Goal: Task Accomplishment & Management: Complete application form

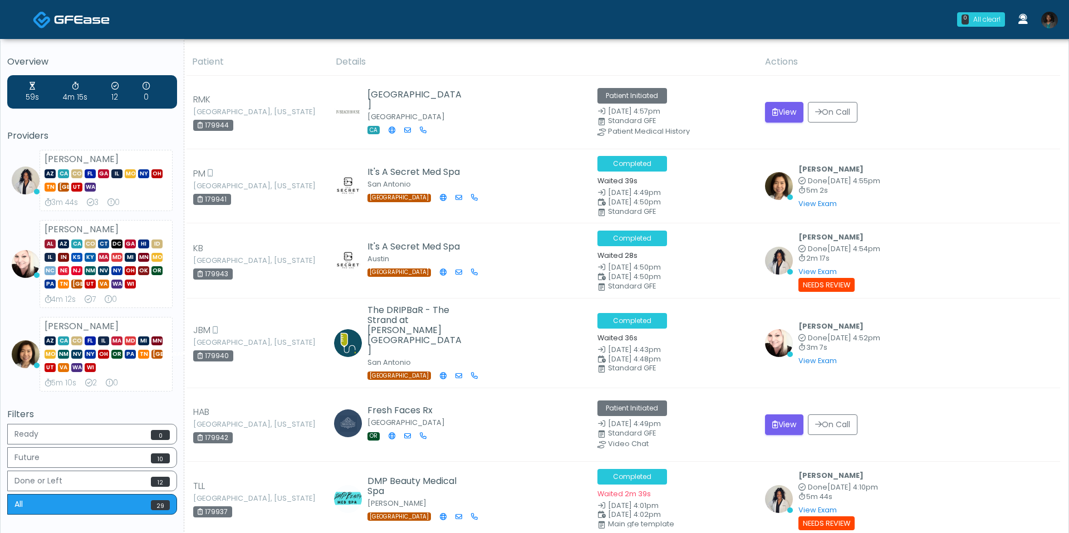
click at [1046, 19] on img at bounding box center [1049, 20] width 17 height 17
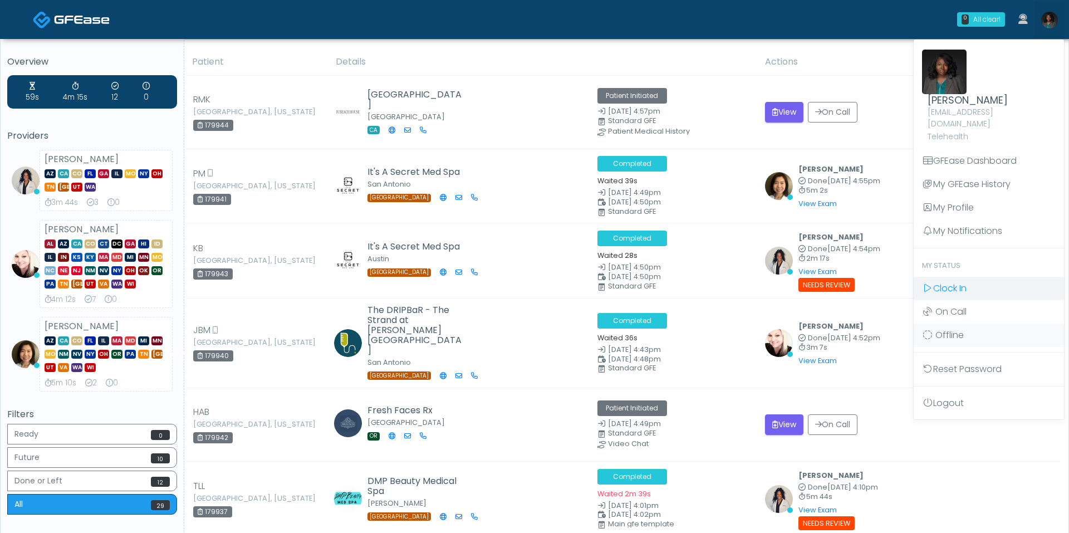
click at [966, 282] on span "Clock In" at bounding box center [949, 288] width 33 height 13
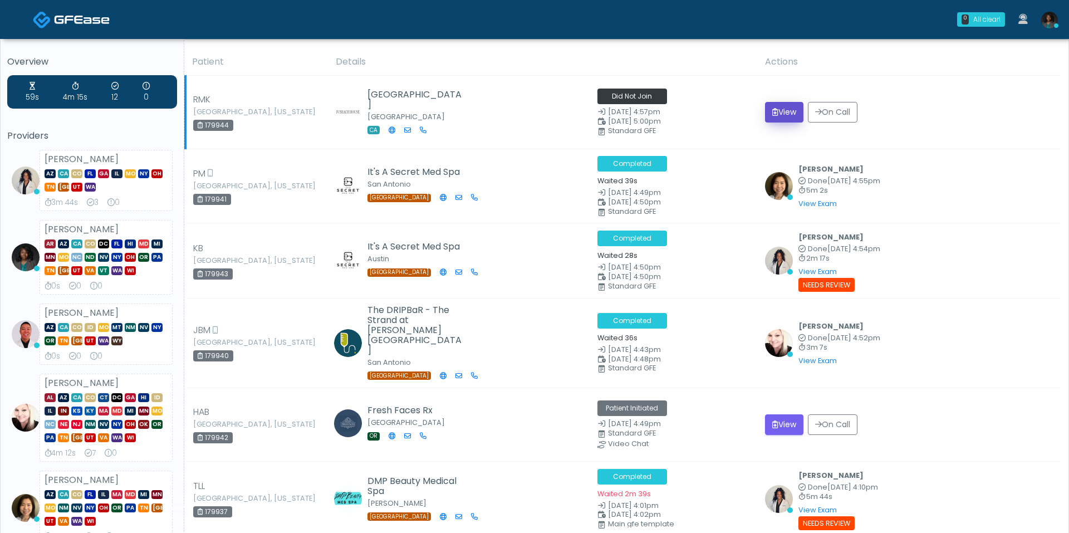
click at [769, 105] on button "View" at bounding box center [784, 112] width 38 height 21
click at [773, 105] on button "View" at bounding box center [784, 112] width 38 height 21
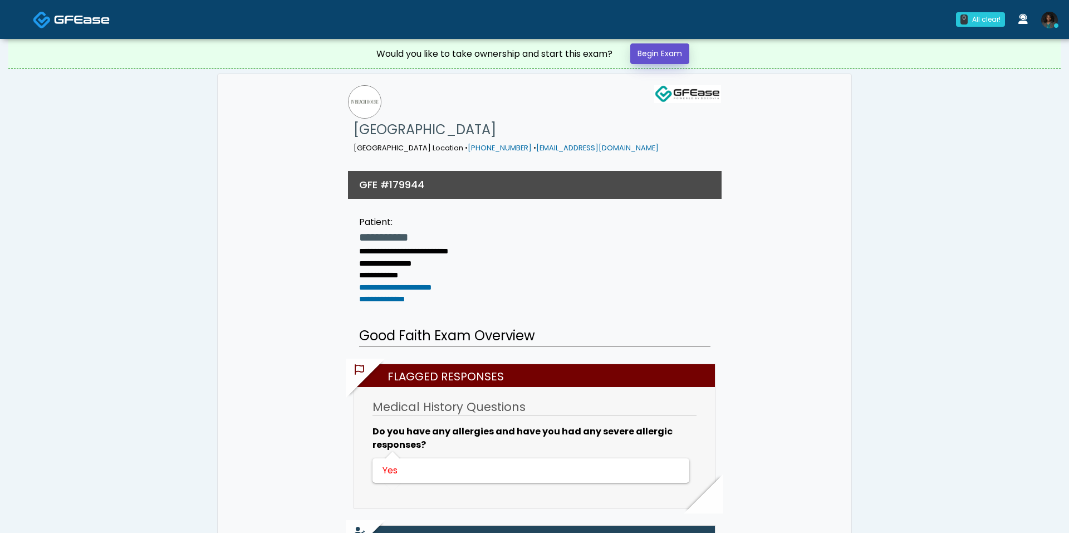
click at [653, 56] on link "Begin Exam" at bounding box center [659, 53] width 59 height 21
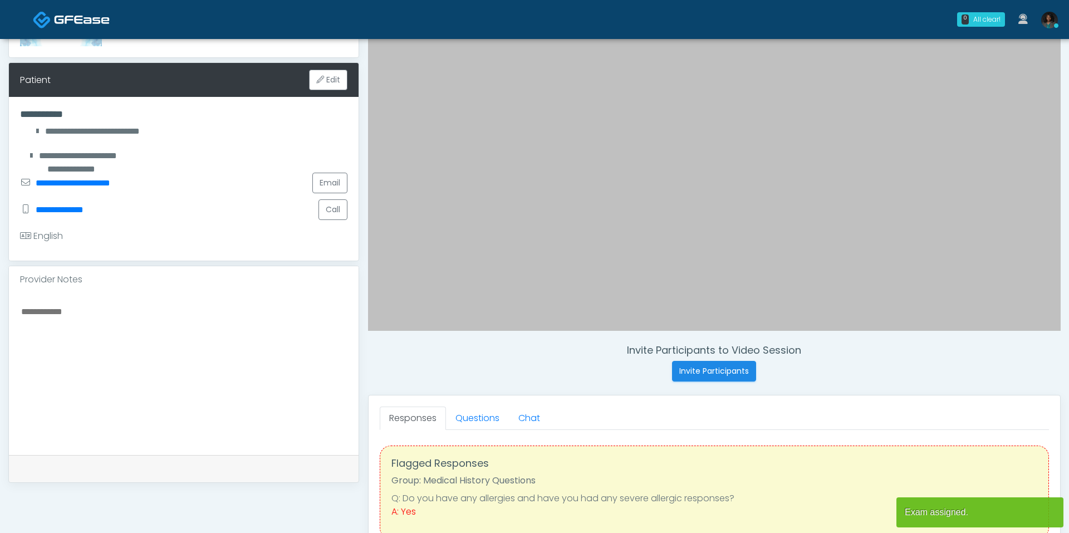
scroll to position [193, 0]
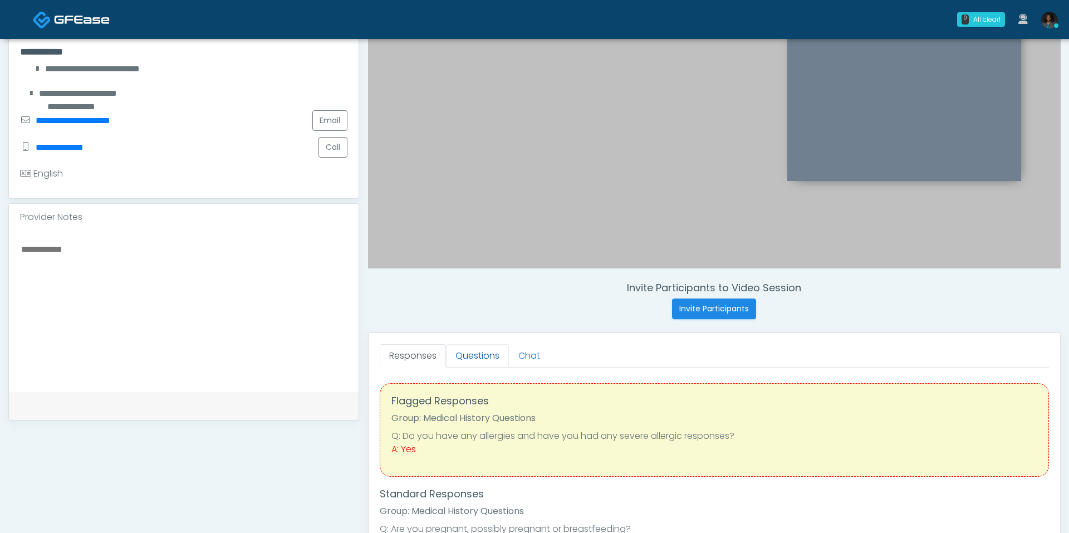
click at [495, 349] on link "Questions" at bounding box center [477, 355] width 63 height 23
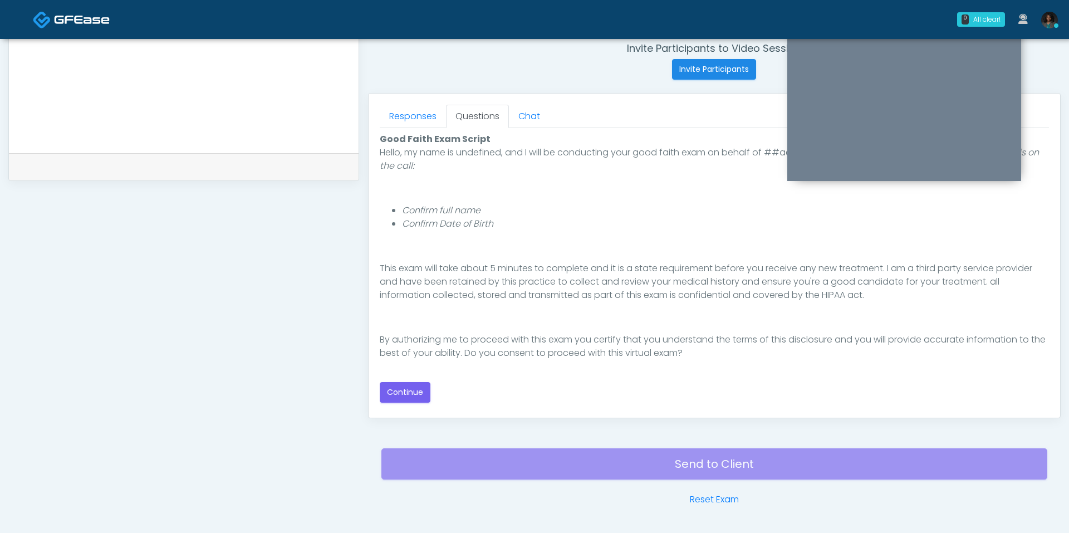
scroll to position [435, 0]
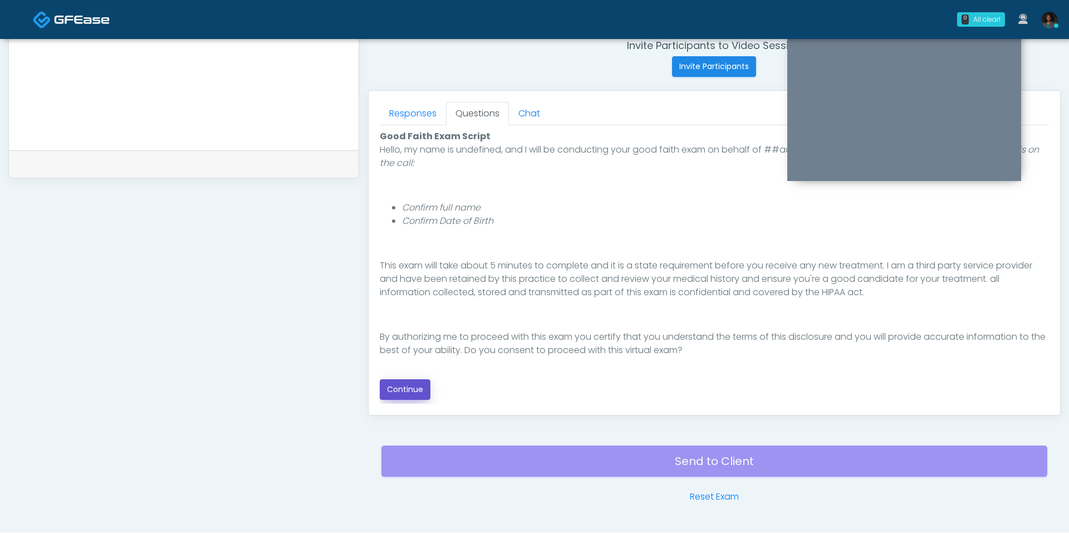
click at [421, 383] on button "Continue" at bounding box center [405, 389] width 51 height 21
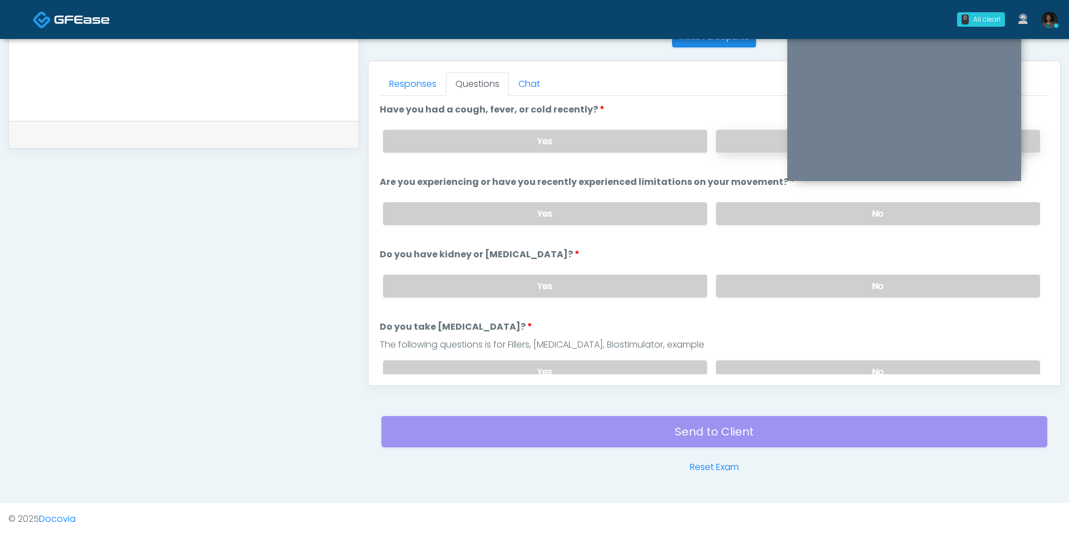
click at [727, 145] on label "No" at bounding box center [878, 141] width 324 height 23
click at [650, 135] on label "Yes" at bounding box center [545, 141] width 324 height 23
click at [748, 213] on label "No" at bounding box center [878, 213] width 324 height 23
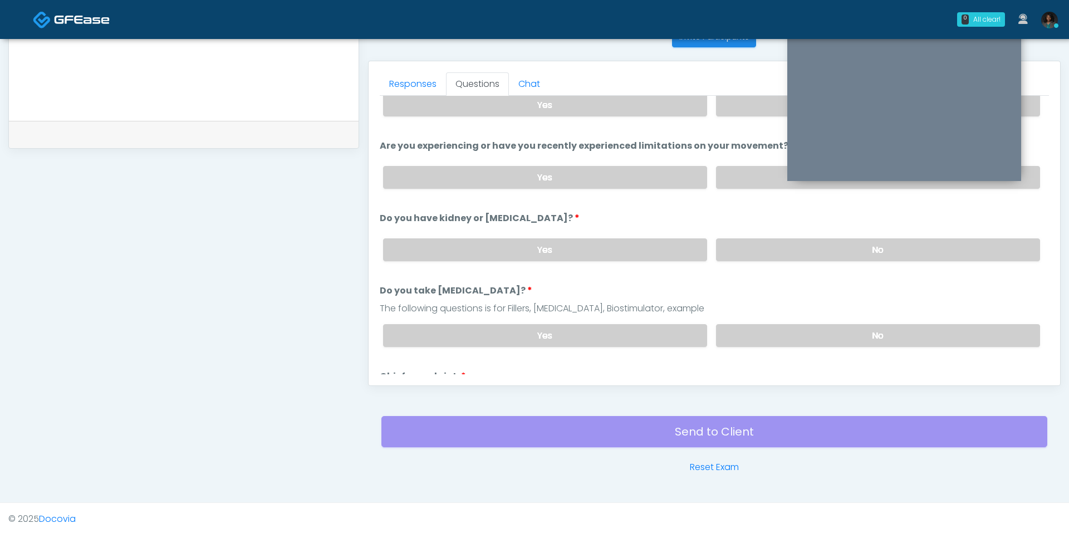
scroll to position [43, 0]
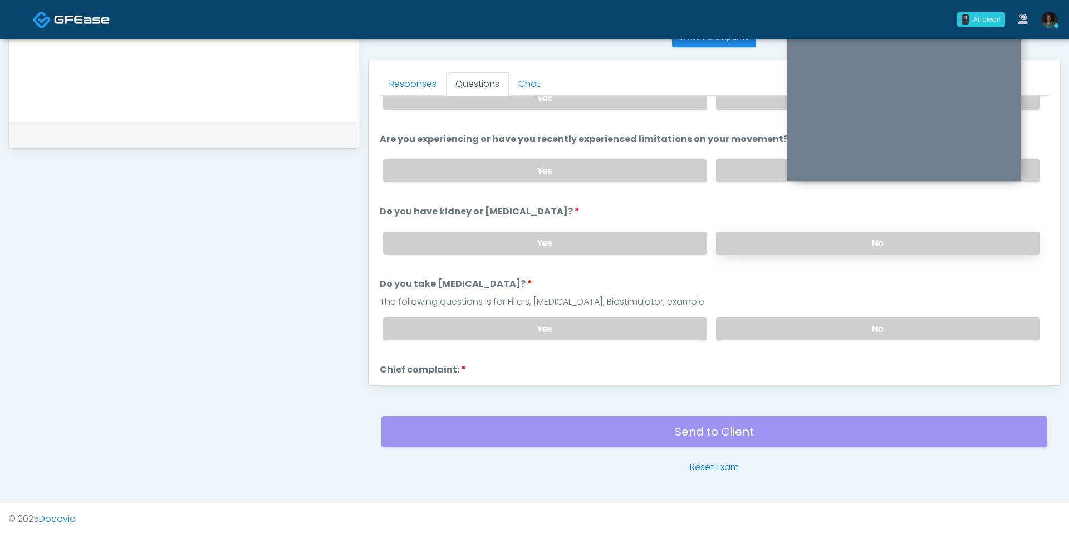
click at [734, 242] on label "No" at bounding box center [878, 243] width 324 height 23
click at [631, 232] on label "Yes" at bounding box center [545, 243] width 324 height 23
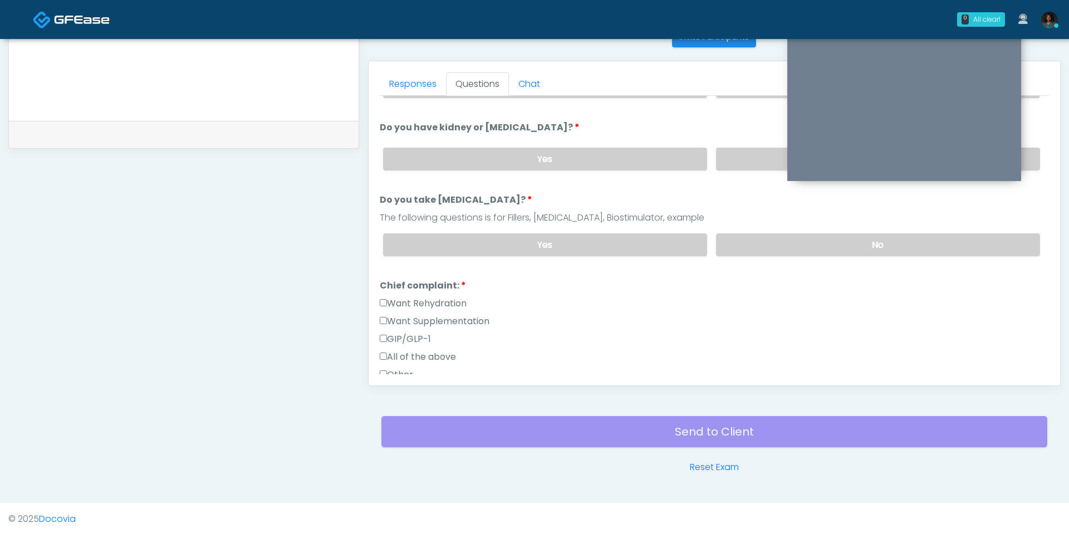
scroll to position [127, 0]
click at [733, 234] on label "No" at bounding box center [878, 244] width 324 height 23
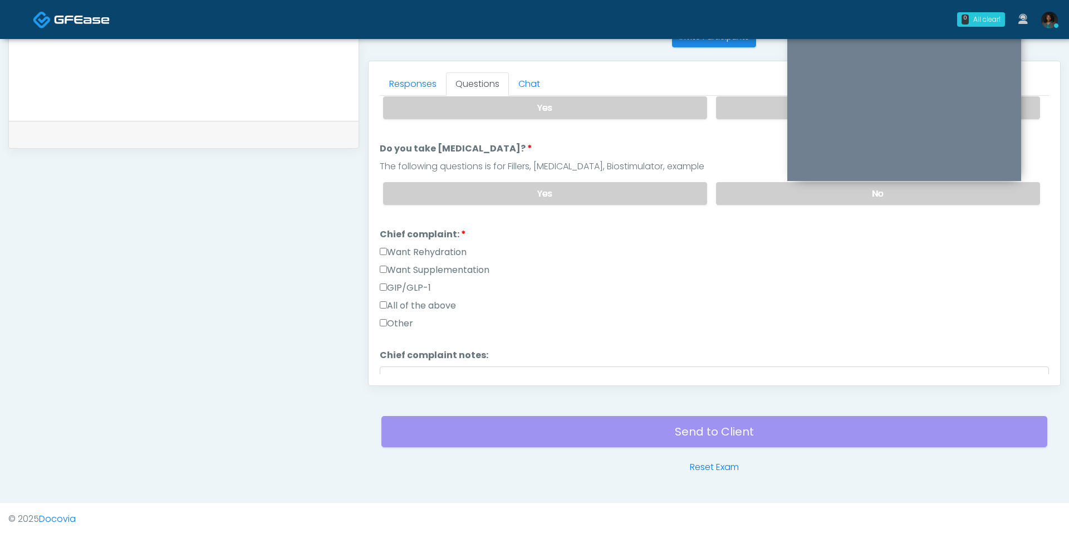
scroll to position [185, 0]
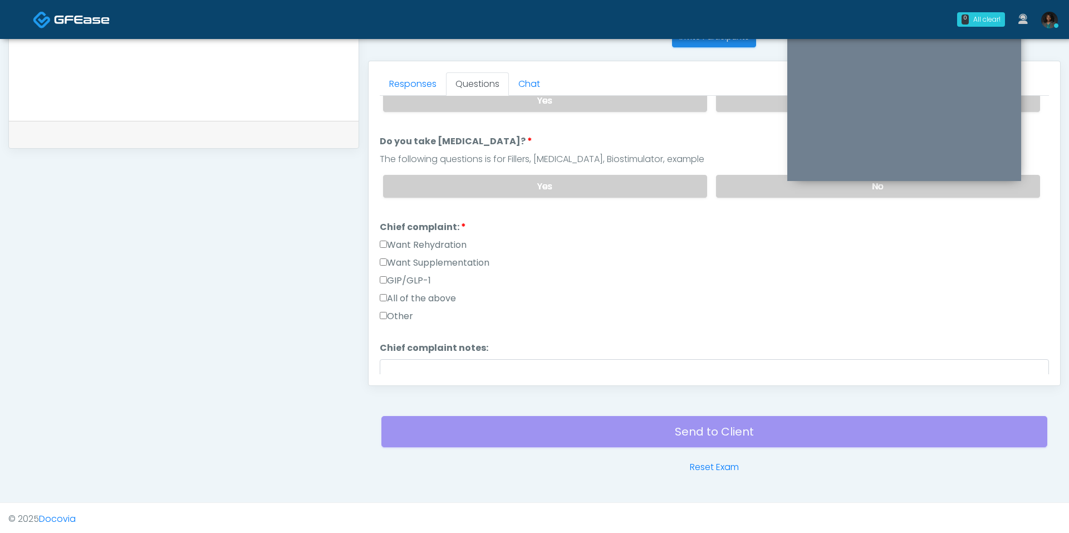
click at [425, 242] on label "Want Rehydration" at bounding box center [423, 244] width 87 height 13
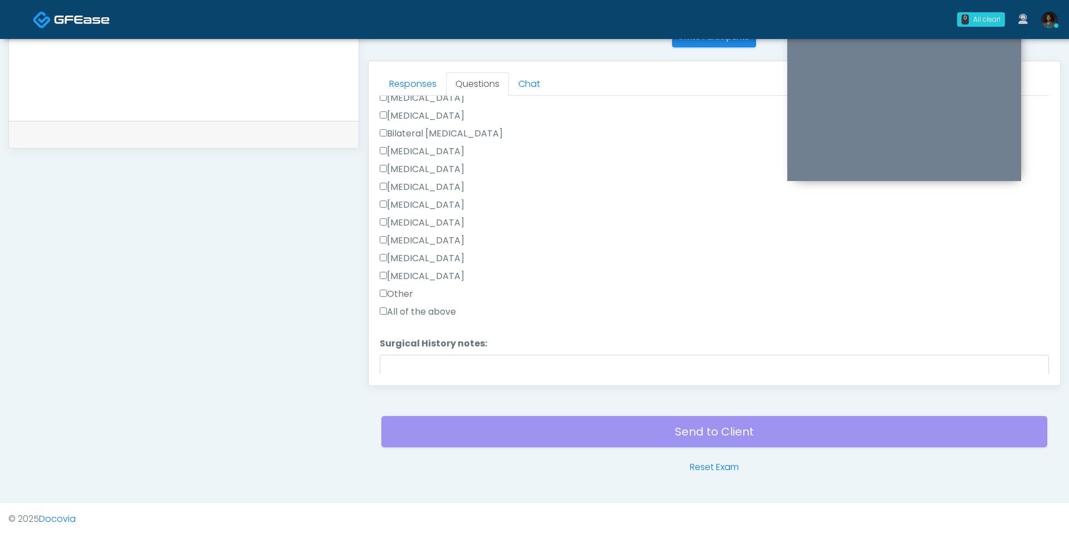
scroll to position [557, 0]
click at [413, 288] on label "Other" at bounding box center [396, 290] width 33 height 13
click at [415, 352] on textarea "Surgical History notes:" at bounding box center [714, 376] width 669 height 48
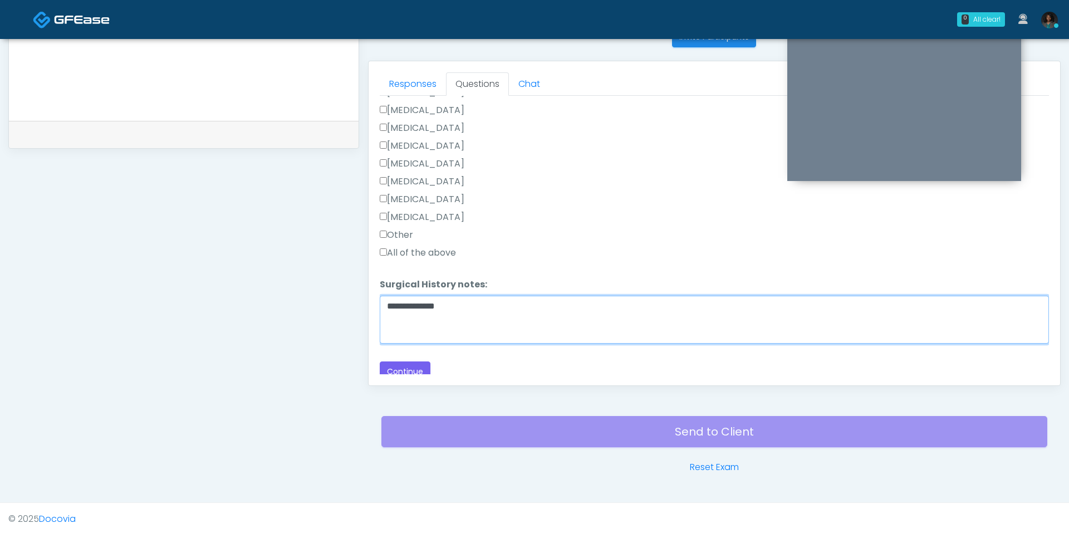
scroll to position [615, 0]
type textarea "**********"
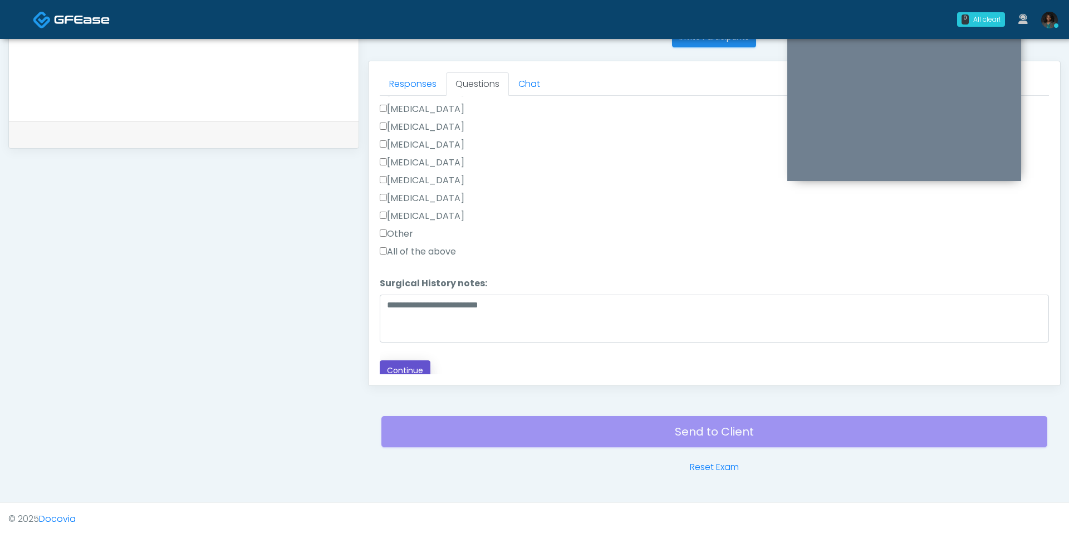
click at [419, 360] on button "Continue" at bounding box center [405, 370] width 51 height 21
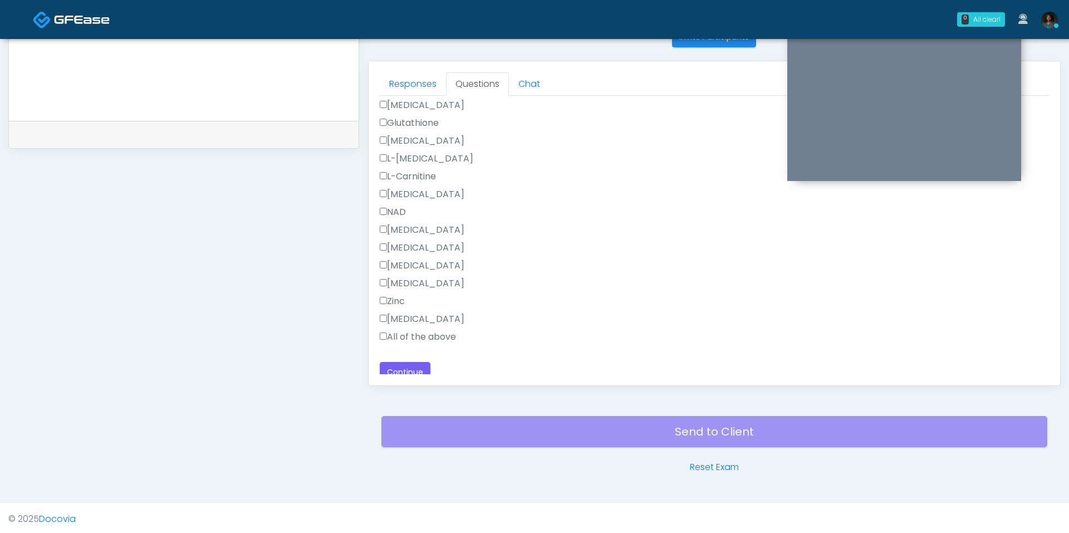
click at [408, 338] on label "All of the above" at bounding box center [418, 336] width 76 height 13
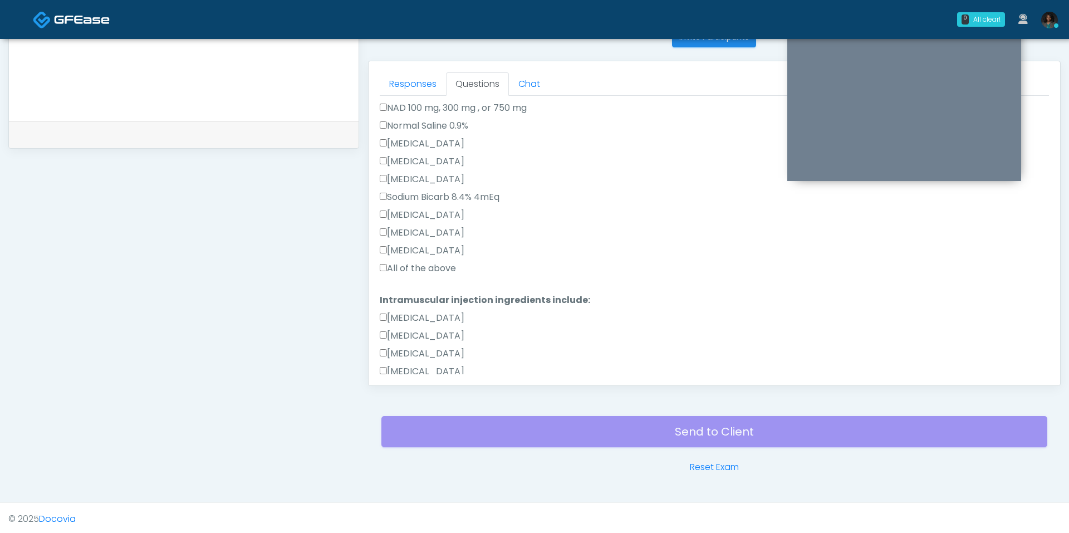
scroll to position [336, 0]
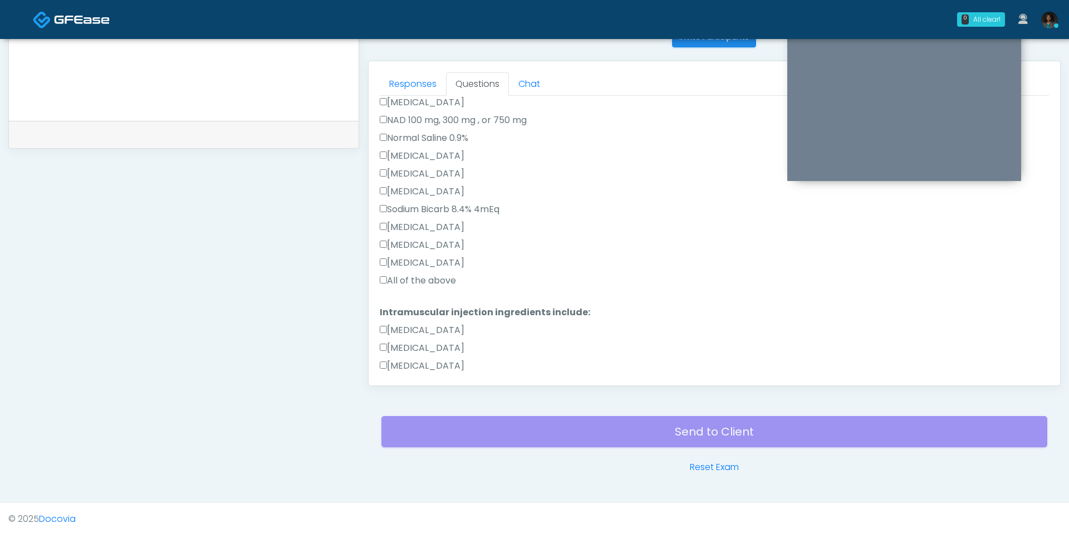
click at [418, 282] on label "All of the above" at bounding box center [418, 280] width 76 height 13
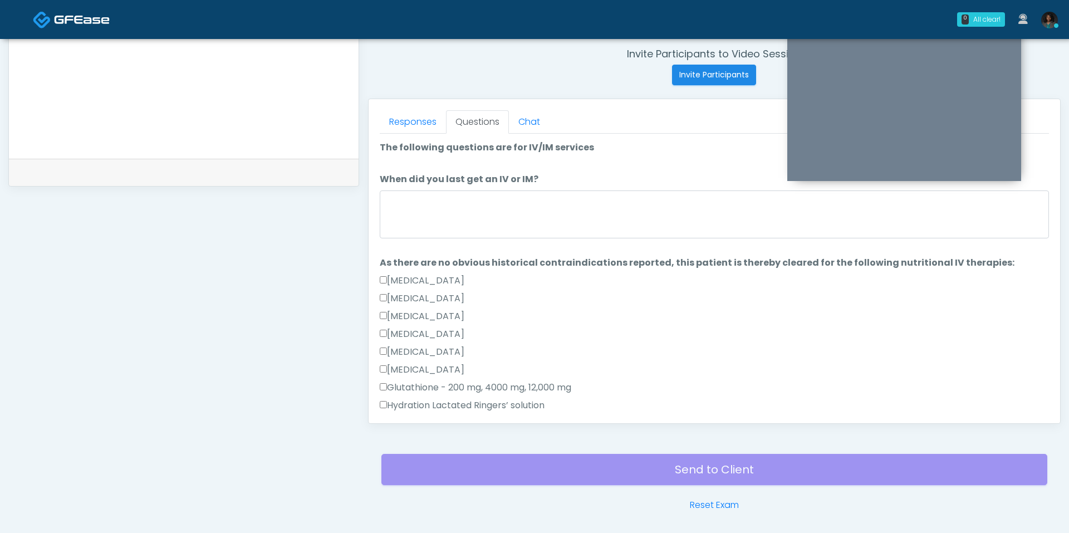
scroll to position [425, 0]
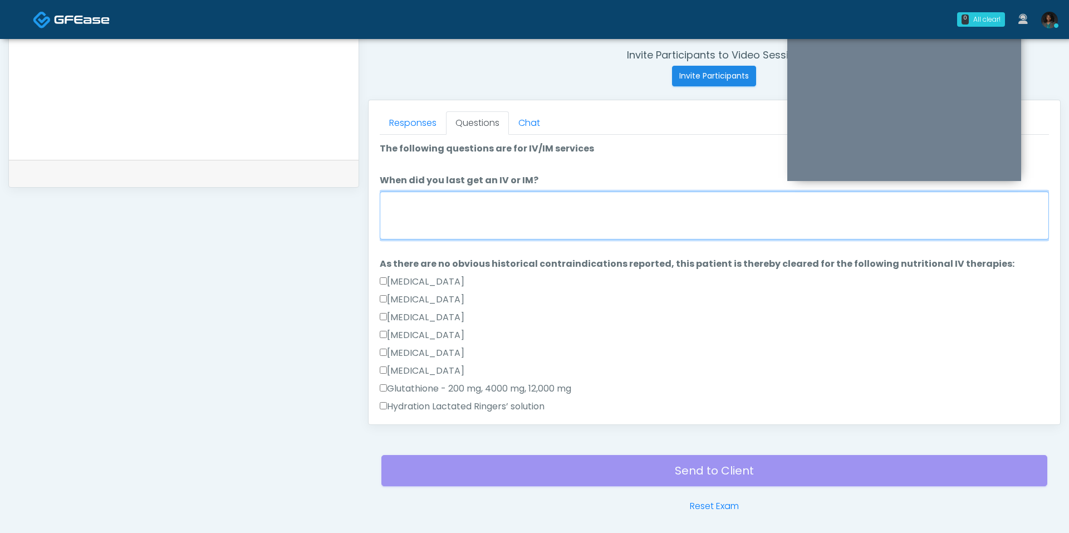
click at [472, 212] on textarea "When did you last get an IV or IM?" at bounding box center [714, 216] width 669 height 48
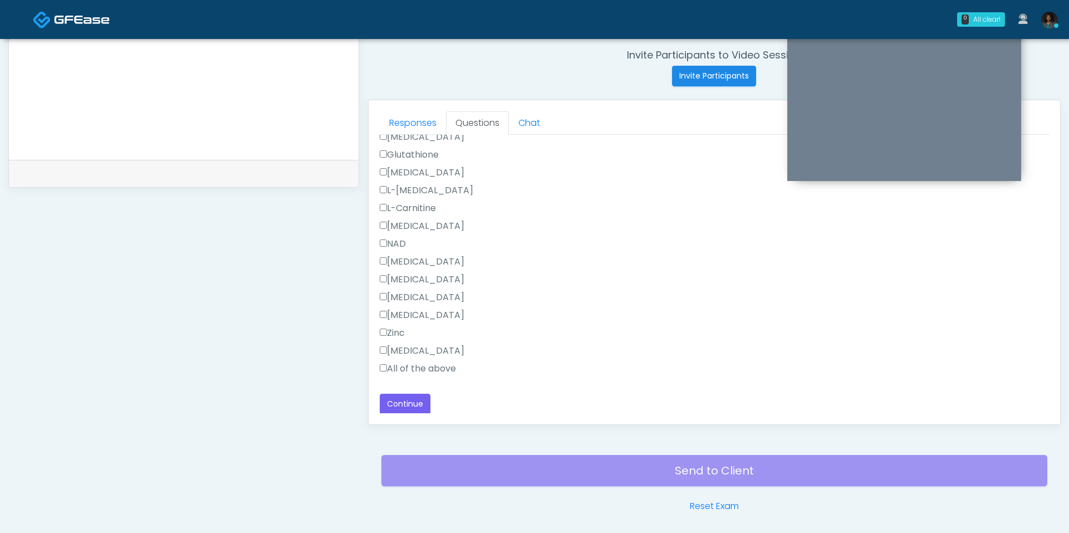
scroll to position [464, 0]
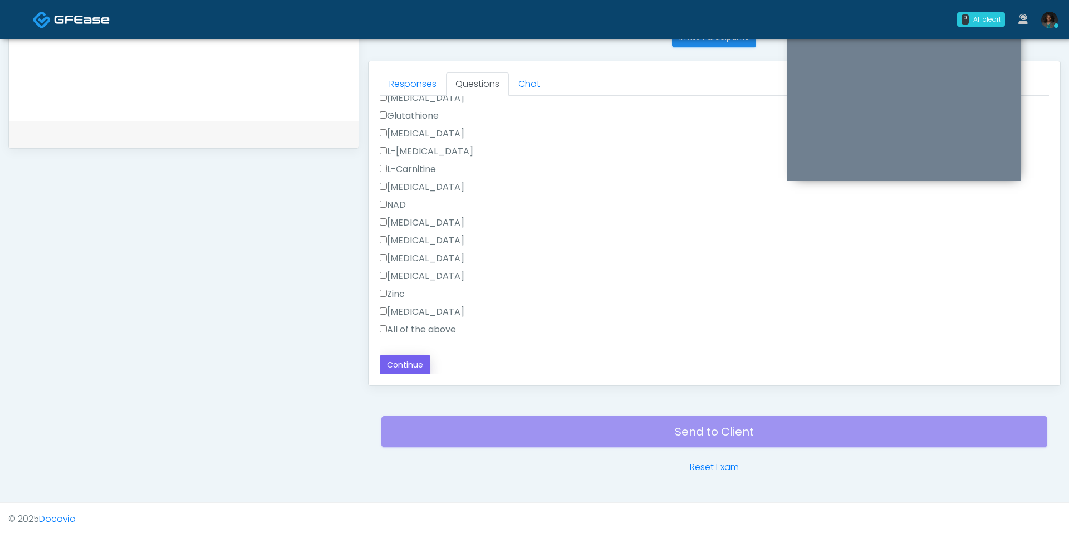
type textarea "**********"
click at [413, 355] on button "Continue" at bounding box center [405, 365] width 51 height 21
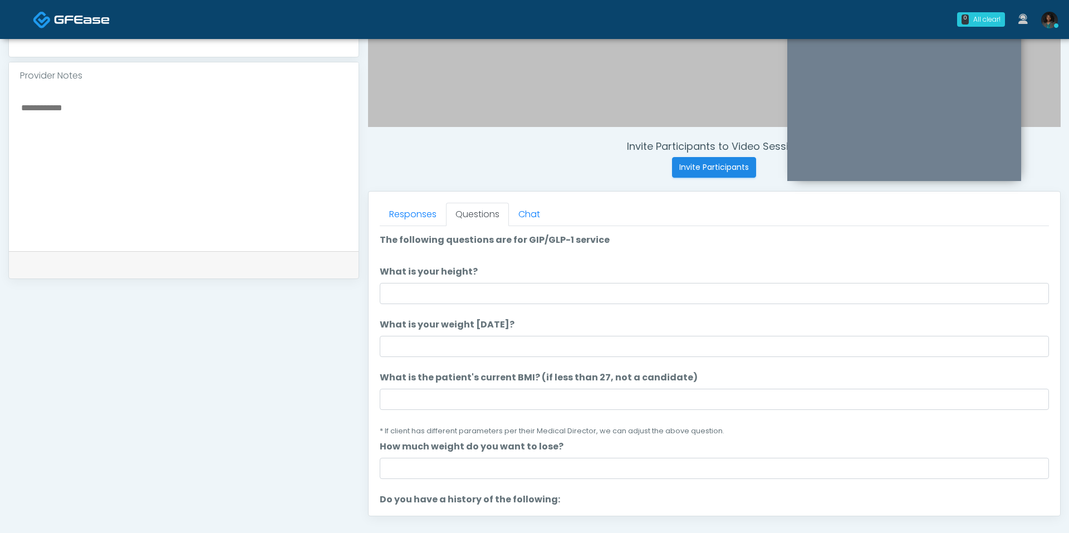
scroll to position [342, 0]
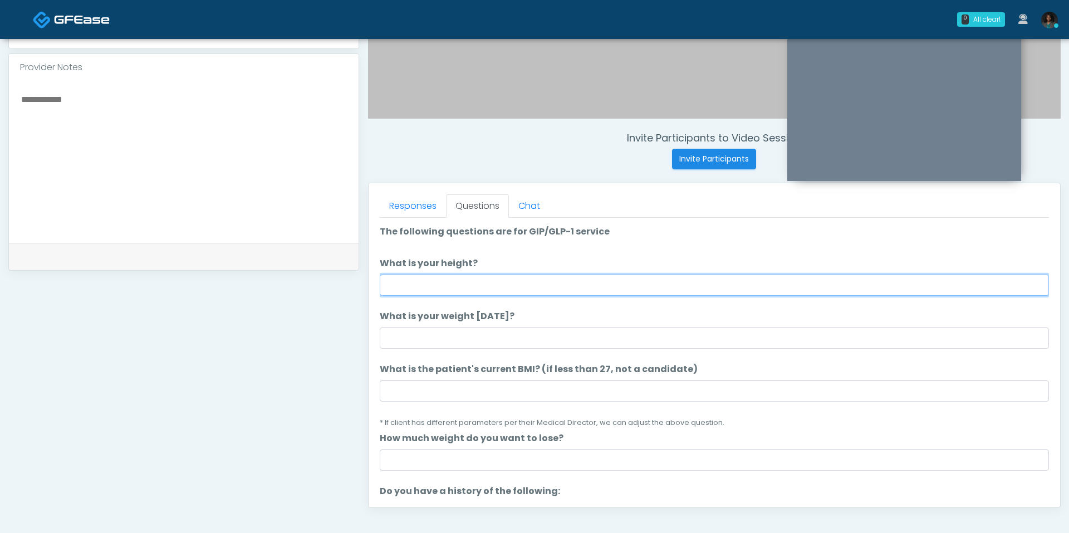
click at [434, 292] on input "What is your height?" at bounding box center [714, 284] width 669 height 21
type input "***"
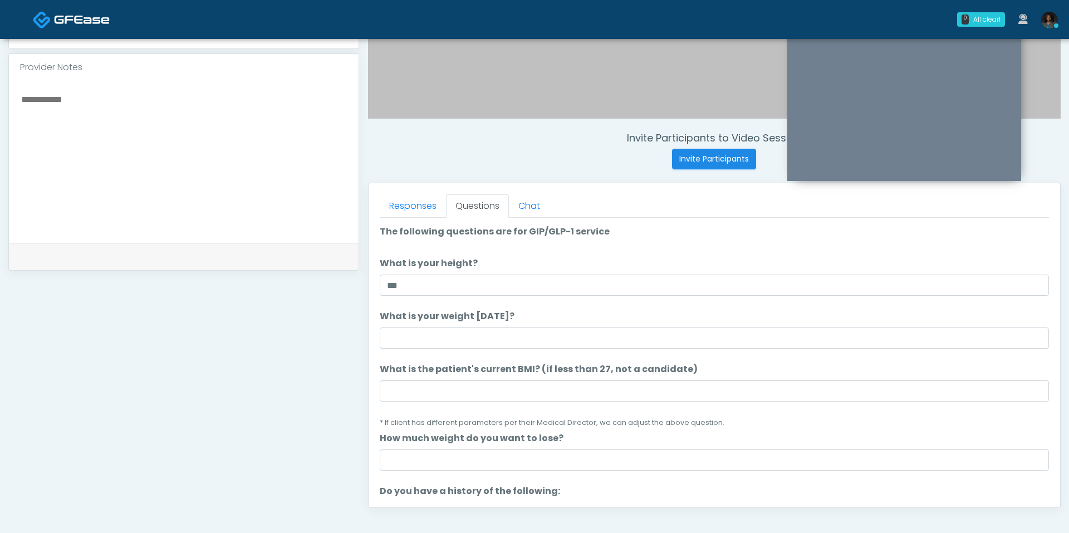
click at [436, 322] on li "What is your weight today? What is your weight today?" at bounding box center [714, 329] width 669 height 39
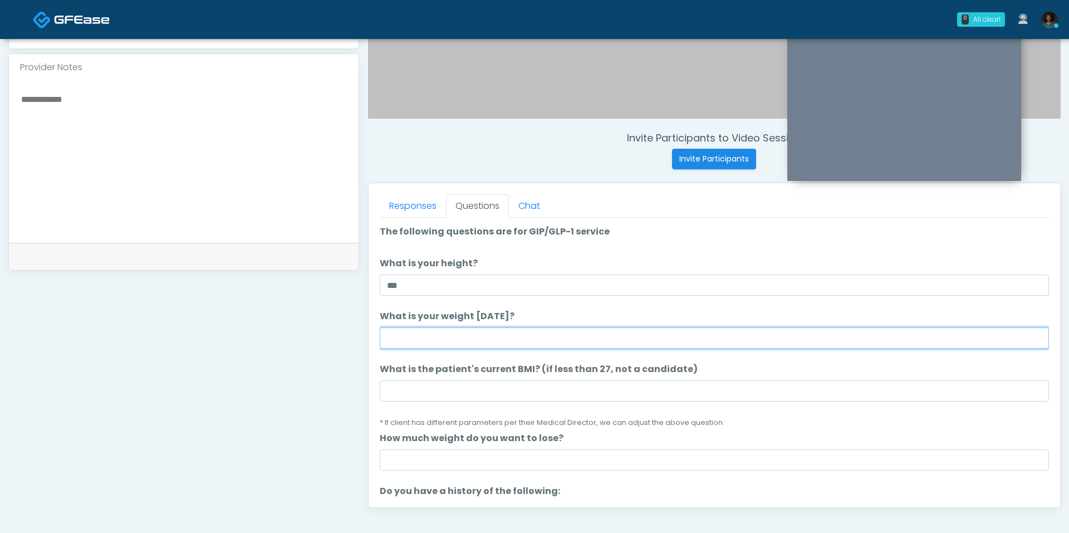
click at [428, 337] on input "What is your weight today?" at bounding box center [714, 337] width 669 height 21
type input "***"
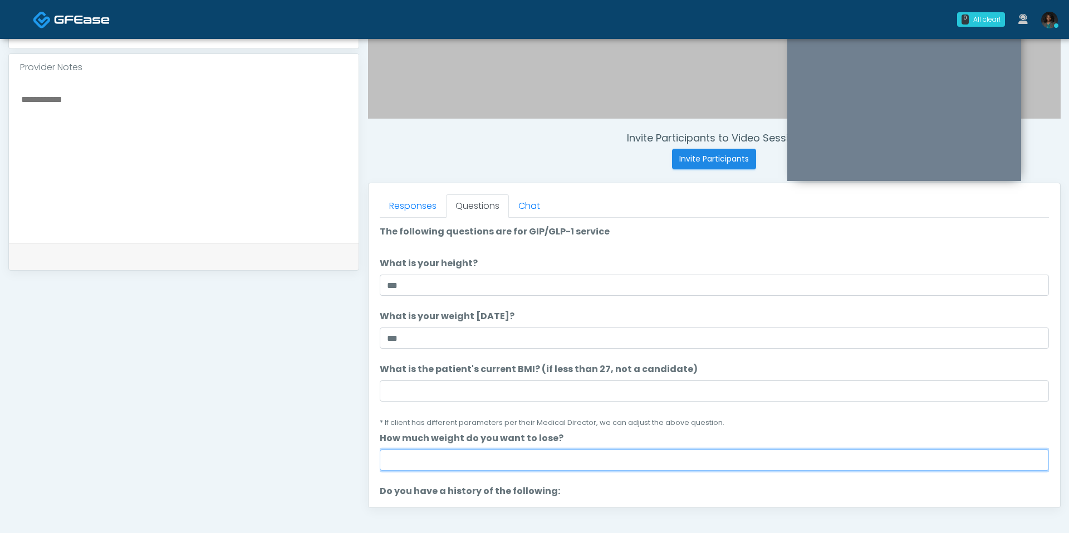
click at [404, 456] on input "How much weight do you want to lose?" at bounding box center [714, 459] width 669 height 21
type input "*"
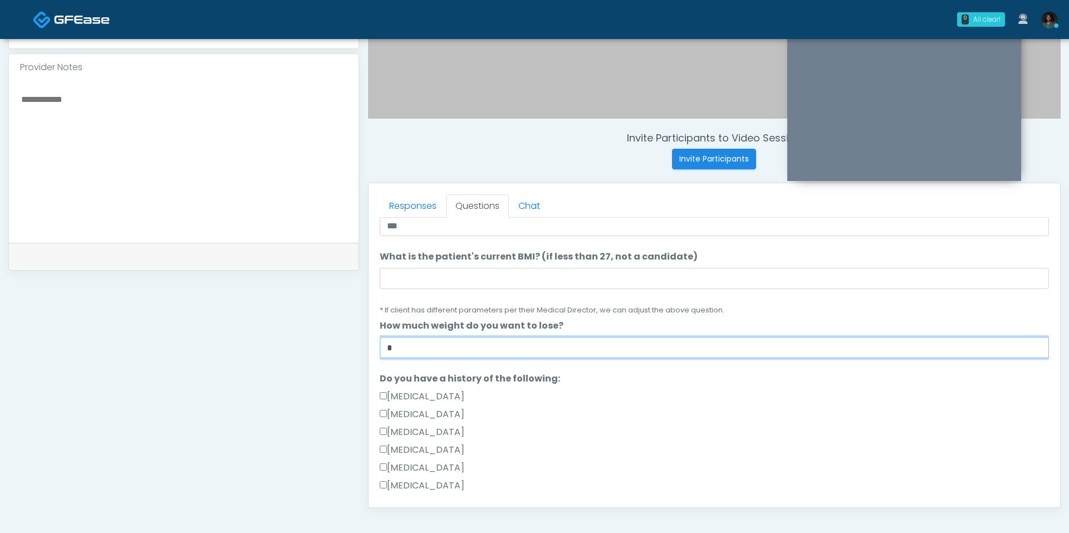
scroll to position [121, 0]
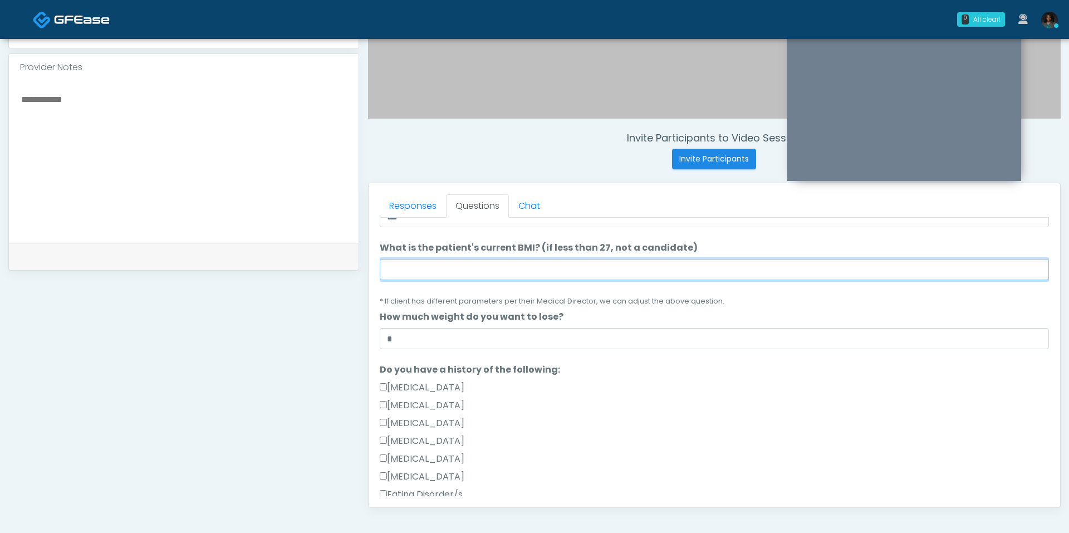
click at [415, 278] on input "What is the patient's current BMI? (if less than 27, not a candidate)" at bounding box center [714, 269] width 669 height 21
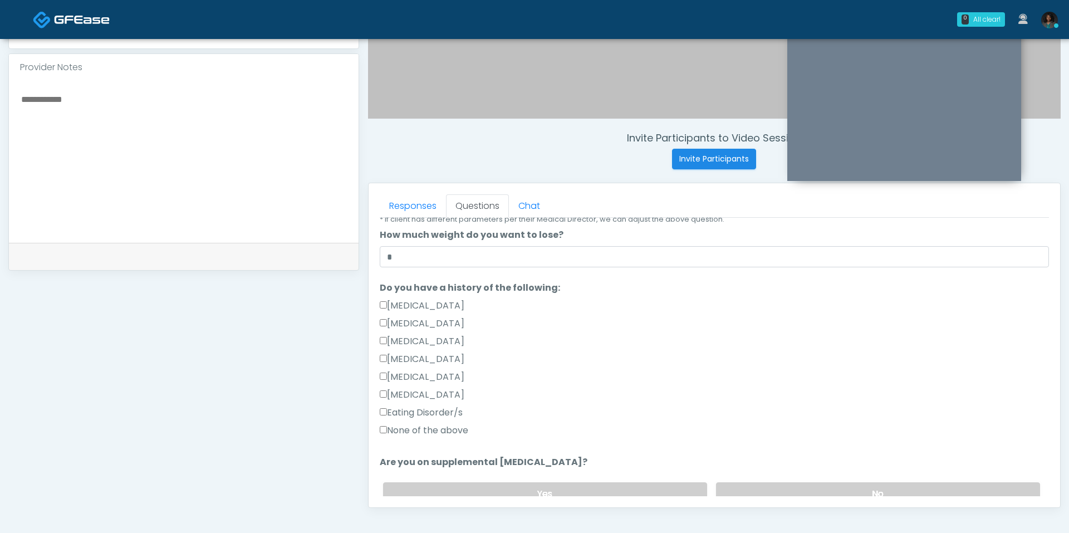
scroll to position [148, 0]
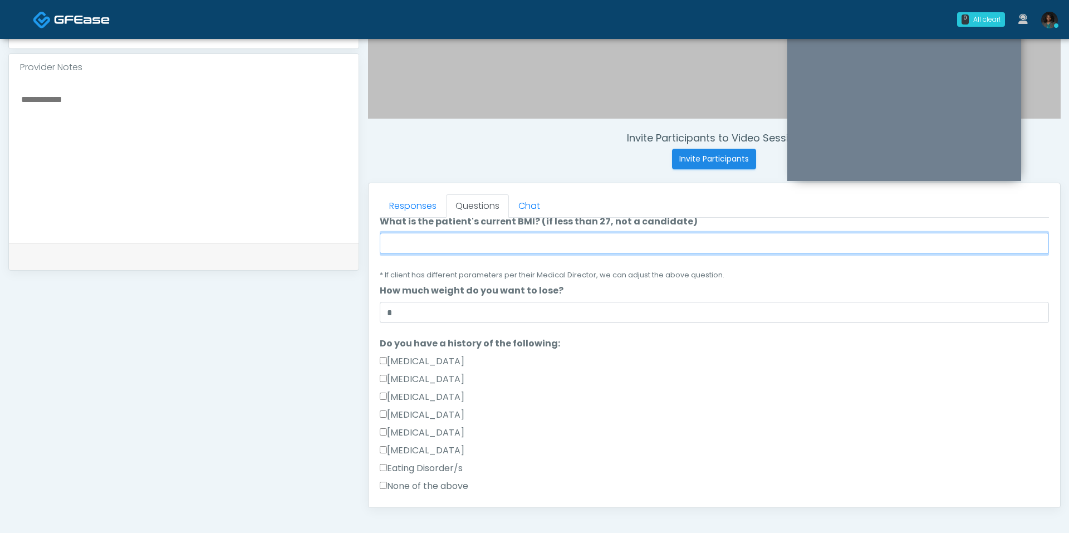
click at [425, 243] on input "What is the patient's current BMI? (if less than 27, not a candidate)" at bounding box center [714, 243] width 669 height 21
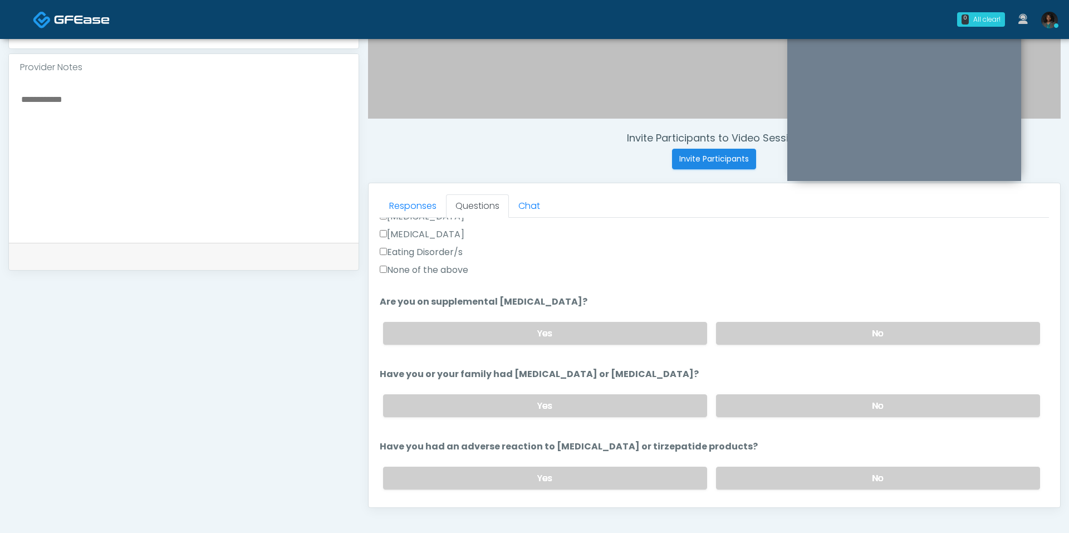
scroll to position [356, 0]
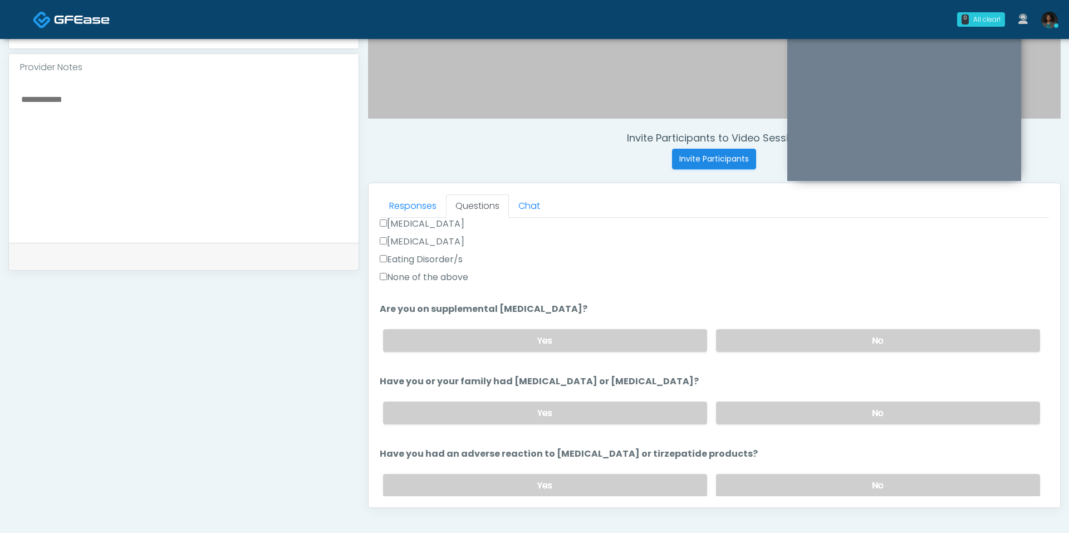
type input "****"
click at [421, 274] on label "None of the above" at bounding box center [424, 277] width 89 height 13
click at [821, 343] on label "No" at bounding box center [878, 340] width 324 height 23
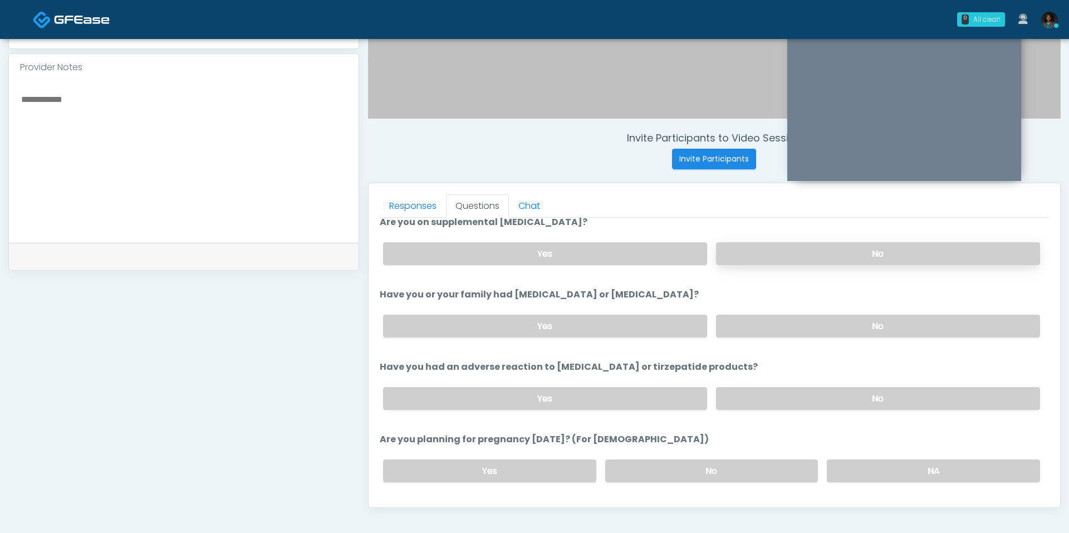
scroll to position [448, 0]
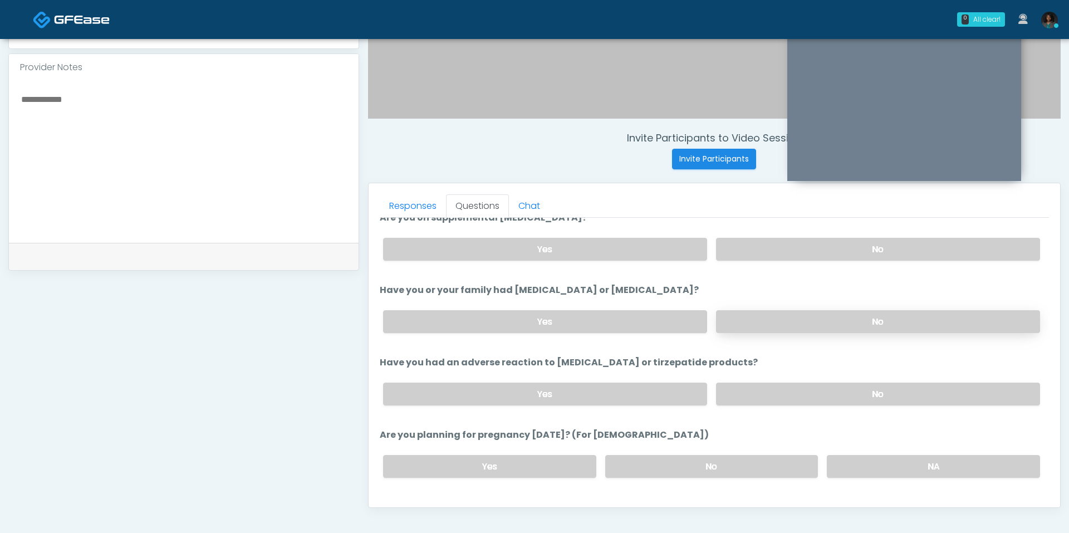
click at [798, 316] on label "No" at bounding box center [878, 321] width 324 height 23
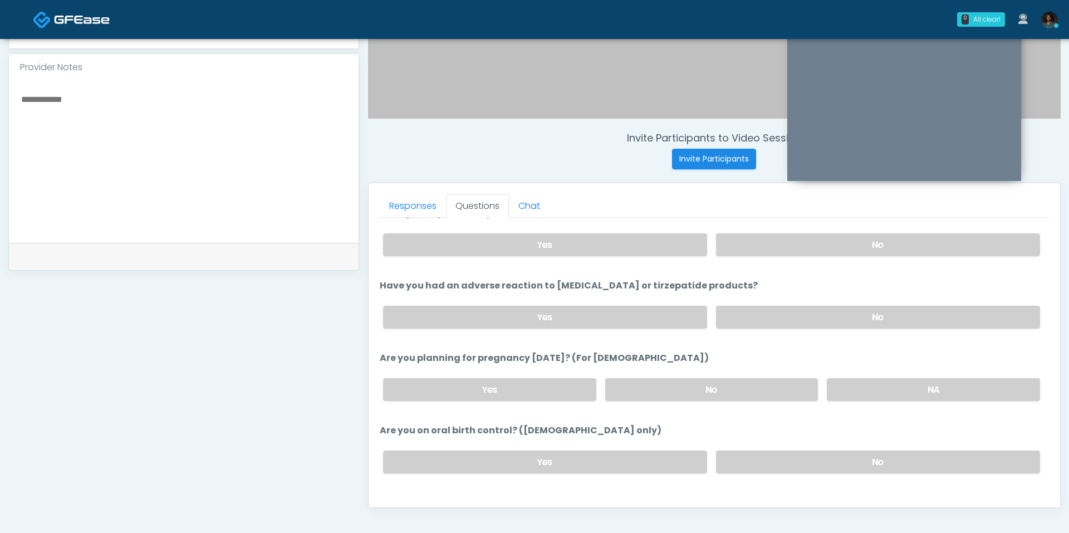
scroll to position [531, 0]
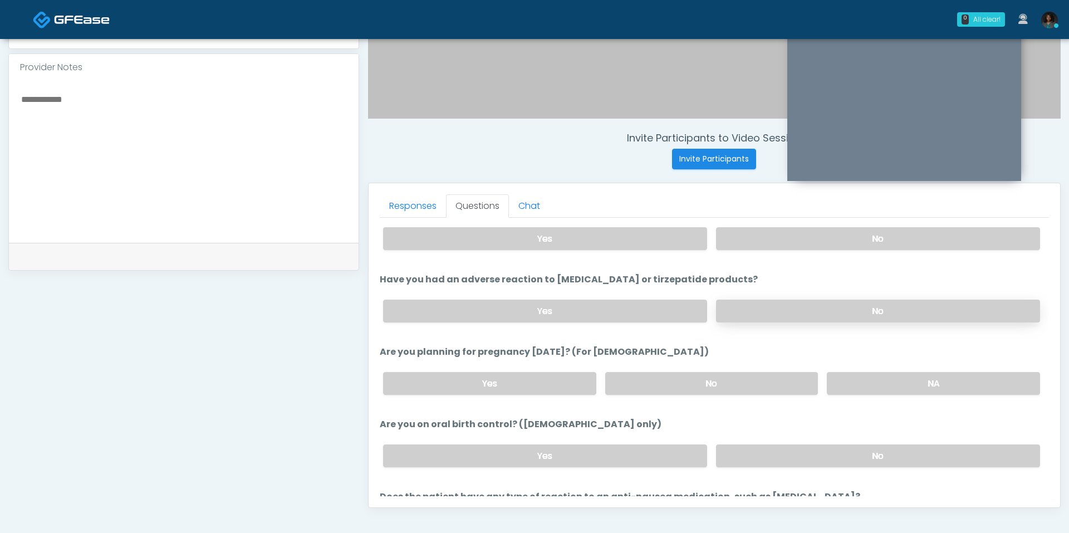
click at [788, 308] on label "No" at bounding box center [878, 311] width 324 height 23
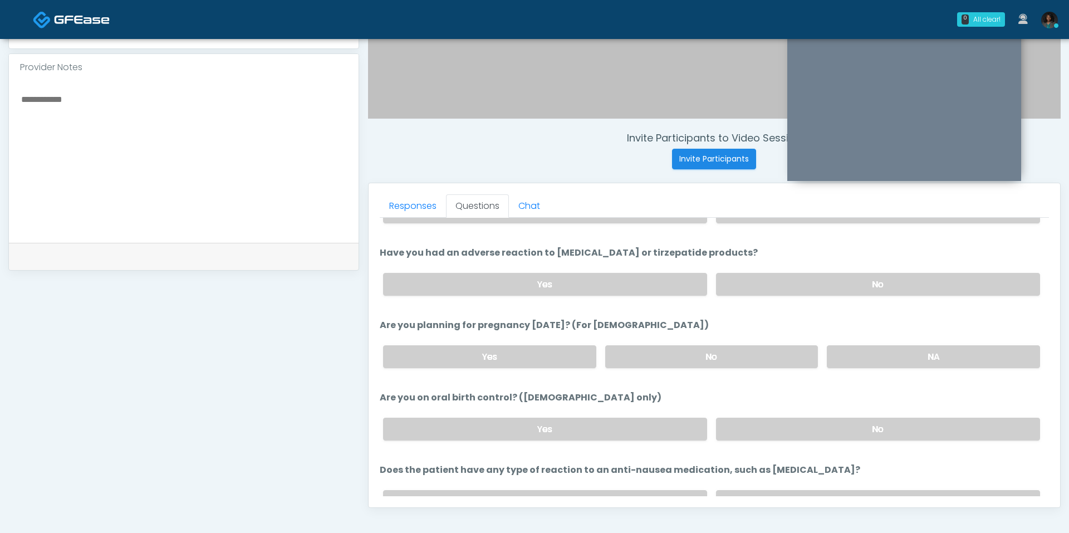
scroll to position [573, 0]
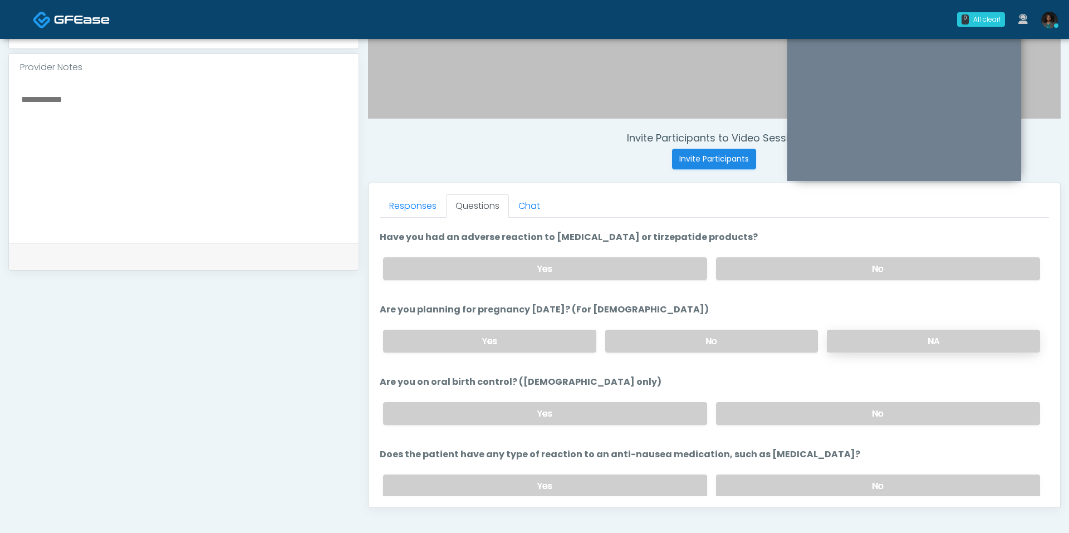
click at [849, 332] on label "NA" at bounding box center [933, 341] width 213 height 23
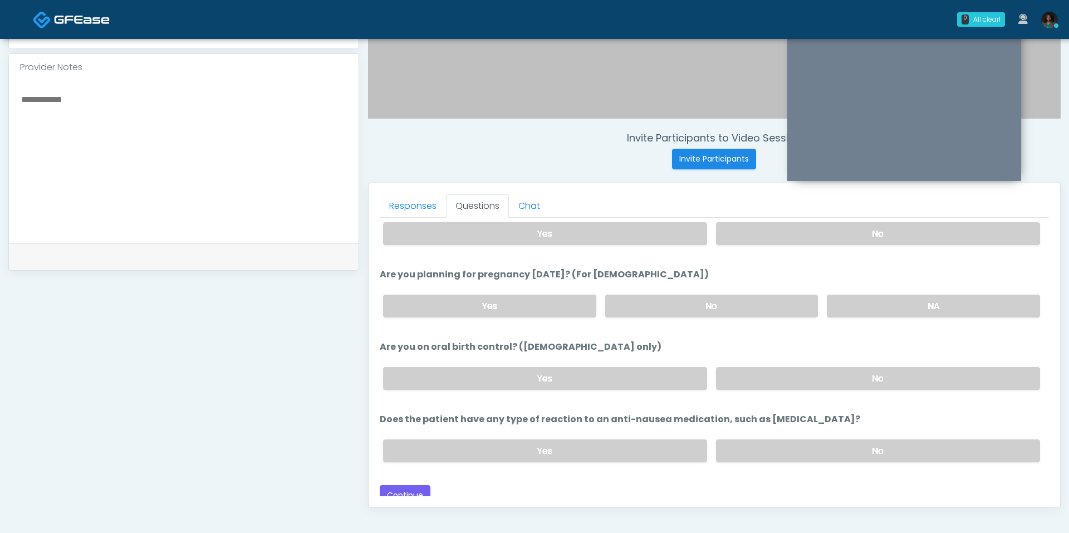
scroll to position [609, 0]
click at [862, 367] on label "No" at bounding box center [878, 377] width 324 height 23
click at [767, 452] on div "Yes No" at bounding box center [711, 449] width 675 height 41
click at [768, 447] on label "No" at bounding box center [878, 449] width 324 height 23
click at [418, 484] on button "Continue" at bounding box center [405, 494] width 51 height 21
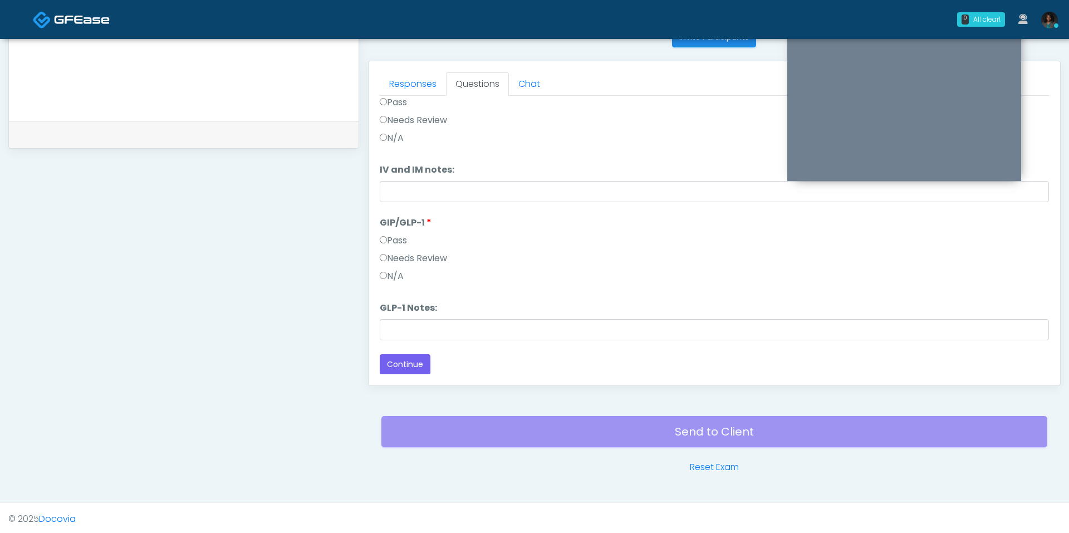
scroll to position [0, 0]
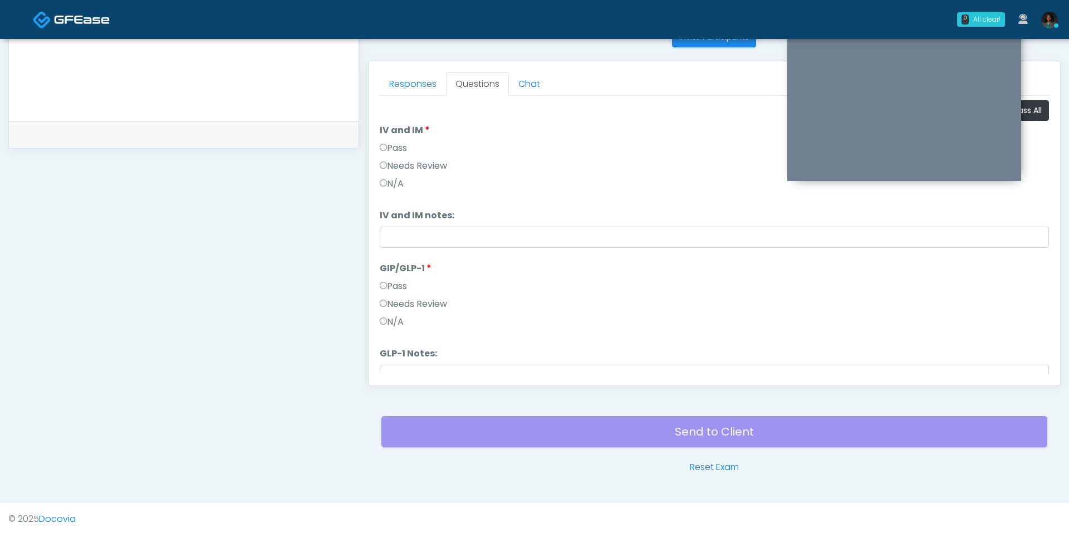
click at [399, 147] on label "Pass" at bounding box center [393, 147] width 27 height 13
click at [404, 283] on label "Pass" at bounding box center [393, 285] width 27 height 13
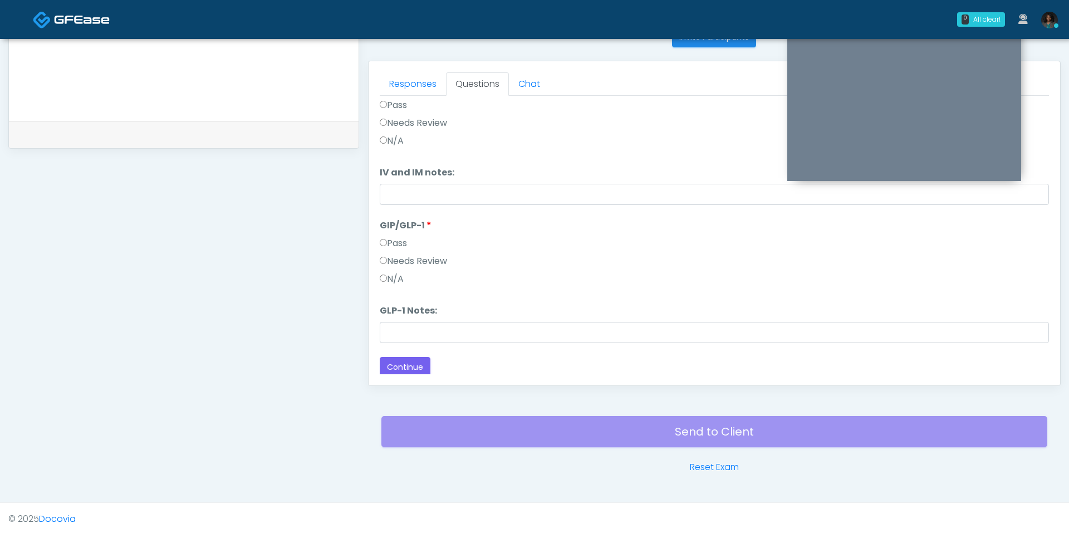
scroll to position [46, 0]
click at [400, 274] on label "N/A" at bounding box center [392, 275] width 24 height 13
click at [406, 363] on button "Continue" at bounding box center [405, 364] width 51 height 21
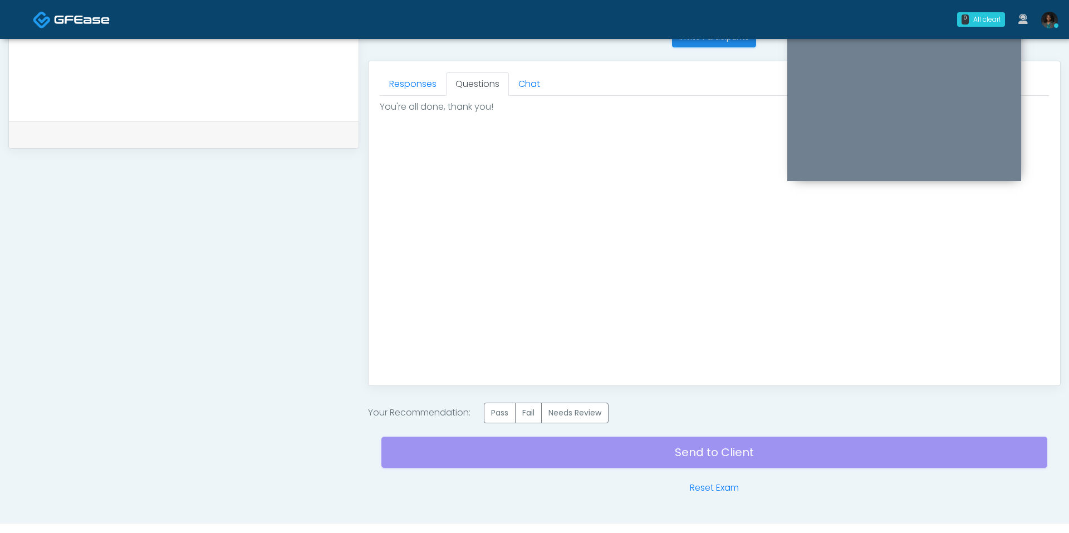
scroll to position [0, 0]
click at [494, 408] on label "Pass" at bounding box center [500, 412] width 32 height 21
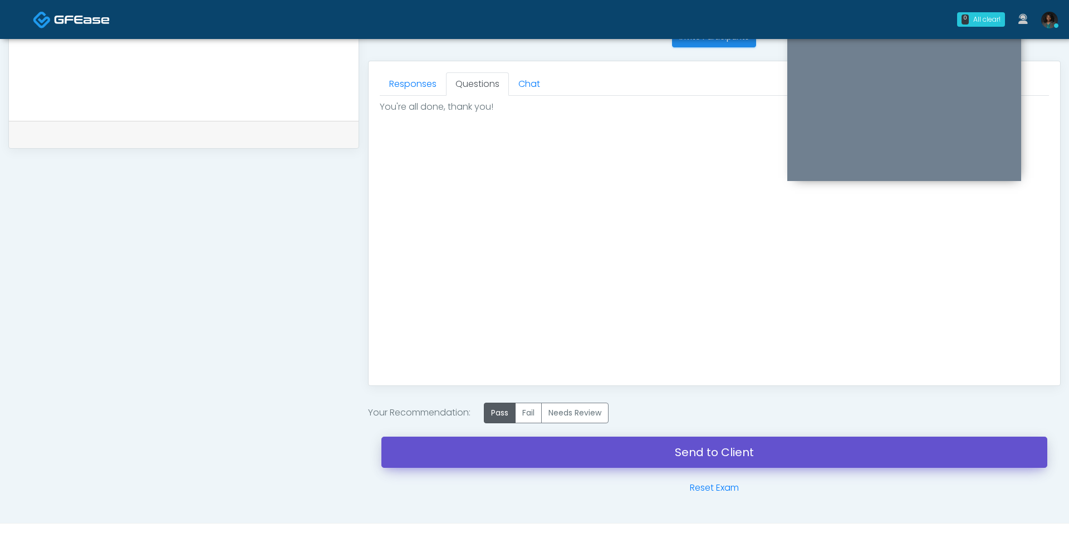
click at [571, 441] on link "Send to Client" at bounding box center [714, 451] width 666 height 31
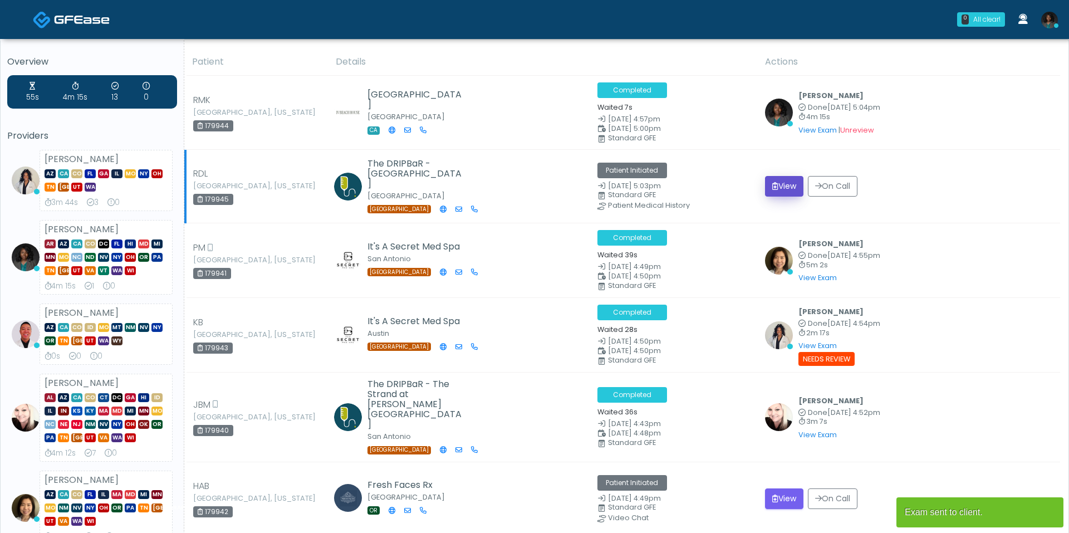
click at [794, 185] on button "View" at bounding box center [784, 186] width 38 height 21
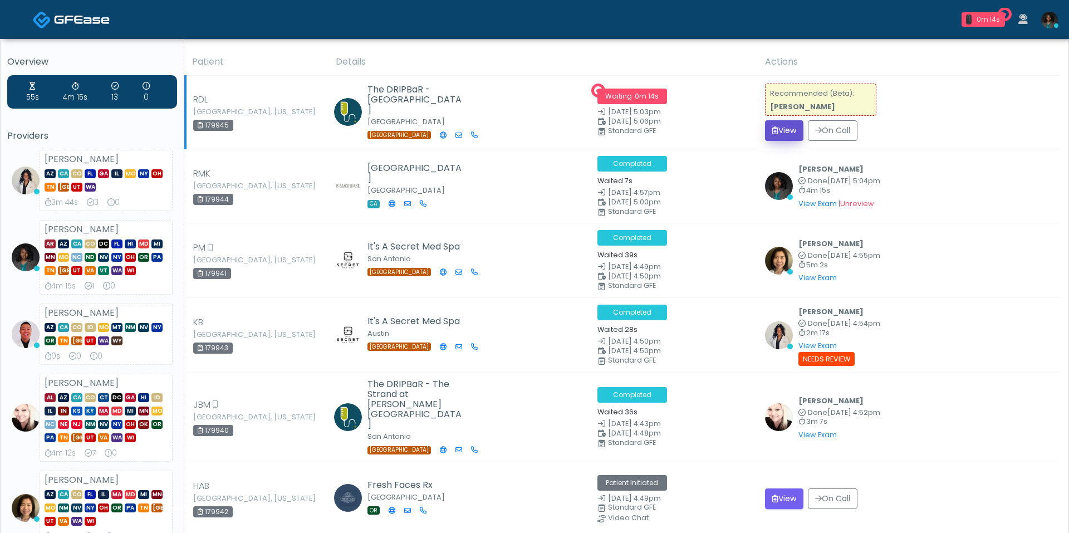
click at [779, 122] on button "View" at bounding box center [784, 130] width 38 height 21
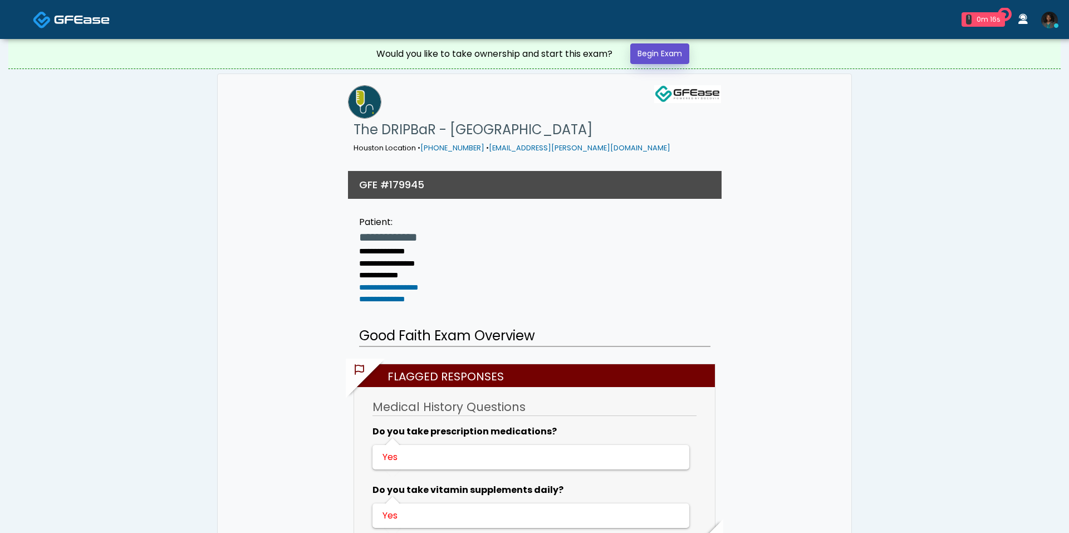
click at [649, 58] on link "Begin Exam" at bounding box center [659, 53] width 59 height 21
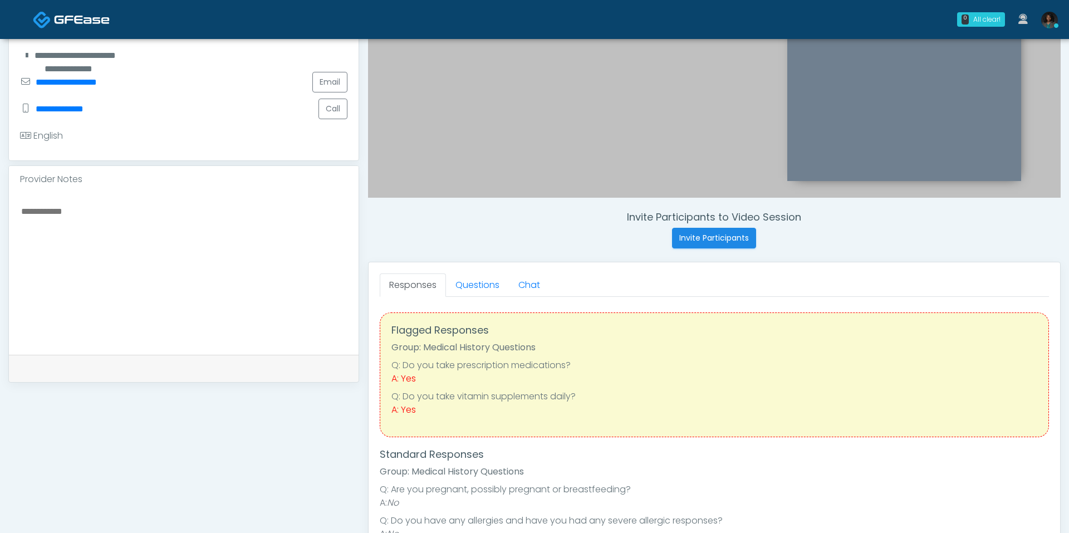
scroll to position [269, 0]
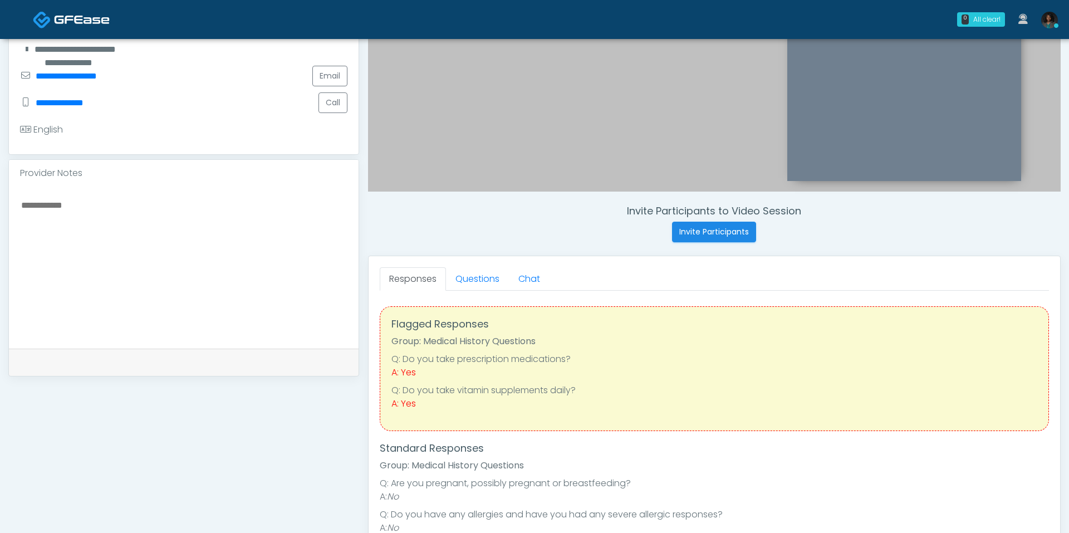
drag, startPoint x: 551, startPoint y: 310, endPoint x: 533, endPoint y: 308, distance: 17.3
click at [533, 308] on div "Flagged Responses Group: Medical History Questions Q: Do you take prescription …" at bounding box center [714, 368] width 669 height 125
click at [487, 281] on link "Questions" at bounding box center [477, 278] width 63 height 23
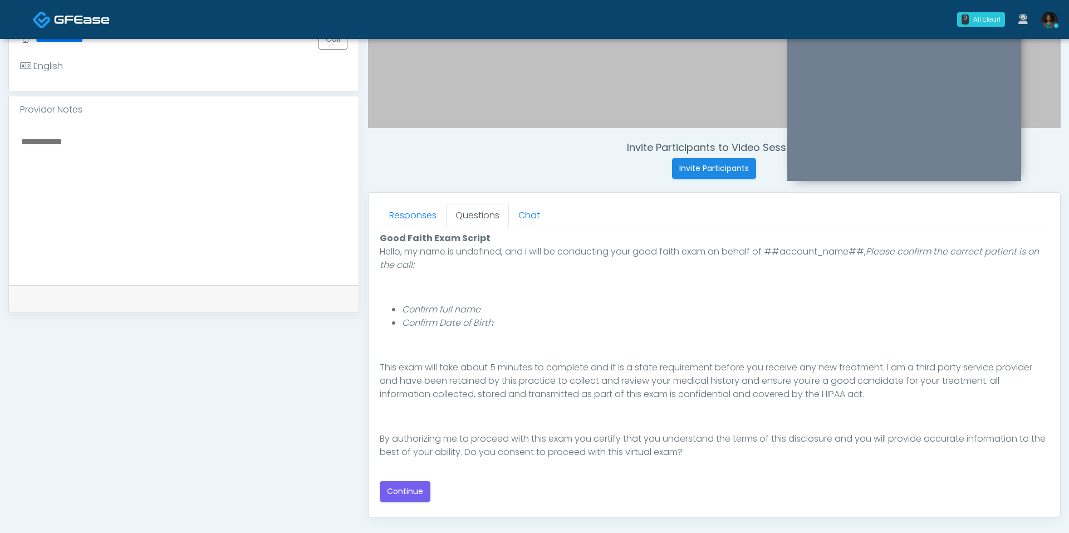
scroll to position [334, 0]
click at [413, 470] on div "Good Faith Exam Script Good Faith Exam Script INTRODUCTION Hello, my name is un…" at bounding box center [714, 365] width 669 height 270
click at [413, 480] on button "Continue" at bounding box center [405, 490] width 51 height 21
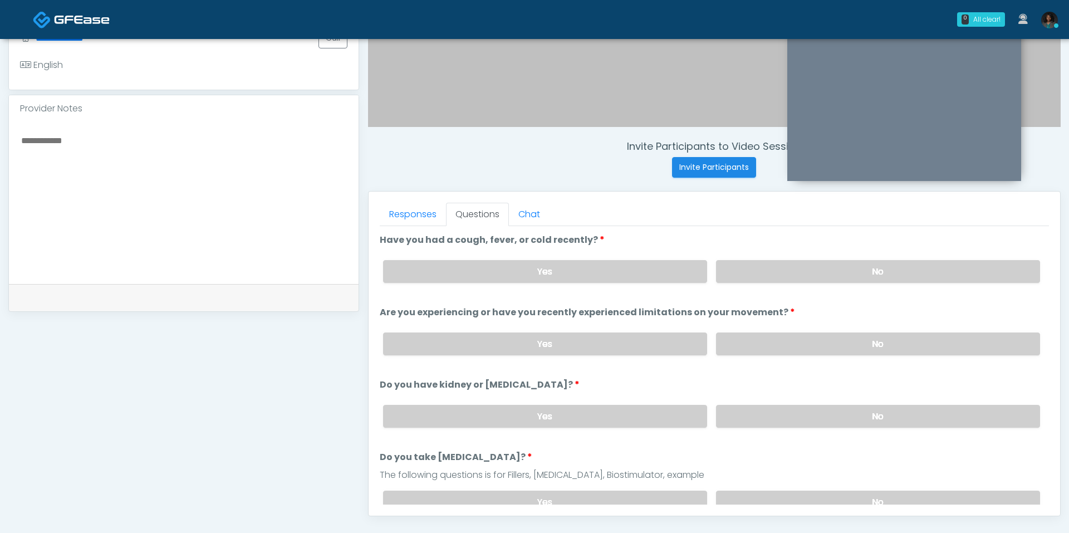
scroll to position [464, 0]
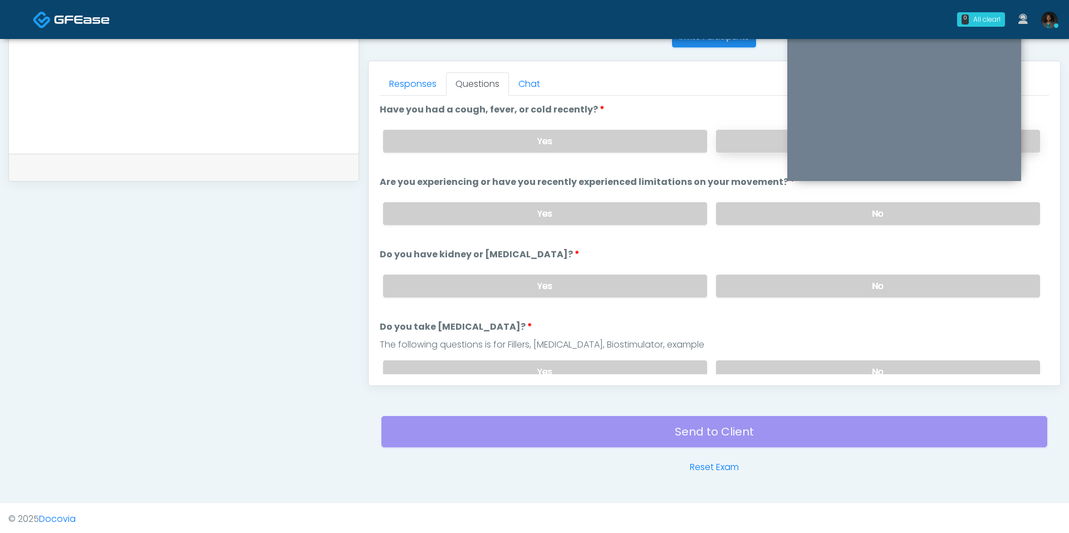
click at [755, 143] on label "No" at bounding box center [878, 141] width 324 height 23
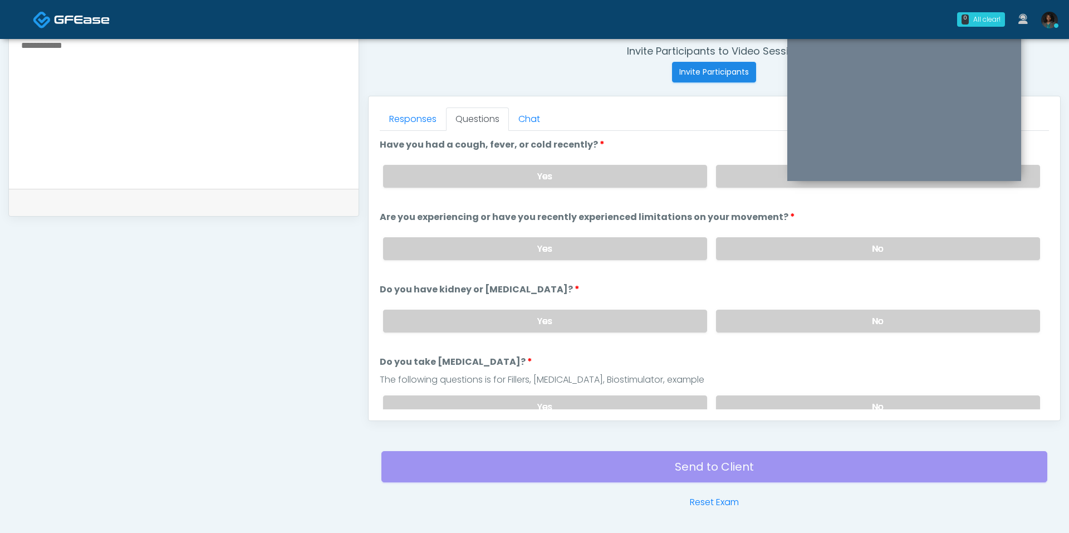
scroll to position [426, 0]
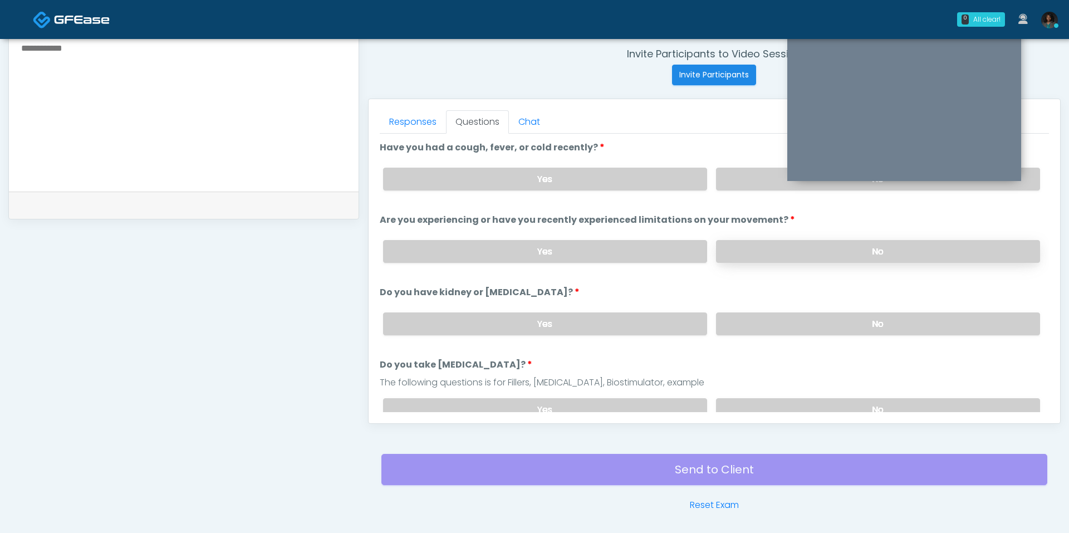
click at [767, 248] on label "No" at bounding box center [878, 251] width 324 height 23
click at [765, 331] on div "Yes No" at bounding box center [711, 323] width 675 height 41
click at [767, 323] on label "No" at bounding box center [878, 323] width 324 height 23
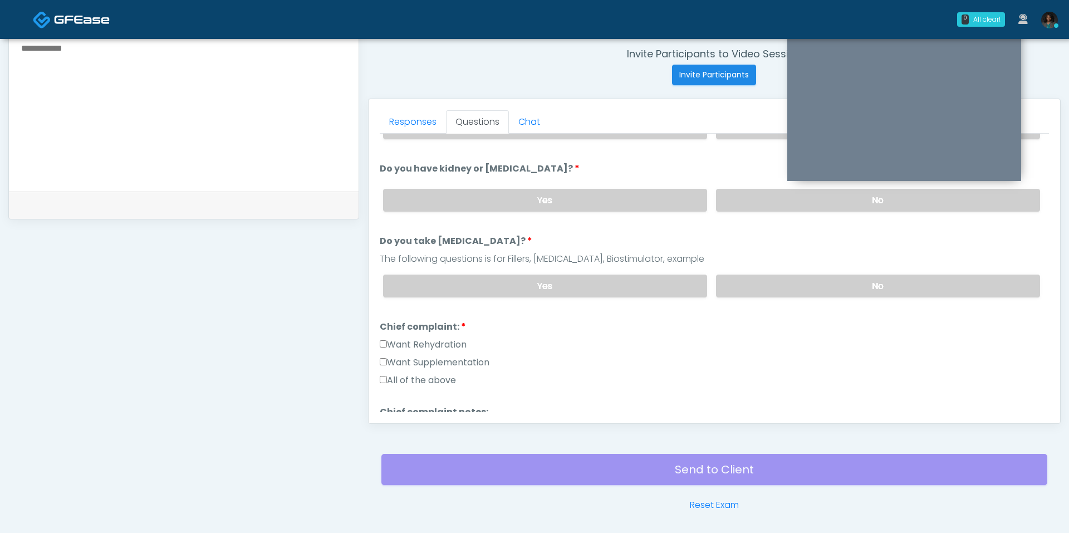
scroll to position [125, 0]
click at [771, 288] on label "No" at bounding box center [878, 284] width 324 height 23
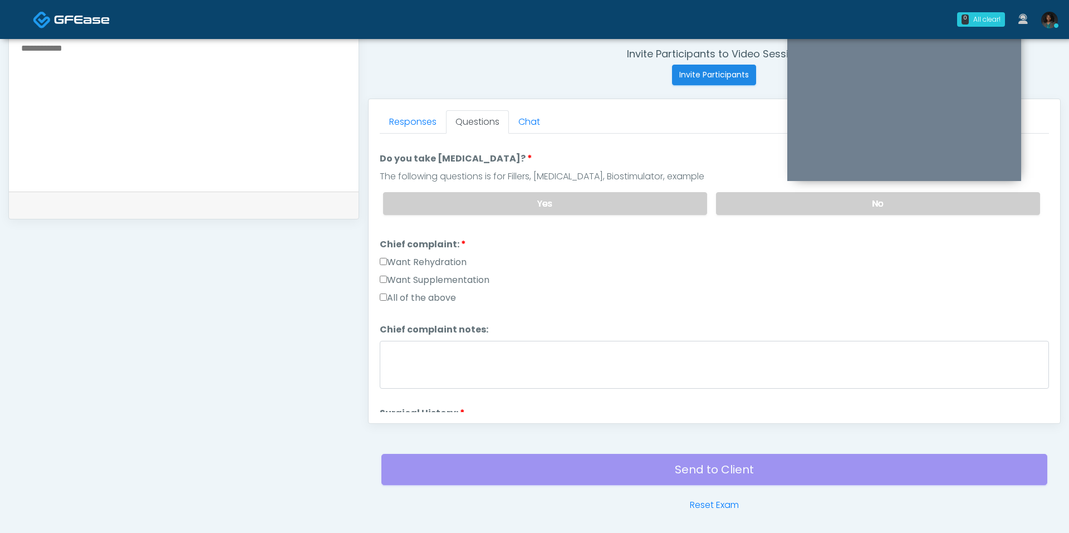
scroll to position [196, 0]
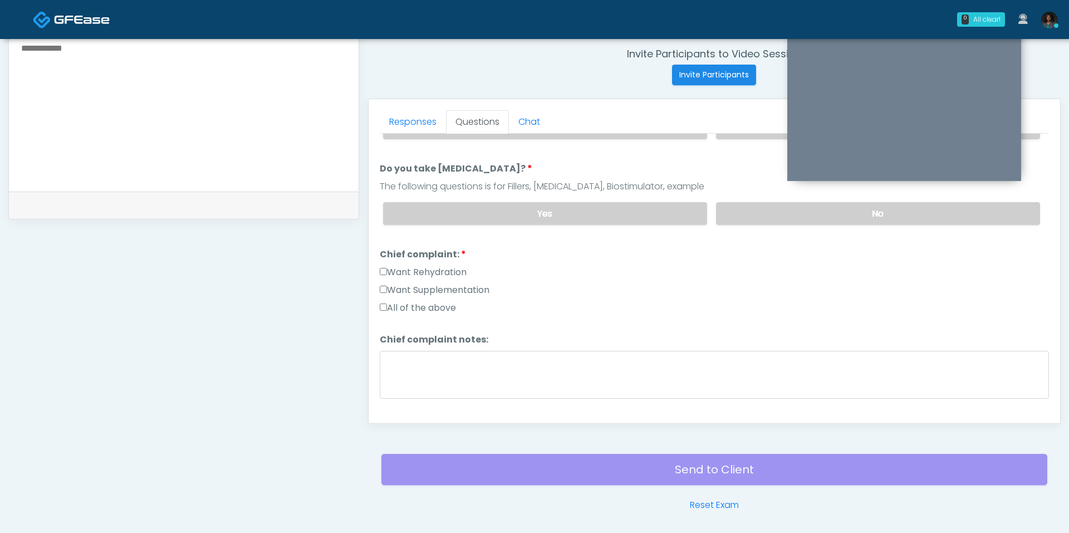
click at [443, 266] on label "Want Rehydration" at bounding box center [423, 272] width 87 height 13
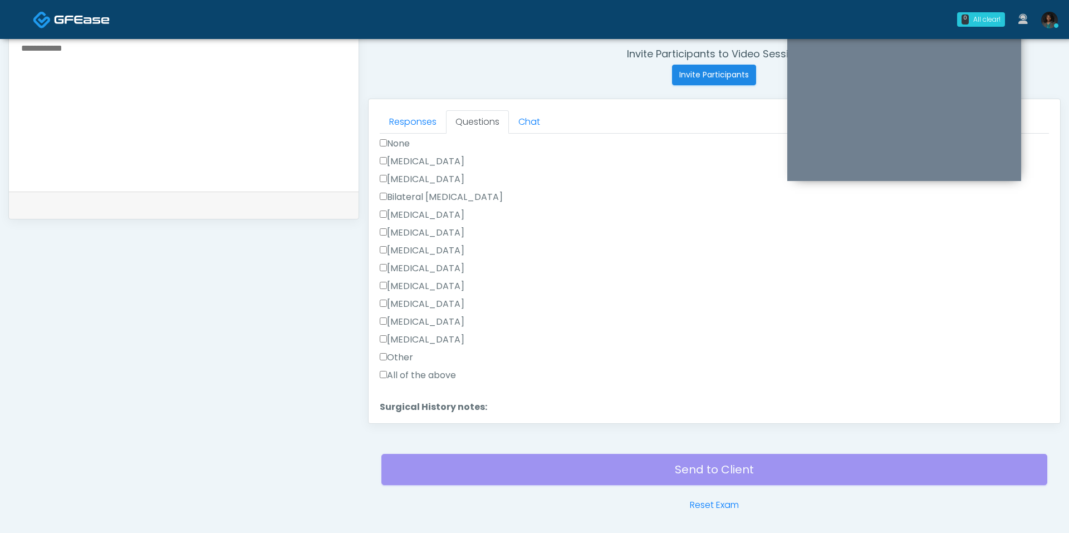
scroll to position [495, 0]
click at [441, 206] on label "Breast Augmentation" at bounding box center [422, 212] width 85 height 13
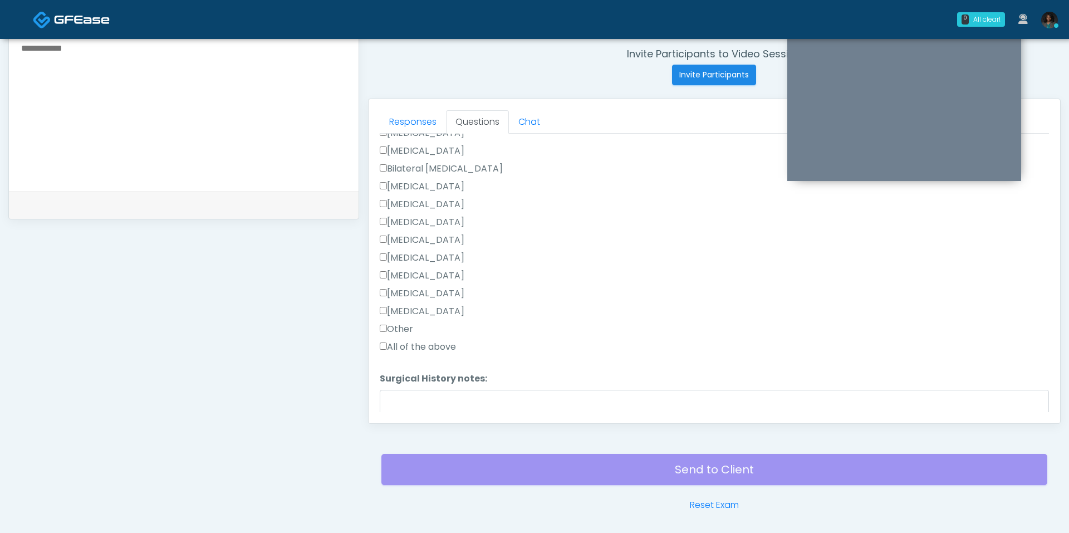
scroll to position [527, 0]
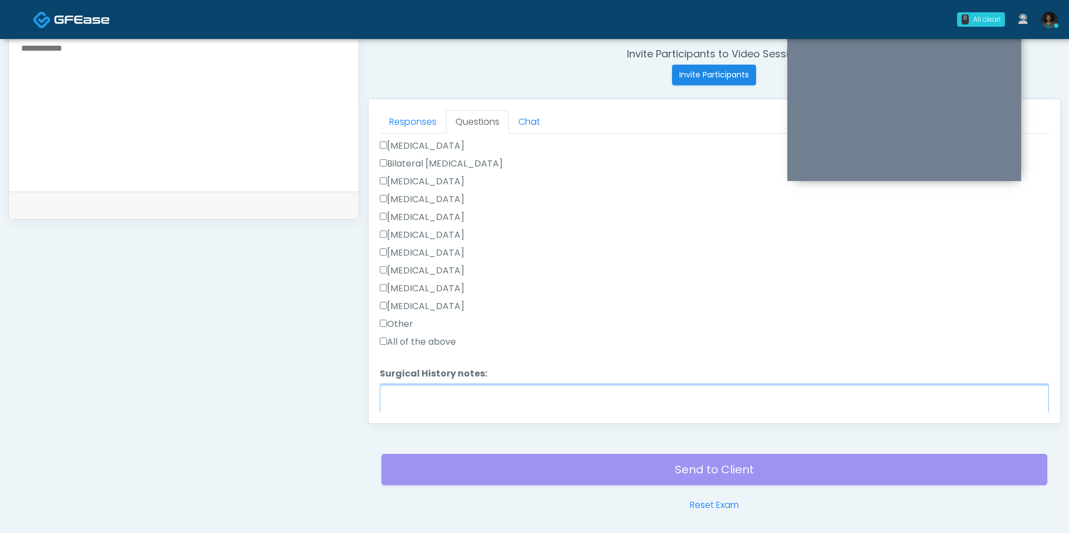
click at [449, 395] on textarea "Surgical History notes:" at bounding box center [714, 409] width 669 height 48
type textarea "*"
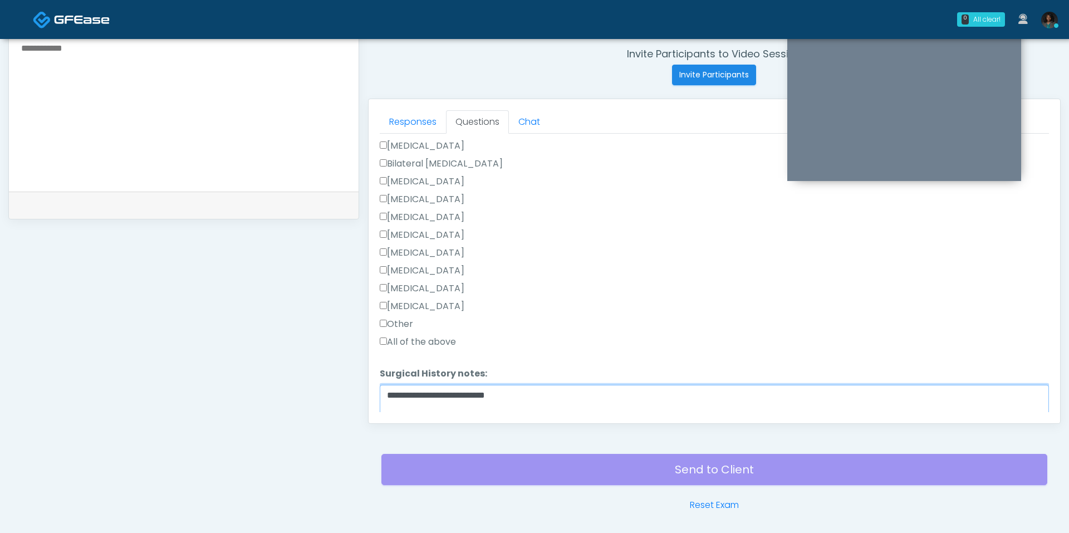
type textarea "**********"
click at [395, 327] on div "Other" at bounding box center [714, 326] width 669 height 18
click at [395, 320] on label "Other" at bounding box center [396, 323] width 33 height 13
click at [405, 175] on label "Breast Augmentation" at bounding box center [422, 181] width 85 height 13
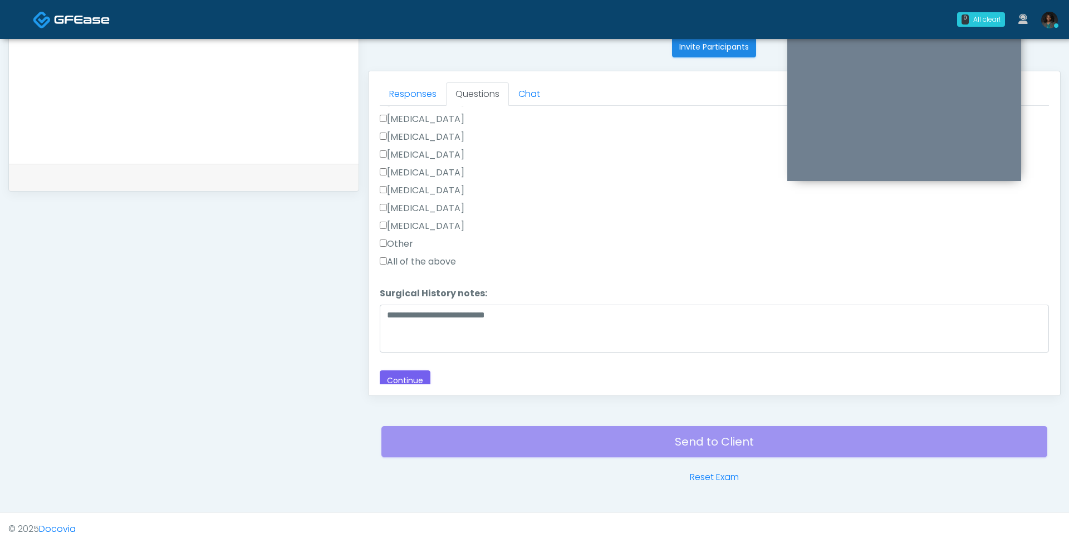
scroll to position [464, 0]
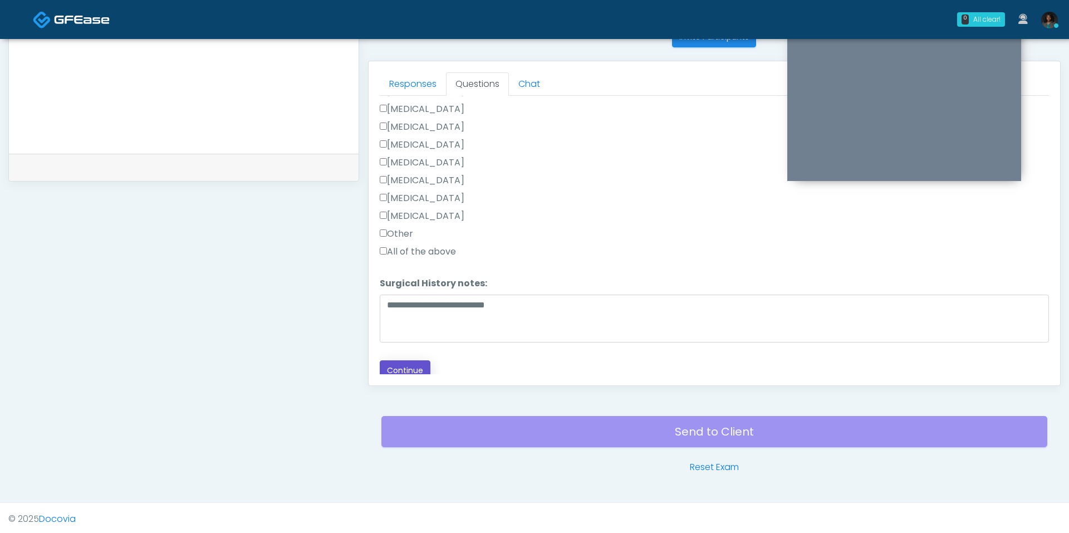
click at [412, 360] on button "Continue" at bounding box center [405, 370] width 51 height 21
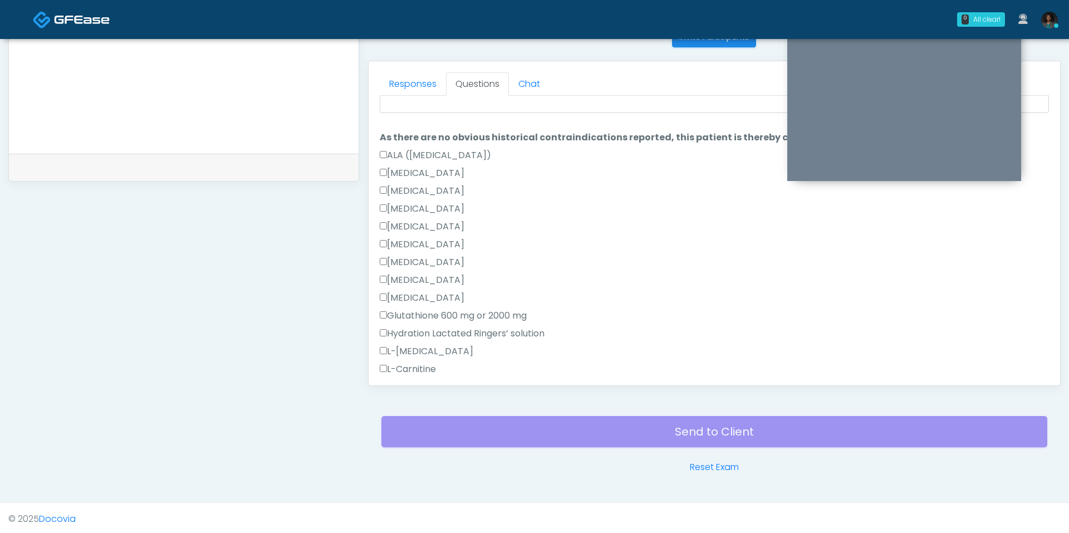
scroll to position [0, 0]
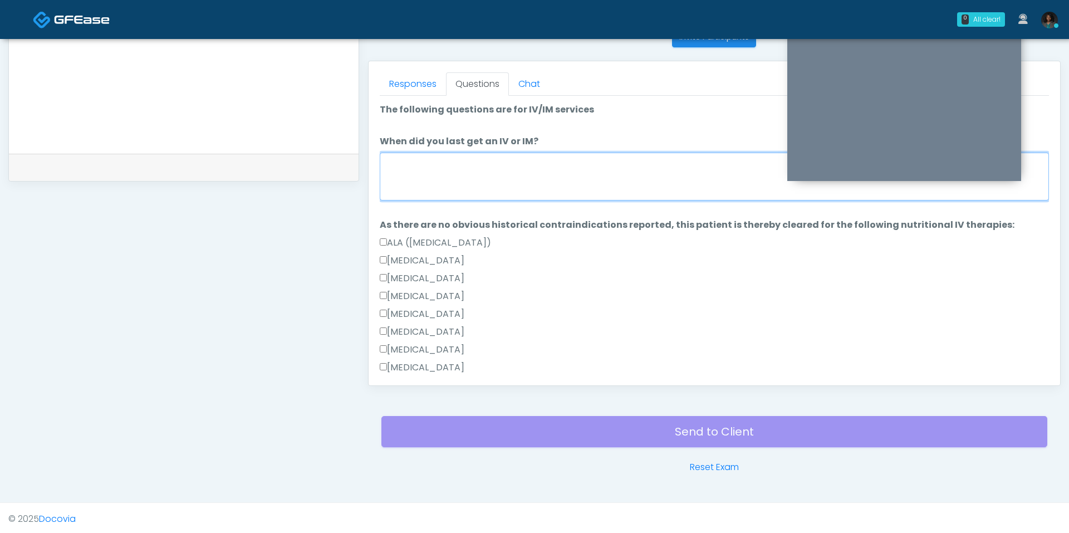
click at [502, 154] on textarea "When did you last get an IV or IM?" at bounding box center [714, 177] width 669 height 48
click at [503, 163] on textarea "When did you last get an IV or IM?" at bounding box center [714, 177] width 669 height 48
type textarea "*"
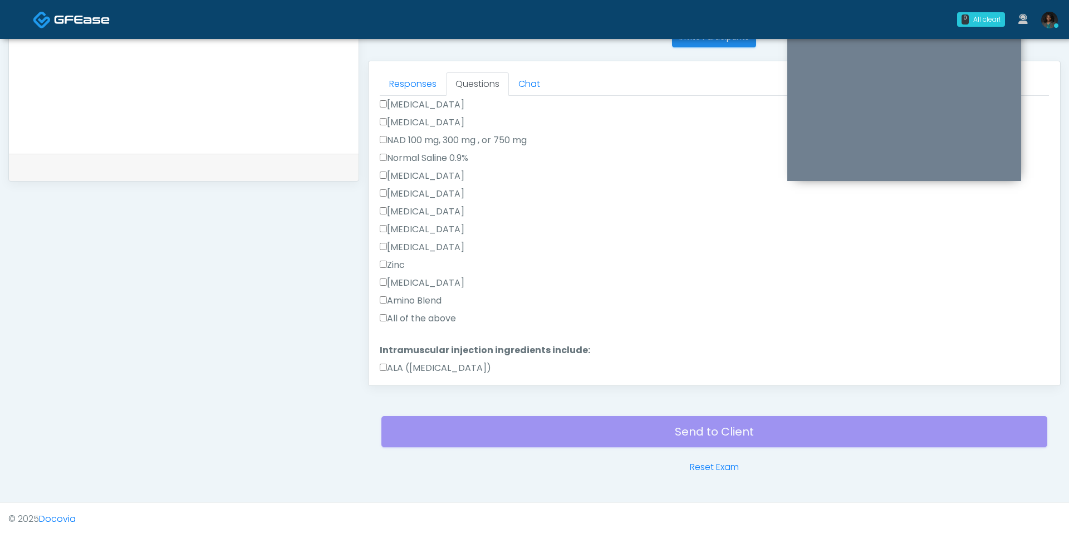
scroll to position [411, 0]
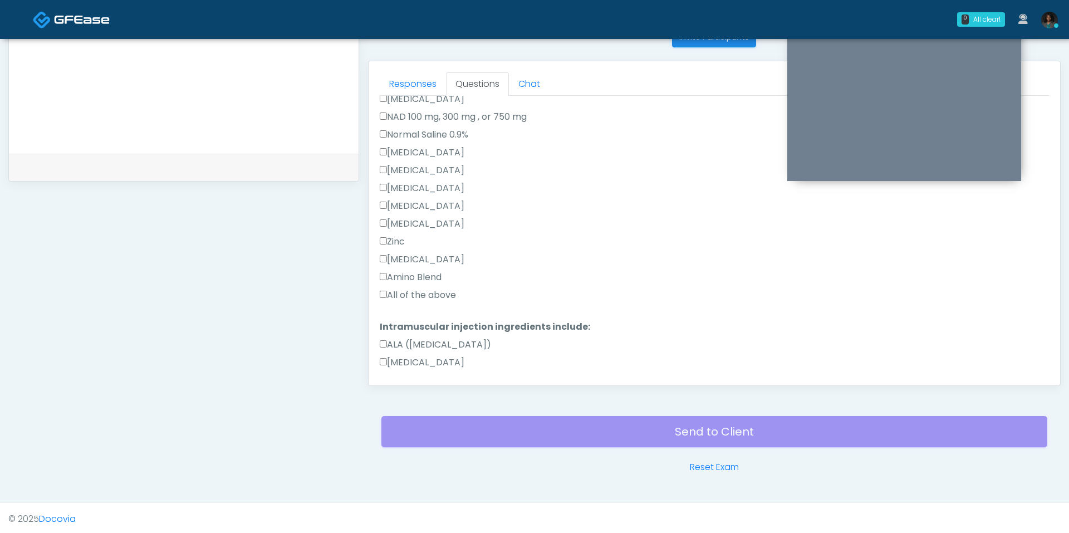
type textarea "**********"
click at [408, 301] on div "All of the above" at bounding box center [714, 297] width 669 height 18
click at [408, 288] on label "All of the above" at bounding box center [418, 294] width 76 height 13
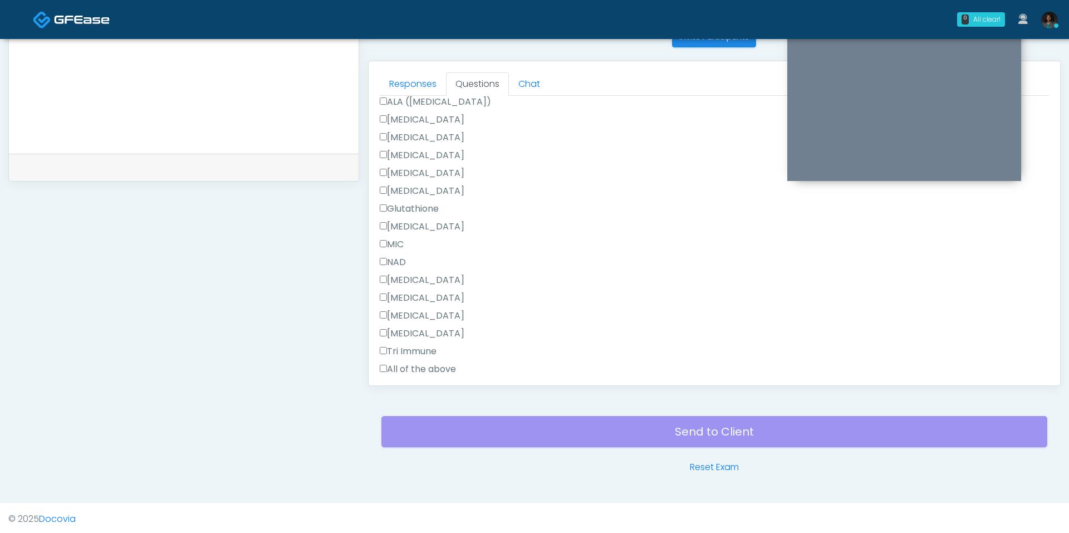
scroll to position [693, 0]
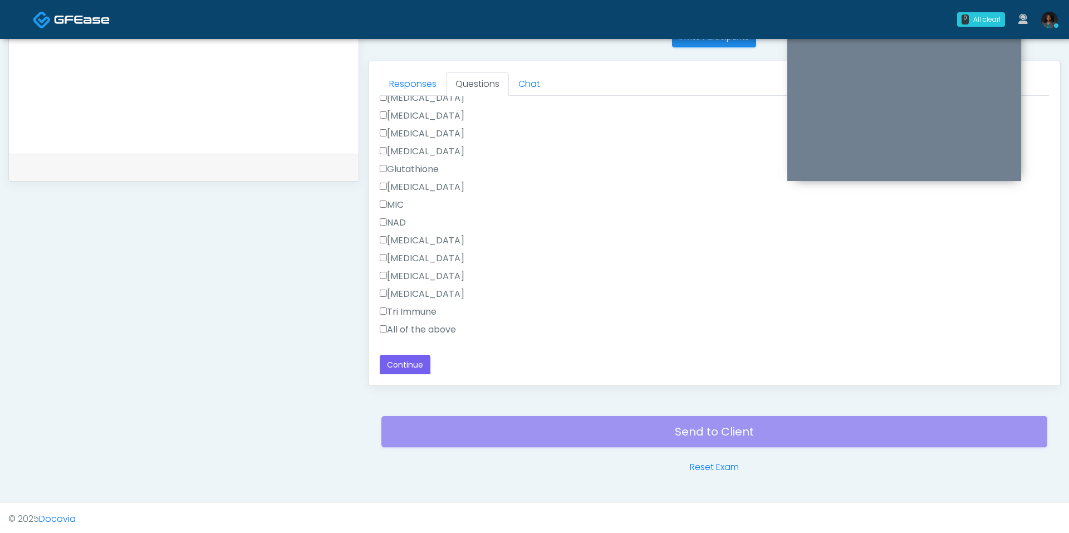
click at [404, 320] on div "Tri Immune" at bounding box center [714, 314] width 669 height 18
click at [404, 325] on label "All of the above" at bounding box center [418, 329] width 76 height 13
click at [402, 365] on button "Continue" at bounding box center [405, 365] width 51 height 21
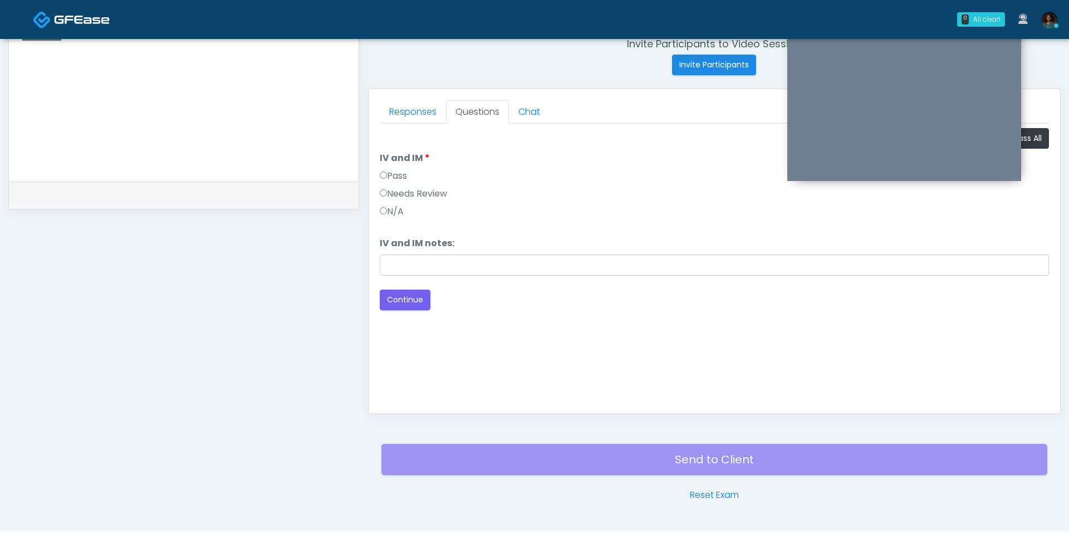
scroll to position [431, 0]
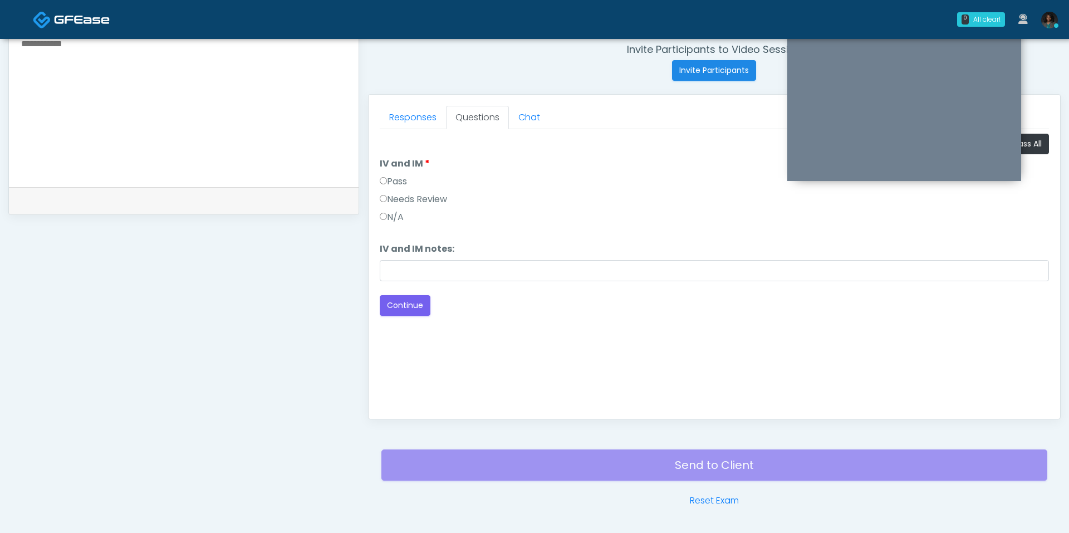
click at [407, 184] on label "Pass" at bounding box center [393, 181] width 27 height 13
click at [405, 298] on button "Continue" at bounding box center [405, 305] width 51 height 21
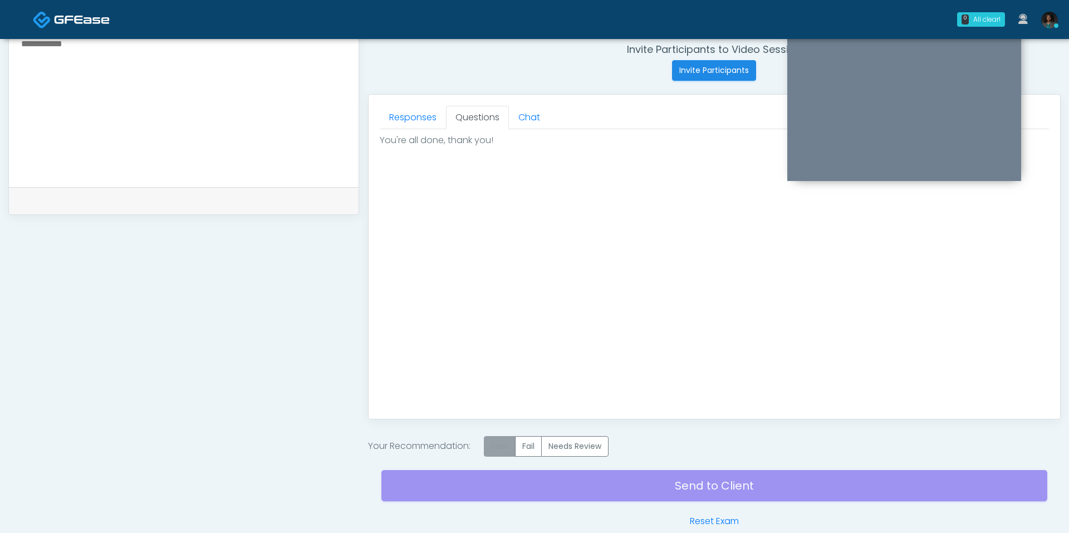
click at [505, 446] on label "Pass" at bounding box center [500, 446] width 32 height 21
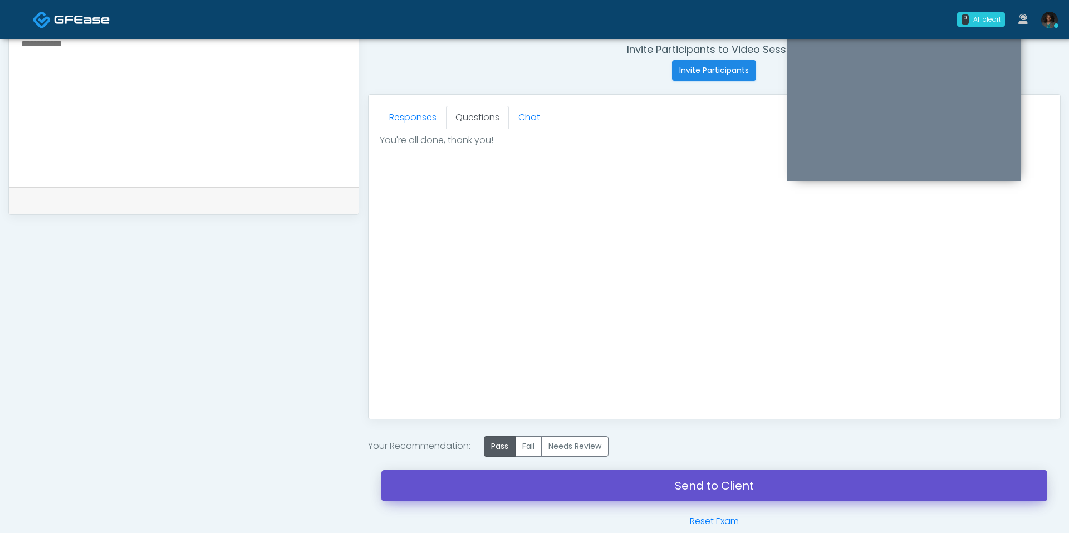
click at [592, 474] on link "Send to Client" at bounding box center [714, 485] width 666 height 31
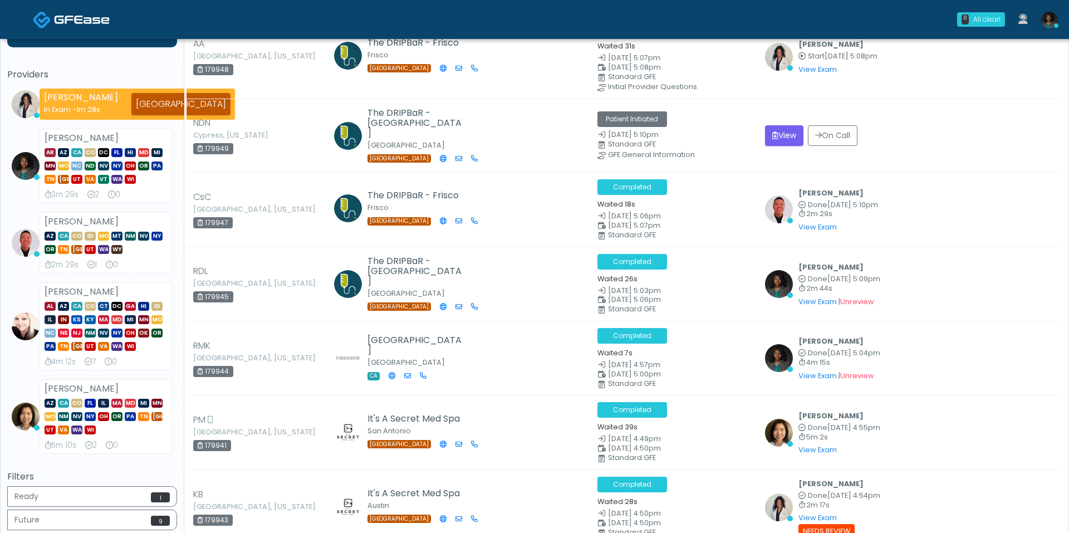
scroll to position [96, 0]
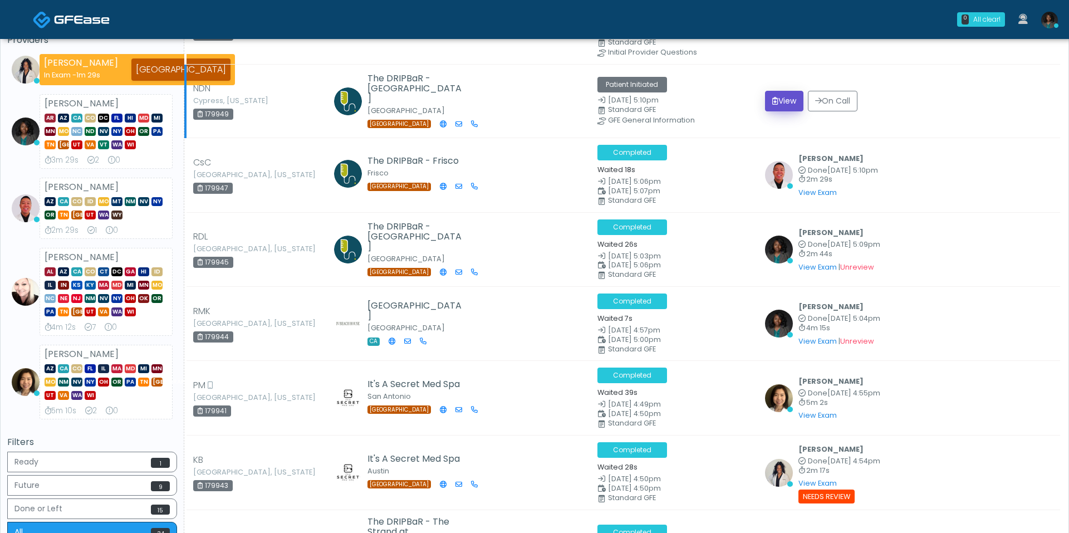
click at [783, 99] on button "View" at bounding box center [784, 101] width 38 height 21
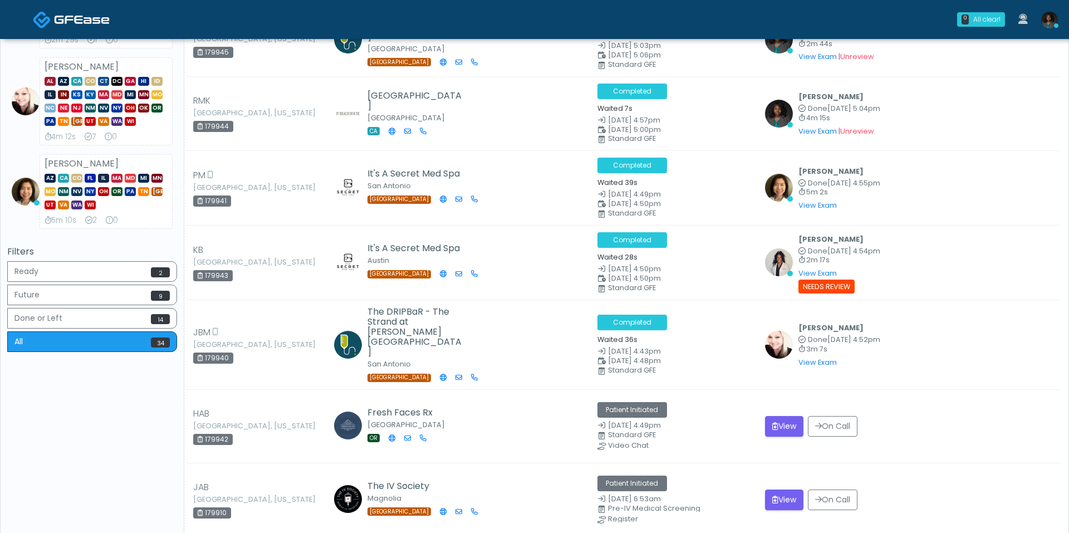
scroll to position [317, 0]
click at [773, 495] on icon "submit" at bounding box center [775, 499] width 6 height 8
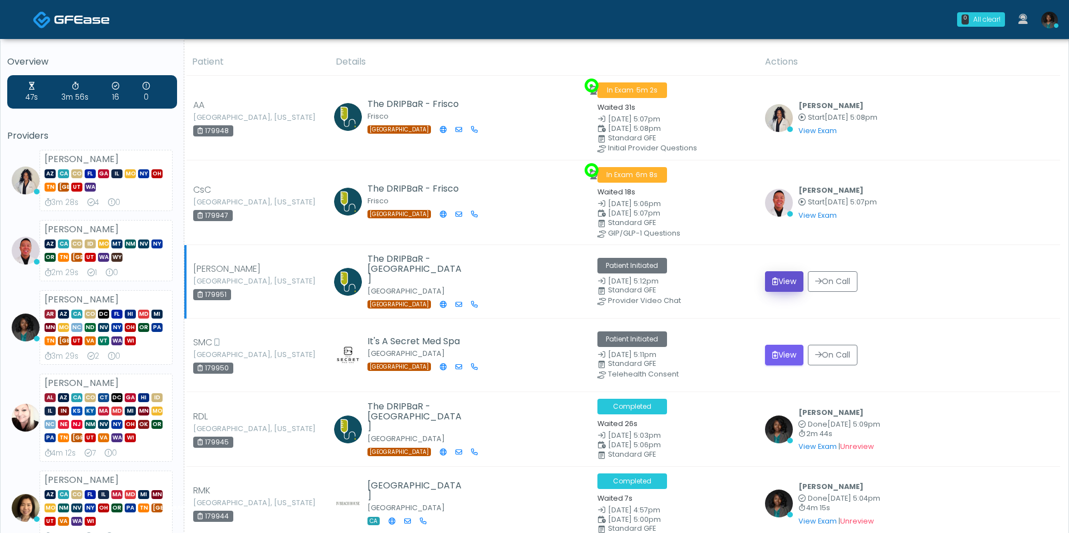
click at [768, 272] on button "View" at bounding box center [784, 281] width 38 height 21
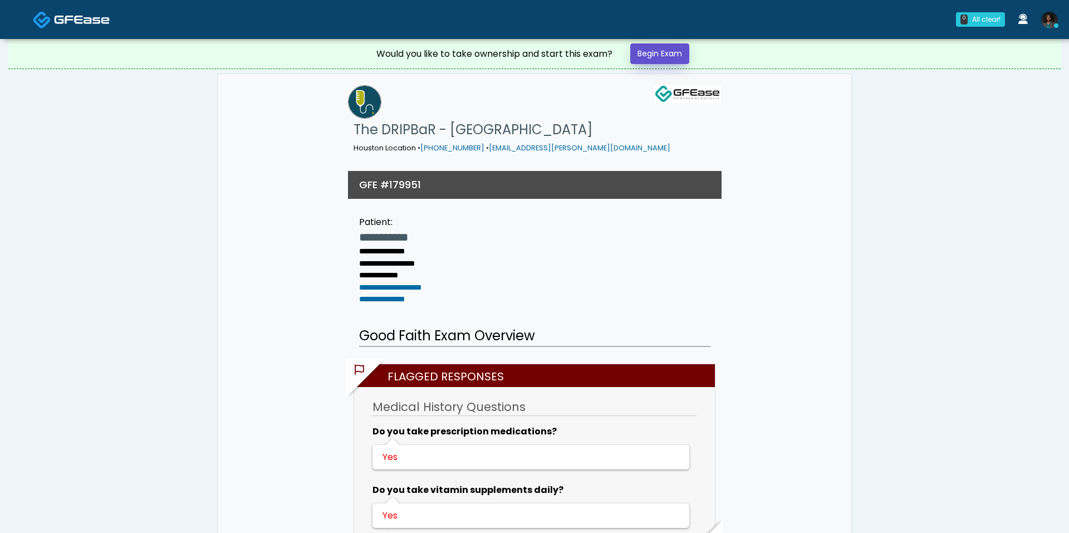
click at [666, 62] on link "Begin Exam" at bounding box center [659, 53] width 59 height 21
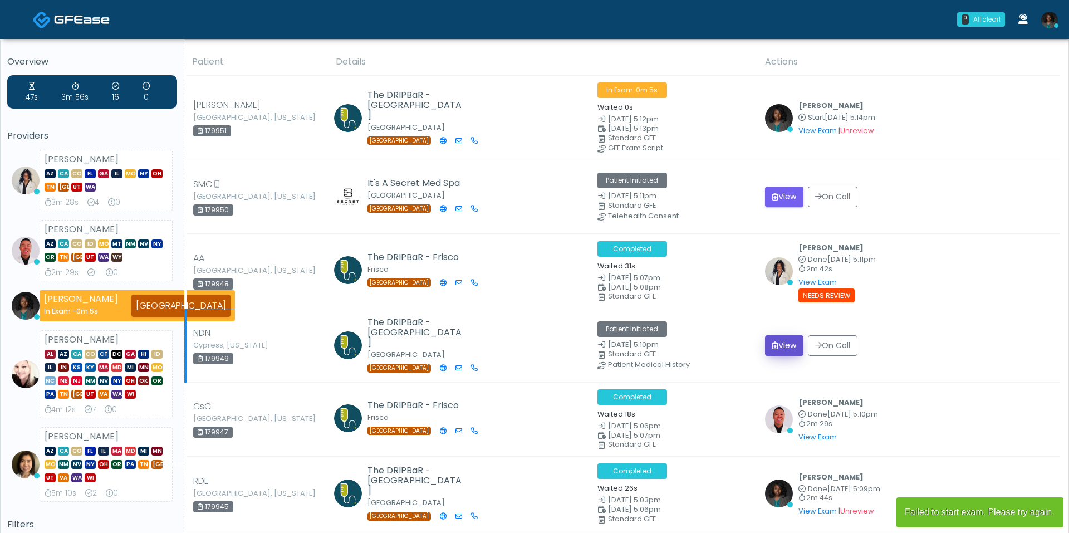
click at [782, 346] on button "View" at bounding box center [784, 345] width 38 height 21
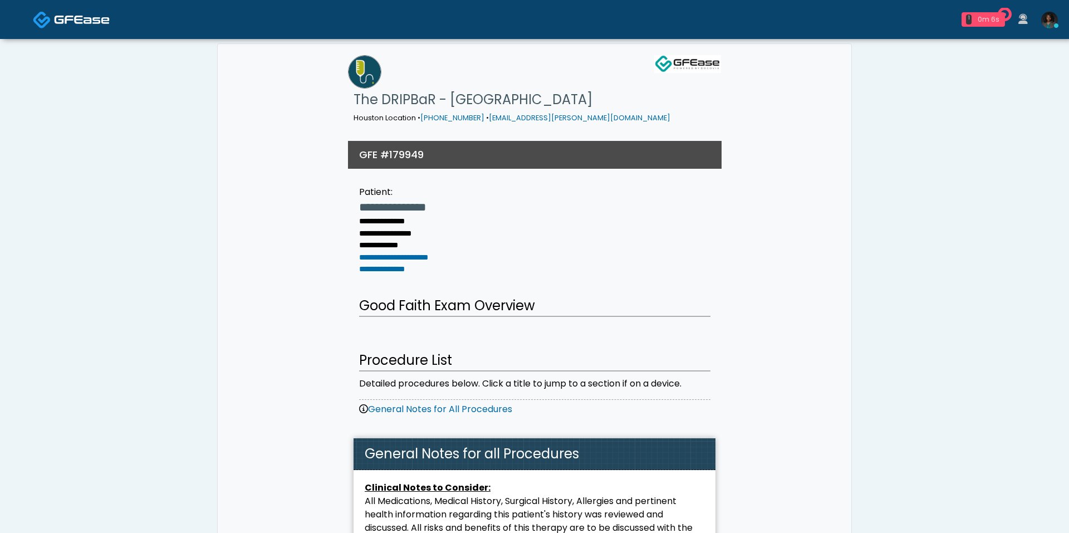
click at [997, 18] on div "0m 6s" at bounding box center [988, 19] width 24 height 10
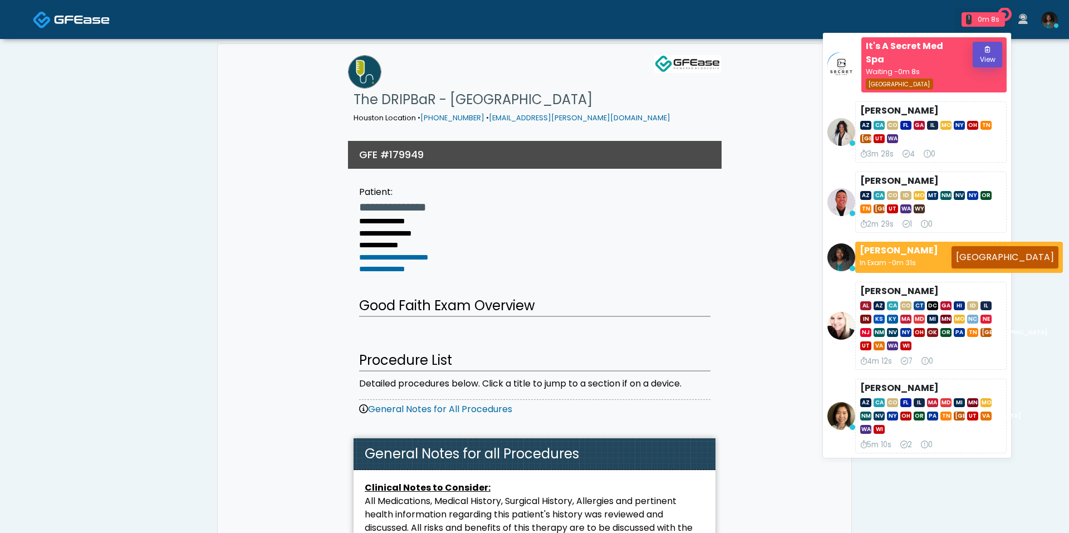
click at [975, 57] on button "View" at bounding box center [988, 55] width 30 height 26
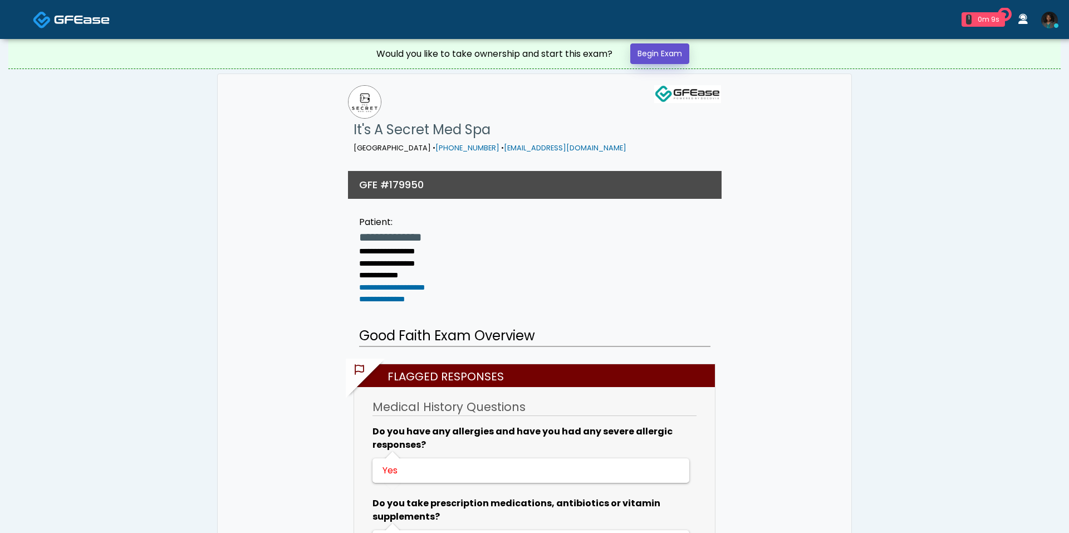
click at [664, 56] on link "Begin Exam" at bounding box center [659, 53] width 59 height 21
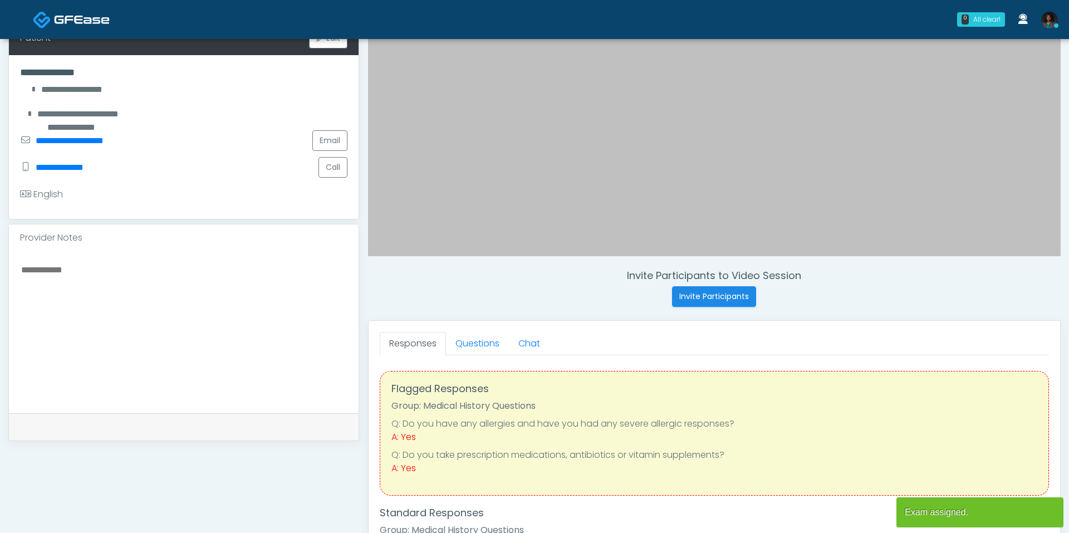
scroll to position [241, 0]
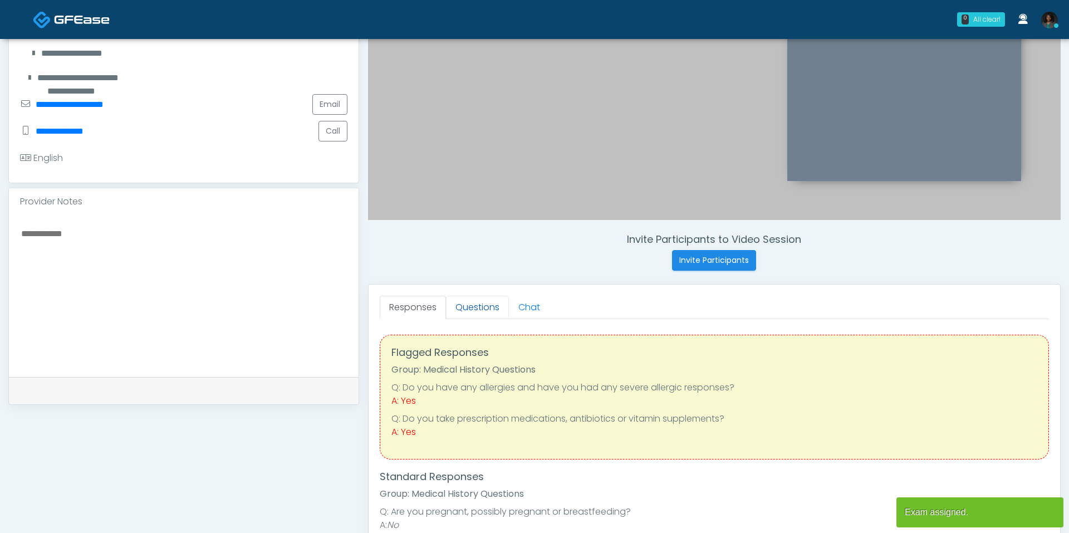
click at [492, 310] on link "Questions" at bounding box center [477, 307] width 63 height 23
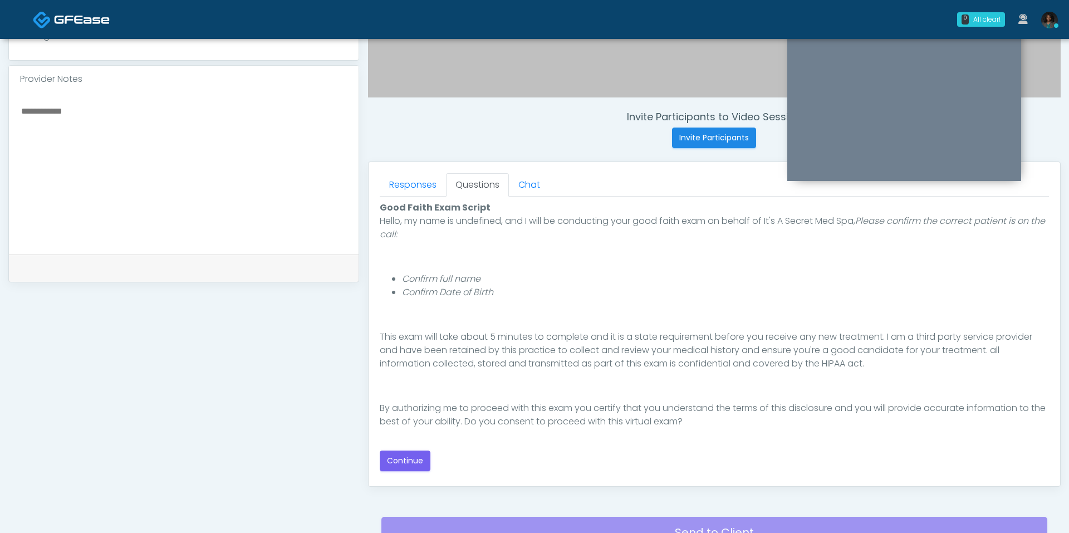
scroll to position [381, 0]
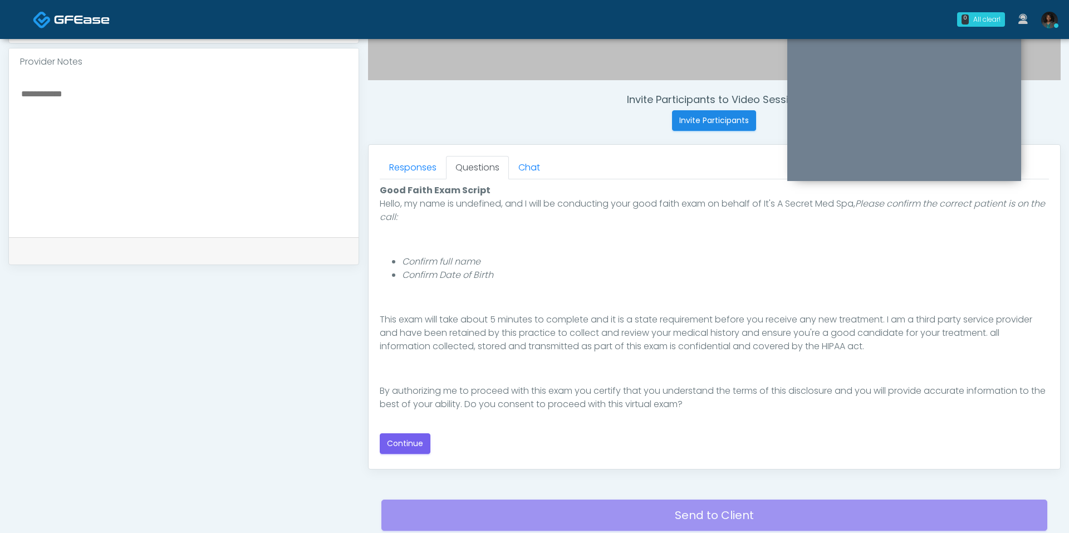
click at [427, 429] on div "Good Faith Exam Script Good Faith Exam Script INTRODUCTION Hello, my name is un…" at bounding box center [714, 319] width 669 height 270
click at [420, 438] on button "Continue" at bounding box center [405, 443] width 51 height 21
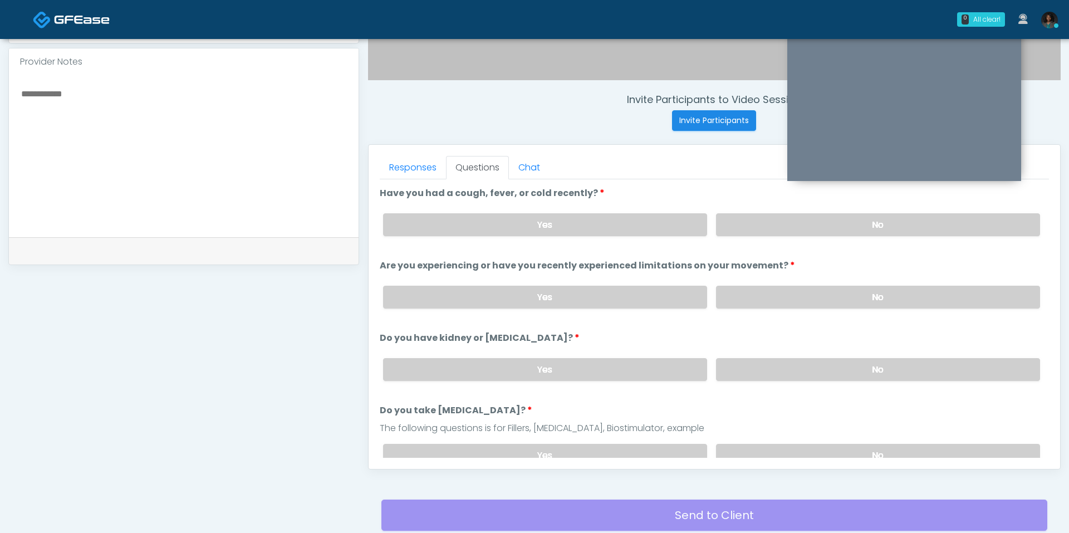
scroll to position [464, 0]
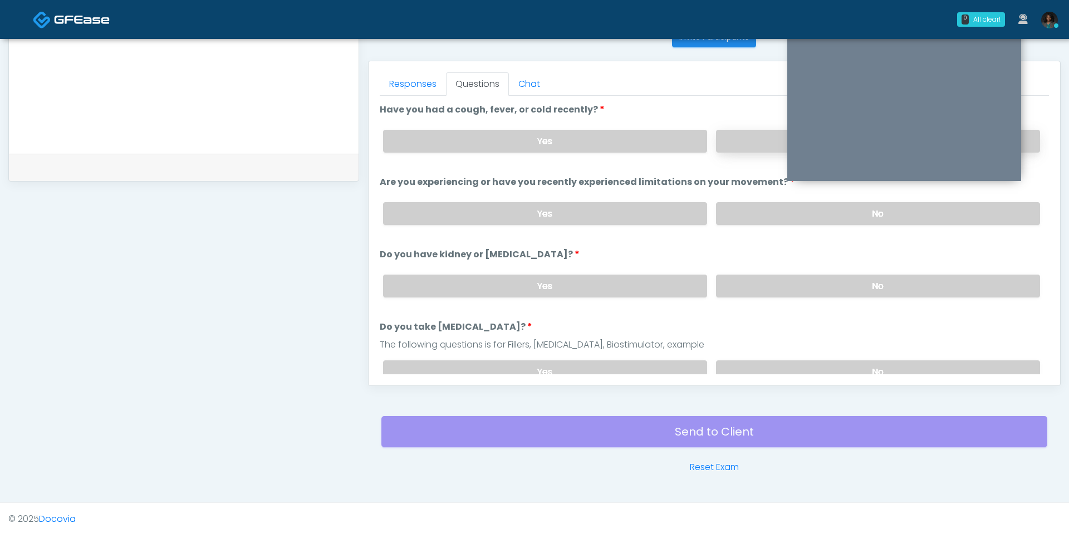
click at [735, 136] on label "No" at bounding box center [878, 141] width 324 height 23
click at [753, 215] on label "No" at bounding box center [878, 213] width 324 height 23
click at [760, 287] on label "No" at bounding box center [878, 285] width 324 height 23
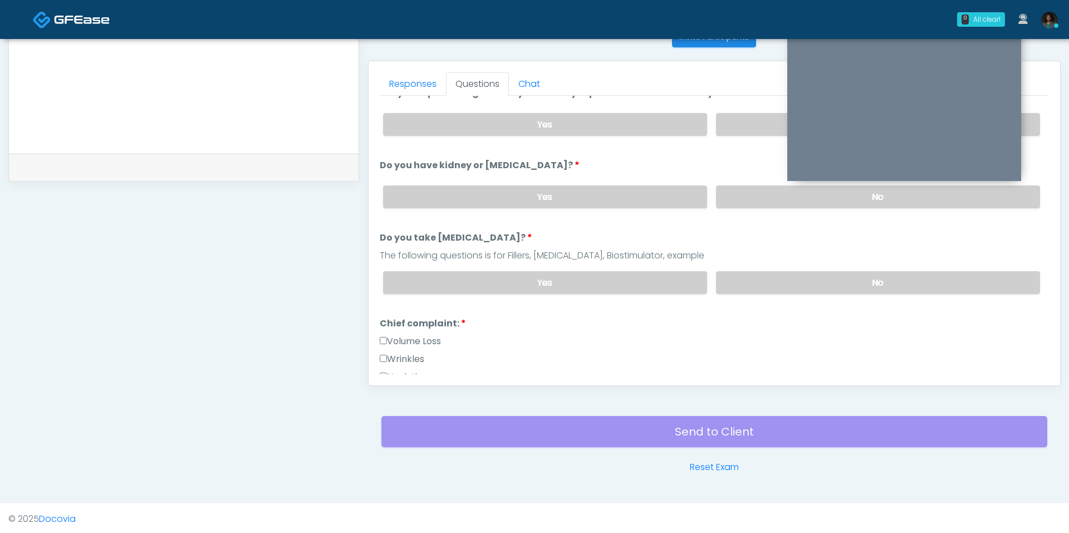
scroll to position [111, 0]
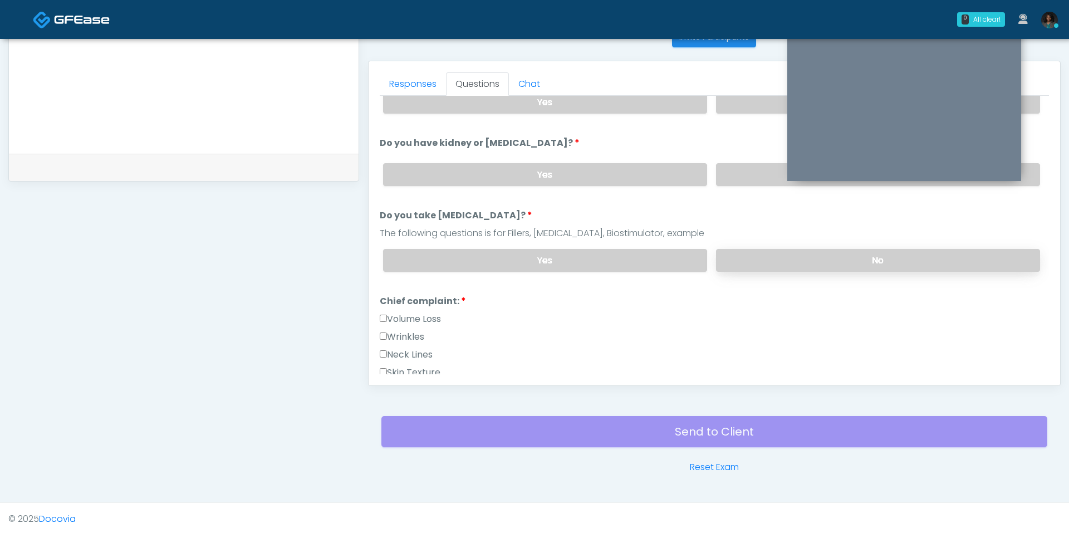
click at [777, 255] on label "No" at bounding box center [878, 260] width 324 height 23
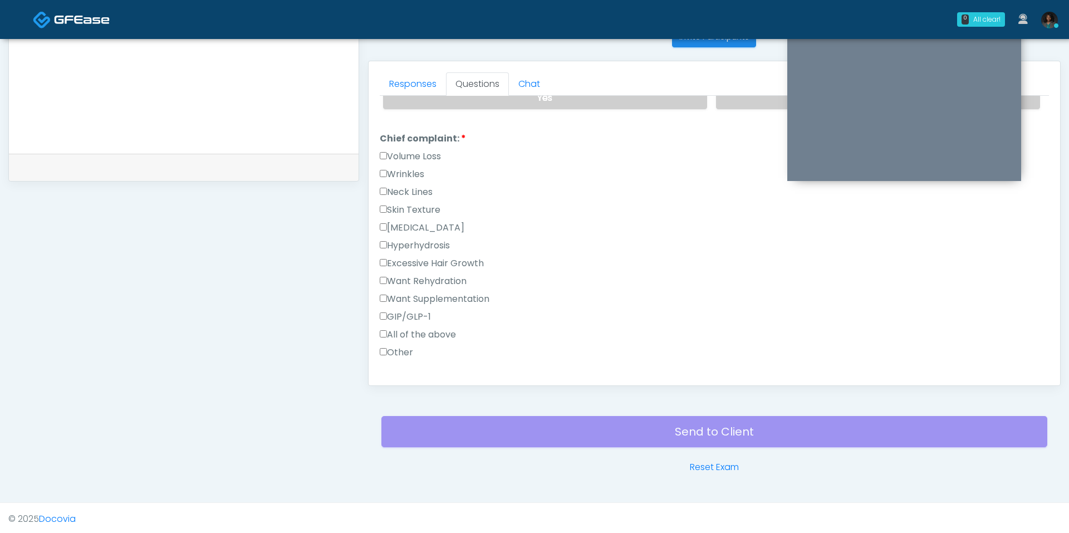
scroll to position [283, 0]
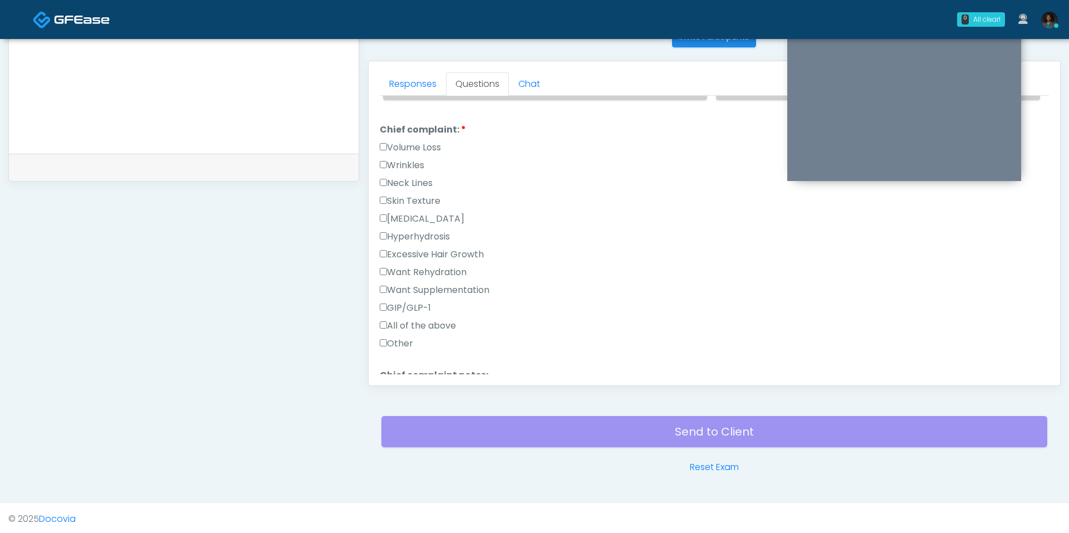
click at [410, 163] on label "Wrinkles" at bounding box center [402, 165] width 45 height 13
click at [404, 159] on label "Wrinkles" at bounding box center [402, 165] width 45 height 13
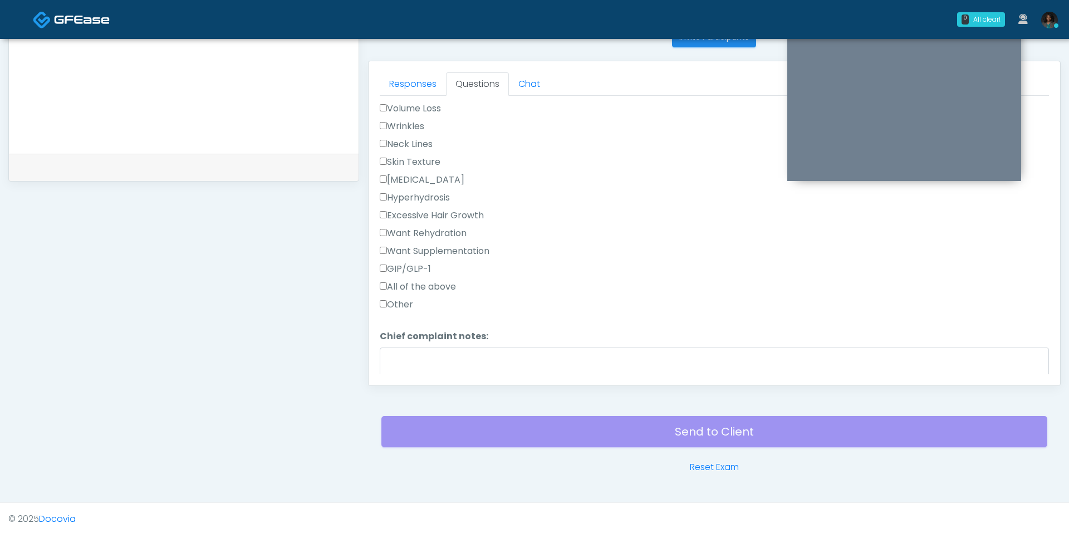
scroll to position [324, 0]
click at [401, 296] on label "Other" at bounding box center [396, 302] width 33 height 13
click at [412, 345] on textarea "Chief complaint notes:" at bounding box center [714, 369] width 669 height 48
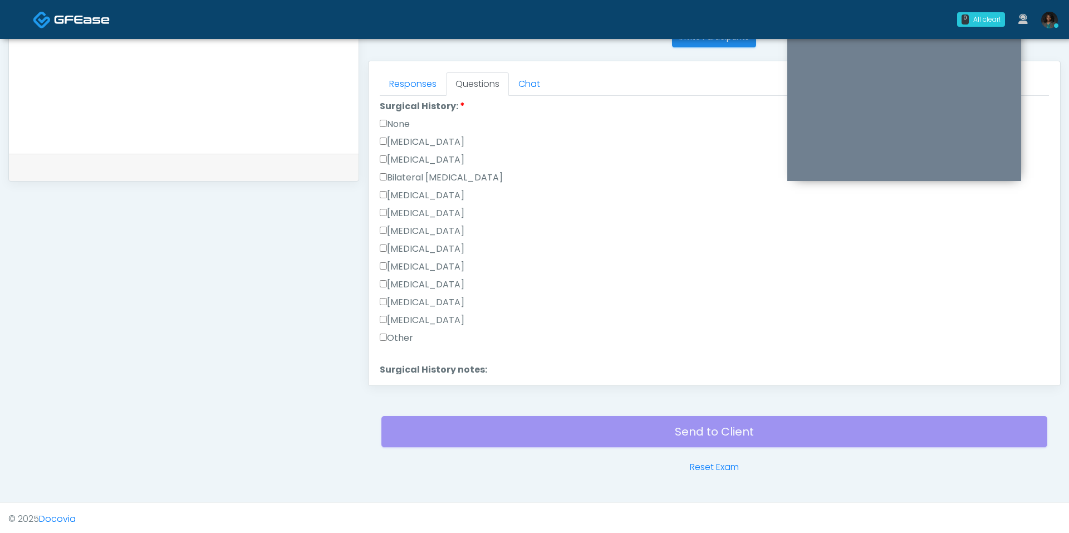
scroll to position [620, 0]
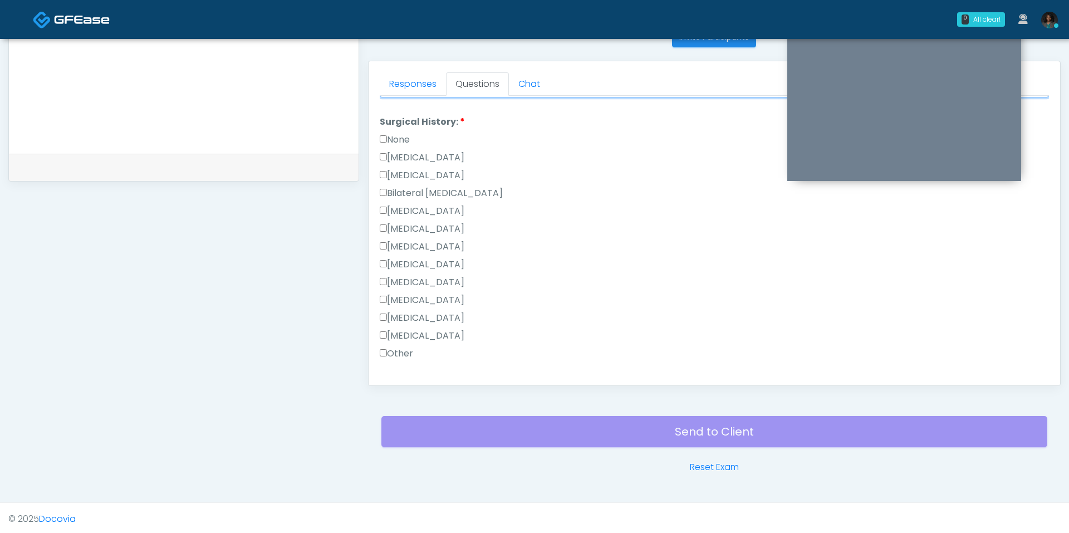
type textarea "**********"
click at [394, 134] on label "None" at bounding box center [395, 139] width 30 height 13
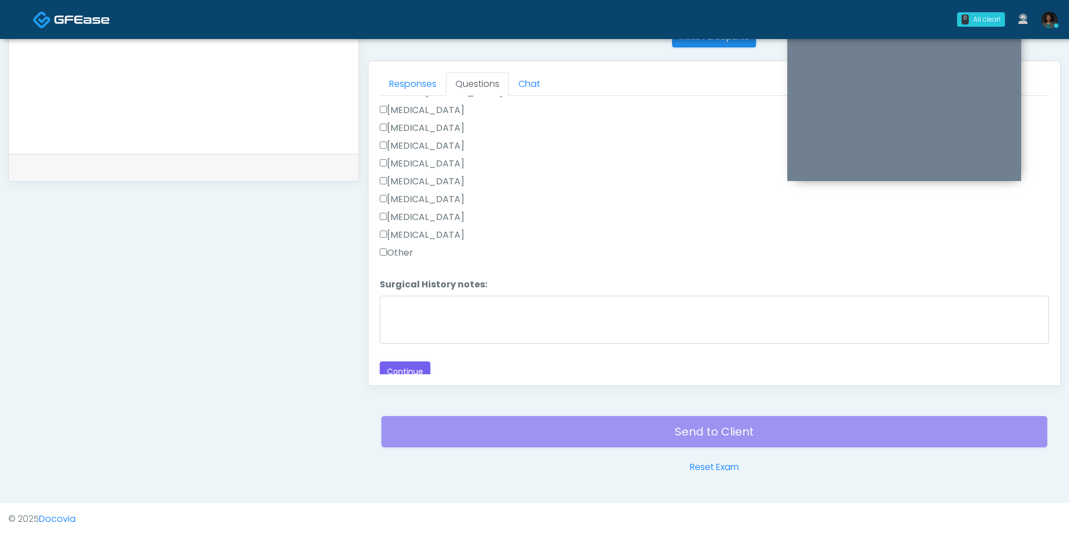
scroll to position [721, 0]
click at [407, 360] on button "Continue" at bounding box center [405, 370] width 51 height 21
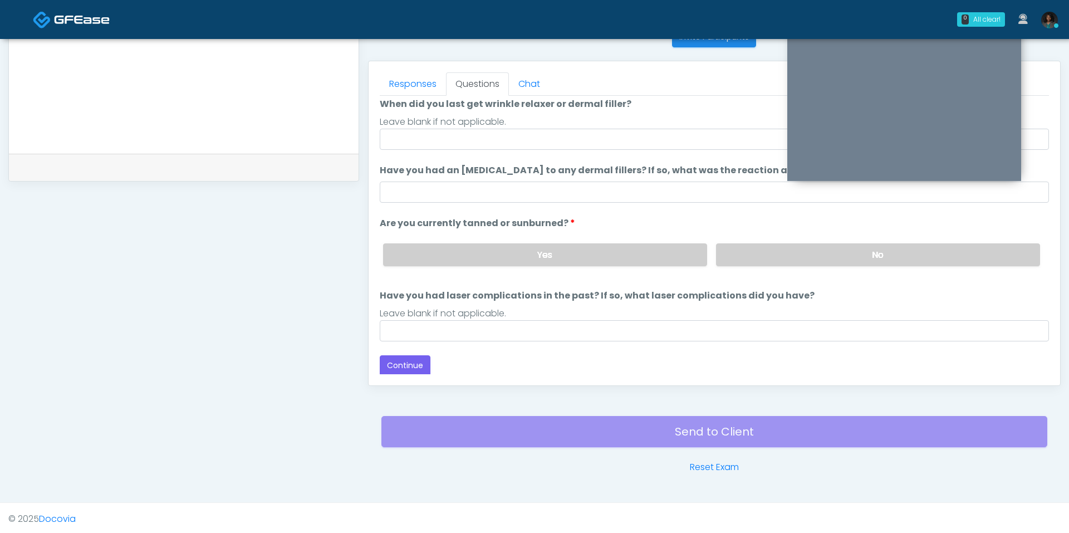
scroll to position [0, 0]
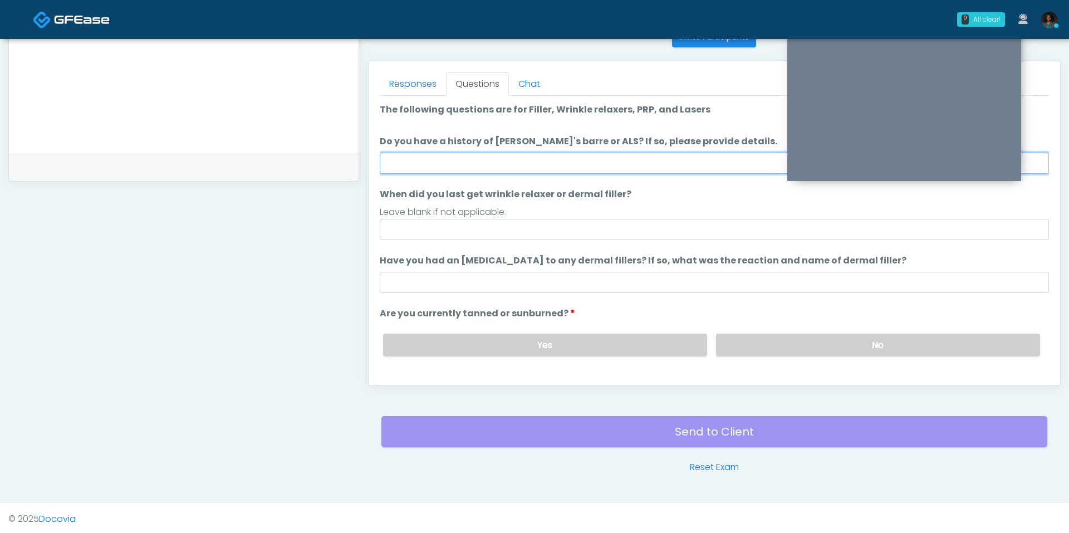
click at [537, 165] on input "Do you have a history of Guillain's barre or ALS? If so, please provide details." at bounding box center [714, 163] width 669 height 21
type input "**"
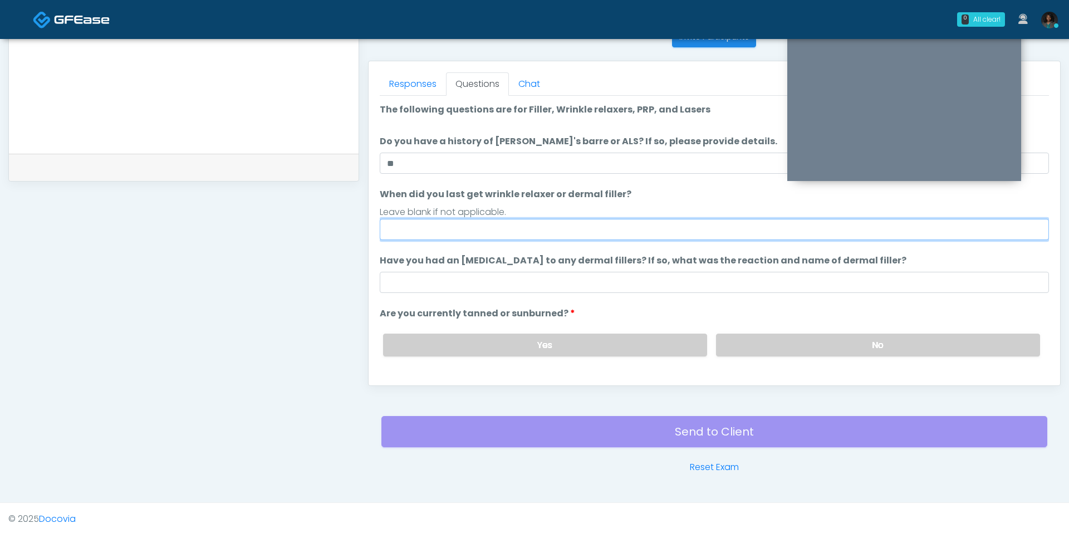
click at [484, 221] on input "When did you last get wrinkle relaxer or dermal filler?" at bounding box center [714, 229] width 669 height 21
click at [464, 227] on input "When did you last get wrinkle relaxer or dermal filler?" at bounding box center [714, 229] width 669 height 21
type input "*"
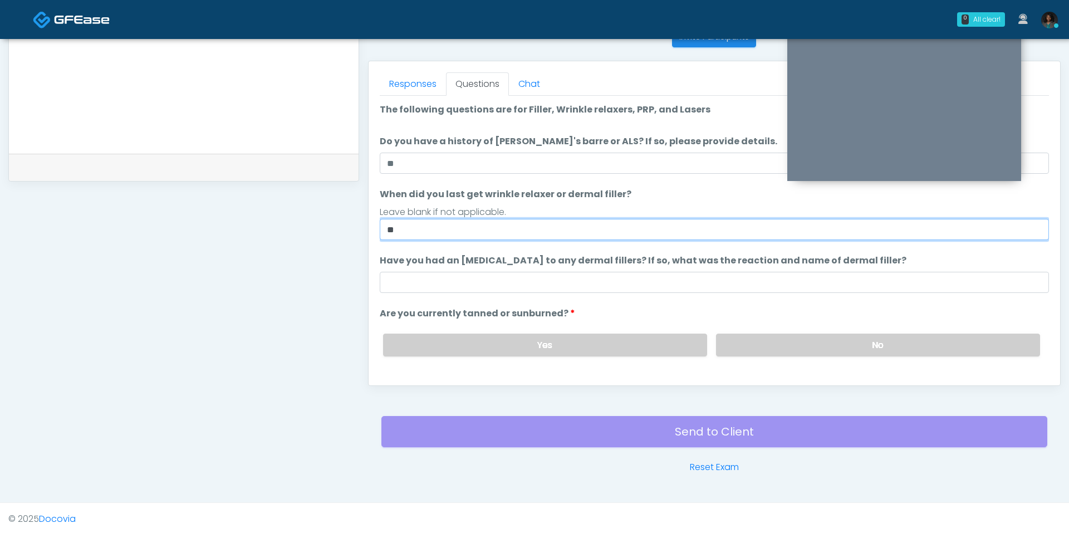
type input "***"
drag, startPoint x: 430, startPoint y: 231, endPoint x: 378, endPoint y: 229, distance: 51.8
click at [378, 229] on div "Responses Questions Chat Good Faith Exam Script Good Faith Exam Script INTRODUC…" at bounding box center [714, 223] width 691 height 324
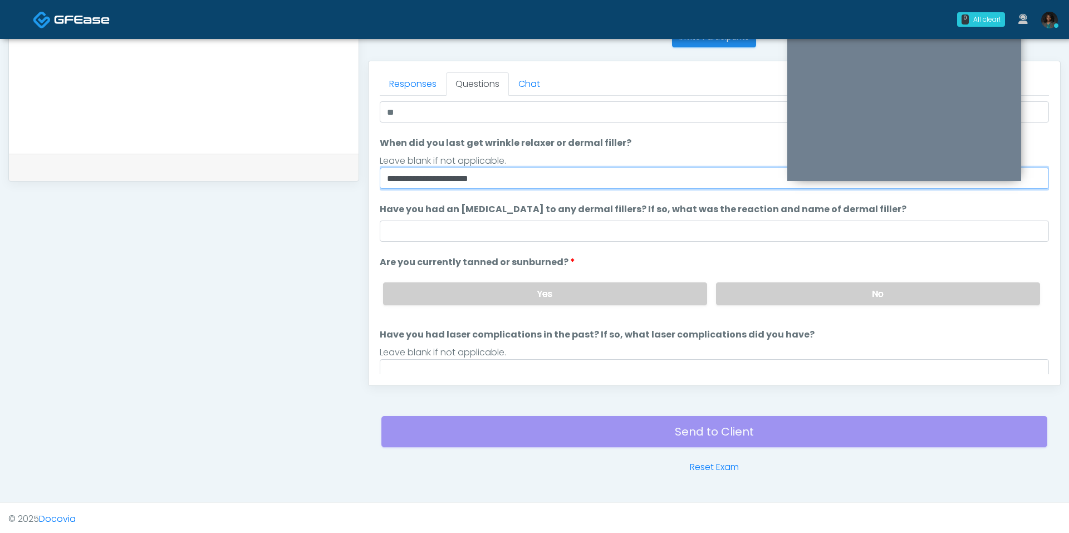
scroll to position [58, 0]
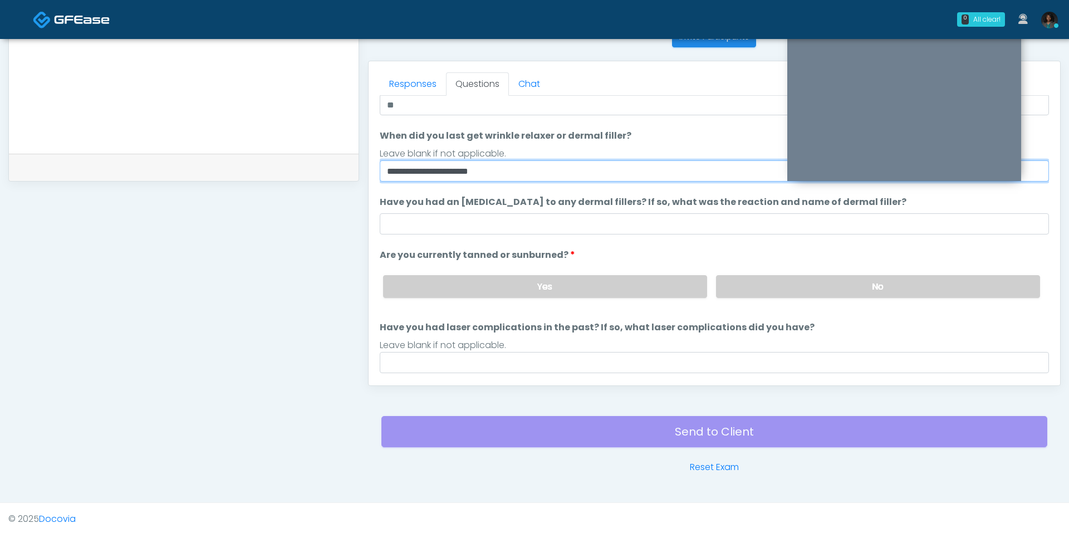
type input "**********"
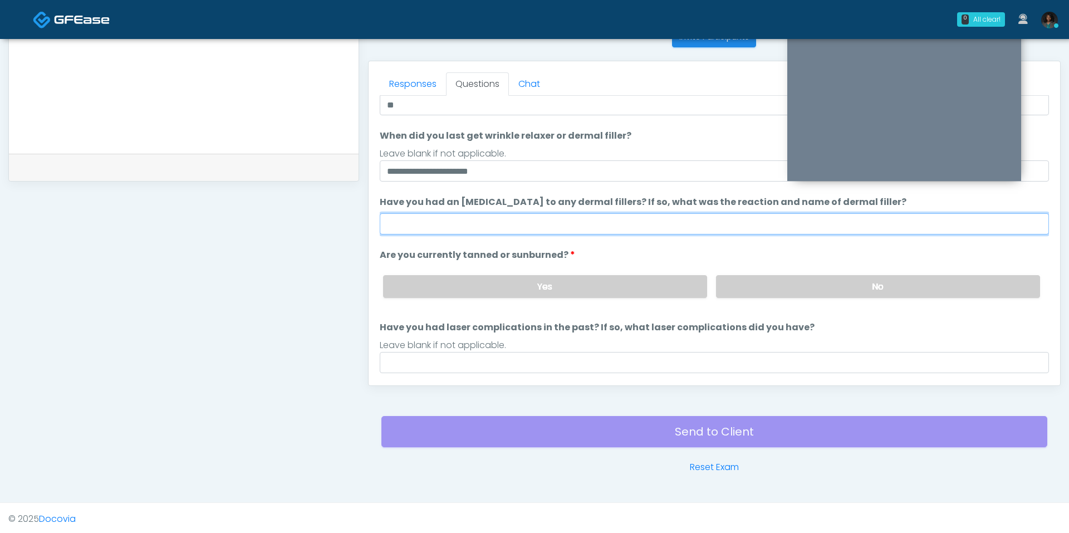
click at [546, 223] on input "Have you had an allergic response to any dermal fillers? If so, what was the re…" at bounding box center [714, 223] width 669 height 21
type input "**"
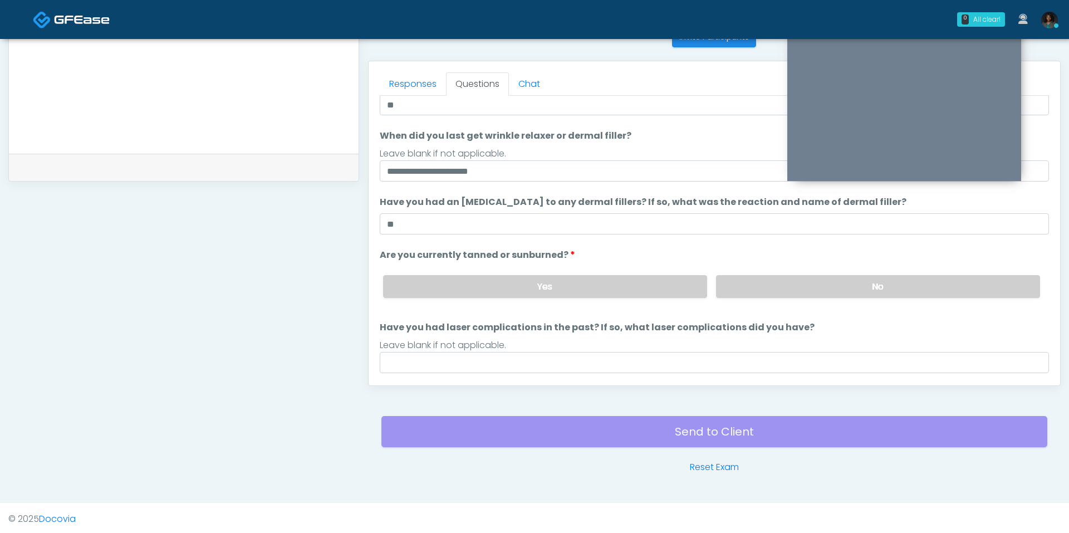
click at [720, 251] on li "Are you currently tanned or sunburned? Are you currently tanned or sunburned? Y…" at bounding box center [714, 277] width 669 height 58
click at [803, 281] on label "No" at bounding box center [878, 286] width 324 height 23
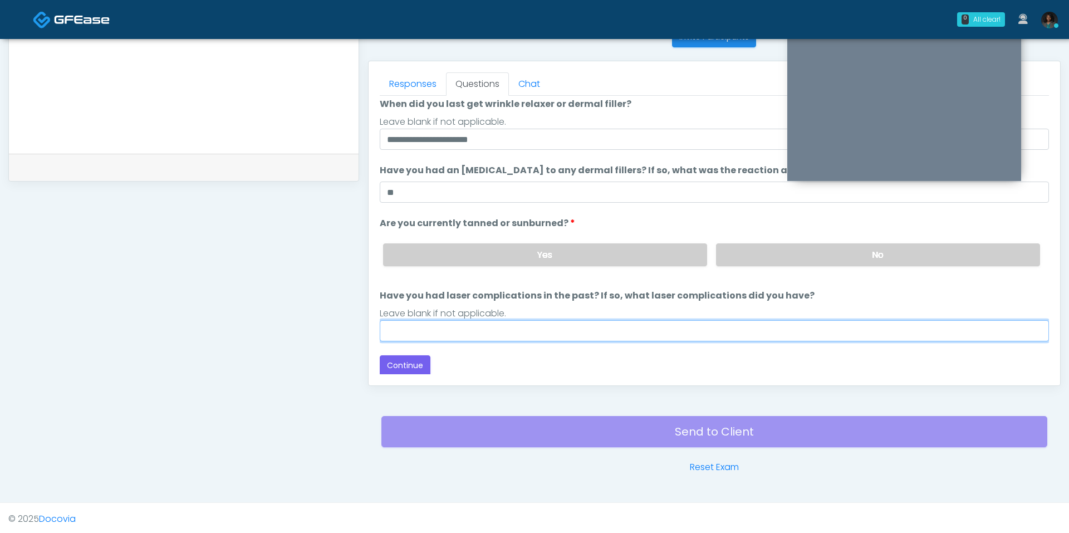
click at [512, 325] on input "Have you had laser complications in the past? If so, what laser complications d…" at bounding box center [714, 330] width 669 height 21
type input "**"
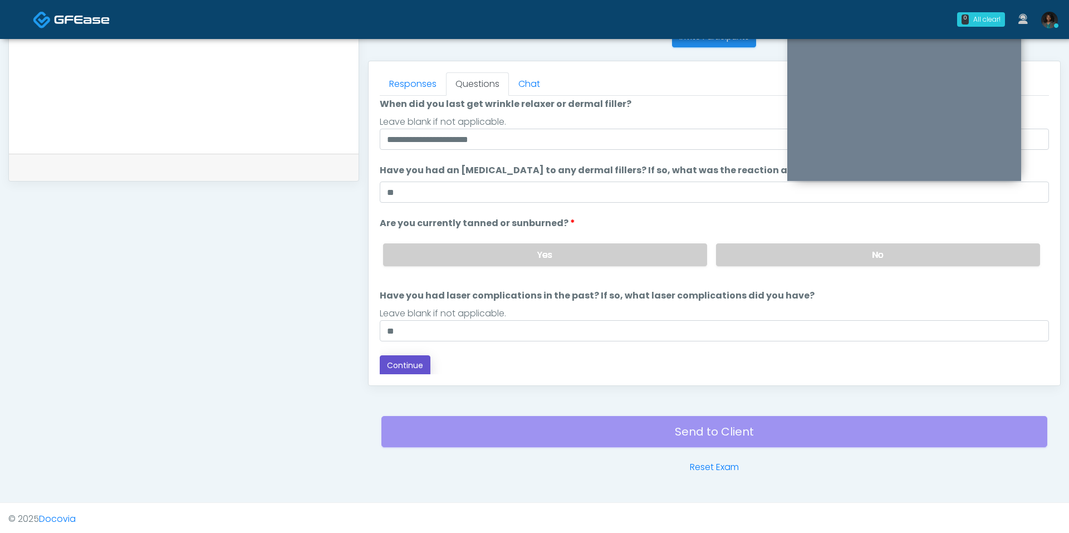
click at [396, 355] on button "Continue" at bounding box center [405, 365] width 51 height 21
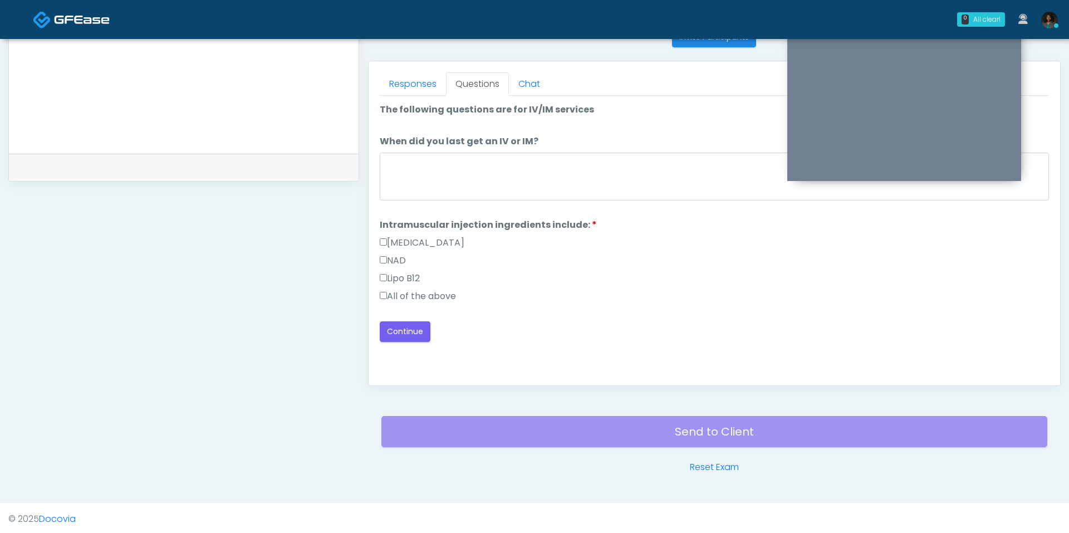
scroll to position [423, 0]
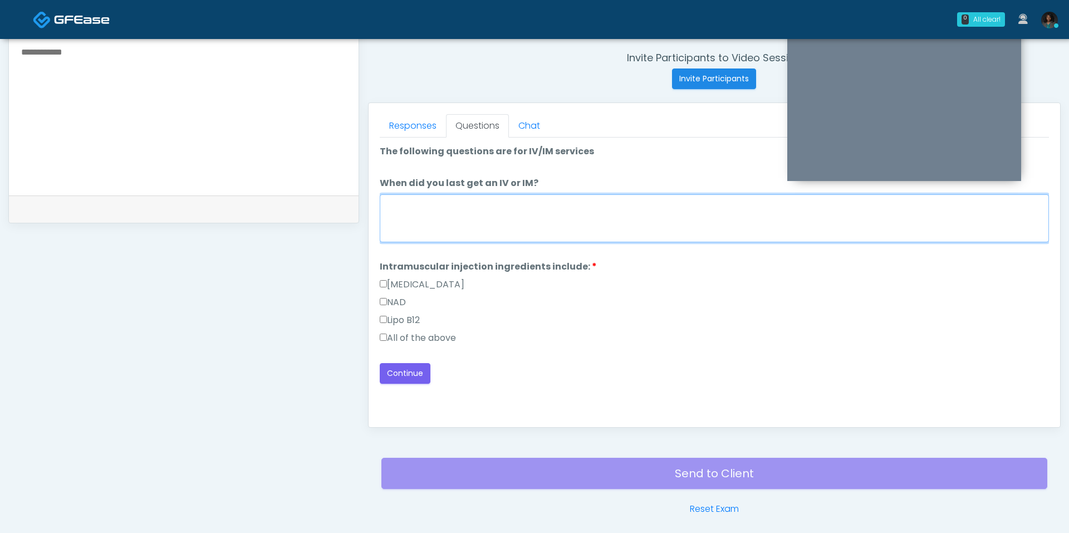
click at [518, 206] on textarea "When did you last get an IV or IM?" at bounding box center [714, 218] width 669 height 48
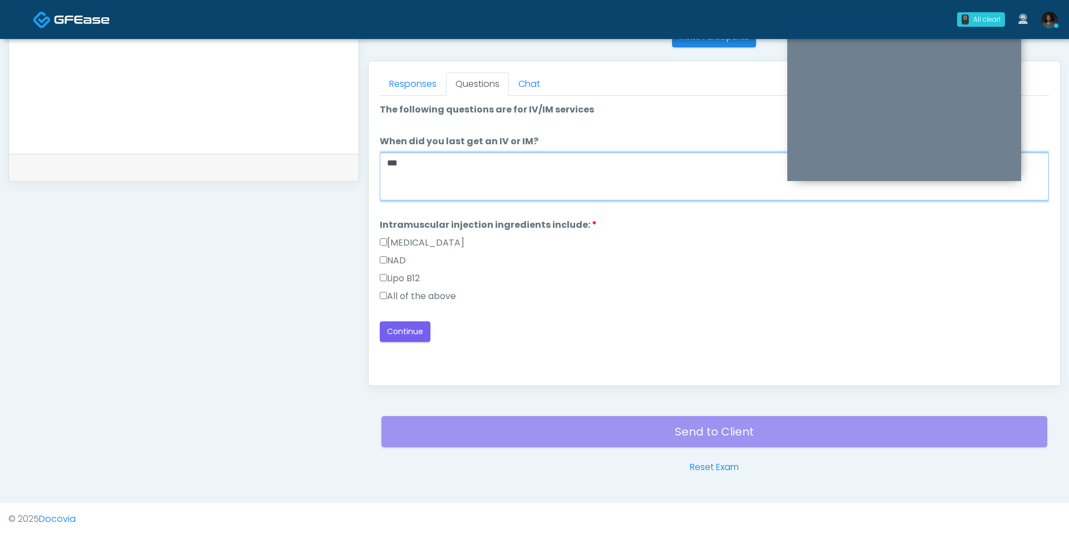
type textarea "***"
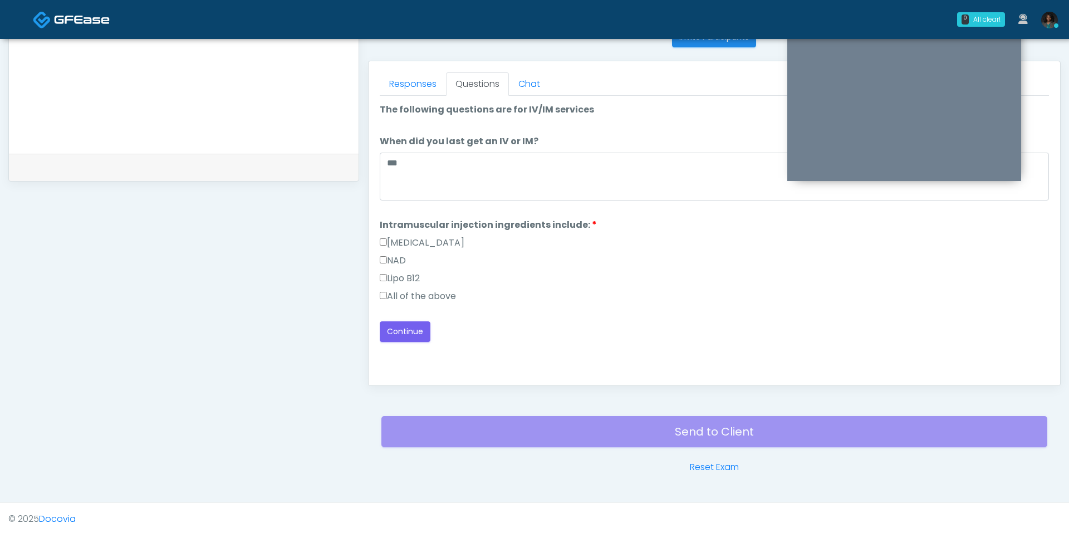
click at [435, 291] on label "All of the above" at bounding box center [418, 295] width 76 height 13
click at [405, 330] on button "Continue" at bounding box center [405, 331] width 51 height 21
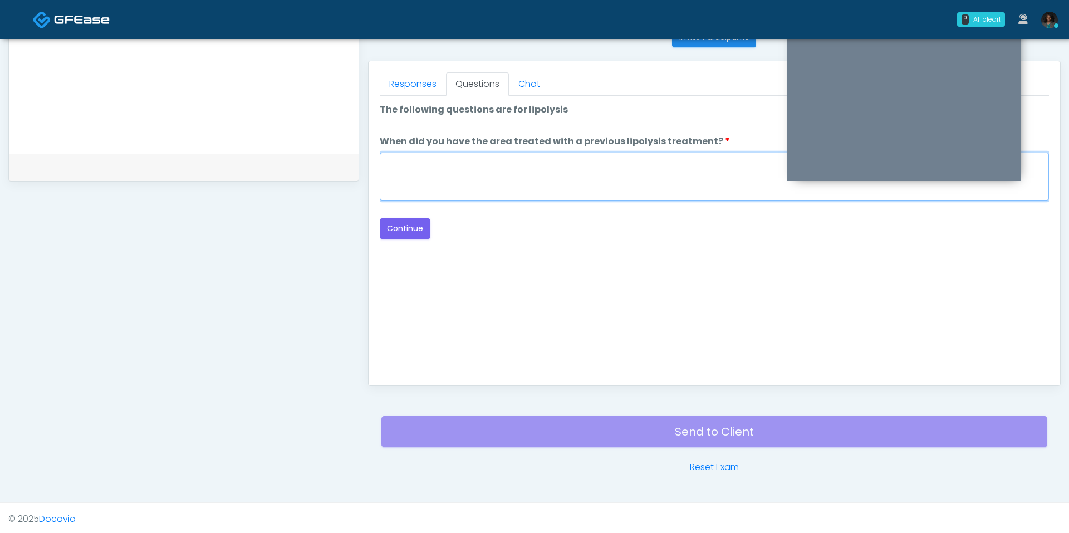
click at [499, 167] on textarea "When did you have the area treated with a previous lipolysis treatment?" at bounding box center [714, 177] width 669 height 48
type textarea "**"
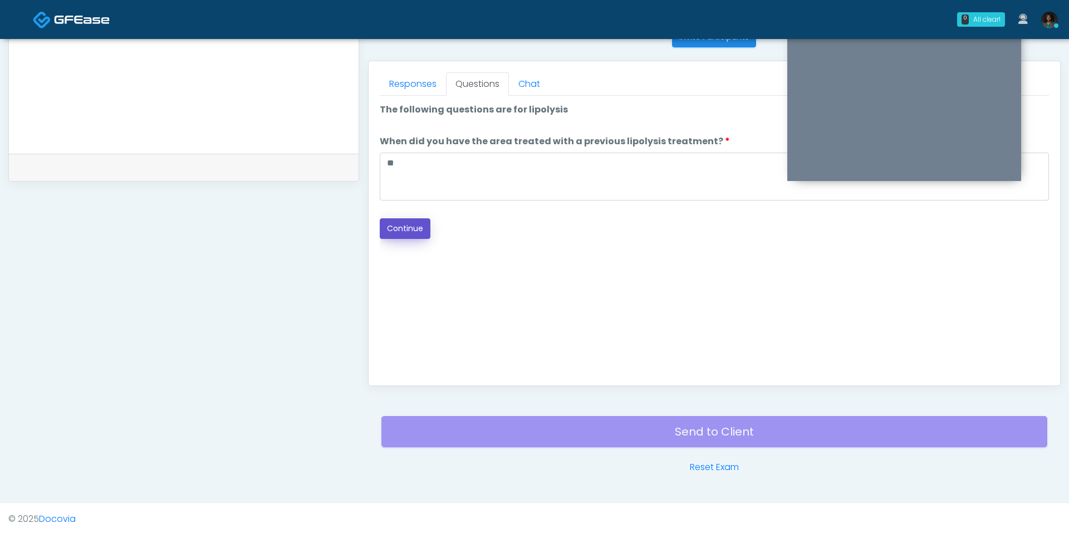
click at [422, 224] on button "Continue" at bounding box center [405, 228] width 51 height 21
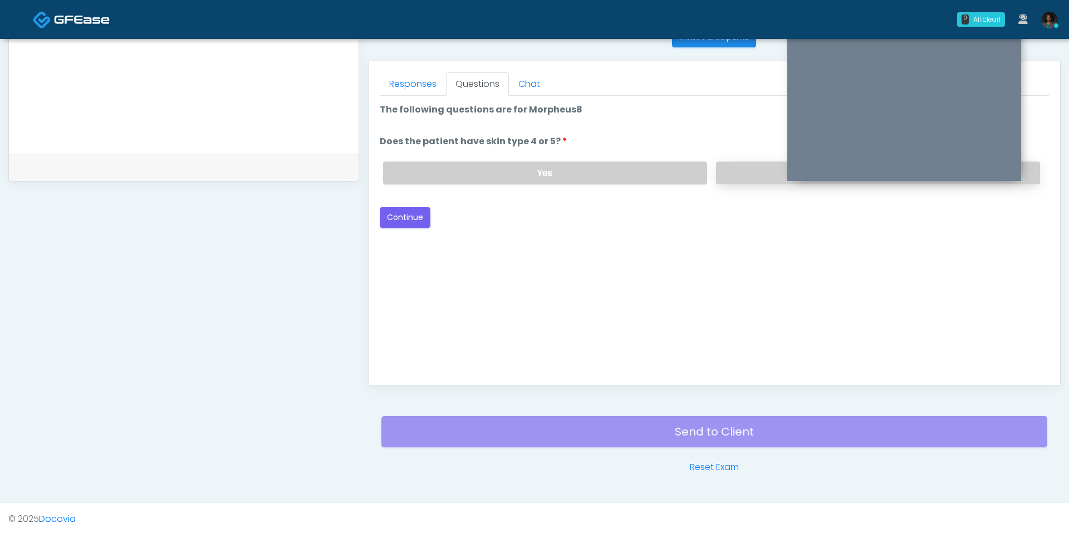
click at [753, 173] on label "No" at bounding box center [878, 172] width 324 height 23
click at [409, 219] on button "Continue" at bounding box center [405, 217] width 51 height 21
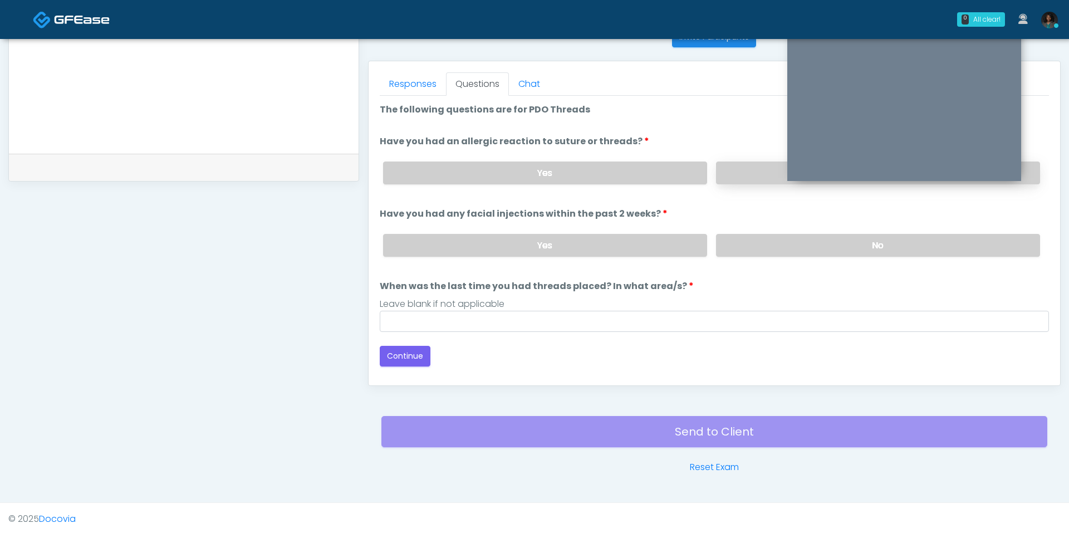
click at [748, 174] on label "No" at bounding box center [878, 172] width 324 height 23
click at [777, 247] on label "No" at bounding box center [878, 245] width 324 height 23
click at [552, 318] on input "When was the last time you had threads placed? In what area/s?" at bounding box center [714, 321] width 669 height 21
type input "***"
click at [401, 351] on button "Continue" at bounding box center [405, 356] width 51 height 21
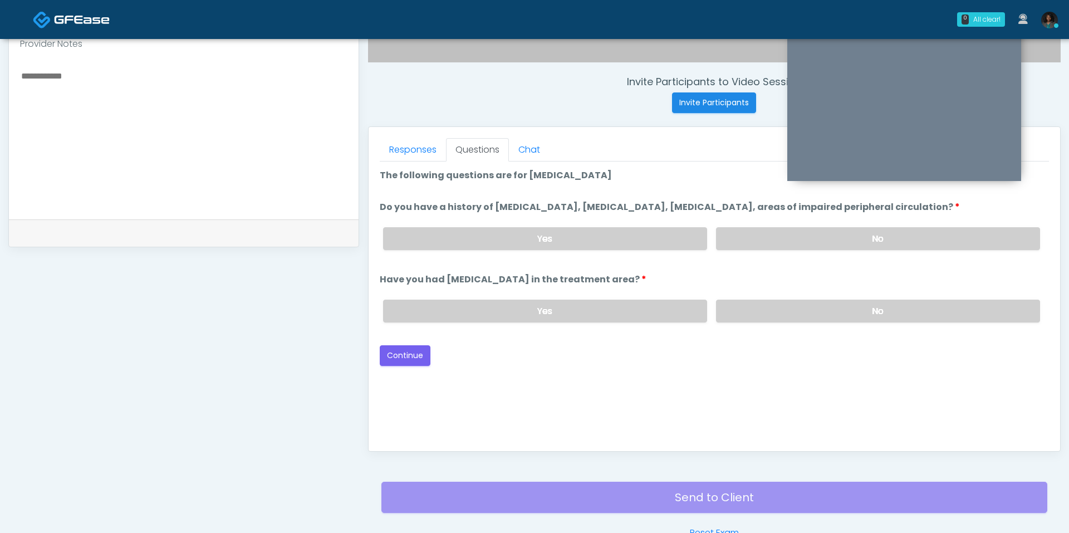
scroll to position [381, 0]
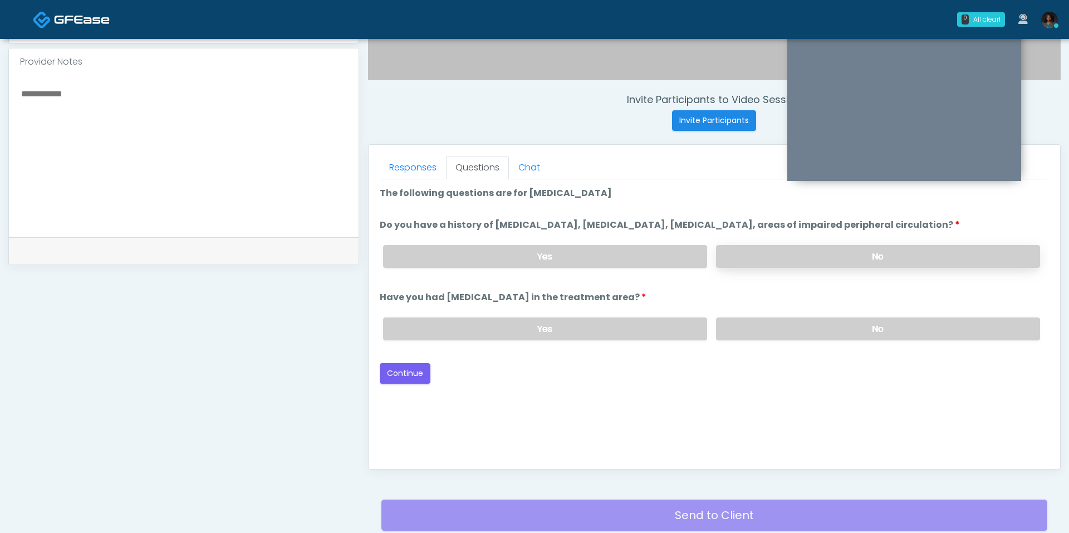
click at [797, 248] on label "No" at bounding box center [878, 256] width 324 height 23
click at [815, 327] on label "No" at bounding box center [878, 328] width 324 height 23
click at [412, 370] on button "Continue" at bounding box center [405, 373] width 51 height 21
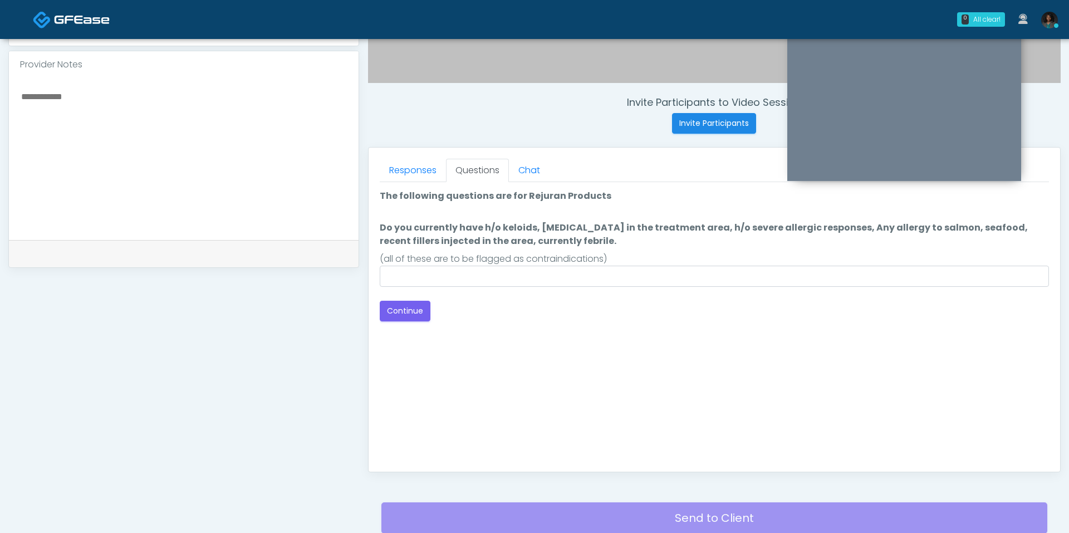
scroll to position [367, 0]
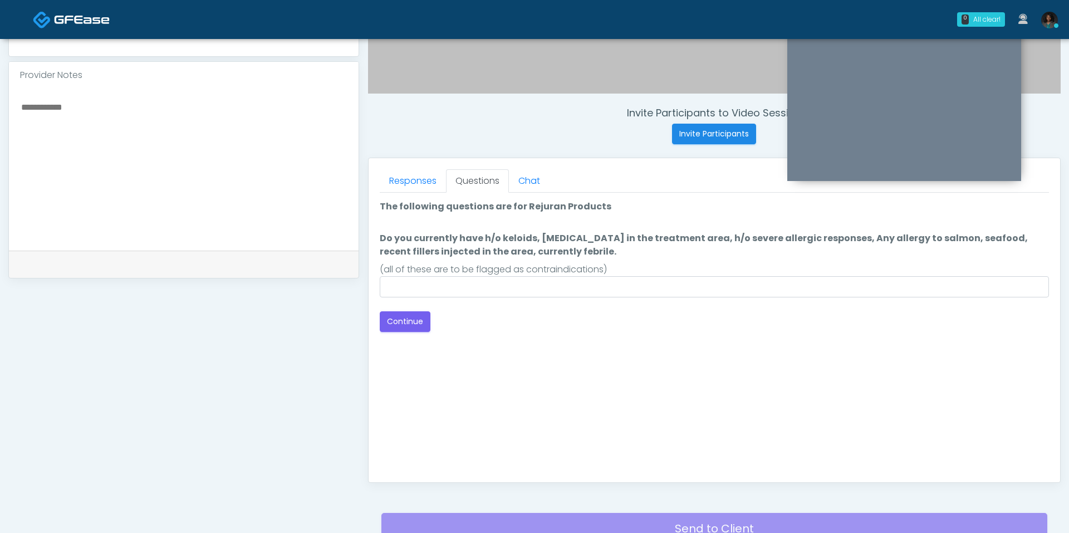
click at [554, 311] on div "Back Continue" at bounding box center [714, 321] width 669 height 21
click at [554, 295] on div "Loading... Connecting to your agent... Please wait while we prepare your person…" at bounding box center [714, 266] width 669 height 132
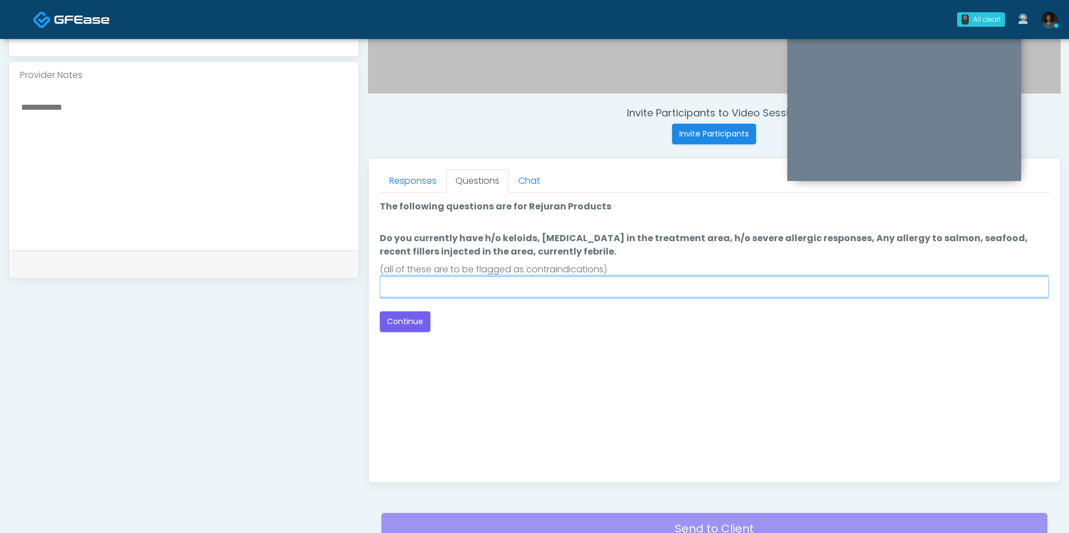
click at [557, 284] on input "Do you currently have h/o keloids, skin infection in the treatment area, h/o se…" at bounding box center [714, 286] width 669 height 21
type input "**"
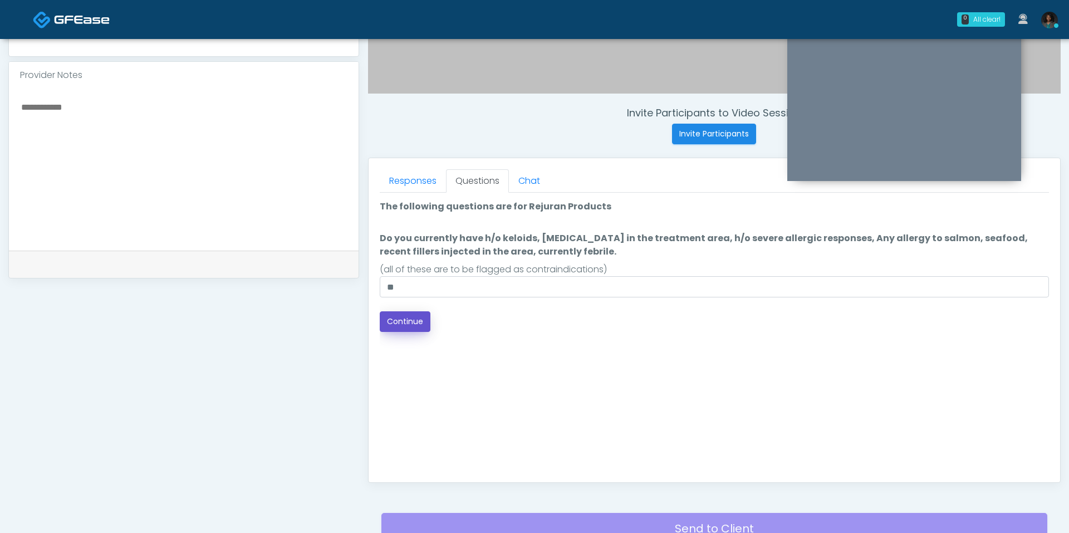
click at [421, 315] on button "Continue" at bounding box center [405, 321] width 51 height 21
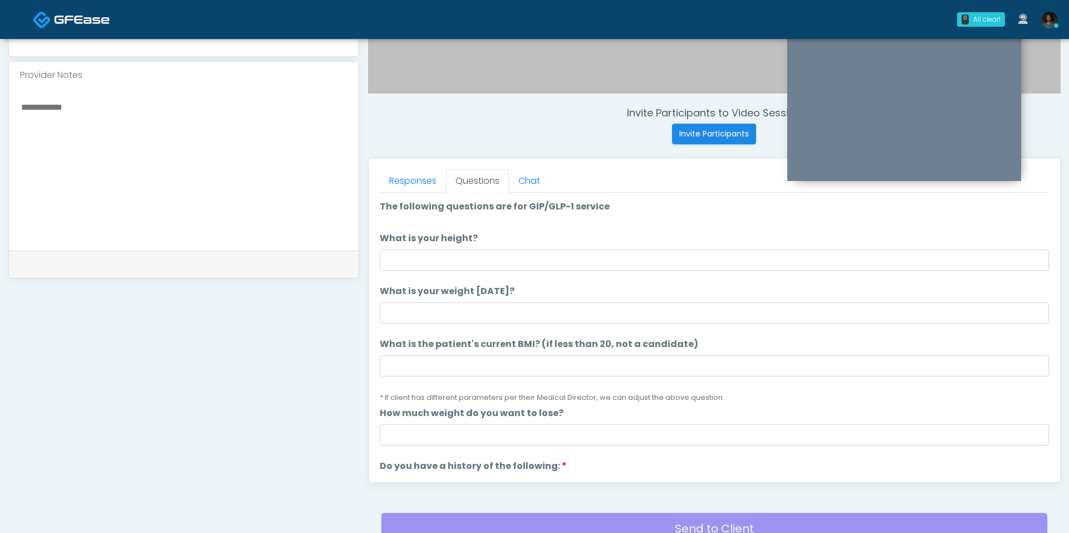
scroll to position [464, 0]
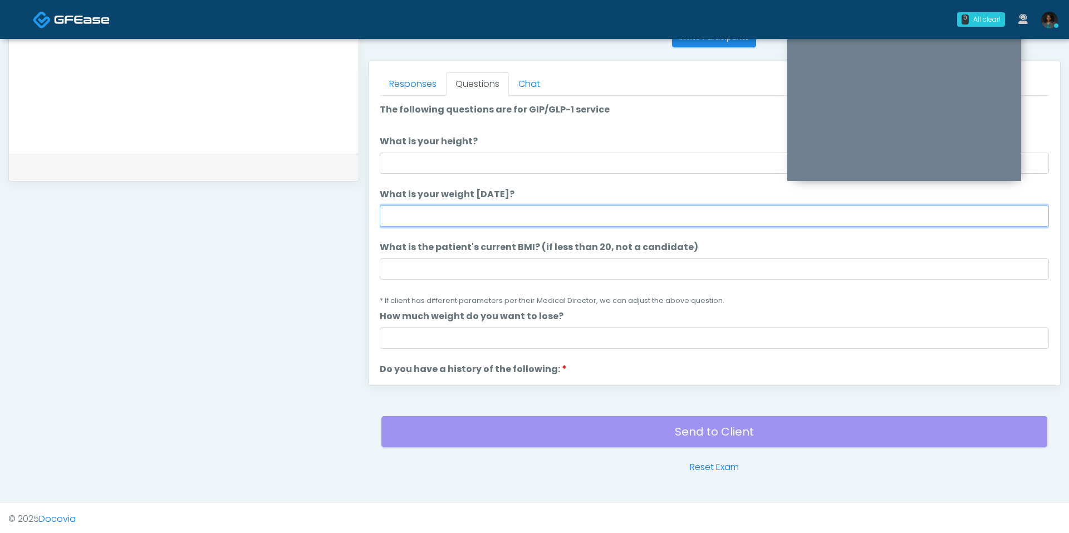
click at [420, 215] on input "What is your weight today?" at bounding box center [714, 215] width 669 height 21
type input "***"
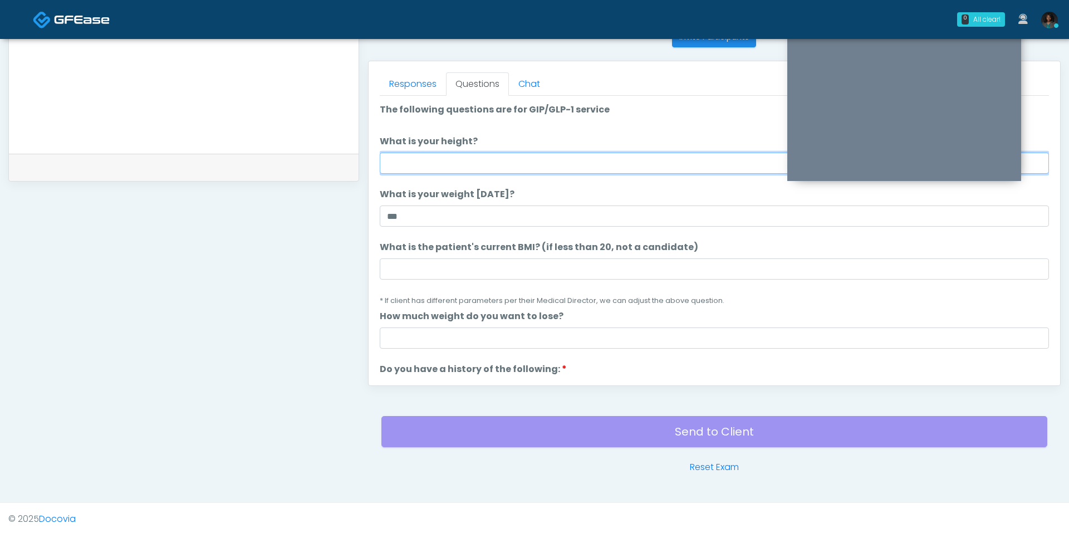
click at [433, 157] on input "What is your height?" at bounding box center [714, 163] width 669 height 21
type input "***"
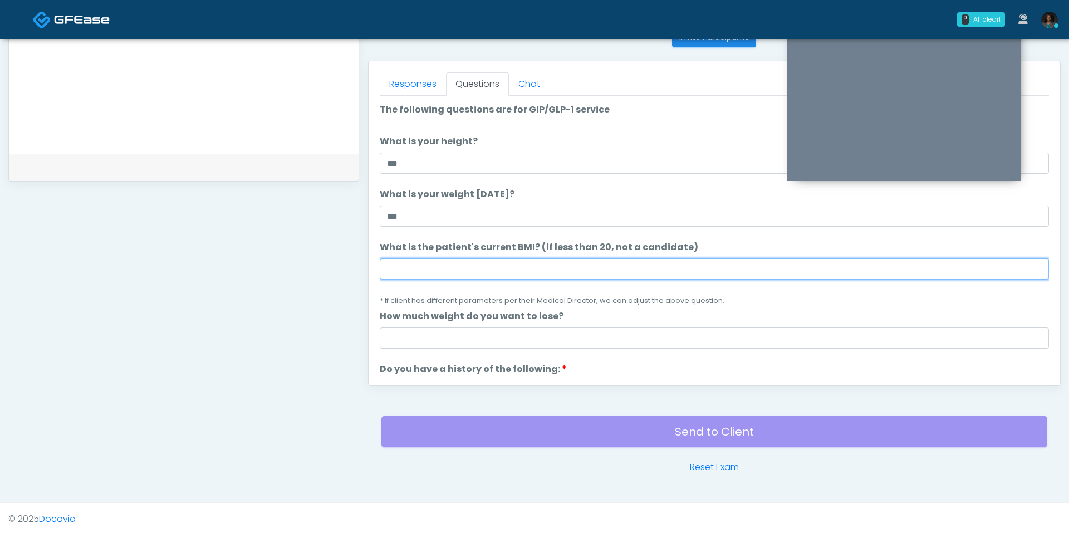
click at [428, 258] on input "What is the patient's current BMI? (if less than 20, not a candidate)" at bounding box center [714, 268] width 669 height 21
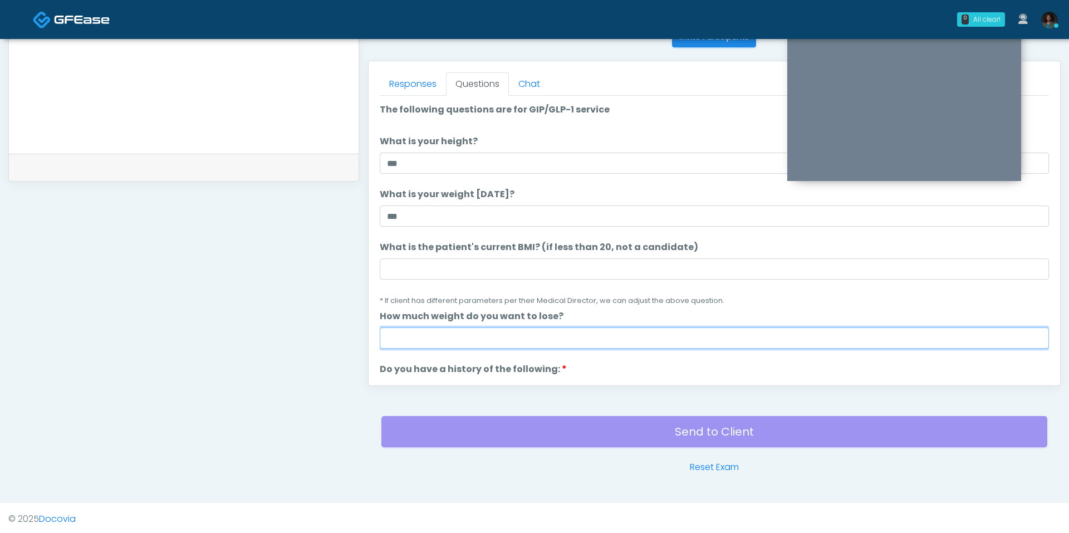
click at [412, 336] on input "How much weight do you want to lose?" at bounding box center [714, 337] width 669 height 21
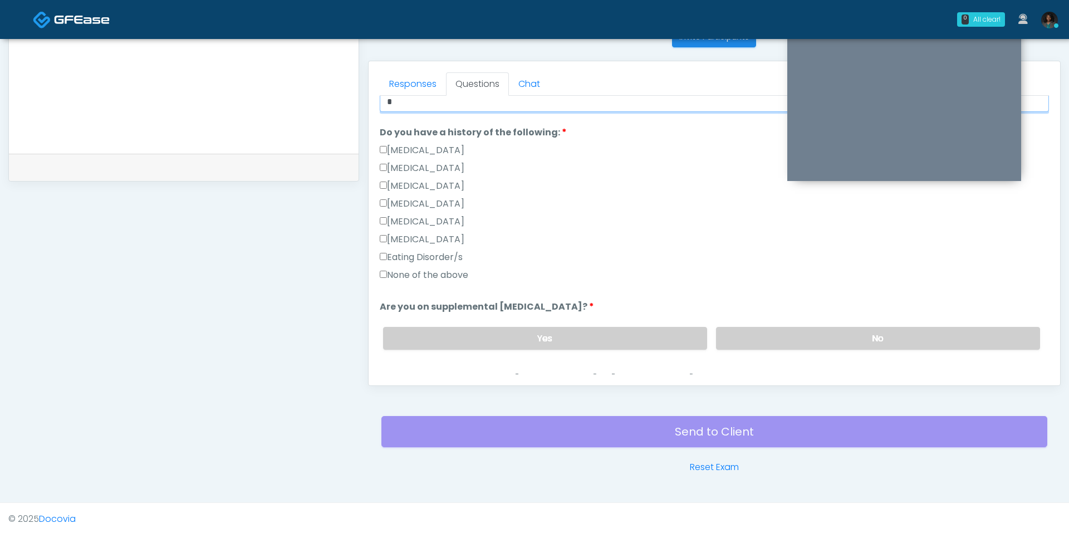
scroll to position [228, 0]
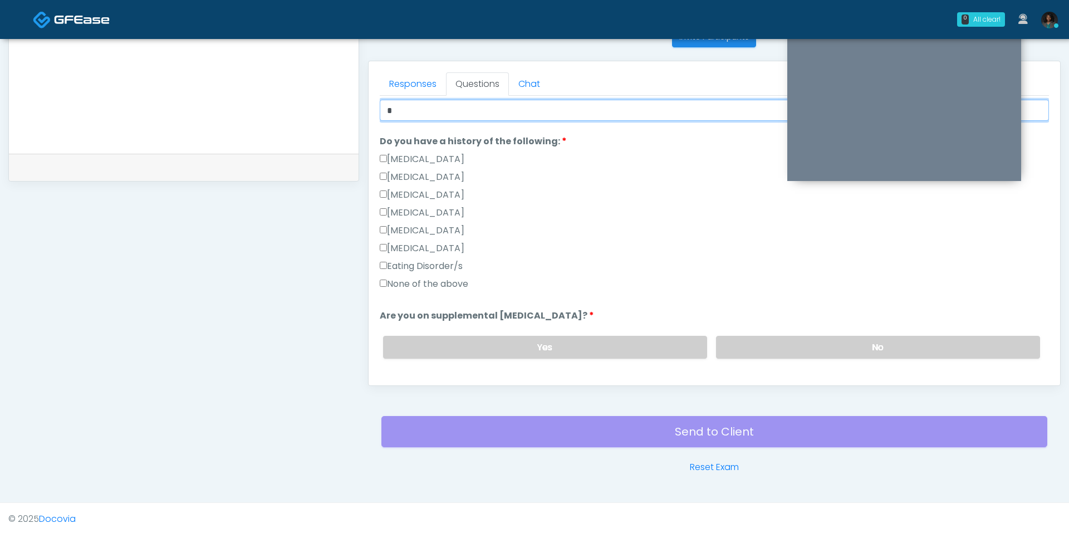
type input "*"
click at [443, 280] on label "None of the above" at bounding box center [424, 283] width 89 height 13
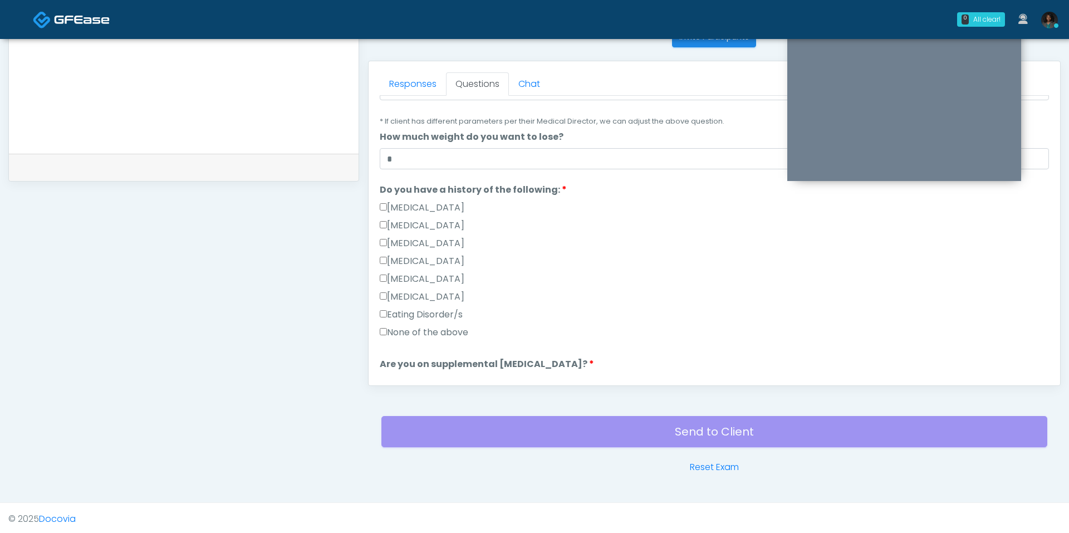
scroll to position [67, 0]
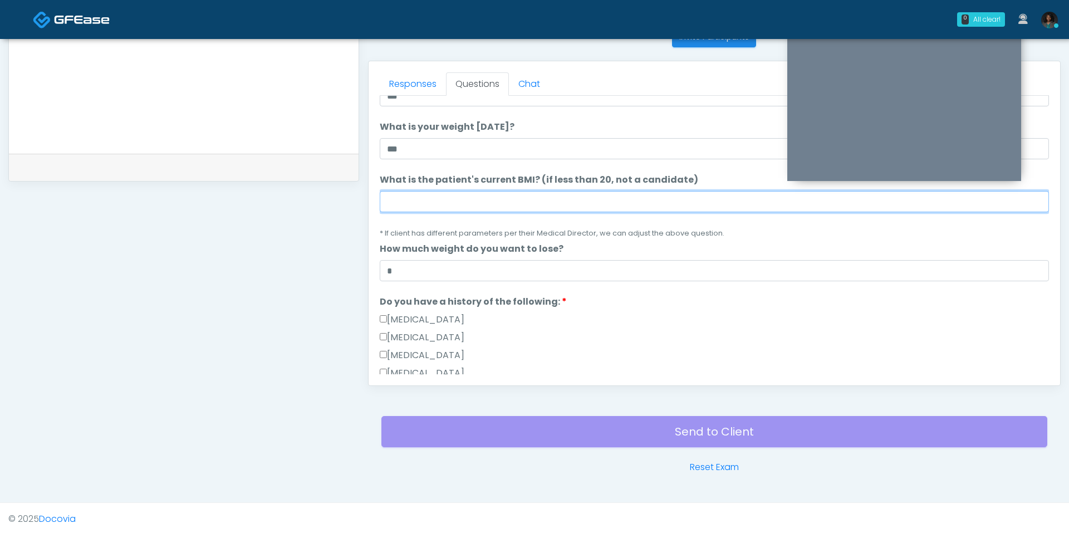
click at [413, 208] on input "What is the patient's current BMI? (if less than 20, not a candidate)" at bounding box center [714, 201] width 669 height 21
type input "**"
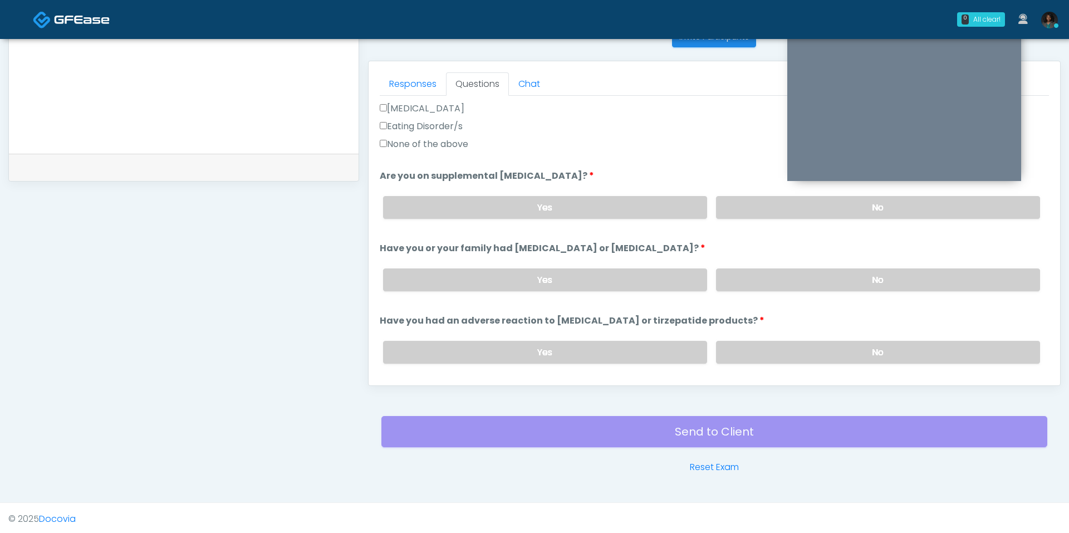
scroll to position [387, 0]
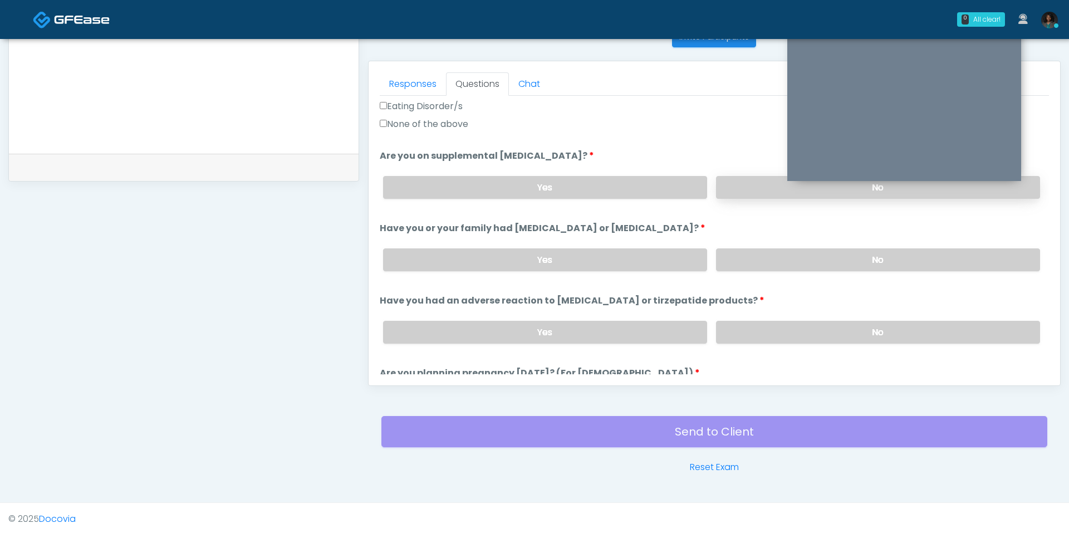
click at [752, 181] on label "No" at bounding box center [878, 187] width 324 height 23
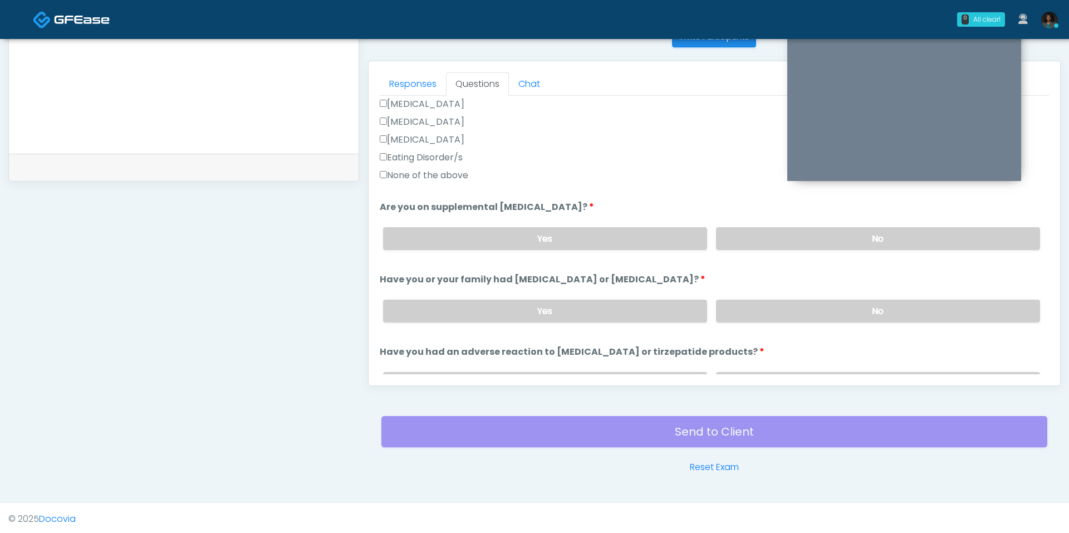
scroll to position [346, 0]
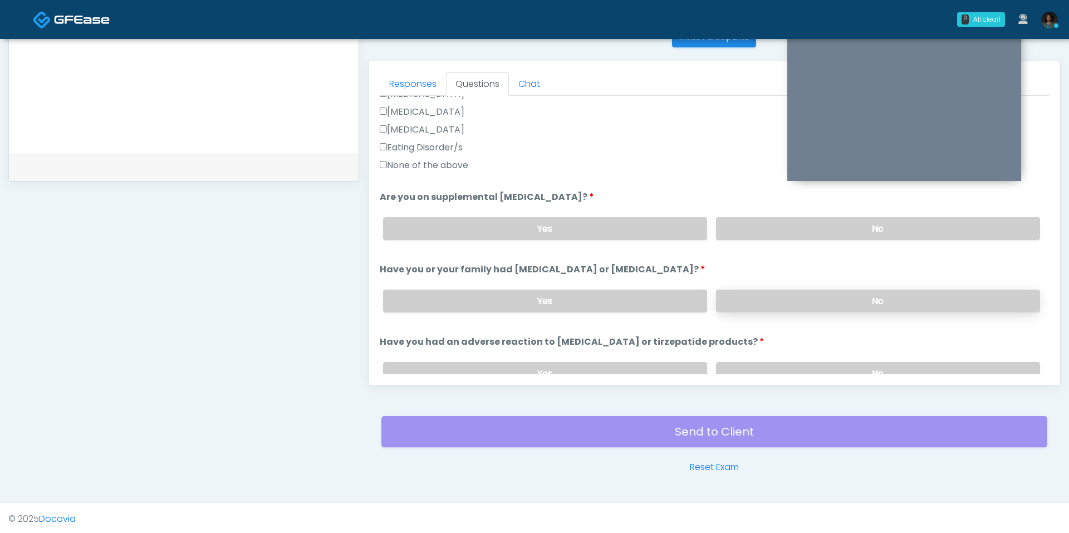
click at [802, 289] on label "No" at bounding box center [878, 300] width 324 height 23
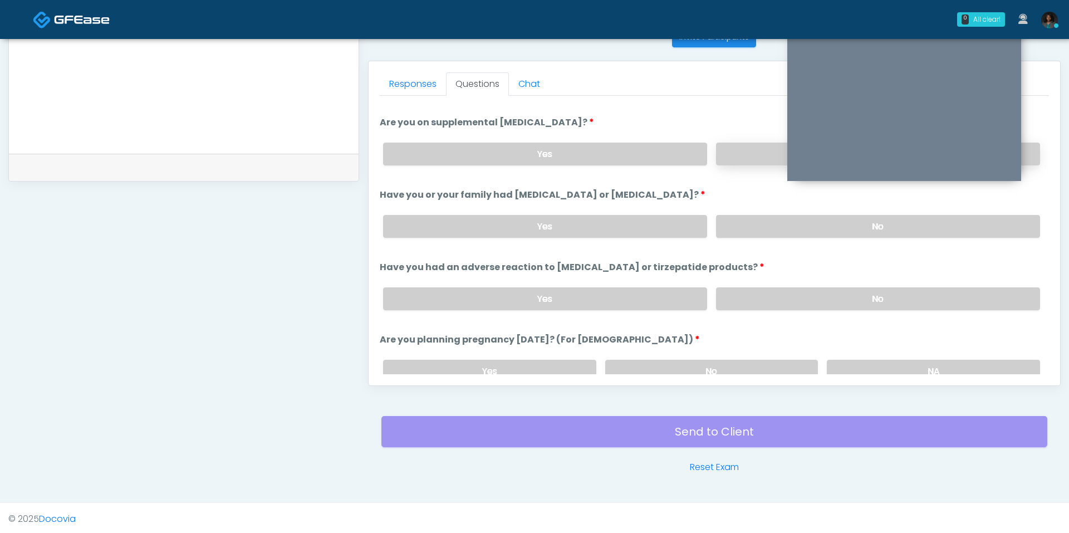
scroll to position [484, 0]
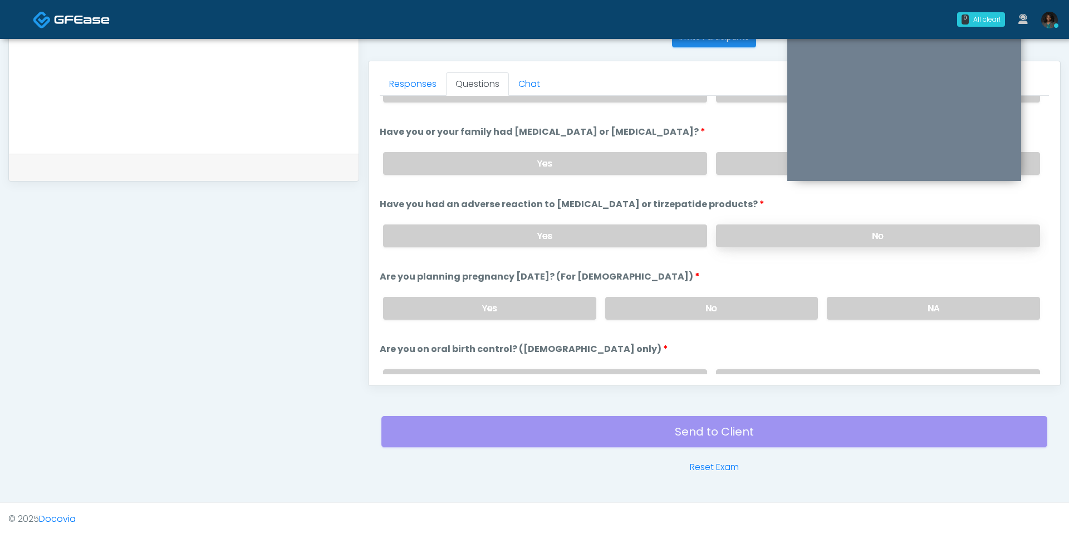
click at [799, 226] on label "No" at bounding box center [878, 235] width 324 height 23
click at [797, 302] on label "No" at bounding box center [711, 308] width 213 height 23
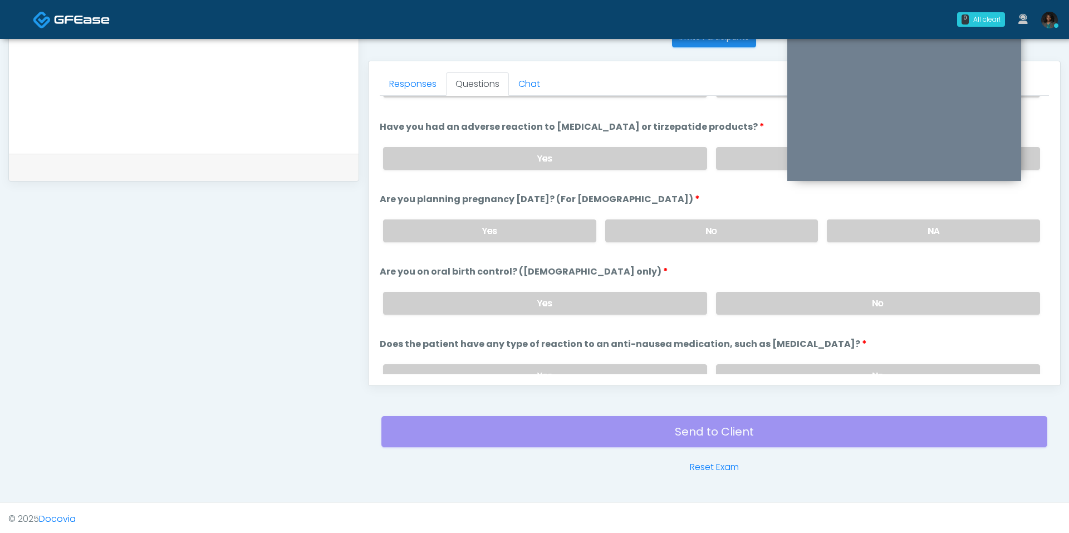
scroll to position [589, 0]
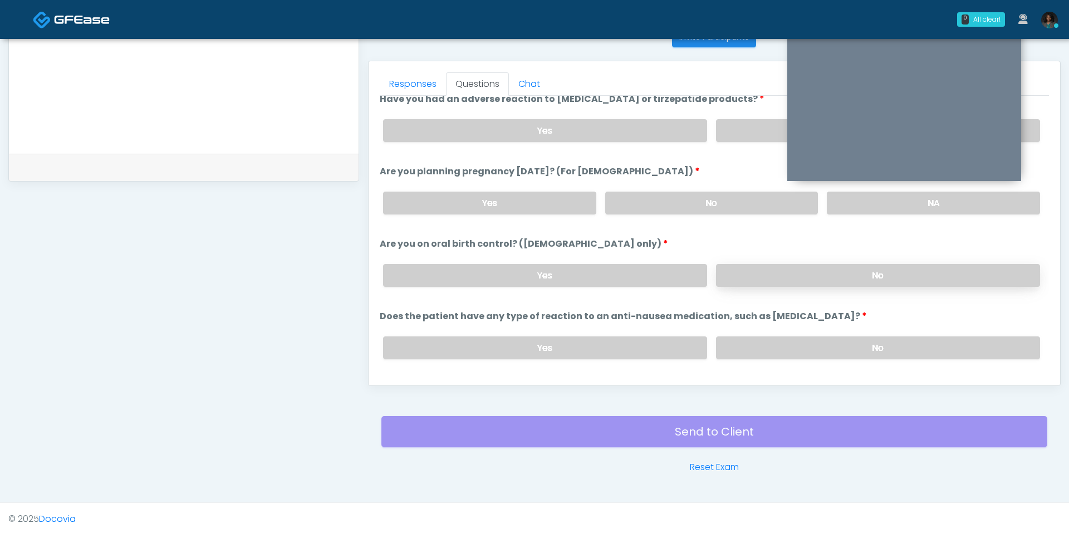
click at [746, 266] on label "No" at bounding box center [878, 275] width 324 height 23
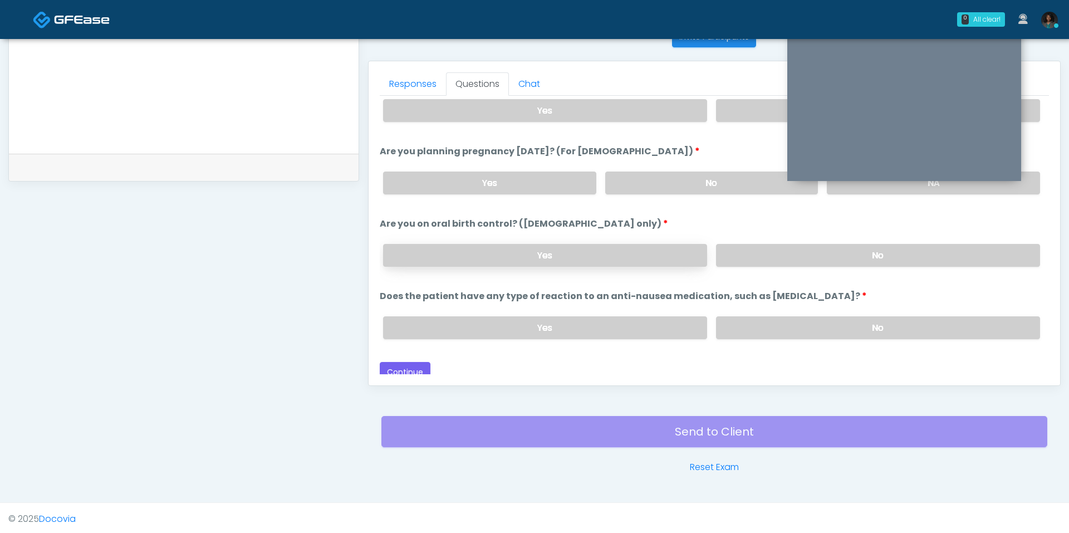
click at [608, 256] on label "Yes" at bounding box center [545, 255] width 324 height 23
click at [749, 323] on label "No" at bounding box center [878, 327] width 324 height 23
click at [414, 363] on button "Continue" at bounding box center [405, 372] width 51 height 21
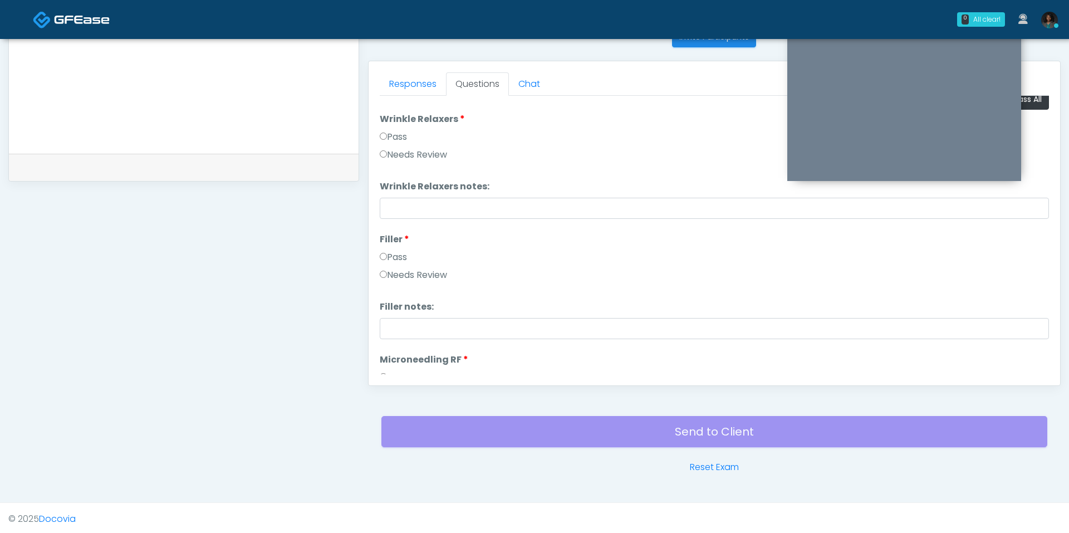
scroll to position [0, 0]
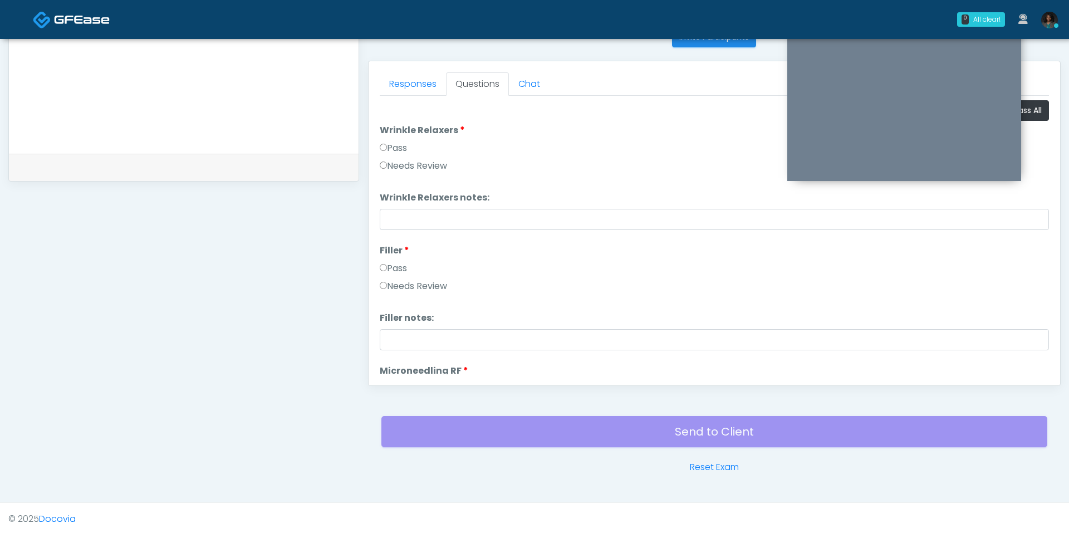
click at [384, 141] on label "Pass" at bounding box center [393, 147] width 27 height 13
click at [398, 264] on label "Pass" at bounding box center [393, 268] width 27 height 13
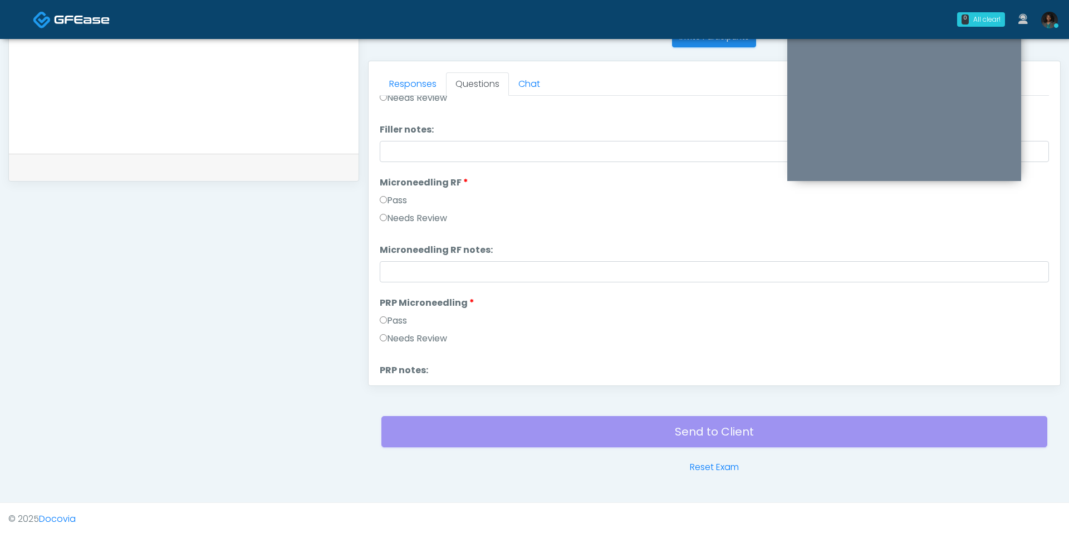
scroll to position [193, 0]
click at [397, 192] on label "Pass" at bounding box center [393, 195] width 27 height 13
click at [397, 312] on label "Pass" at bounding box center [393, 316] width 27 height 13
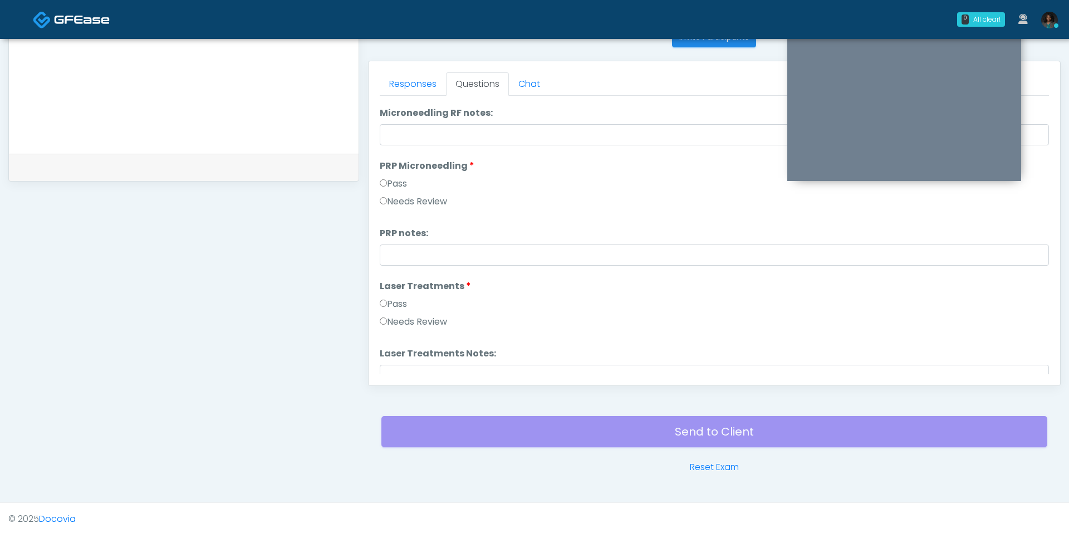
scroll to position [332, 0]
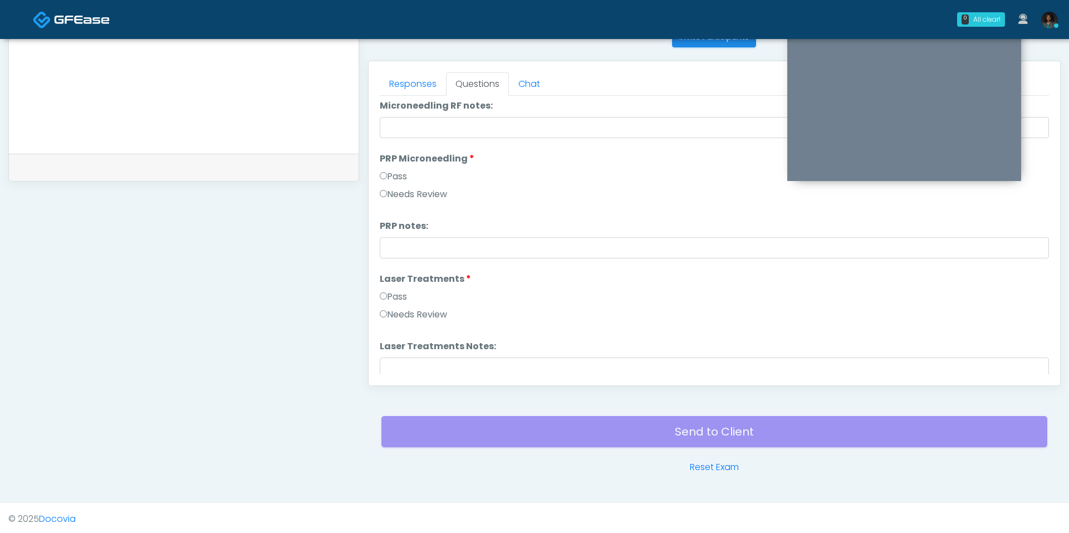
click at [397, 312] on label "Needs Review" at bounding box center [413, 314] width 67 height 13
click at [397, 297] on label "Pass" at bounding box center [393, 296] width 27 height 13
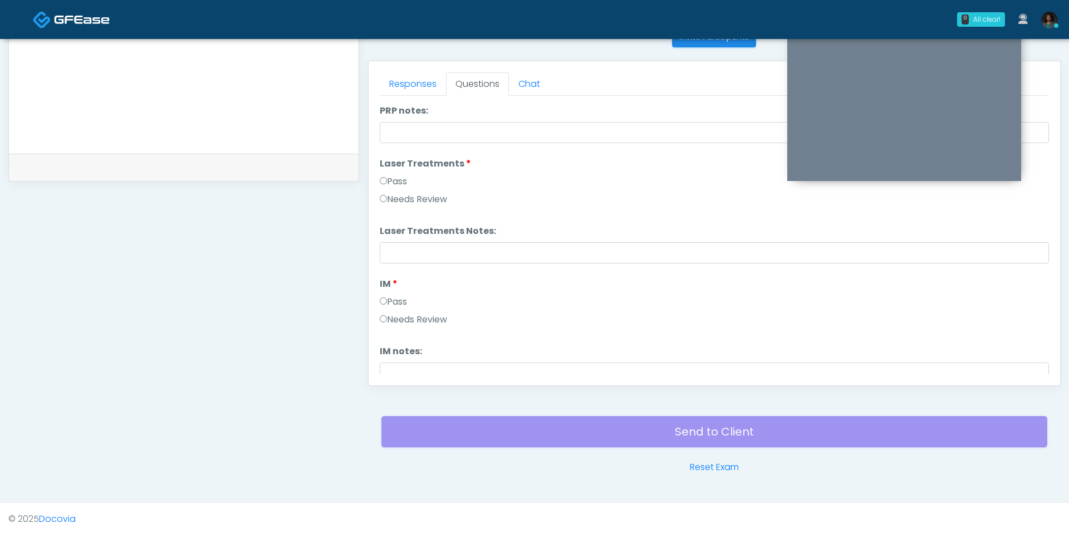
click at [397, 297] on label "Pass" at bounding box center [393, 301] width 27 height 13
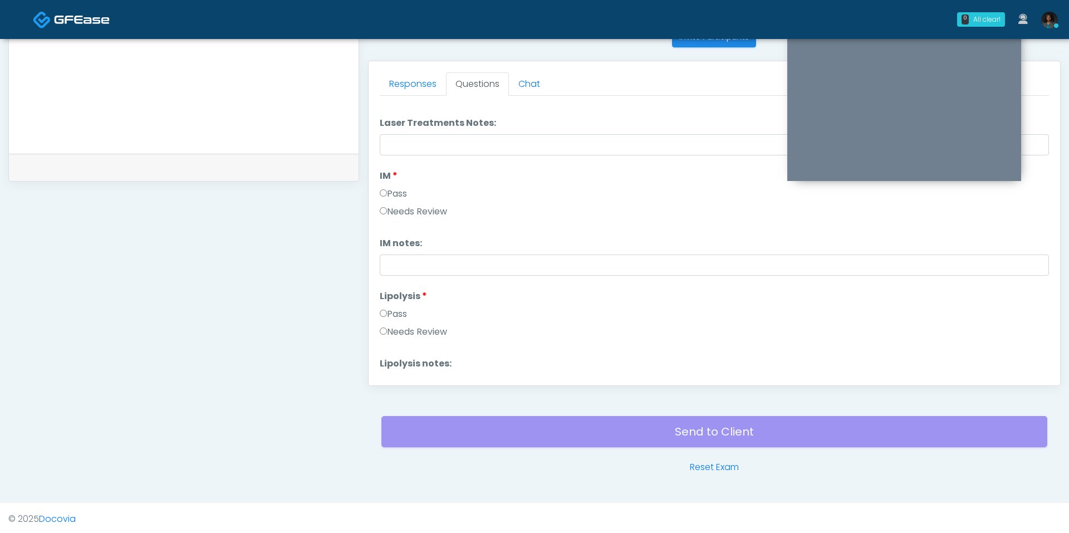
scroll to position [562, 0]
click at [399, 302] on label "Pass" at bounding box center [393, 307] width 27 height 13
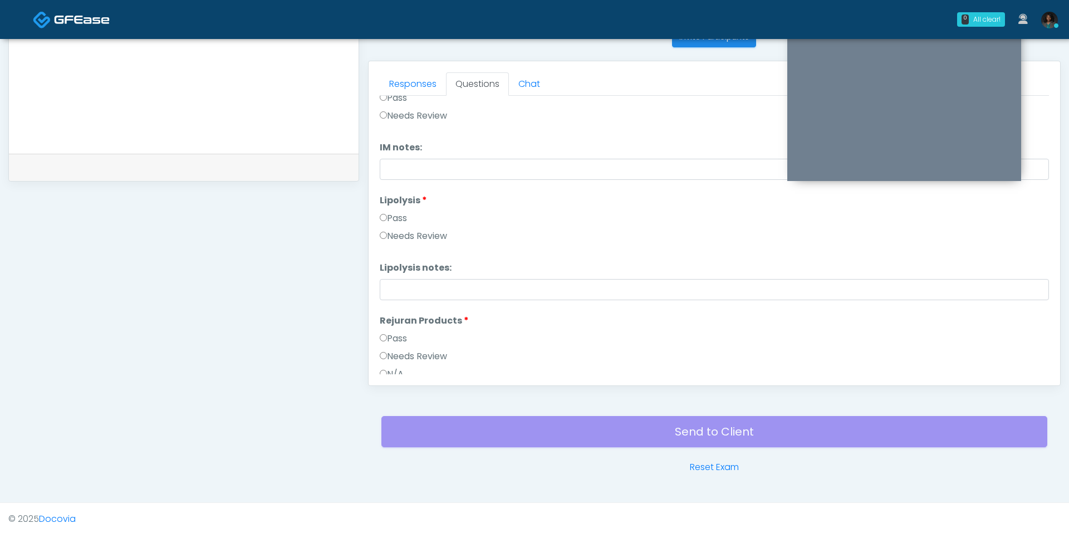
scroll to position [656, 0]
click at [398, 345] on label "Needs Review" at bounding box center [413, 351] width 67 height 13
click at [399, 330] on label "Pass" at bounding box center [393, 333] width 27 height 13
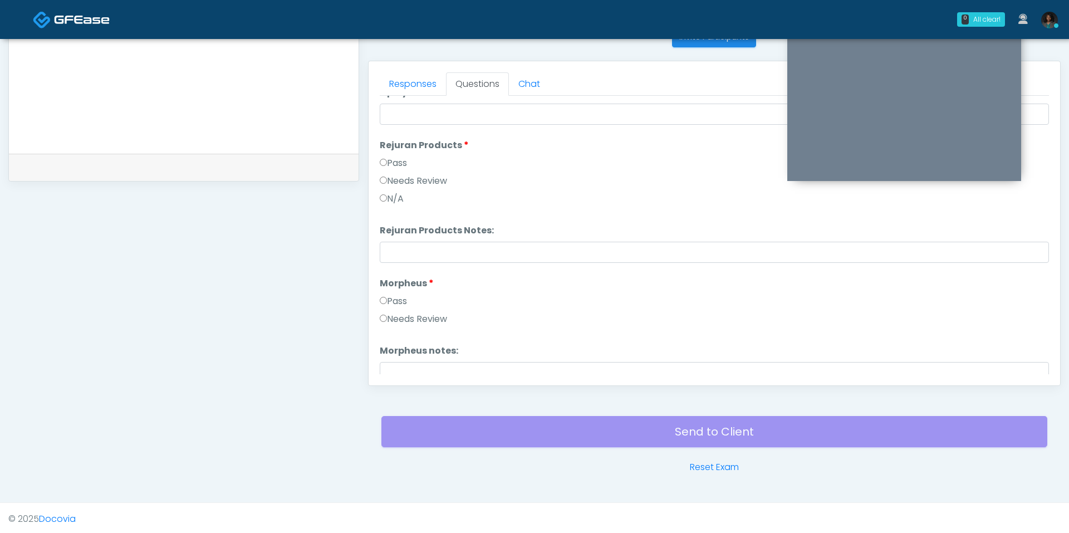
scroll to position [847, 0]
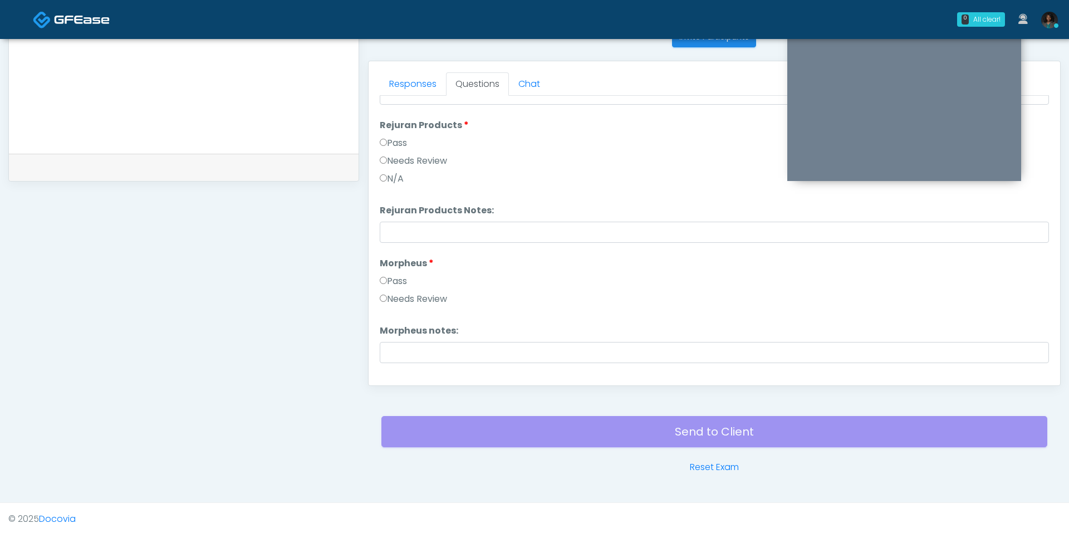
click at [402, 279] on label "Pass" at bounding box center [393, 280] width 27 height 13
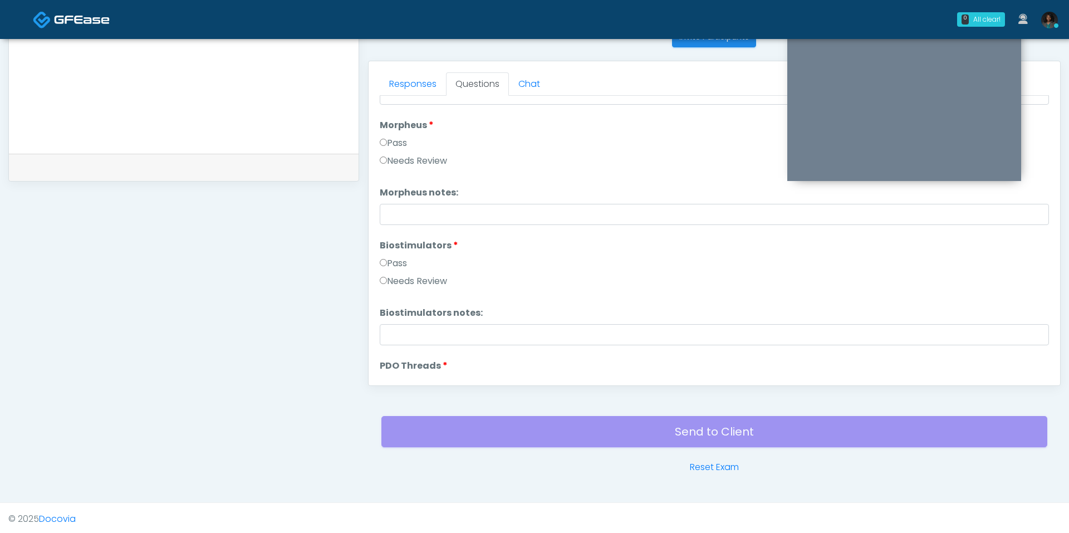
scroll to position [1025, 0]
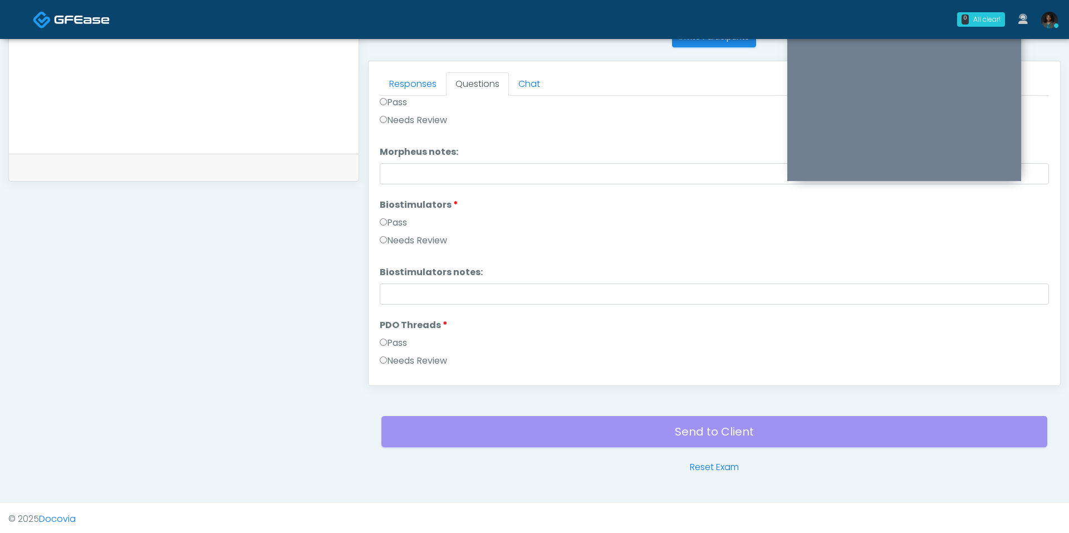
click at [394, 220] on label "Pass" at bounding box center [393, 222] width 27 height 13
click at [400, 336] on label "Pass" at bounding box center [393, 342] width 27 height 13
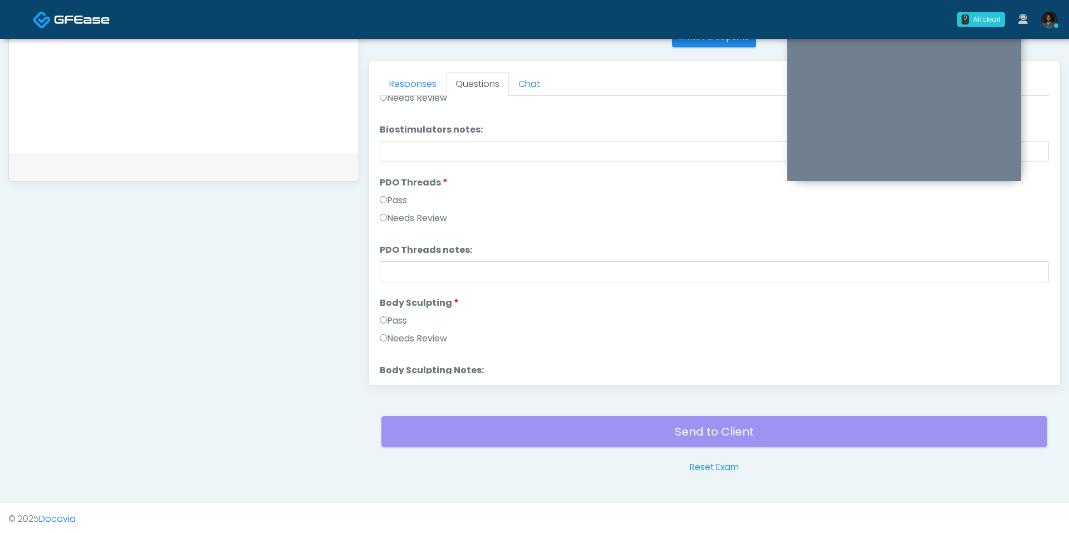
click at [400, 324] on label "Pass" at bounding box center [393, 320] width 27 height 13
click at [400, 322] on label "Pass" at bounding box center [393, 323] width 27 height 13
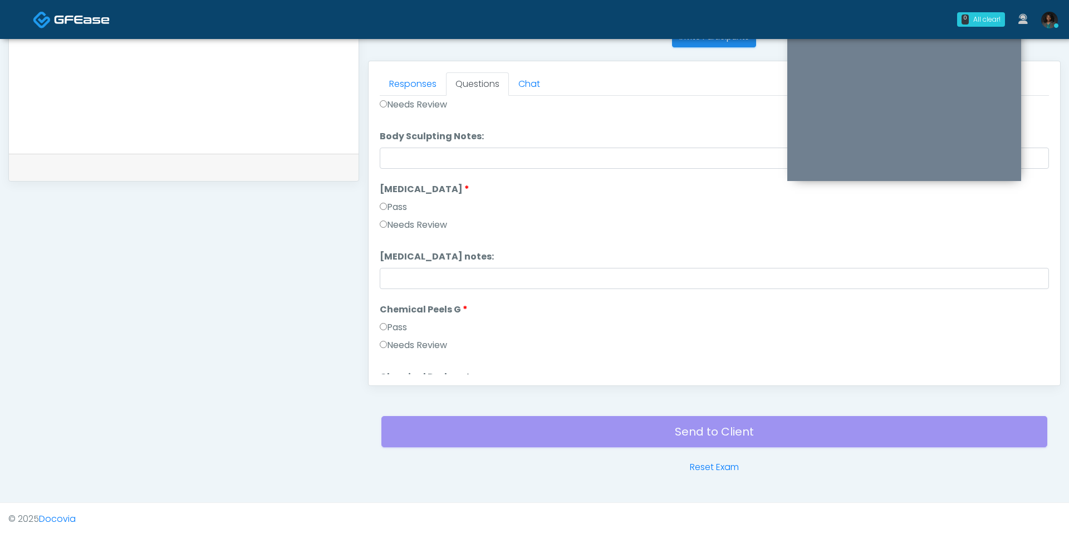
click at [400, 322] on label "Pass" at bounding box center [393, 327] width 27 height 13
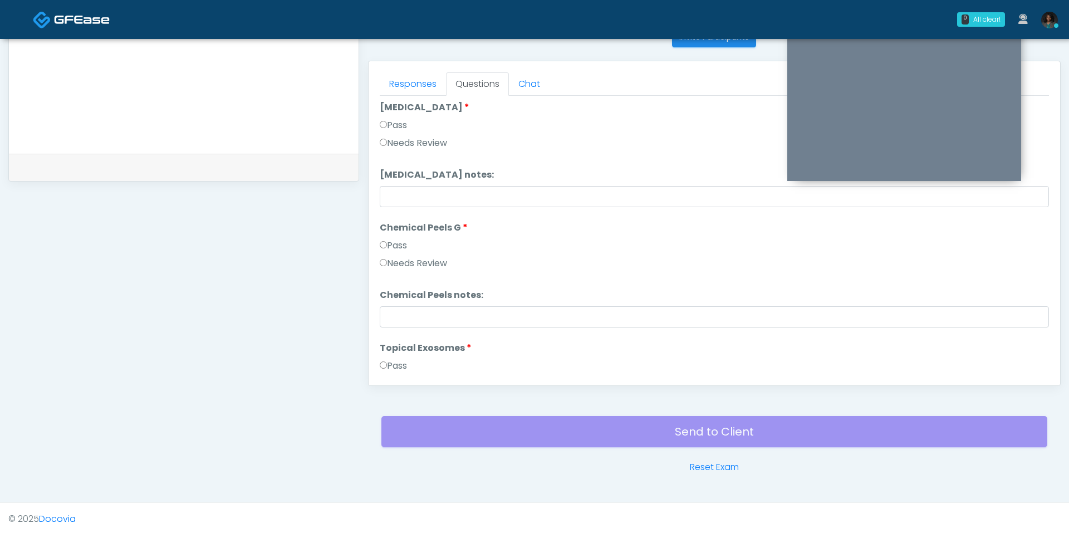
scroll to position [1486, 0]
click at [394, 358] on label "Pass" at bounding box center [393, 363] width 27 height 13
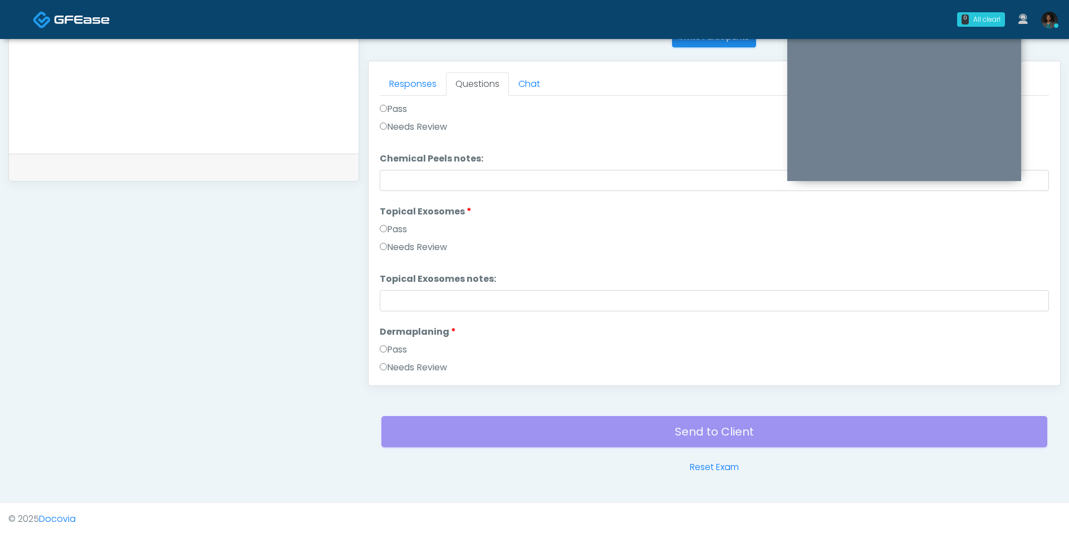
scroll to position [1627, 0]
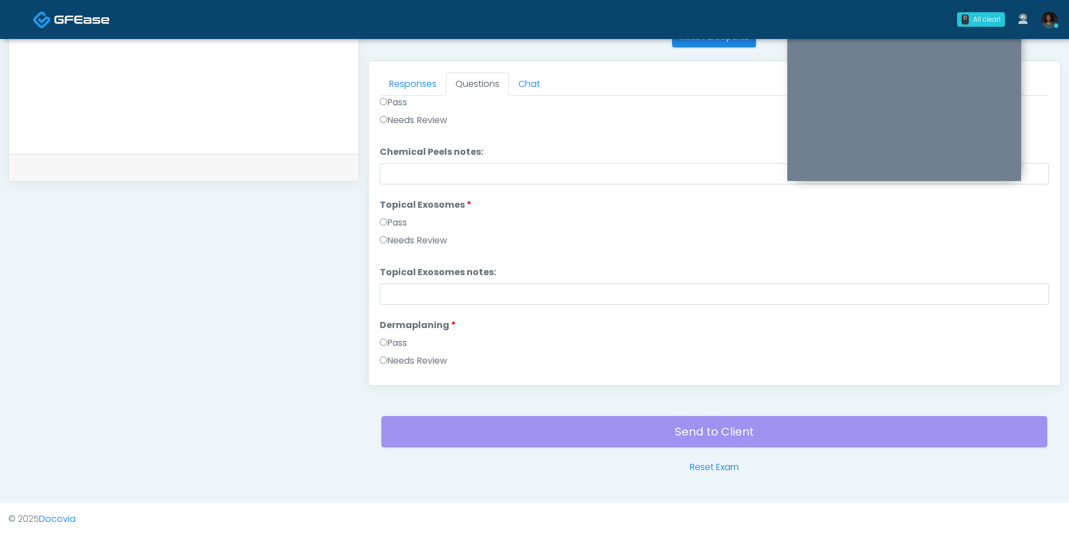
click at [398, 343] on label "Pass" at bounding box center [393, 342] width 27 height 13
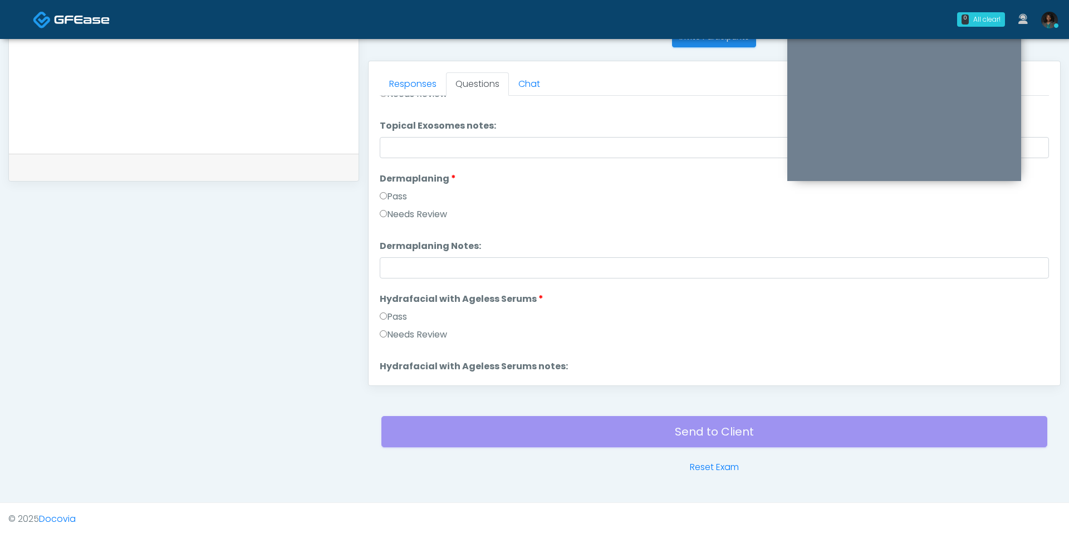
scroll to position [1789, 0]
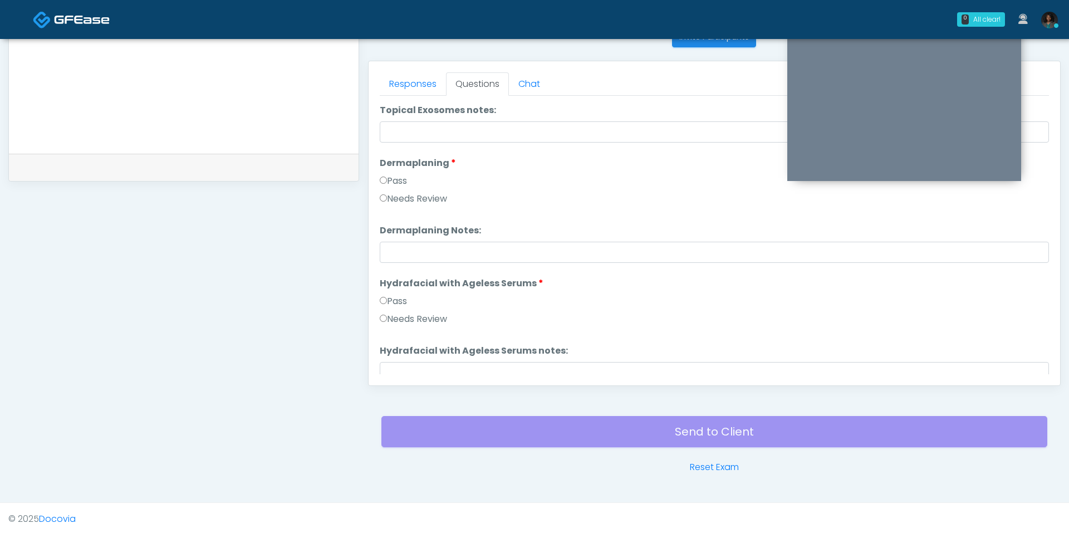
click at [404, 303] on label "Pass" at bounding box center [393, 300] width 27 height 13
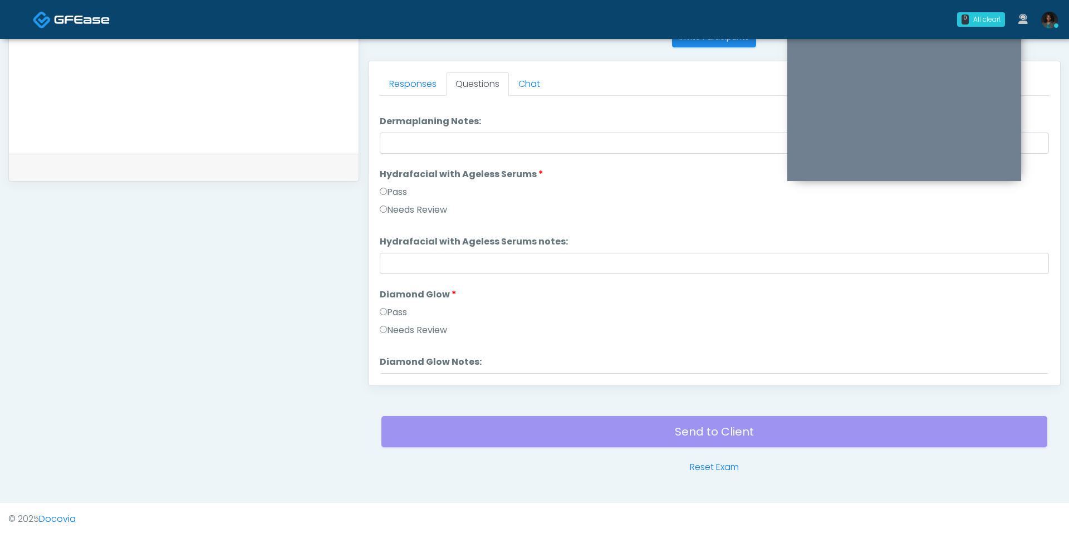
scroll to position [1907, 0]
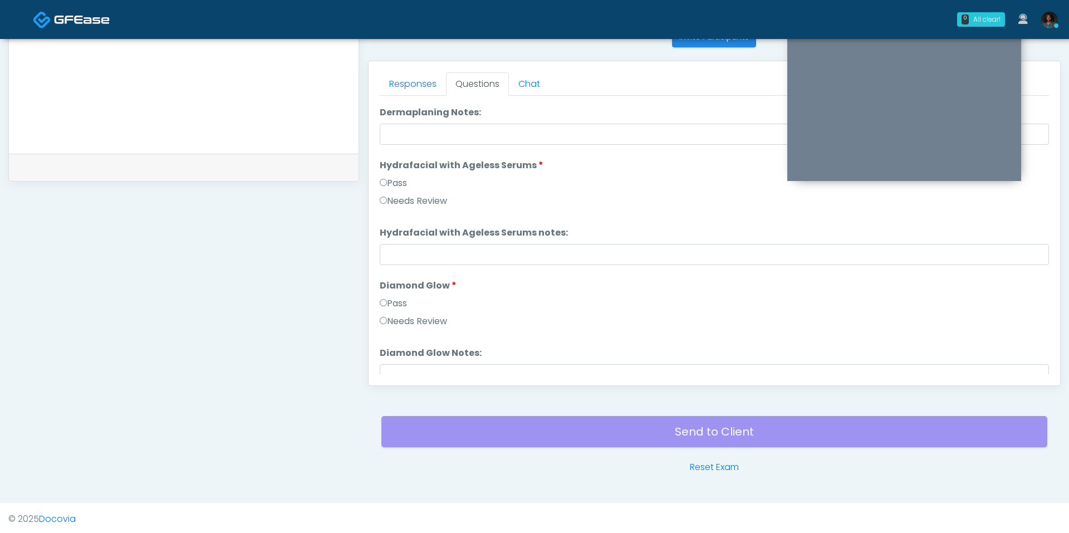
click at [404, 310] on div "Pass" at bounding box center [714, 306] width 669 height 18
click at [404, 306] on label "Pass" at bounding box center [393, 303] width 27 height 13
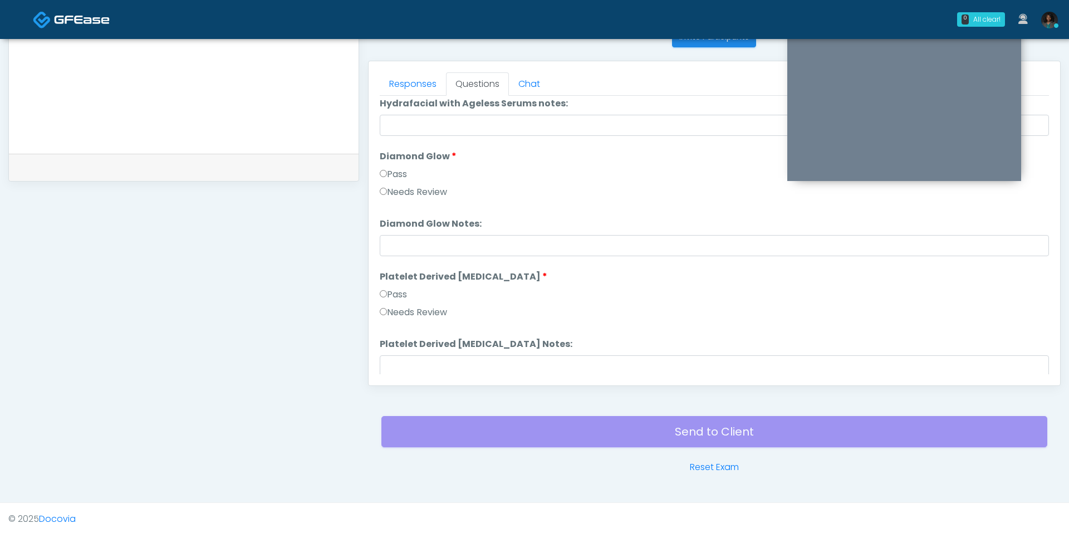
scroll to position [2044, 0]
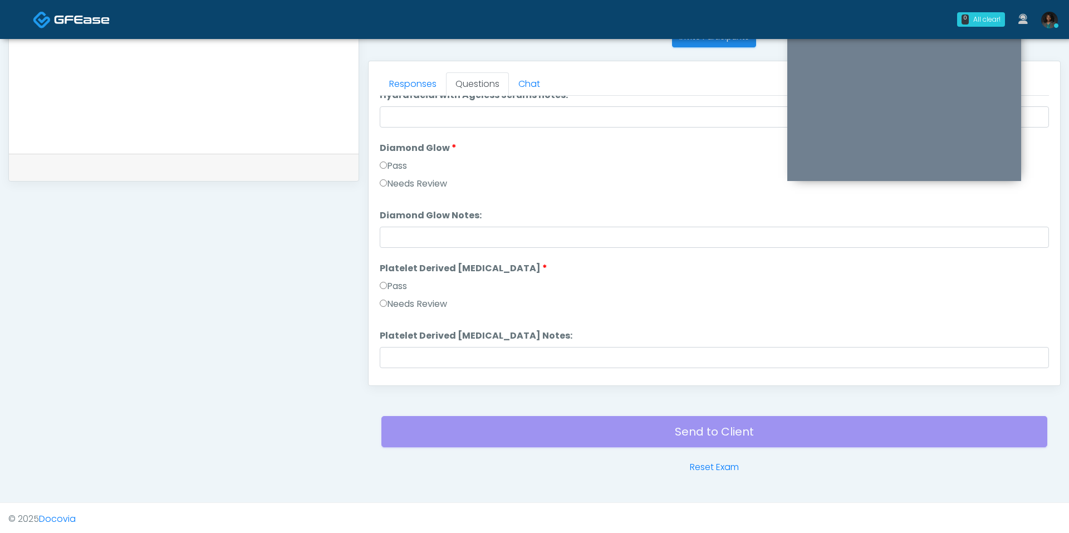
click at [401, 292] on div "Pass" at bounding box center [714, 288] width 669 height 18
click at [401, 291] on label "Pass" at bounding box center [393, 285] width 27 height 13
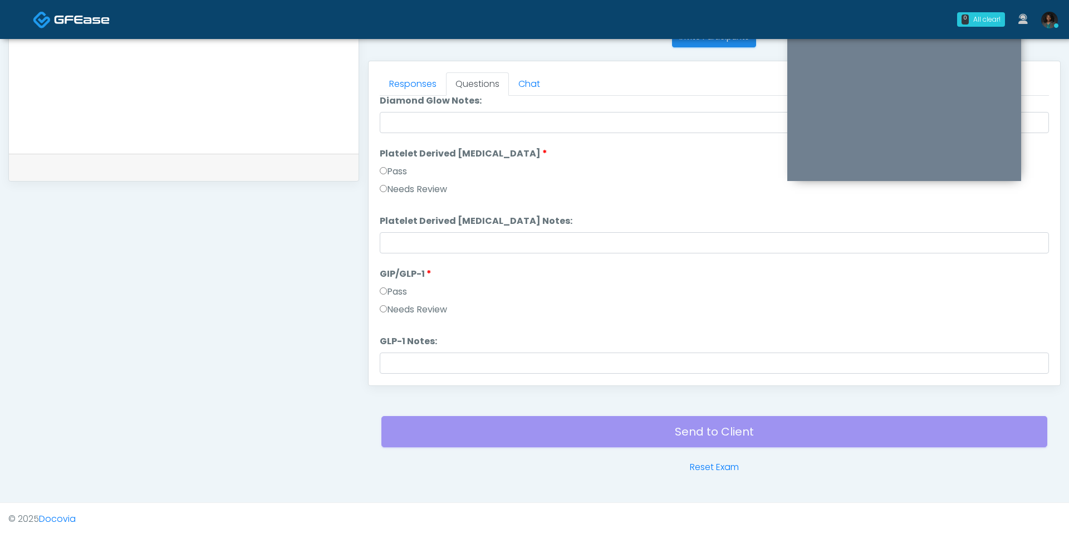
scroll to position [2192, 0]
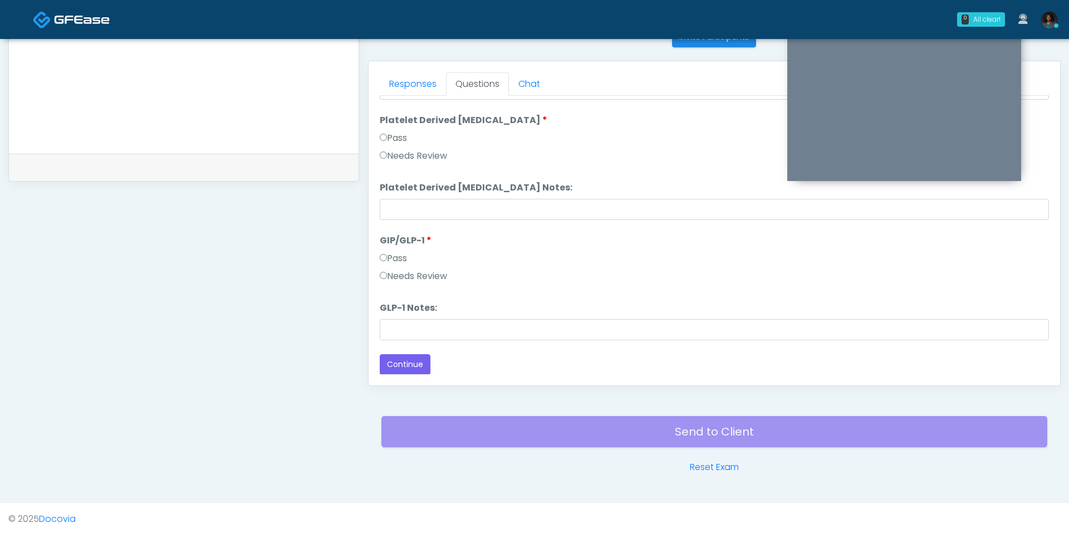
click at [404, 258] on label "Pass" at bounding box center [393, 258] width 27 height 13
click at [411, 365] on button "Continue" at bounding box center [405, 364] width 51 height 21
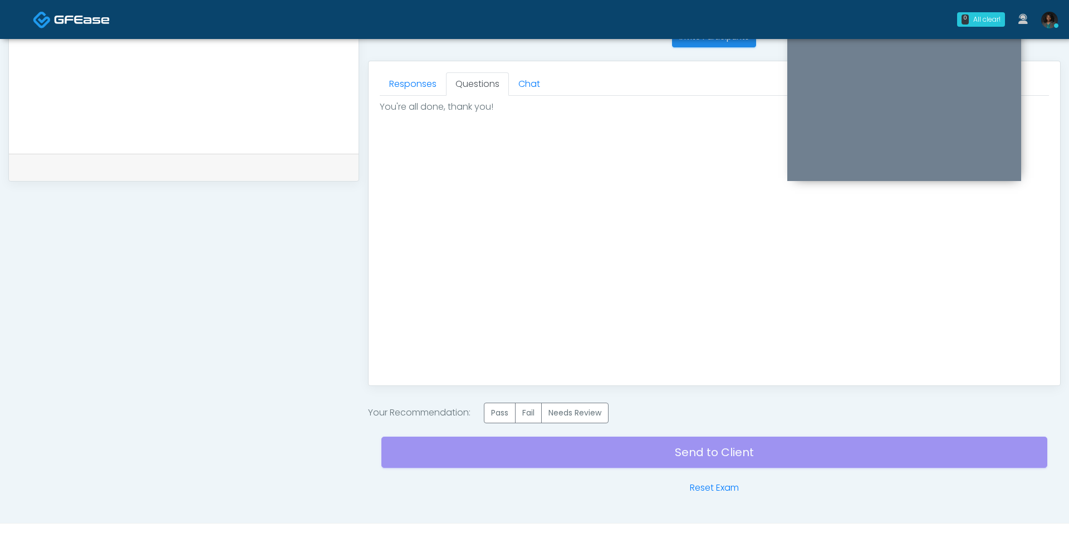
scroll to position [0, 0]
click at [507, 410] on label "Pass" at bounding box center [500, 412] width 32 height 21
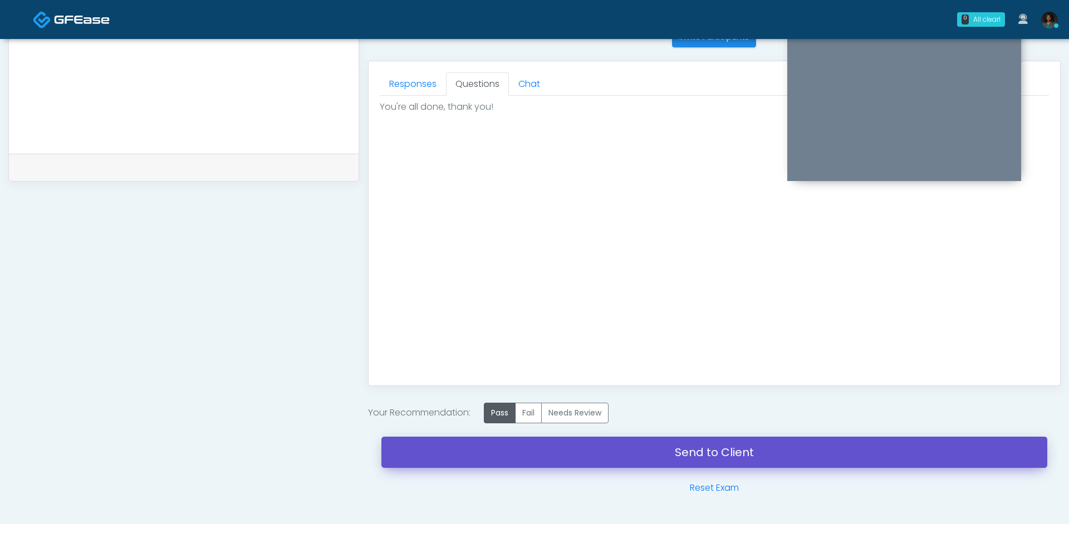
click at [601, 440] on link "Send to Client" at bounding box center [714, 451] width 666 height 31
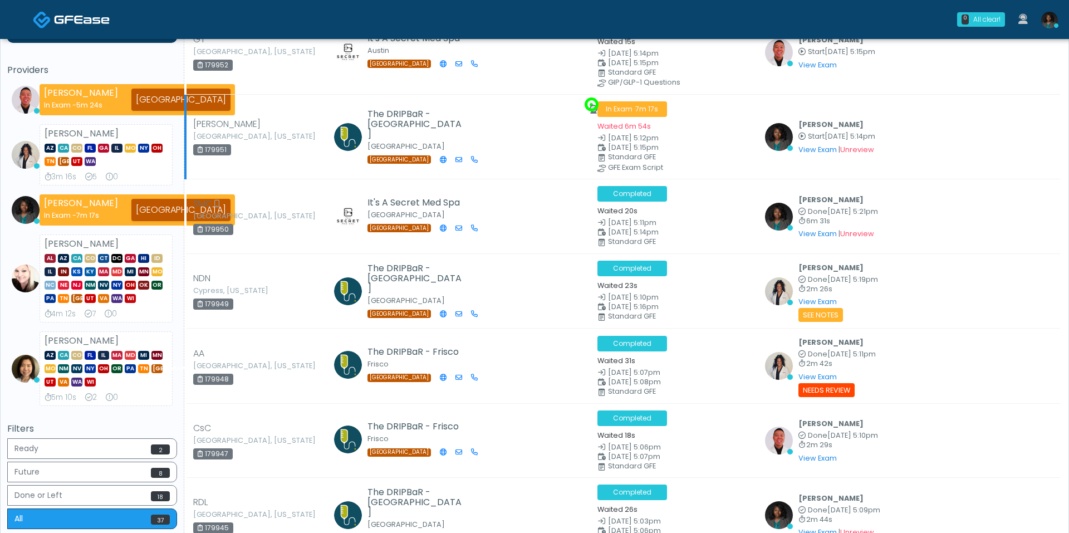
scroll to position [68, 0]
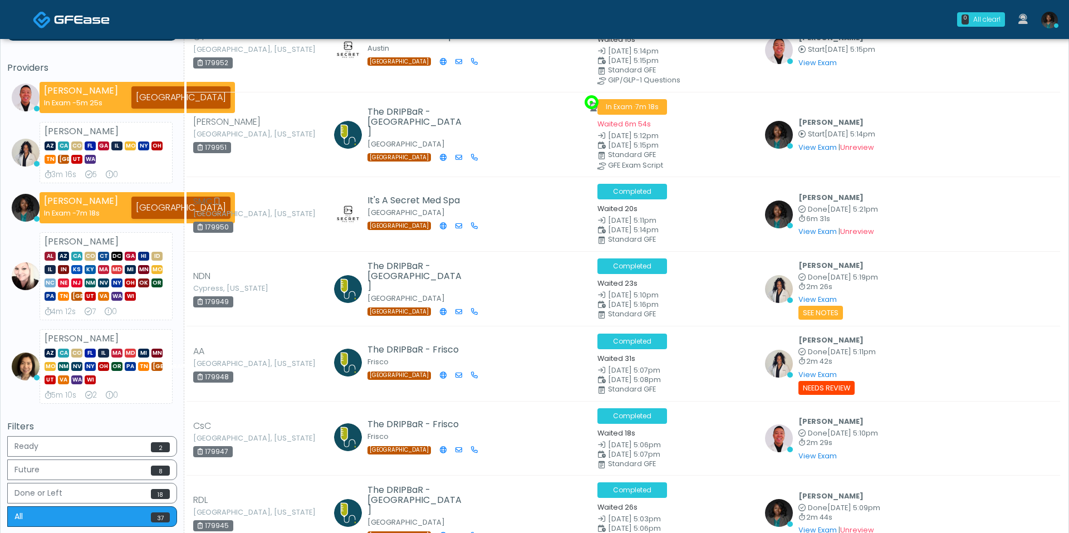
click at [92, 209] on span "7m 18s" at bounding box center [87, 212] width 23 height 9
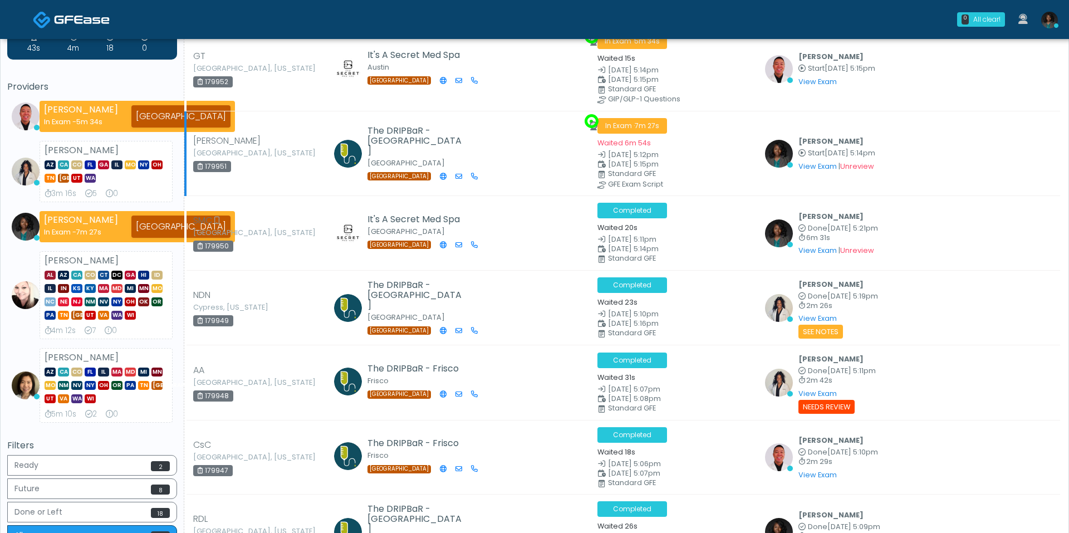
scroll to position [53, 0]
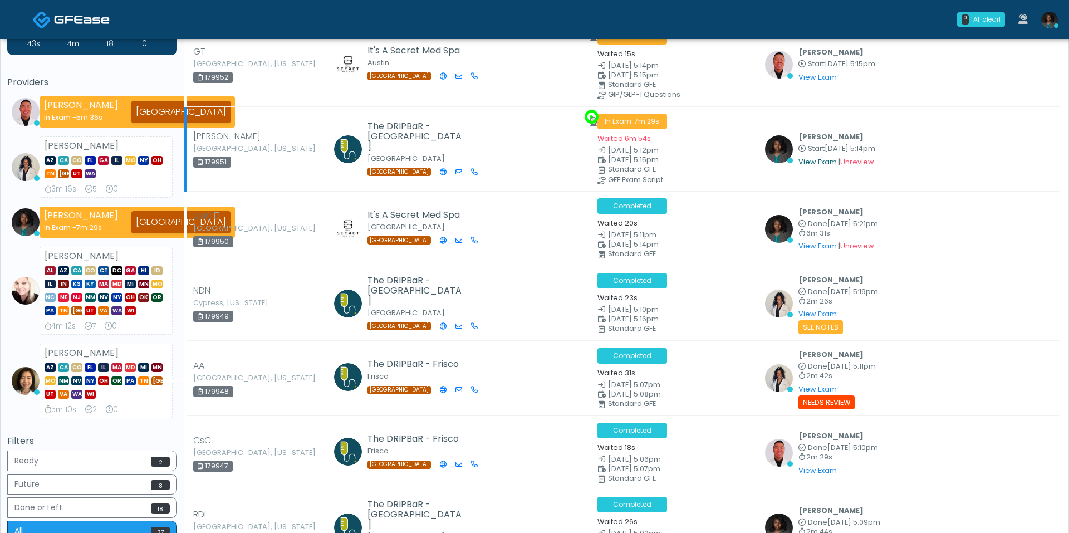
click at [814, 162] on link "View Exam" at bounding box center [817, 161] width 38 height 9
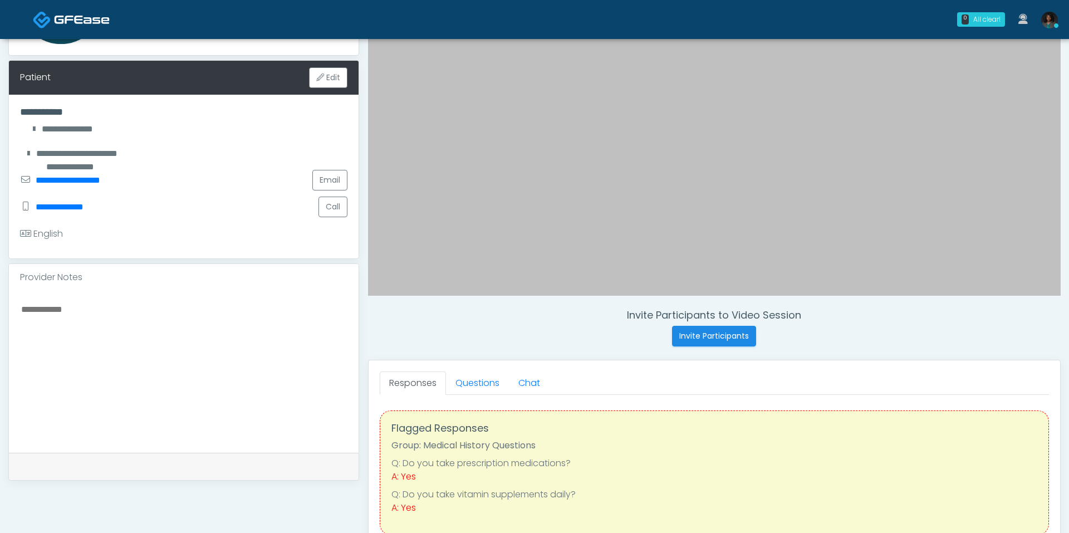
scroll to position [167, 0]
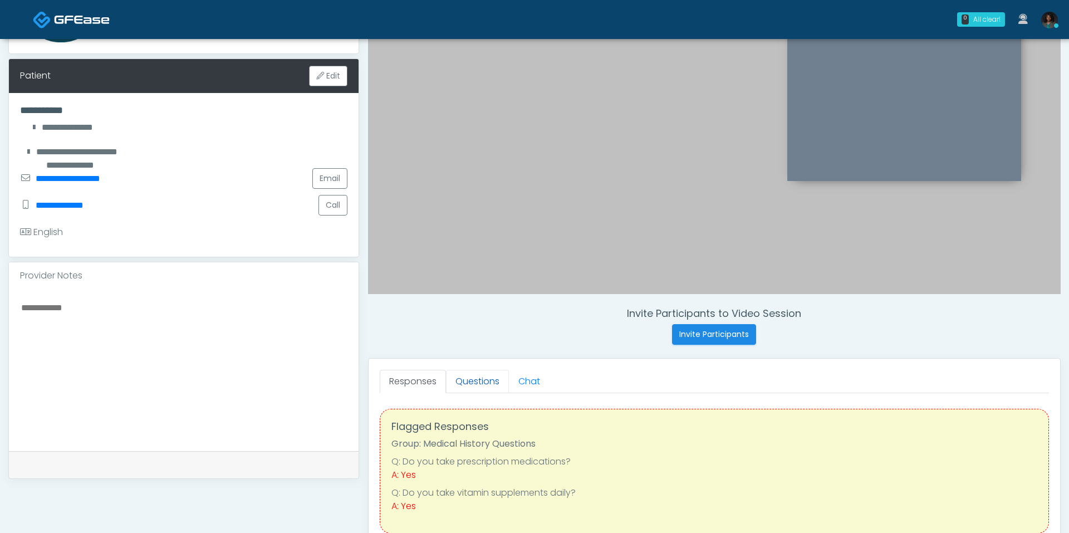
click at [487, 382] on link "Questions" at bounding box center [477, 381] width 63 height 23
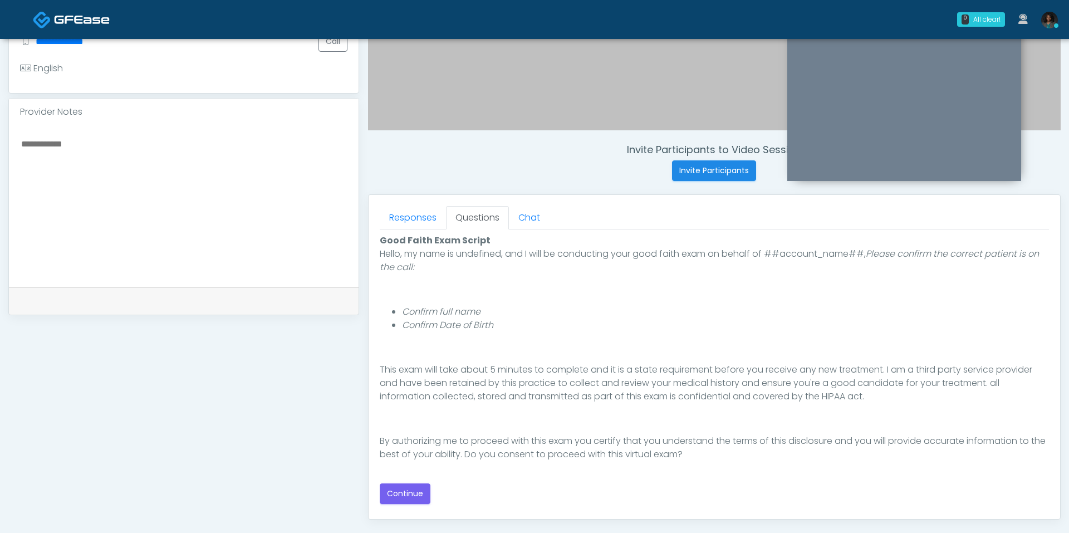
scroll to position [341, 0]
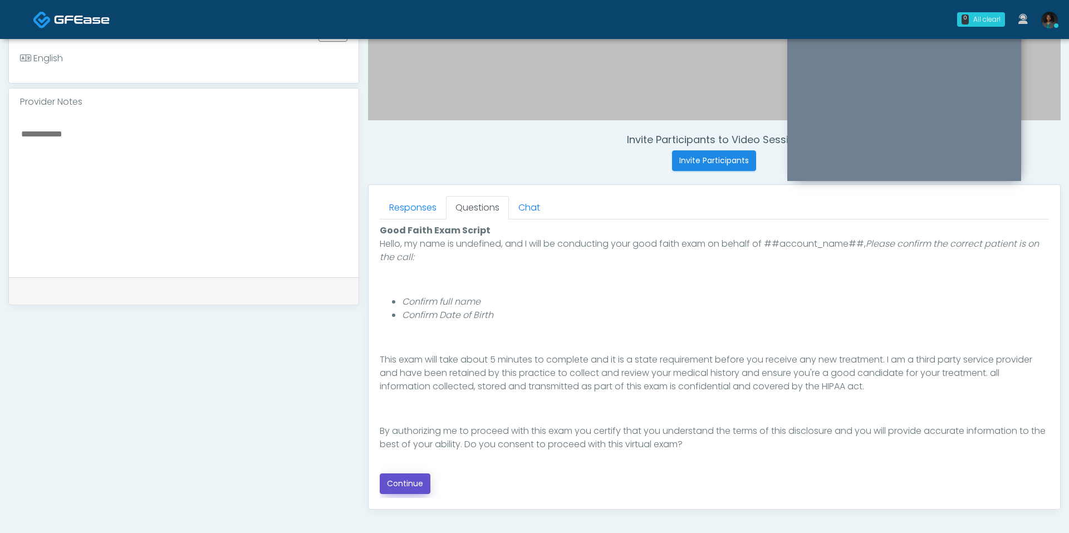
click at [416, 480] on button "Continue" at bounding box center [405, 483] width 51 height 21
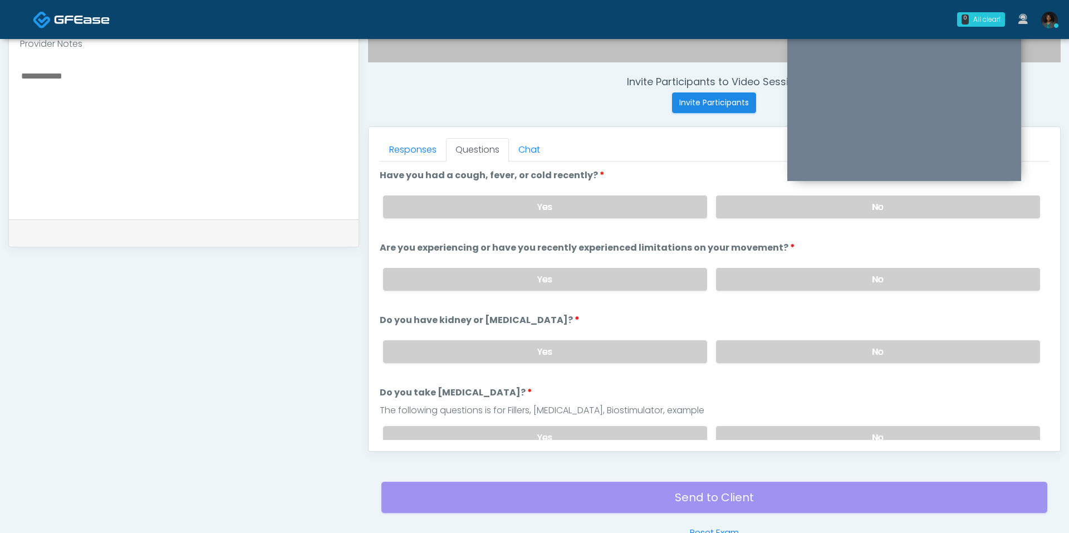
scroll to position [383, 0]
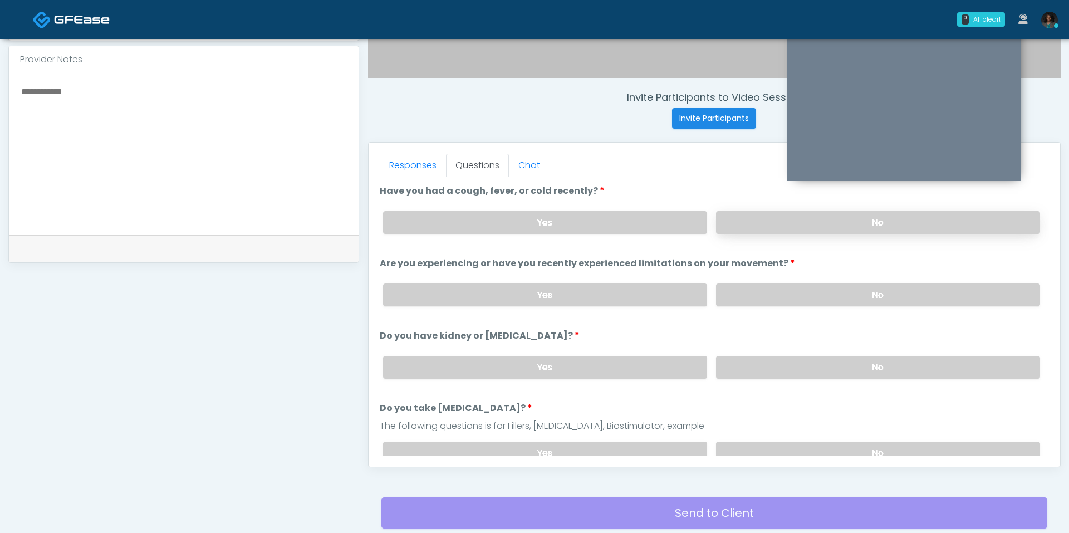
click at [796, 220] on label "No" at bounding box center [878, 222] width 324 height 23
click at [770, 288] on label "No" at bounding box center [878, 294] width 324 height 23
click at [776, 375] on div "Yes No" at bounding box center [711, 367] width 675 height 41
click at [781, 363] on label "No" at bounding box center [878, 367] width 324 height 23
click at [793, 441] on label "No" at bounding box center [878, 452] width 324 height 23
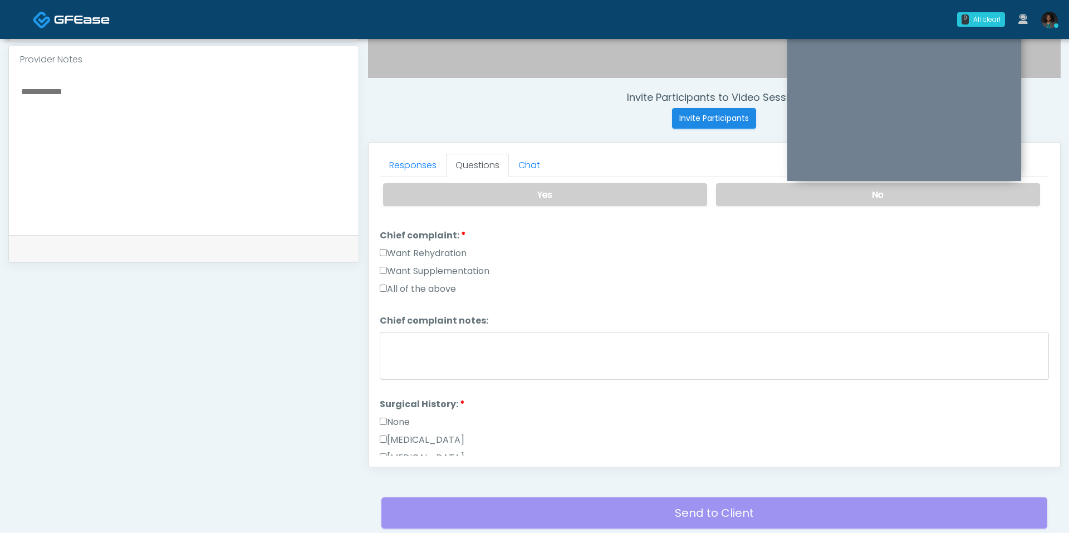
scroll to position [261, 0]
click at [428, 244] on label "Want Rehydration" at bounding box center [423, 250] width 87 height 13
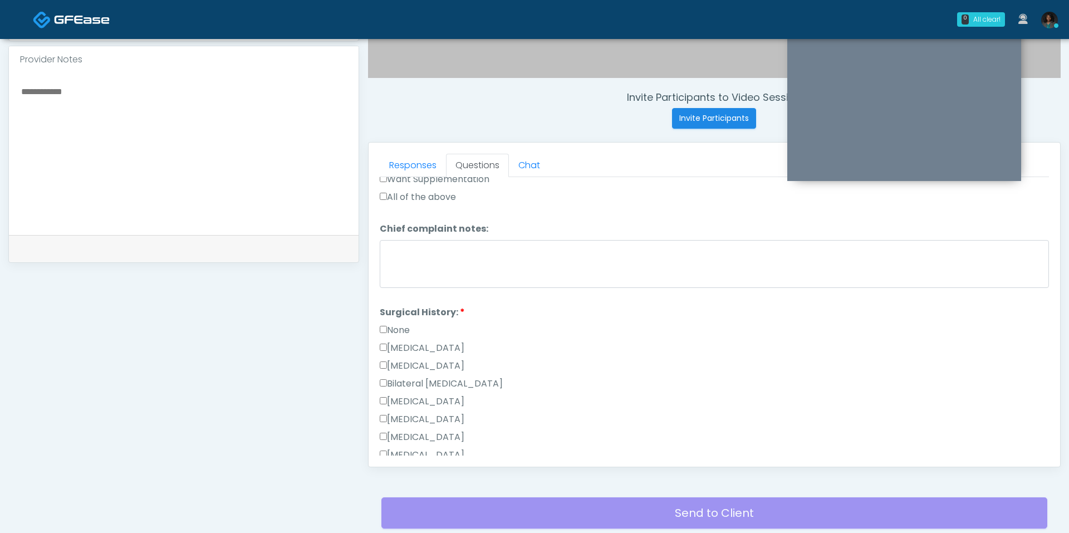
scroll to position [346, 0]
click at [423, 180] on label "Want Supplementation" at bounding box center [435, 183] width 110 height 13
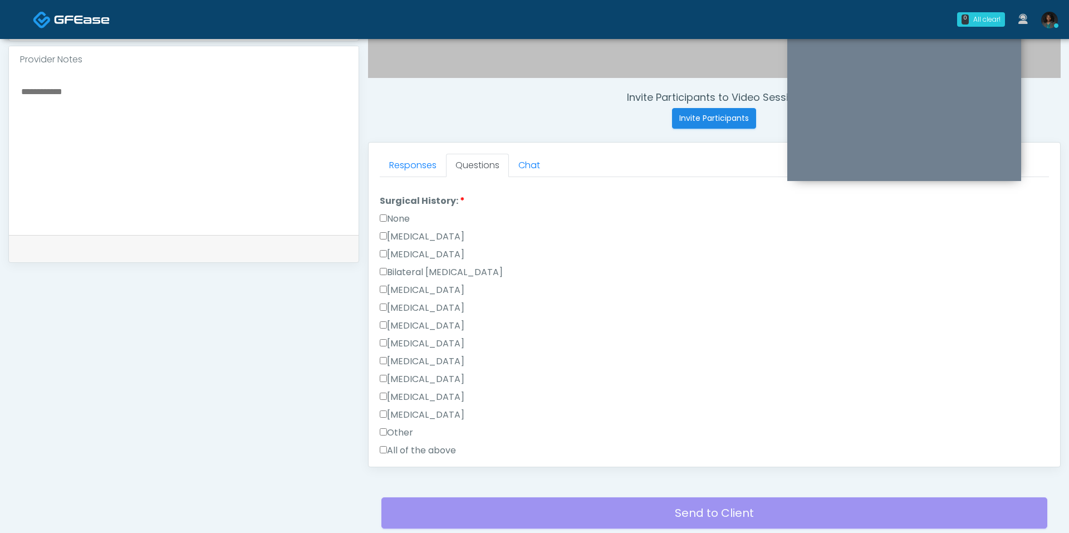
scroll to position [466, 0]
click at [397, 439] on label "All of the above" at bounding box center [418, 445] width 76 height 13
click at [396, 444] on label "All of the above" at bounding box center [418, 445] width 76 height 13
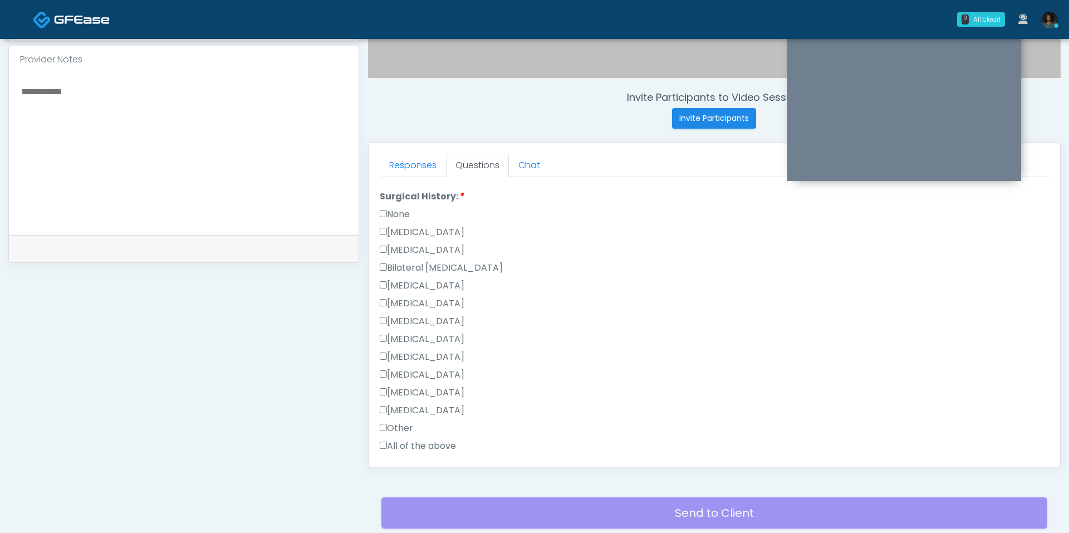
click at [409, 213] on label "None" at bounding box center [395, 214] width 30 height 13
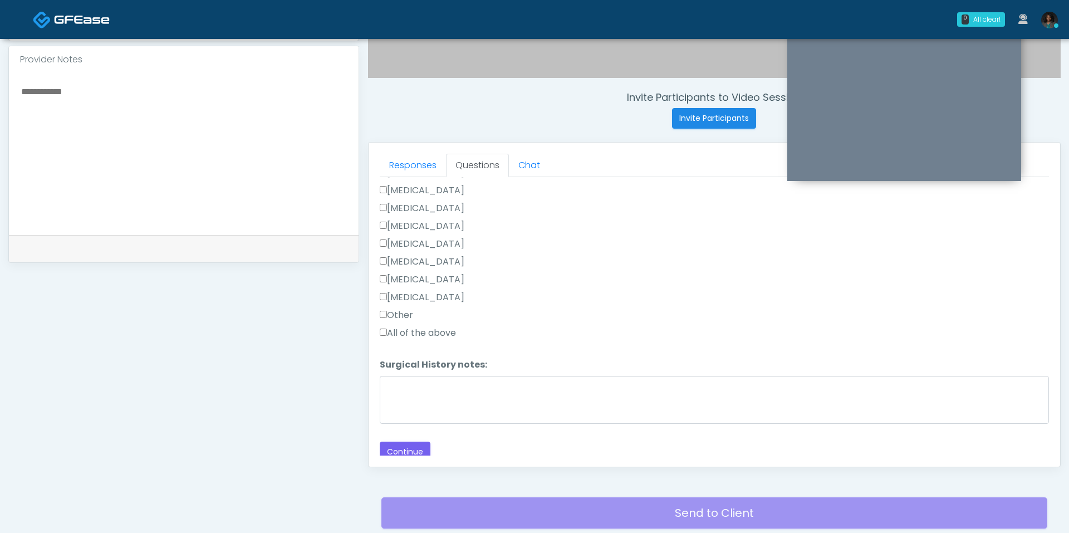
scroll to position [464, 0]
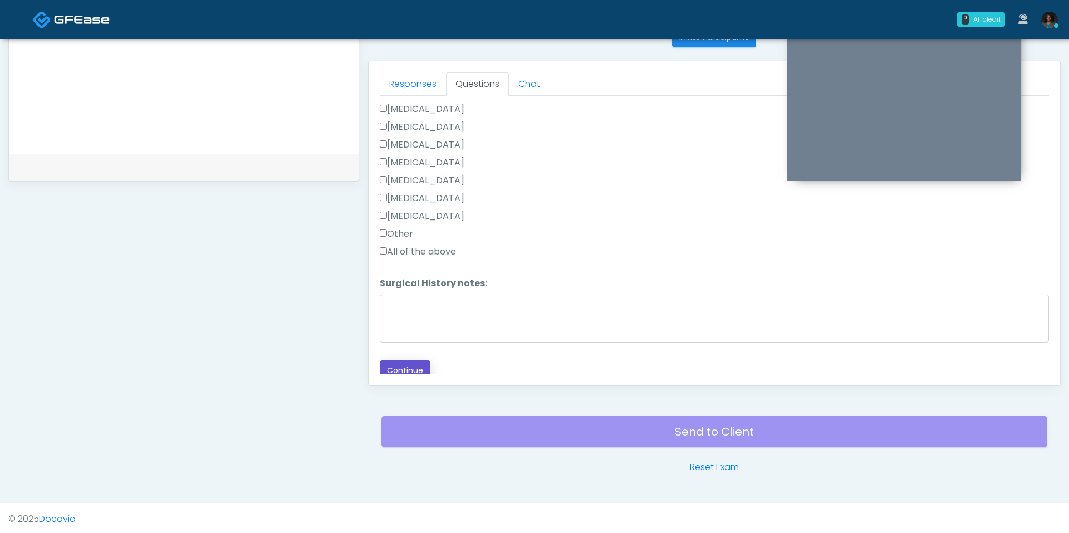
click at [398, 360] on button "Continue" at bounding box center [405, 370] width 51 height 21
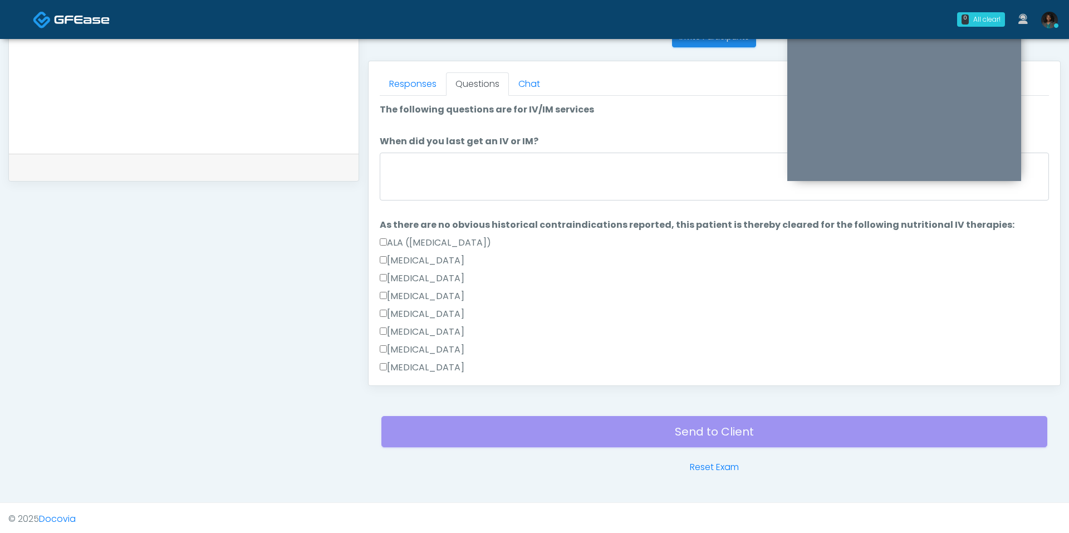
scroll to position [462, 0]
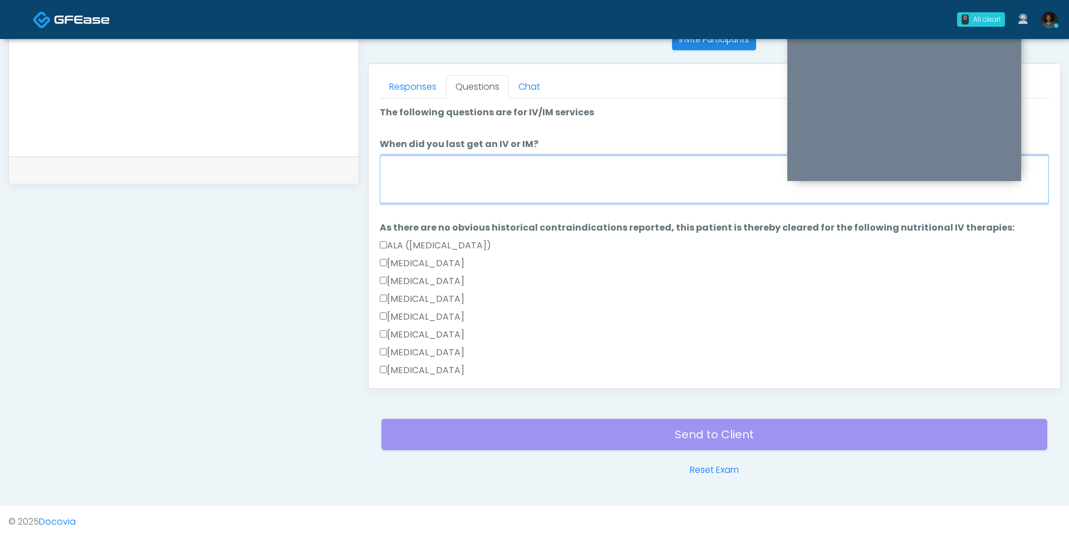
click at [474, 170] on textarea "When did you last get an IV or IM?" at bounding box center [714, 179] width 669 height 48
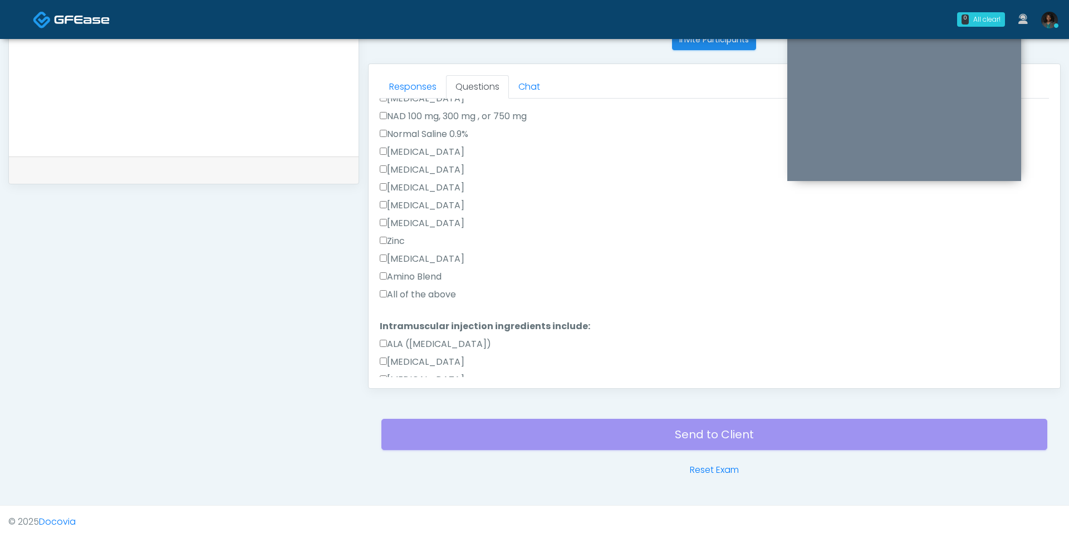
scroll to position [433, 0]
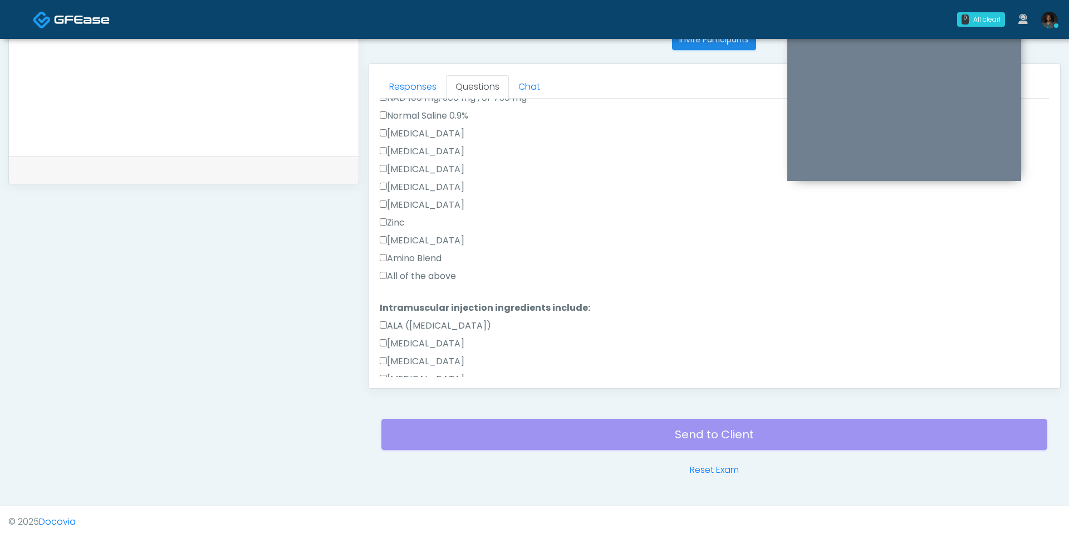
click at [425, 292] on ol "The following questions are for IV/IM services The following questions are for …" at bounding box center [714, 138] width 669 height 931
click at [425, 278] on label "All of the above" at bounding box center [418, 275] width 76 height 13
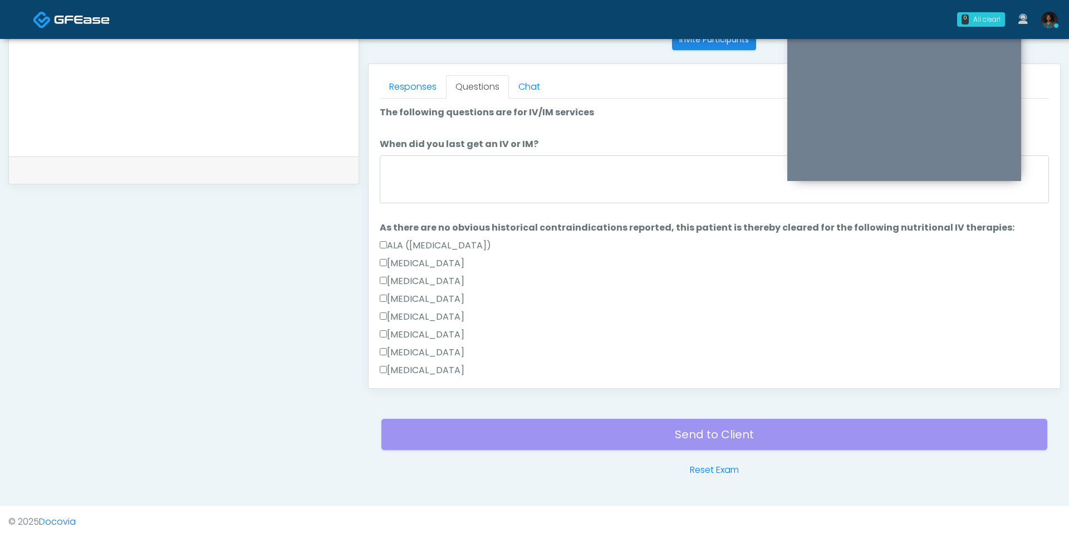
scroll to position [445, 0]
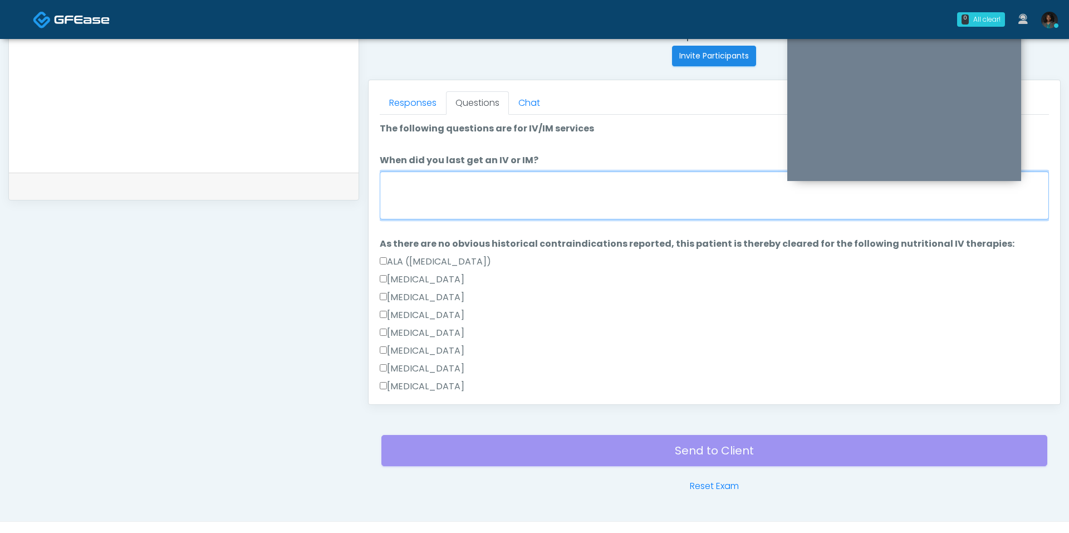
click at [460, 194] on textarea "When did you last get an IV or IM?" at bounding box center [714, 195] width 669 height 48
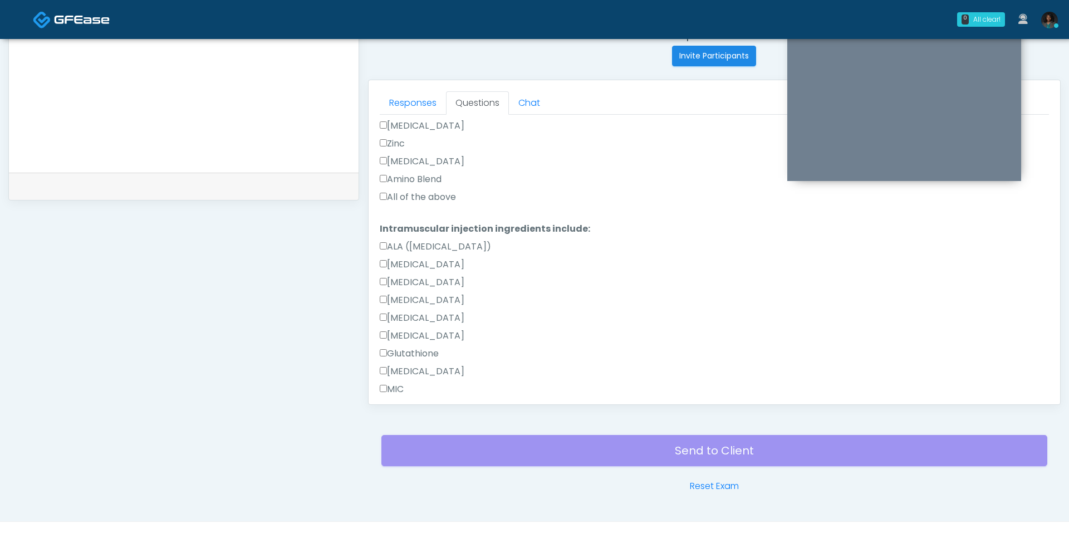
scroll to position [693, 0]
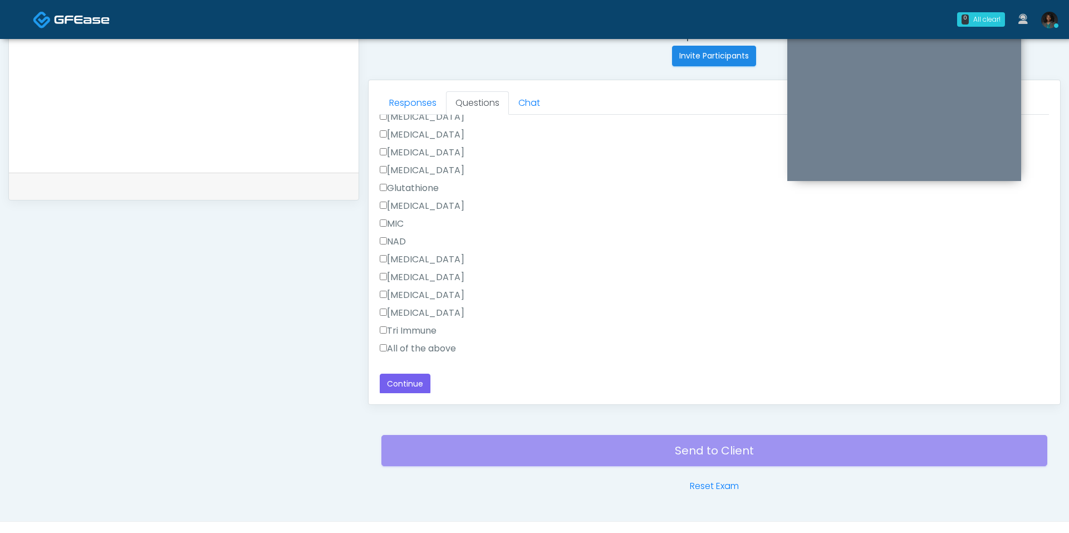
type textarea "**********"
click at [407, 342] on label "All of the above" at bounding box center [418, 348] width 76 height 13
click at [404, 387] on button "Continue" at bounding box center [405, 384] width 51 height 21
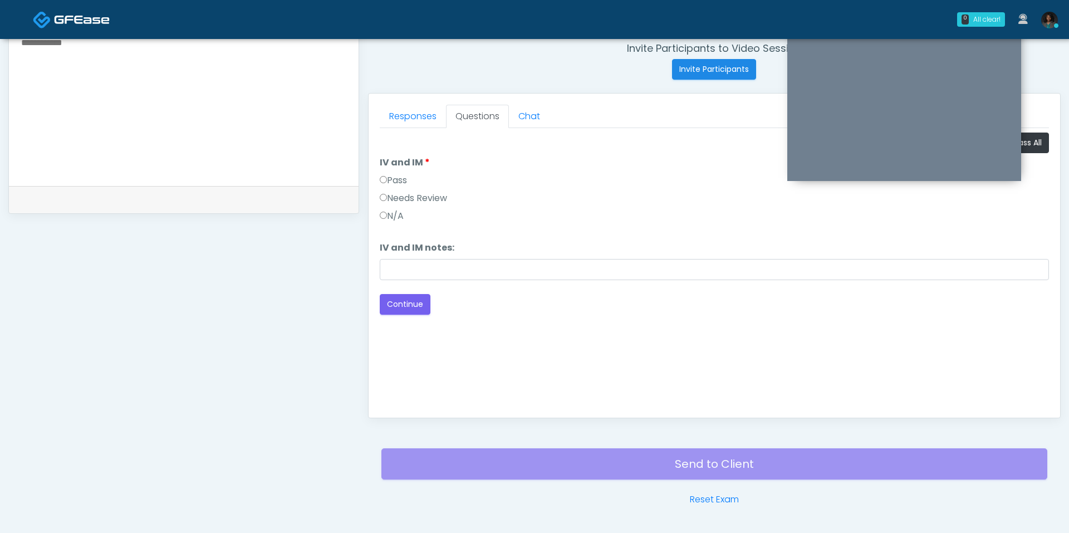
scroll to position [414, 0]
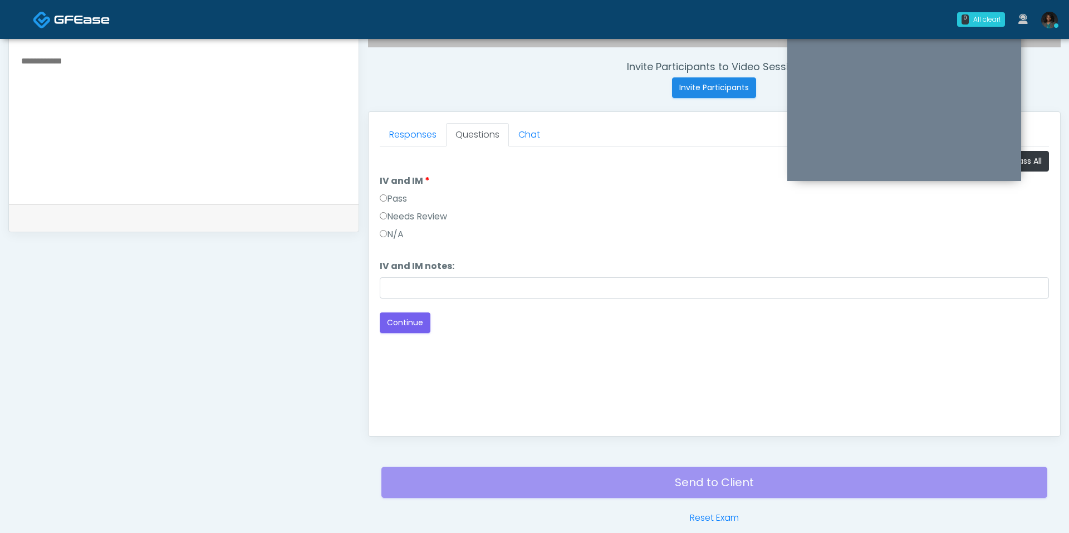
click at [423, 195] on div "Pass" at bounding box center [714, 201] width 669 height 18
click at [401, 194] on label "Pass" at bounding box center [393, 198] width 27 height 13
click at [412, 318] on button "Continue" at bounding box center [405, 322] width 51 height 21
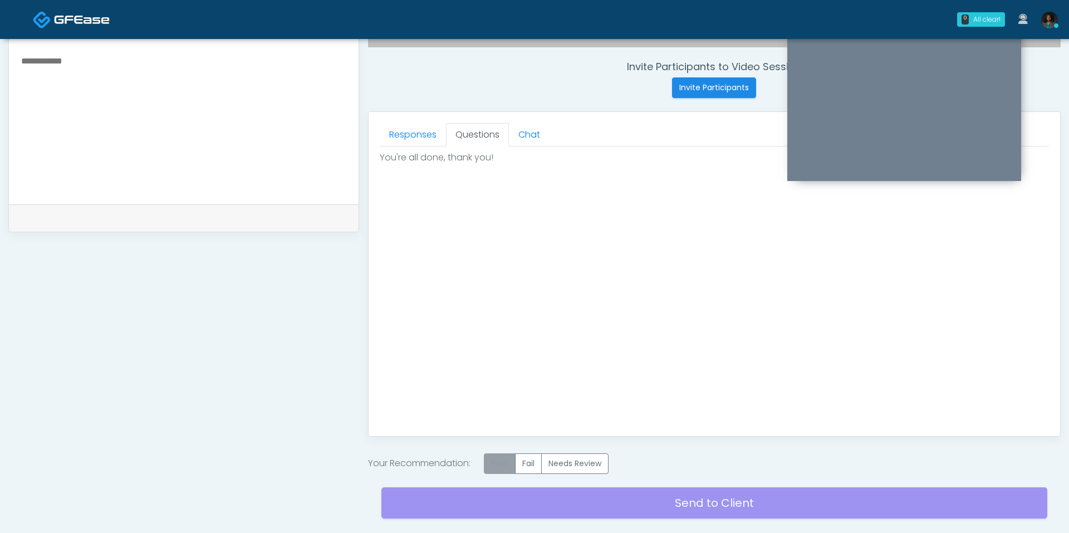
click at [512, 457] on label "Pass" at bounding box center [500, 463] width 32 height 21
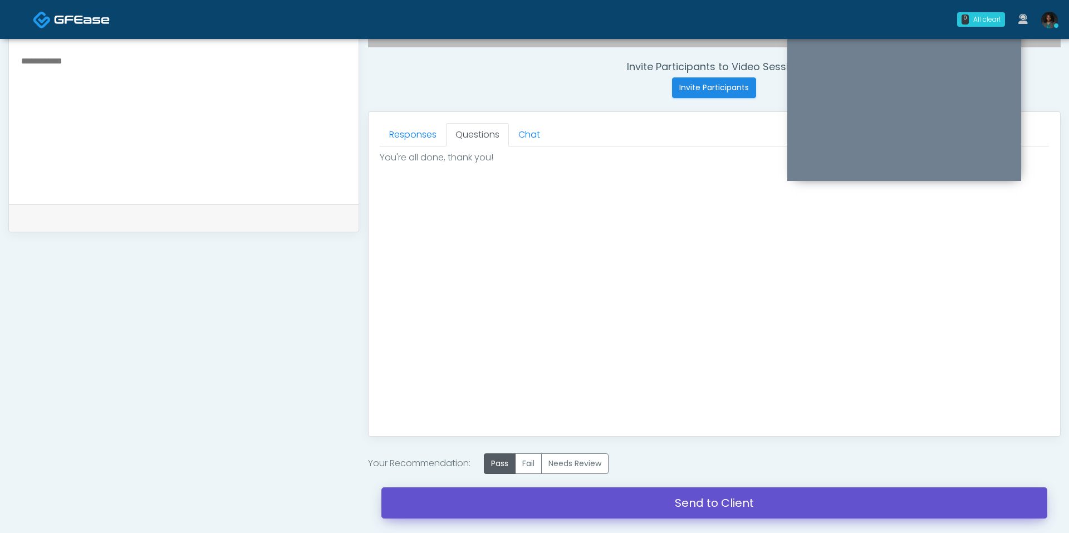
click at [650, 487] on link "Send to Client" at bounding box center [714, 502] width 666 height 31
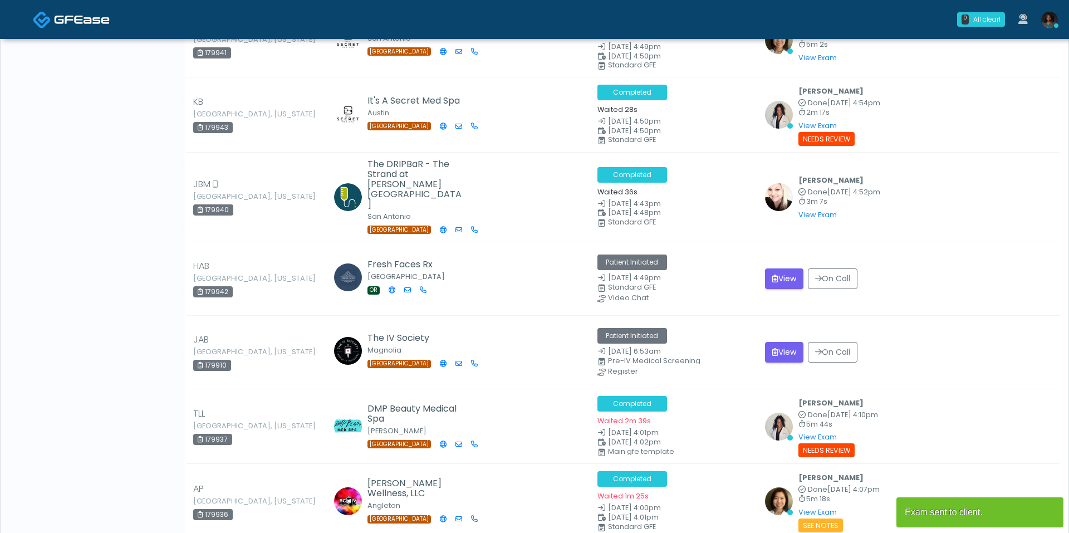
scroll to position [744, 0]
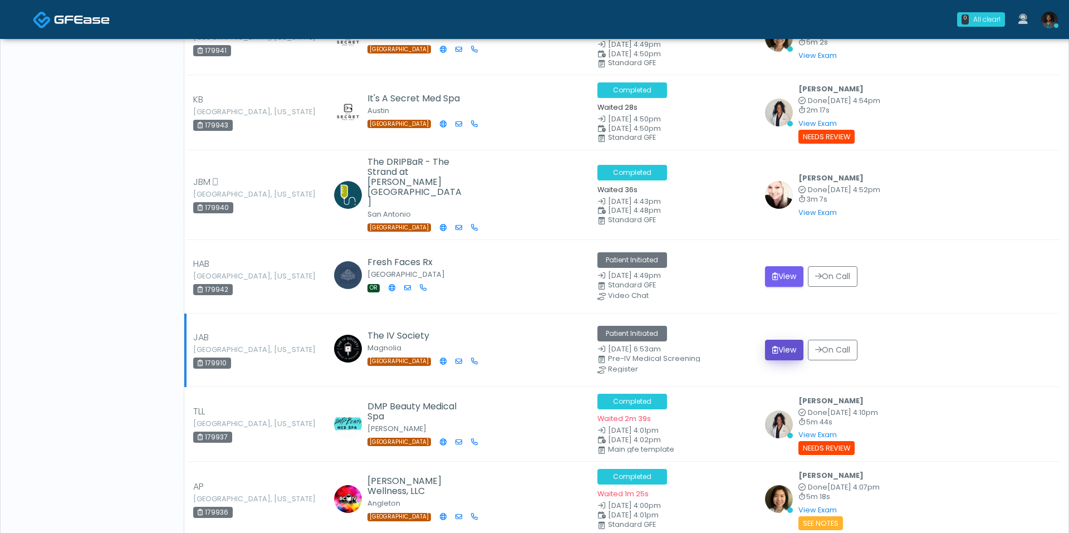
click at [778, 340] on button "View" at bounding box center [784, 350] width 38 height 21
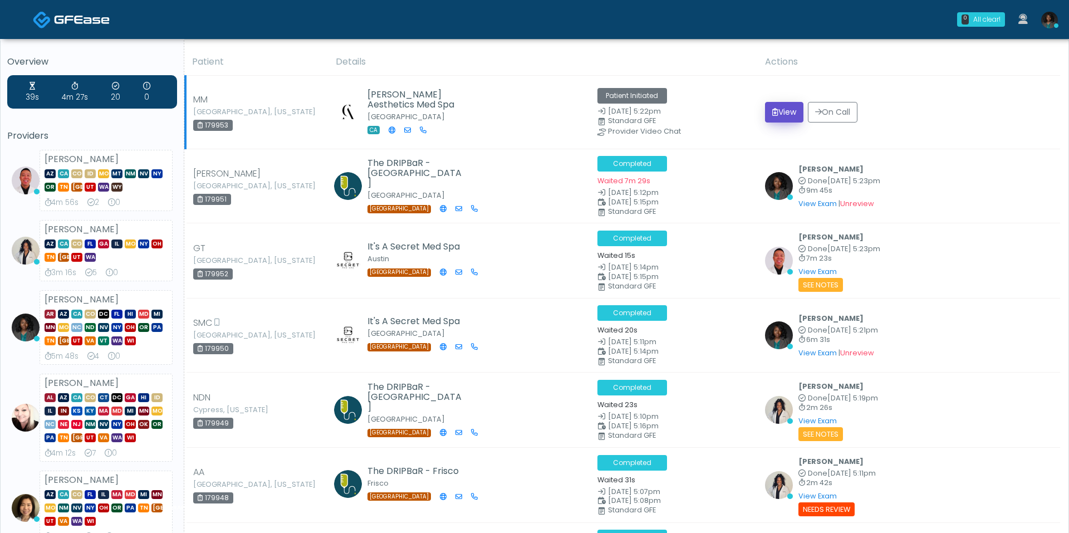
click at [779, 114] on button "View" at bounding box center [784, 112] width 38 height 21
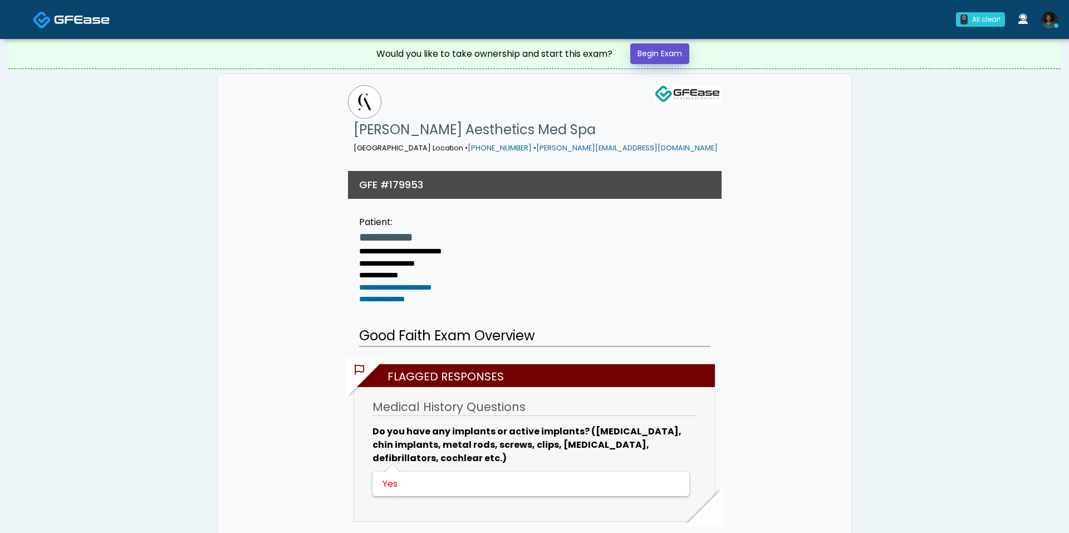
click at [678, 53] on link "Begin Exam" at bounding box center [659, 53] width 59 height 21
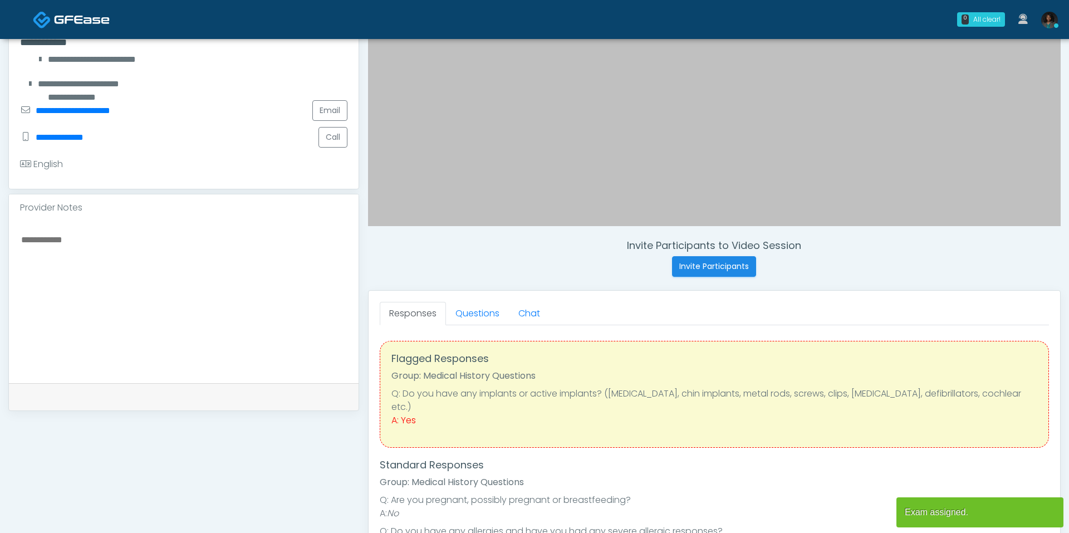
scroll to position [239, 0]
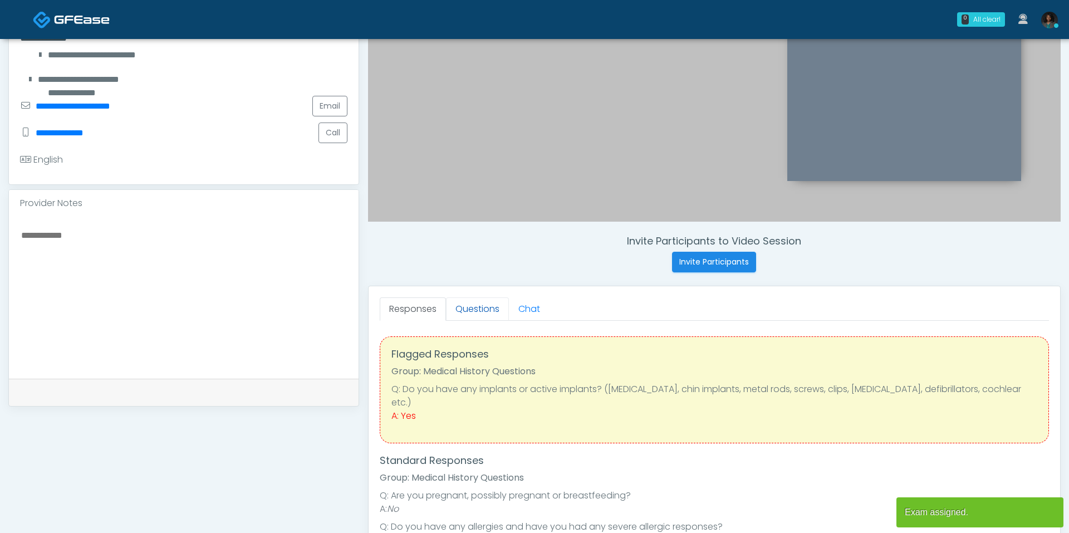
click at [479, 308] on link "Questions" at bounding box center [477, 308] width 63 height 23
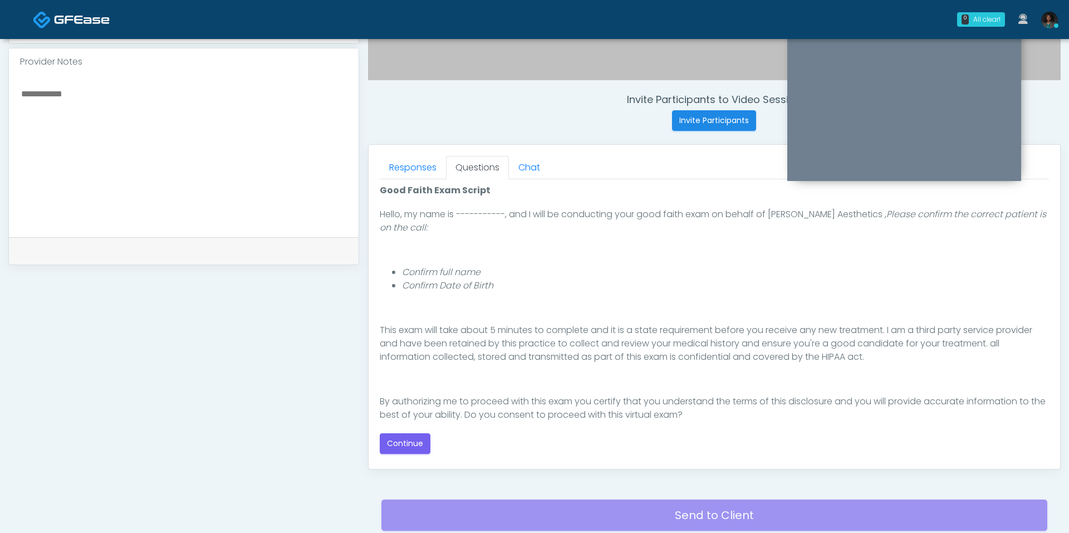
scroll to position [89, 0]
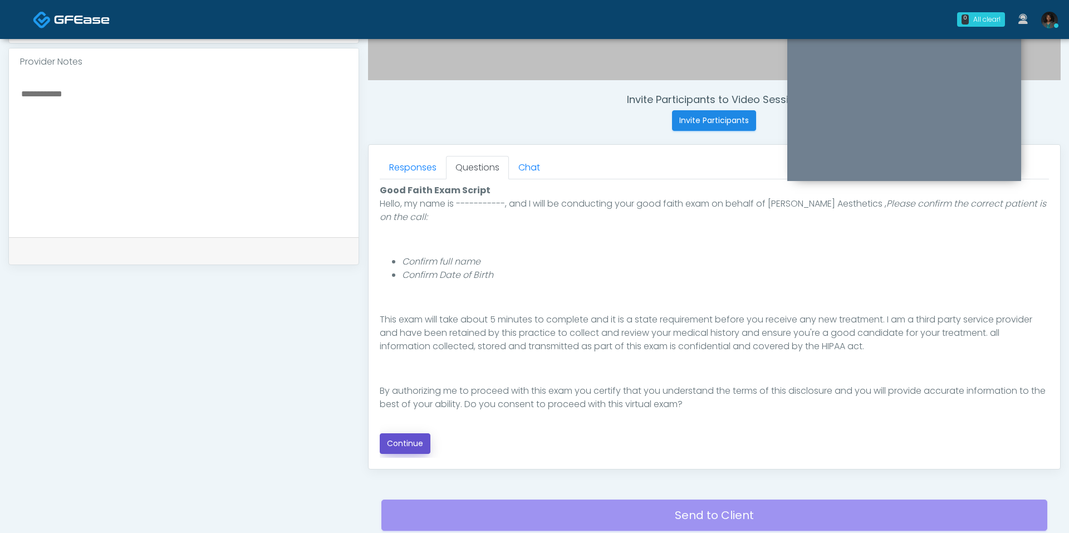
click at [415, 441] on button "Continue" at bounding box center [405, 443] width 51 height 21
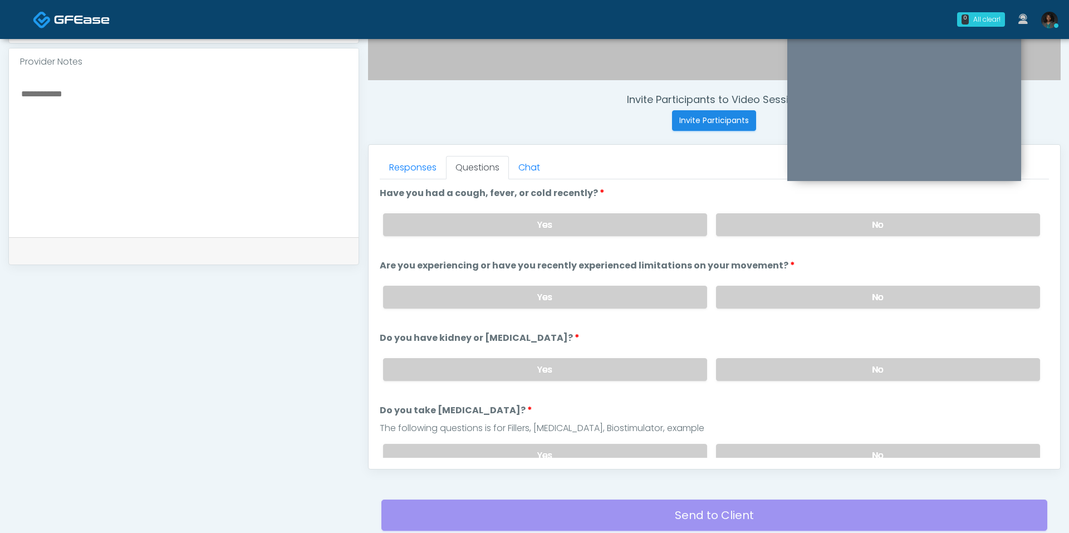
scroll to position [464, 0]
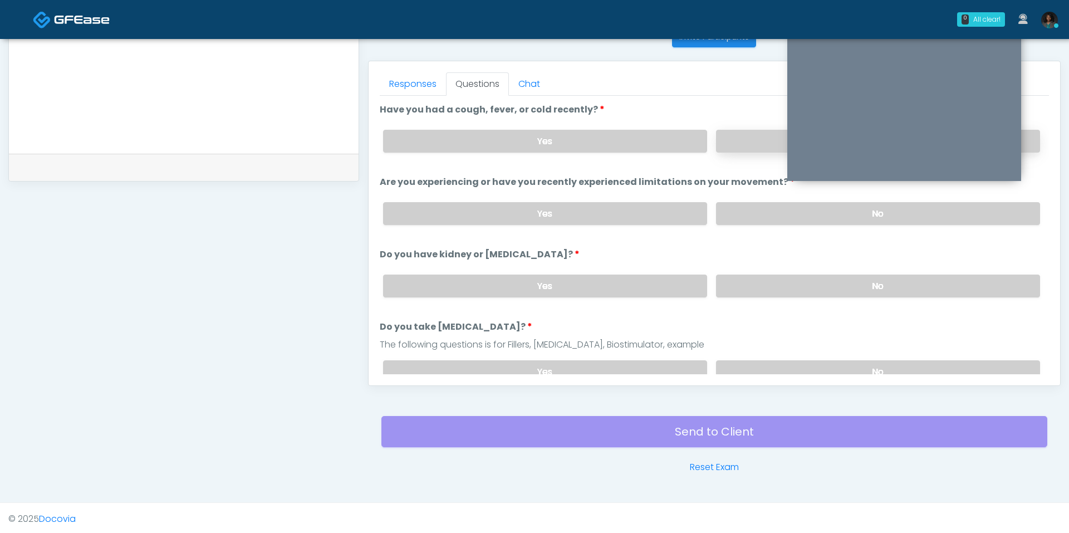
click at [747, 141] on label "No" at bounding box center [878, 141] width 324 height 23
click at [746, 202] on label "No" at bounding box center [878, 213] width 324 height 23
click at [773, 285] on label "No" at bounding box center [878, 285] width 324 height 23
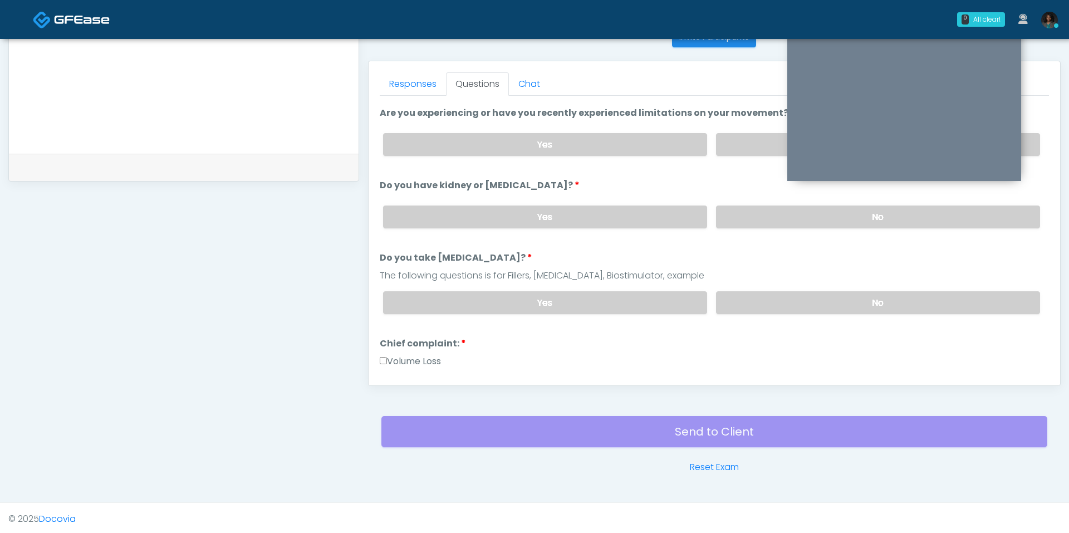
scroll to position [74, 0]
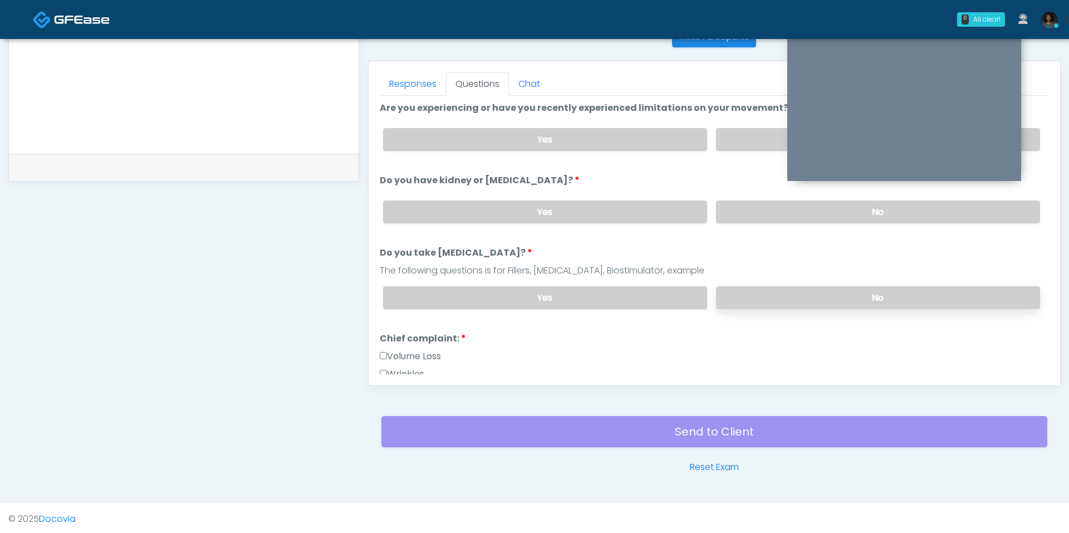
click at [774, 286] on label "No" at bounding box center [878, 297] width 324 height 23
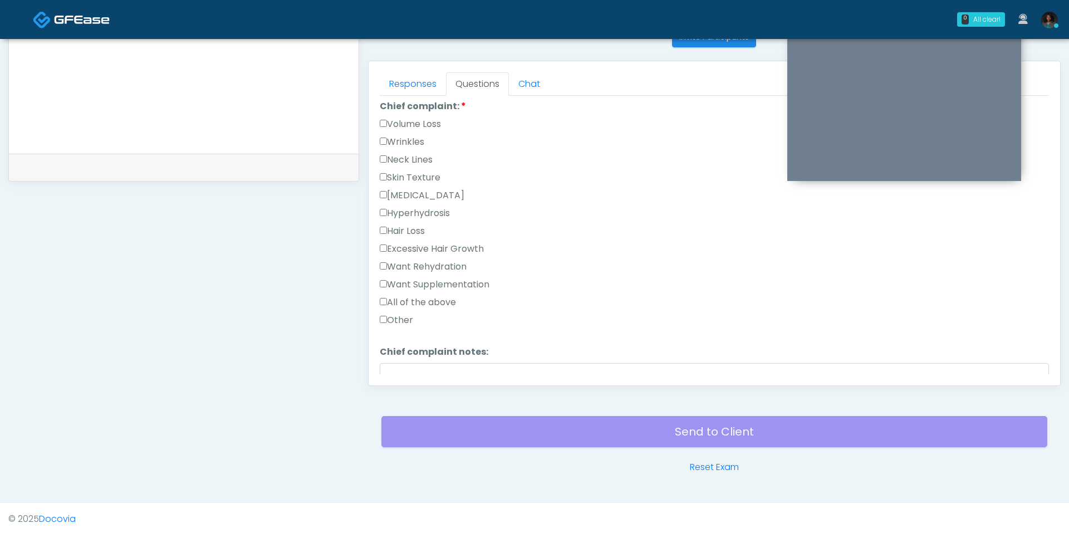
scroll to position [326, 0]
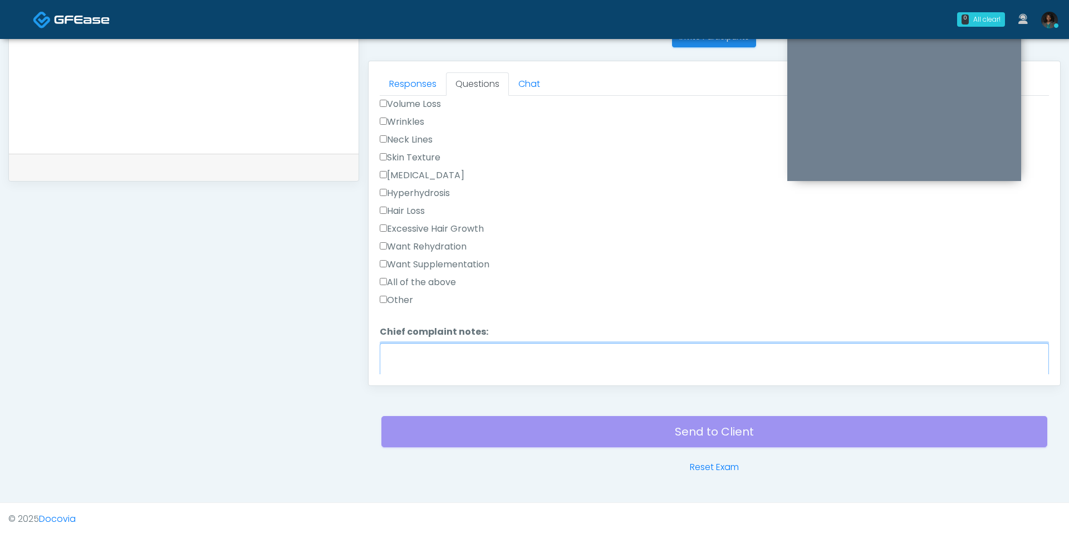
click at [428, 344] on textarea "Chief complaint notes:" at bounding box center [714, 367] width 669 height 48
type textarea "**********"
click at [405, 294] on label "Other" at bounding box center [396, 299] width 33 height 13
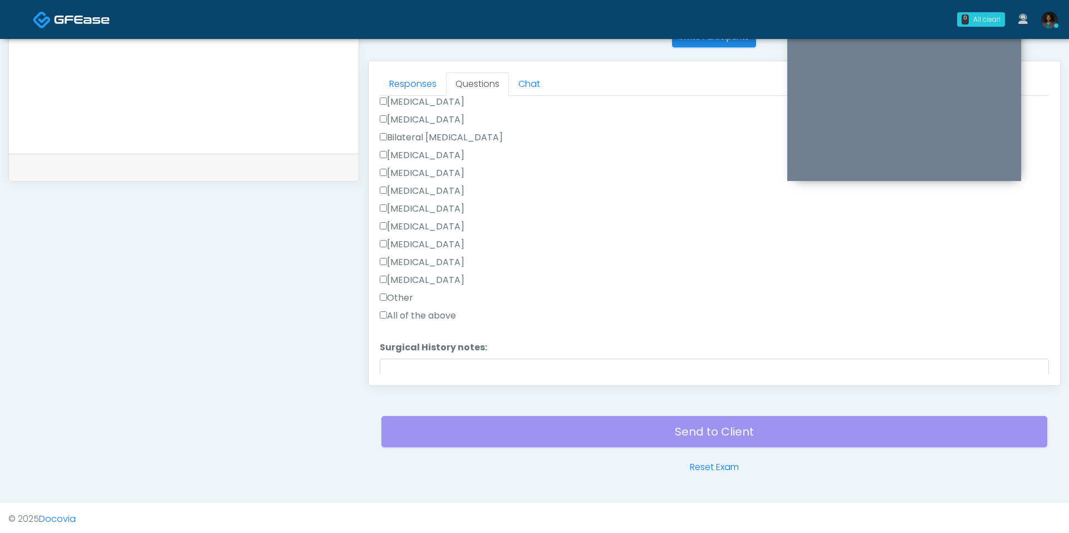
scroll to position [685, 0]
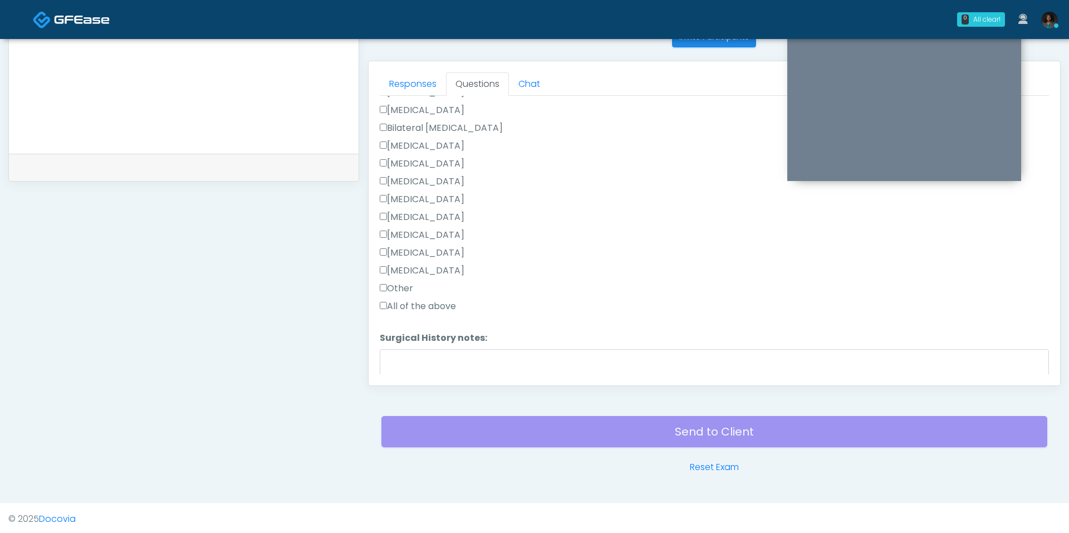
click at [418, 139] on label "Breast Augmentation" at bounding box center [422, 145] width 85 height 13
click at [423, 350] on textarea "Surgical History notes:" at bounding box center [714, 373] width 669 height 48
click at [422, 350] on textarea "Surgical History notes:" at bounding box center [714, 373] width 669 height 48
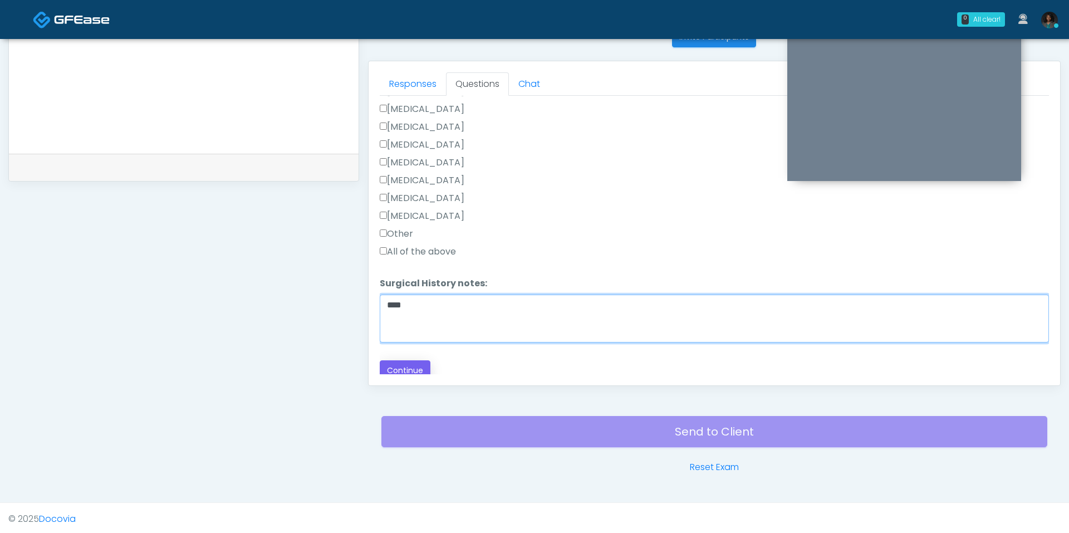
type textarea "****"
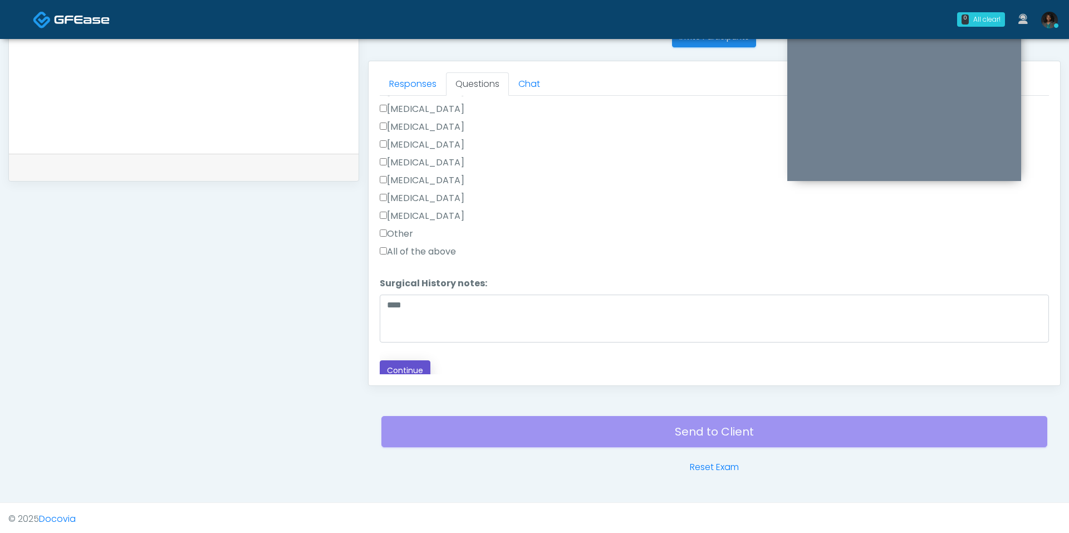
click at [413, 368] on button "Continue" at bounding box center [405, 370] width 51 height 21
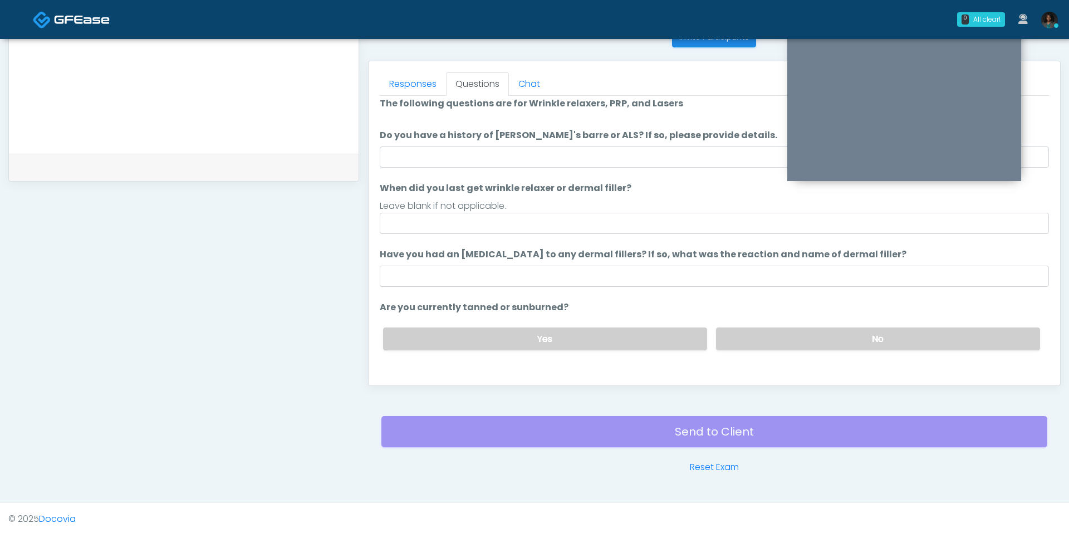
scroll to position [0, 0]
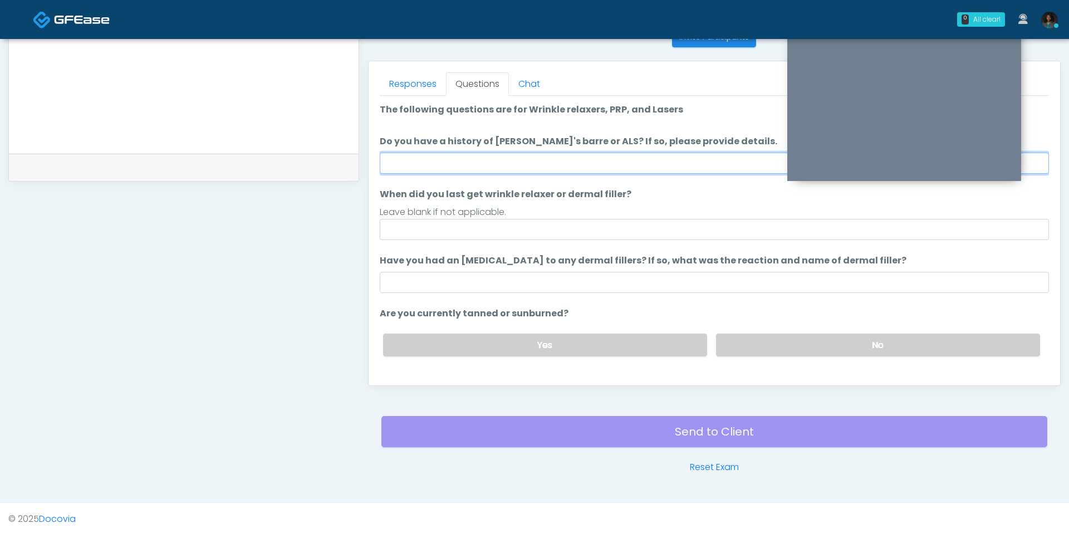
click at [517, 170] on input "Do you have a history of Guillain's barre or ALS? If so, please provide details." at bounding box center [714, 163] width 669 height 21
type input "**"
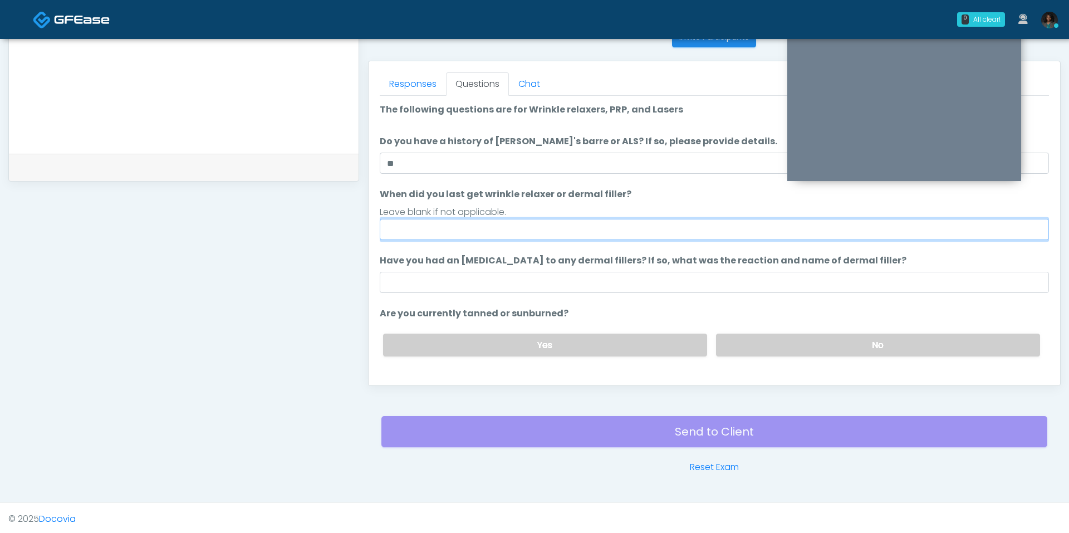
click at [497, 224] on input "When did you last get wrinkle relaxer or dermal filler?" at bounding box center [714, 229] width 669 height 21
type input "*"
click at [545, 223] on input "**********" at bounding box center [714, 229] width 669 height 21
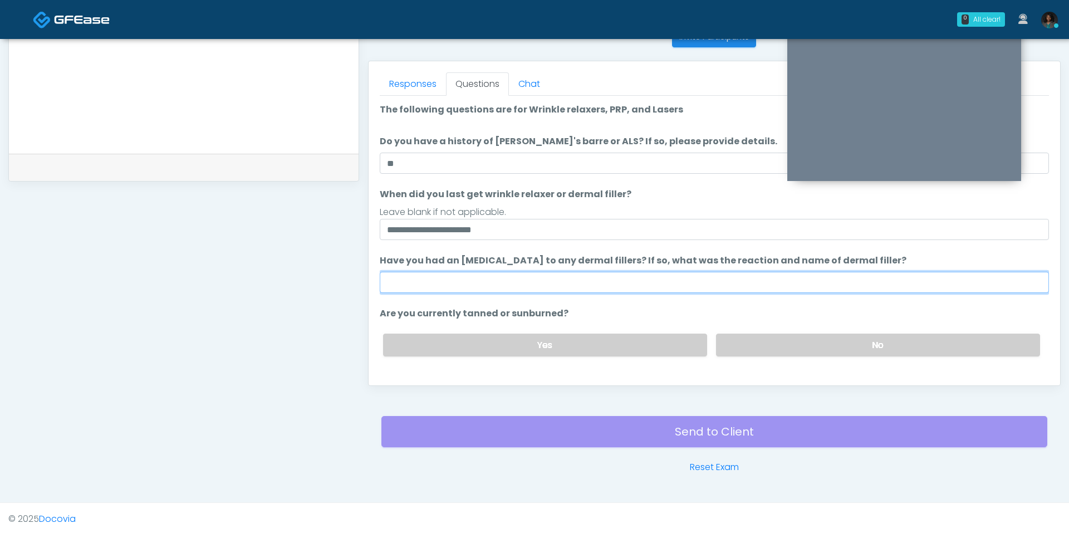
click at [493, 276] on input "Have you had an allergic response to any dermal fillers? If so, what was the re…" at bounding box center [714, 282] width 669 height 21
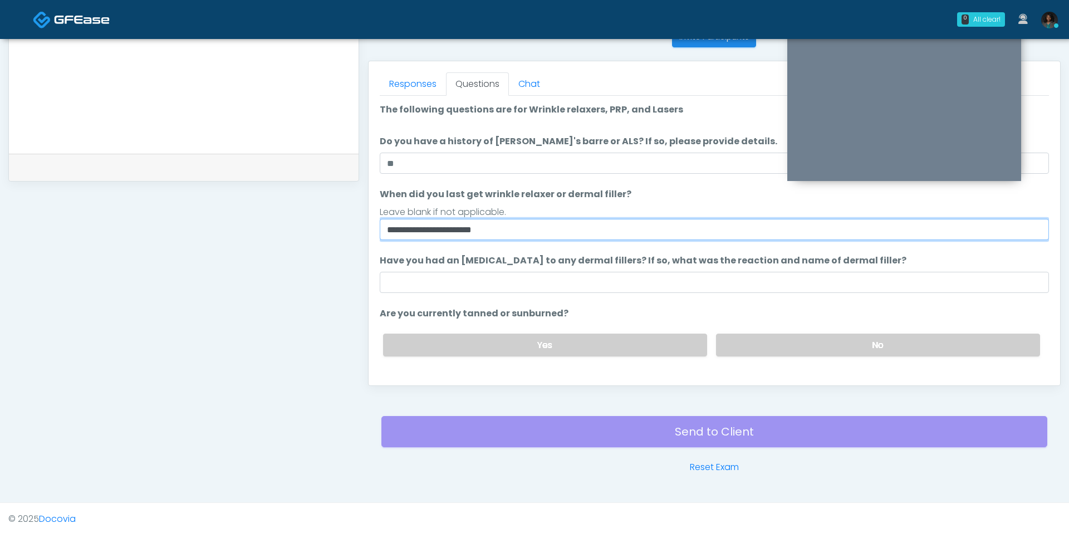
drag, startPoint x: 447, startPoint y: 230, endPoint x: 377, endPoint y: 222, distance: 70.2
click at [377, 222] on div "Responses Questions Chat Good Faith Exam Script Good Faith Exam Script INTRODUC…" at bounding box center [714, 223] width 691 height 324
click at [418, 220] on input "**********" at bounding box center [714, 229] width 669 height 21
drag, startPoint x: 449, startPoint y: 229, endPoint x: 373, endPoint y: 228, distance: 75.7
click at [373, 228] on div "Responses Questions Chat Good Faith Exam Script Good Faith Exam Script INTRODUC…" at bounding box center [714, 223] width 691 height 324
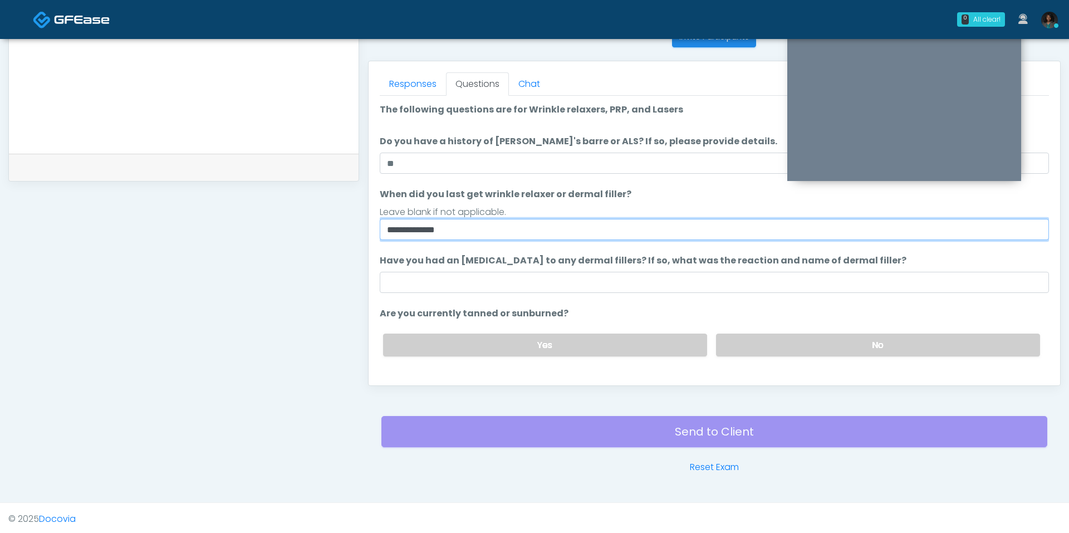
type input "**********"
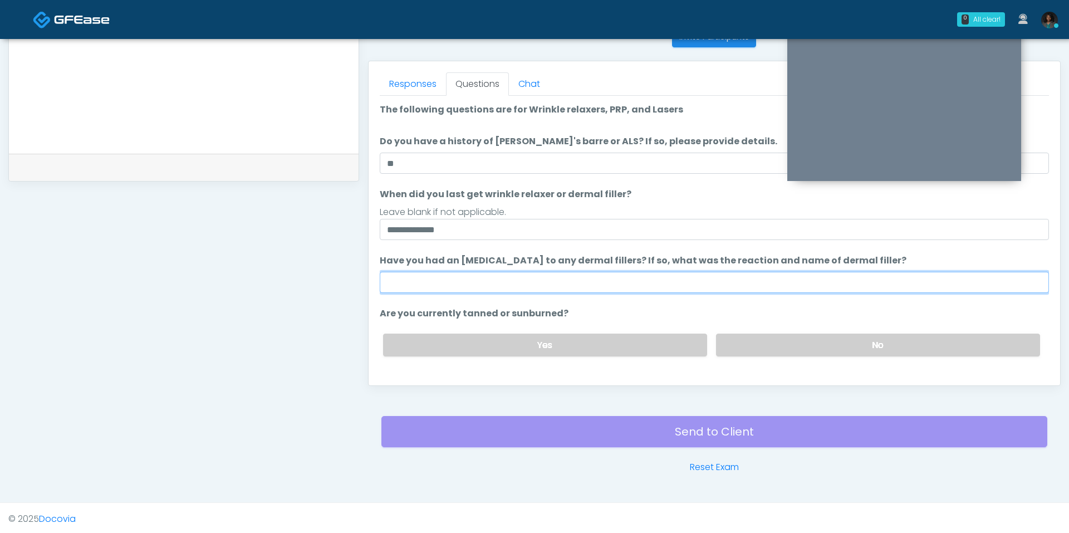
click at [418, 273] on input "Have you had an allergic response to any dermal fillers? If so, what was the re…" at bounding box center [714, 282] width 669 height 21
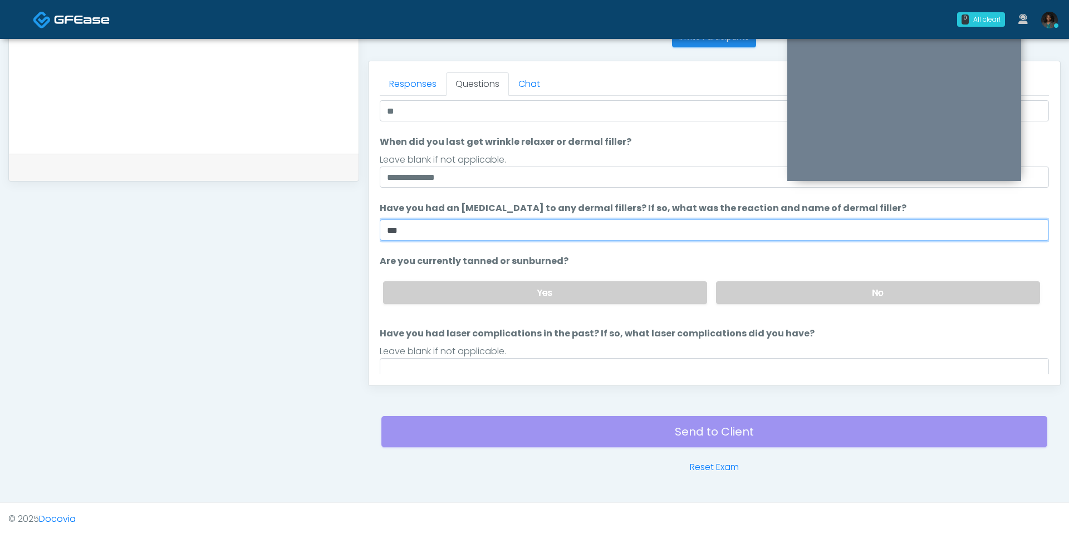
scroll to position [57, 0]
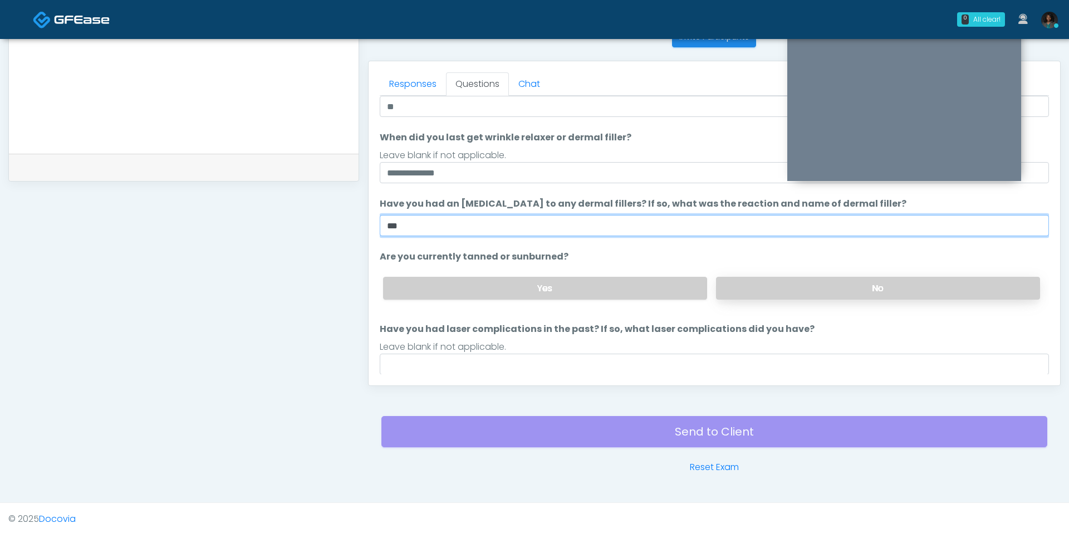
type input "***"
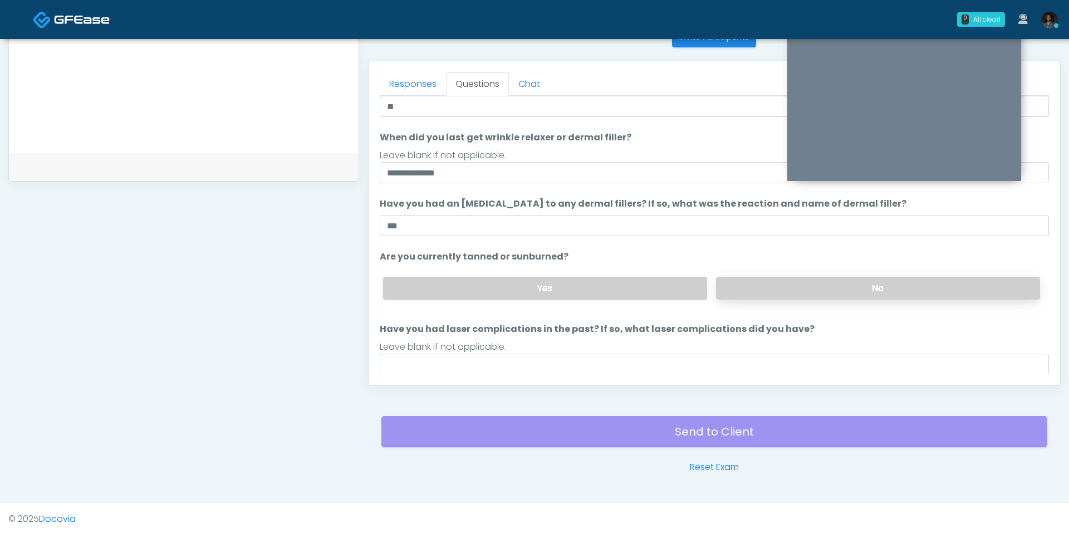
click at [808, 288] on label "No" at bounding box center [878, 288] width 324 height 23
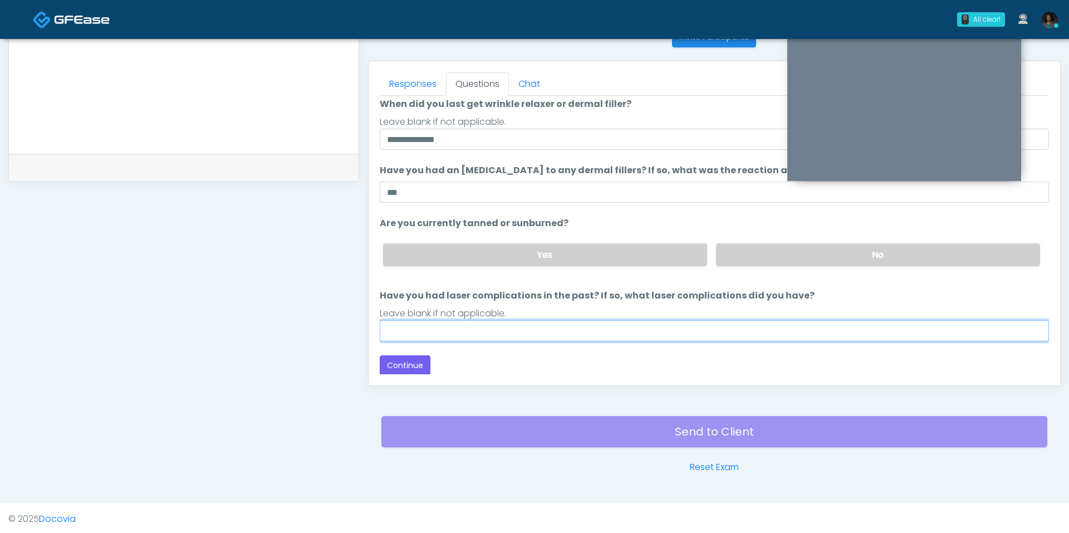
click at [409, 323] on input "Have you had laser complications in the past? If so, what laser complications d…" at bounding box center [714, 330] width 669 height 21
type input "***"
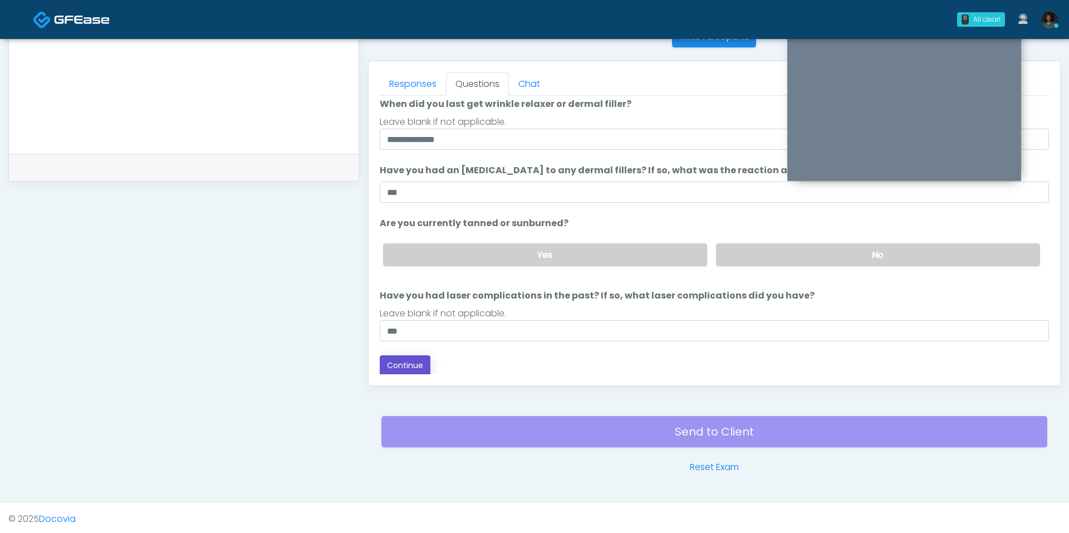
click at [411, 367] on button "Continue" at bounding box center [405, 365] width 51 height 21
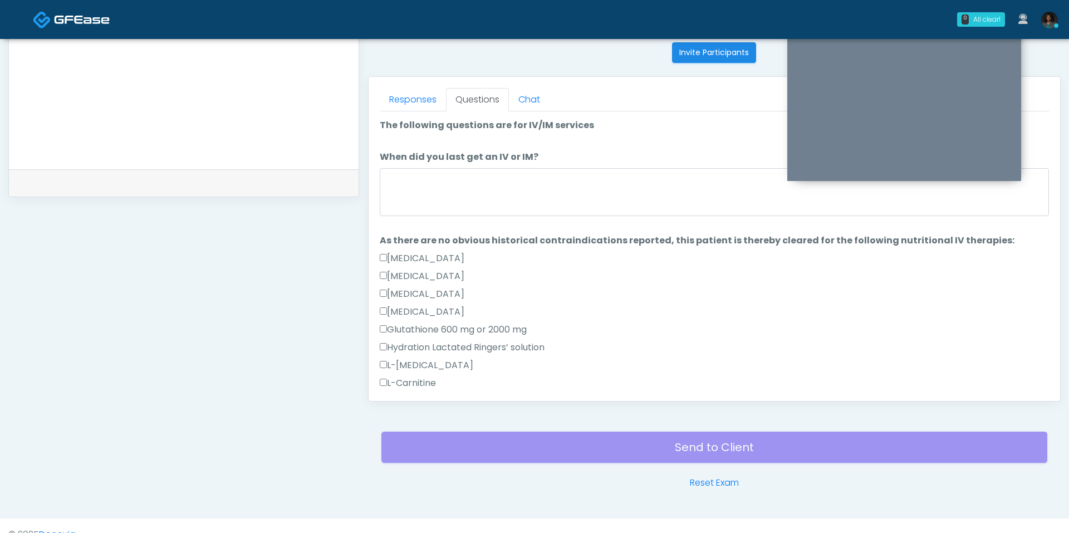
scroll to position [447, 0]
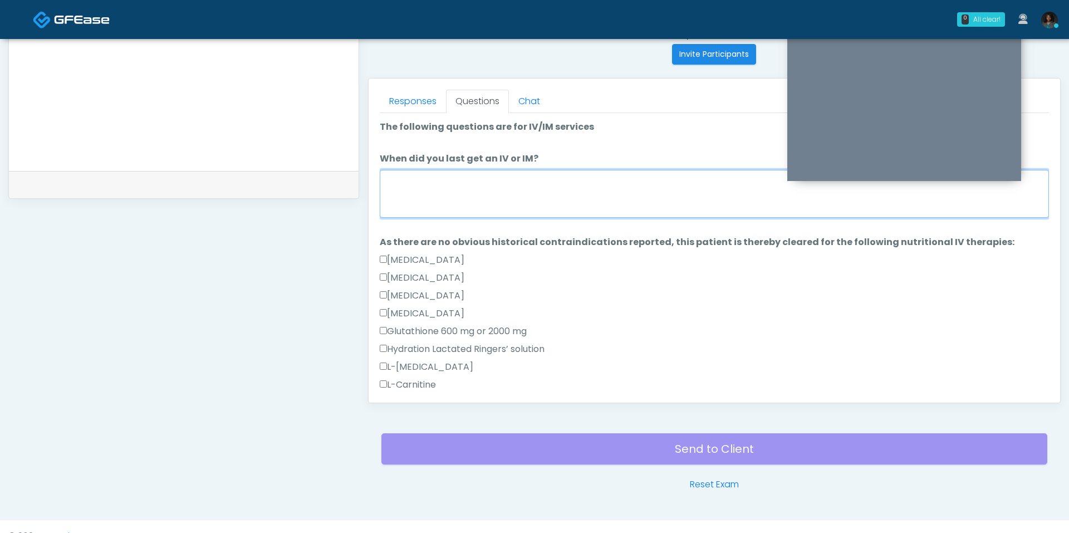
click at [521, 180] on textarea "When did you last get an IV or IM?" at bounding box center [714, 194] width 669 height 48
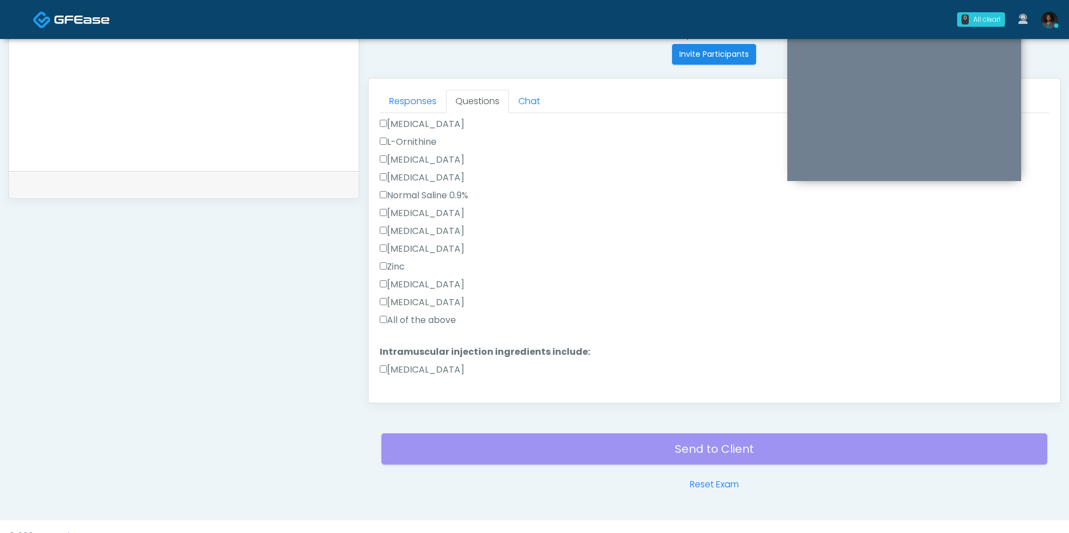
scroll to position [301, 0]
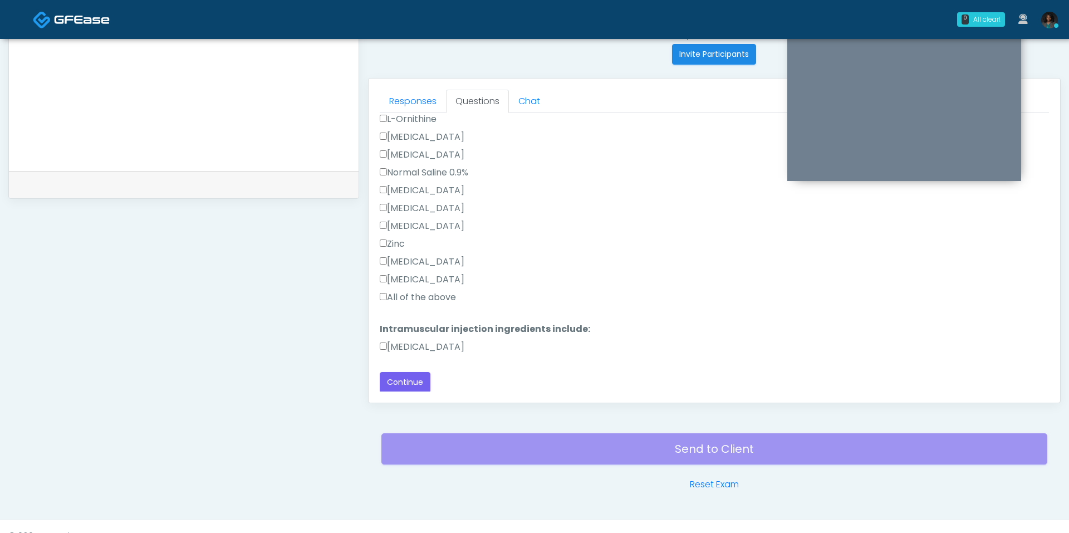
click at [424, 298] on label "All of the above" at bounding box center [418, 297] width 76 height 13
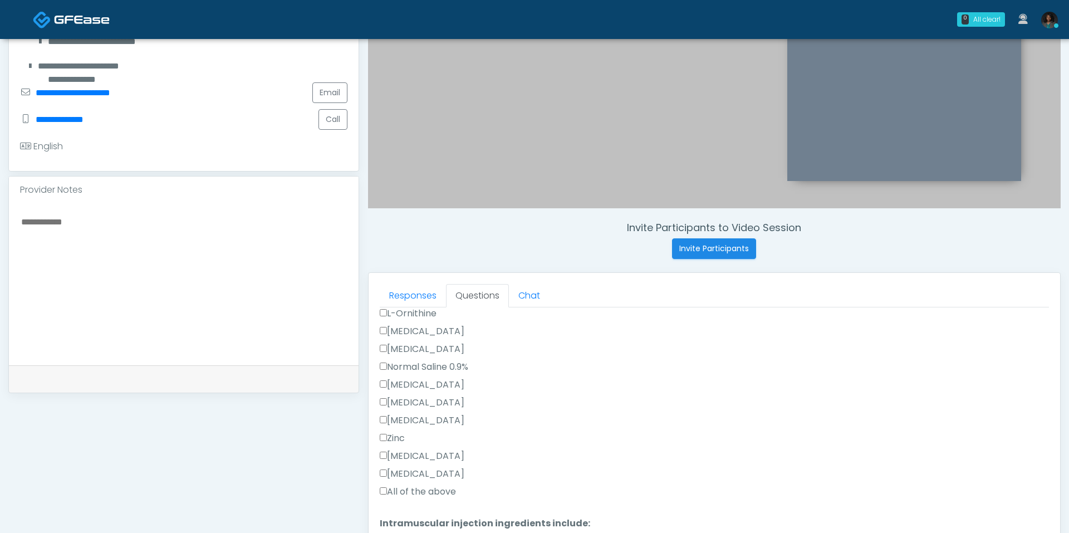
scroll to position [0, 0]
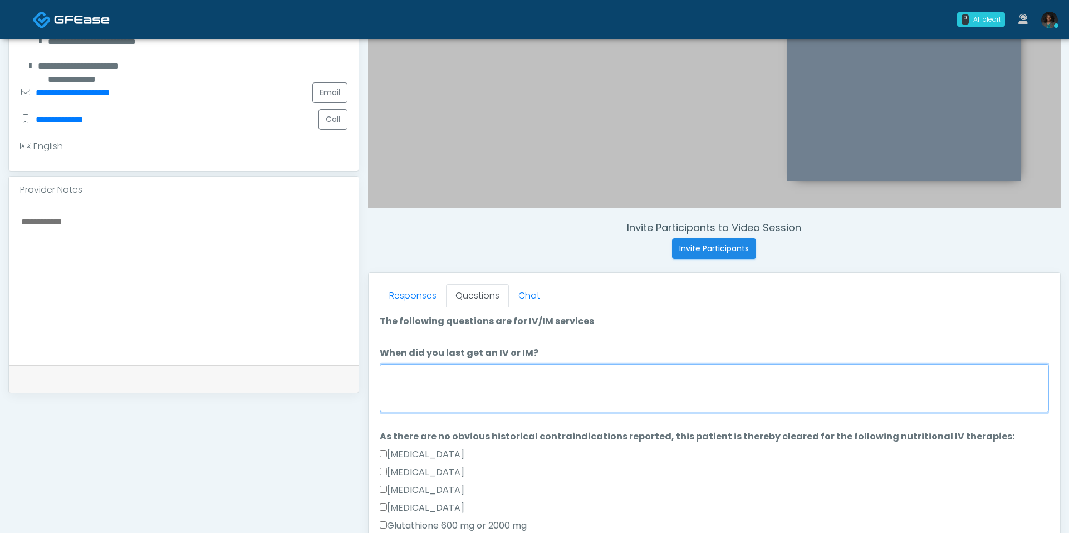
click at [444, 374] on textarea "When did you last get an IV or IM?" at bounding box center [714, 388] width 669 height 48
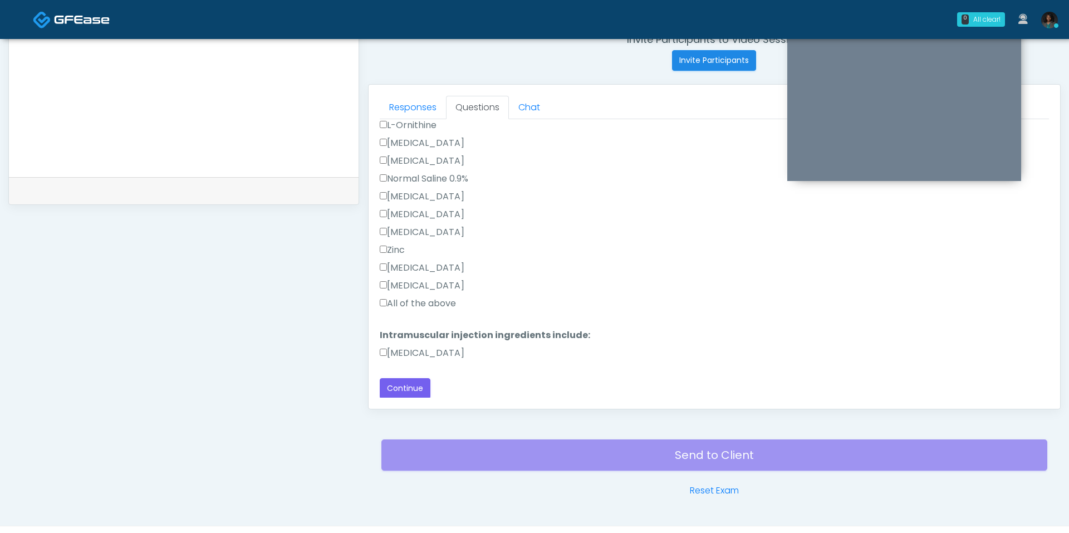
scroll to position [464, 0]
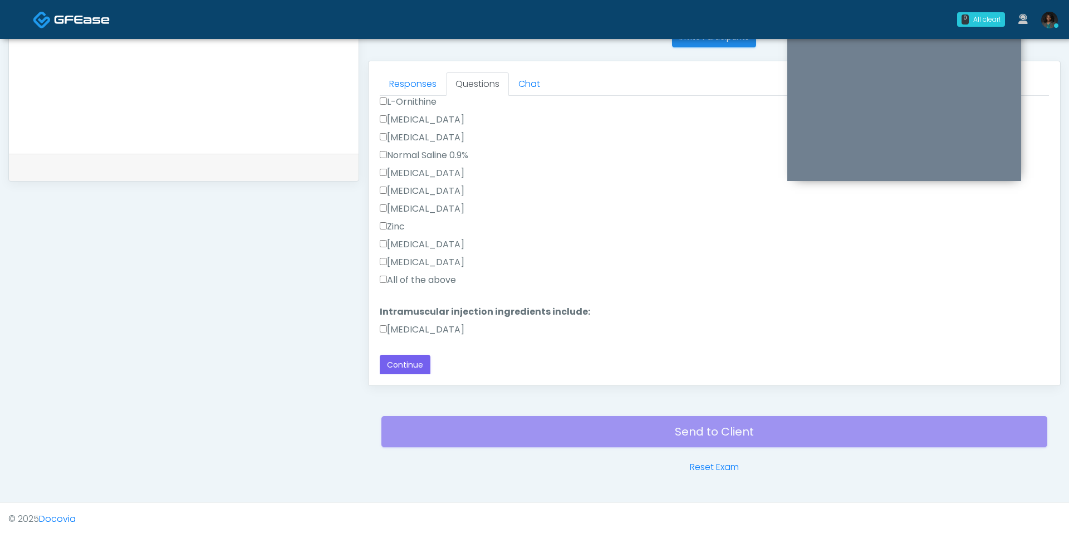
type textarea "****"
click at [416, 324] on label "Methylcobalamin" at bounding box center [422, 329] width 85 height 13
click at [410, 361] on button "Continue" at bounding box center [405, 365] width 51 height 21
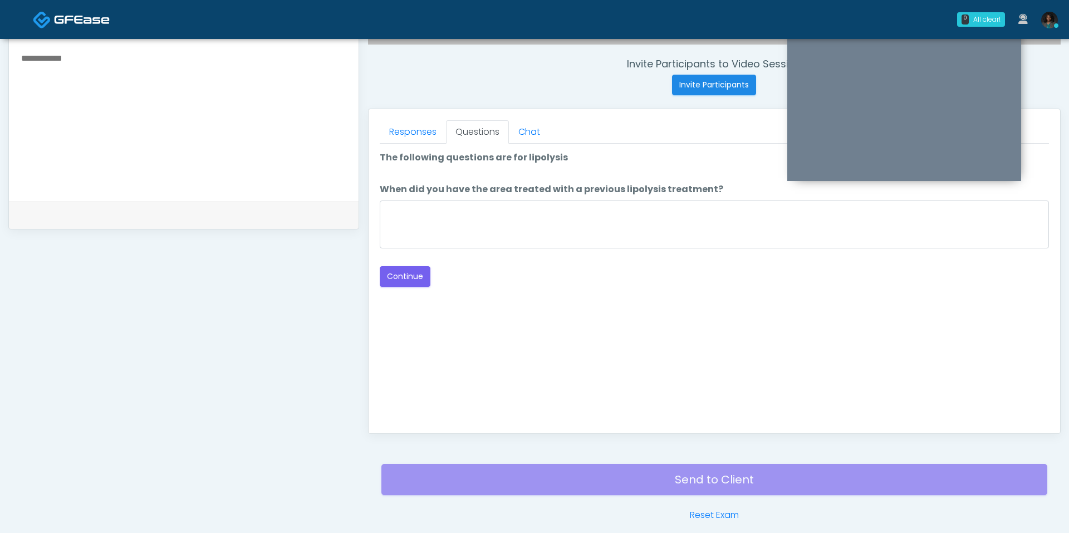
scroll to position [414, 0]
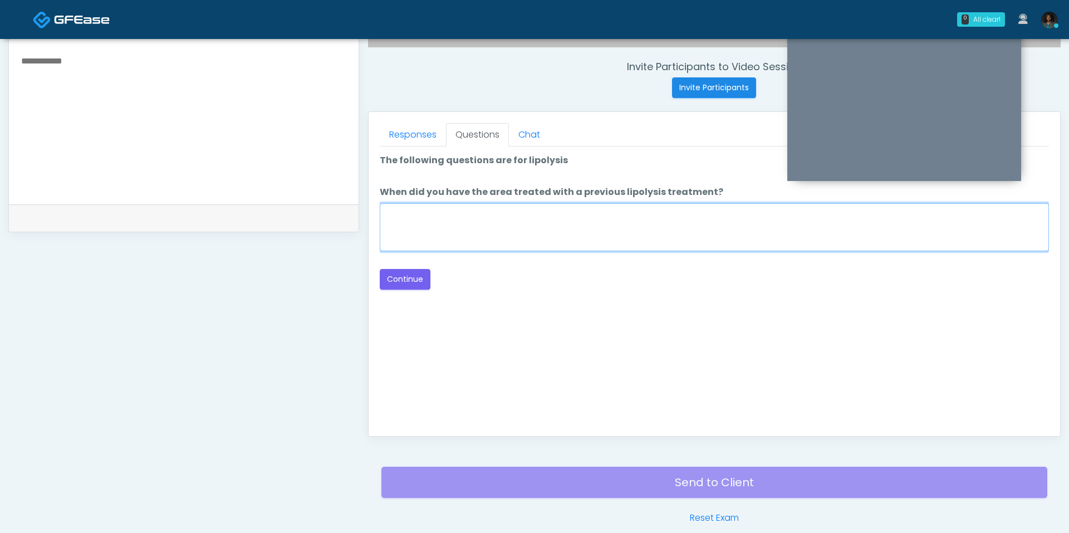
click at [474, 207] on textarea "When did you have the area treated with a previous lipolysis treatment?" at bounding box center [714, 227] width 669 height 48
type textarea "**"
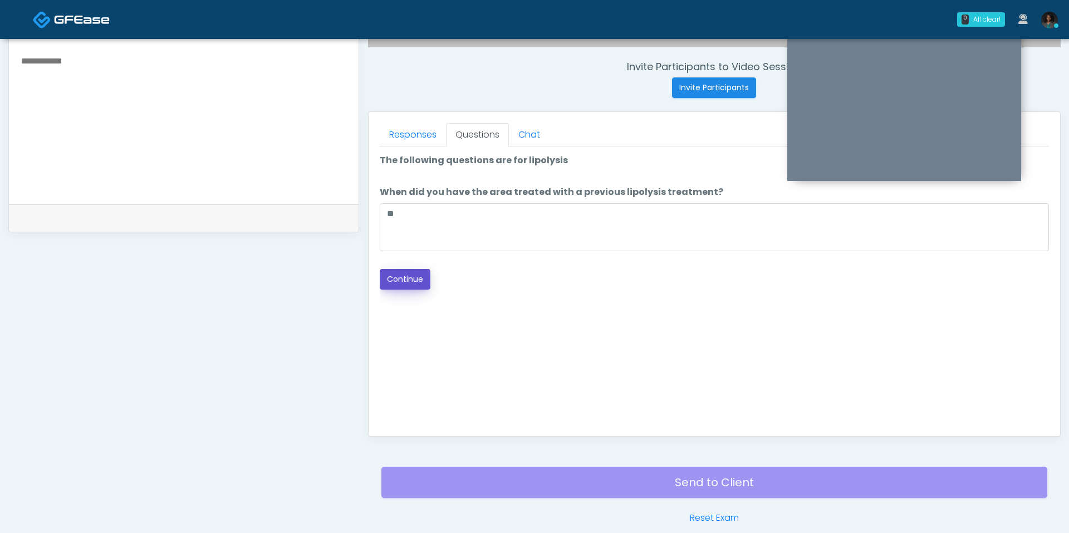
click at [401, 275] on button "Continue" at bounding box center [405, 279] width 51 height 21
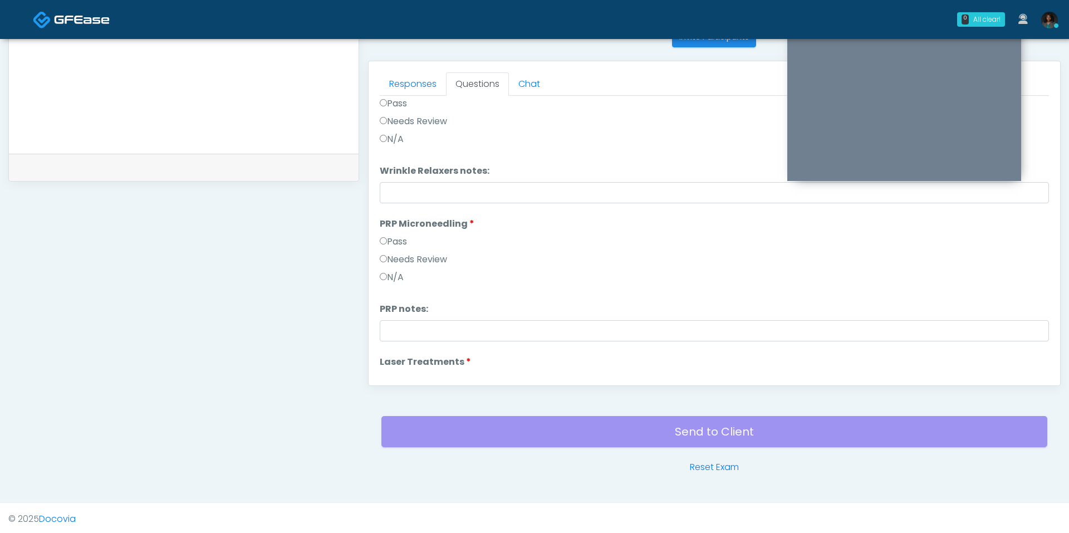
scroll to position [12, 0]
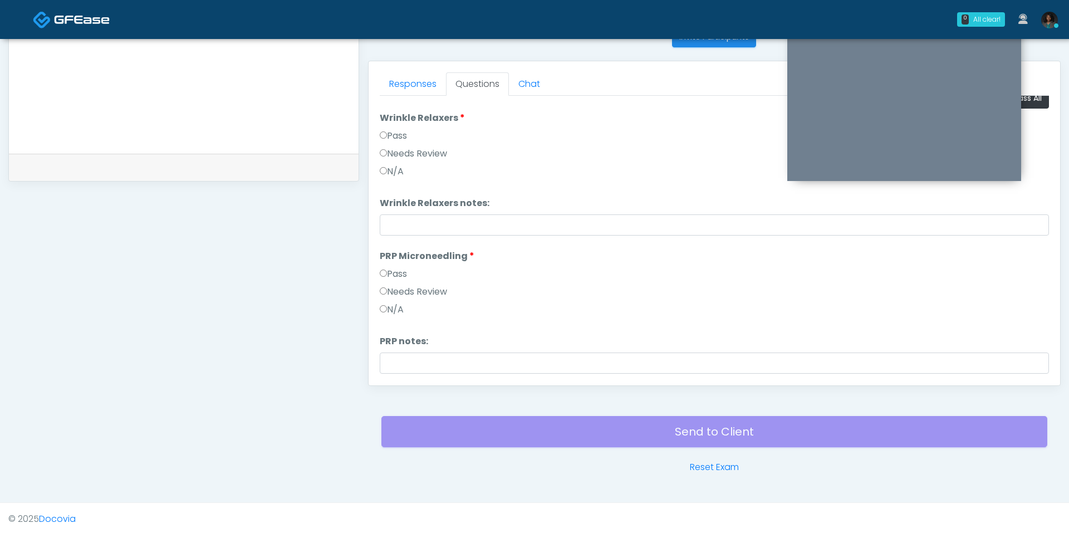
click at [389, 137] on label "Pass" at bounding box center [393, 135] width 27 height 13
click at [387, 274] on label "Pass" at bounding box center [393, 273] width 27 height 13
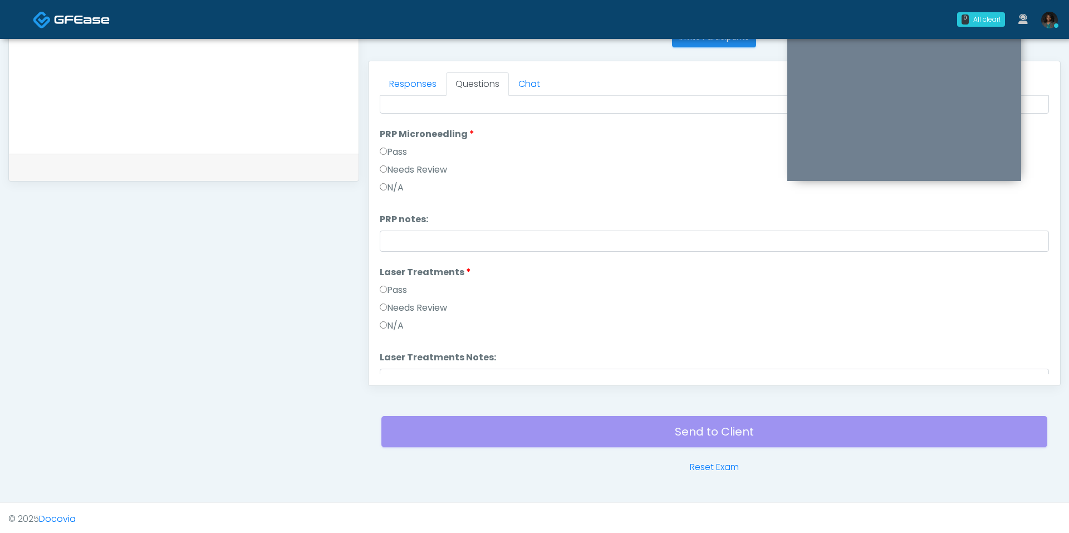
click at [399, 291] on label "Pass" at bounding box center [393, 289] width 27 height 13
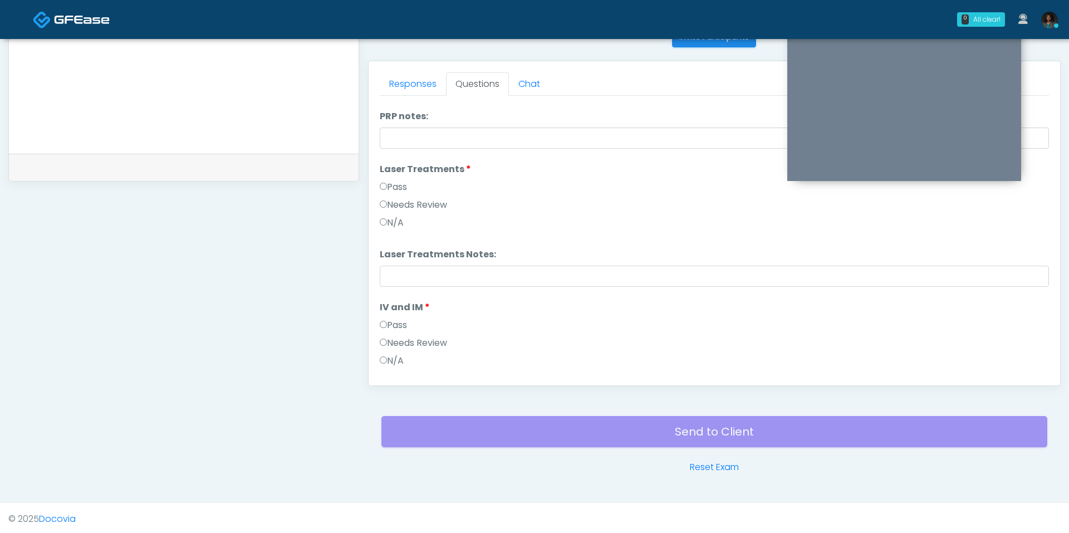
scroll to position [251, 0]
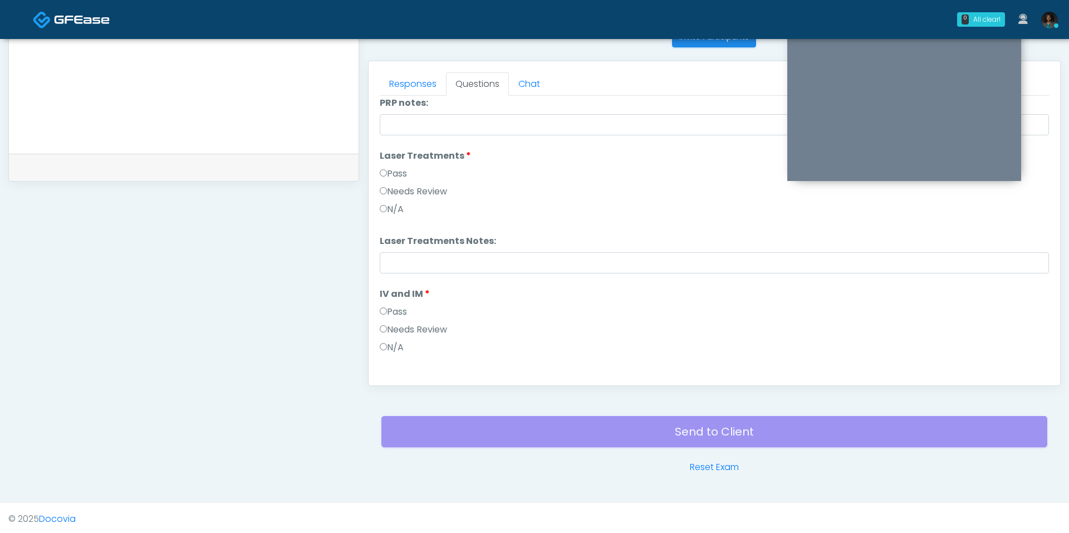
click at [399, 302] on li "IV and IM IV and IM Pass Needs Review N/A" at bounding box center [714, 322] width 669 height 71
click at [399, 308] on label "Pass" at bounding box center [393, 311] width 27 height 13
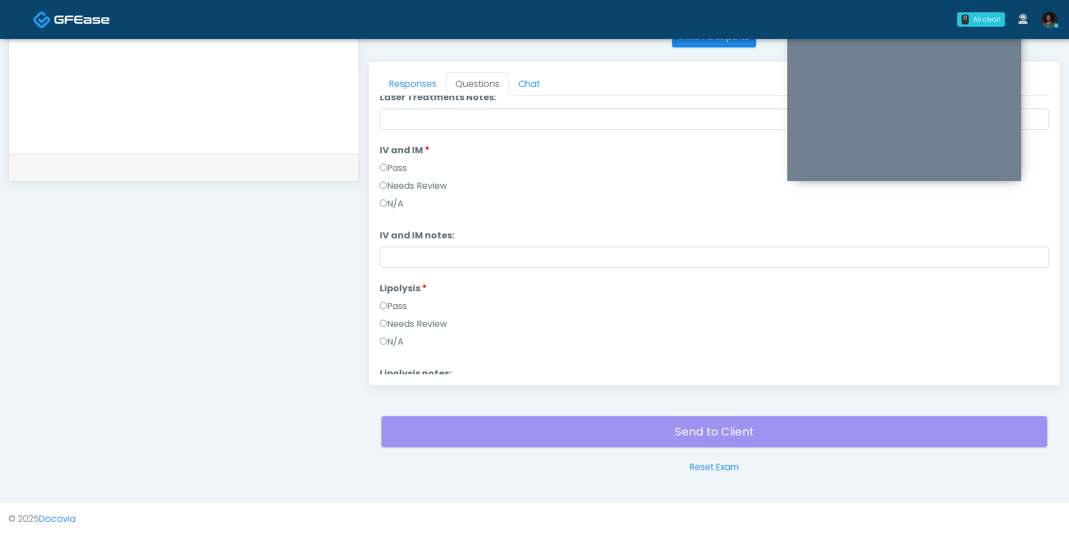
click at [399, 307] on label "Pass" at bounding box center [393, 306] width 27 height 13
click at [400, 305] on label "Pass" at bounding box center [393, 305] width 27 height 13
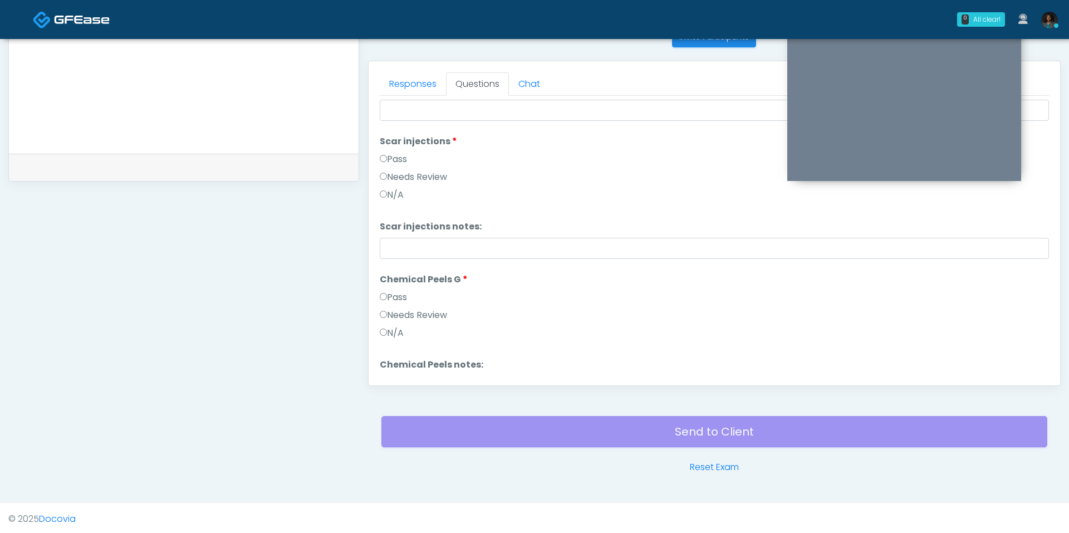
scroll to position [683, 0]
click at [399, 293] on label "Pass" at bounding box center [393, 293] width 27 height 13
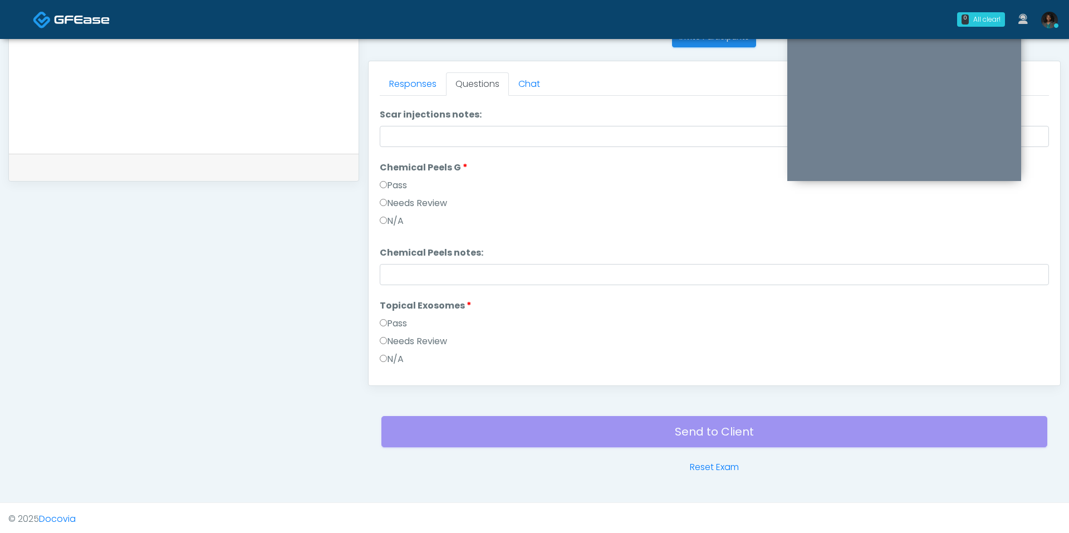
scroll to position [811, 0]
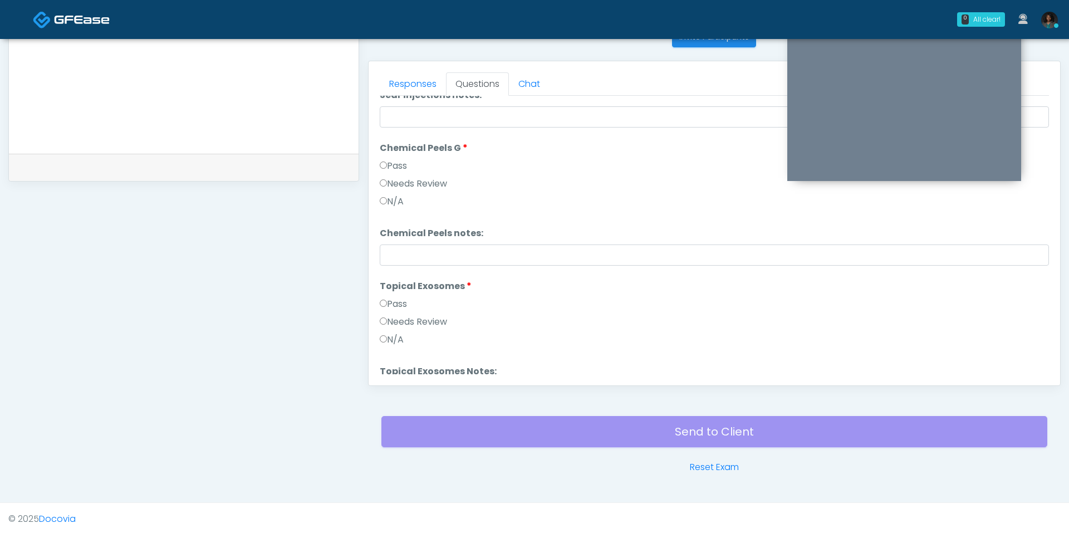
click at [399, 299] on label "Pass" at bounding box center [393, 303] width 27 height 13
click at [399, 299] on label "Pass" at bounding box center [393, 305] width 27 height 13
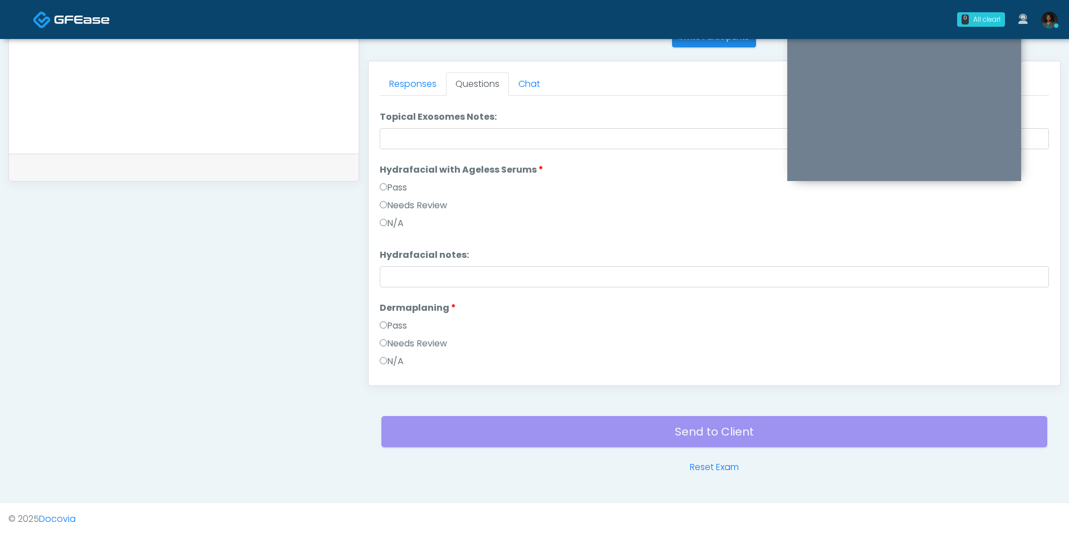
scroll to position [1067, 0]
click at [400, 317] on label "Pass" at bounding box center [393, 323] width 27 height 13
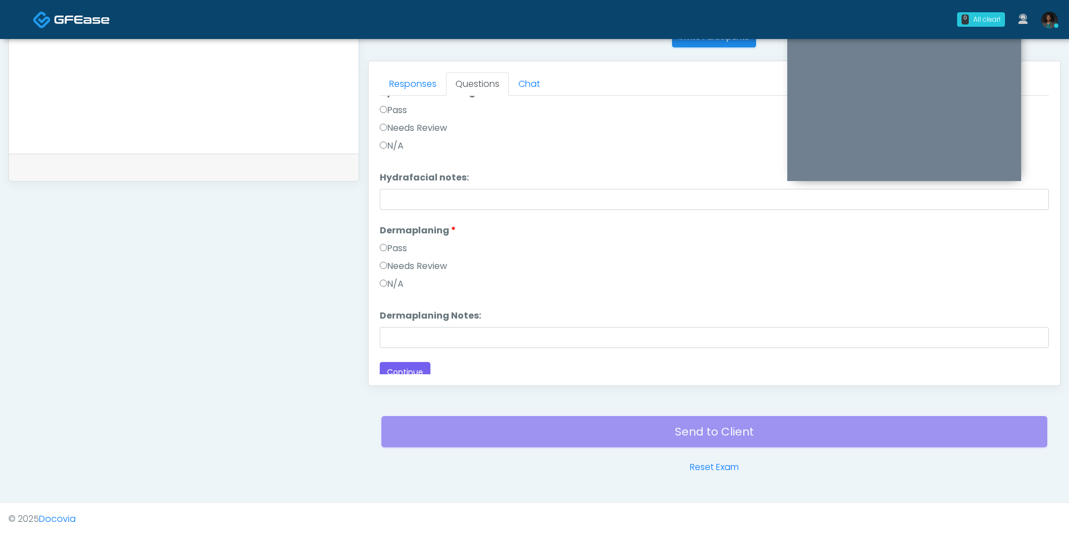
scroll to position [1150, 0]
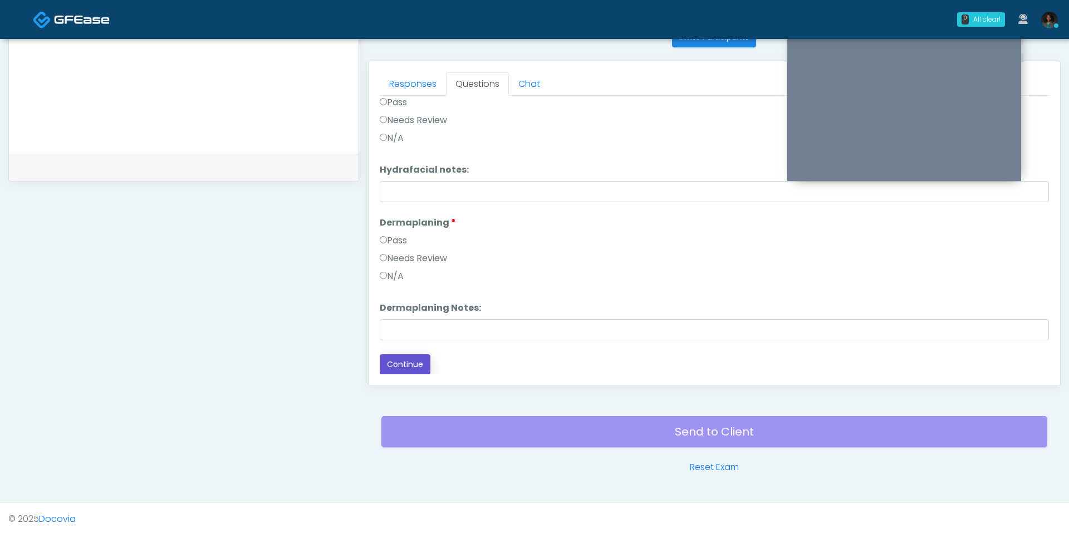
click at [407, 357] on button "Continue" at bounding box center [405, 364] width 51 height 21
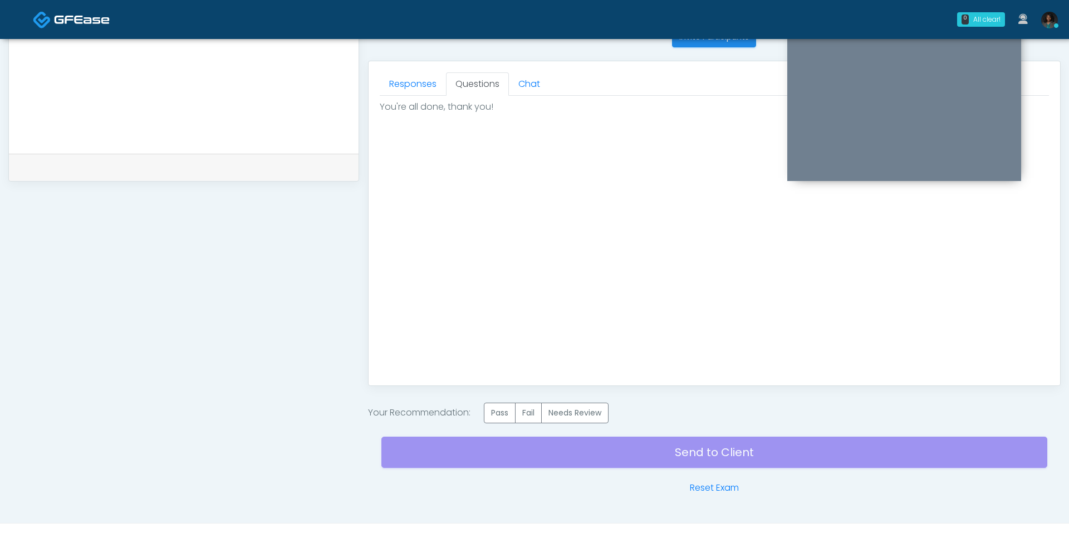
scroll to position [0, 0]
click at [493, 405] on label "Pass" at bounding box center [500, 412] width 32 height 21
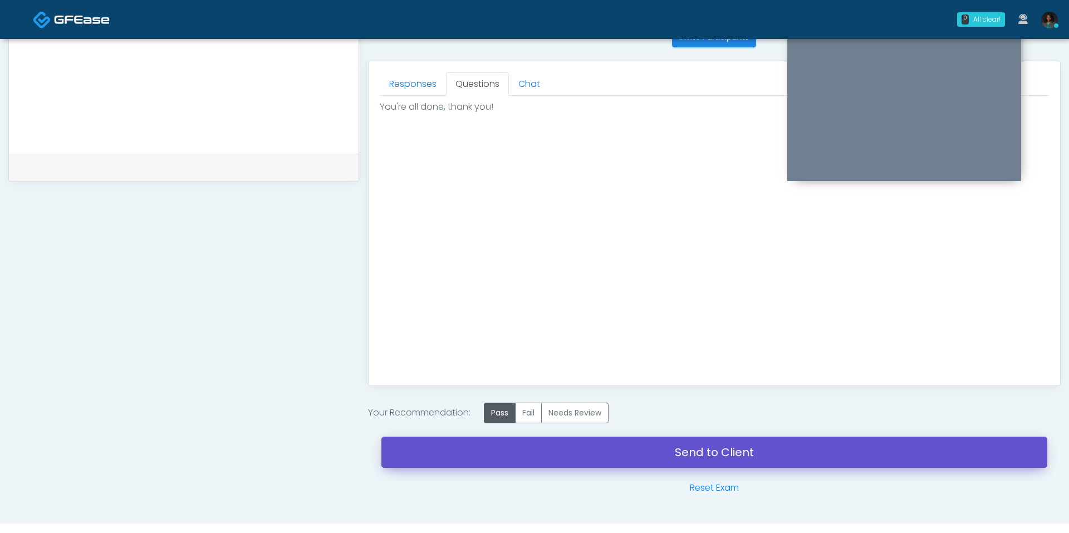
click at [597, 441] on link "Send to Client" at bounding box center [714, 451] width 666 height 31
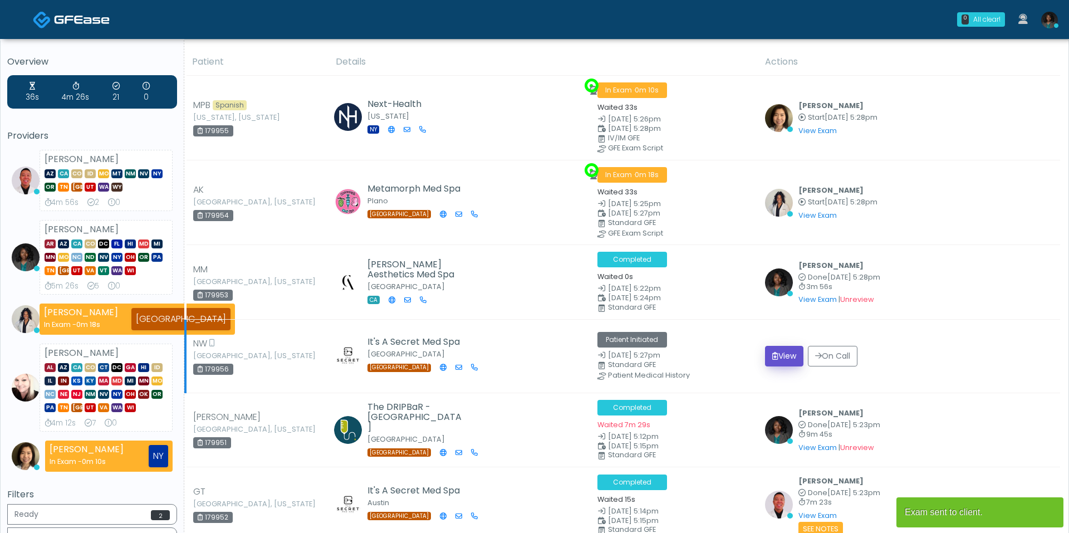
click at [779, 347] on button "View" at bounding box center [784, 356] width 38 height 21
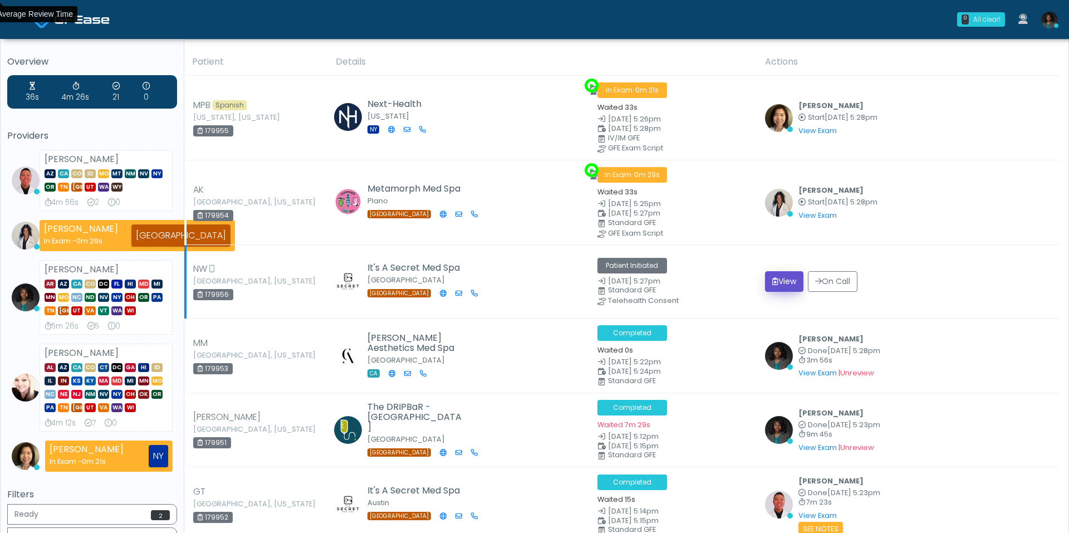
click at [787, 274] on button "View" at bounding box center [784, 281] width 38 height 21
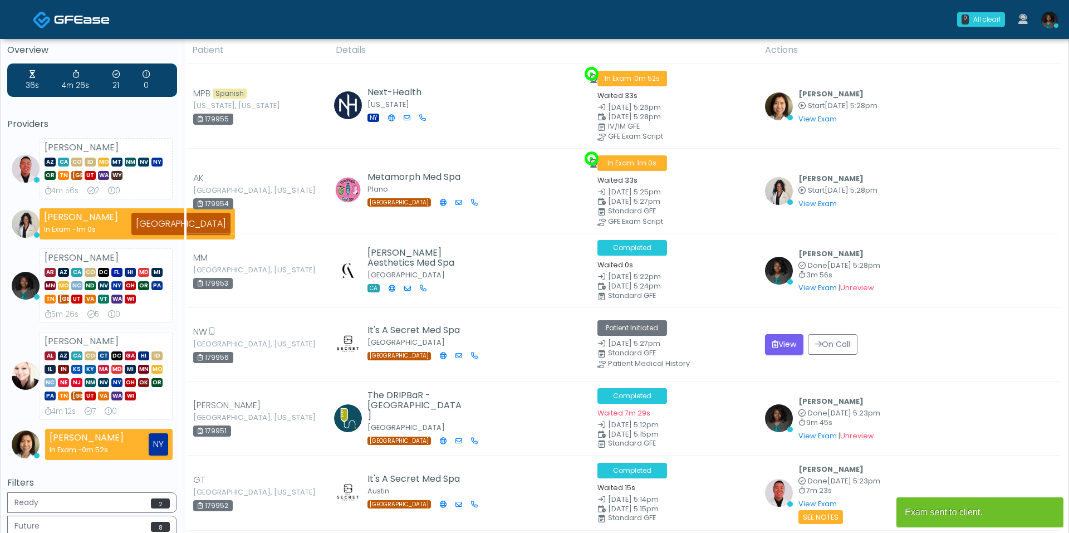
scroll to position [7, 0]
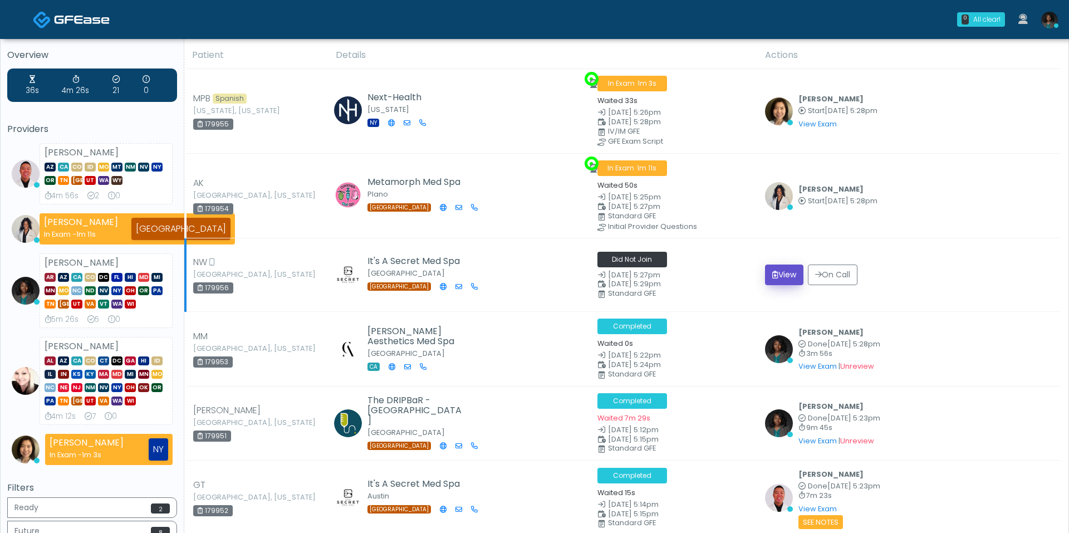
click at [783, 276] on button "View" at bounding box center [784, 274] width 38 height 21
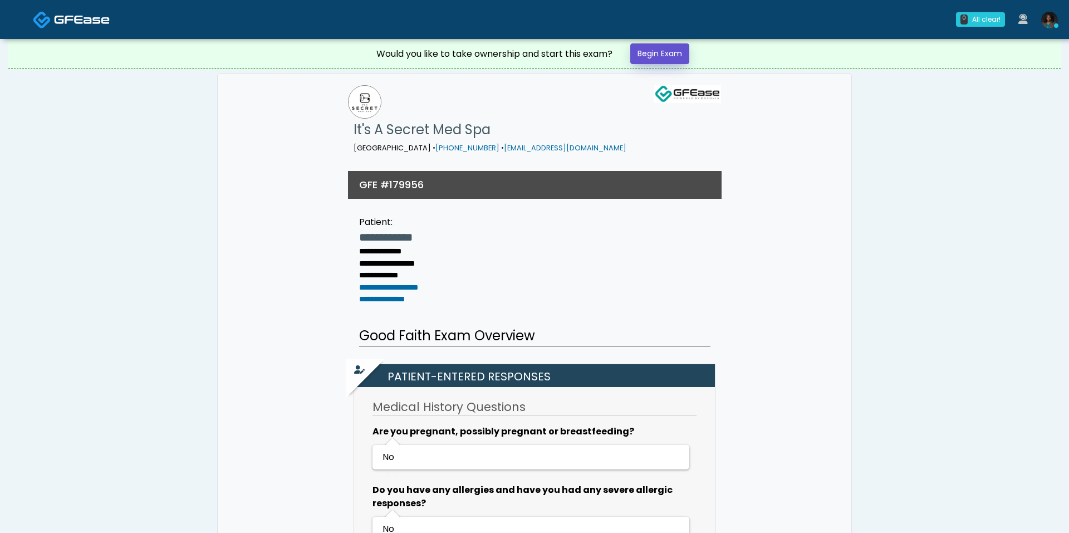
click at [657, 59] on link "Begin Exam" at bounding box center [659, 53] width 59 height 21
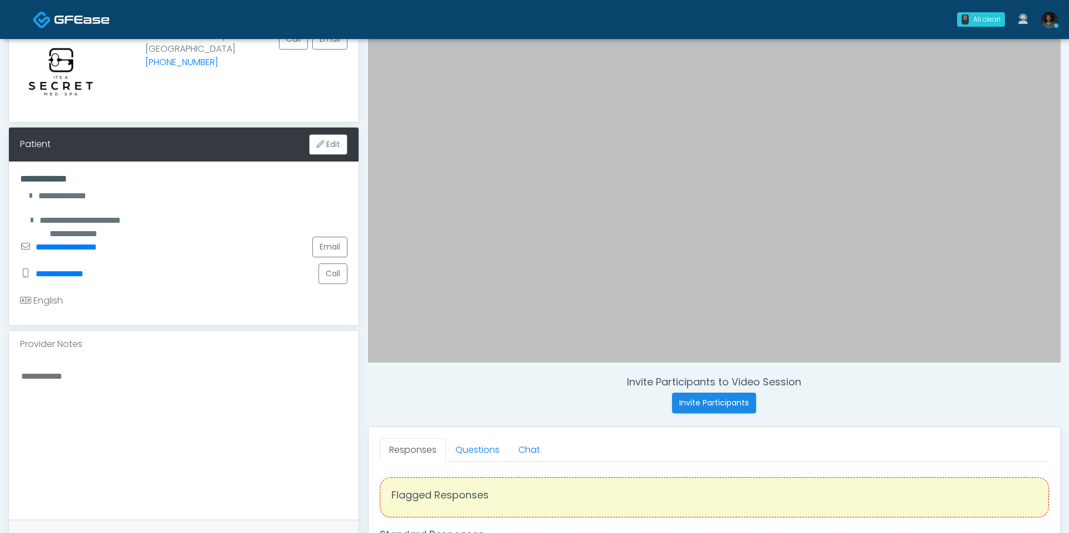
scroll to position [85, 0]
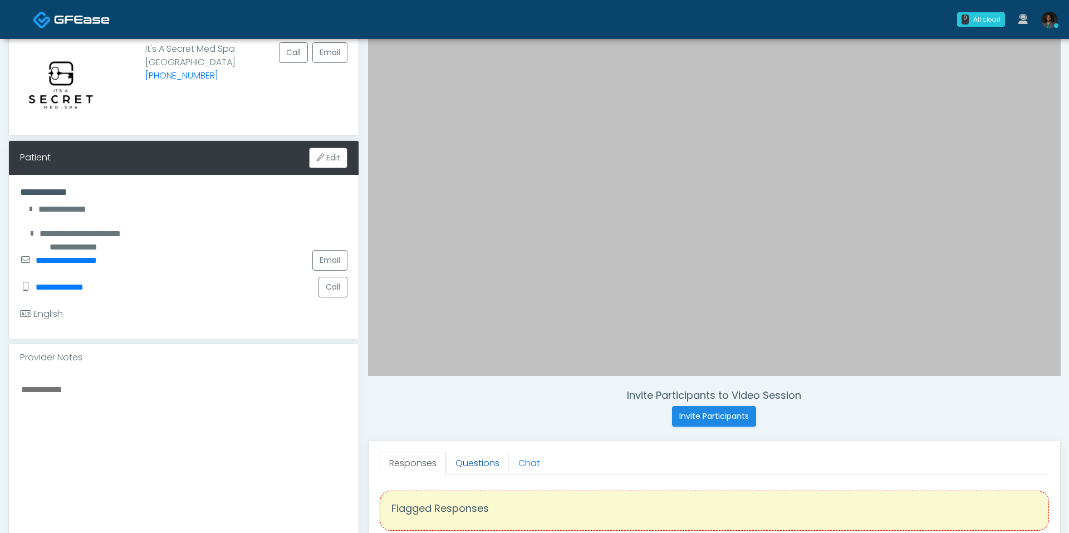
click at [487, 471] on link "Questions" at bounding box center [477, 462] width 63 height 23
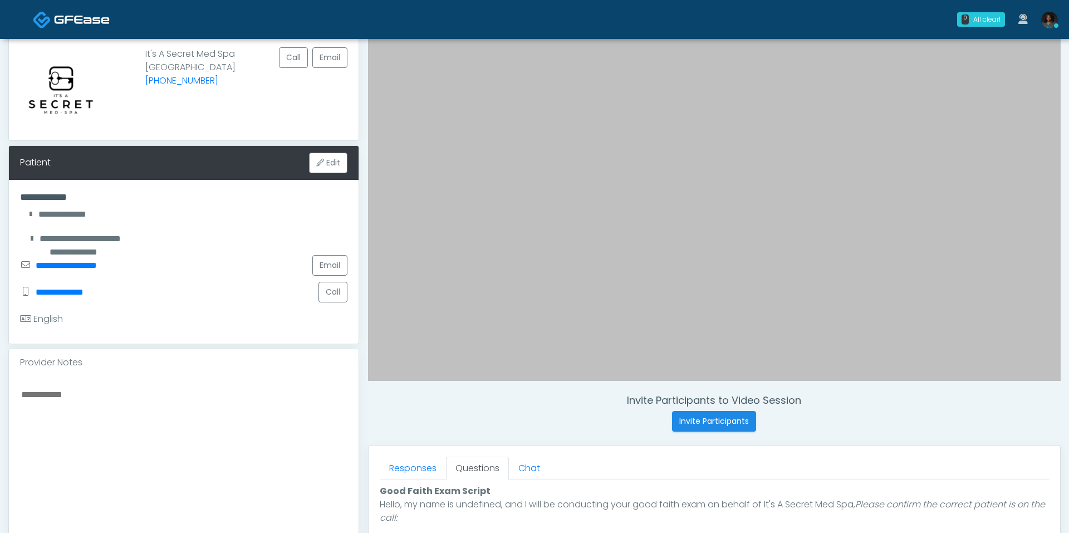
scroll to position [77, 0]
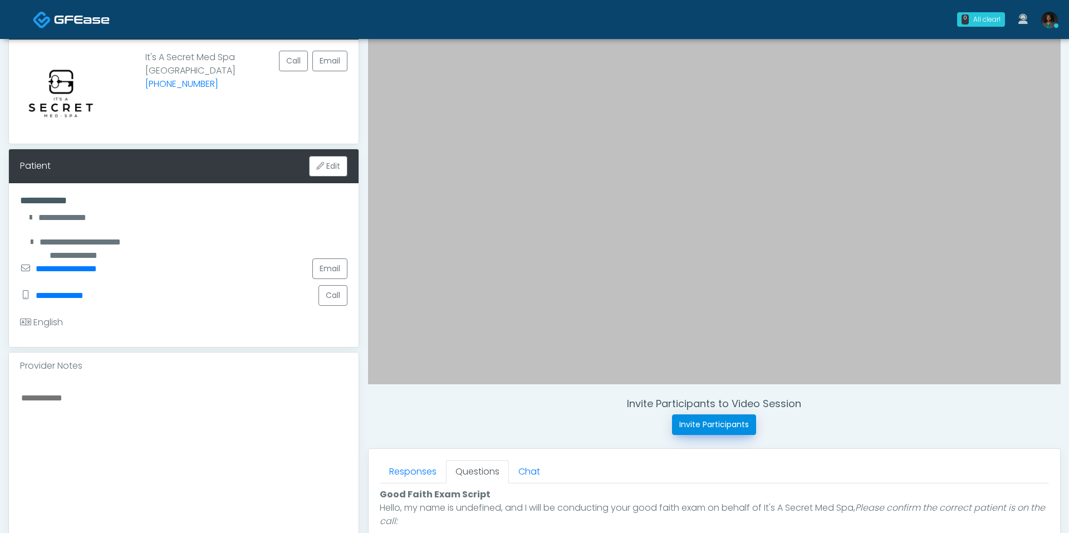
click at [715, 423] on button "Invite Participants" at bounding box center [714, 424] width 84 height 21
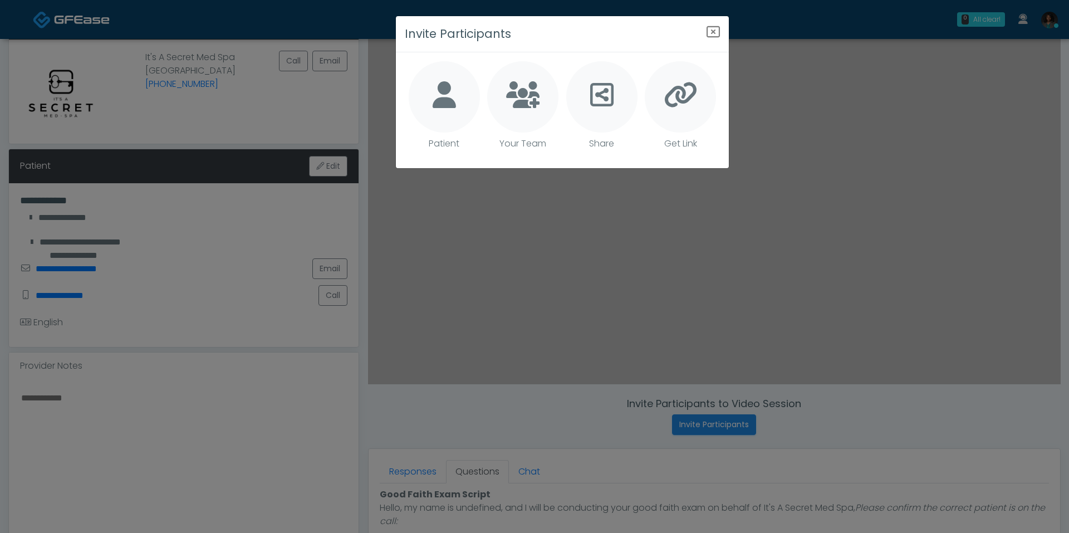
click at [435, 85] on icon at bounding box center [444, 94] width 23 height 27
type textarea "**********"
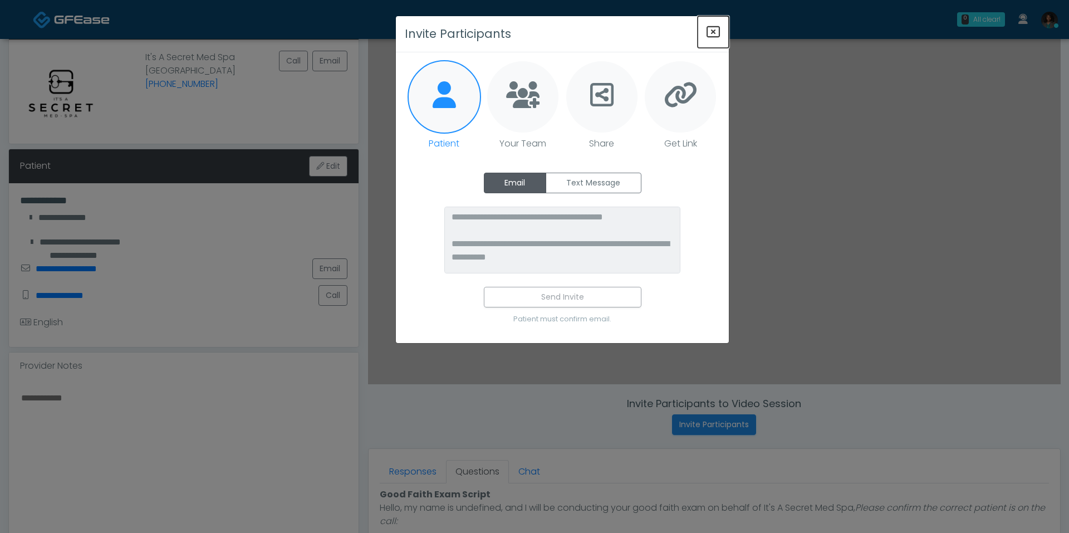
click at [708, 34] on icon "Close" at bounding box center [712, 31] width 13 height 13
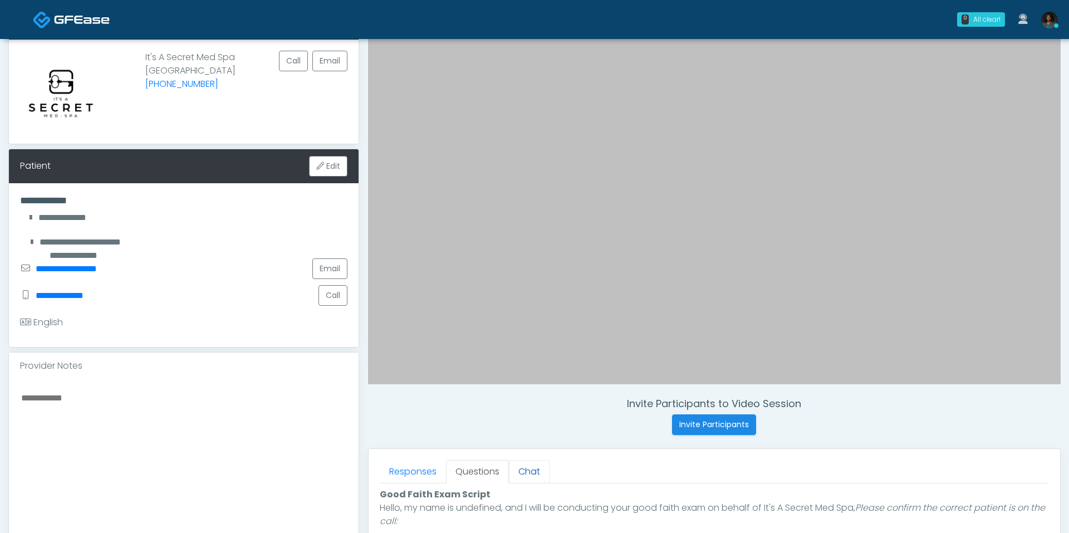
click at [513, 462] on link "Chat" at bounding box center [529, 471] width 41 height 23
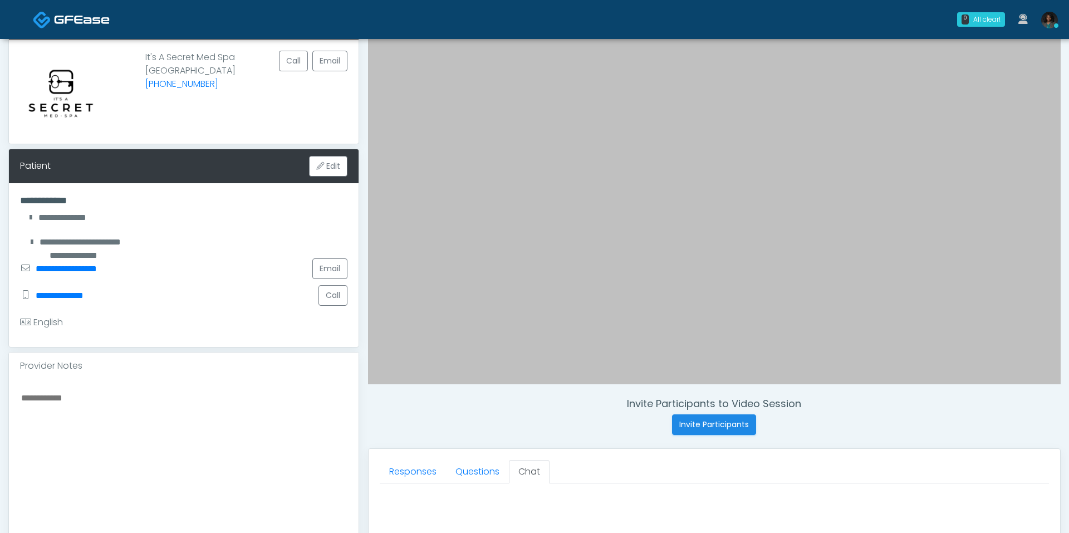
scroll to position [464, 0]
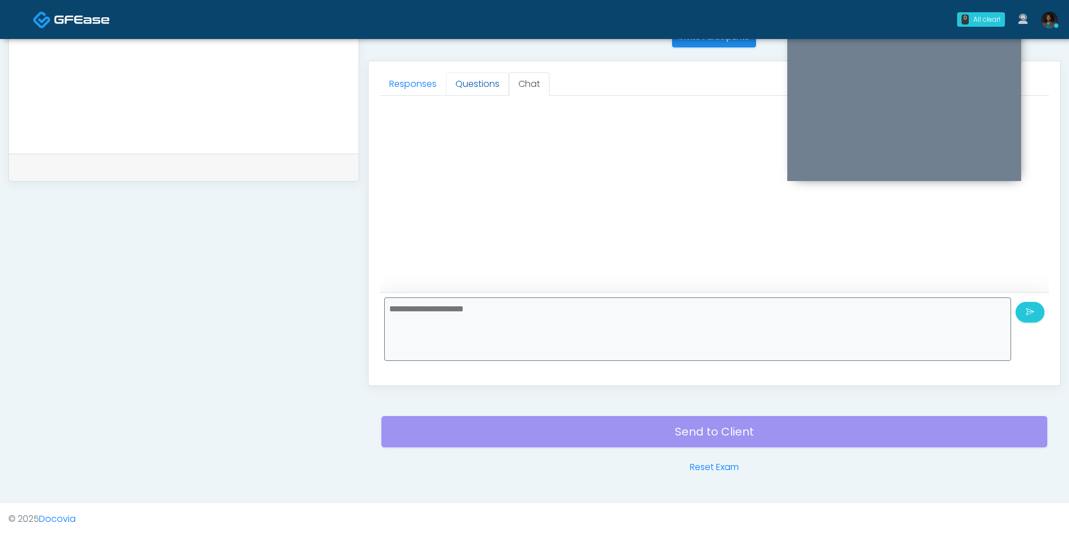
click at [454, 87] on link "Questions" at bounding box center [477, 83] width 63 height 23
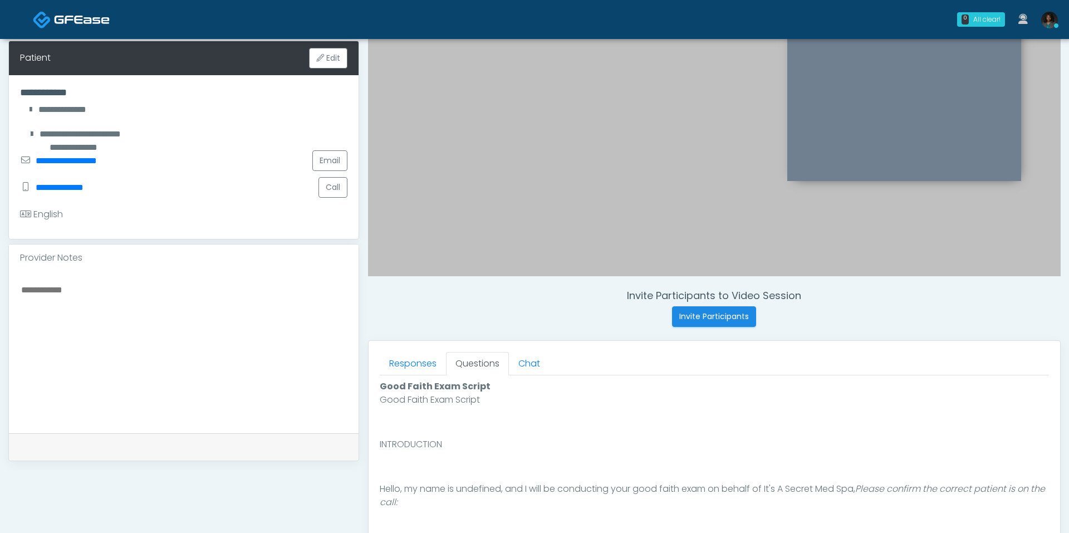
scroll to position [181, 0]
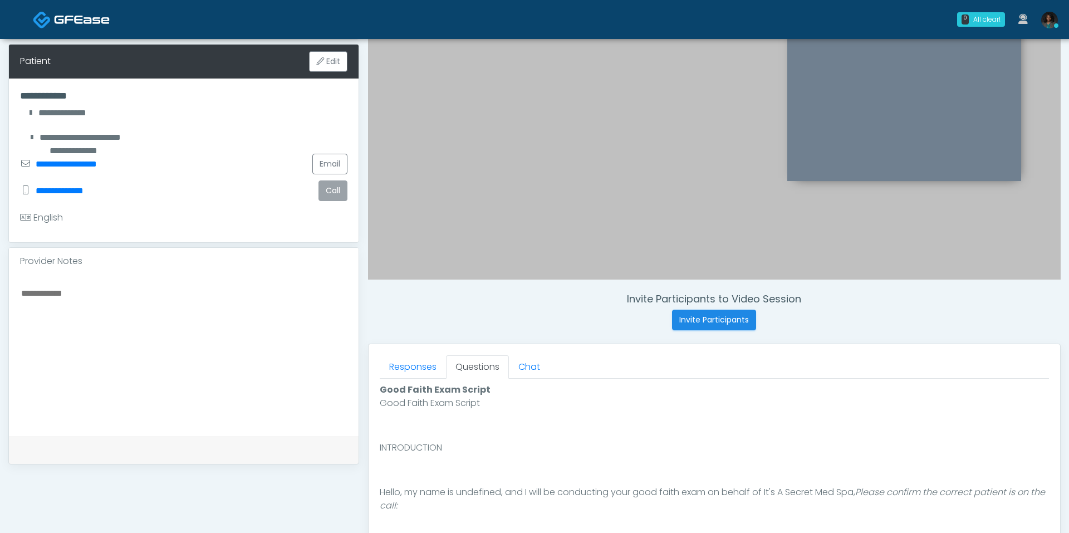
click at [335, 182] on button "Call" at bounding box center [332, 190] width 29 height 21
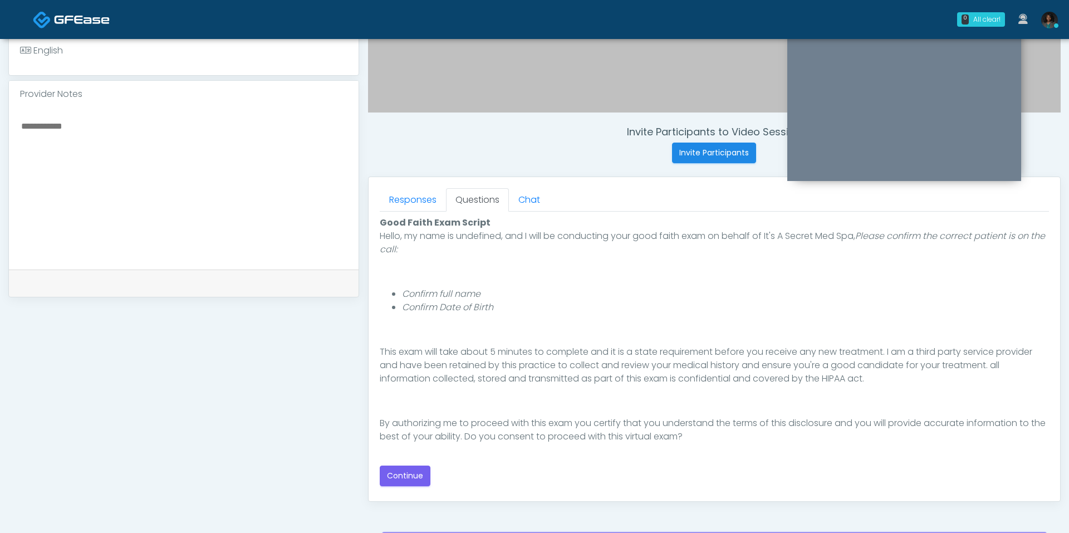
scroll to position [350, 0]
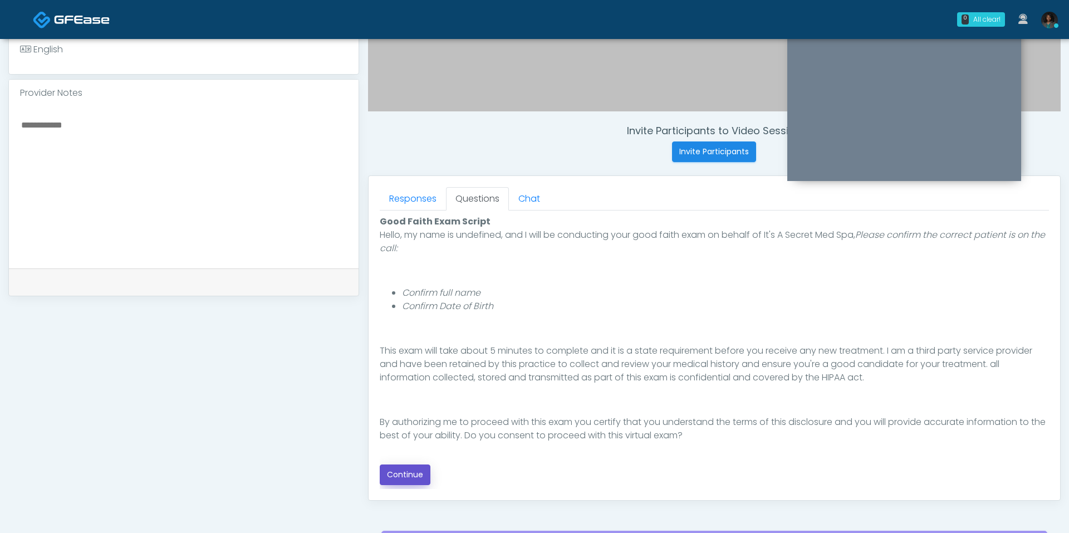
click at [420, 474] on button "Continue" at bounding box center [405, 474] width 51 height 21
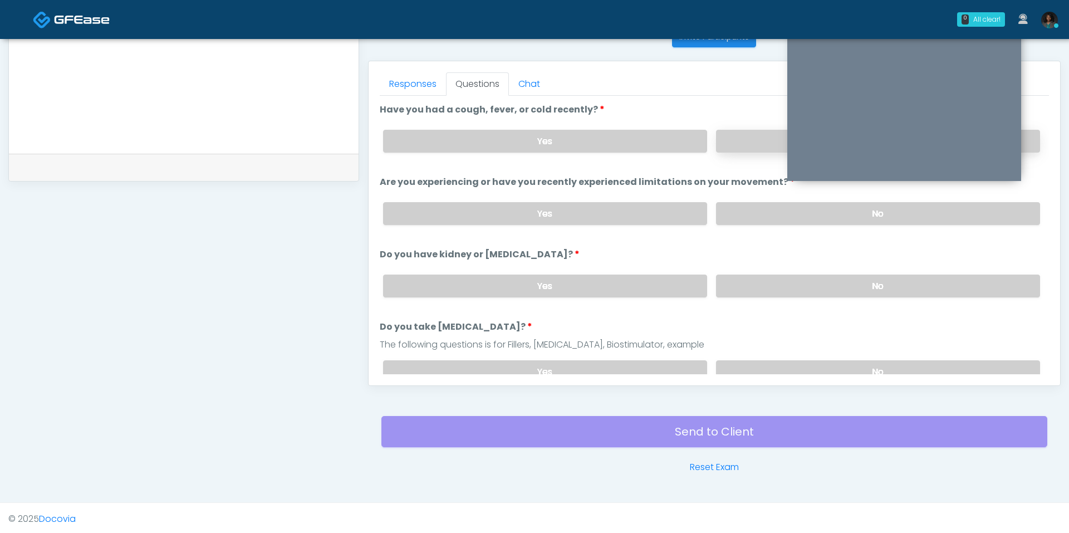
click at [724, 140] on label "No" at bounding box center [878, 141] width 324 height 23
click at [781, 202] on label "No" at bounding box center [878, 213] width 324 height 23
click at [764, 268] on div "Yes No" at bounding box center [711, 286] width 675 height 41
click at [766, 281] on label "No" at bounding box center [878, 285] width 324 height 23
click at [754, 369] on label "No" at bounding box center [878, 371] width 324 height 23
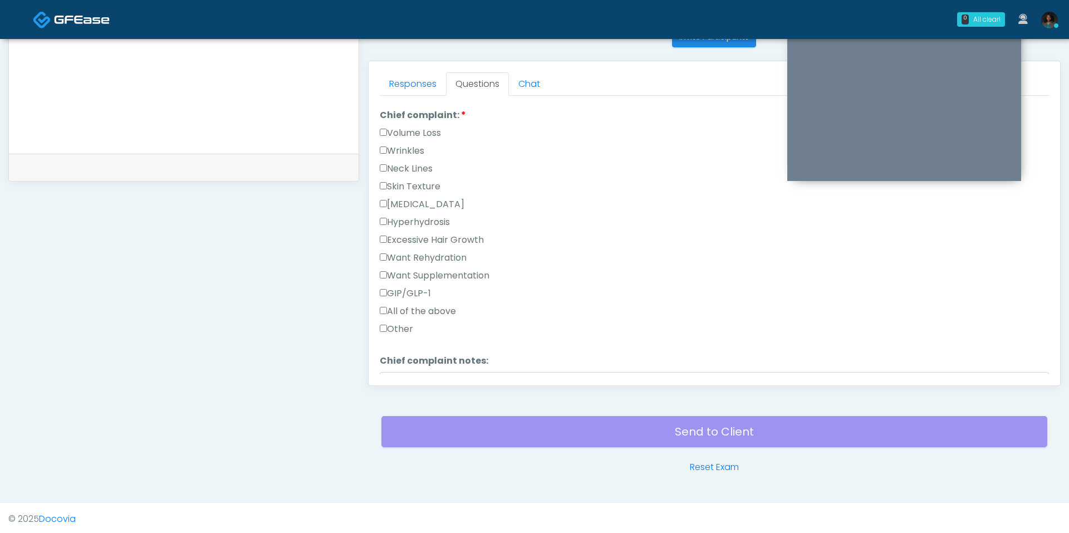
scroll to position [304, 0]
click at [413, 353] on label "Chief complaint notes:" at bounding box center [434, 353] width 109 height 13
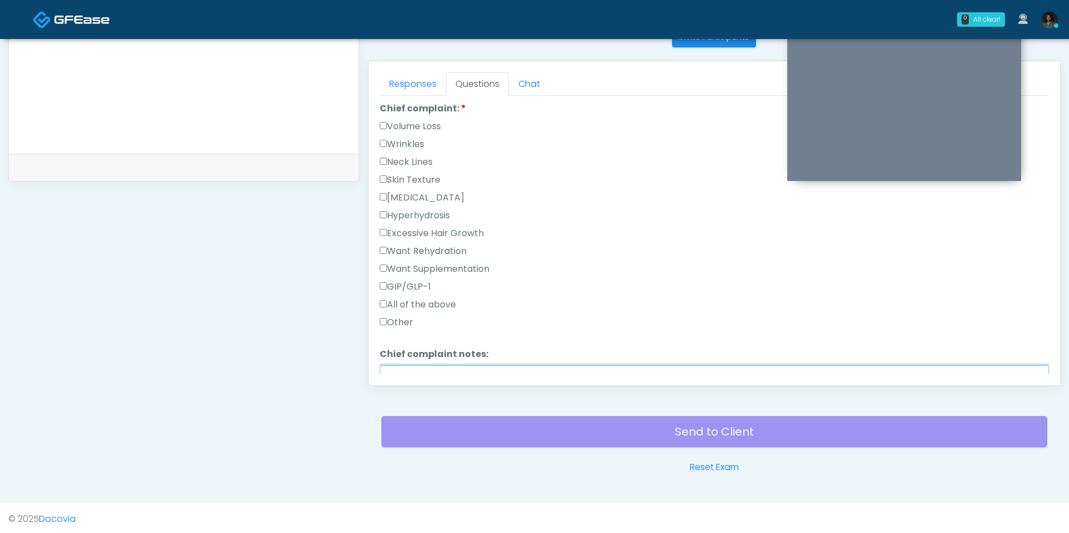
click at [413, 365] on textarea "Chief complaint notes:" at bounding box center [714, 389] width 669 height 48
click at [398, 315] on label "Other" at bounding box center [396, 319] width 33 height 13
click at [409, 363] on textarea "Chief complaint notes:" at bounding box center [714, 387] width 669 height 48
type textarea "*"
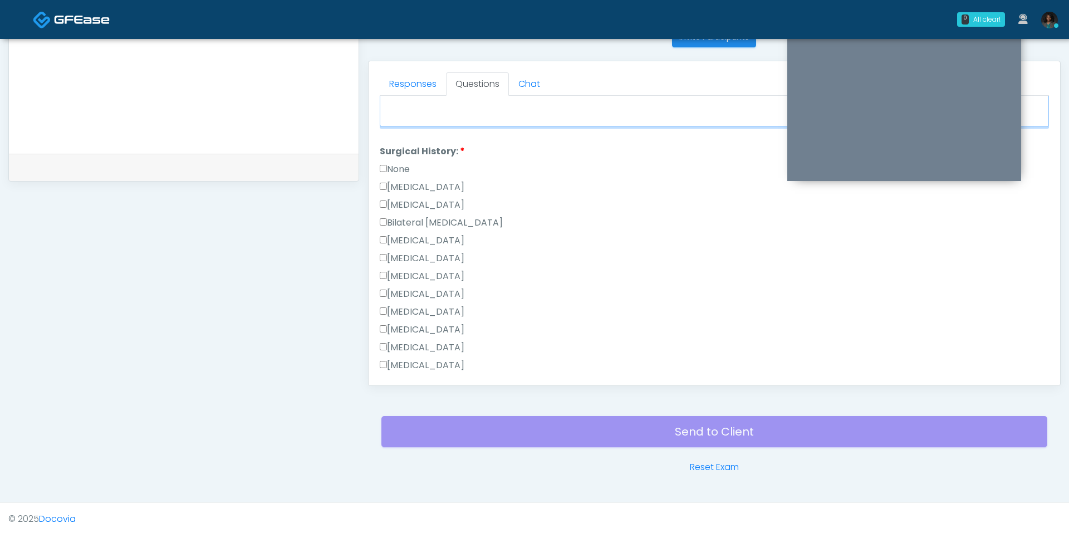
scroll to position [595, 0]
type textarea "**********"
click at [404, 161] on label "None" at bounding box center [395, 164] width 30 height 13
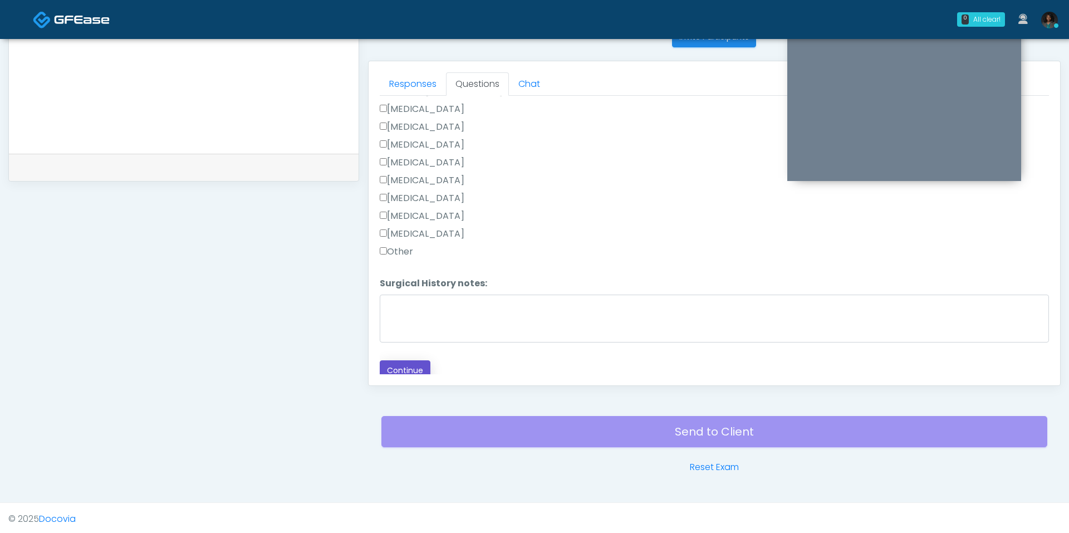
click at [406, 370] on button "Continue" at bounding box center [405, 370] width 51 height 21
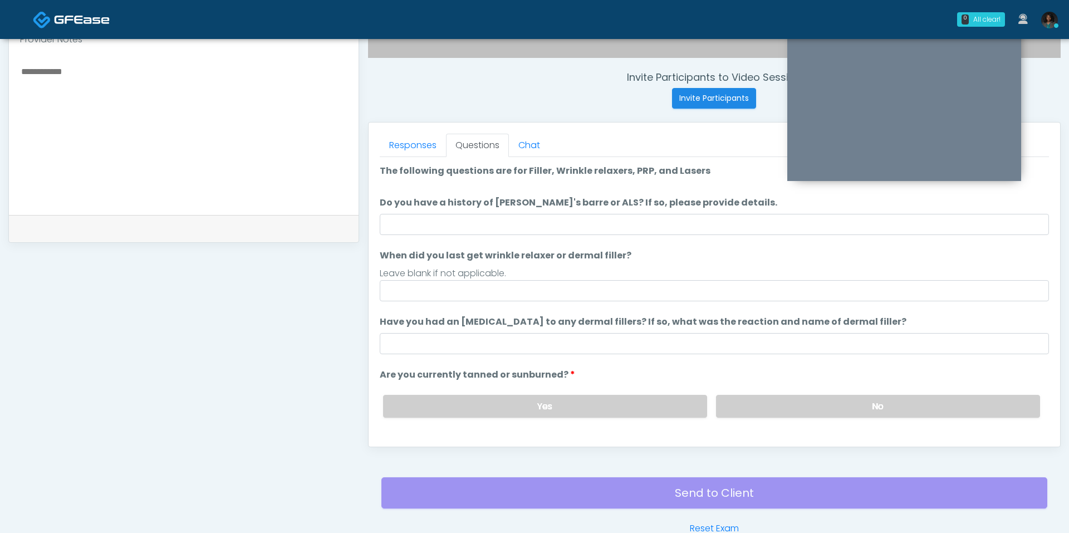
scroll to position [407, 0]
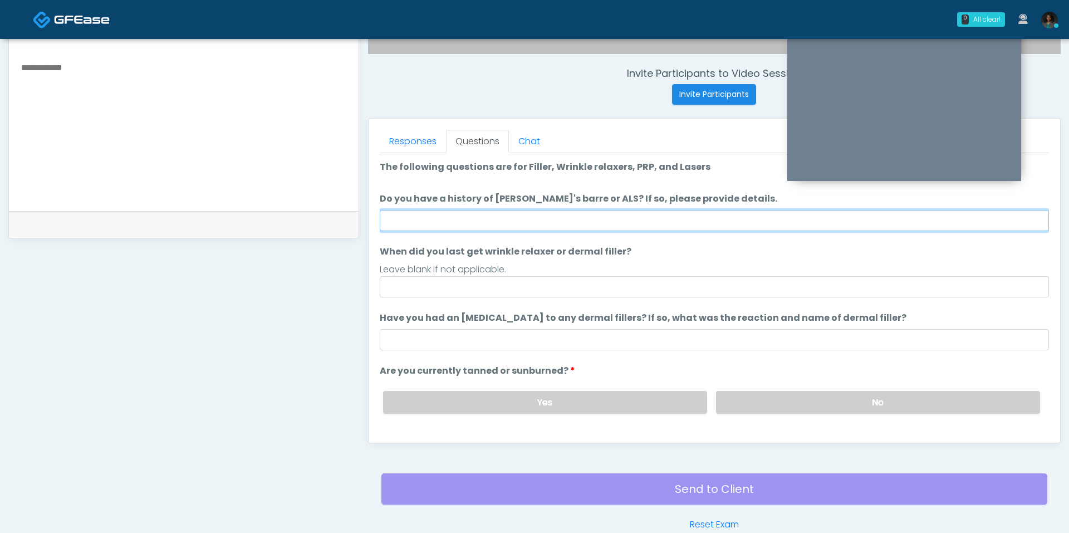
click at [568, 210] on input "Do you have a history of Guillain's barre or ALS? If so, please provide details." at bounding box center [714, 220] width 669 height 21
type input "**"
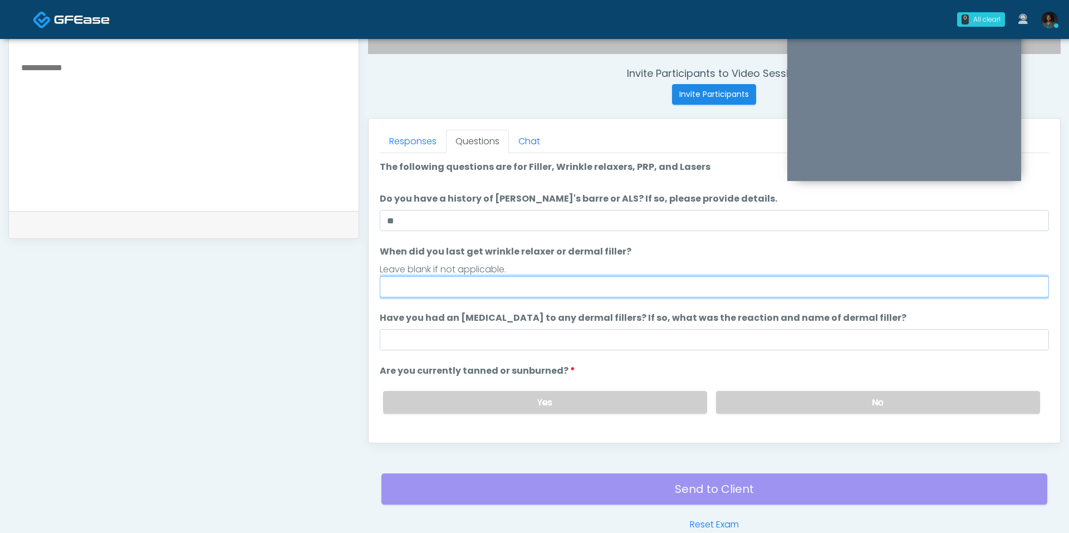
click at [495, 281] on input "When did you last get wrinkle relaxer or dermal filler?" at bounding box center [714, 286] width 669 height 21
click at [497, 278] on input "When did you last get wrinkle relaxer or dermal filler?" at bounding box center [714, 286] width 669 height 21
click at [439, 286] on input "**********" at bounding box center [714, 285] width 669 height 21
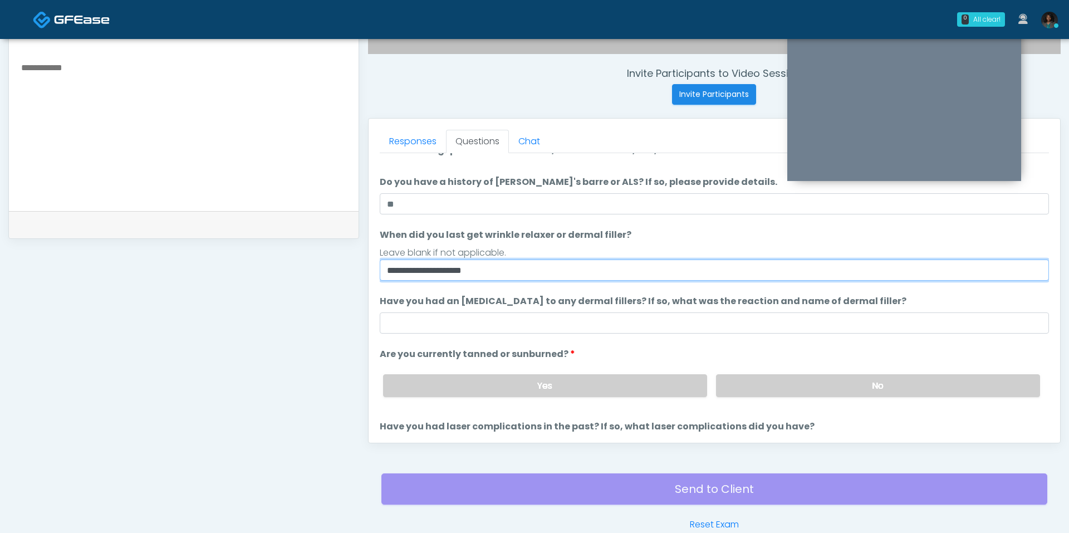
click at [395, 272] on input "**********" at bounding box center [714, 269] width 669 height 21
type input "**********"
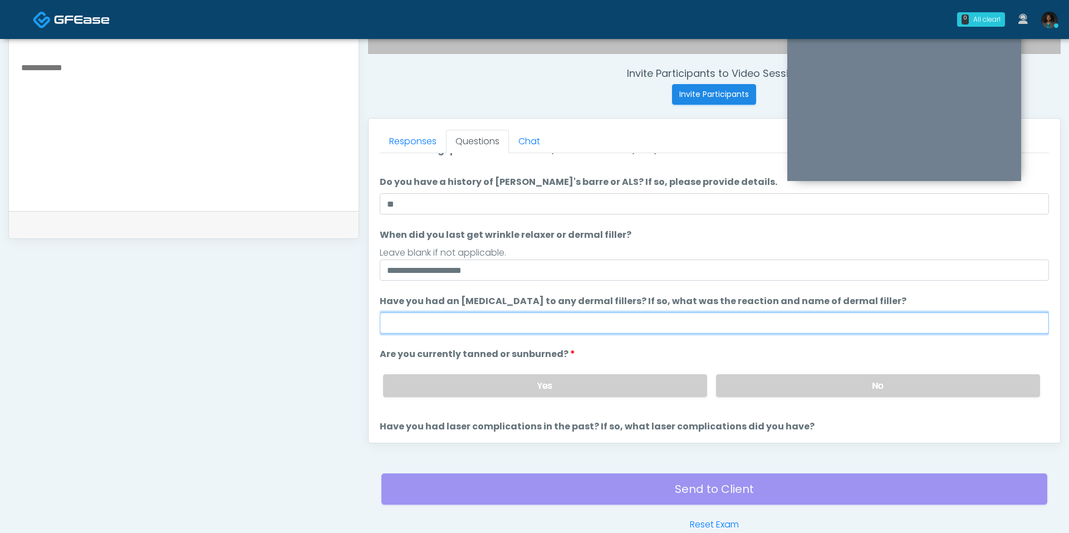
click at [494, 312] on input "Have you had an allergic response to any dermal fillers? If so, what was the re…" at bounding box center [714, 322] width 669 height 21
drag, startPoint x: 459, startPoint y: 327, endPoint x: 374, endPoint y: 320, distance: 86.0
click at [374, 320] on div "Responses Questions Chat Good Faith Exam Script Good Faith Exam Script INTRODUC…" at bounding box center [714, 281] width 691 height 324
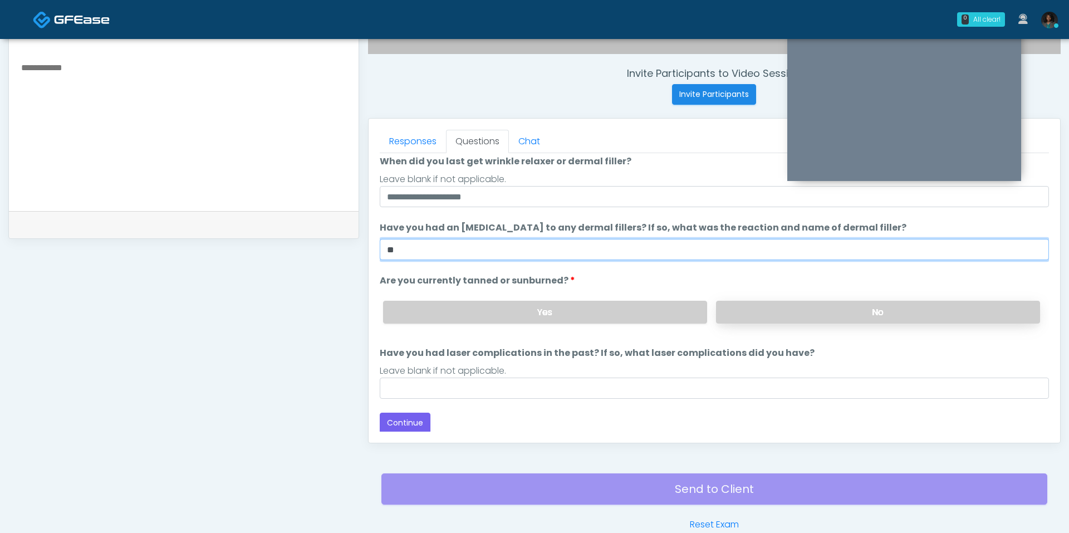
type input "**"
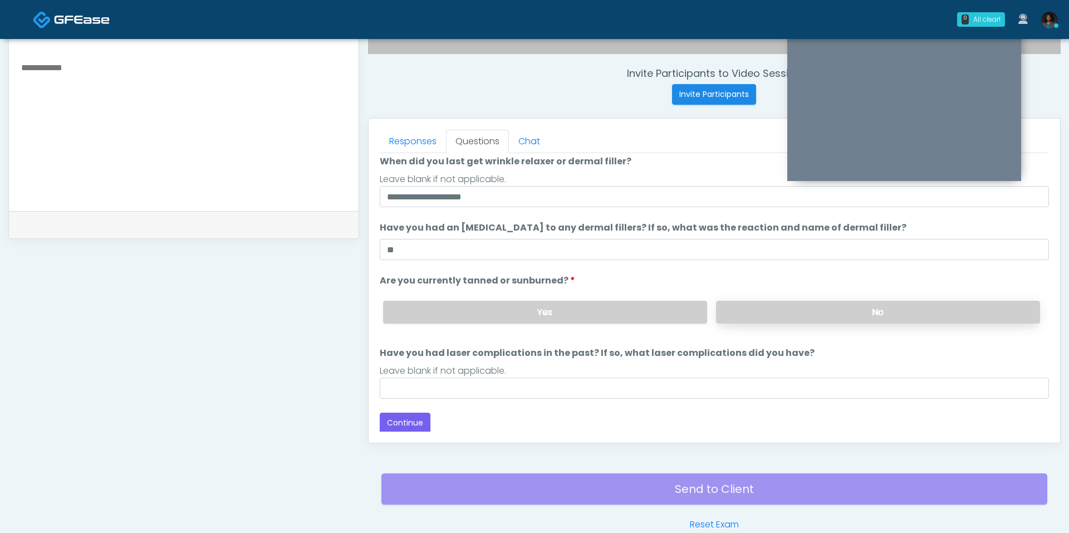
click at [852, 301] on label "No" at bounding box center [878, 312] width 324 height 23
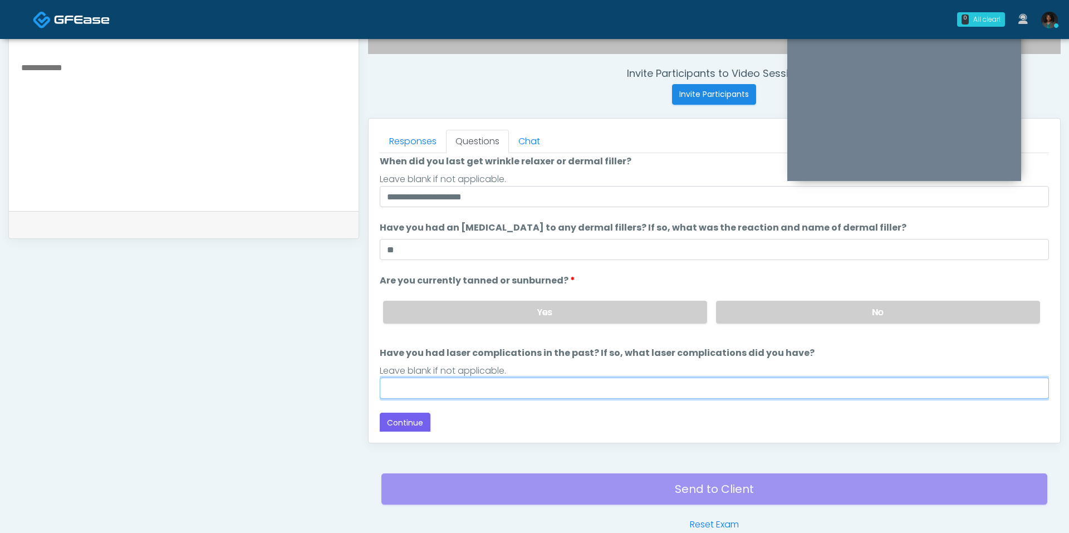
click at [487, 378] on input "Have you had laser complications in the past? If so, what laser complications d…" at bounding box center [714, 387] width 669 height 21
type input "**"
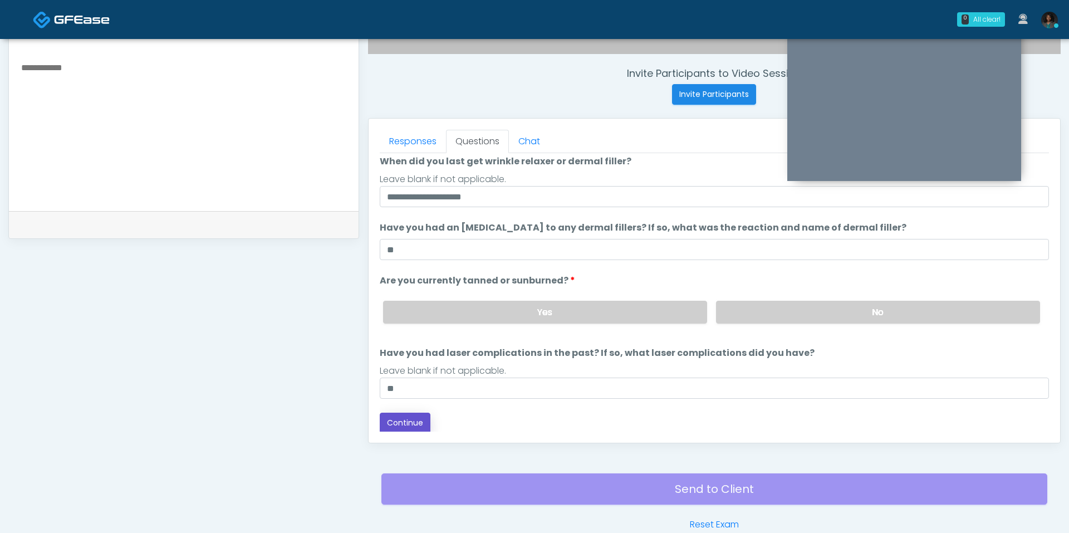
click at [420, 418] on button "Continue" at bounding box center [405, 423] width 51 height 21
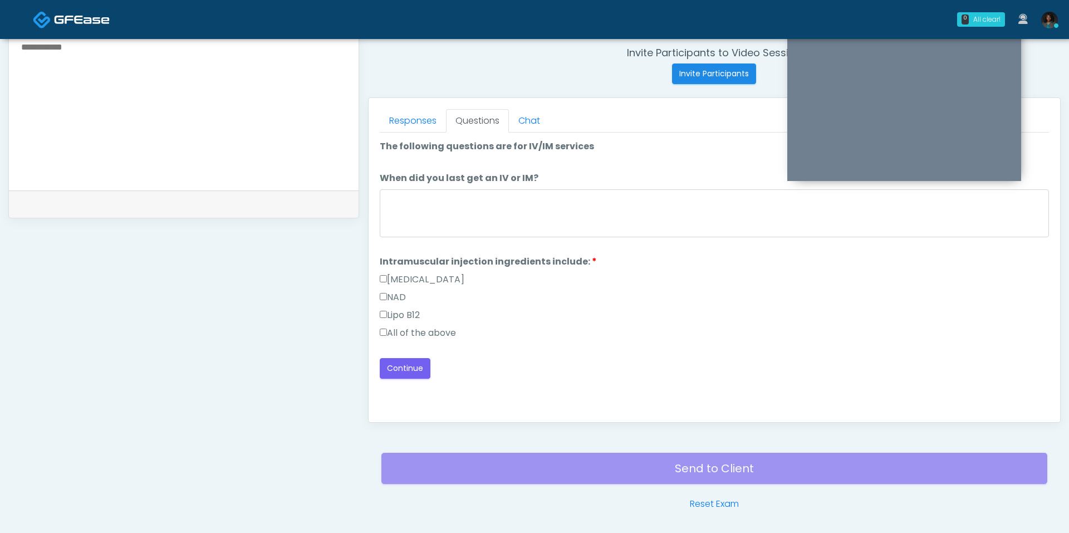
scroll to position [451, 0]
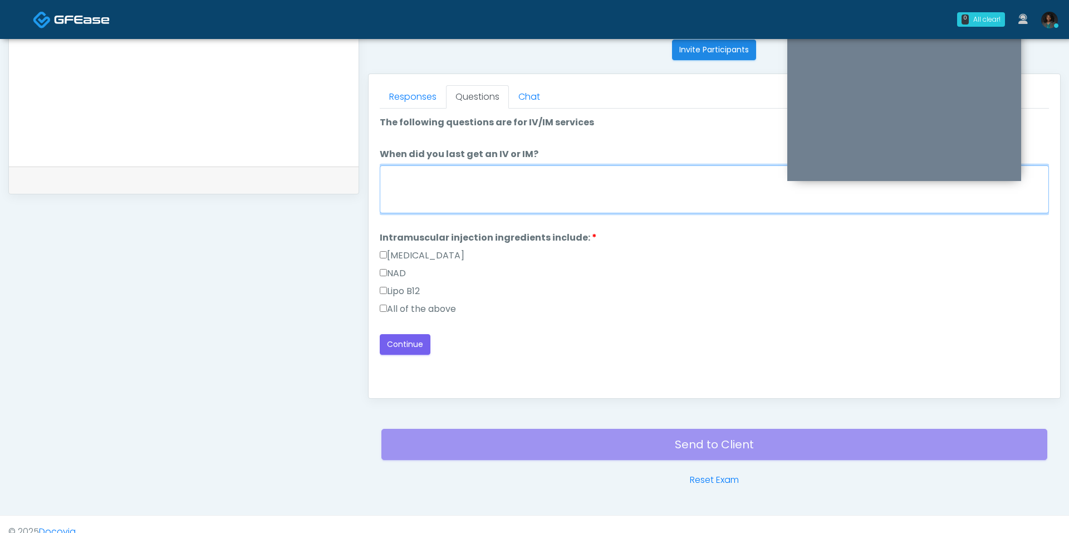
click at [438, 181] on textarea "When did you last get an IV or IM?" at bounding box center [714, 189] width 669 height 48
type textarea "*"
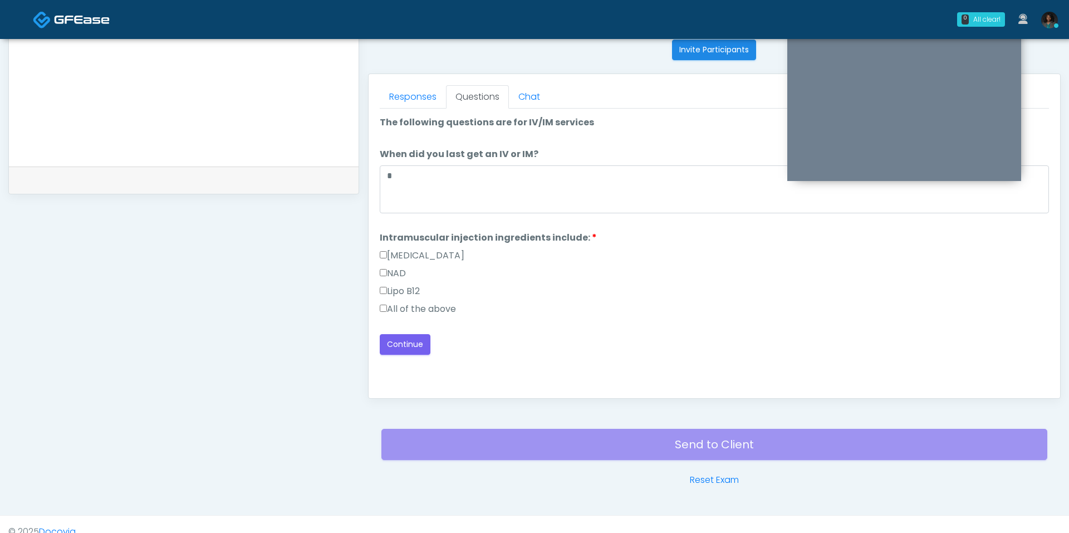
click at [419, 306] on label "All of the above" at bounding box center [418, 308] width 76 height 13
click at [453, 158] on label "When did you last get an IV or IM?" at bounding box center [459, 154] width 159 height 13
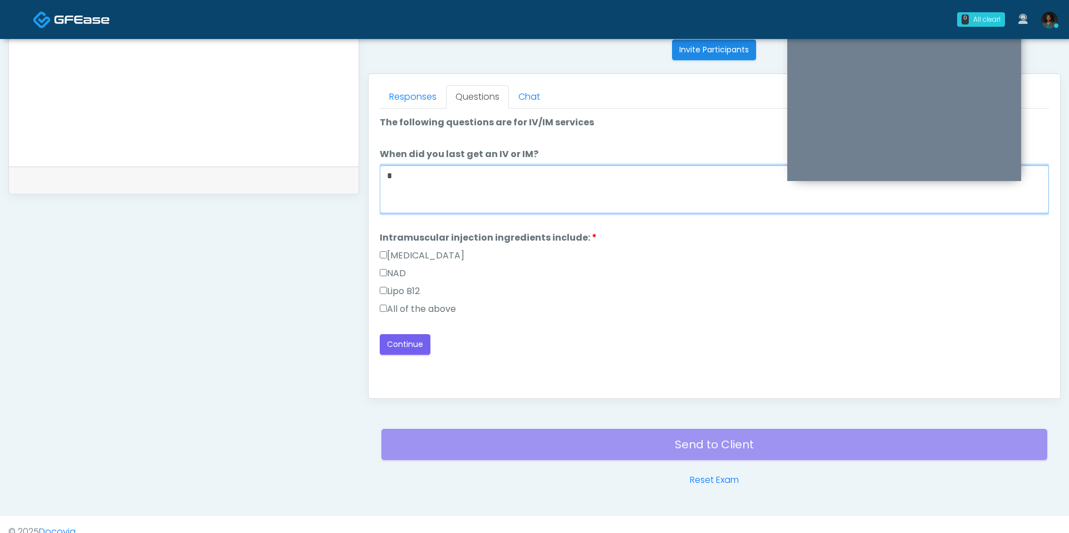
click at [453, 165] on textarea "*" at bounding box center [714, 189] width 669 height 48
click at [451, 169] on textarea "*" at bounding box center [714, 189] width 669 height 48
click at [389, 174] on textarea "*********" at bounding box center [714, 189] width 669 height 48
click at [385, 173] on textarea "*********" at bounding box center [714, 189] width 669 height 48
type textarea "**********"
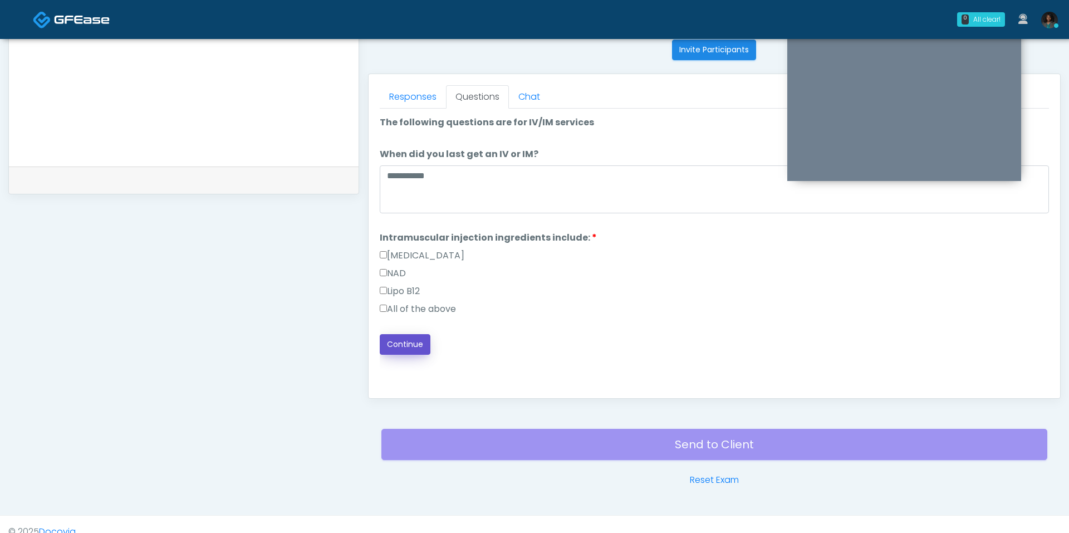
click at [389, 348] on button "Continue" at bounding box center [405, 344] width 51 height 21
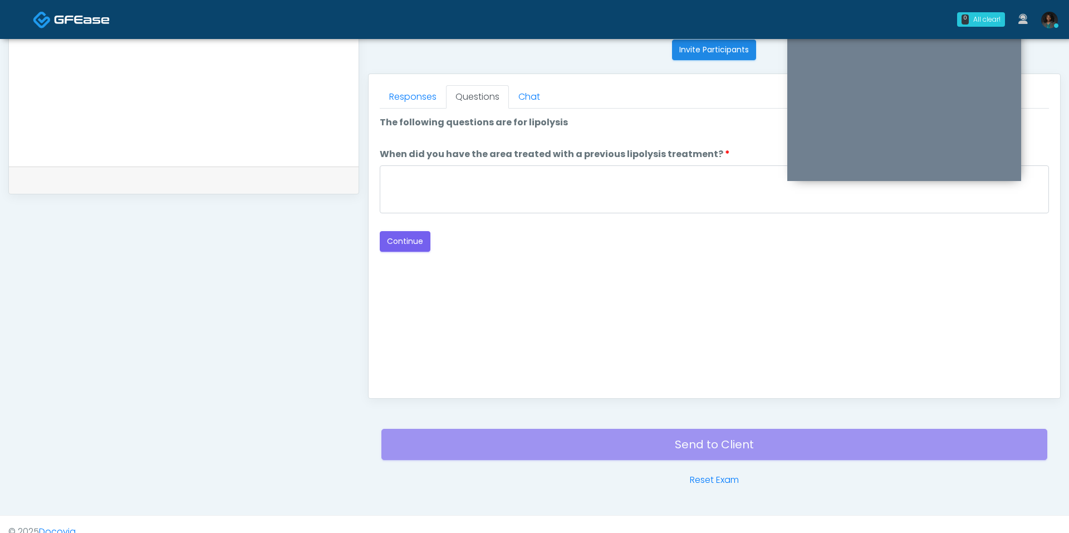
scroll to position [464, 0]
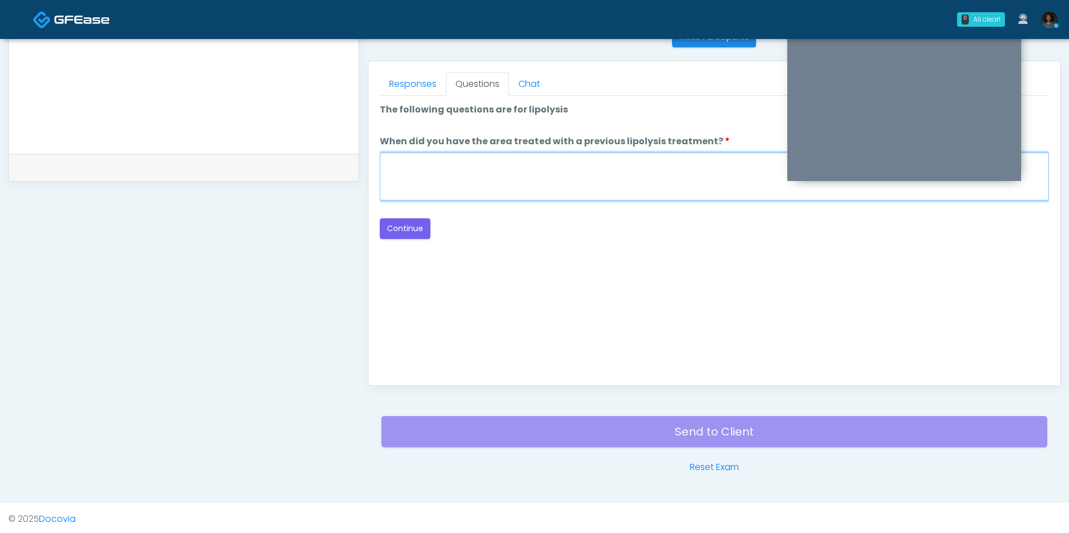
click at [569, 176] on textarea "When did you have the area treated with a previous lipolysis treatment?" at bounding box center [714, 177] width 669 height 48
type textarea "**"
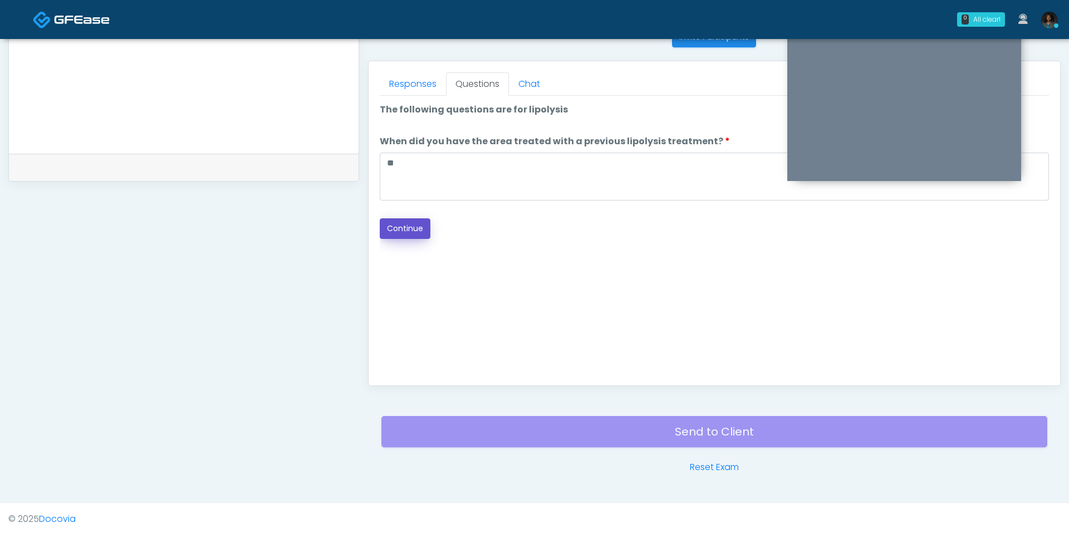
click at [422, 220] on button "Continue" at bounding box center [405, 228] width 51 height 21
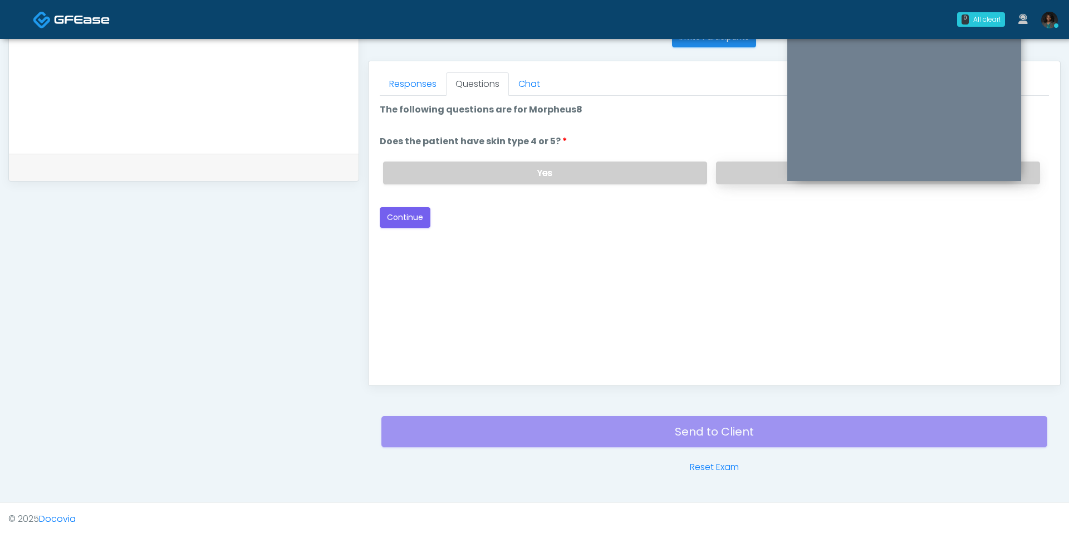
click at [742, 179] on label "No" at bounding box center [878, 172] width 324 height 23
click at [425, 212] on button "Continue" at bounding box center [405, 217] width 51 height 21
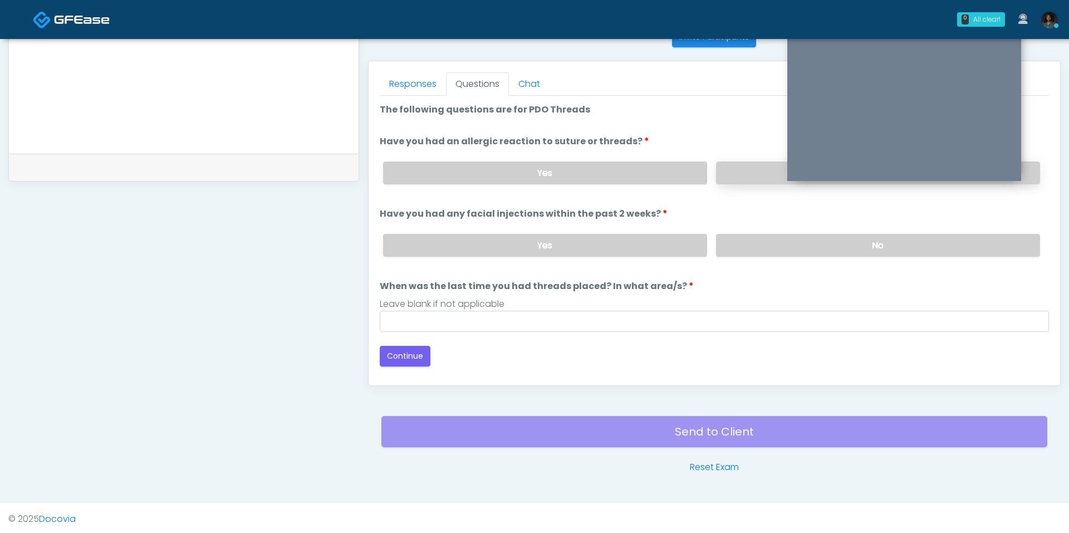
click at [757, 173] on label "No" at bounding box center [878, 172] width 324 height 23
click at [770, 237] on label "No" at bounding box center [878, 245] width 324 height 23
click at [542, 318] on input "When was the last time you had threads placed? In what area/s?" at bounding box center [714, 321] width 669 height 21
type input "***"
click at [411, 347] on button "Continue" at bounding box center [405, 356] width 51 height 21
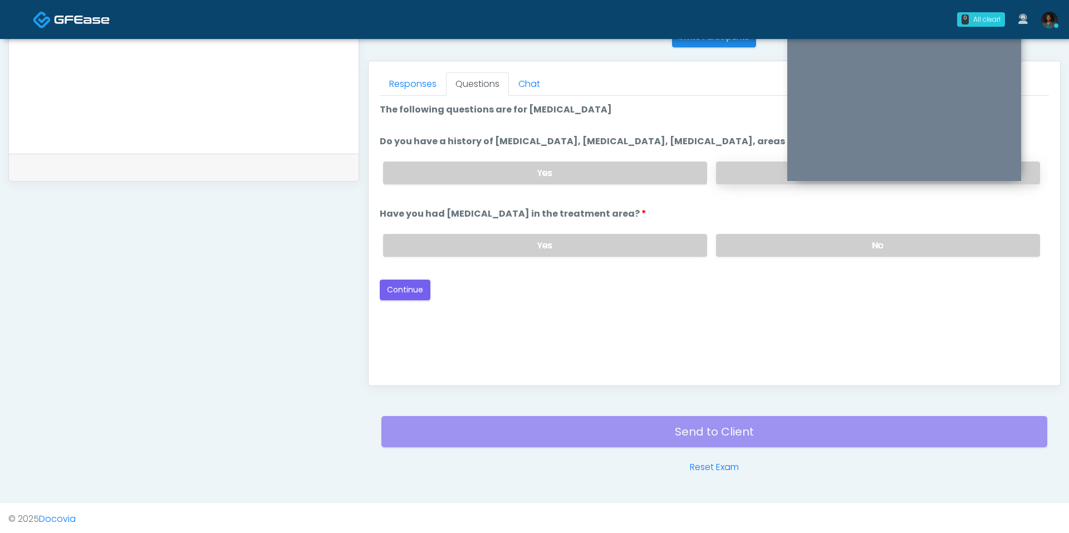
click at [740, 173] on label "No" at bounding box center [878, 172] width 324 height 23
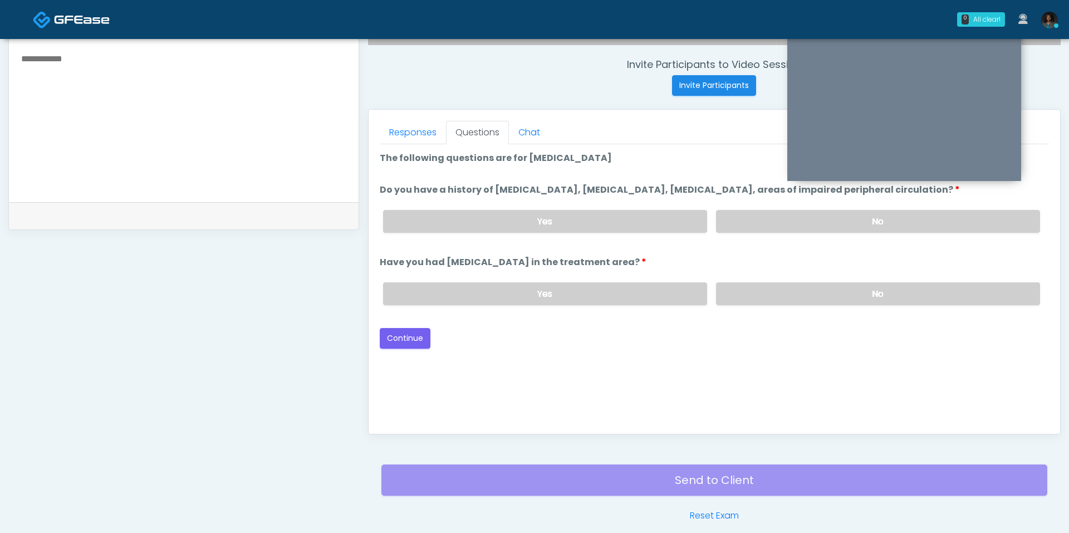
scroll to position [387, 0]
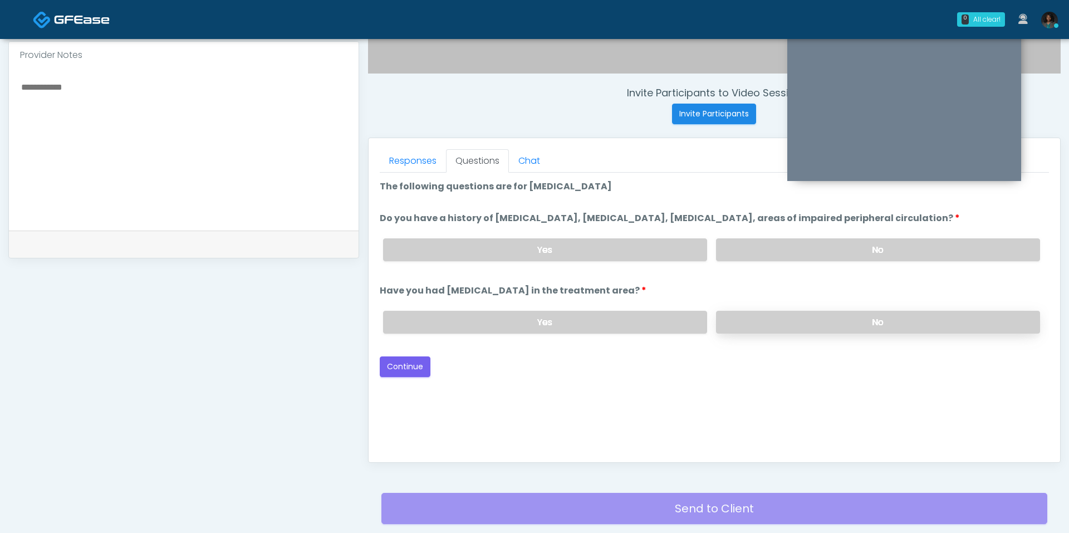
click at [780, 315] on label "No" at bounding box center [878, 322] width 324 height 23
click at [417, 369] on button "Continue" at bounding box center [405, 366] width 51 height 21
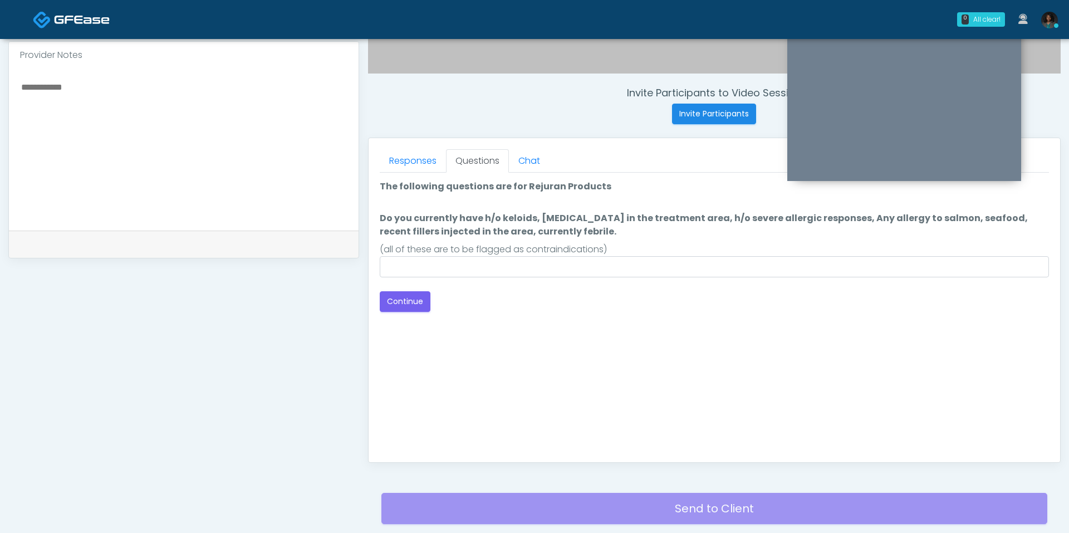
scroll to position [464, 0]
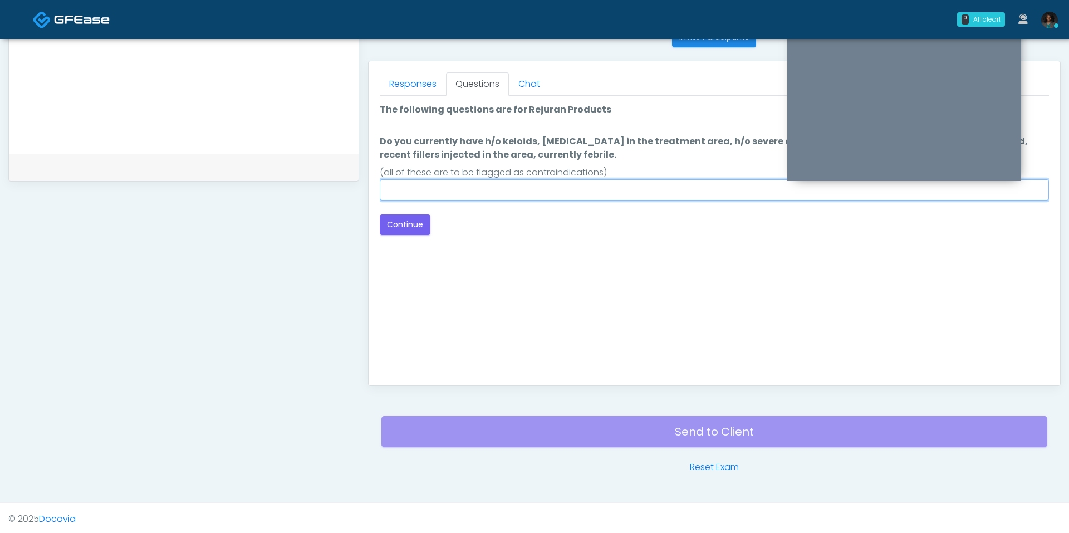
click at [474, 188] on input "Do you currently have h/o keloids, skin infection in the treatment area, h/o se…" at bounding box center [714, 189] width 669 height 21
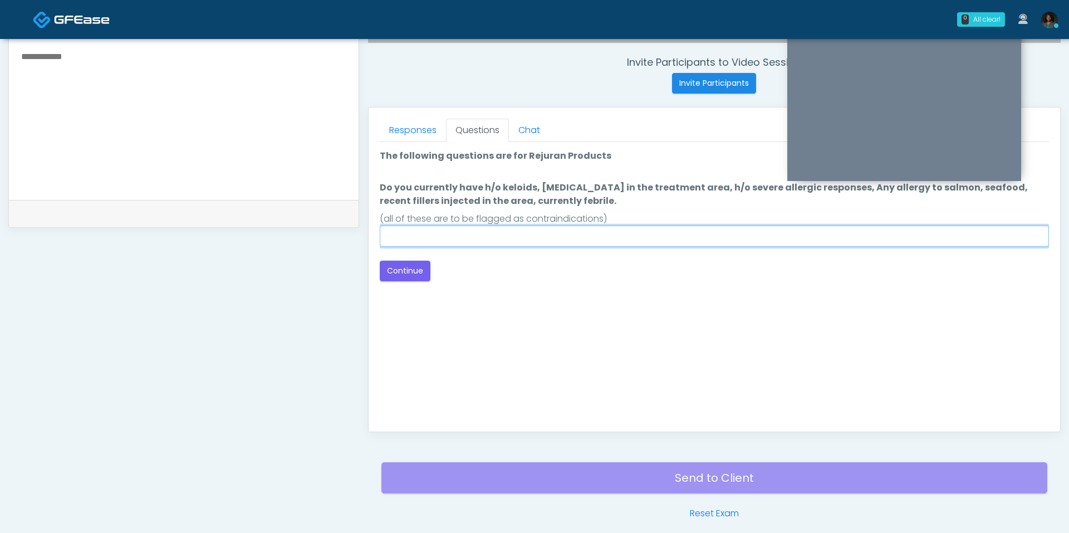
scroll to position [416, 0]
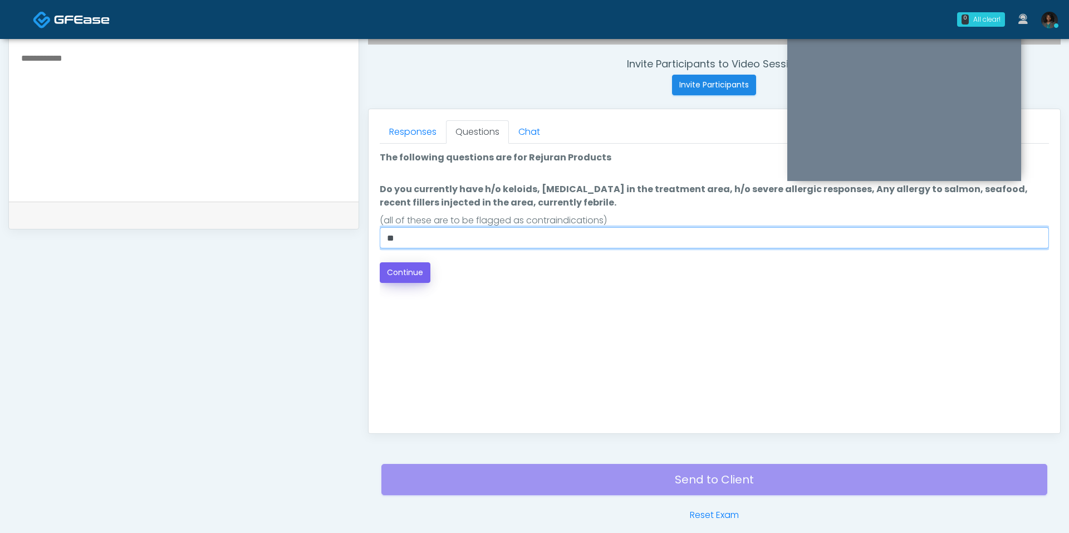
type input "**"
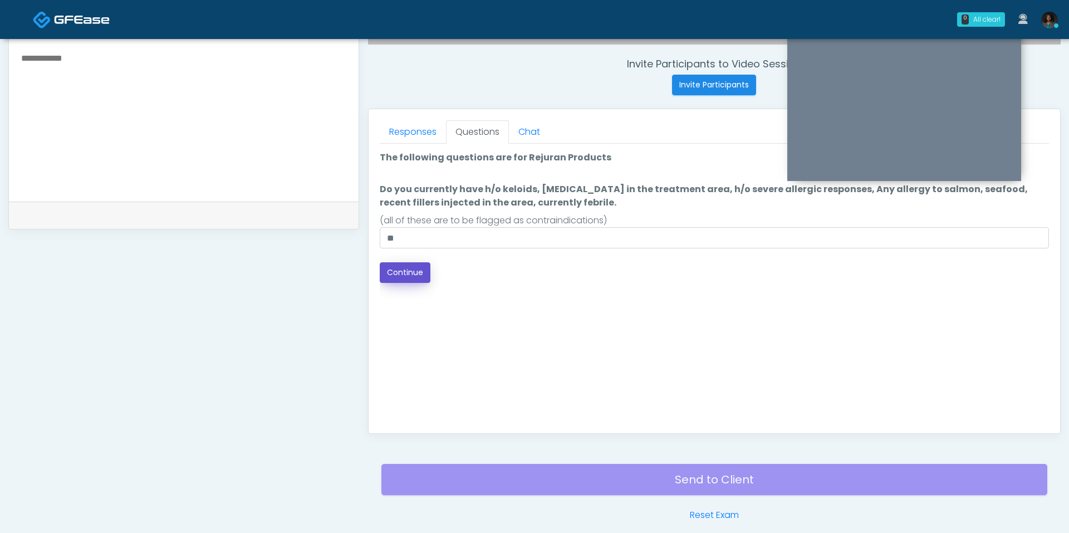
click at [408, 263] on button "Continue" at bounding box center [405, 272] width 51 height 21
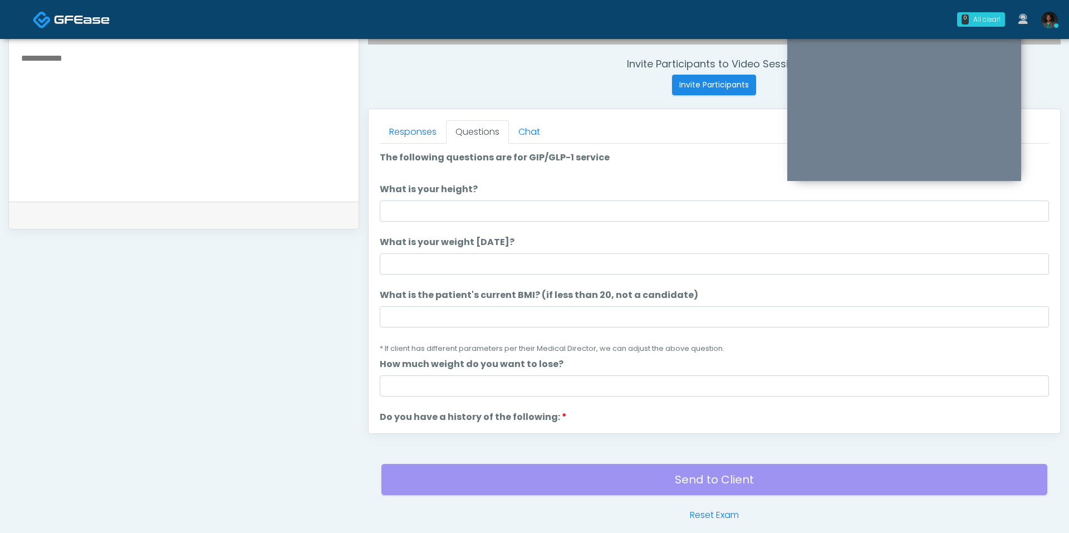
scroll to position [464, 0]
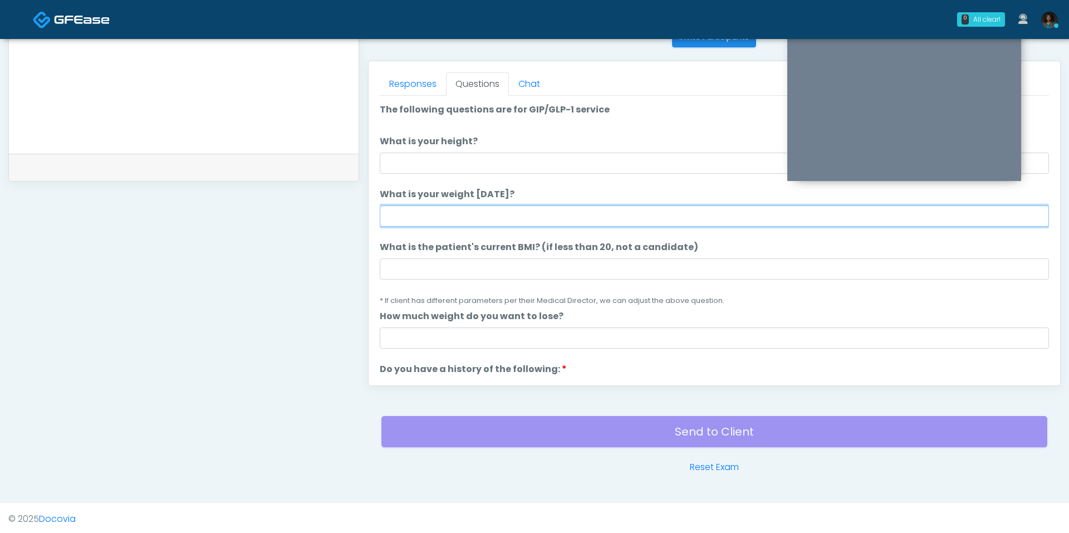
click at [420, 222] on input "What is your weight today?" at bounding box center [714, 215] width 669 height 21
type input "***"
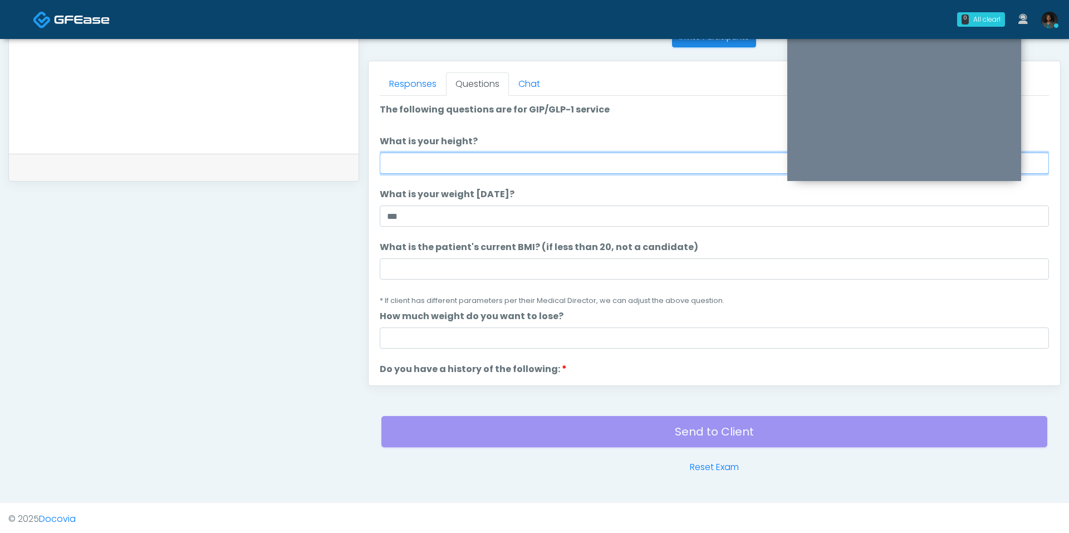
click at [434, 154] on input "What is your height?" at bounding box center [714, 163] width 669 height 21
type input "***"
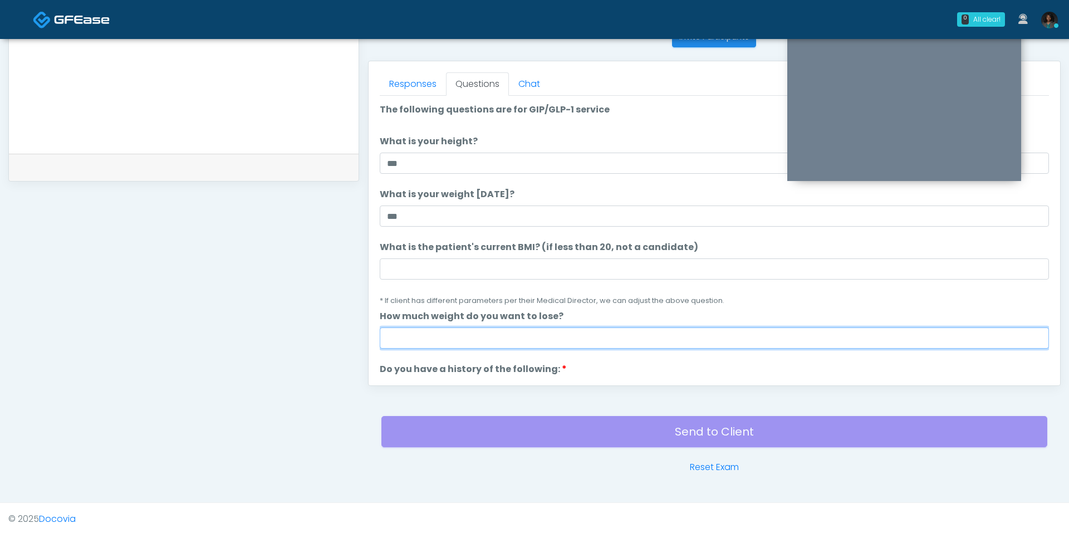
click at [433, 333] on input "How much weight do you want to lose?" at bounding box center [714, 337] width 669 height 21
type input "*"
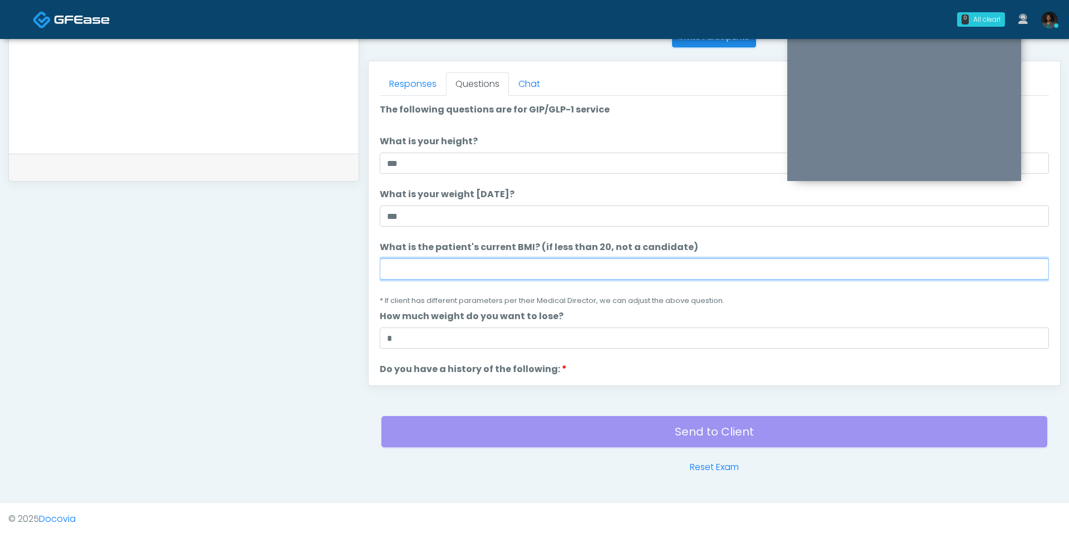
click at [431, 269] on input "What is the patient's current BMI? (if less than 20, not a candidate)" at bounding box center [714, 268] width 669 height 21
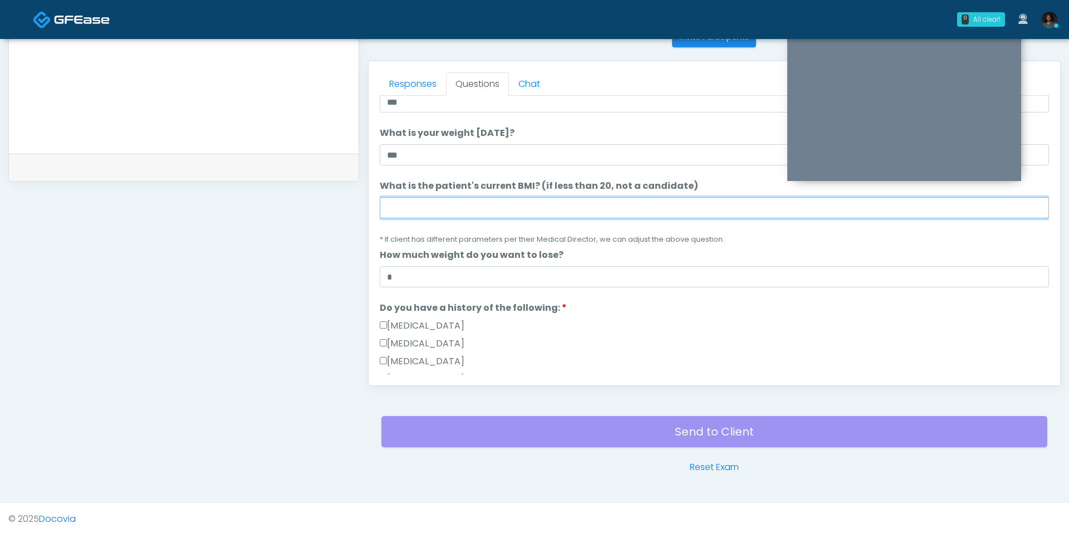
scroll to position [49, 0]
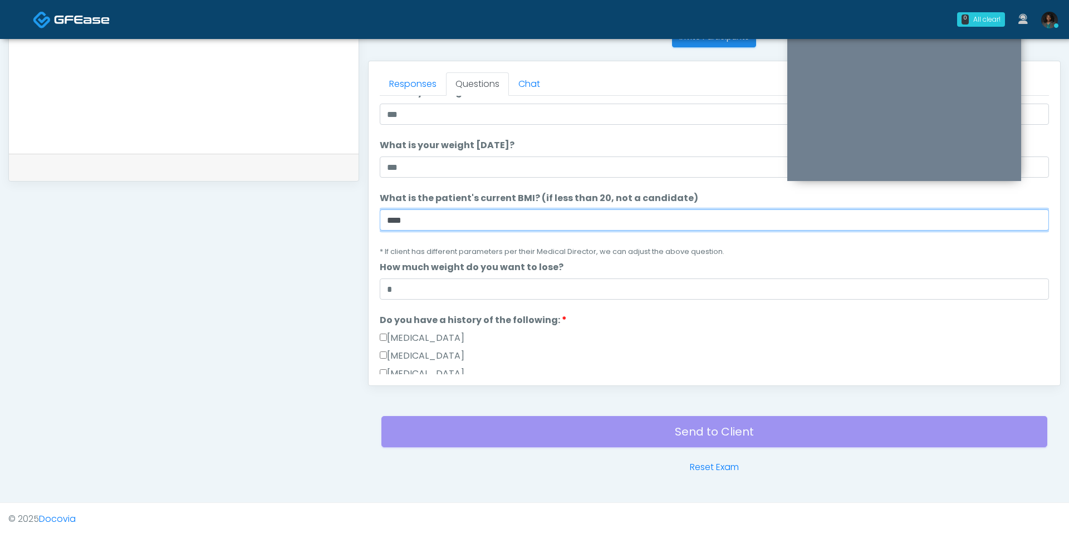
type input "****"
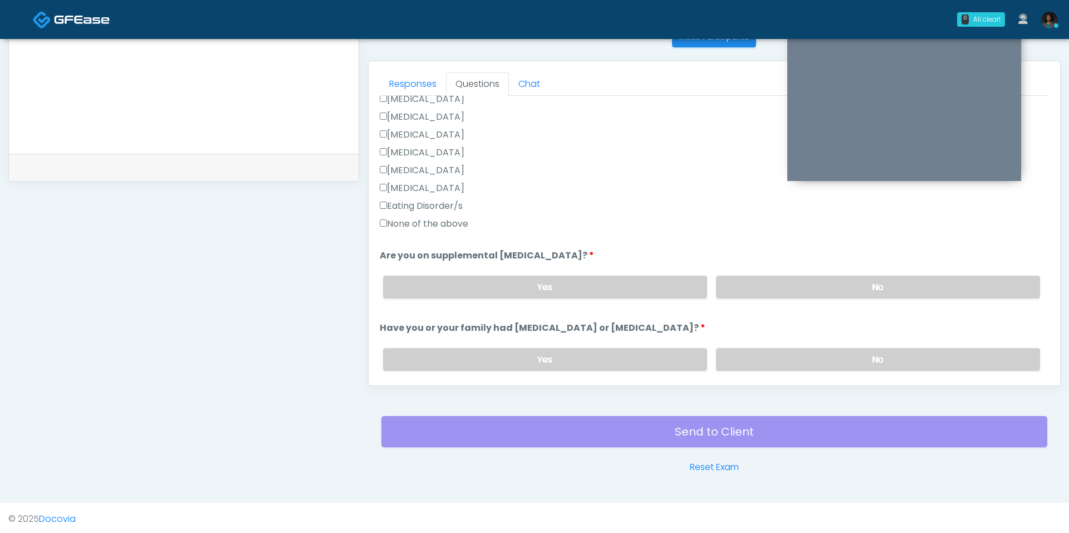
scroll to position [319, 0]
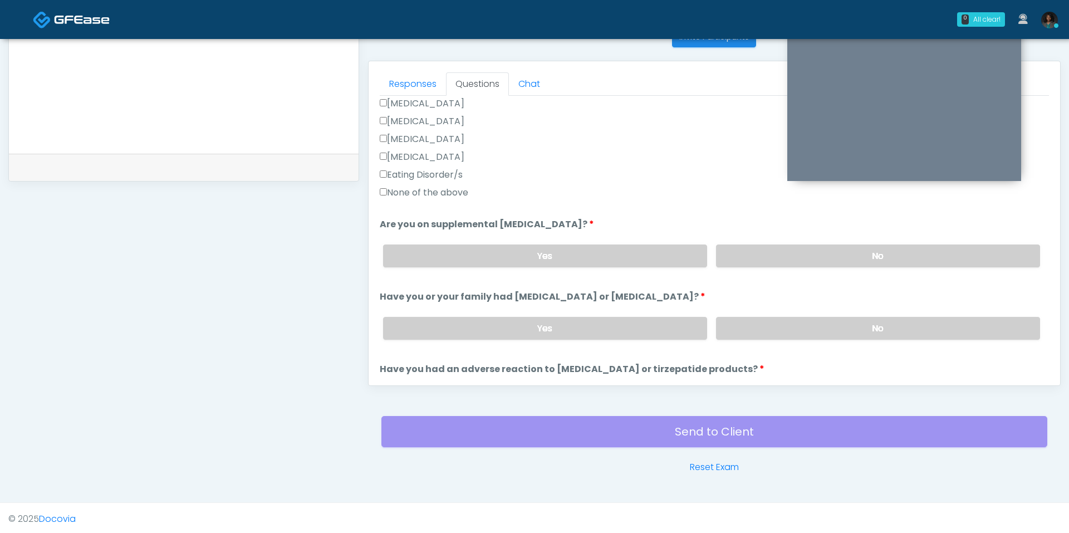
click at [428, 193] on label "None of the above" at bounding box center [424, 192] width 89 height 13
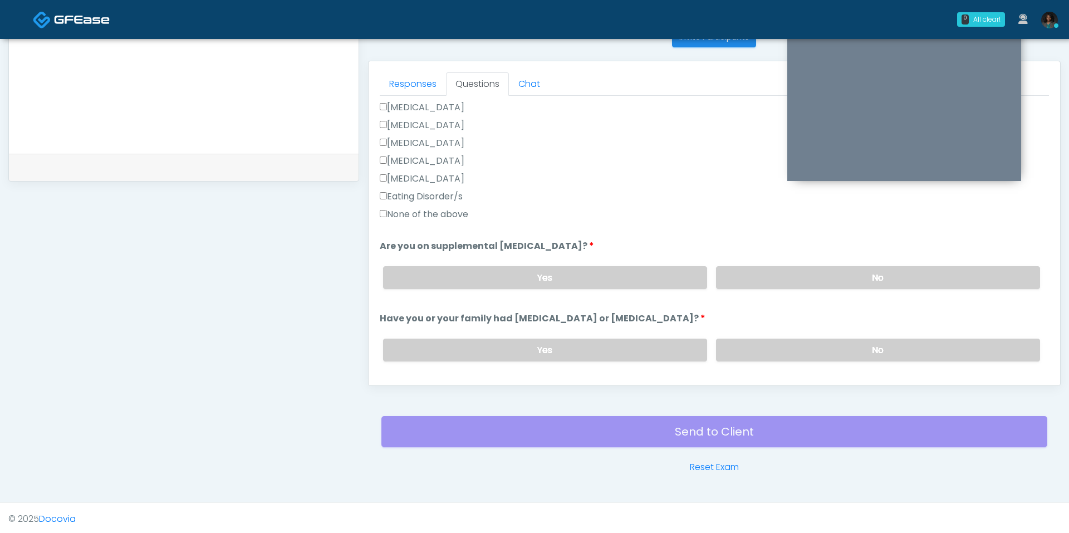
scroll to position [302, 0]
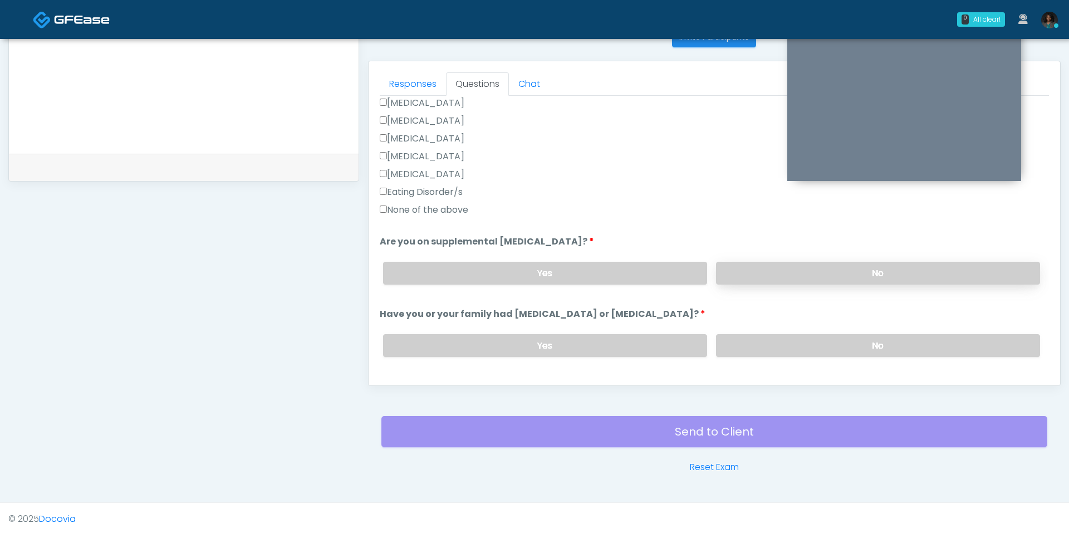
click at [783, 277] on label "No" at bounding box center [878, 273] width 324 height 23
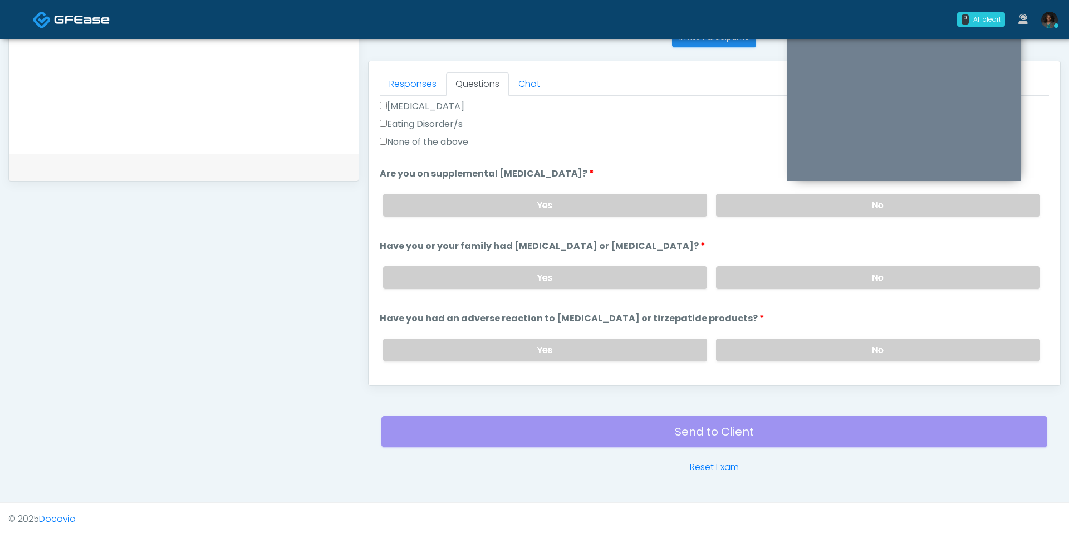
scroll to position [380, 0]
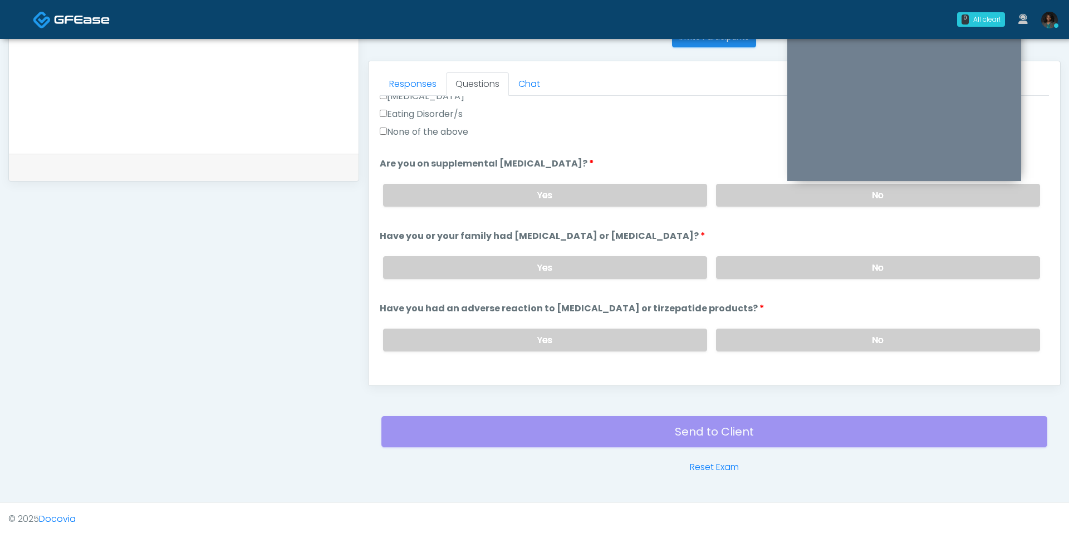
click at [761, 285] on ol "The following questions are for GIP/GLP-1 service The following questions are f…" at bounding box center [714, 150] width 669 height 854
click at [761, 276] on div "Yes No" at bounding box center [711, 267] width 675 height 41
click at [762, 268] on label "No" at bounding box center [878, 267] width 324 height 23
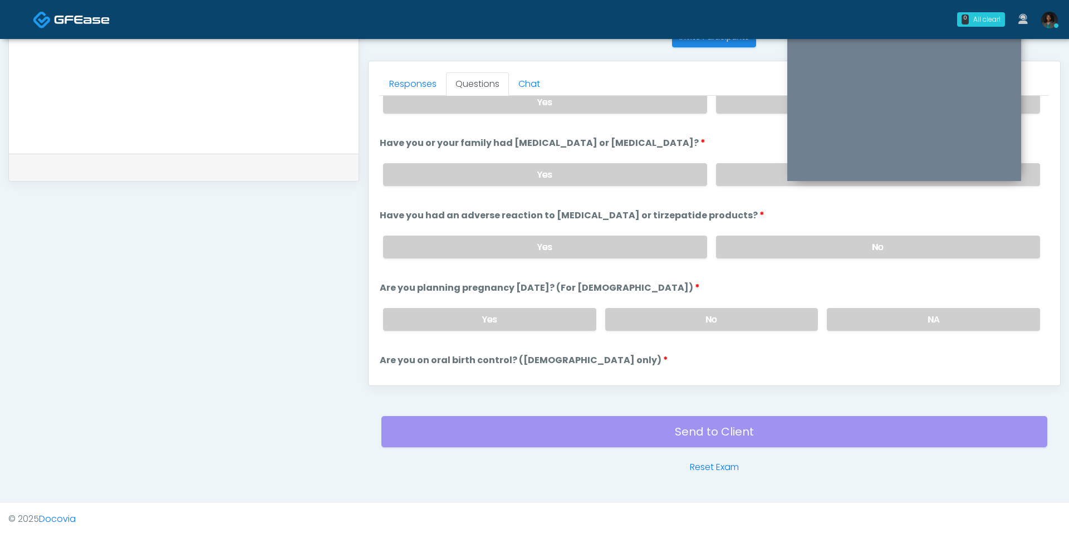
scroll to position [478, 0]
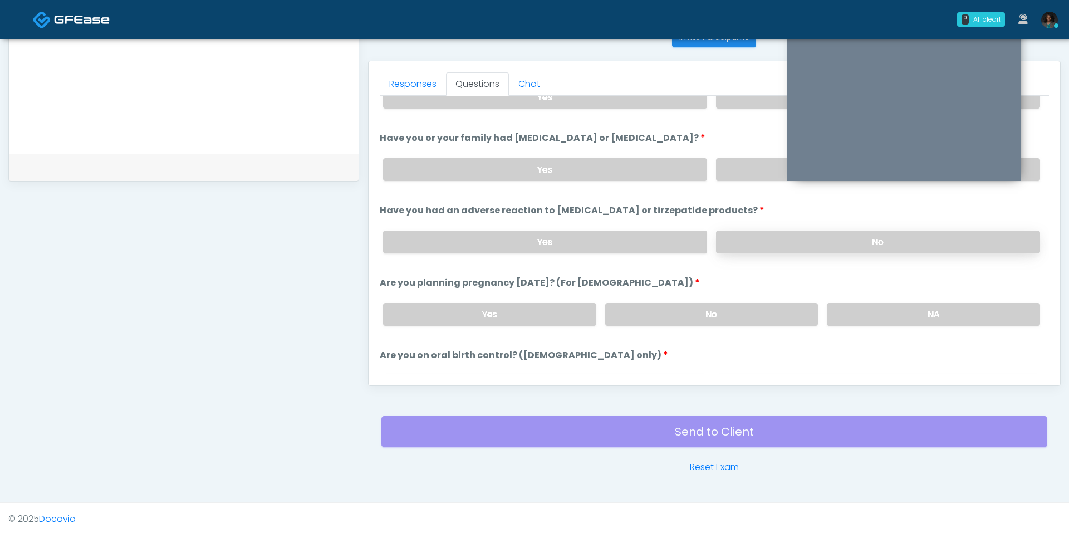
click at [817, 234] on label "No" at bounding box center [878, 241] width 324 height 23
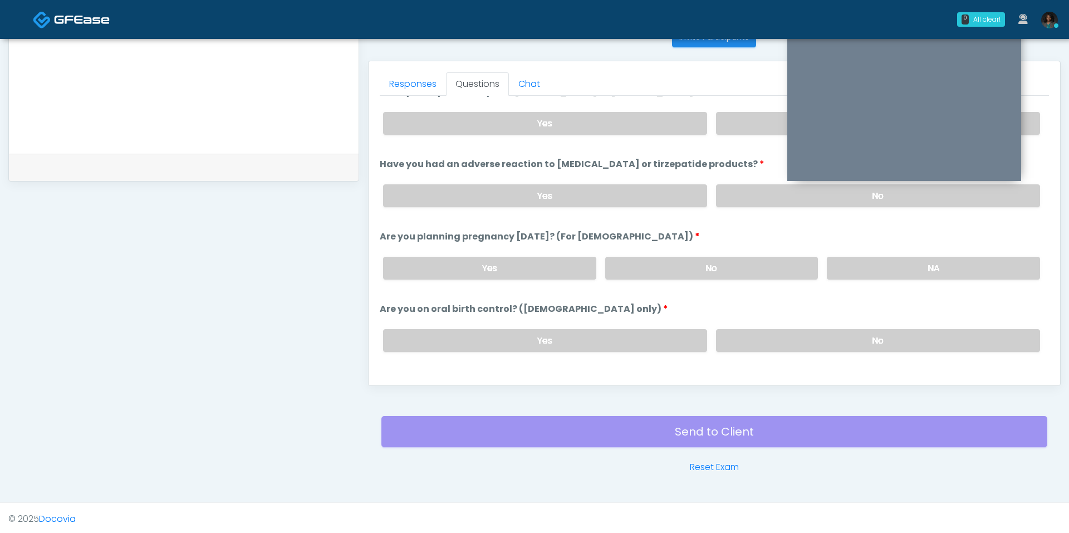
scroll to position [524, 0]
click at [756, 265] on label "No" at bounding box center [711, 267] width 213 height 23
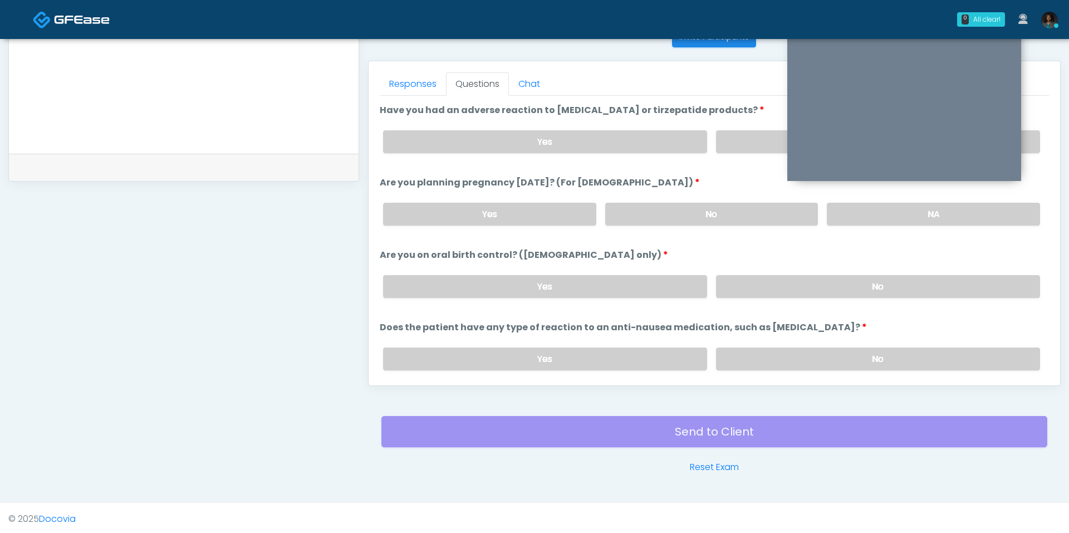
scroll to position [609, 0]
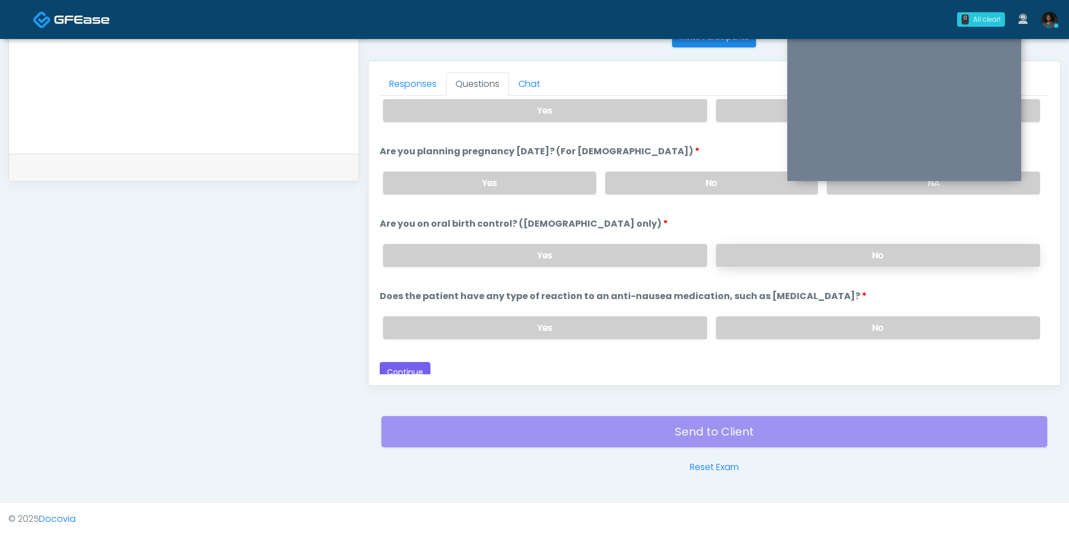
click at [741, 246] on label "No" at bounding box center [878, 255] width 324 height 23
click at [777, 317] on label "No" at bounding box center [878, 327] width 324 height 23
click at [408, 366] on button "Continue" at bounding box center [405, 372] width 51 height 21
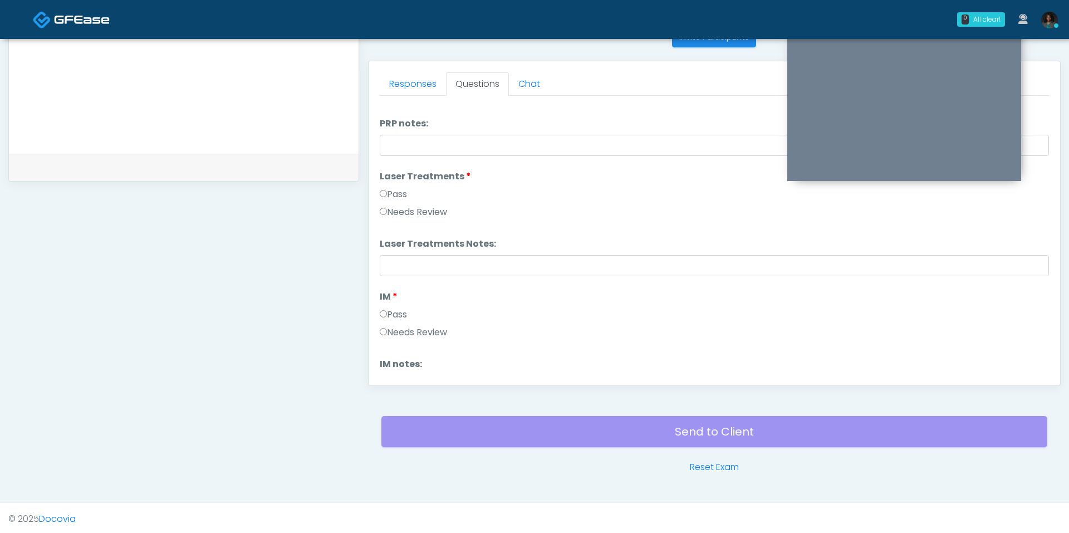
scroll to position [0, 0]
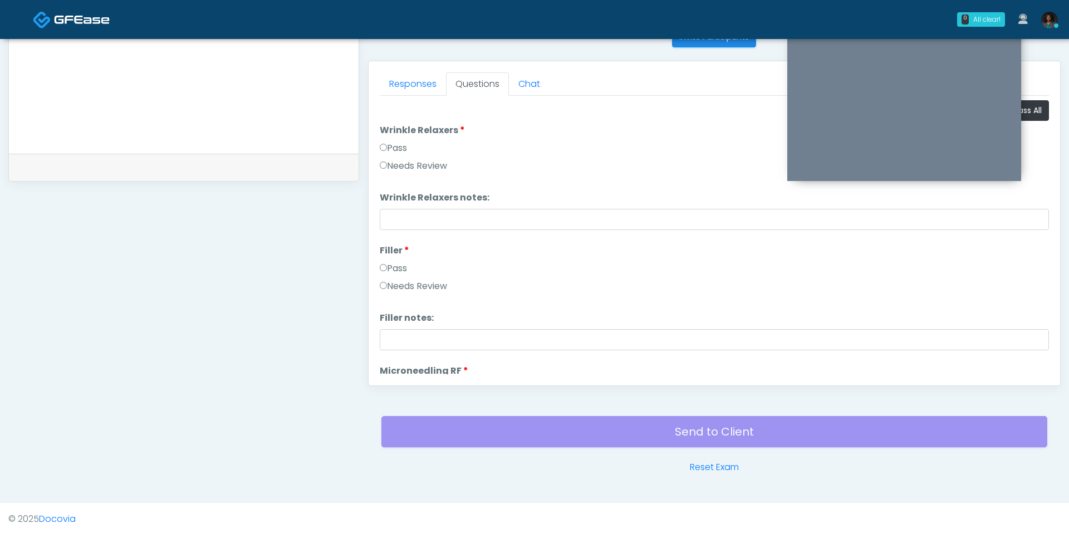
click at [394, 151] on label "Pass" at bounding box center [393, 147] width 27 height 13
click at [391, 258] on li "Filler Filler Pass Needs Review" at bounding box center [714, 270] width 669 height 53
click at [392, 263] on label "Pass" at bounding box center [393, 268] width 27 height 13
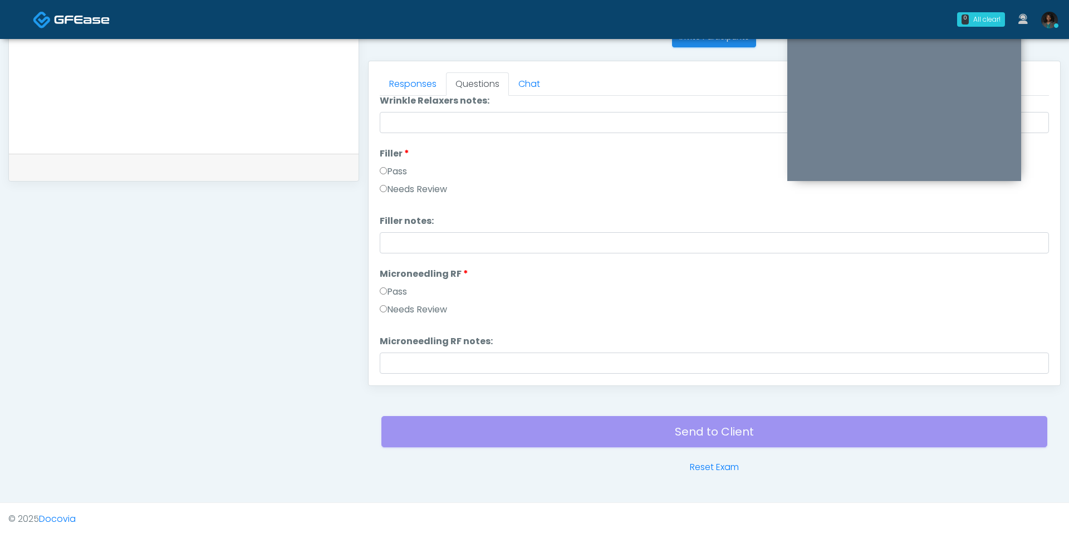
scroll to position [101, 0]
click at [400, 281] on label "Pass" at bounding box center [393, 287] width 27 height 13
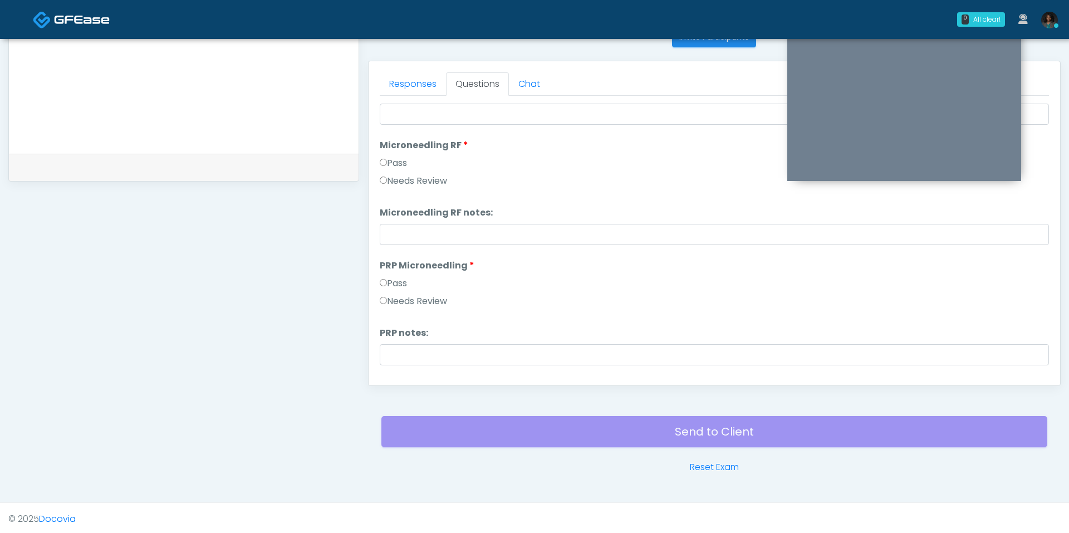
click at [400, 280] on label "Pass" at bounding box center [393, 283] width 27 height 13
click at [400, 280] on label "Pass" at bounding box center [393, 282] width 27 height 13
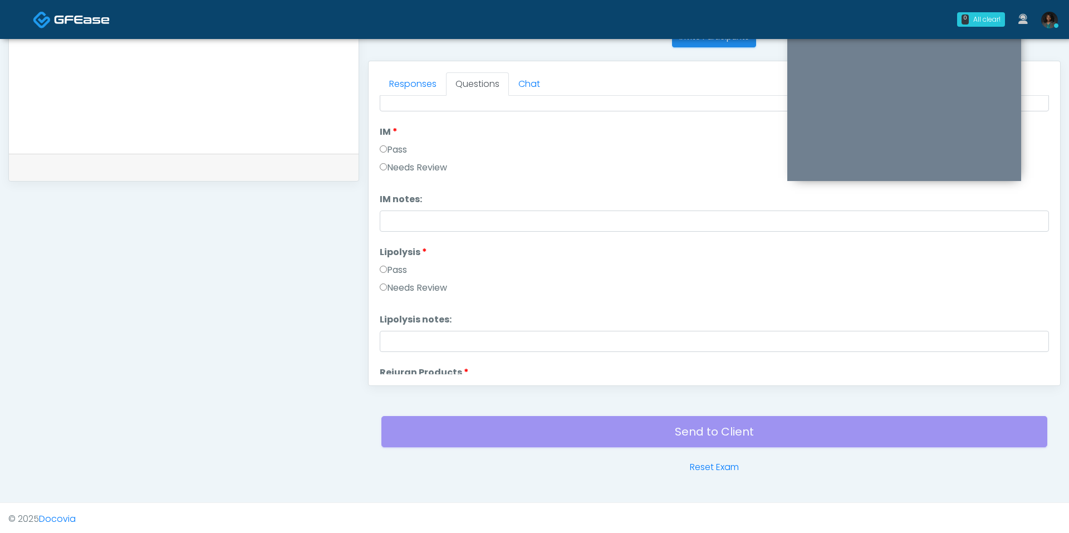
scroll to position [605, 0]
click at [403, 261] on label "Pass" at bounding box center [393, 264] width 27 height 13
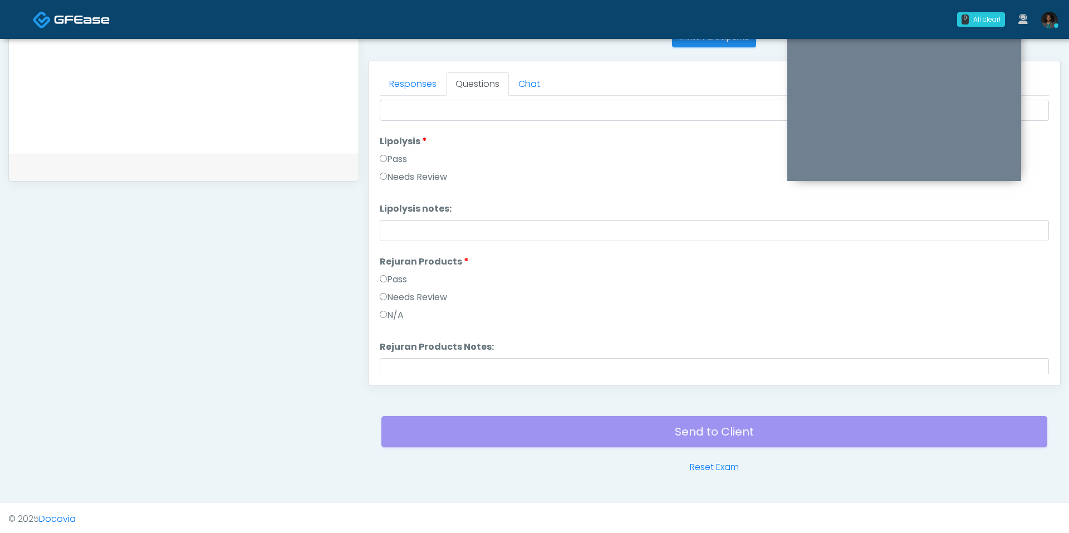
scroll to position [711, 0]
click at [402, 283] on div "Pass" at bounding box center [714, 281] width 669 height 18
click at [402, 268] on li "Rejuran Products Rejuran Products Pass Needs Review N/A" at bounding box center [714, 289] width 669 height 71
click at [402, 273] on label "Pass" at bounding box center [393, 278] width 27 height 13
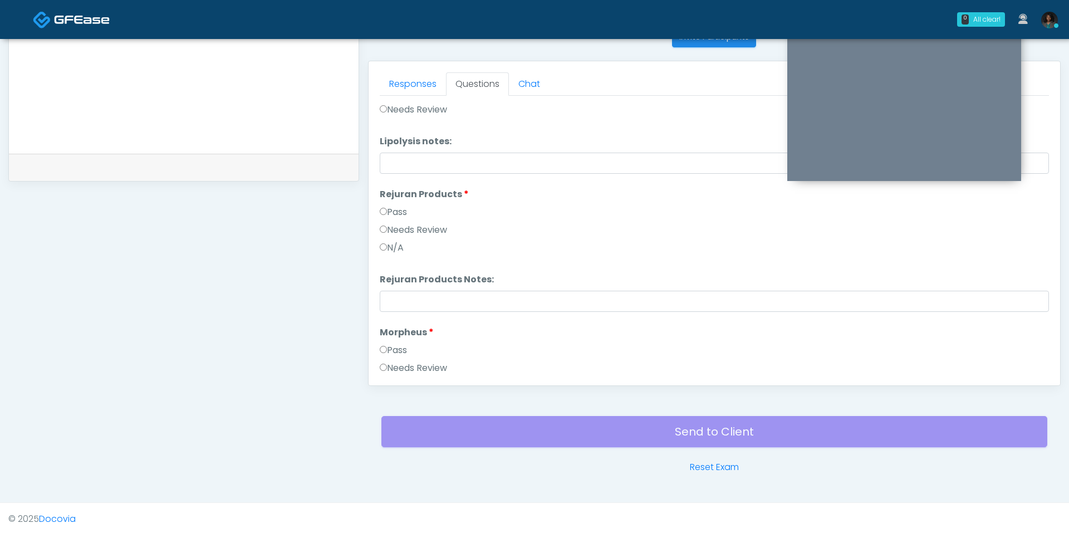
scroll to position [795, 0]
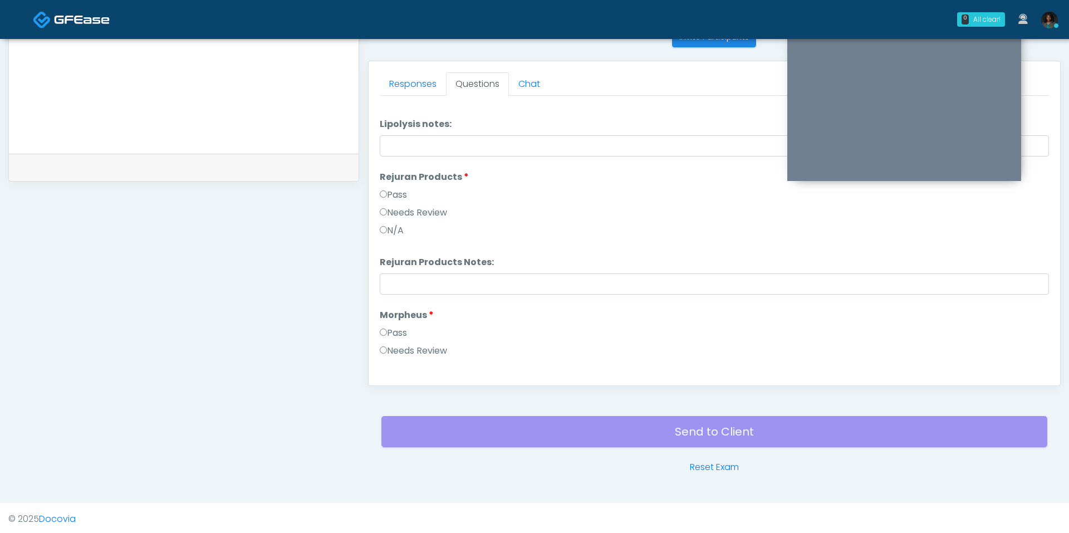
click at [401, 328] on label "Pass" at bounding box center [393, 332] width 27 height 13
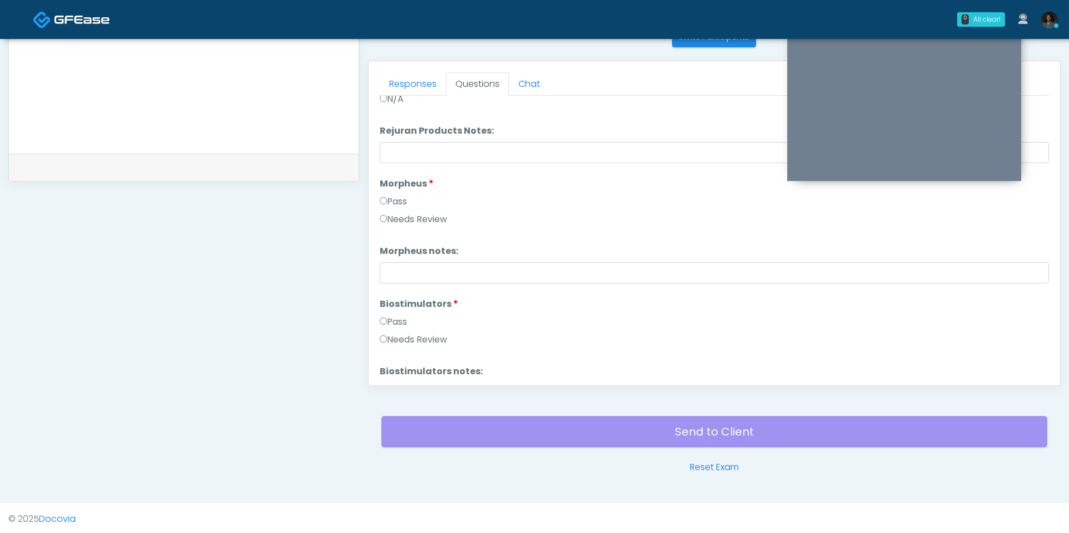
scroll to position [932, 0]
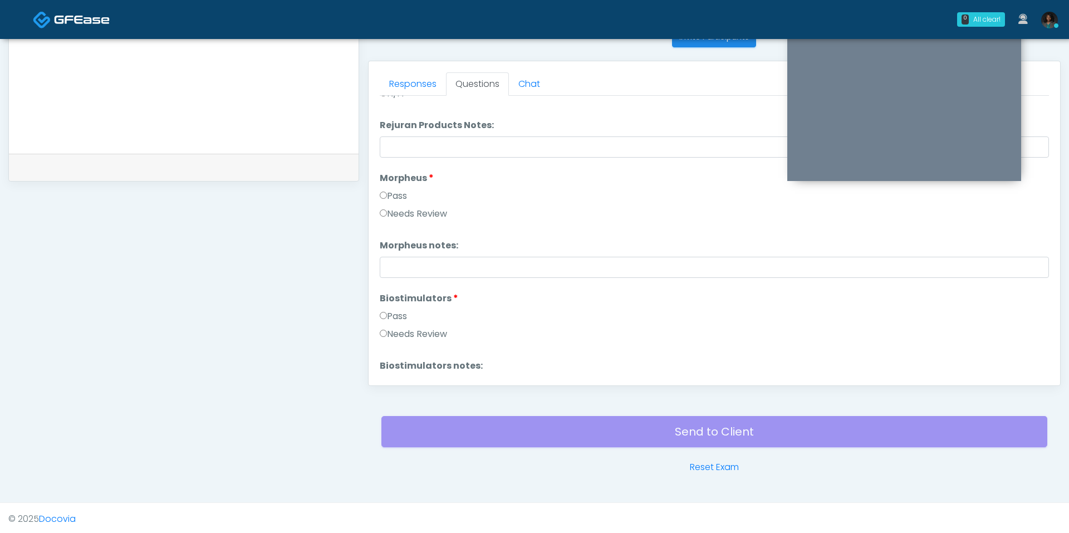
click at [398, 311] on label "Pass" at bounding box center [393, 316] width 27 height 13
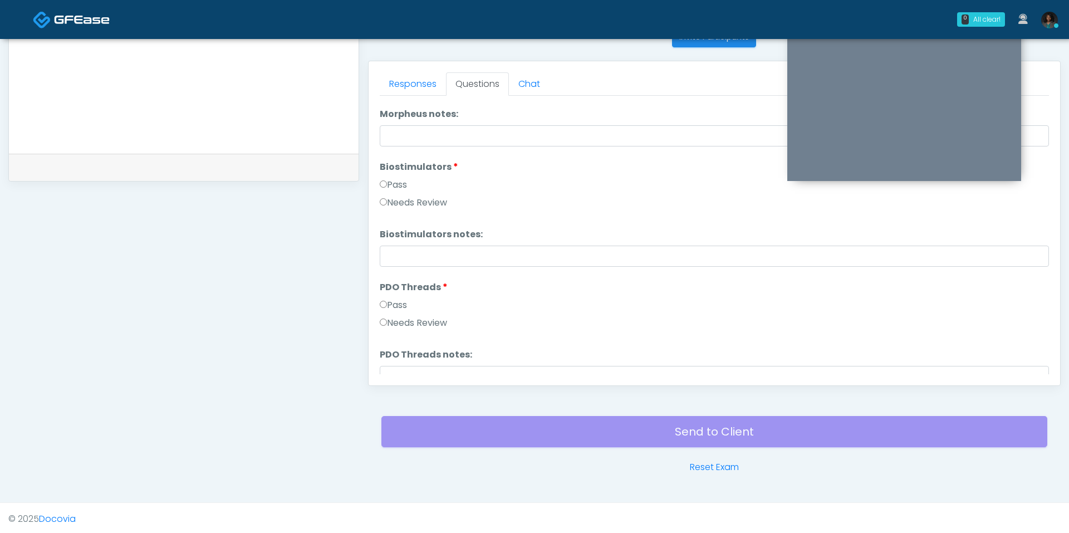
click at [397, 306] on label "Pass" at bounding box center [393, 304] width 27 height 13
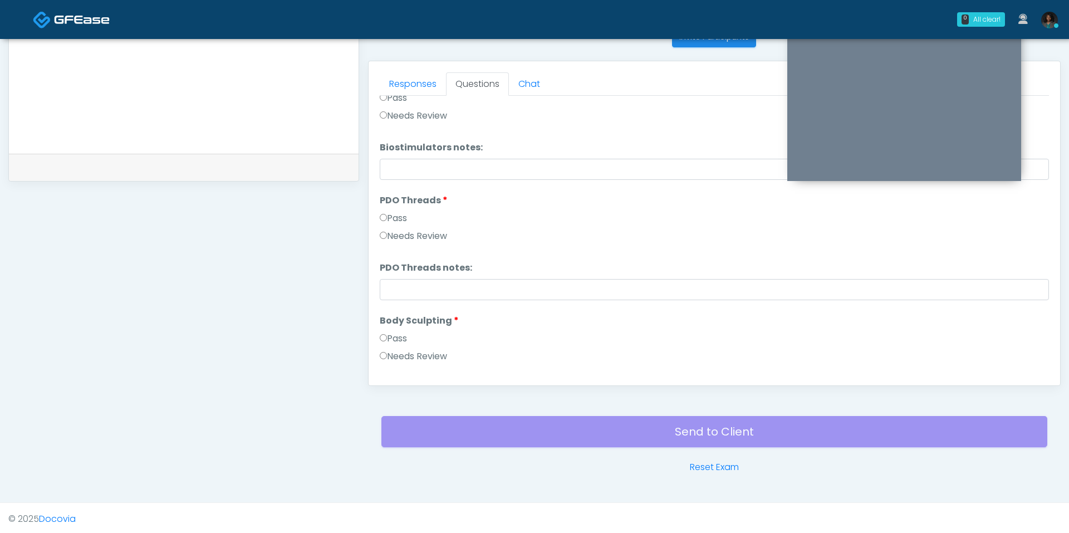
scroll to position [1157, 0]
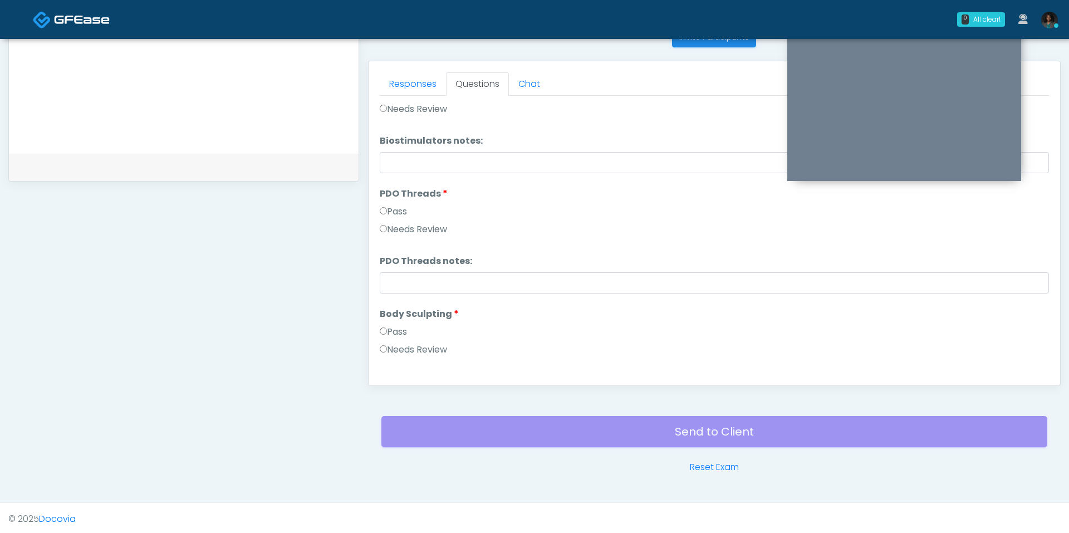
click at [399, 325] on label "Pass" at bounding box center [393, 331] width 27 height 13
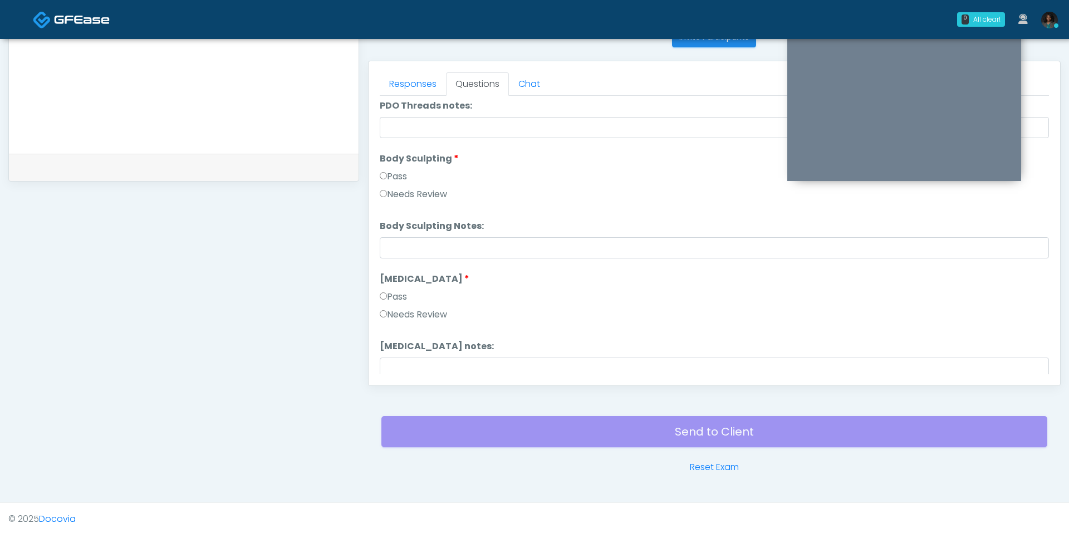
scroll to position [1332, 0]
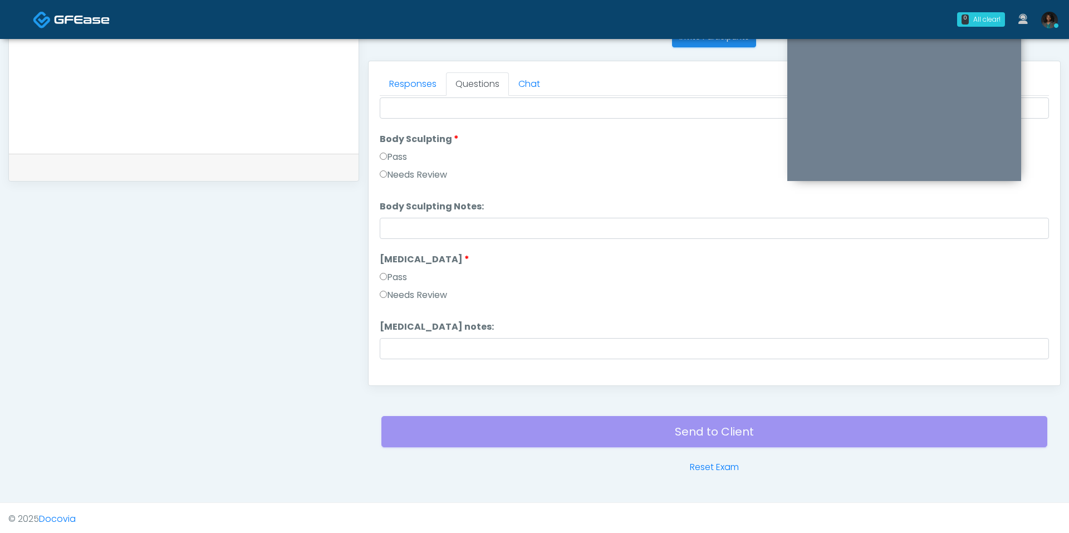
click at [402, 272] on label "Pass" at bounding box center [393, 277] width 27 height 13
click at [402, 272] on label "Pass" at bounding box center [393, 276] width 27 height 13
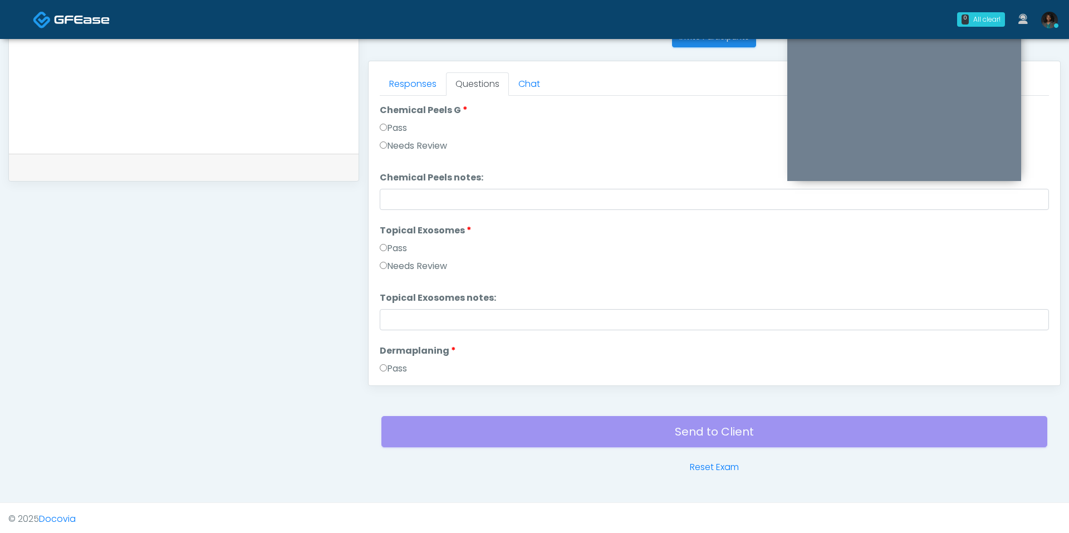
scroll to position [1604, 0]
click at [403, 239] on label "Pass" at bounding box center [393, 245] width 27 height 13
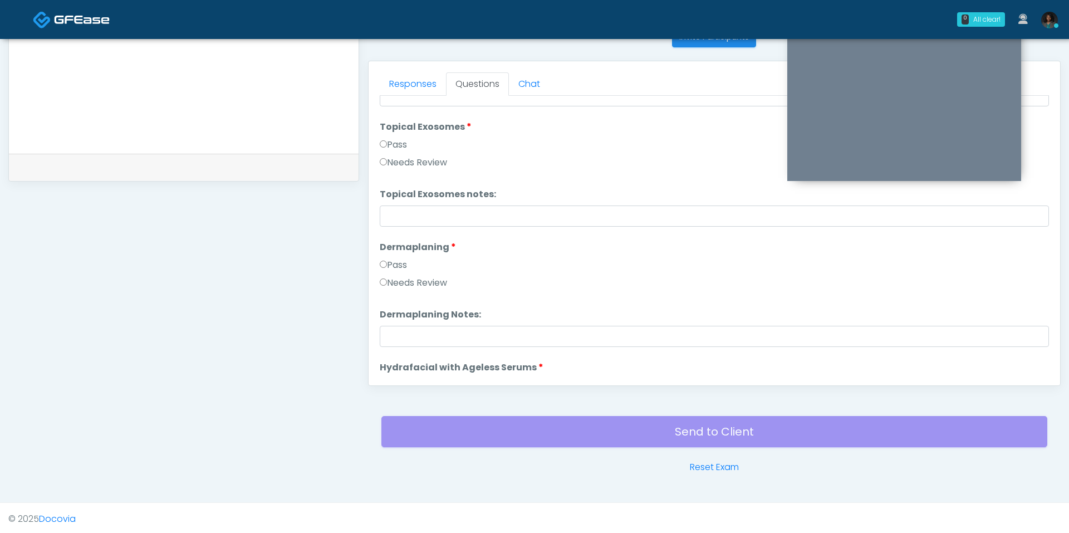
scroll to position [1711, 0]
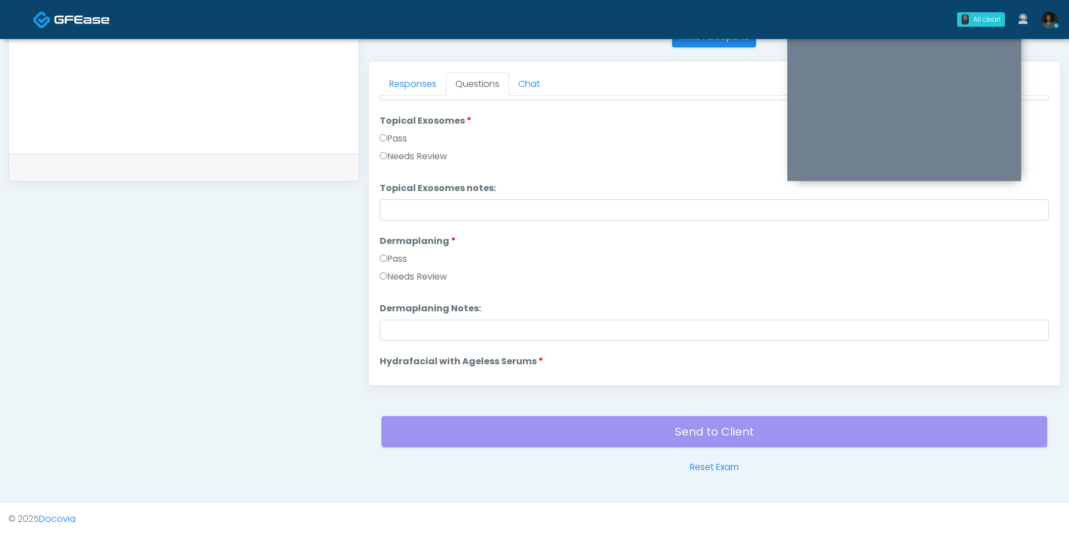
click at [394, 263] on label "Pass" at bounding box center [393, 258] width 27 height 13
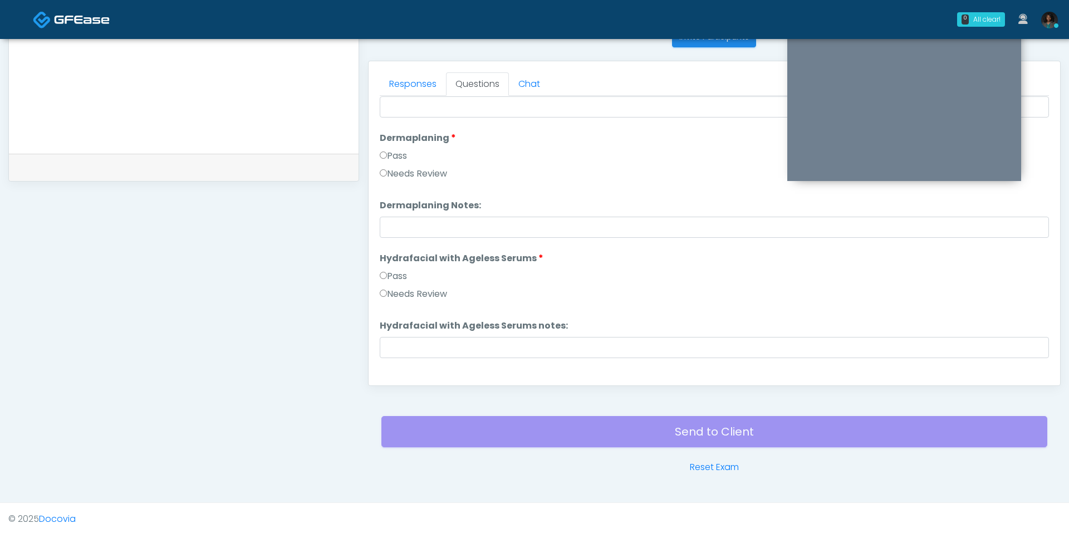
click at [395, 272] on label "Pass" at bounding box center [393, 275] width 27 height 13
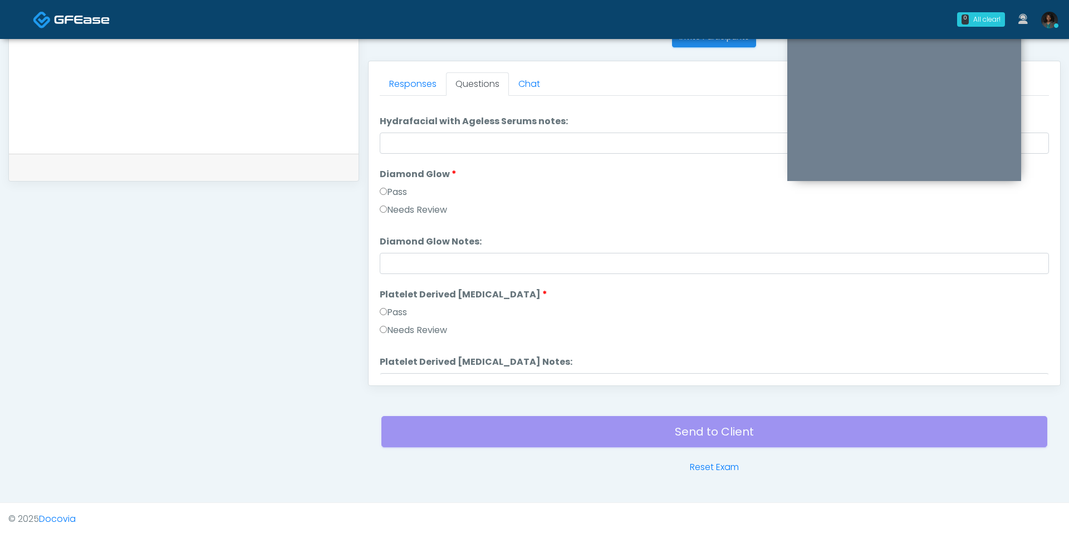
scroll to position [2023, 0]
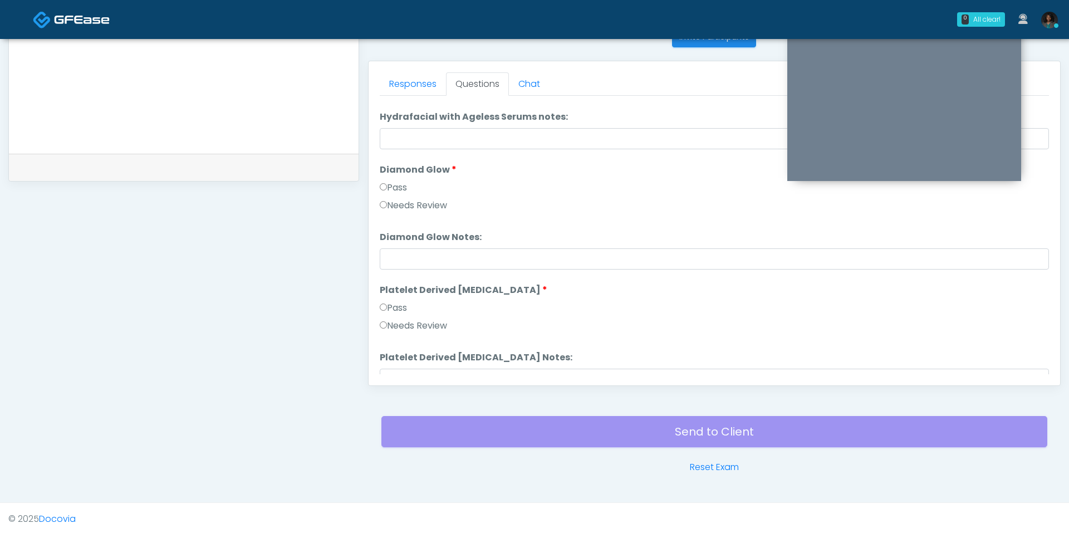
click at [400, 184] on label "Pass" at bounding box center [393, 187] width 27 height 13
click at [391, 303] on label "Pass" at bounding box center [393, 307] width 27 height 13
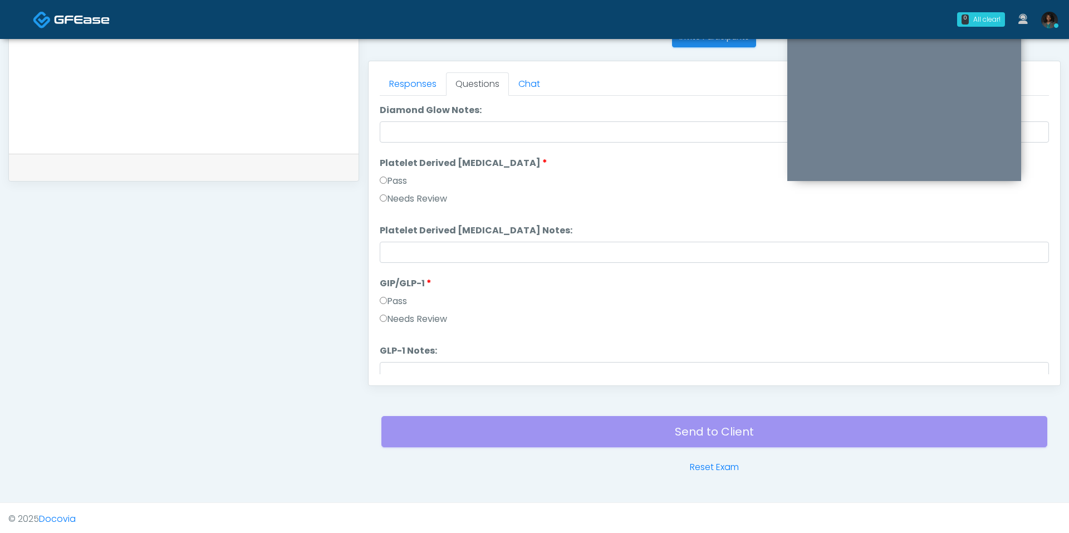
click at [391, 303] on label "Pass" at bounding box center [393, 300] width 27 height 13
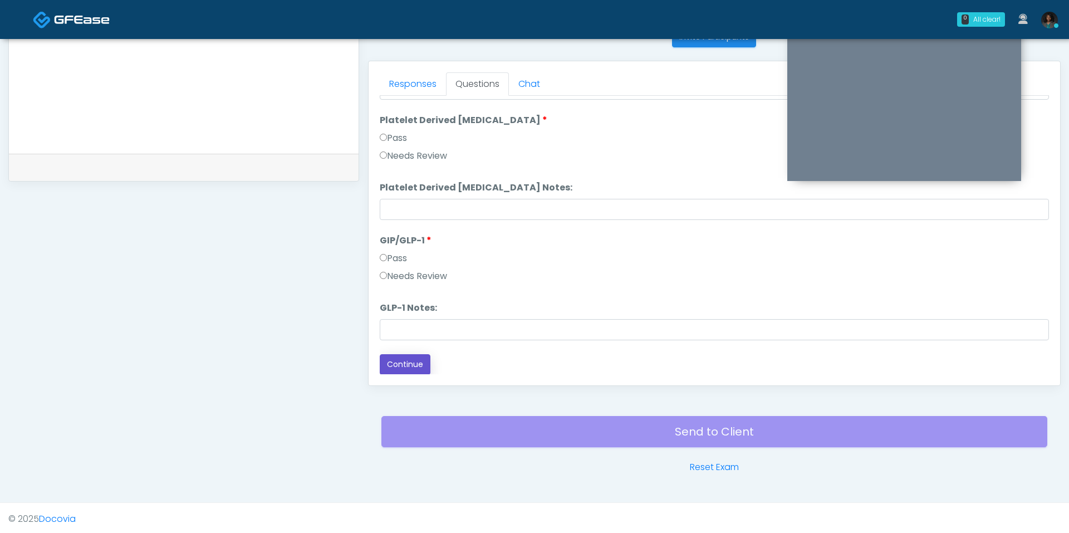
click at [413, 355] on button "Continue" at bounding box center [405, 364] width 51 height 21
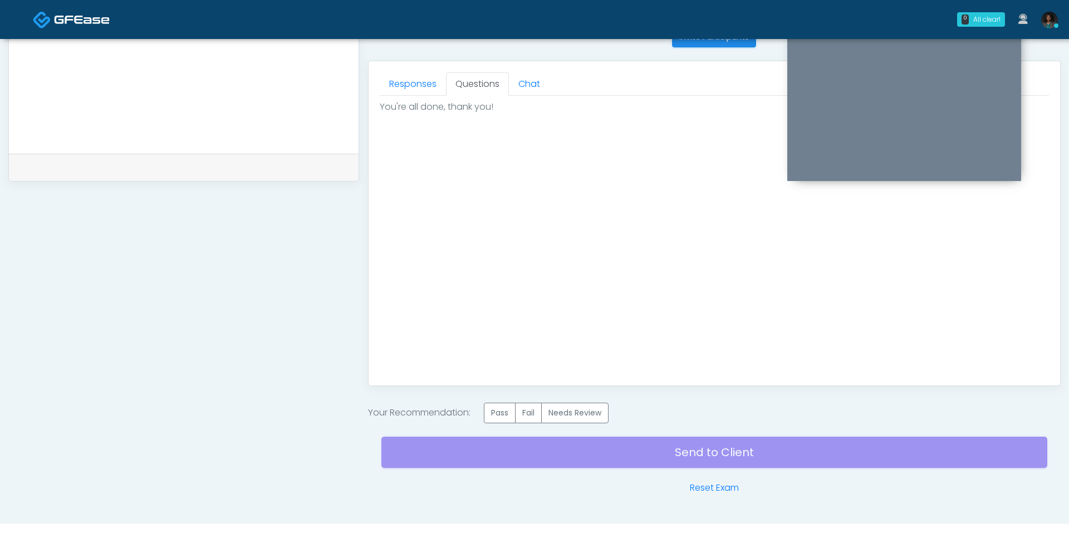
scroll to position [0, 0]
click at [495, 402] on label "Pass" at bounding box center [500, 412] width 32 height 21
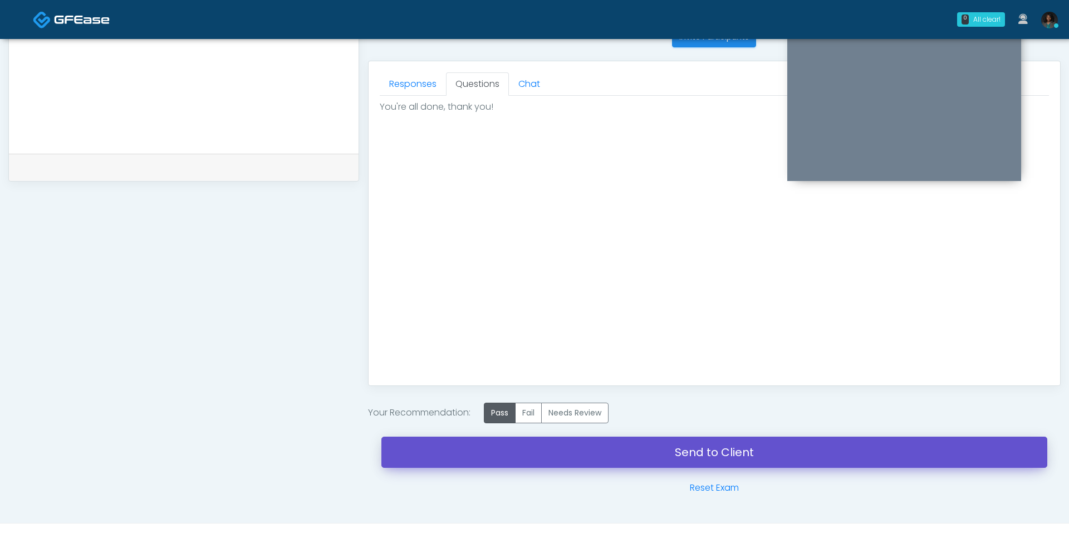
click at [546, 447] on link "Send to Client" at bounding box center [714, 451] width 666 height 31
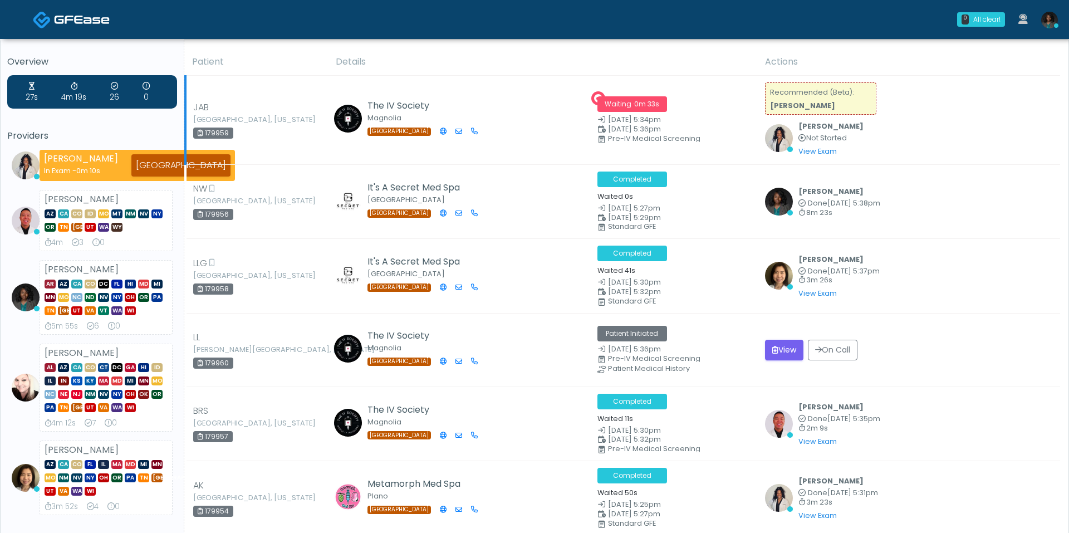
click at [636, 108] on span "Waiting · 0m 33s" at bounding box center [632, 104] width 70 height 16
click at [729, 124] on div "Waiting · 0m 34s [DATE] 5:34pm [DATE] 5:36pm Pre-IV Medical Screening" at bounding box center [674, 119] width 154 height 47
click at [785, 345] on button "View" at bounding box center [784, 350] width 38 height 21
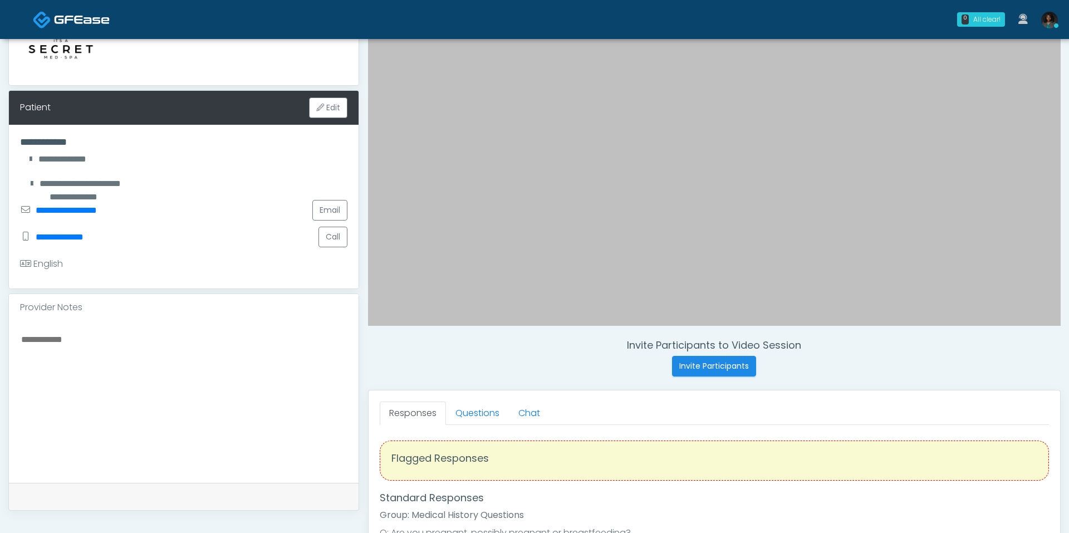
scroll to position [140, 0]
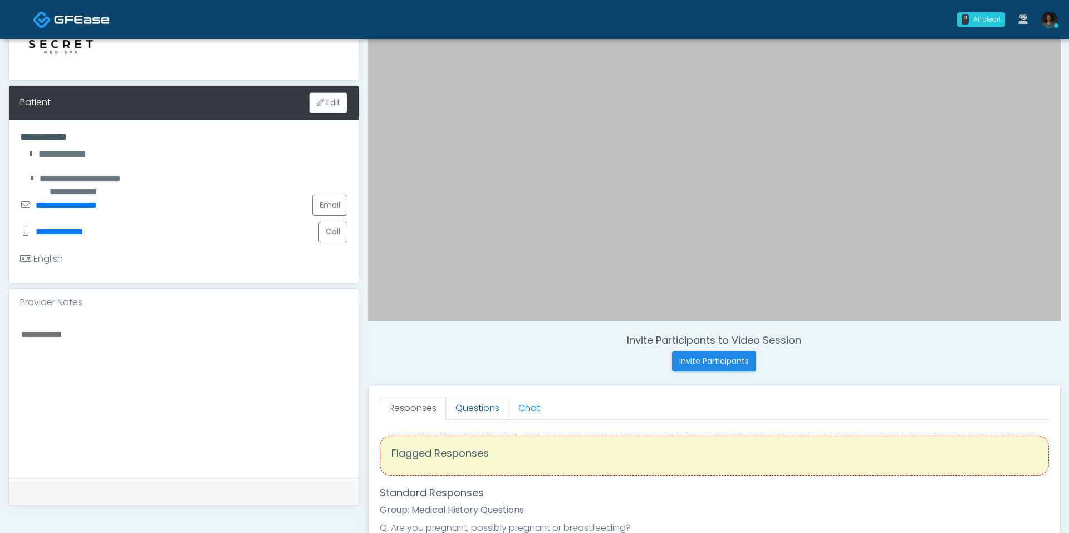
click at [484, 402] on link "Questions" at bounding box center [477, 407] width 63 height 23
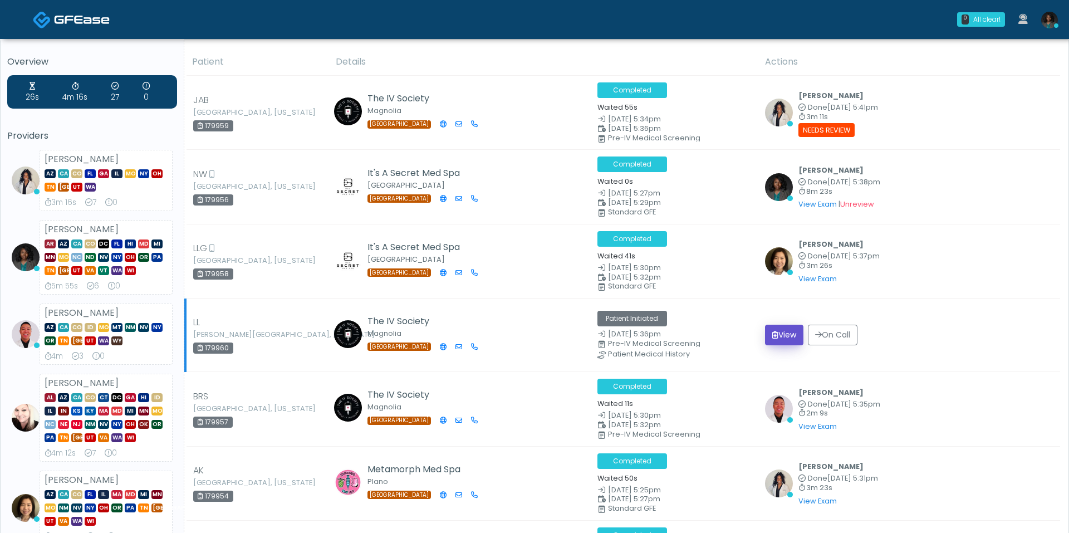
click at [783, 332] on button "View" at bounding box center [784, 335] width 38 height 21
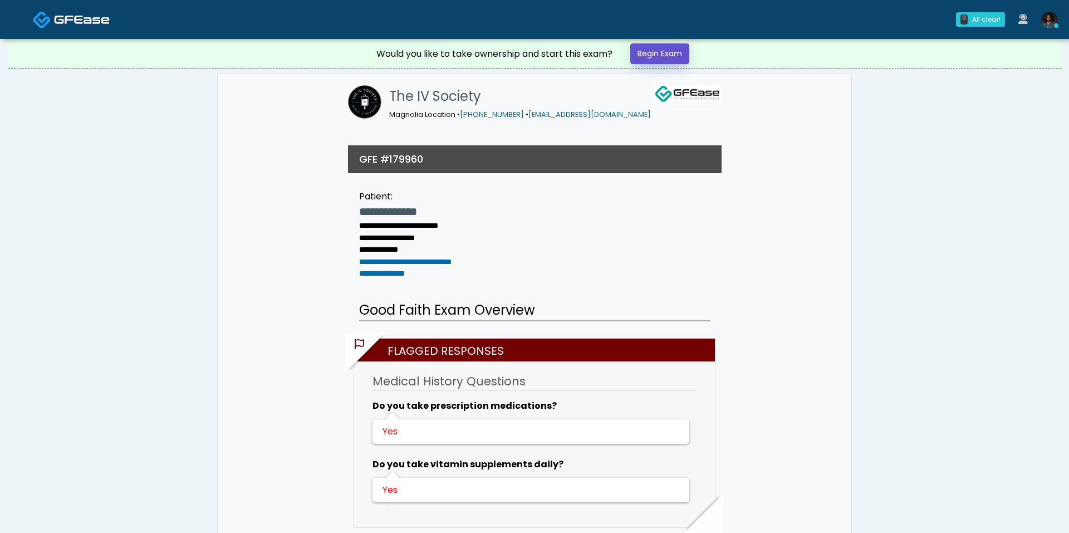
click at [685, 60] on link "Begin Exam" at bounding box center [659, 53] width 59 height 21
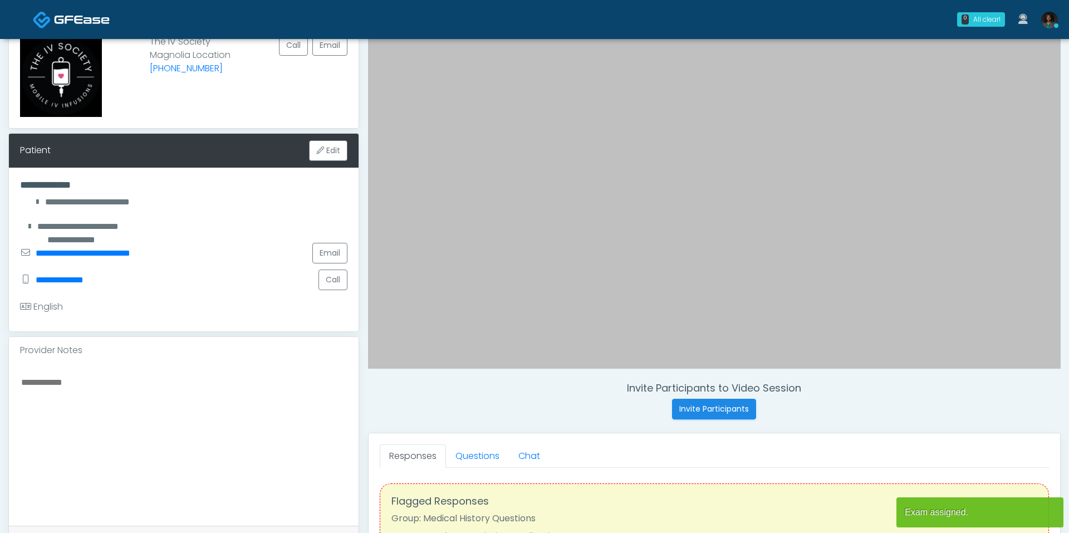
scroll to position [97, 0]
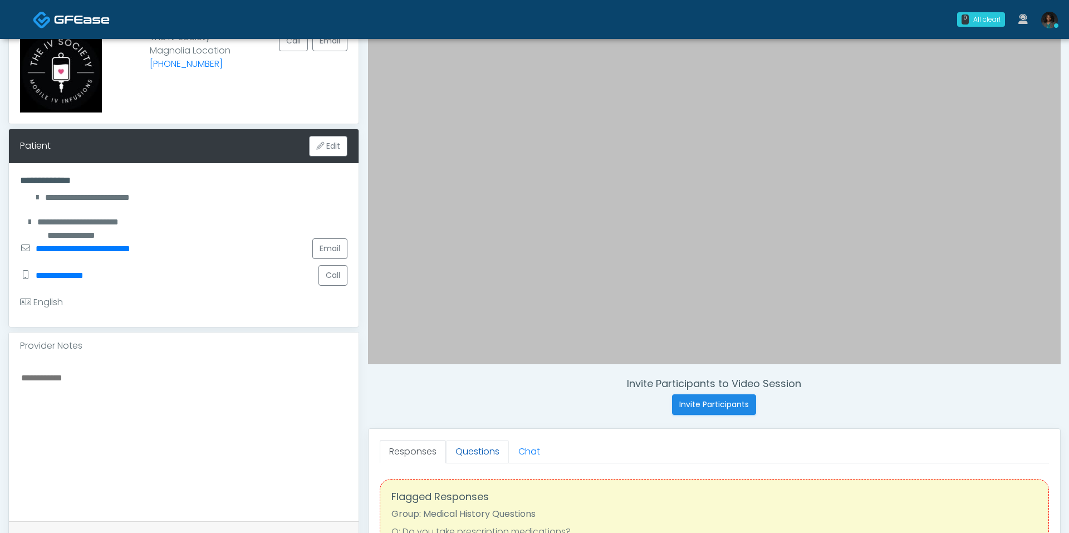
click at [479, 445] on link "Questions" at bounding box center [477, 451] width 63 height 23
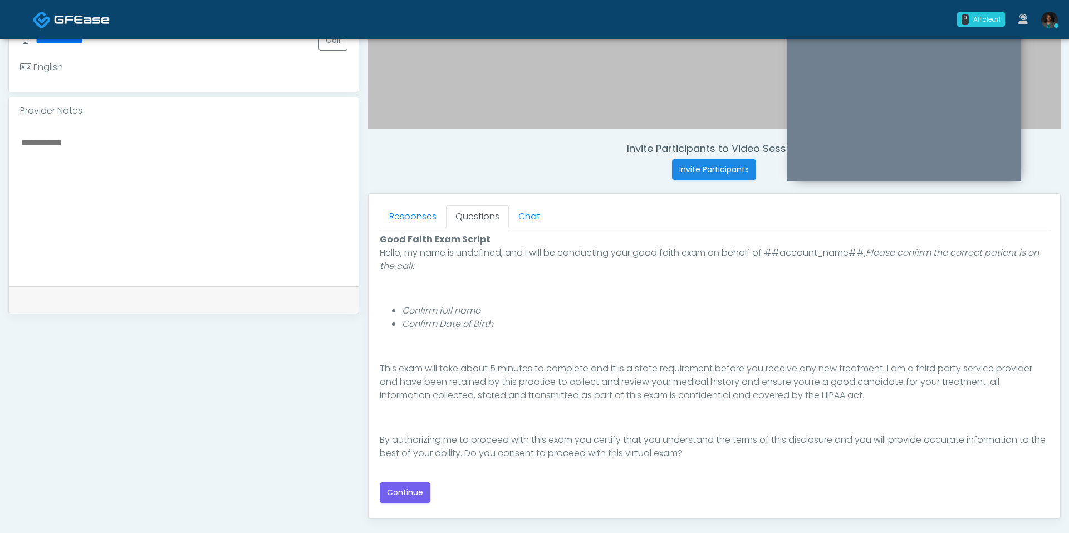
scroll to position [334, 0]
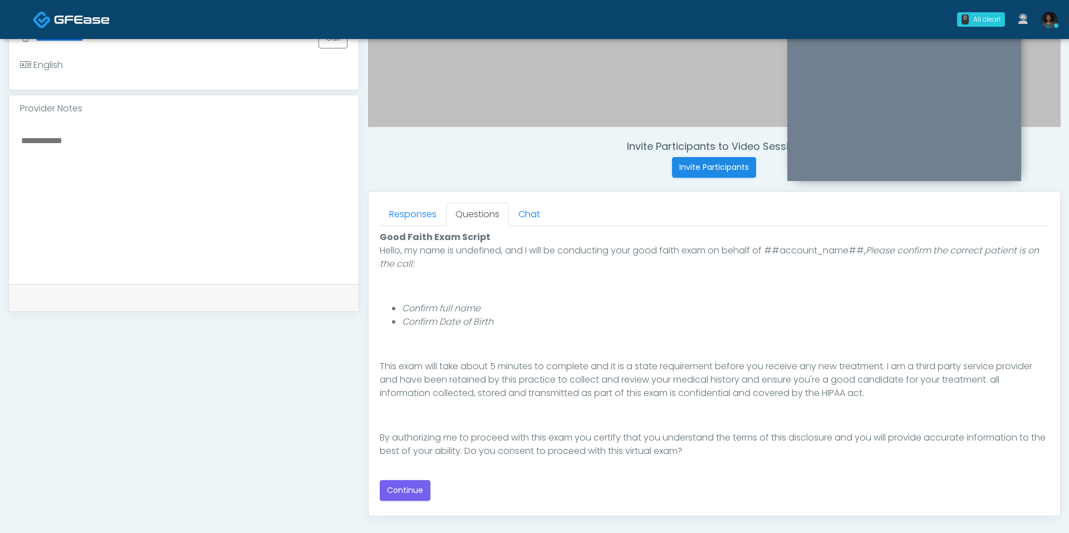
click at [376, 488] on div "Responses Questions Chat Good Faith Exam Script Good Faith Exam Script INTRODUC…" at bounding box center [714, 354] width 691 height 324
click at [387, 488] on button "Continue" at bounding box center [405, 490] width 51 height 21
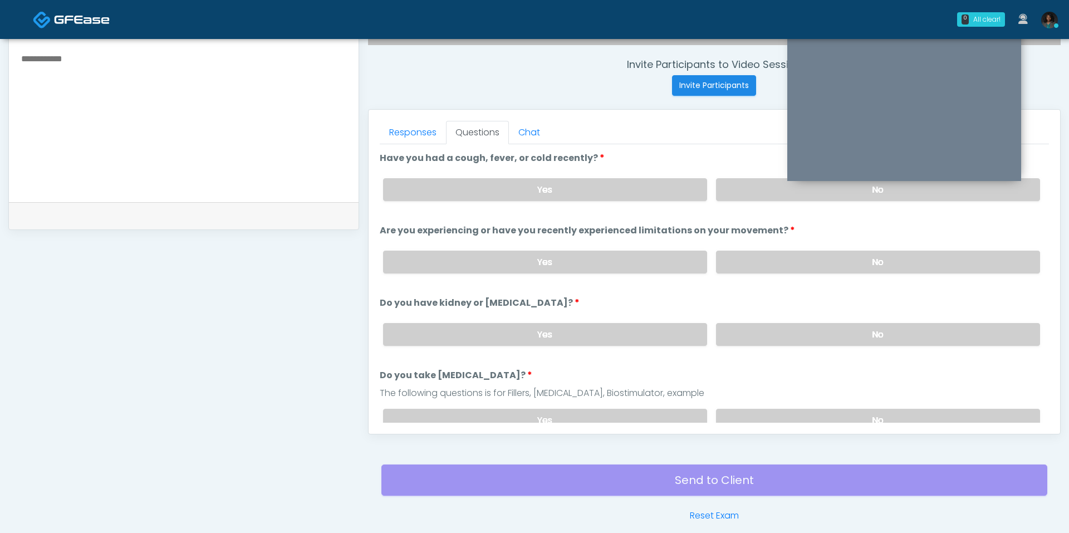
scroll to position [410, 0]
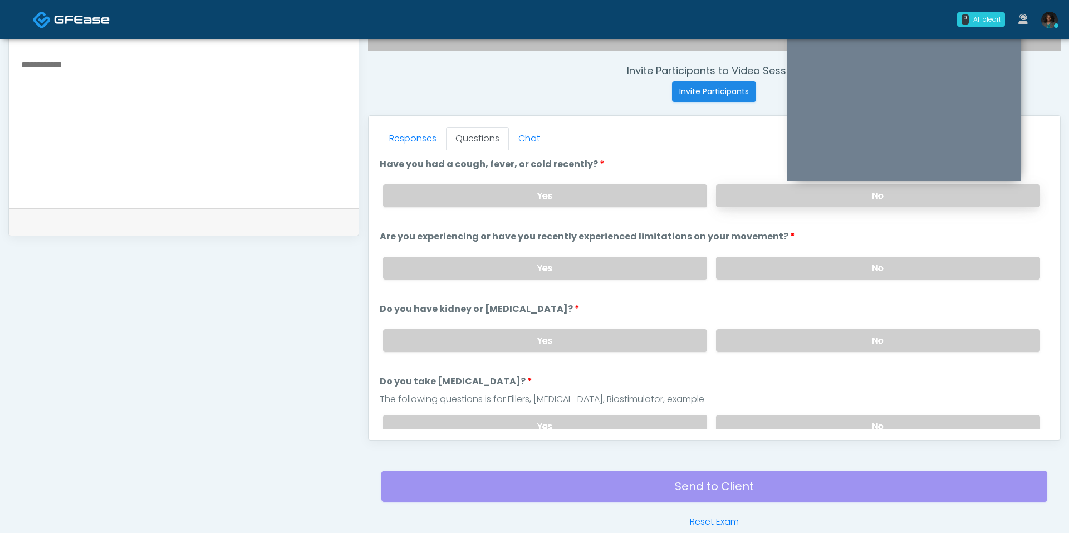
click at [745, 195] on label "No" at bounding box center [878, 195] width 324 height 23
click at [792, 263] on label "No" at bounding box center [878, 268] width 324 height 23
click at [780, 333] on label "No" at bounding box center [878, 340] width 324 height 23
click at [768, 420] on label "No" at bounding box center [878, 426] width 324 height 23
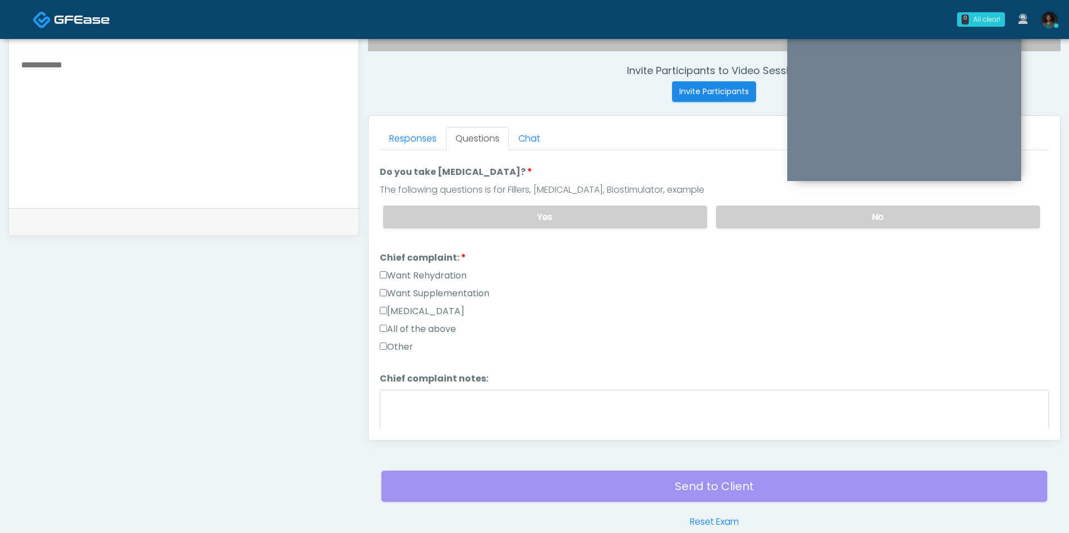
scroll to position [212, 0]
click at [425, 272] on label "Want Rehydration" at bounding box center [423, 273] width 87 height 13
click at [435, 287] on label "Want Supplementation" at bounding box center [435, 290] width 110 height 13
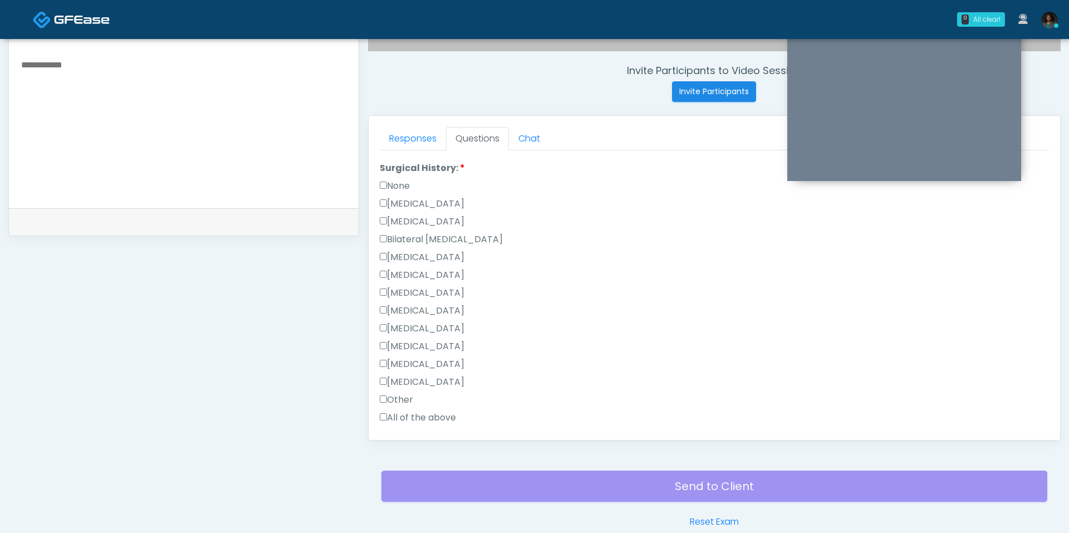
scroll to position [510, 0]
click at [420, 197] on div "Cesarean Section" at bounding box center [714, 199] width 669 height 18
click at [420, 194] on label "Cesarean Section" at bounding box center [422, 196] width 85 height 13
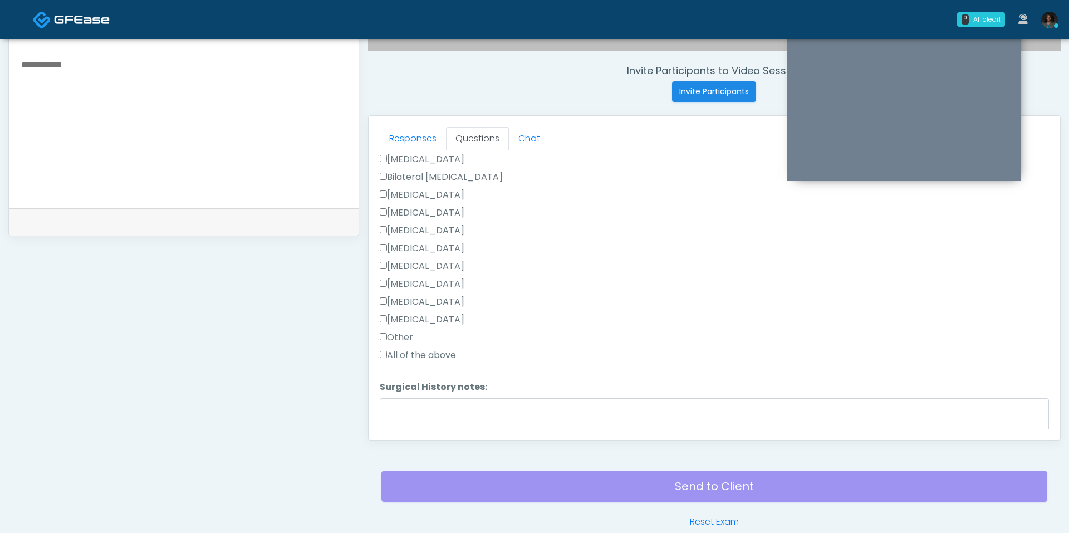
scroll to position [563, 0]
click at [404, 338] on div "Other" at bounding box center [714, 342] width 669 height 18
click at [402, 335] on label "Other" at bounding box center [396, 339] width 33 height 13
click at [418, 404] on textarea "Surgical History notes:" at bounding box center [714, 424] width 669 height 48
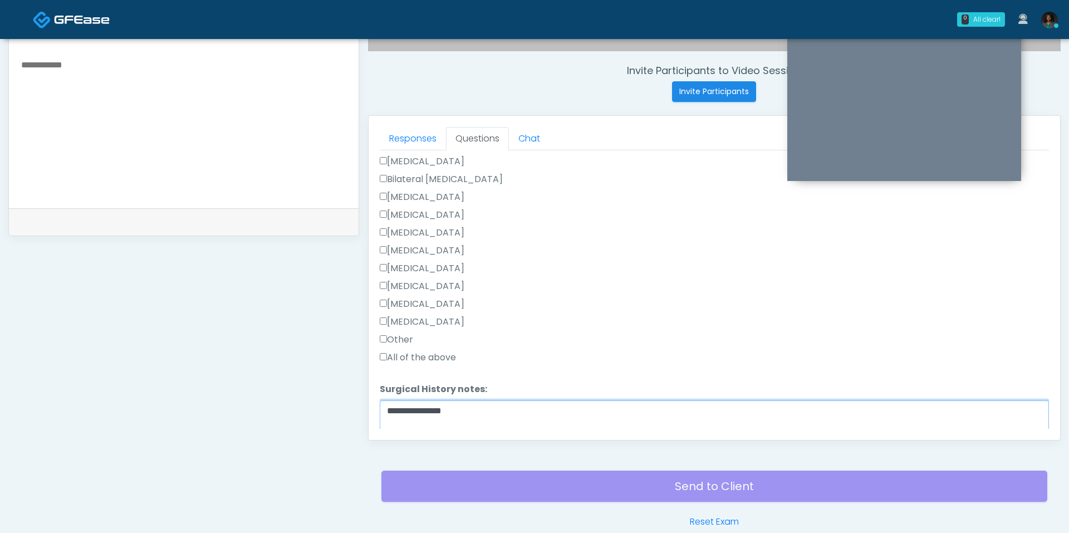
drag, startPoint x: 434, startPoint y: 392, endPoint x: 459, endPoint y: 378, distance: 28.9
click at [434, 400] on textarea "**********" at bounding box center [714, 424] width 669 height 48
type textarea "**********"
click at [424, 279] on label "Cholecystectomy" at bounding box center [422, 285] width 85 height 13
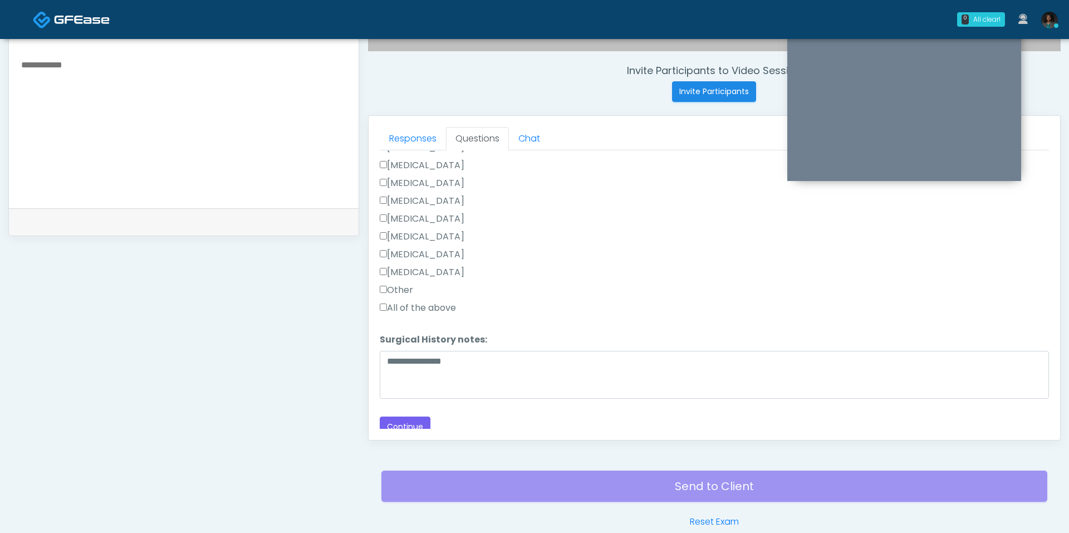
scroll to position [615, 0]
click at [402, 418] on button "Continue" at bounding box center [405, 425] width 51 height 21
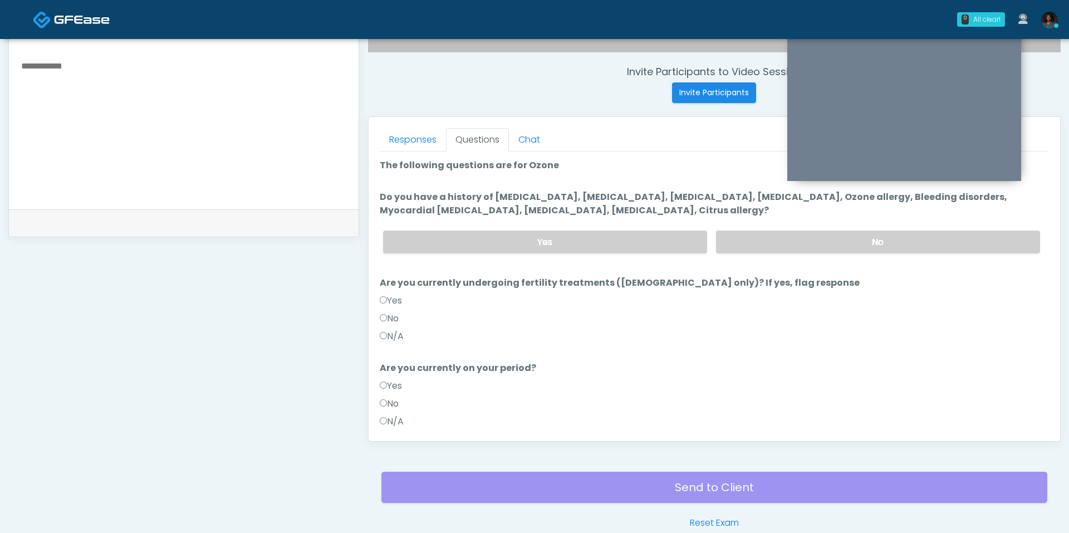
scroll to position [415, 0]
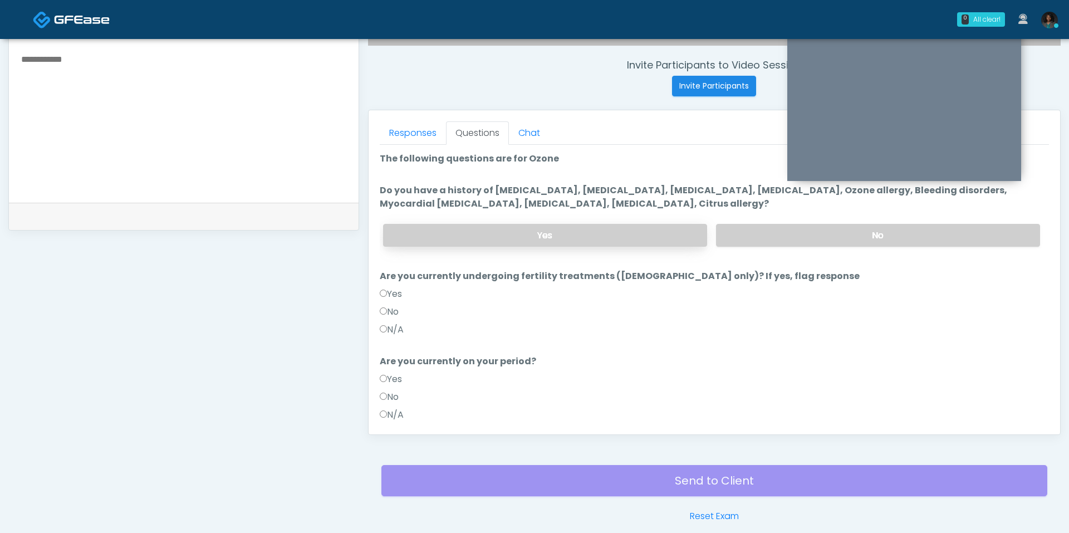
click at [602, 233] on label "Yes" at bounding box center [545, 235] width 324 height 23
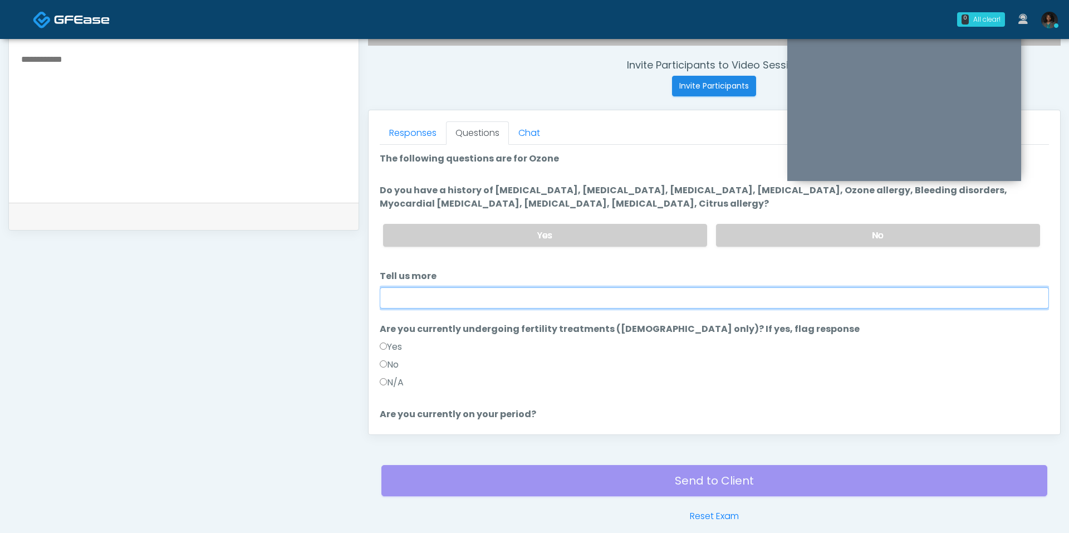
click at [561, 292] on input "Tell us more" at bounding box center [714, 297] width 669 height 21
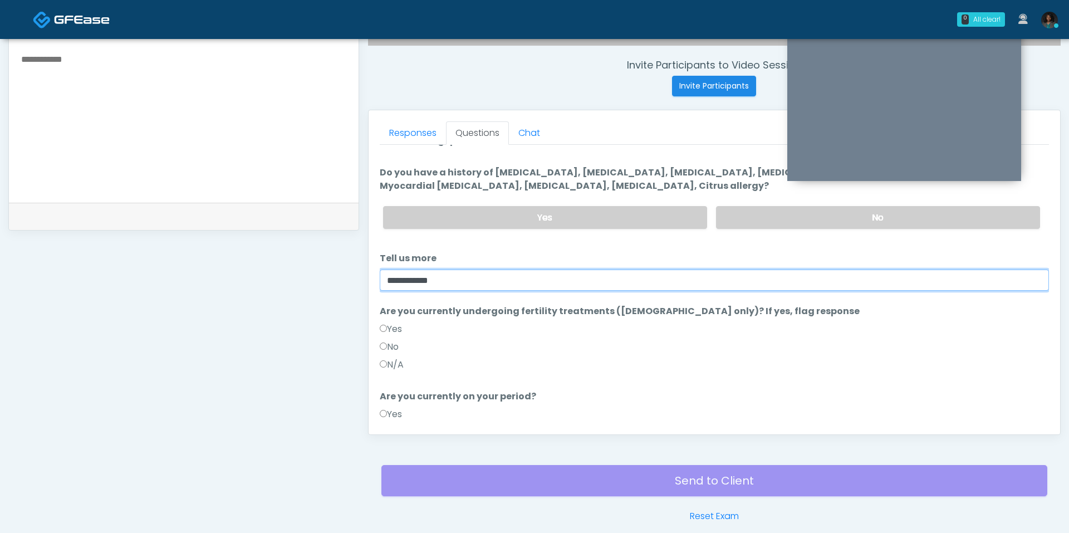
type input "**********"
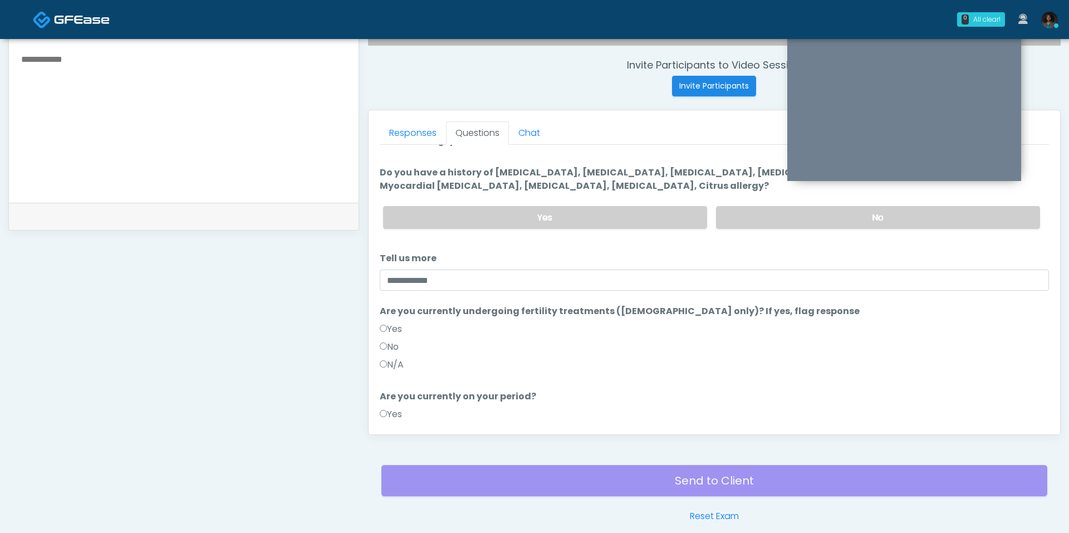
click at [386, 341] on label "No" at bounding box center [389, 346] width 19 height 13
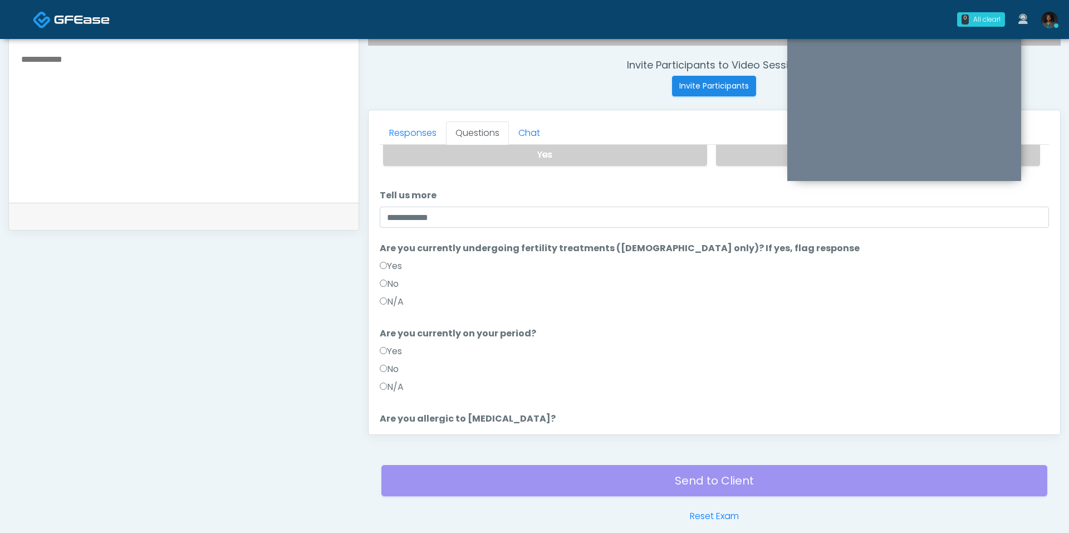
scroll to position [111, 0]
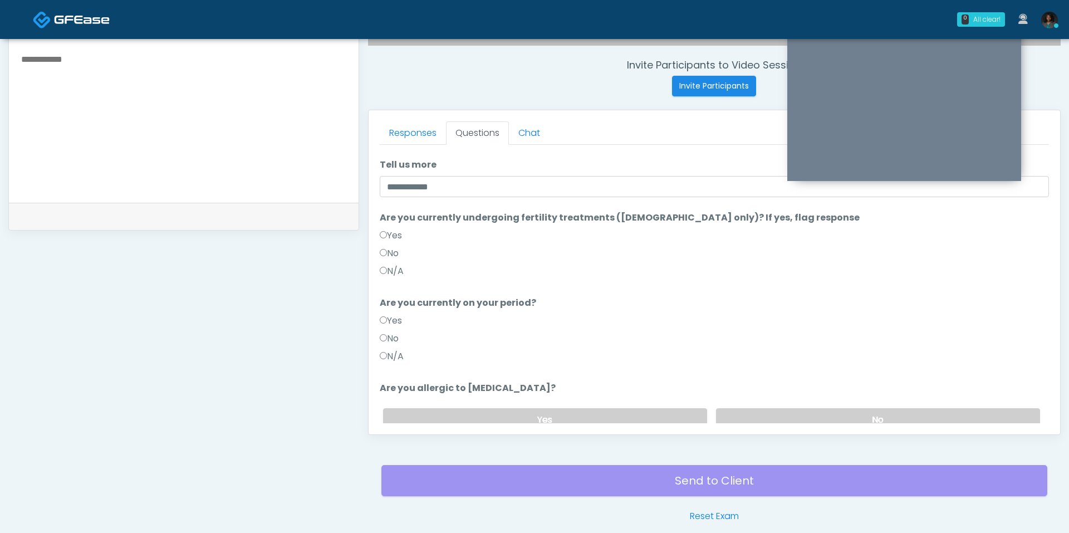
click at [394, 338] on label "No" at bounding box center [389, 338] width 19 height 13
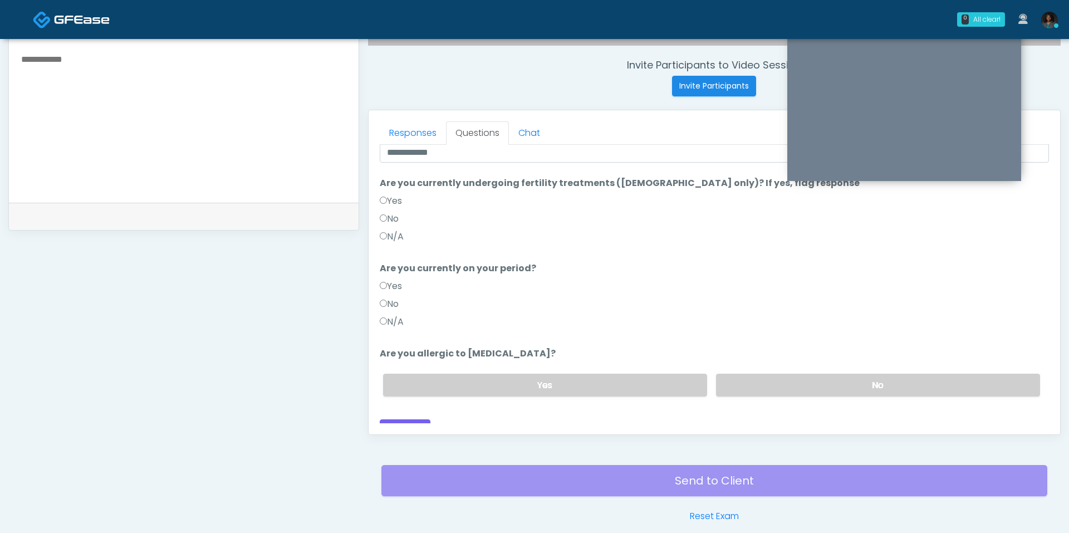
scroll to position [159, 0]
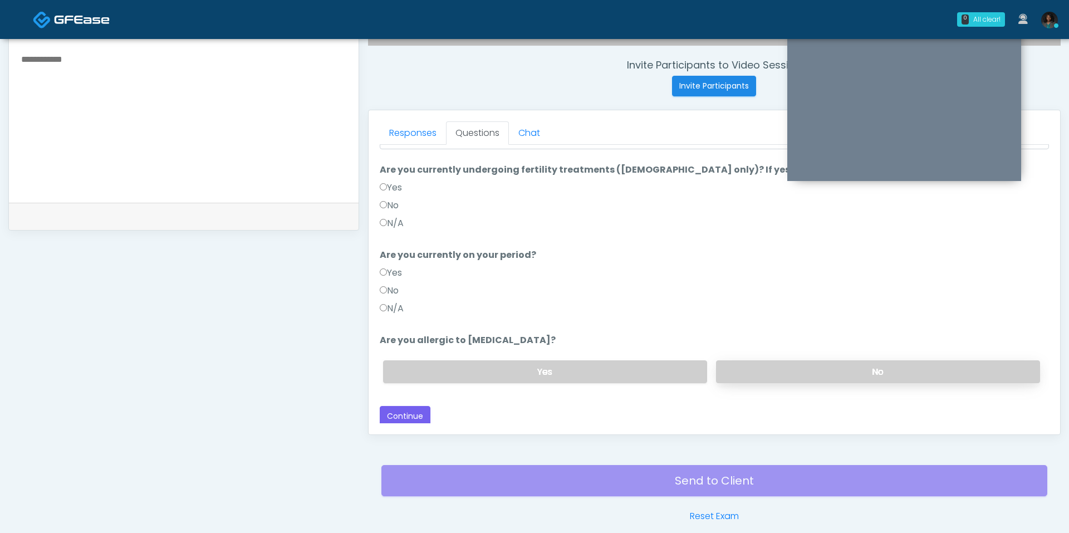
click at [750, 368] on label "No" at bounding box center [878, 371] width 324 height 23
click at [426, 410] on button "Continue" at bounding box center [405, 416] width 51 height 21
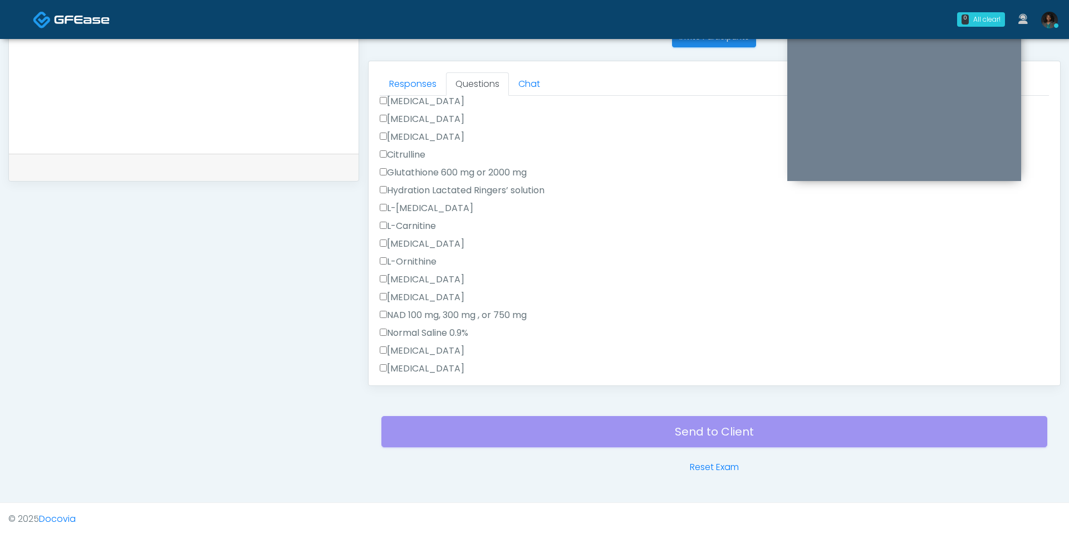
scroll to position [0, 0]
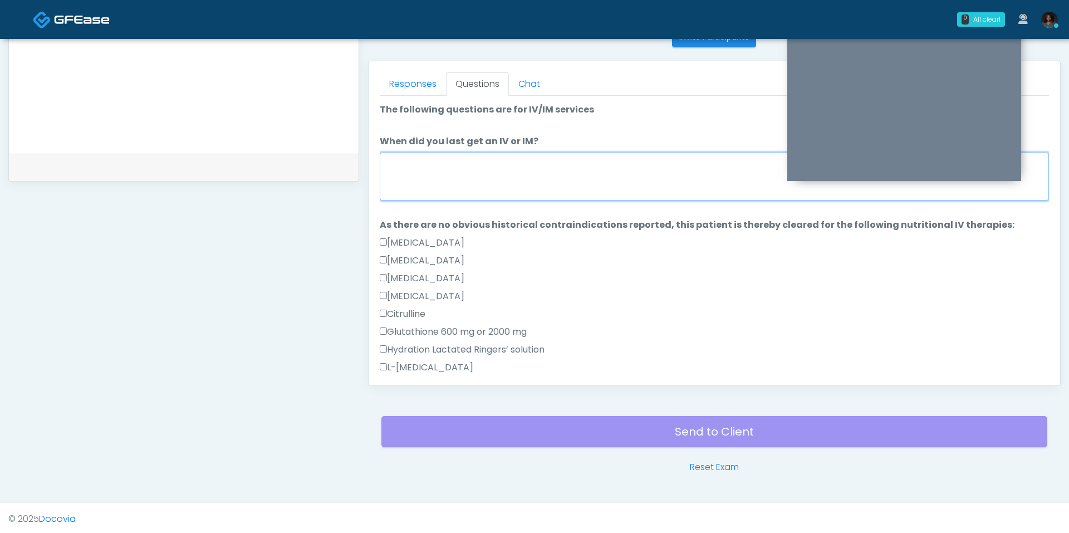
click at [509, 169] on textarea "When did you last get an IV or IM?" at bounding box center [714, 177] width 669 height 48
type textarea "*"
click at [387, 165] on textarea "*********" at bounding box center [714, 177] width 669 height 48
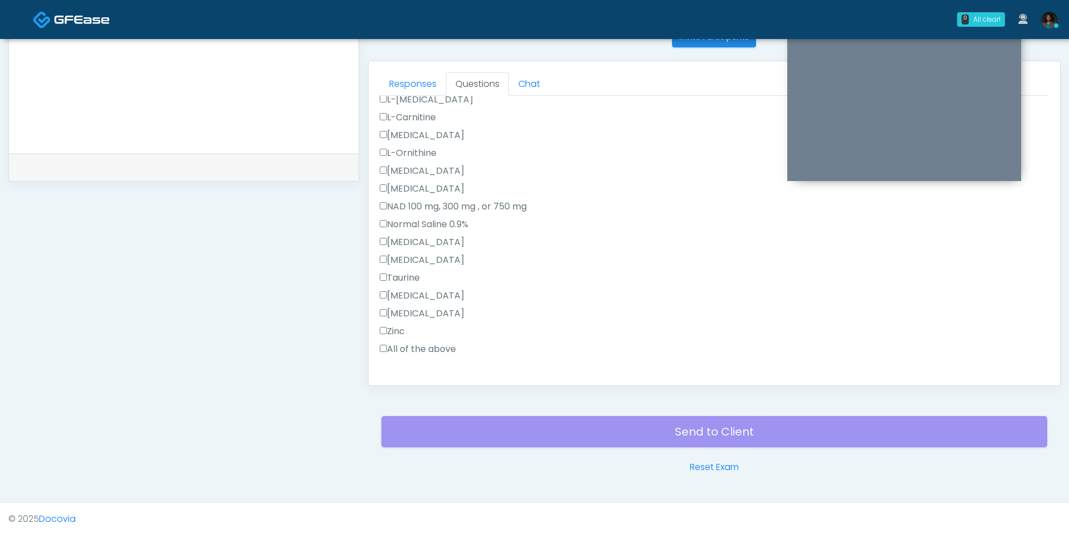
scroll to position [341, 0]
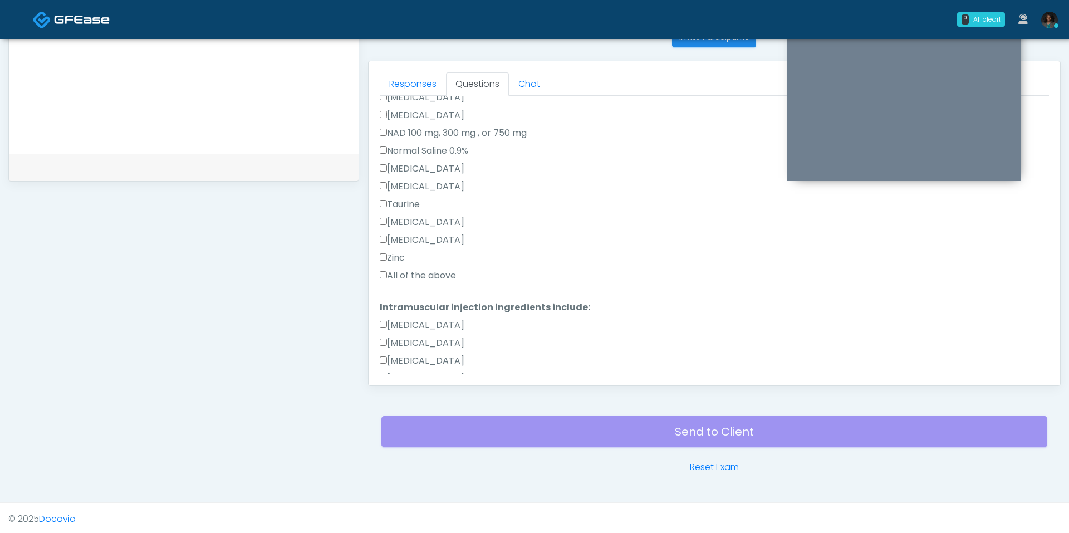
type textarea "**********"
click at [415, 271] on label "All of the above" at bounding box center [418, 275] width 76 height 13
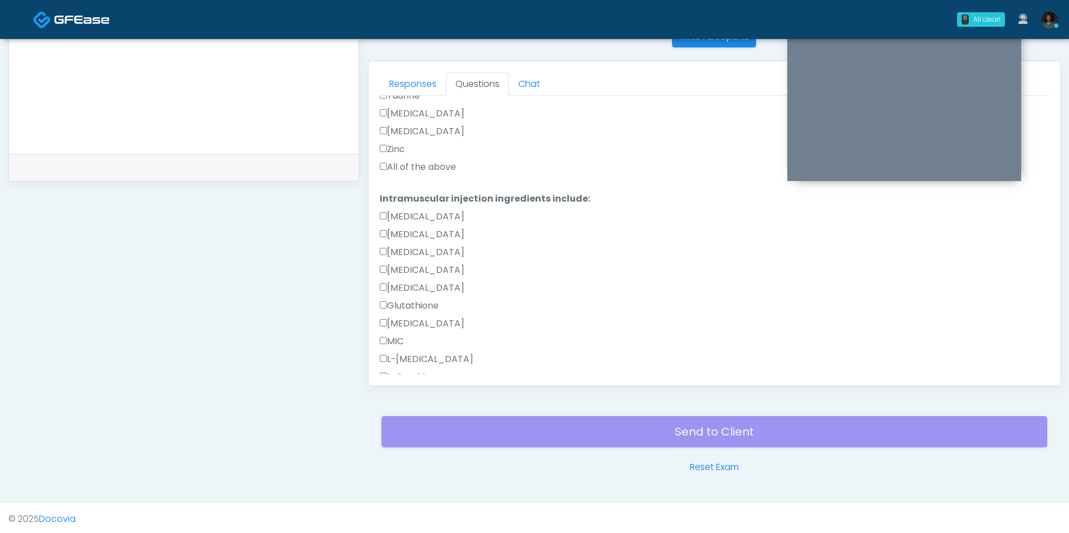
scroll to position [693, 0]
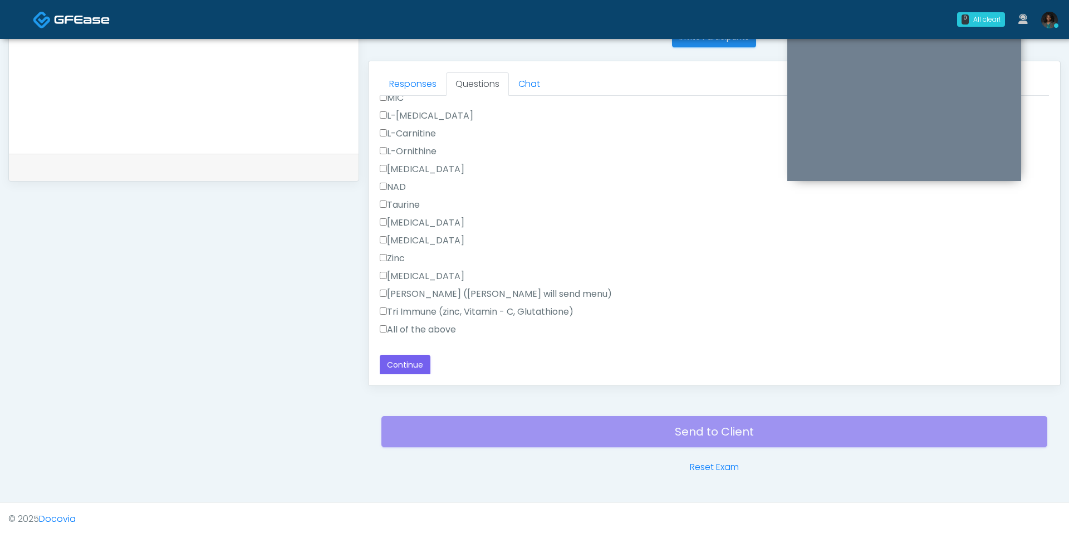
click at [406, 332] on label "All of the above" at bounding box center [418, 329] width 76 height 13
click at [410, 381] on div "Responses Questions Chat Good Faith Exam Script Good Faith Exam Script INTRODUC…" at bounding box center [714, 223] width 691 height 324
click at [410, 370] on button "Continue" at bounding box center [405, 365] width 51 height 21
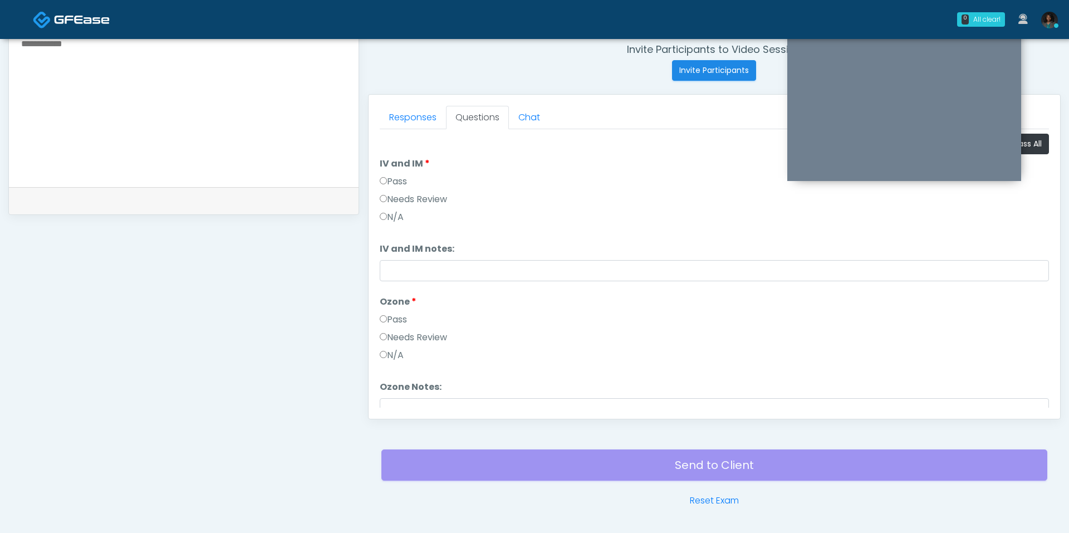
scroll to position [420, 0]
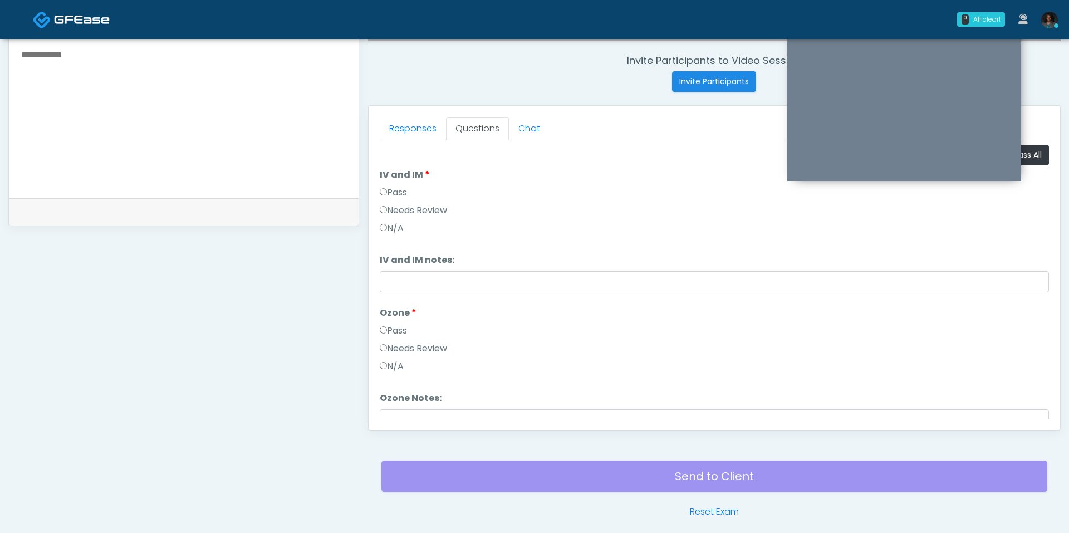
click at [397, 189] on label "Pass" at bounding box center [393, 192] width 27 height 13
click at [400, 328] on label "Pass" at bounding box center [393, 330] width 27 height 13
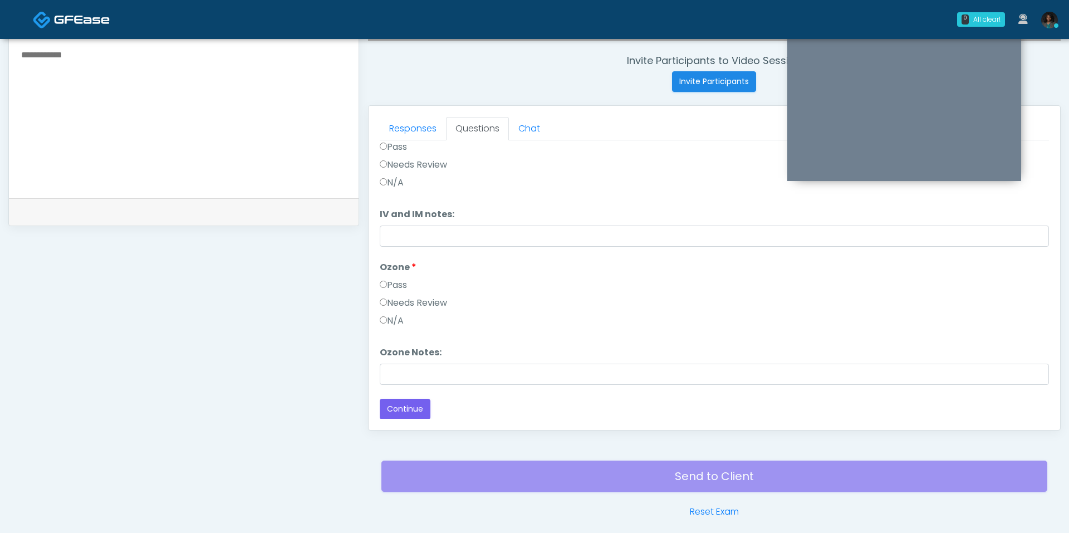
scroll to position [464, 0]
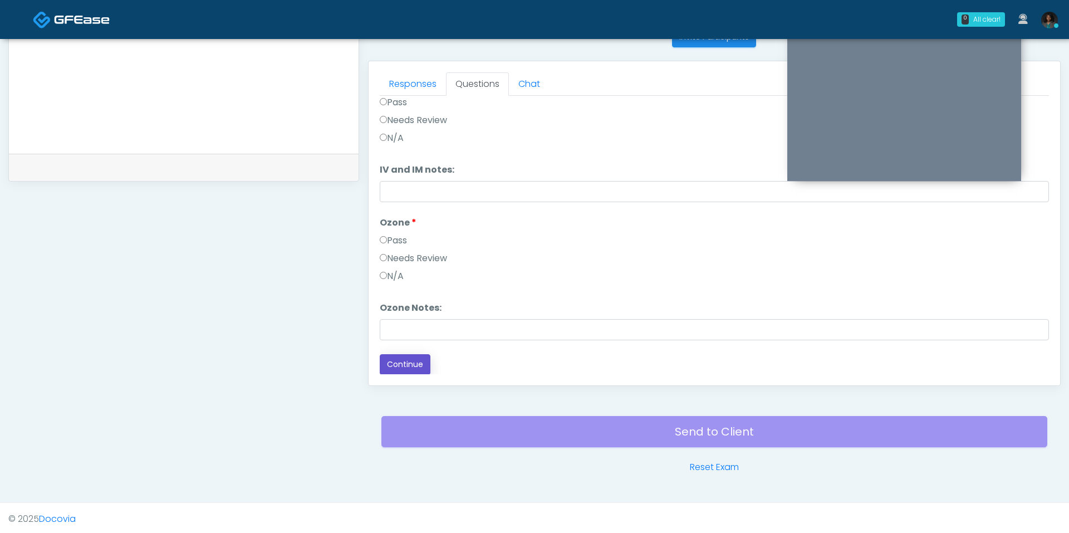
click at [414, 361] on button "Continue" at bounding box center [405, 364] width 51 height 21
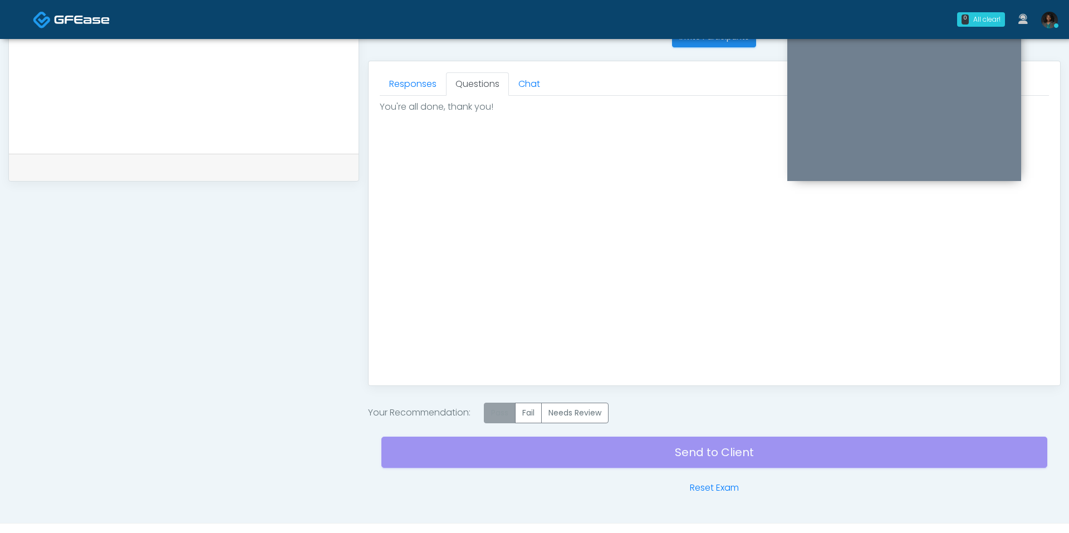
click at [507, 411] on label "Pass" at bounding box center [500, 412] width 32 height 21
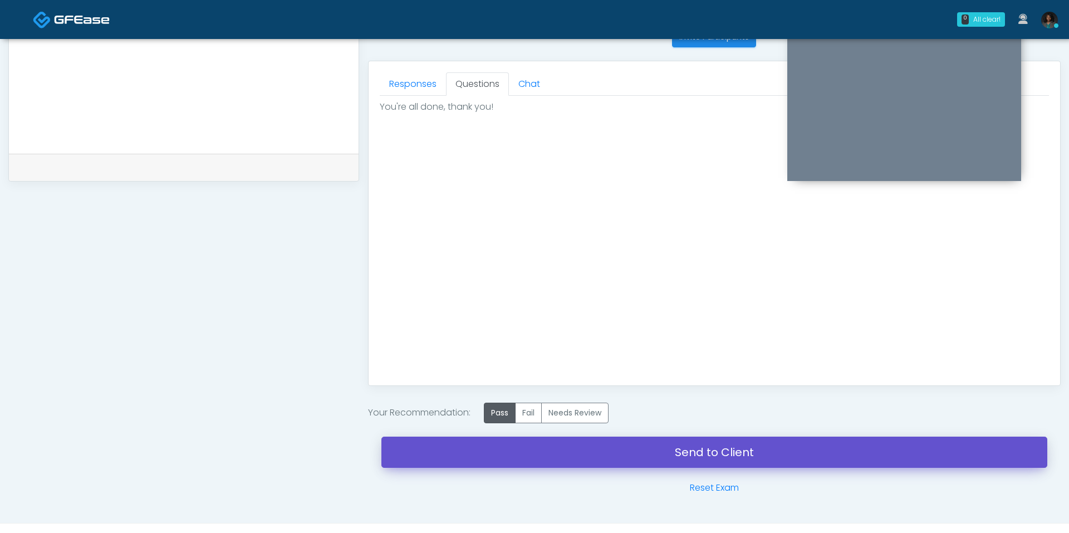
click at [532, 446] on link "Send to Client" at bounding box center [714, 451] width 666 height 31
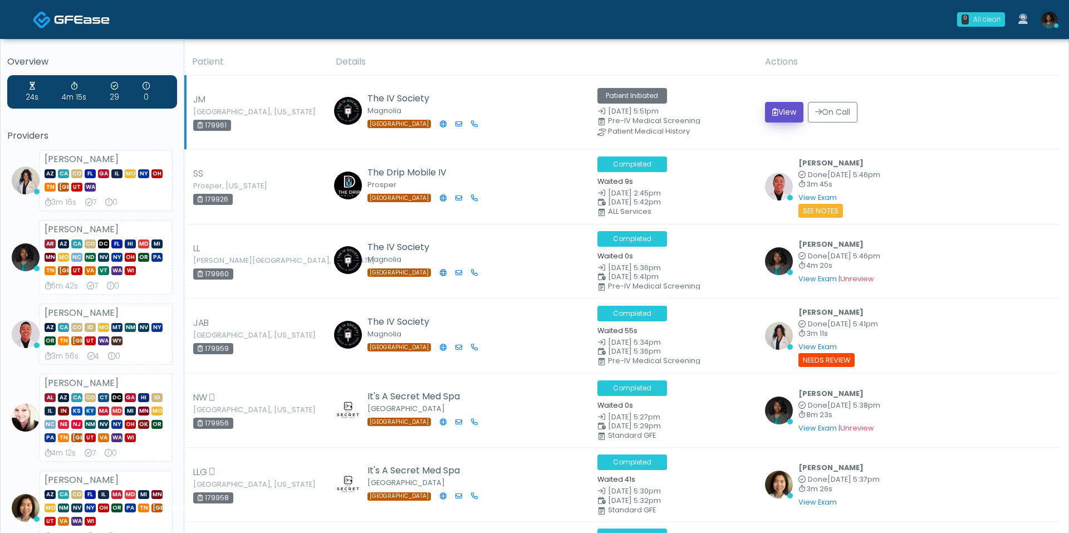
click at [779, 114] on button "View" at bounding box center [784, 112] width 38 height 21
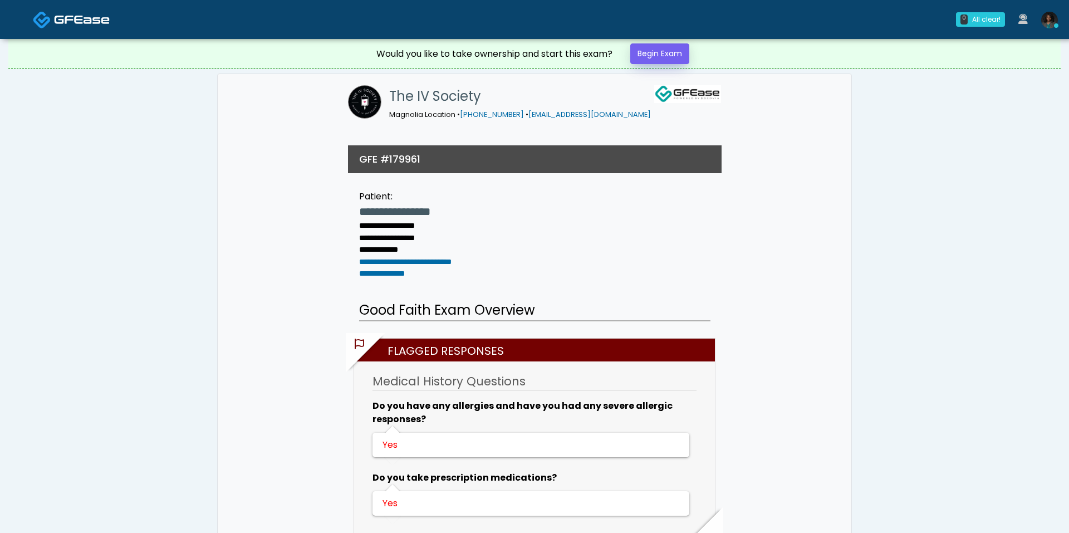
click at [646, 43] on div "Would you like to take ownership and start this exam? Begin Exam" at bounding box center [534, 54] width 334 height 30
click at [649, 50] on link "Begin Exam" at bounding box center [659, 53] width 59 height 21
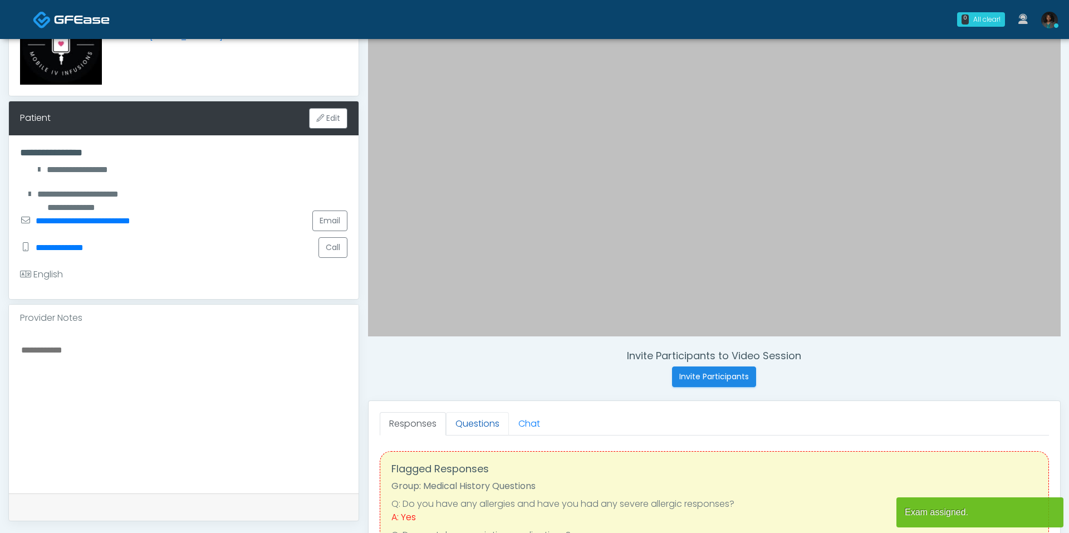
click at [492, 416] on link "Questions" at bounding box center [477, 423] width 63 height 23
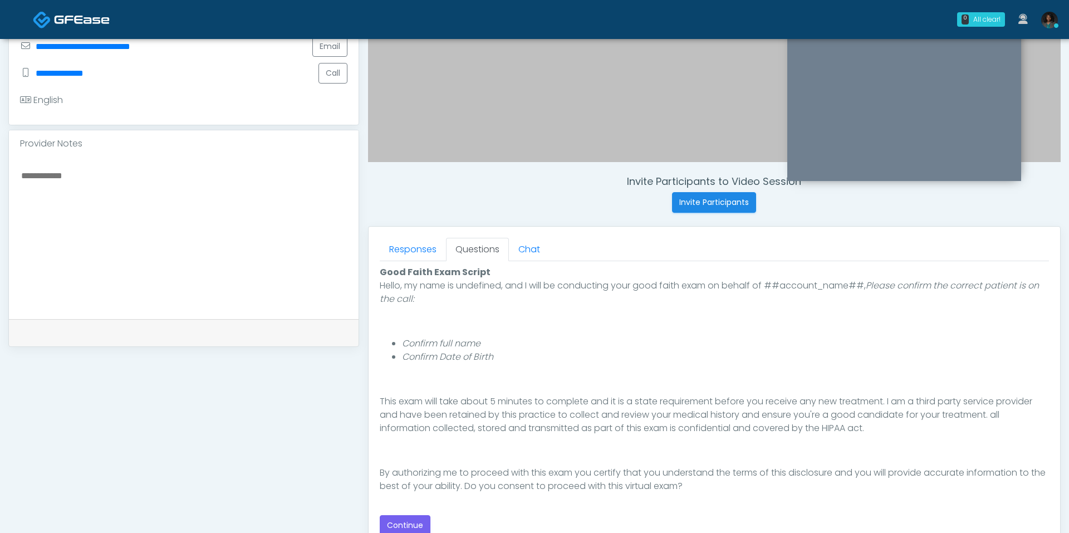
scroll to position [337, 0]
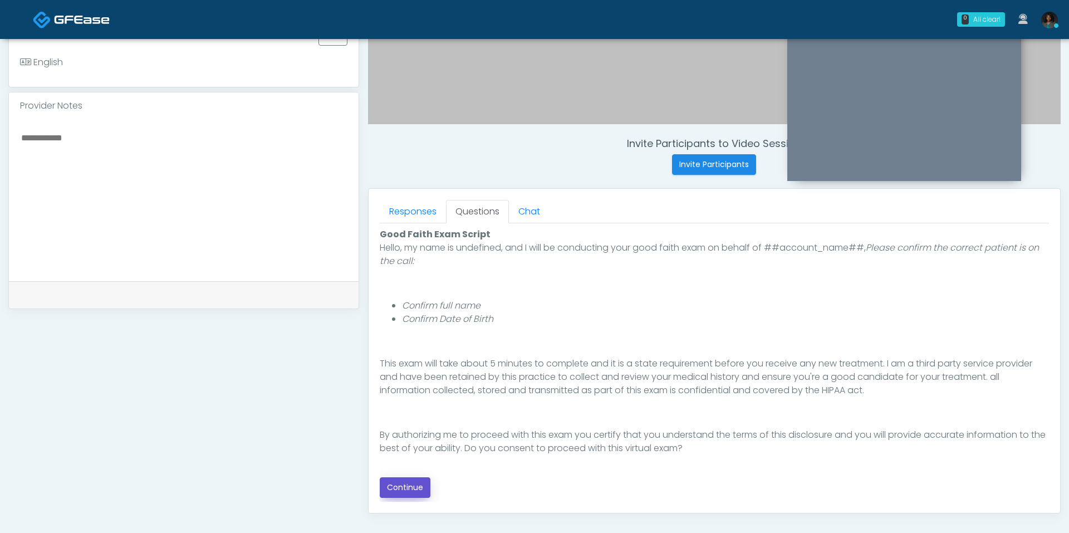
click at [426, 485] on button "Continue" at bounding box center [405, 487] width 51 height 21
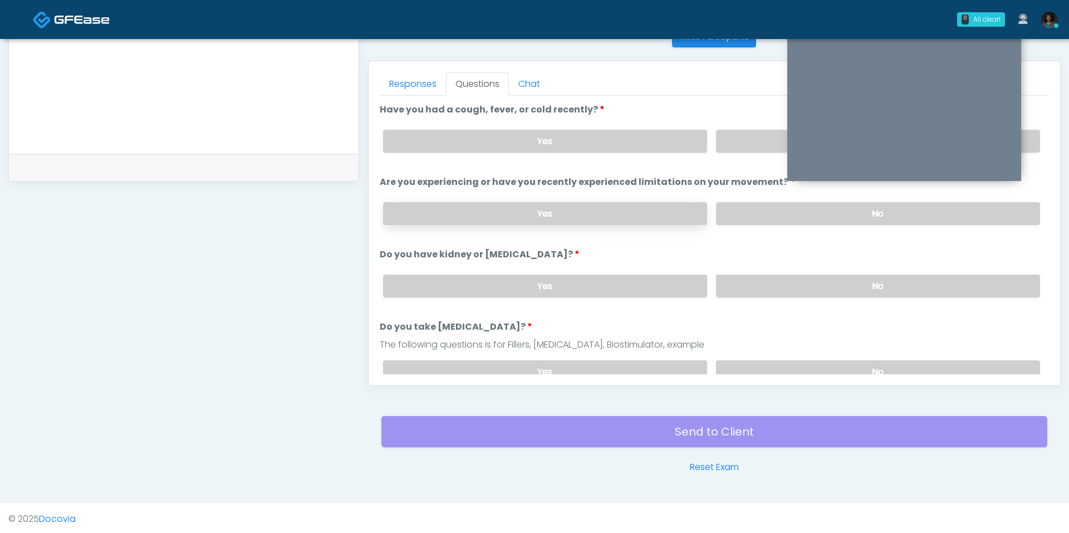
scroll to position [459, 0]
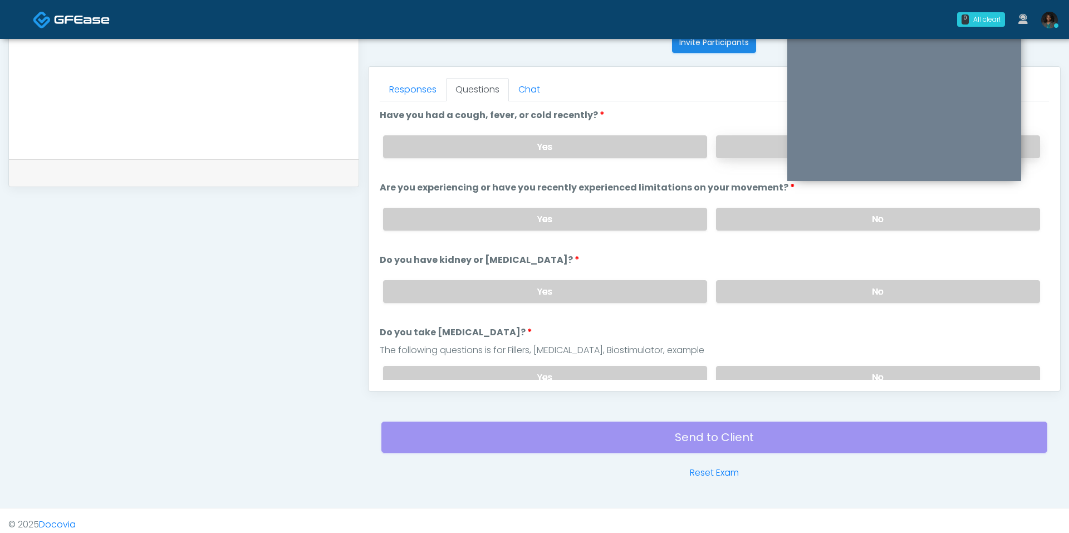
click at [752, 153] on label "No" at bounding box center [878, 146] width 324 height 23
click at [757, 217] on label "No" at bounding box center [878, 219] width 324 height 23
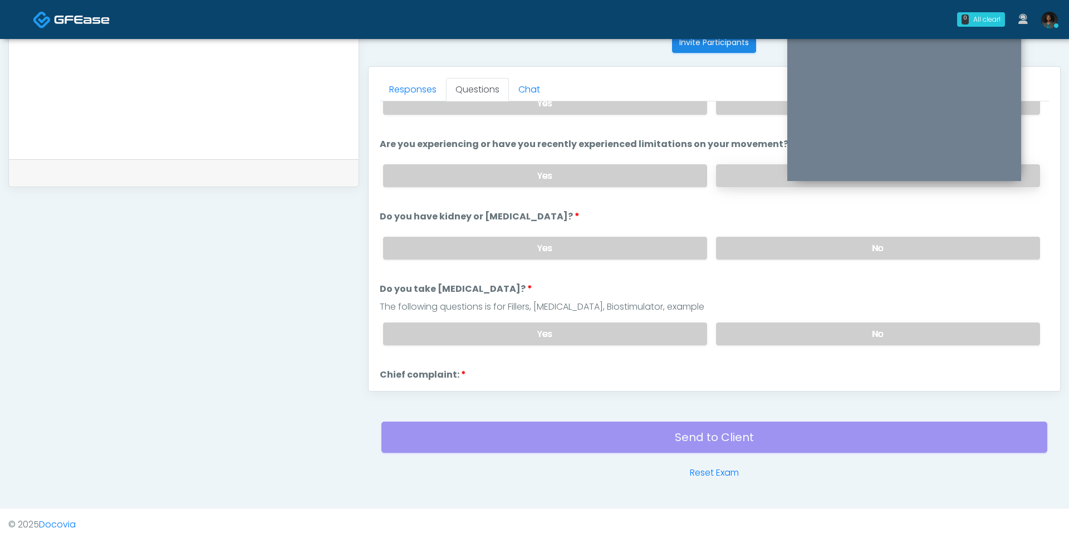
scroll to position [25, 0]
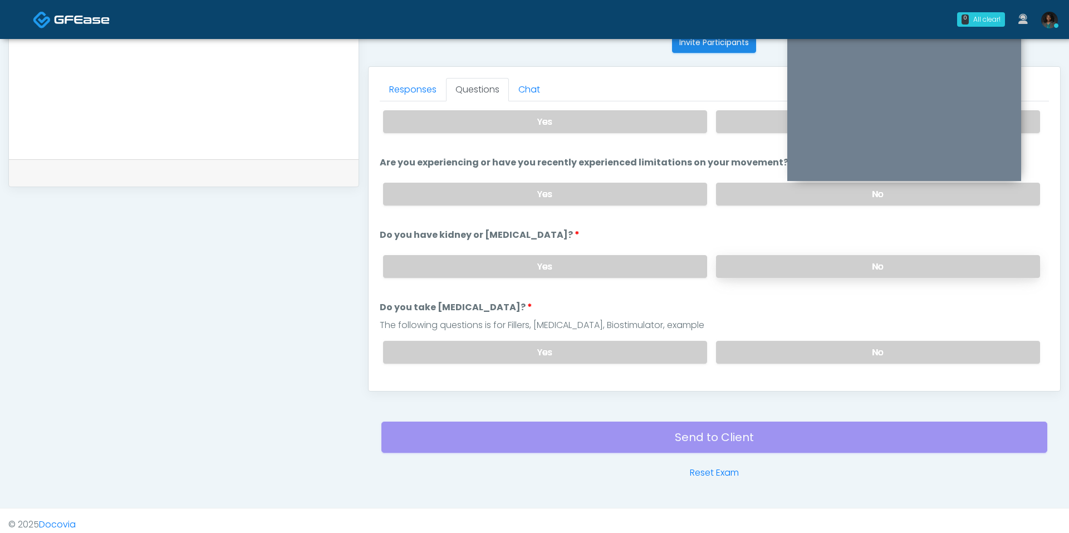
click at [764, 268] on label "No" at bounding box center [878, 266] width 324 height 23
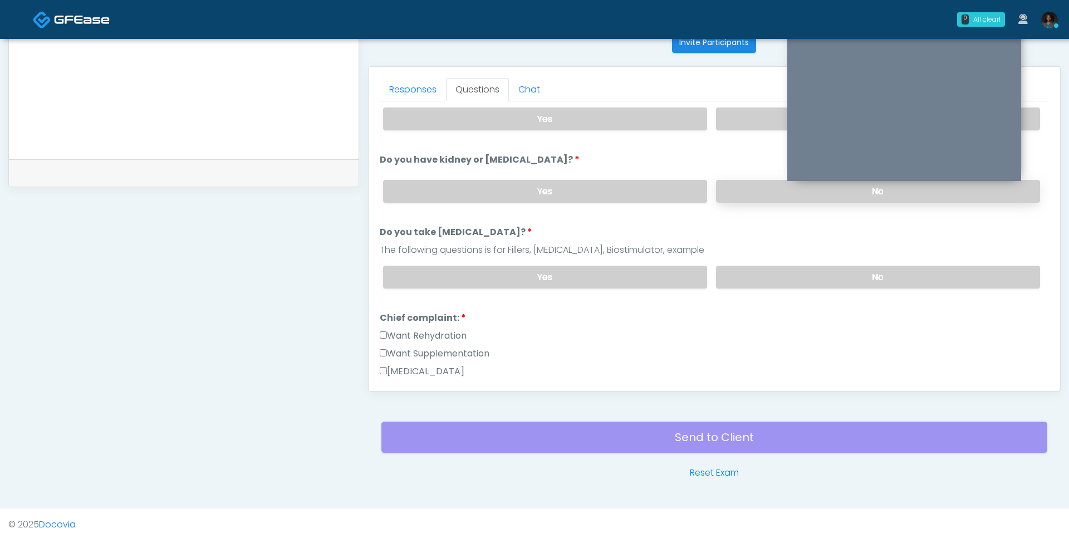
click at [764, 267] on label "No" at bounding box center [878, 277] width 324 height 23
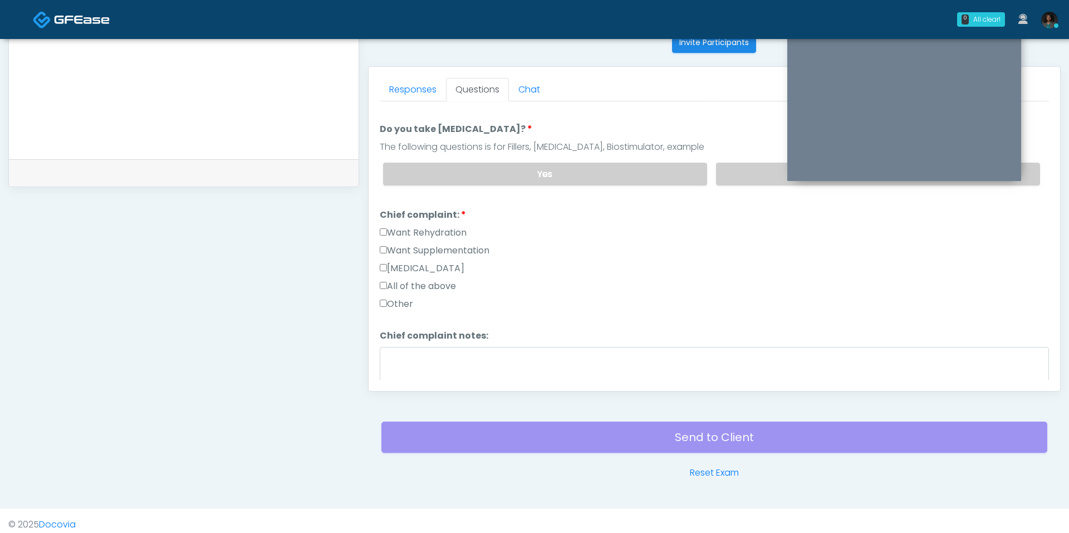
scroll to position [214, 0]
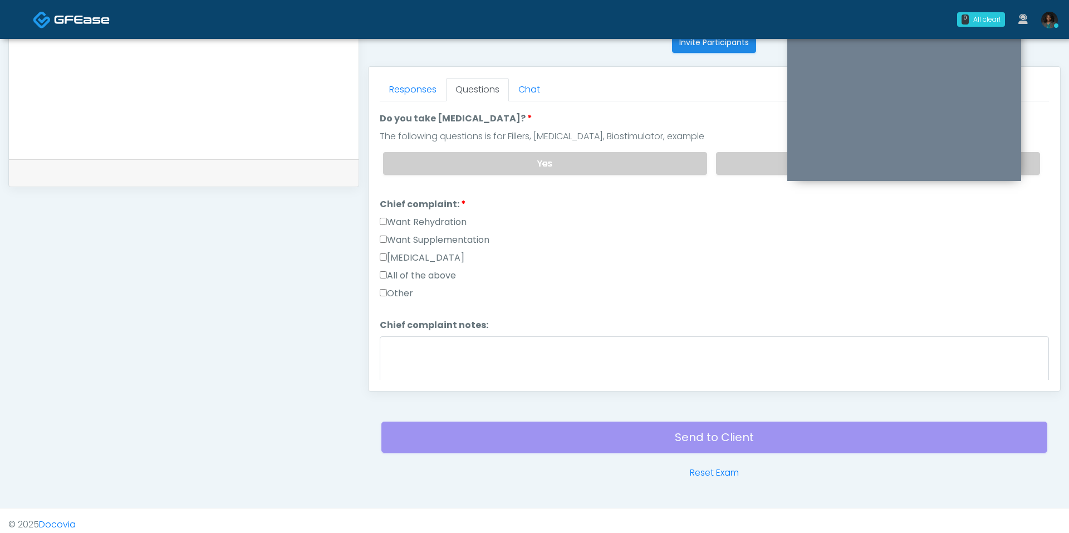
click at [422, 218] on label "Want Rehydration" at bounding box center [423, 221] width 87 height 13
click at [422, 234] on label "Want Supplementation" at bounding box center [435, 239] width 110 height 13
click at [423, 233] on label "Want Supplementation" at bounding box center [435, 239] width 110 height 13
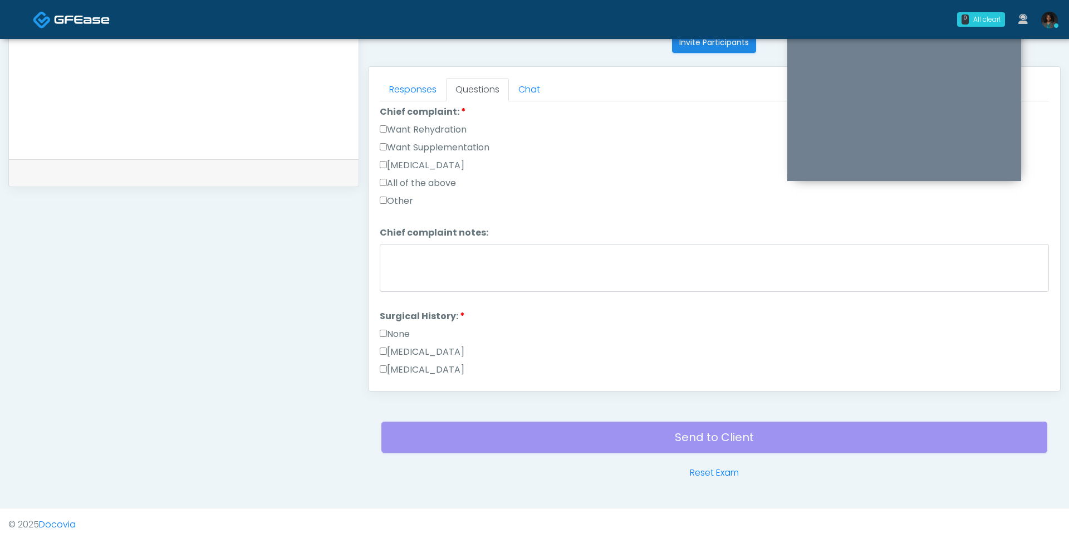
scroll to position [303, 0]
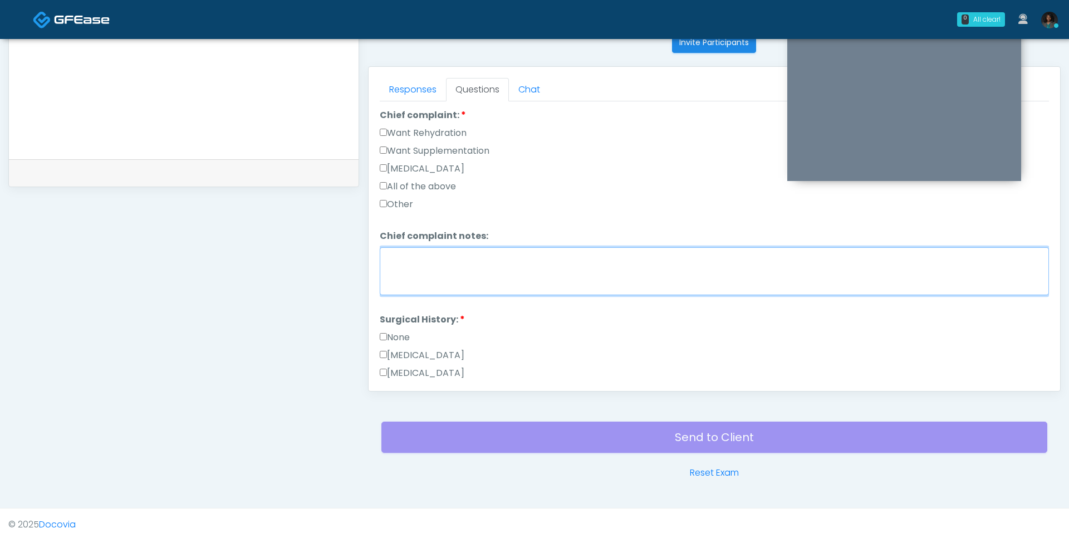
click at [429, 247] on textarea "Chief complaint notes:" at bounding box center [714, 271] width 669 height 48
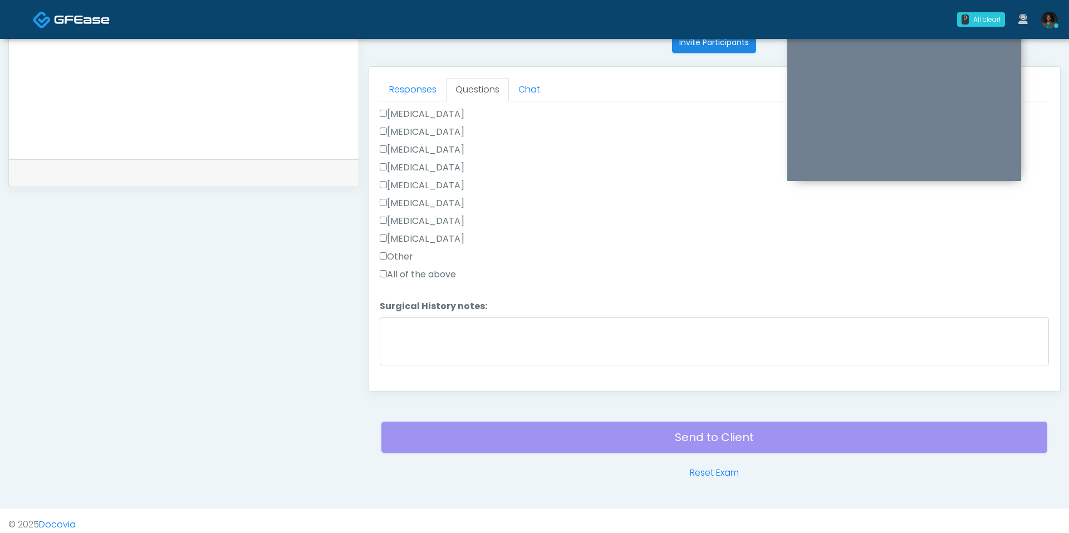
scroll to position [615, 0]
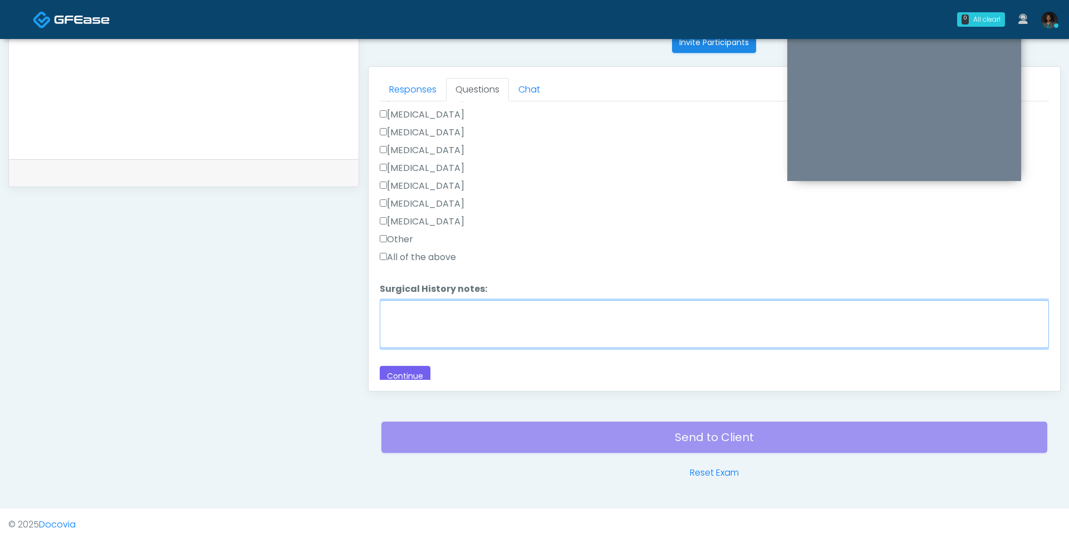
click at [434, 307] on textarea "Surgical History notes:" at bounding box center [714, 324] width 669 height 48
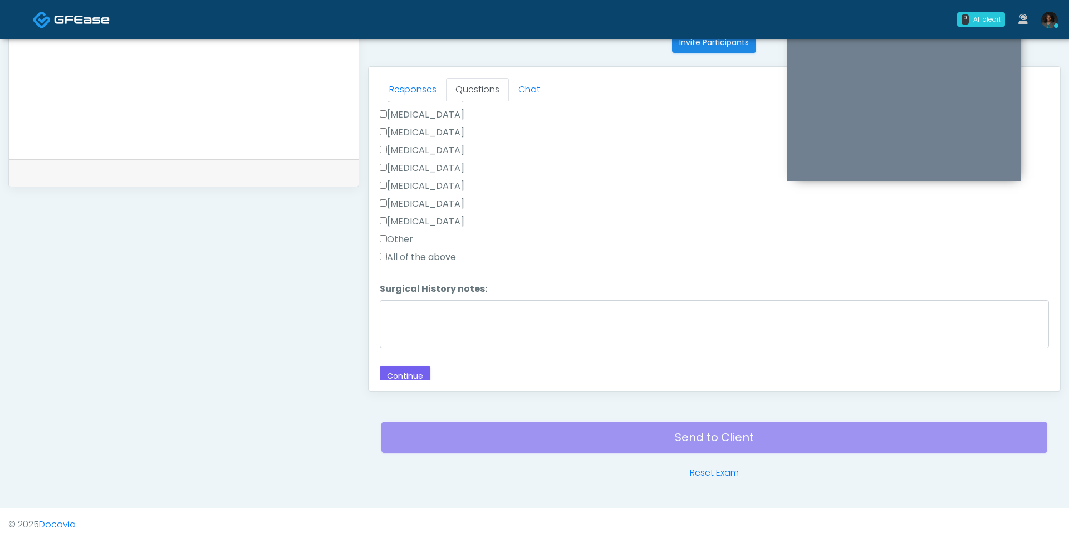
click at [431, 218] on label "[MEDICAL_DATA]" at bounding box center [422, 221] width 85 height 13
click at [427, 200] on label "[MEDICAL_DATA]" at bounding box center [422, 203] width 85 height 13
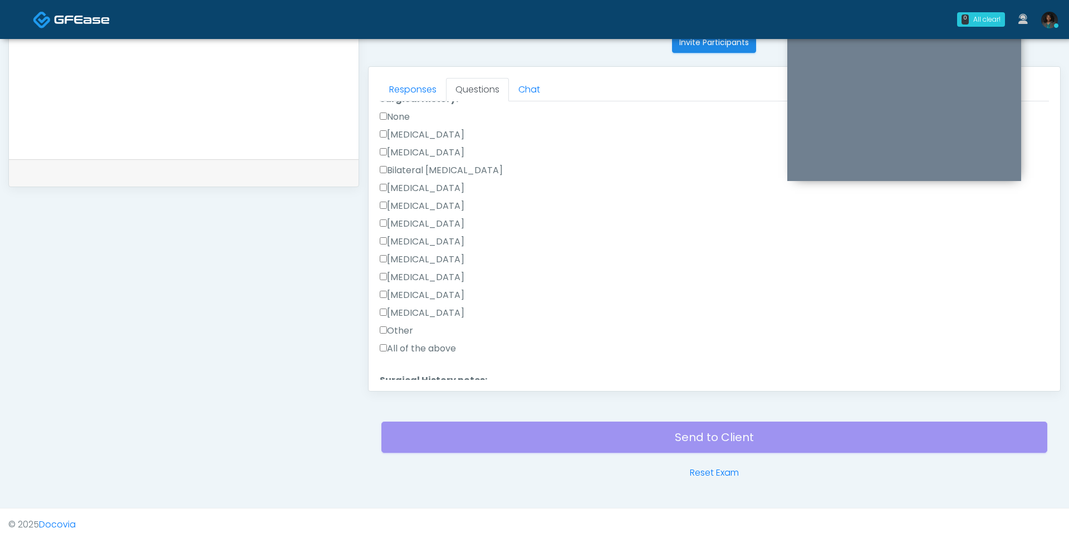
click at [428, 129] on label "Cesarean Section" at bounding box center [422, 134] width 85 height 13
click at [428, 181] on label "Breast Augmentation" at bounding box center [422, 187] width 85 height 13
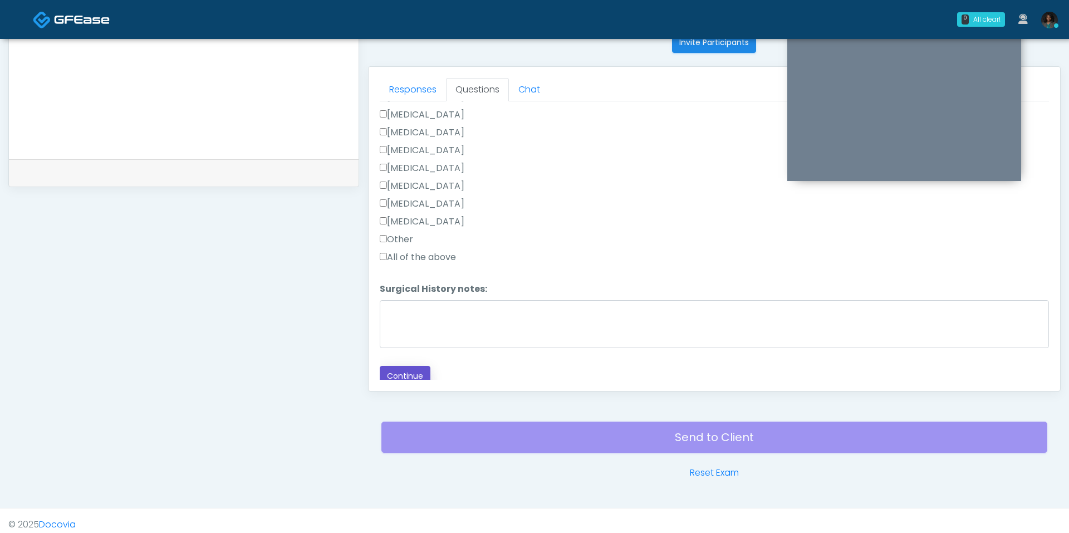
click at [396, 369] on button "Continue" at bounding box center [405, 376] width 51 height 21
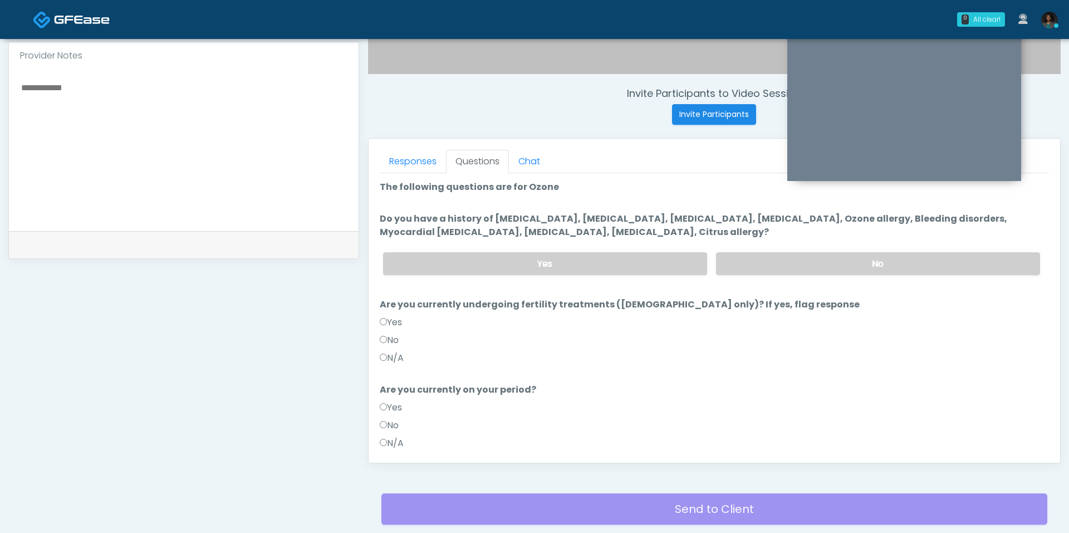
scroll to position [389, 0]
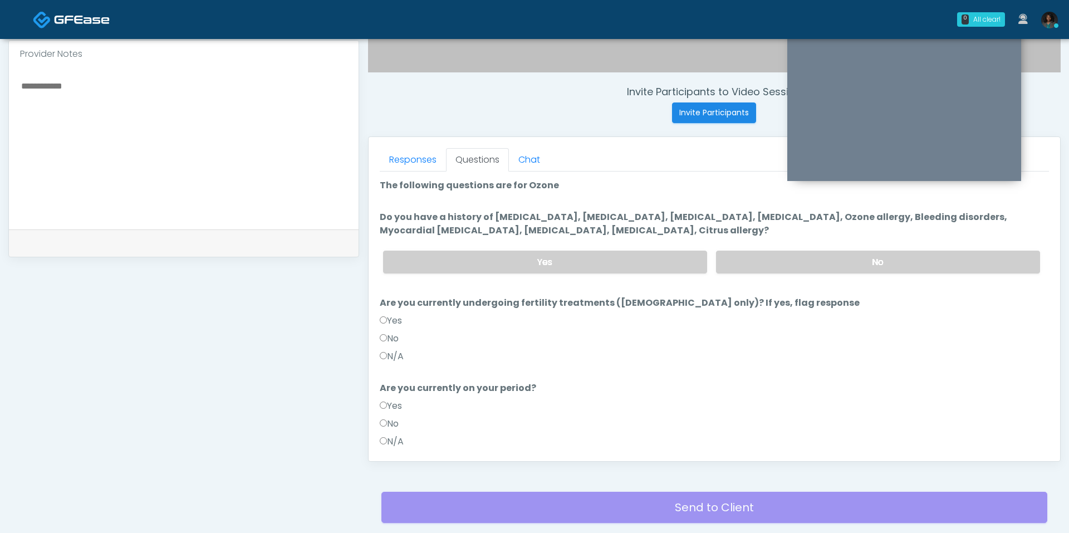
click at [784, 282] on ol "The following questions are for Ozone The following questions are for Ozone Do …" at bounding box center [714, 352] width 669 height 346
click at [793, 264] on label "No" at bounding box center [878, 262] width 324 height 23
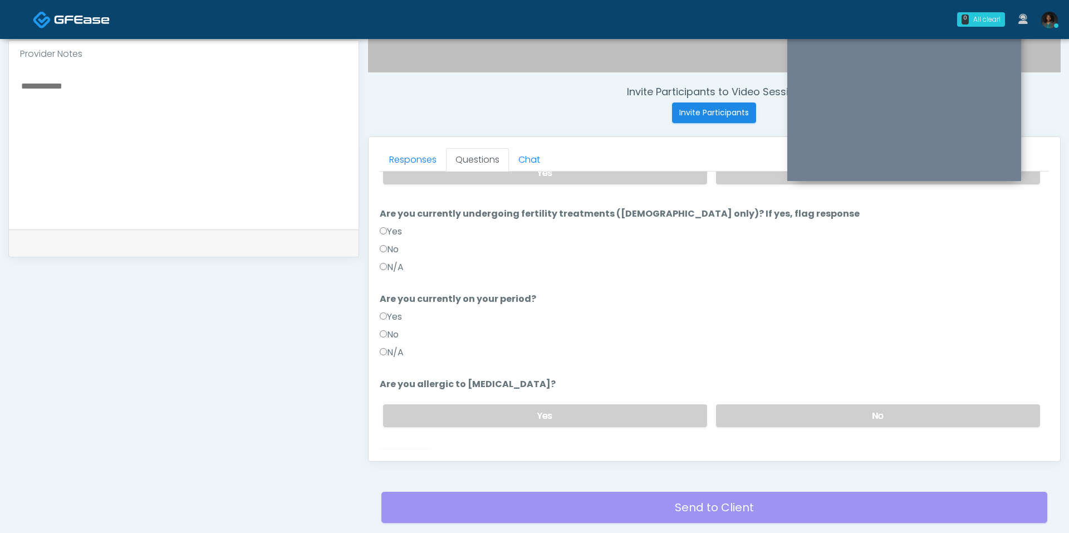
scroll to position [90, 0]
click at [384, 251] on label "No" at bounding box center [389, 248] width 19 height 13
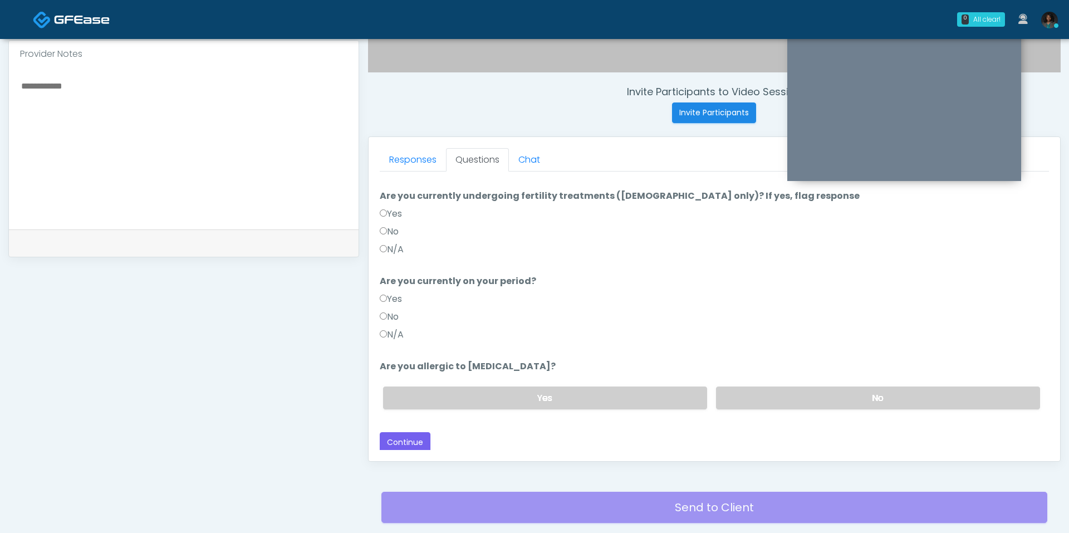
click at [391, 311] on label "No" at bounding box center [389, 316] width 19 height 13
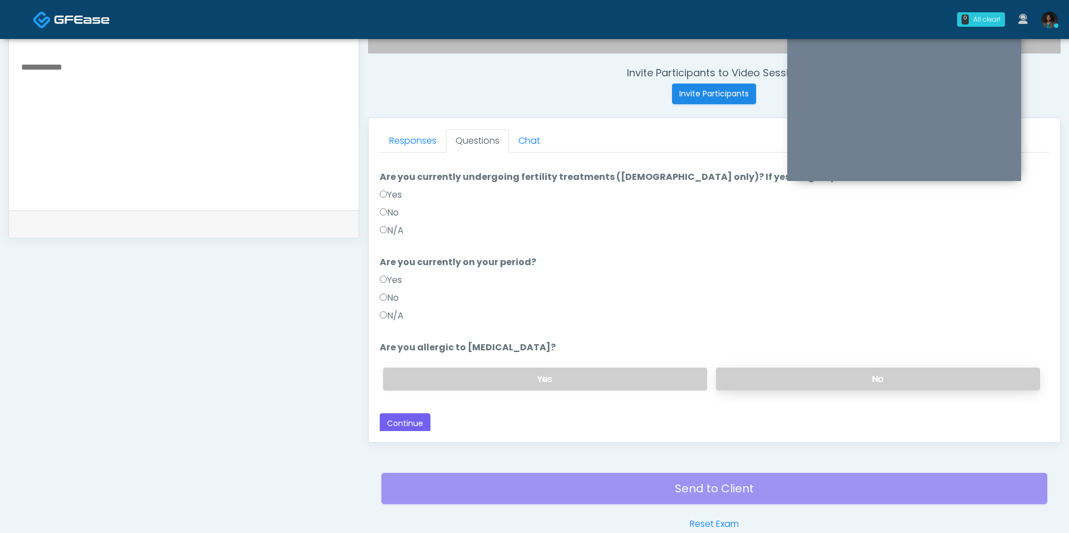
click at [755, 373] on label "No" at bounding box center [878, 378] width 324 height 23
click at [393, 415] on button "Continue" at bounding box center [405, 423] width 51 height 21
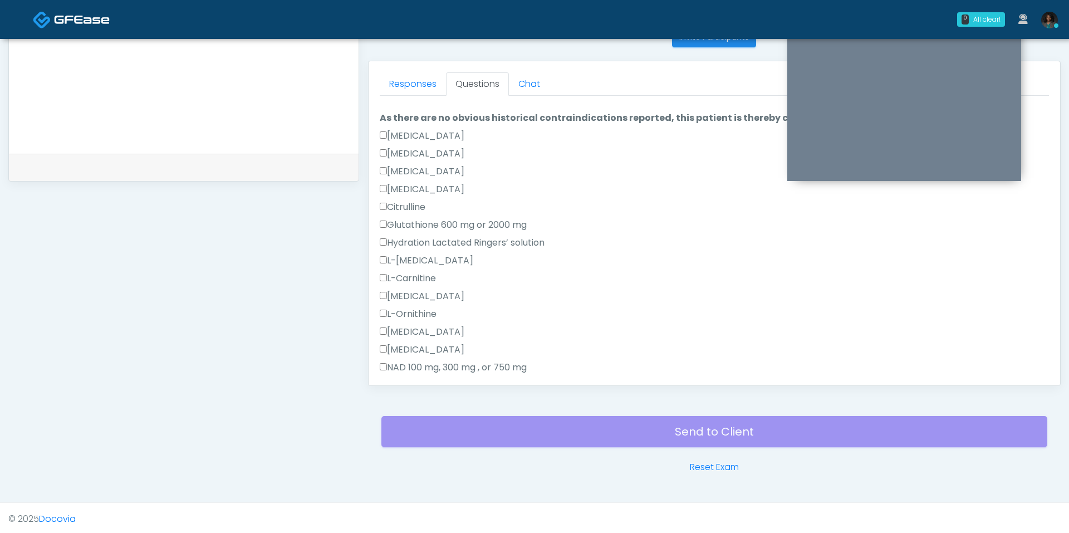
scroll to position [0, 0]
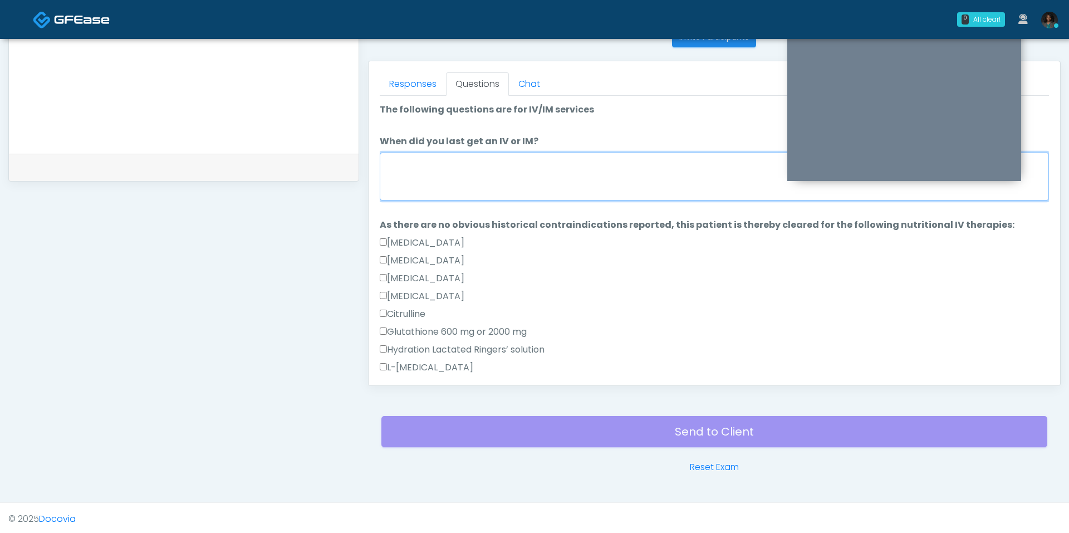
click at [522, 176] on textarea "When did you last get an IV or IM?" at bounding box center [714, 177] width 669 height 48
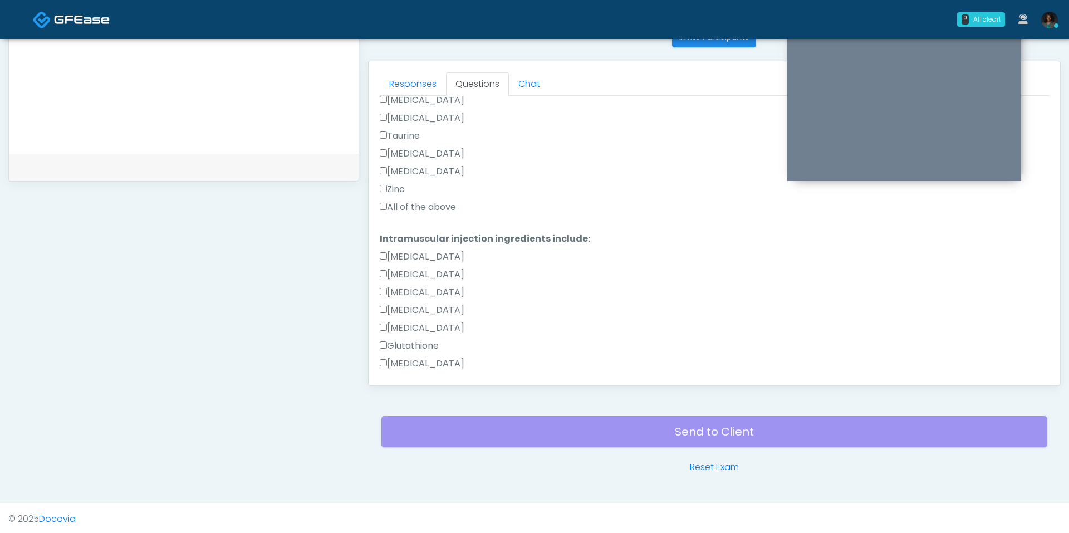
scroll to position [422, 0]
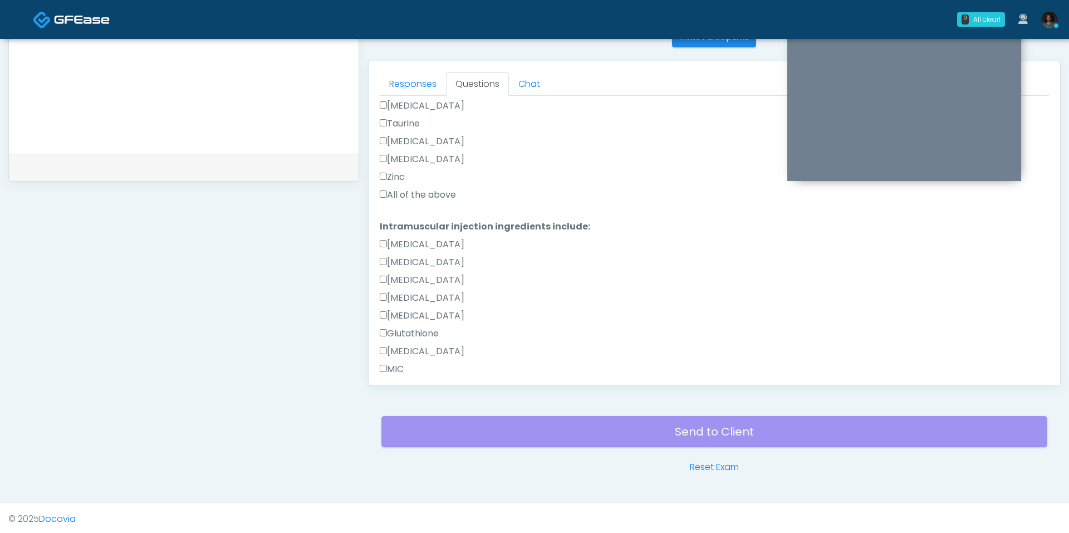
click at [441, 189] on label "All of the above" at bounding box center [418, 194] width 76 height 13
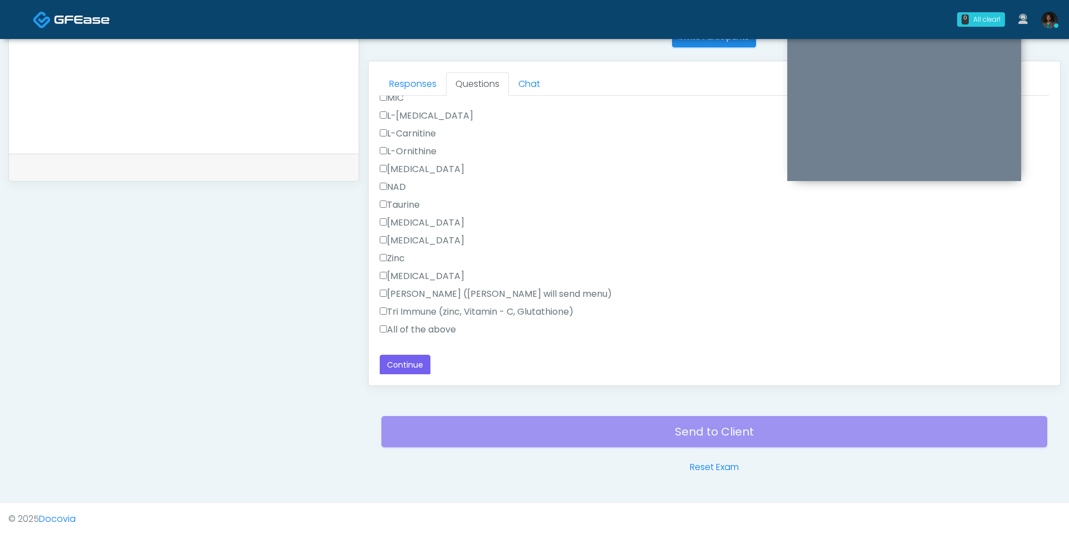
click at [416, 326] on label "All of the above" at bounding box center [418, 329] width 76 height 13
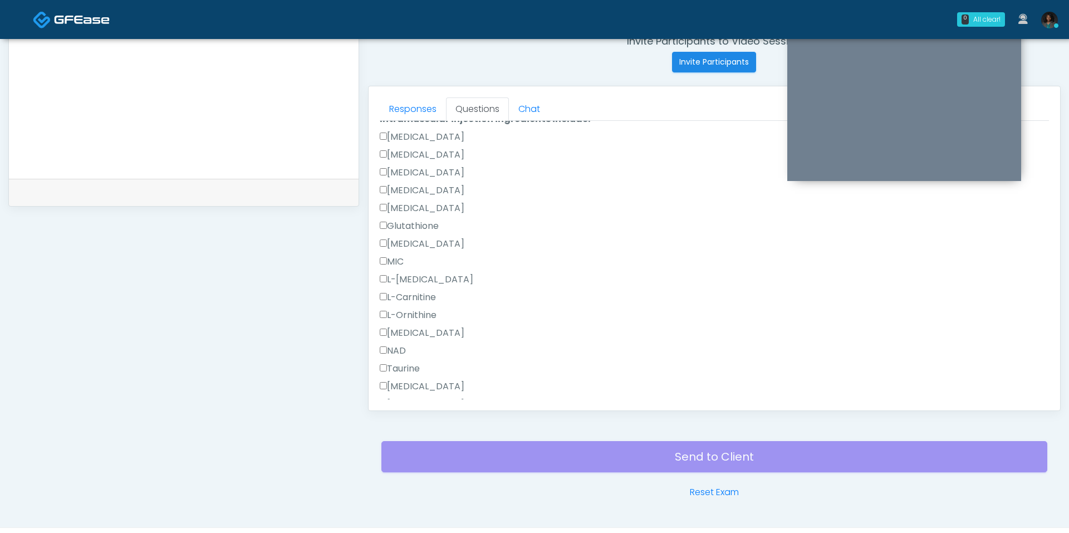
scroll to position [0, 0]
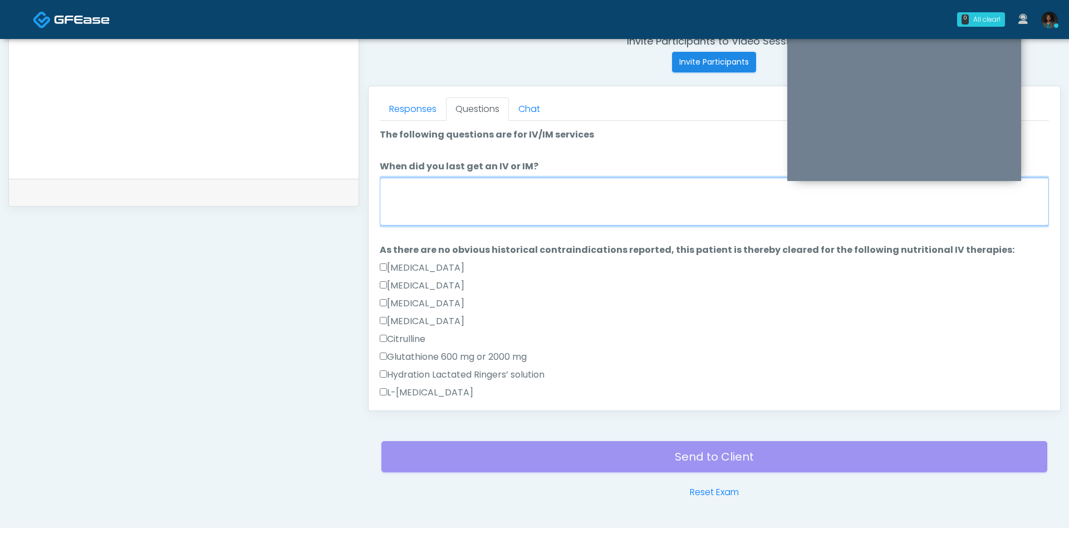
click at [500, 204] on textarea "When did you last get an IV or IM?" at bounding box center [714, 202] width 669 height 48
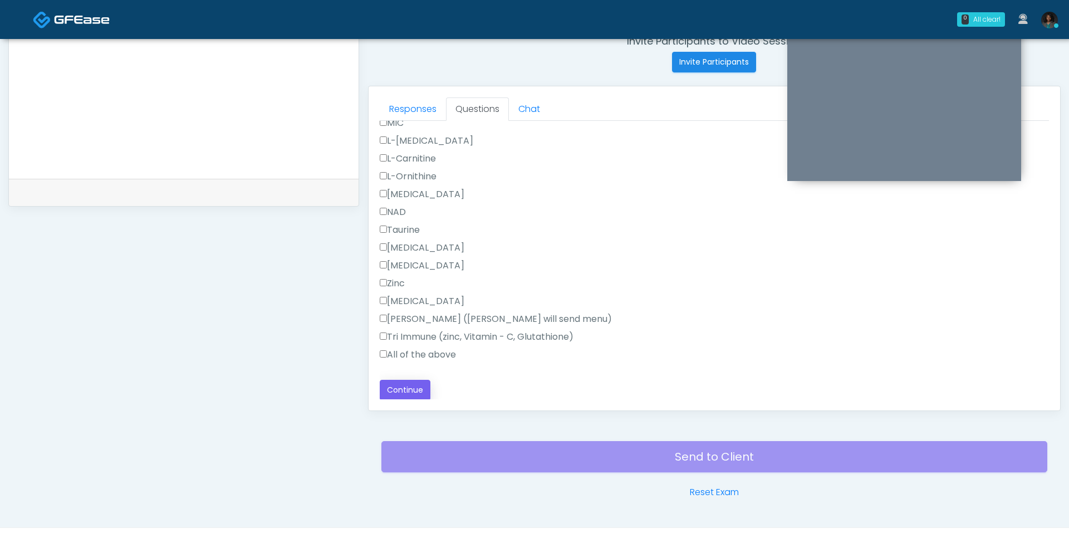
type textarea "**********"
click at [415, 380] on button "Continue" at bounding box center [405, 390] width 51 height 21
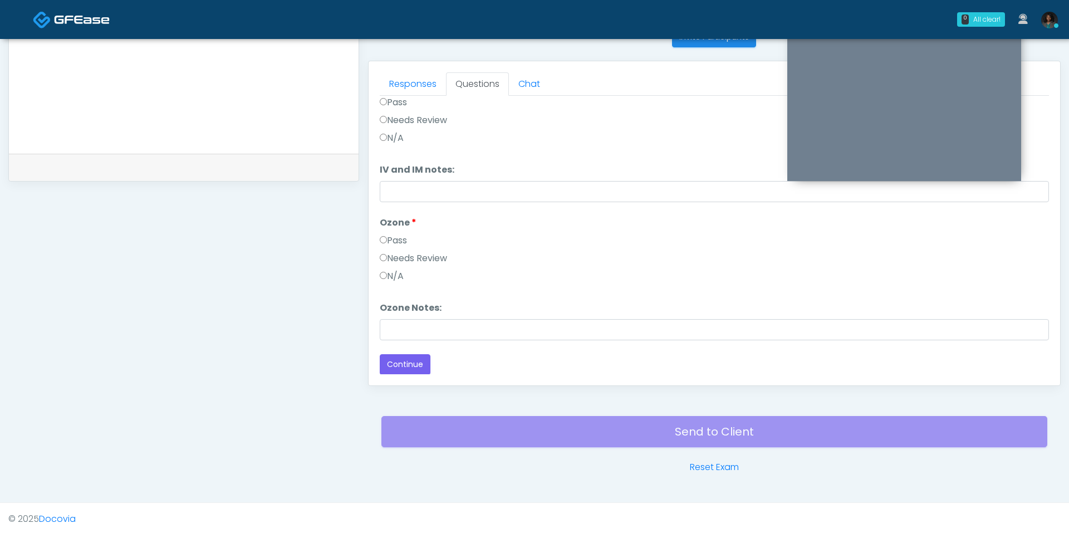
scroll to position [0, 0]
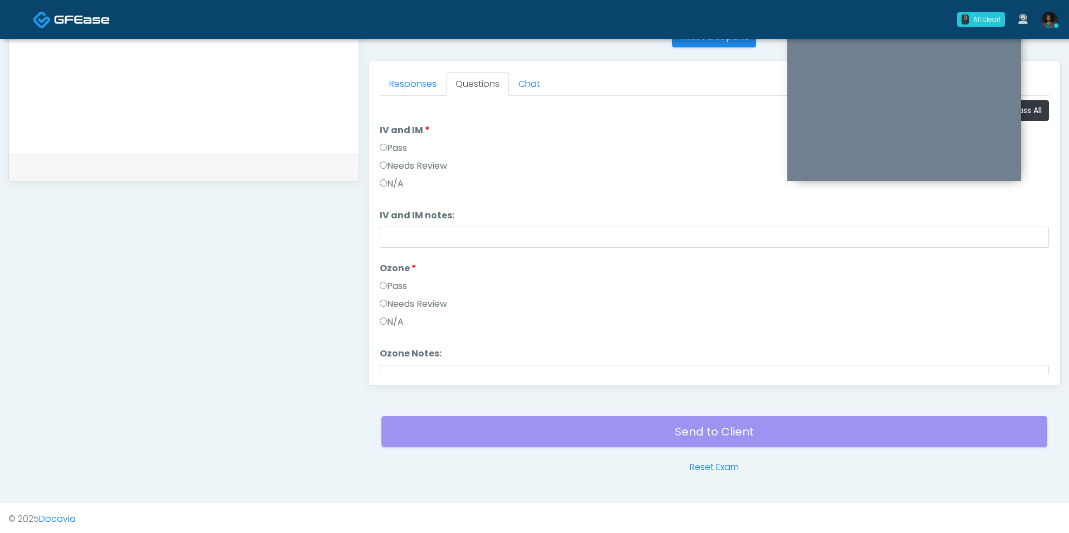
click at [400, 144] on label "Pass" at bounding box center [393, 147] width 27 height 13
click at [401, 282] on label "Pass" at bounding box center [393, 285] width 27 height 13
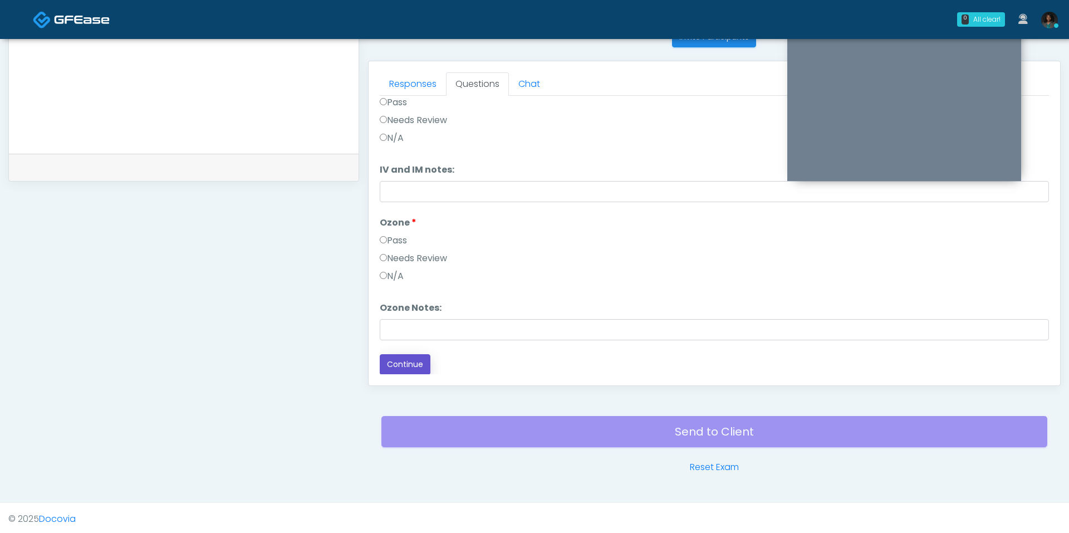
click at [423, 365] on button "Continue" at bounding box center [405, 364] width 51 height 21
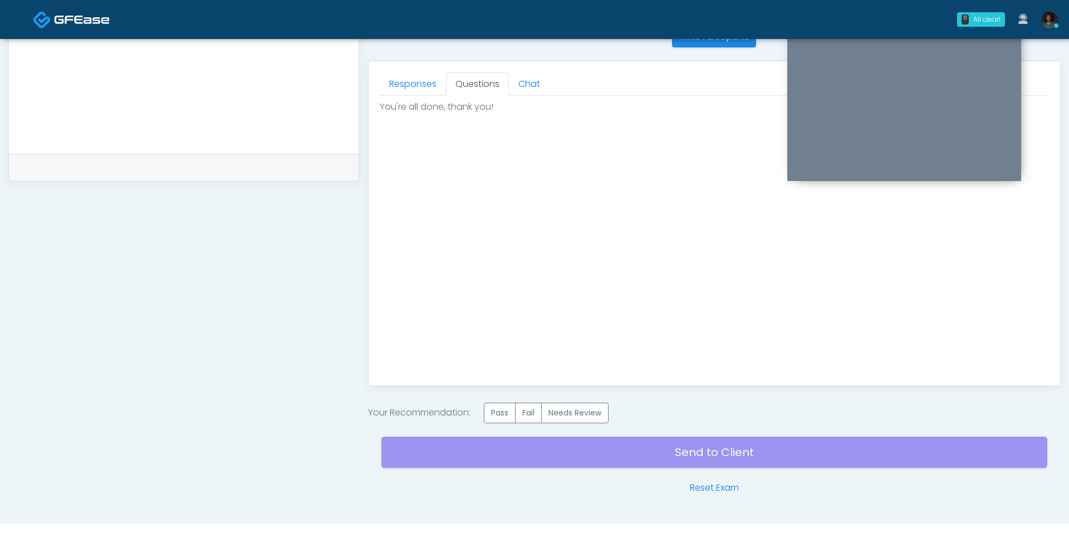
scroll to position [0, 0]
click at [498, 409] on label "Pass" at bounding box center [500, 412] width 32 height 21
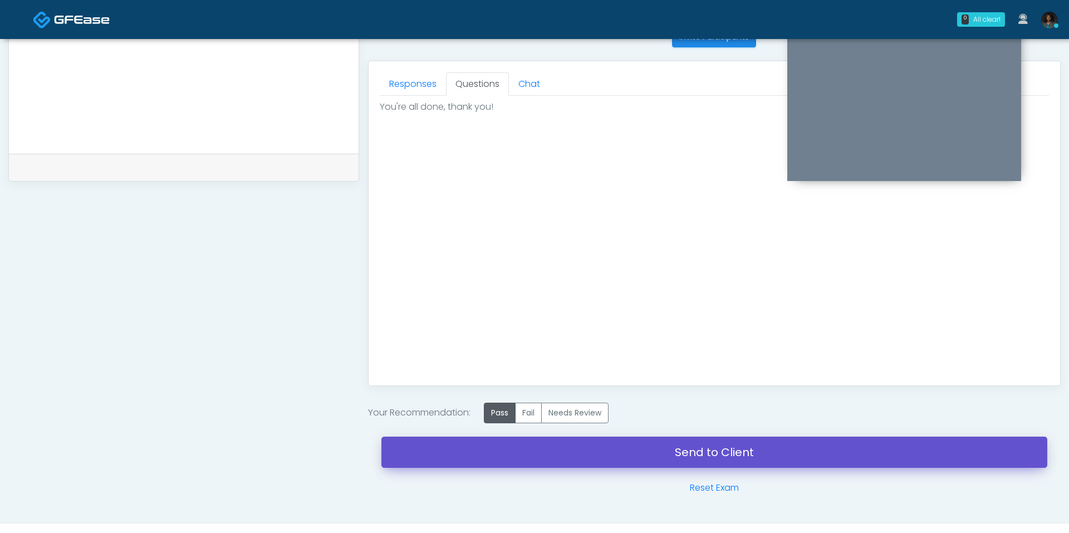
click at [547, 436] on link "Send to Client" at bounding box center [714, 451] width 666 height 31
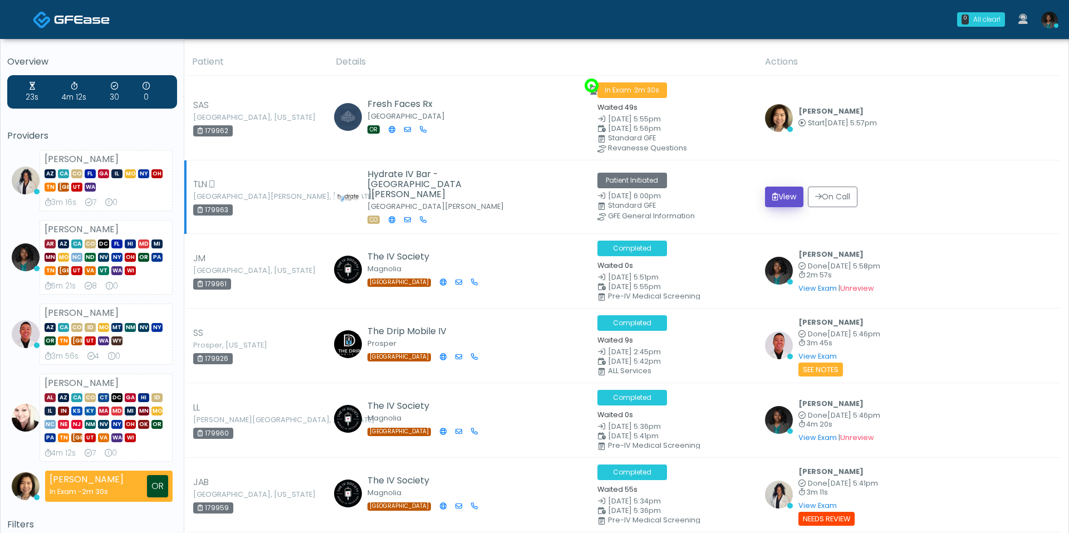
click at [786, 193] on button "View" at bounding box center [784, 196] width 38 height 21
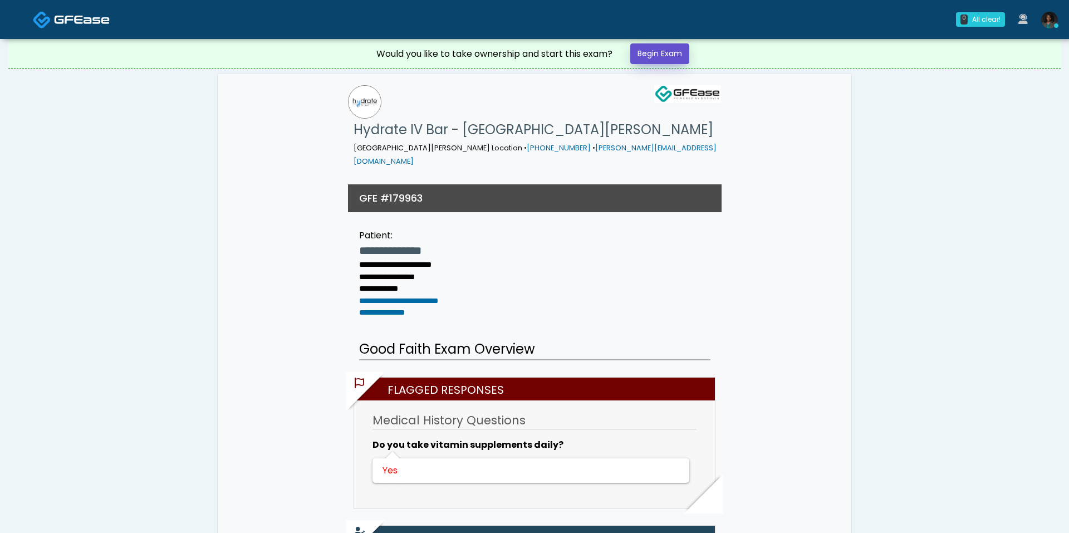
click at [650, 50] on link "Begin Exam" at bounding box center [659, 53] width 59 height 21
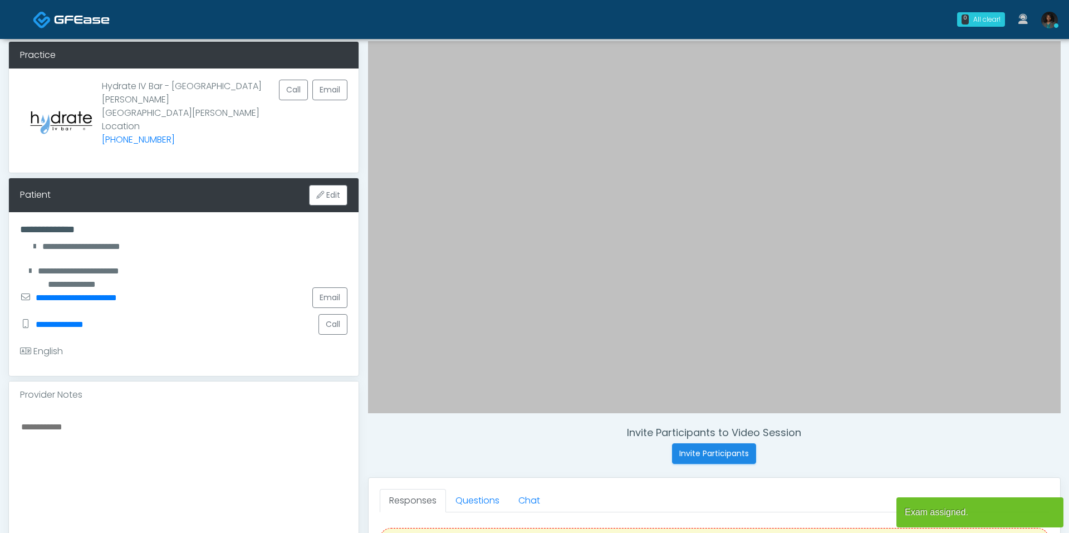
scroll to position [50, 0]
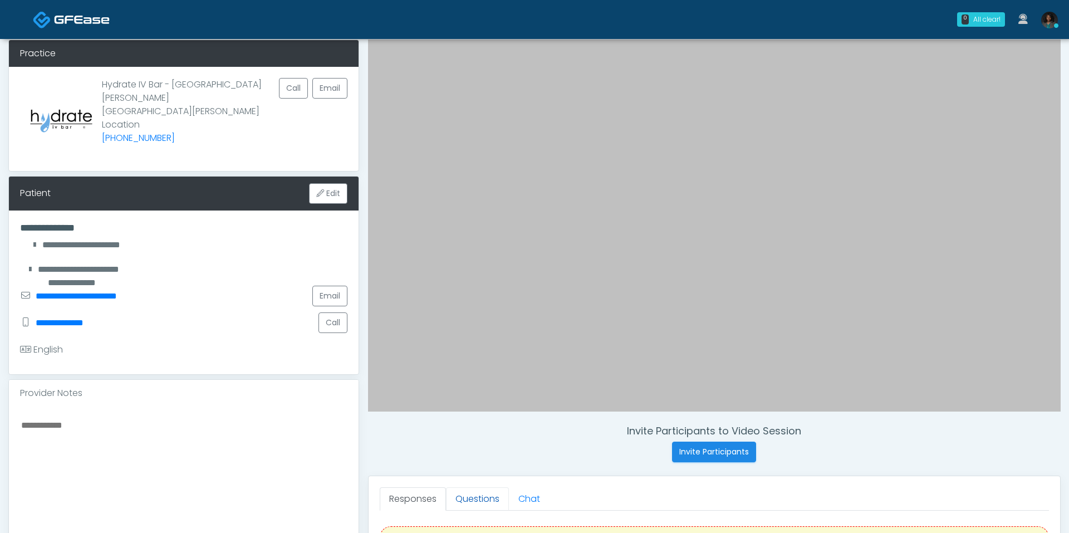
click at [485, 506] on link "Questions" at bounding box center [477, 498] width 63 height 23
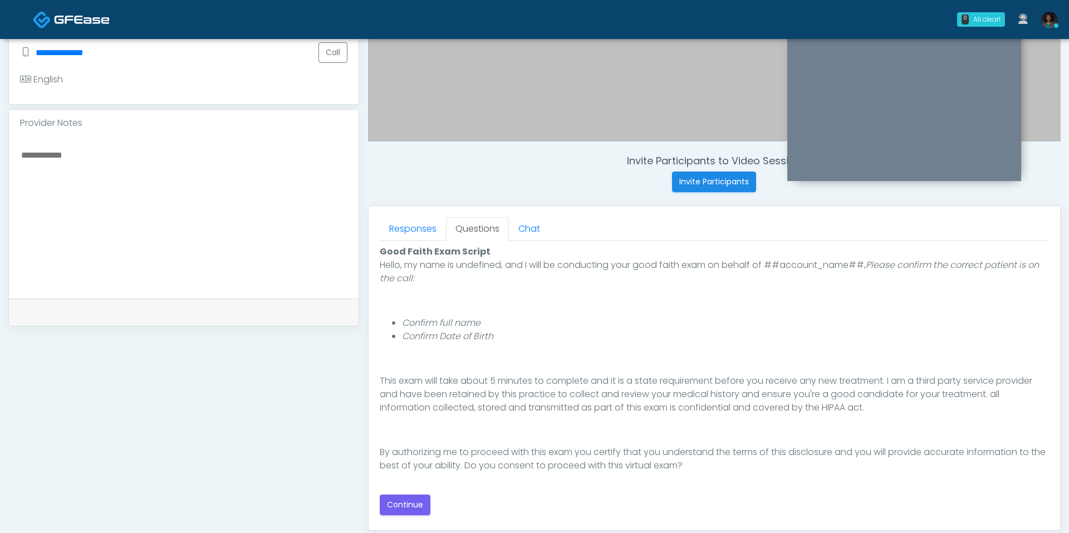
scroll to position [332, 0]
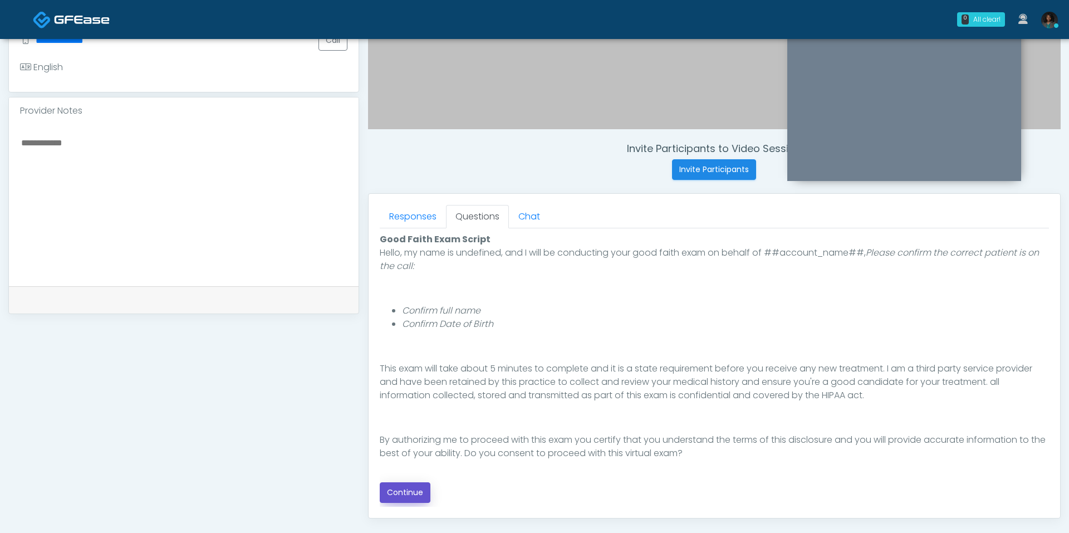
click at [406, 499] on button "Continue" at bounding box center [405, 492] width 51 height 21
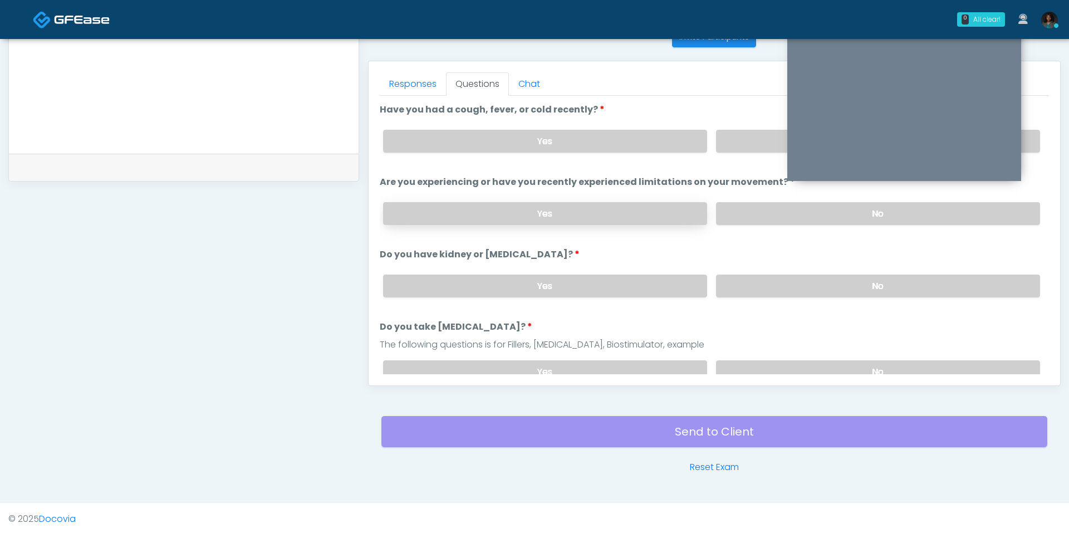
scroll to position [454, 0]
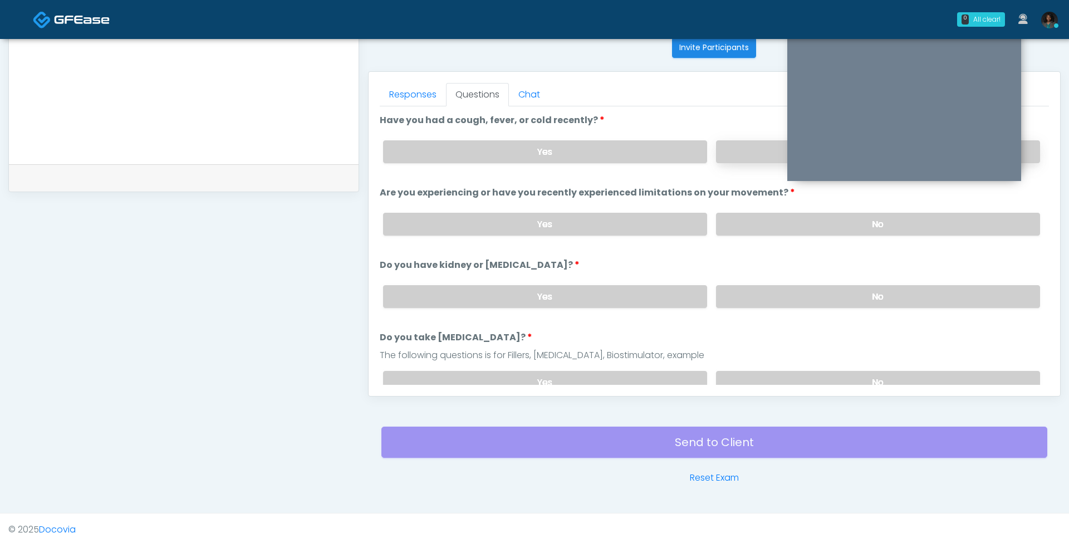
click at [758, 156] on label "No" at bounding box center [878, 151] width 324 height 23
click at [774, 229] on label "No" at bounding box center [878, 224] width 324 height 23
click at [766, 278] on div "Yes No" at bounding box center [711, 296] width 675 height 41
click at [771, 285] on label "No" at bounding box center [878, 296] width 324 height 23
click at [772, 372] on label "No" at bounding box center [878, 382] width 324 height 23
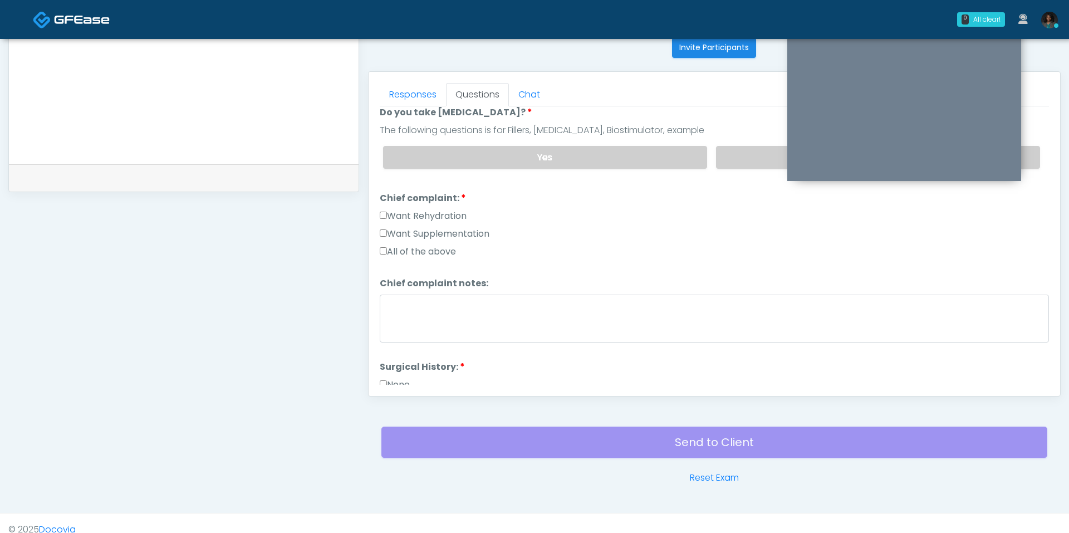
scroll to position [227, 0]
click at [445, 209] on label "Want Rehydration" at bounding box center [423, 213] width 87 height 13
click at [450, 227] on label "Want Supplementation" at bounding box center [435, 231] width 110 height 13
click at [444, 243] on label "All of the above" at bounding box center [418, 249] width 76 height 13
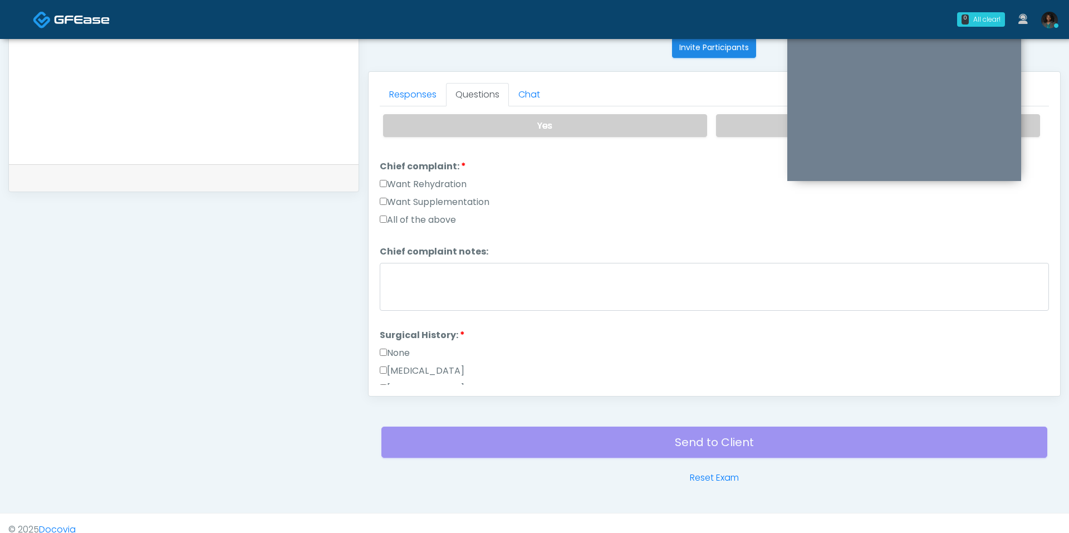
click at [434, 196] on label "Want Supplementation" at bounding box center [435, 201] width 110 height 13
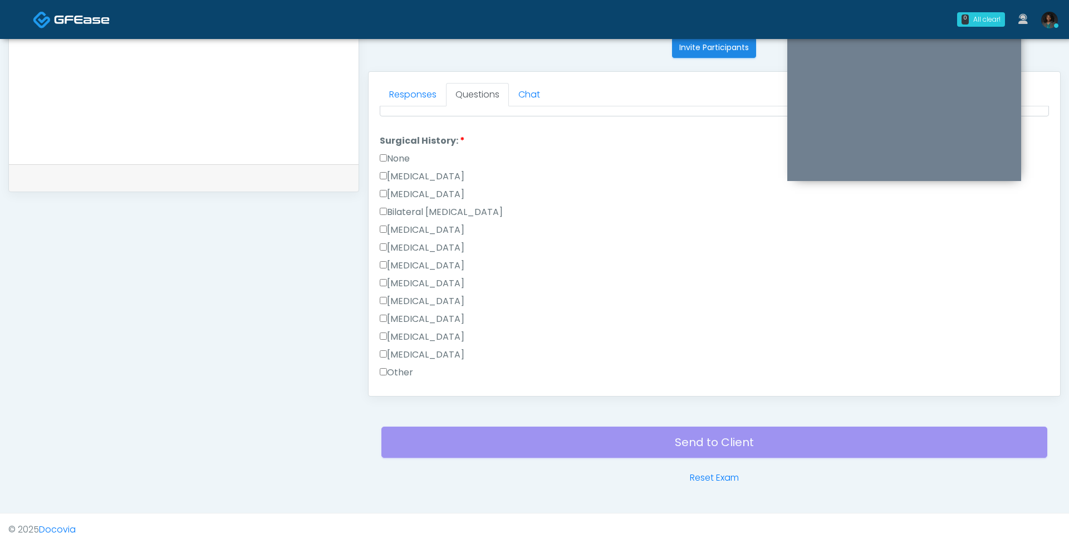
scroll to position [441, 0]
click at [406, 164] on label "None" at bounding box center [395, 168] width 30 height 13
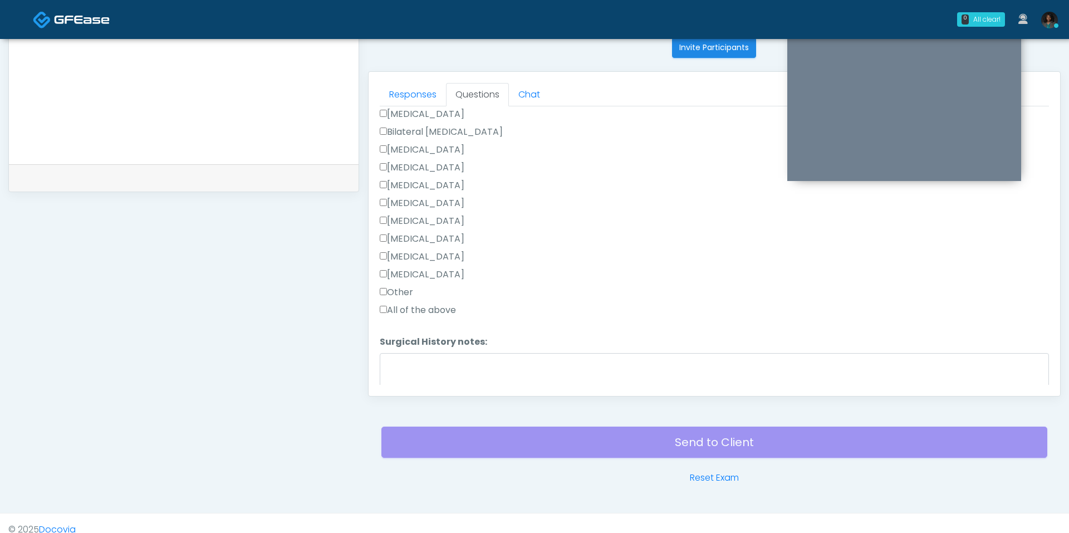
scroll to position [579, 0]
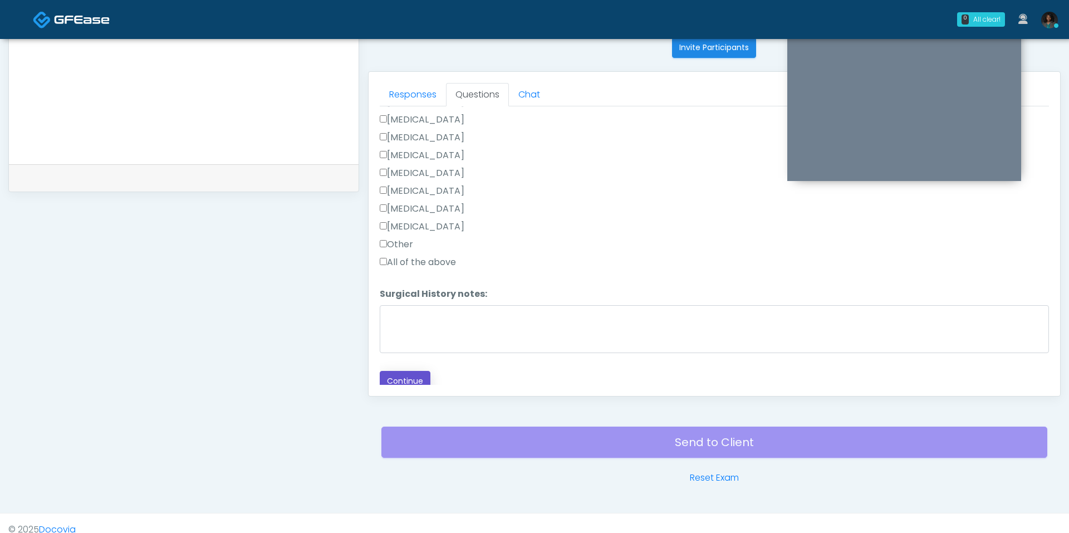
click at [401, 381] on button "Continue" at bounding box center [405, 381] width 51 height 21
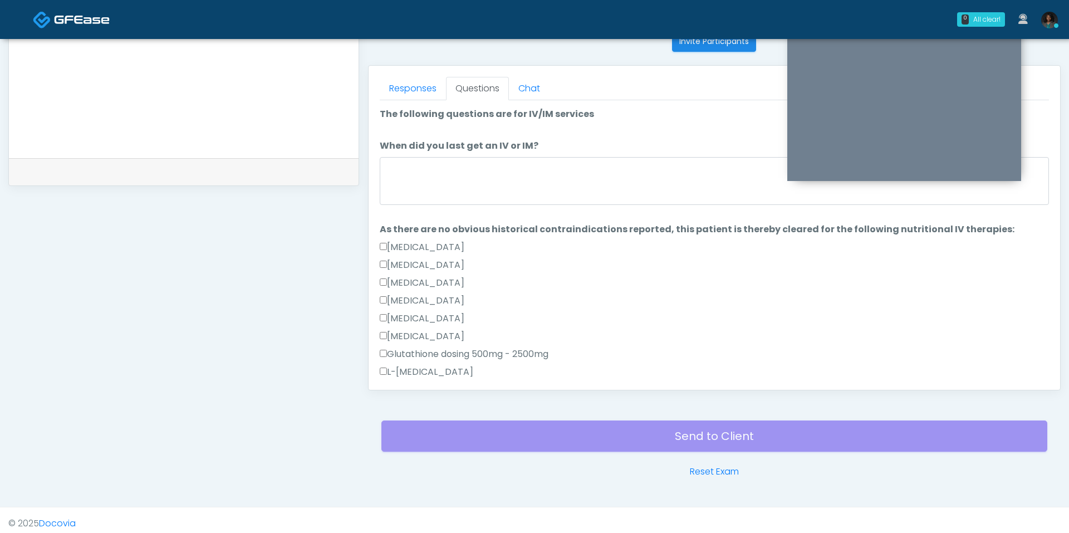
scroll to position [460, 0]
click at [483, 181] on textarea "When did you last get an IV or IM?" at bounding box center [714, 180] width 669 height 48
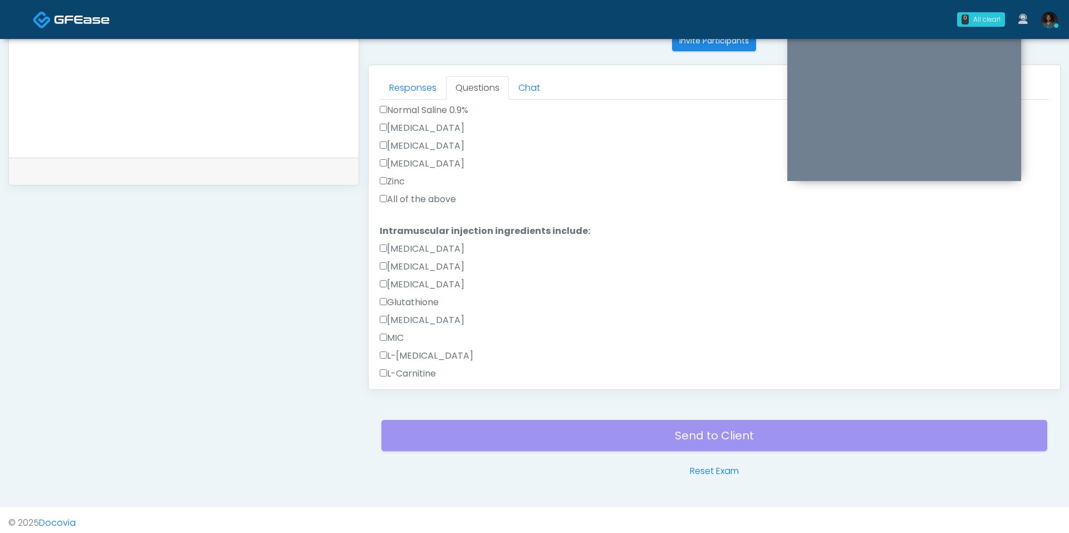
scroll to position [390, 0]
click at [436, 200] on div "All of the above" at bounding box center [714, 198] width 669 height 18
click at [436, 198] on label "All of the above" at bounding box center [418, 195] width 76 height 13
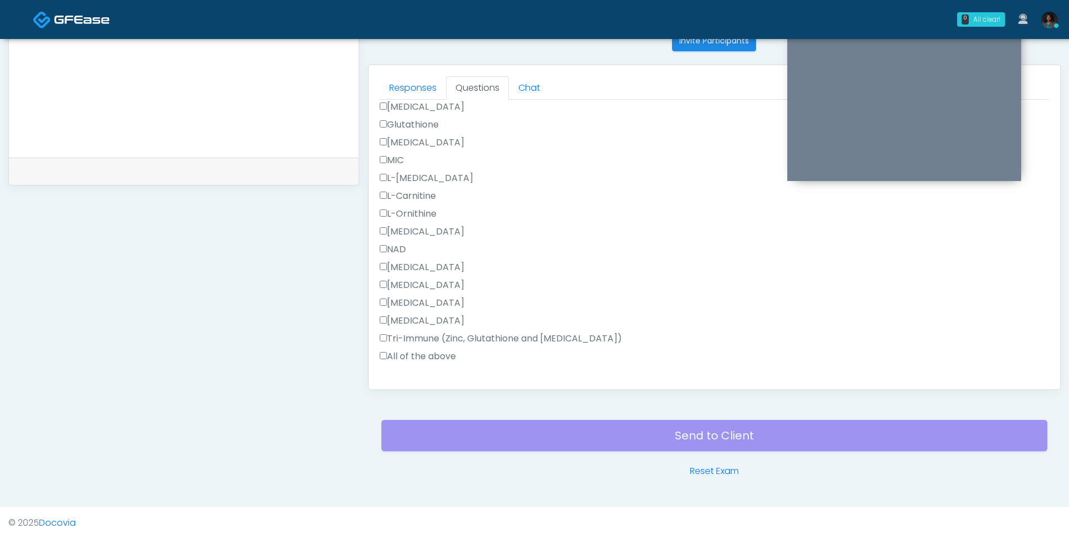
scroll to position [586, 0]
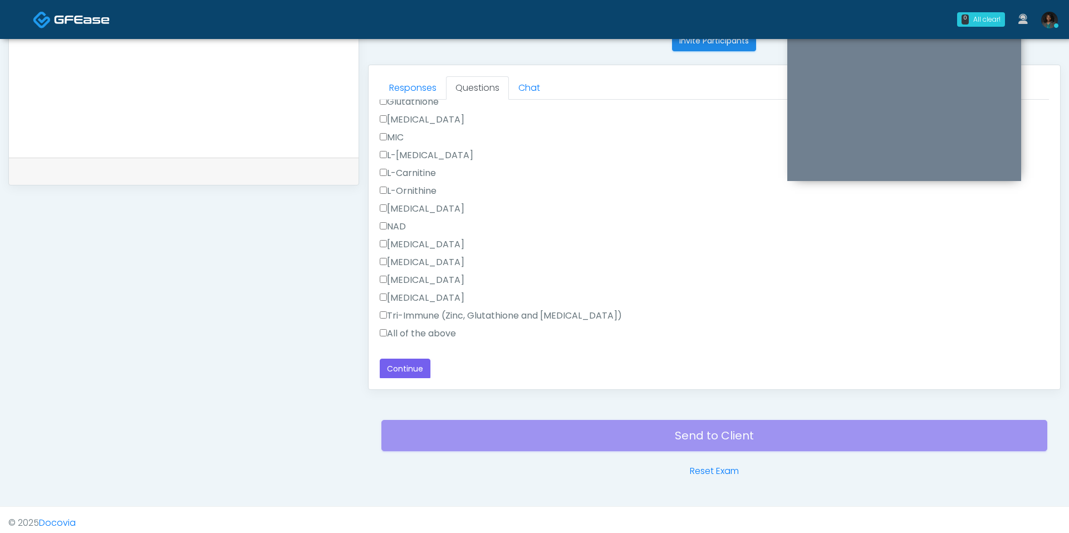
click at [394, 327] on label "All of the above" at bounding box center [418, 333] width 76 height 13
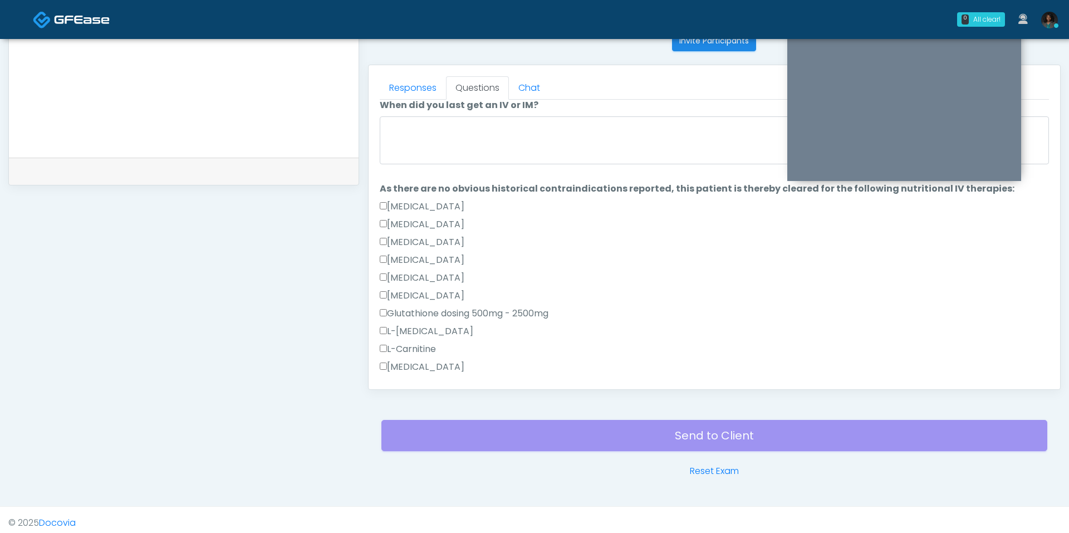
scroll to position [0, 0]
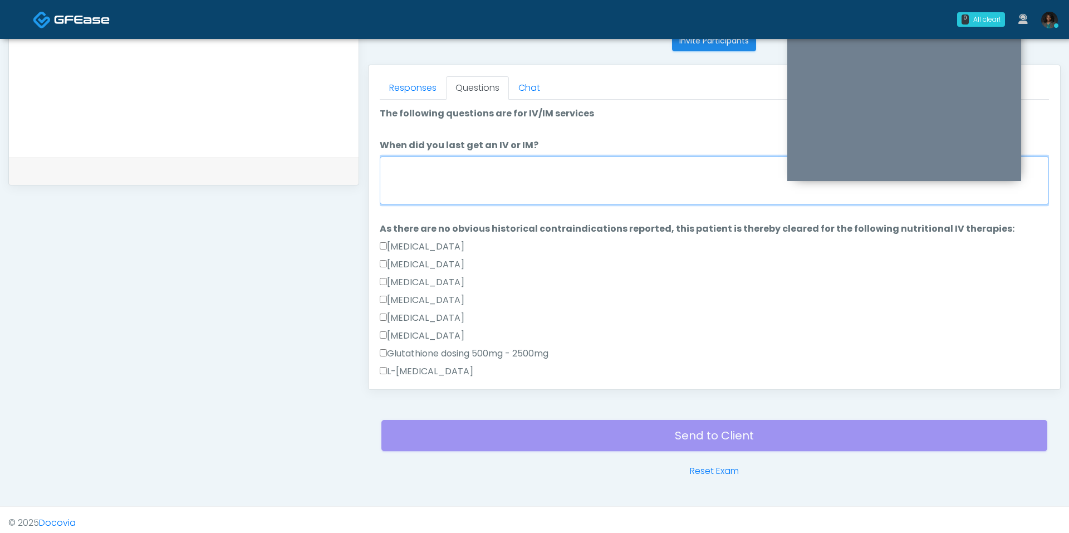
click at [493, 194] on textarea "When did you last get an IV or IM?" at bounding box center [714, 180] width 669 height 48
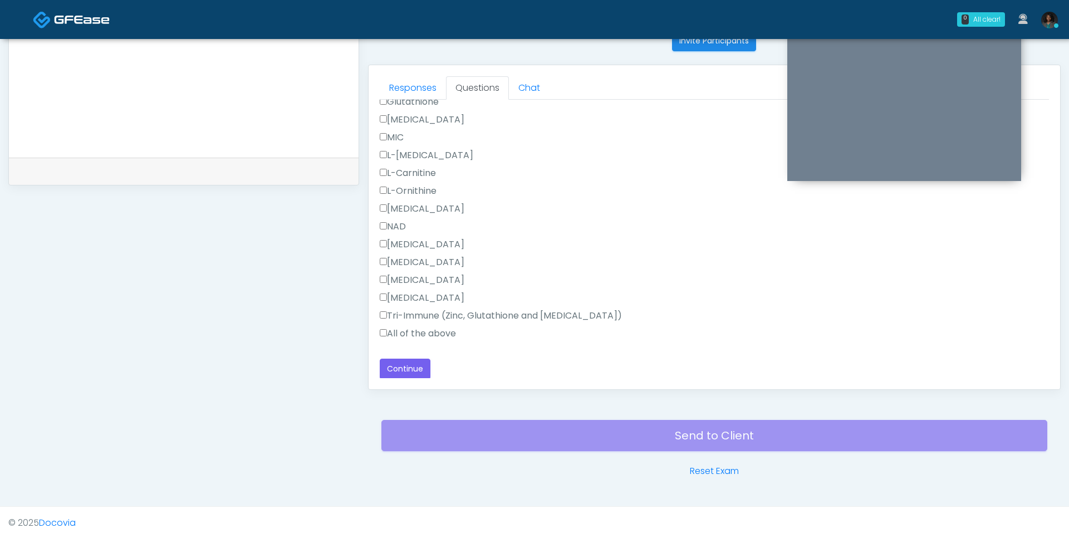
scroll to position [464, 0]
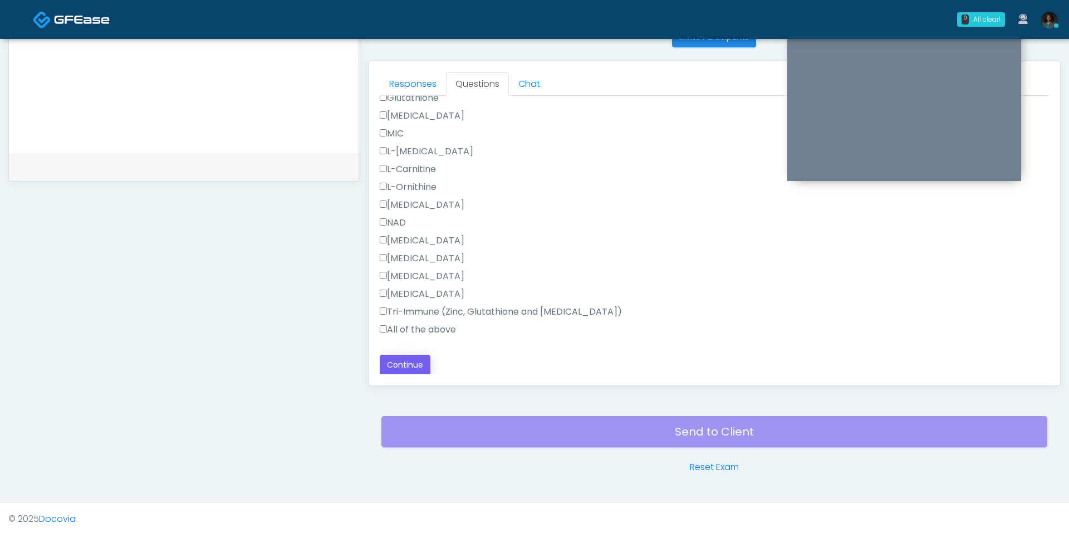
type textarea "**********"
click at [422, 359] on button "Continue" at bounding box center [405, 365] width 51 height 21
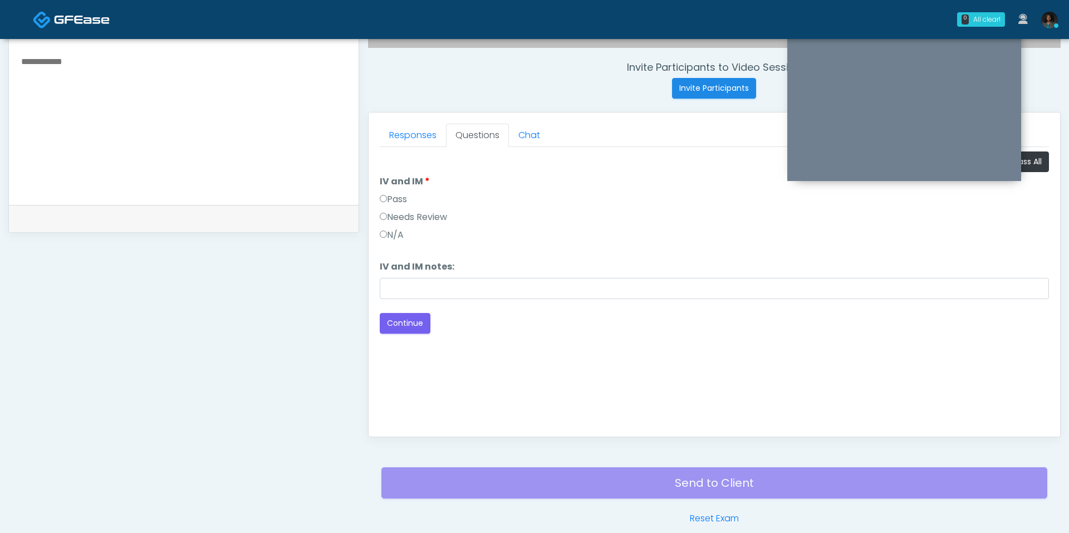
scroll to position [402, 0]
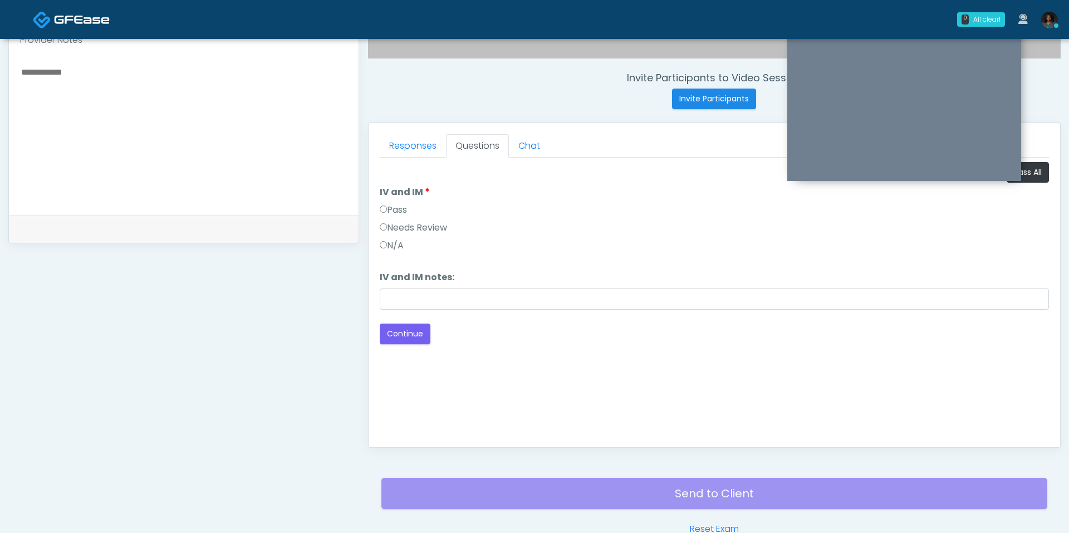
click at [416, 206] on div "Pass" at bounding box center [714, 212] width 669 height 18
click at [405, 206] on label "Pass" at bounding box center [393, 209] width 27 height 13
click at [400, 332] on button "Continue" at bounding box center [405, 333] width 51 height 21
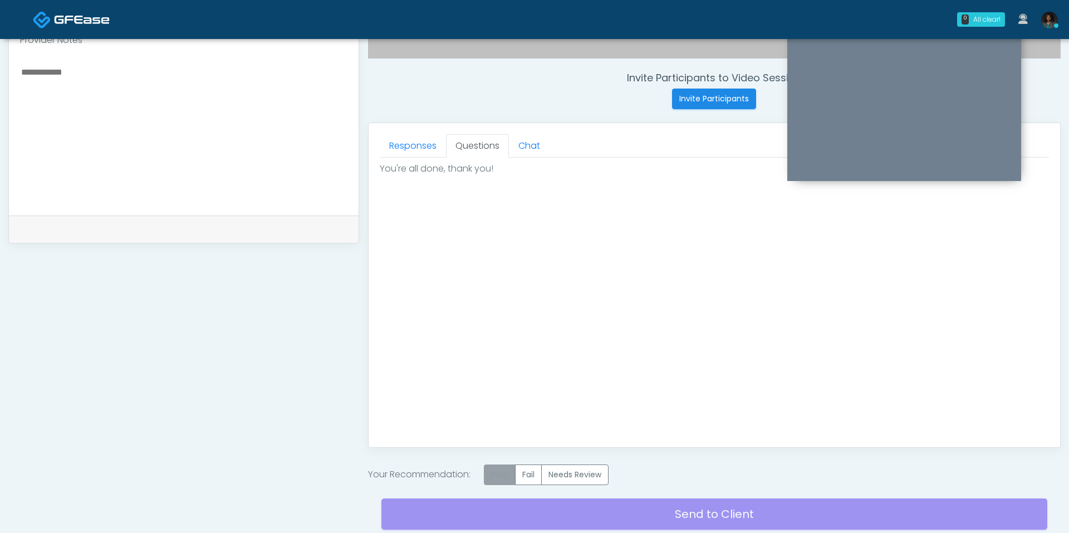
click at [493, 467] on label "Pass" at bounding box center [500, 474] width 32 height 21
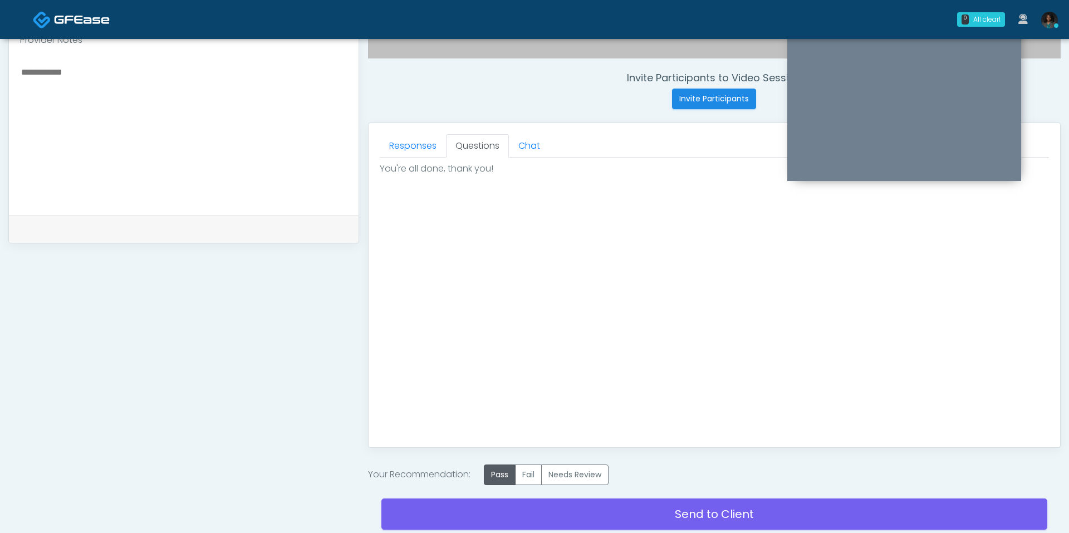
scroll to position [473, 0]
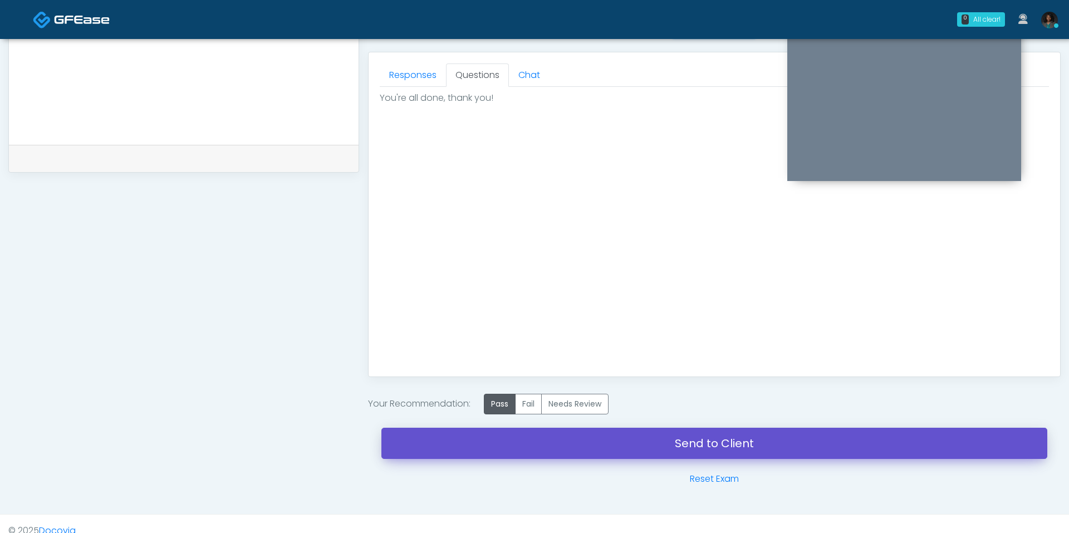
click at [605, 438] on link "Send to Client" at bounding box center [714, 443] width 666 height 31
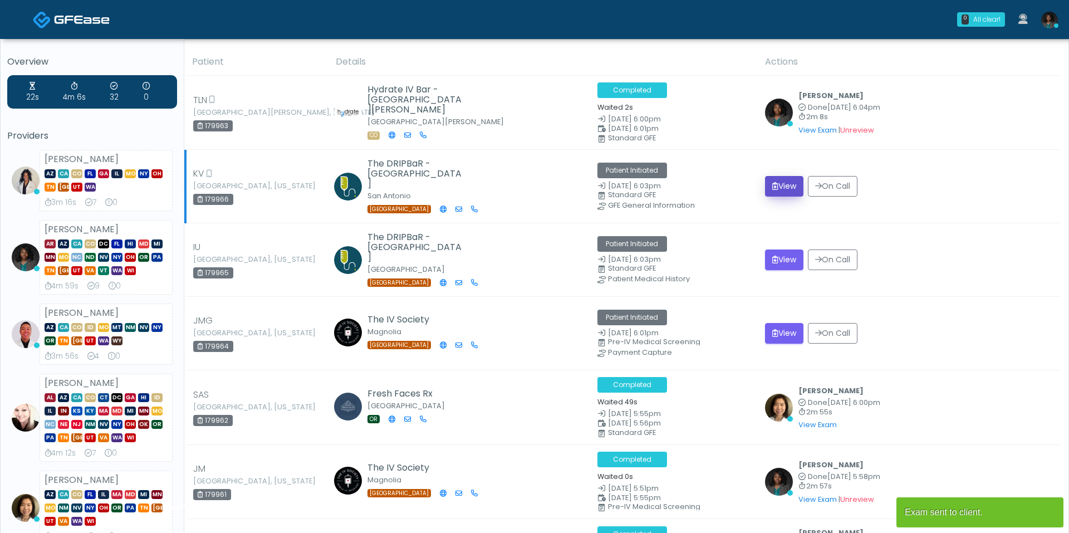
click at [783, 186] on button "View" at bounding box center [784, 186] width 38 height 21
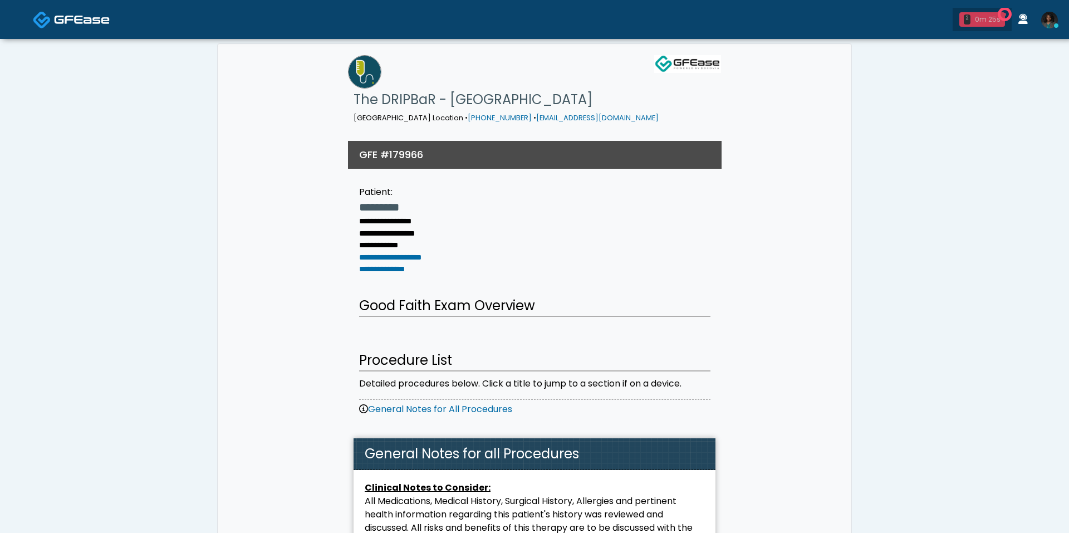
click at [984, 21] on div "0m 25s" at bounding box center [988, 19] width 26 height 10
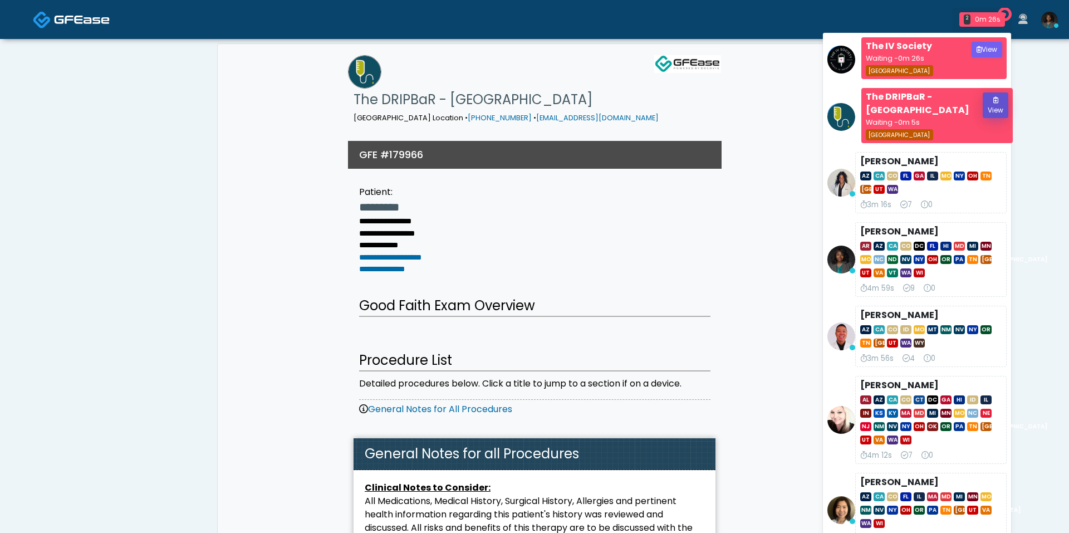
click at [993, 111] on button "View" at bounding box center [996, 105] width 26 height 26
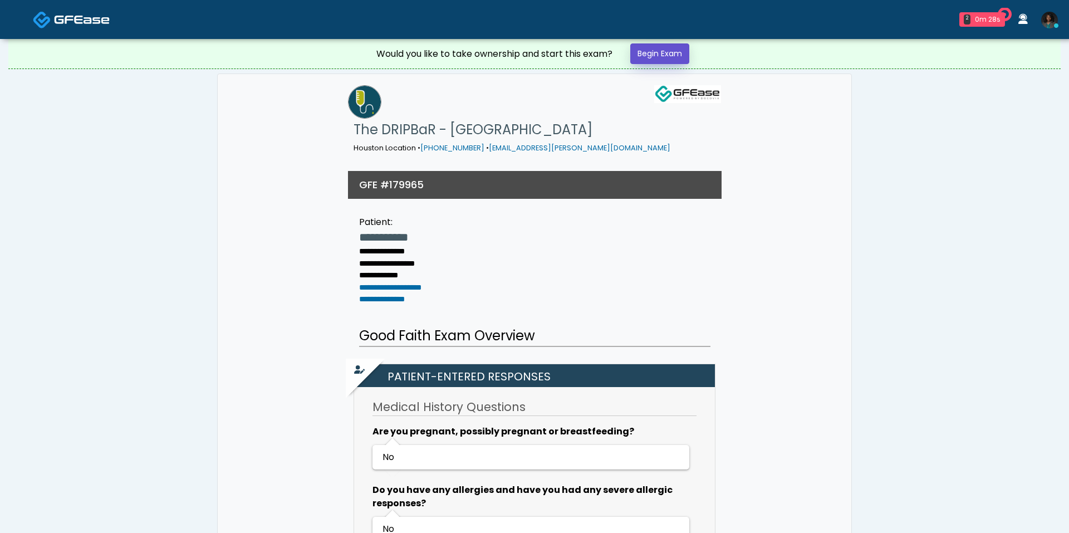
click at [671, 55] on link "Begin Exam" at bounding box center [659, 53] width 59 height 21
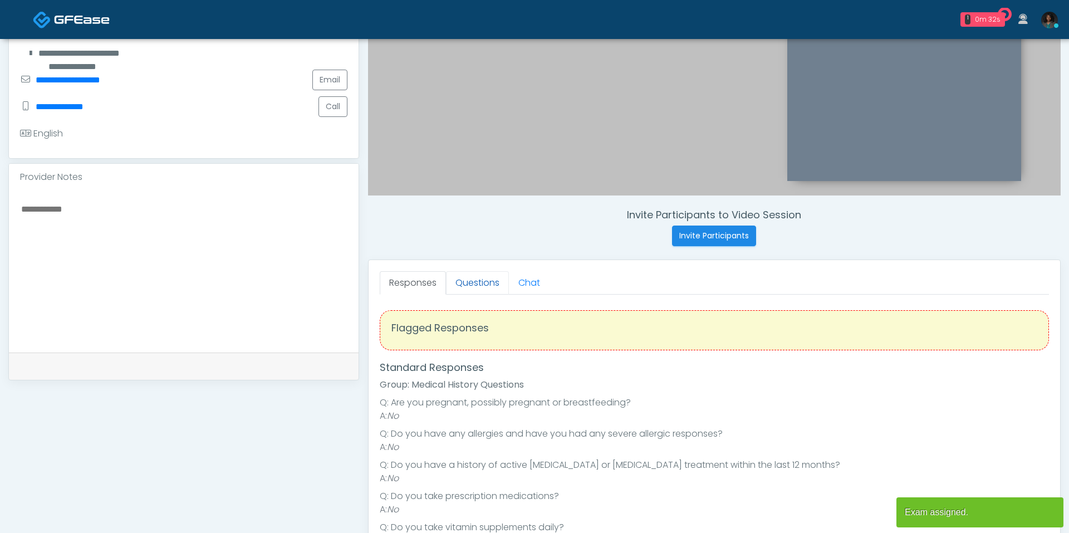
click at [489, 280] on link "Questions" at bounding box center [477, 282] width 63 height 23
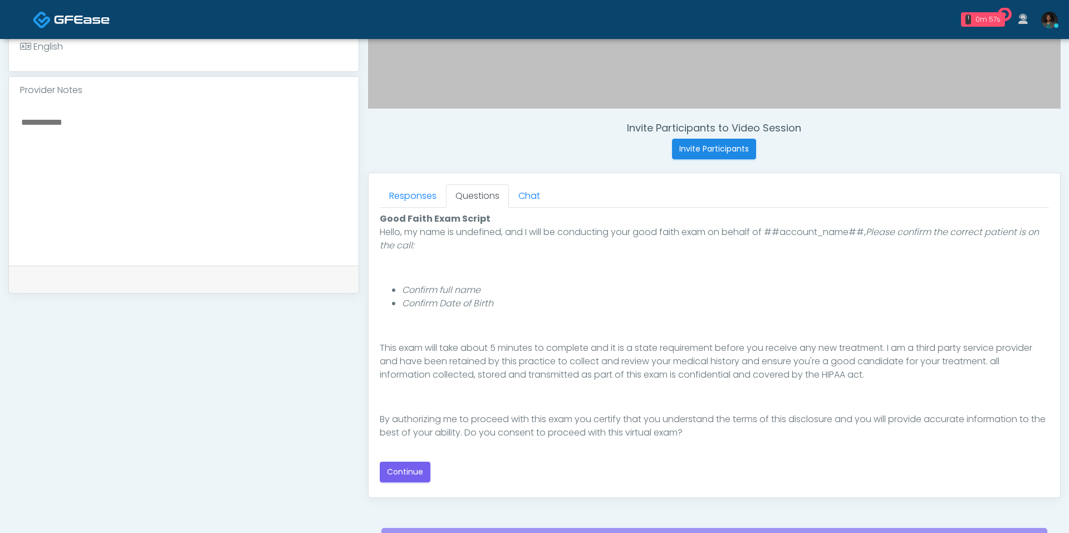
scroll to position [359, 0]
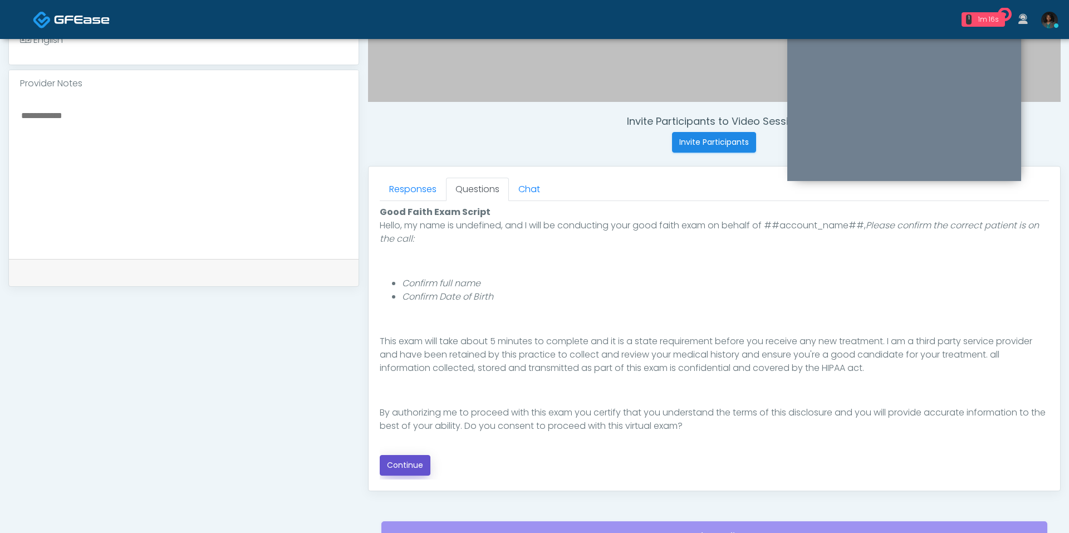
click at [421, 465] on button "Continue" at bounding box center [405, 465] width 51 height 21
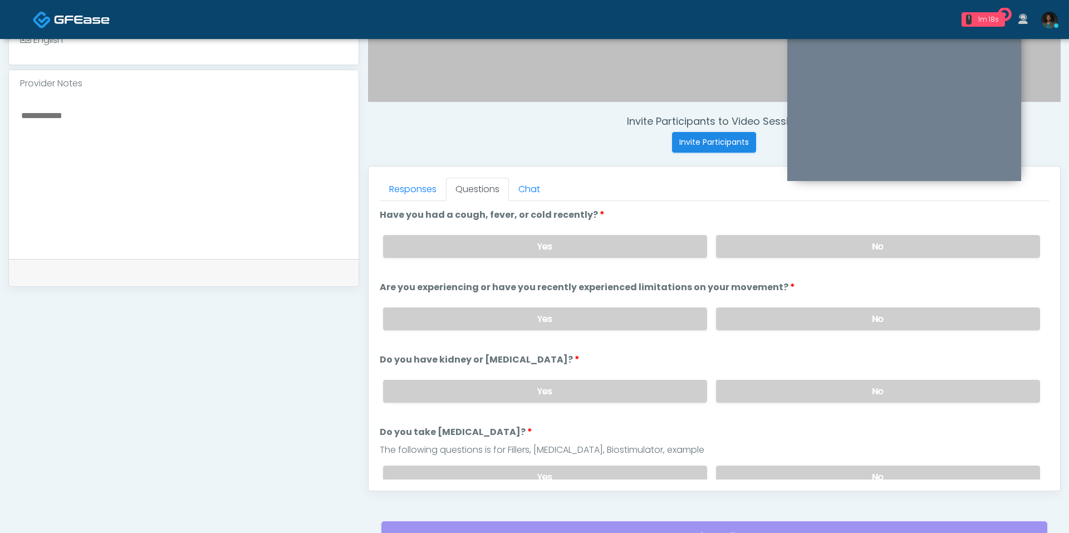
scroll to position [464, 0]
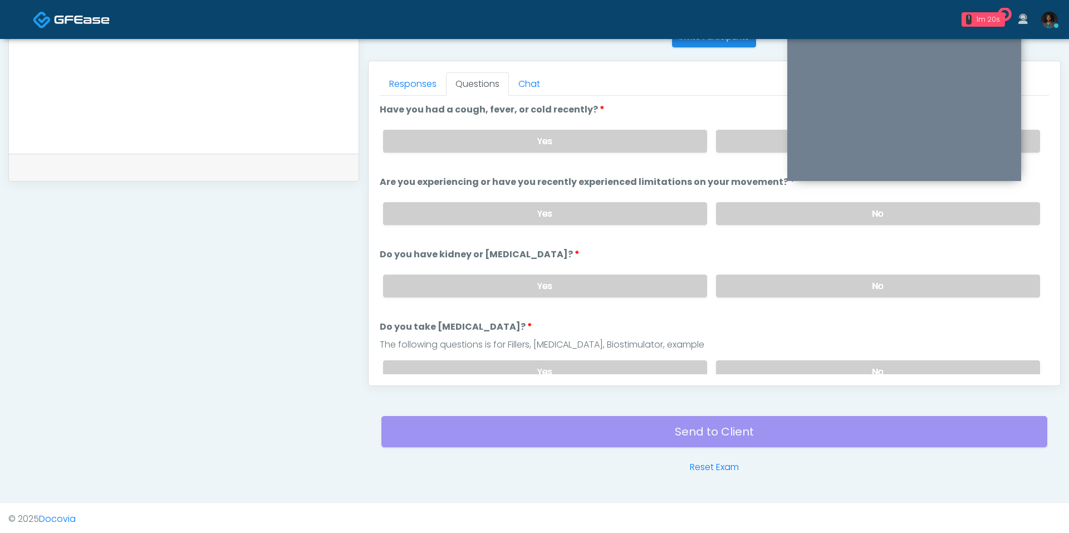
click at [742, 154] on div "Yes No" at bounding box center [711, 141] width 675 height 41
click at [745, 143] on label "No" at bounding box center [878, 141] width 324 height 23
click at [750, 205] on label "No" at bounding box center [878, 213] width 324 height 23
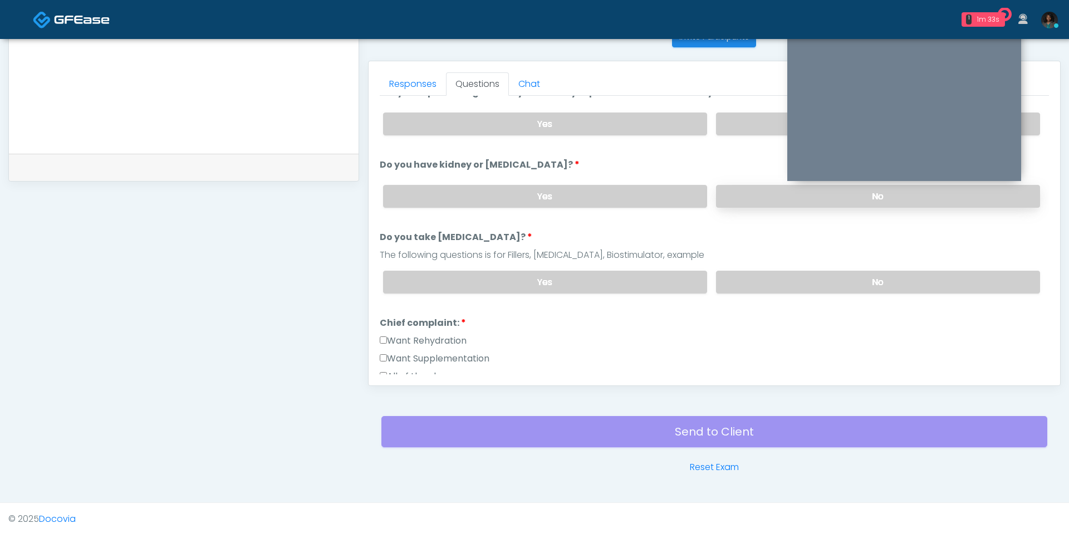
click at [733, 188] on label "No" at bounding box center [878, 196] width 324 height 23
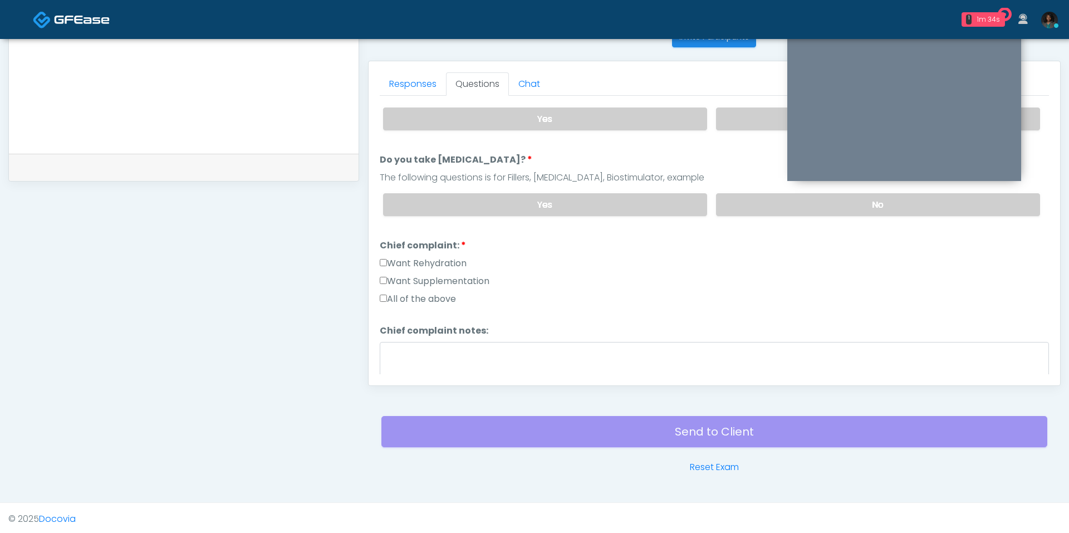
click at [758, 171] on div "The following questions is for Fillers, Botox, Biostimulator, example" at bounding box center [714, 177] width 669 height 13
click at [758, 200] on label "No" at bounding box center [878, 204] width 324 height 23
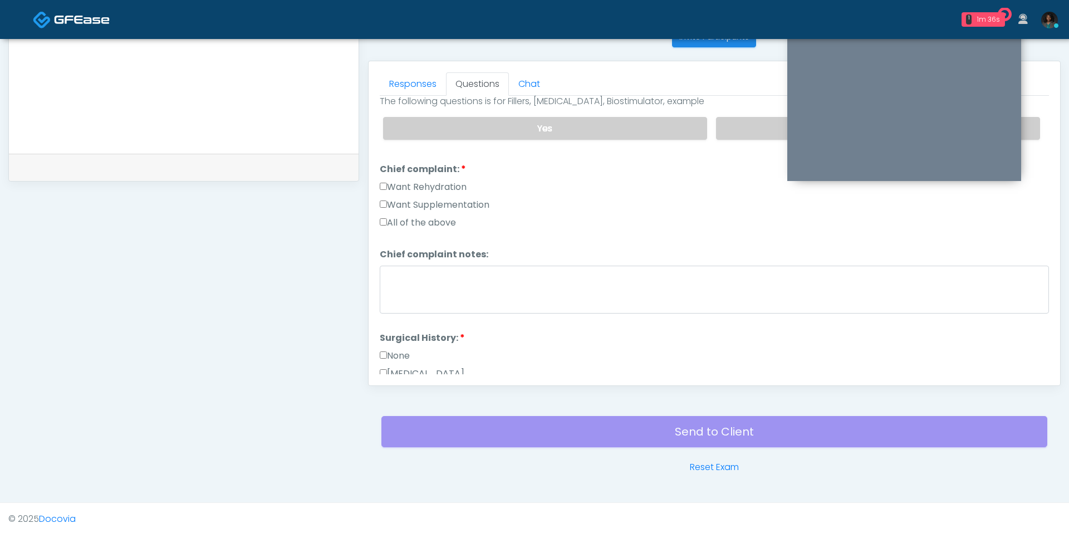
scroll to position [251, 0]
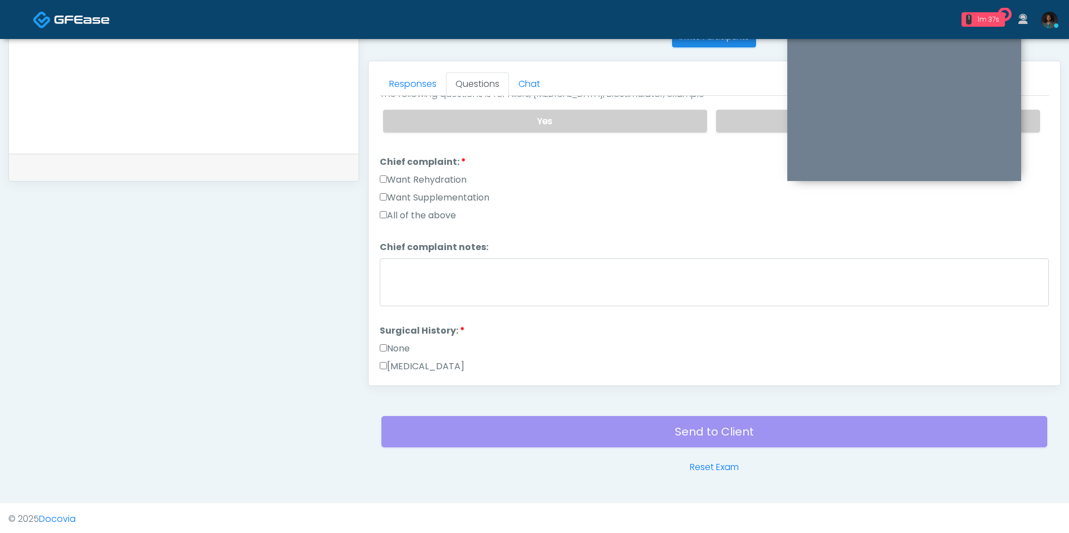
click at [424, 209] on label "All of the above" at bounding box center [418, 215] width 76 height 13
click at [417, 173] on label "Want Rehydration" at bounding box center [423, 179] width 87 height 13
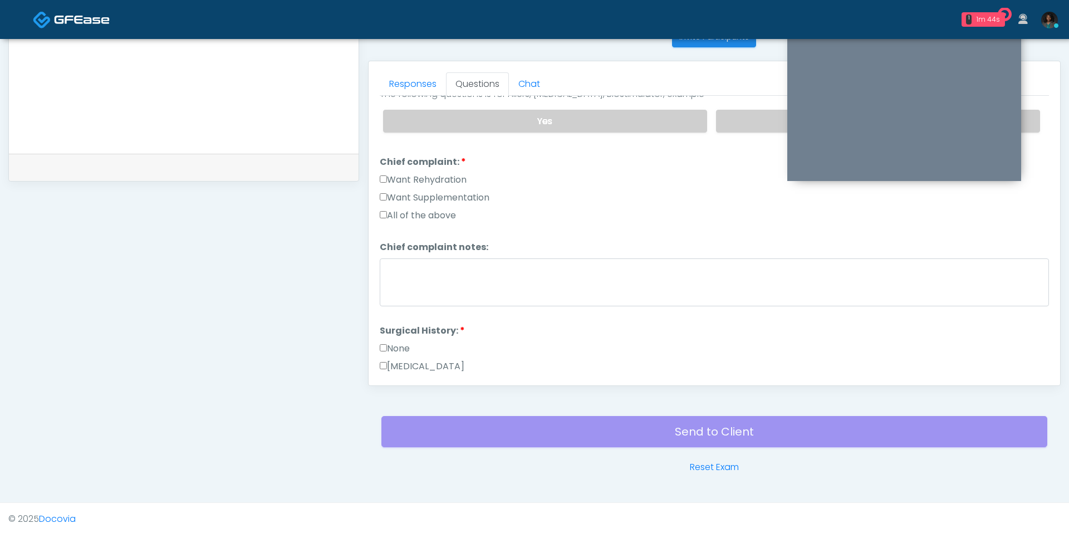
click at [416, 195] on label "Want Supplementation" at bounding box center [435, 197] width 110 height 13
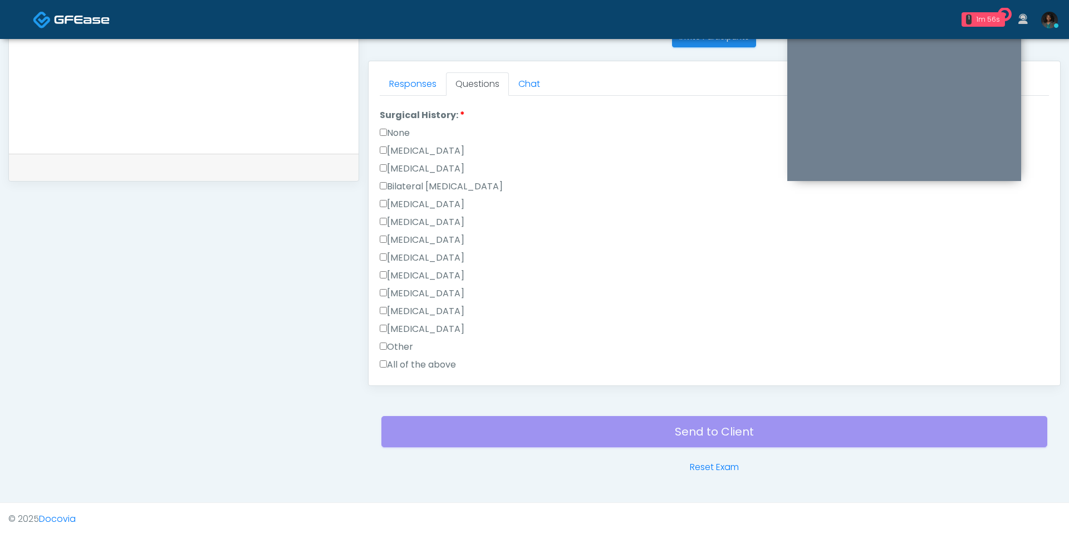
scroll to position [457, 0]
click at [402, 135] on label "None" at bounding box center [395, 141] width 30 height 13
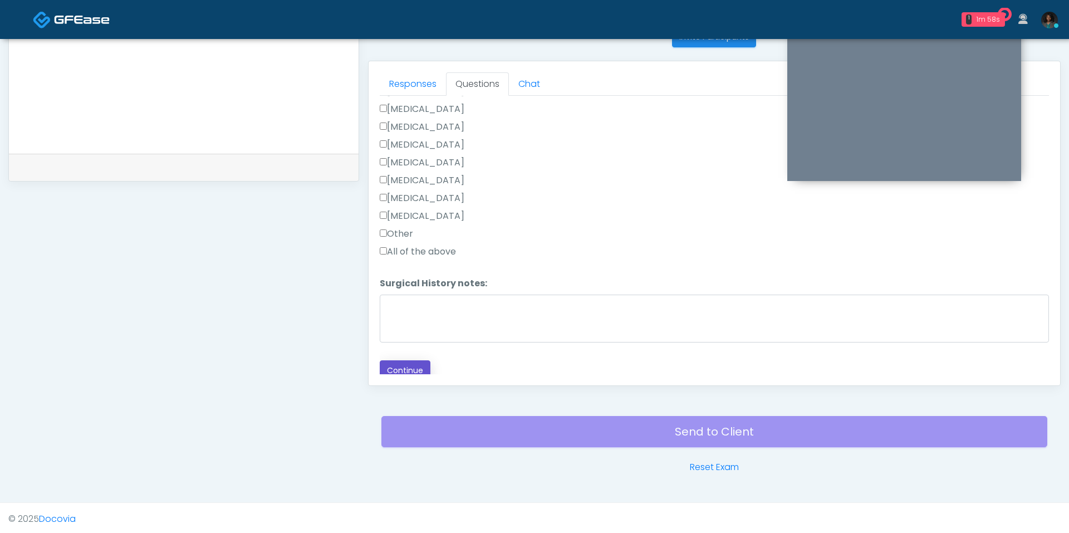
click at [404, 367] on button "Continue" at bounding box center [405, 370] width 51 height 21
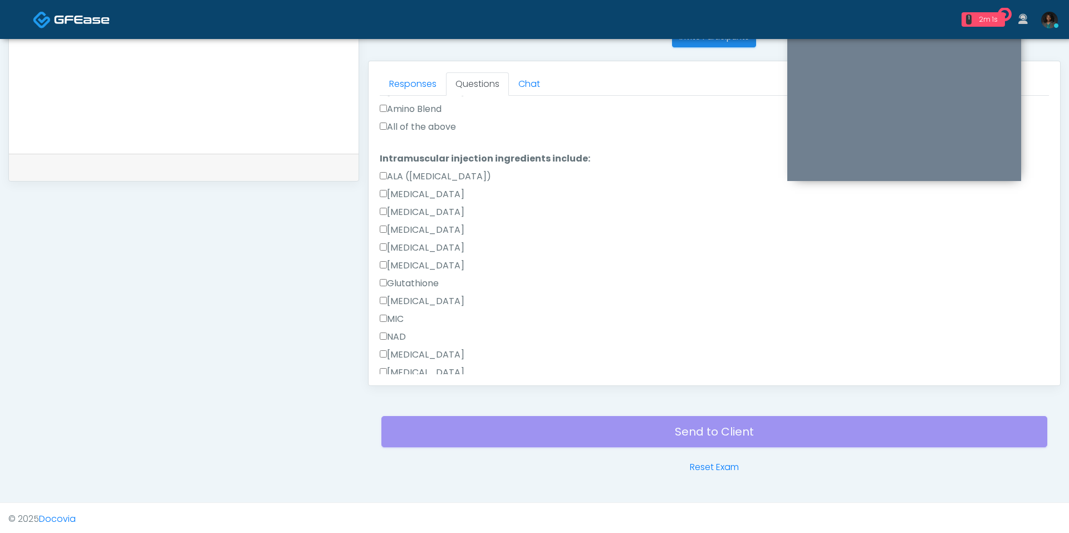
click at [434, 128] on label "All of the above" at bounding box center [418, 126] width 76 height 13
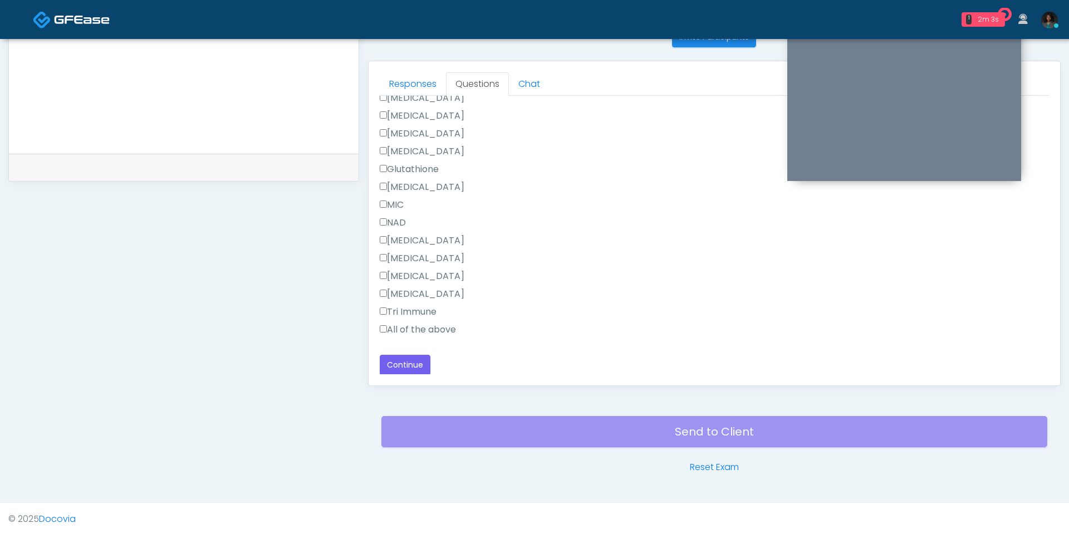
click at [407, 323] on label "All of the above" at bounding box center [418, 329] width 76 height 13
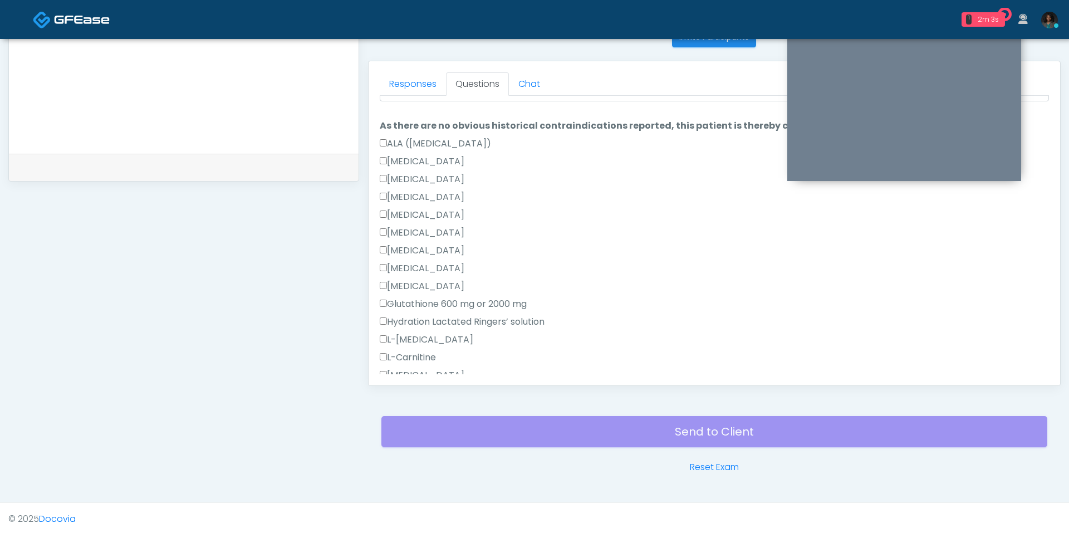
scroll to position [0, 0]
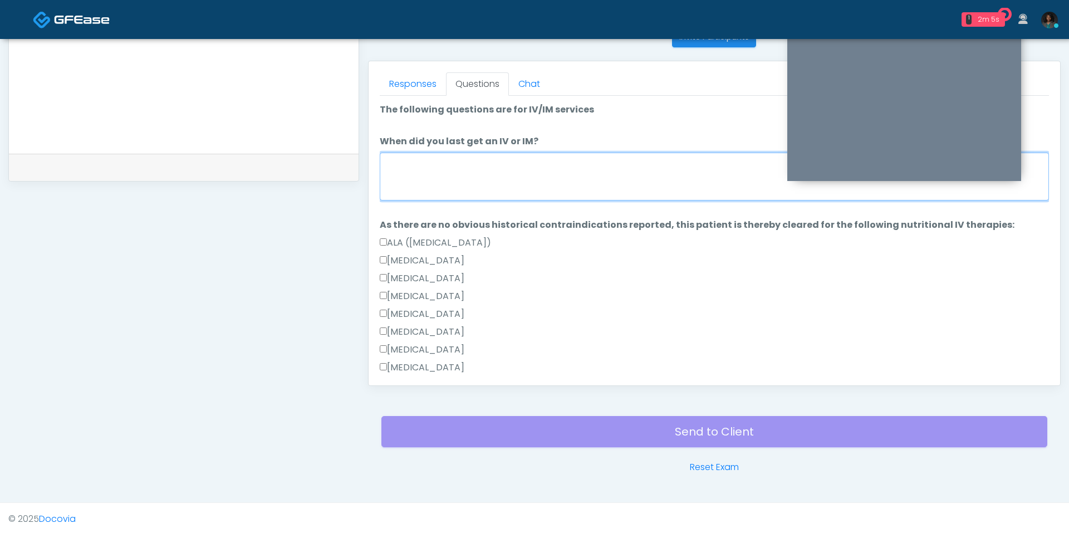
click at [495, 171] on textarea "When did you last get an IV or IM?" at bounding box center [714, 177] width 669 height 48
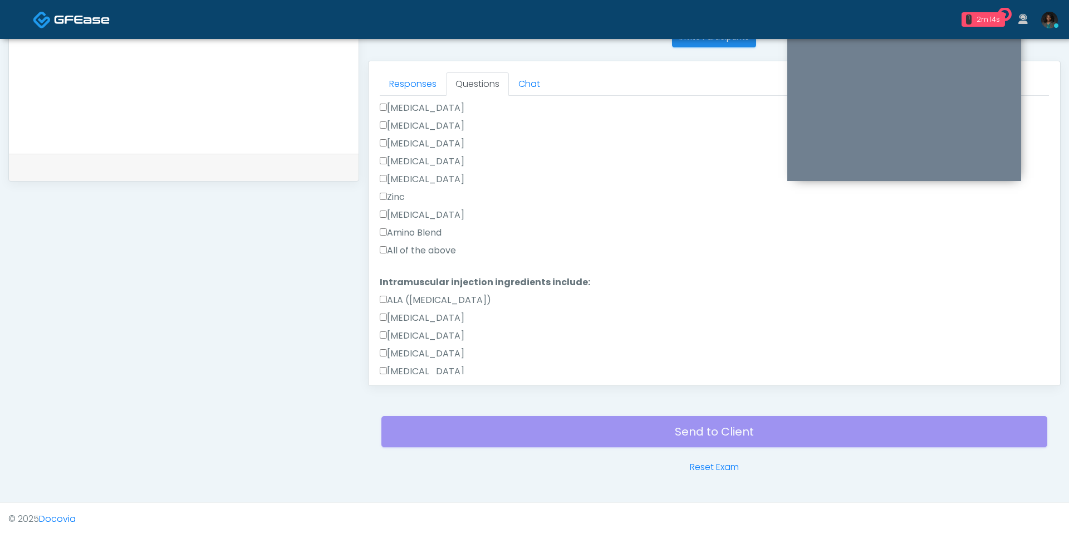
scroll to position [693, 0]
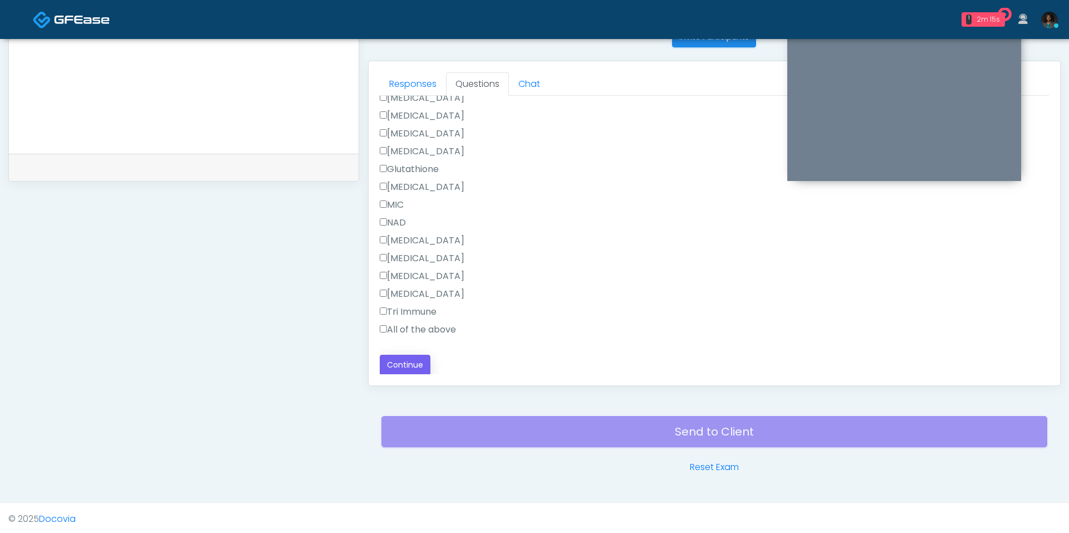
type textarea "**********"
click at [411, 358] on button "Continue" at bounding box center [405, 365] width 51 height 21
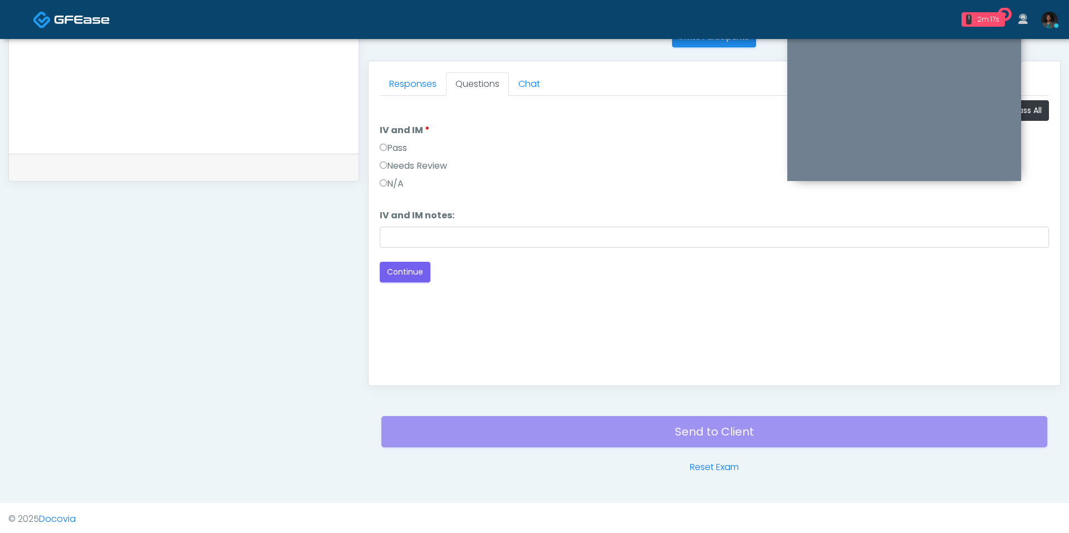
scroll to position [0, 0]
click at [407, 151] on label "Pass" at bounding box center [393, 147] width 27 height 13
click at [425, 266] on button "Continue" at bounding box center [405, 272] width 51 height 21
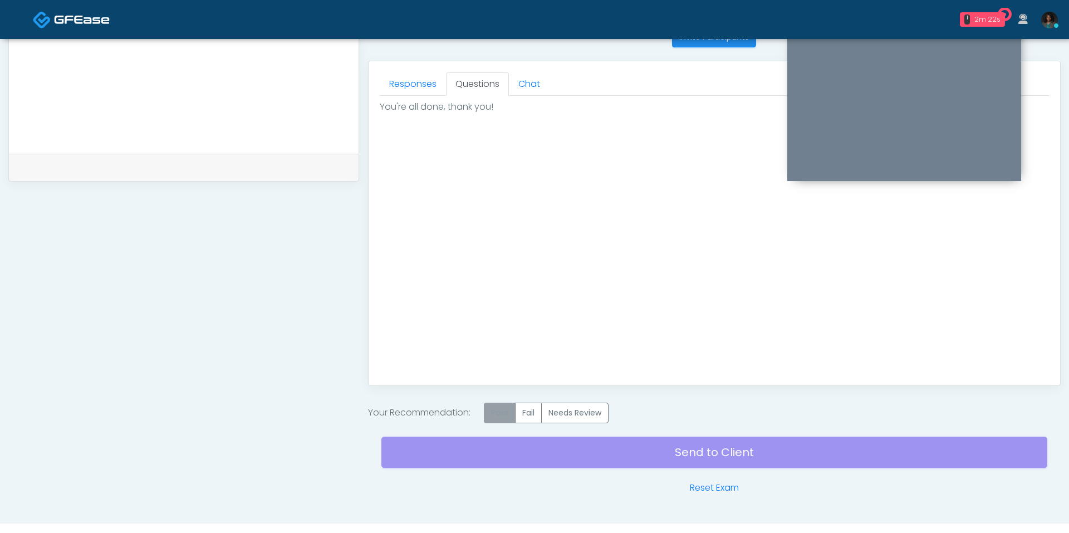
click at [501, 408] on label "Pass" at bounding box center [500, 412] width 32 height 21
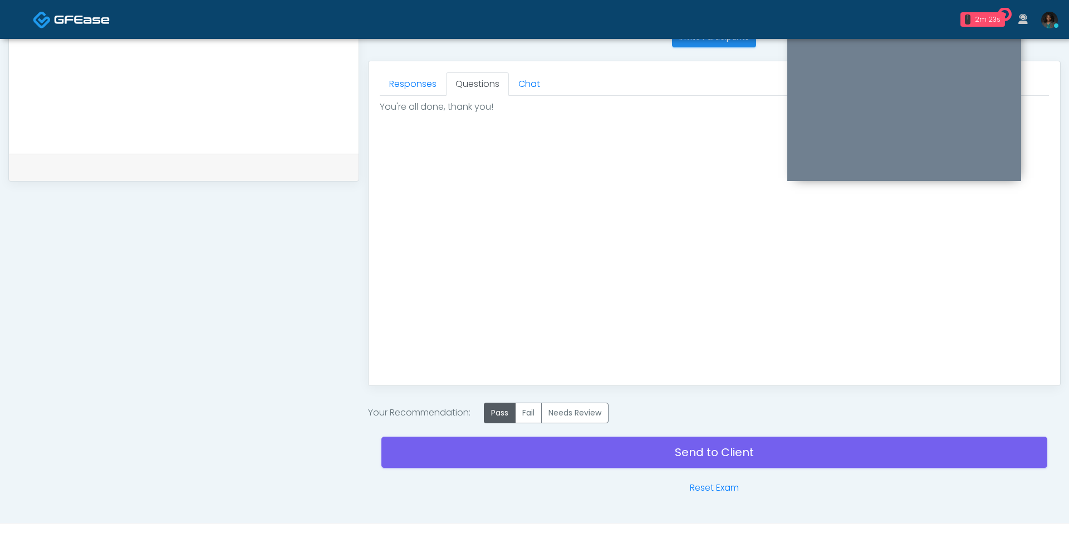
click at [521, 435] on div "Send to Client Reset Exam" at bounding box center [714, 458] width 666 height 71
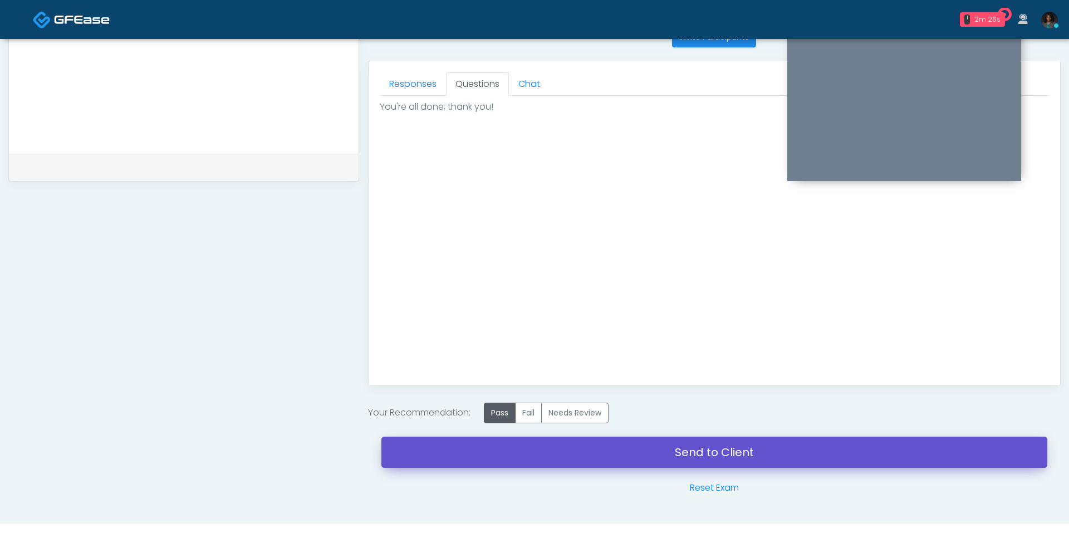
click at [553, 451] on link "Send to Client" at bounding box center [714, 451] width 666 height 31
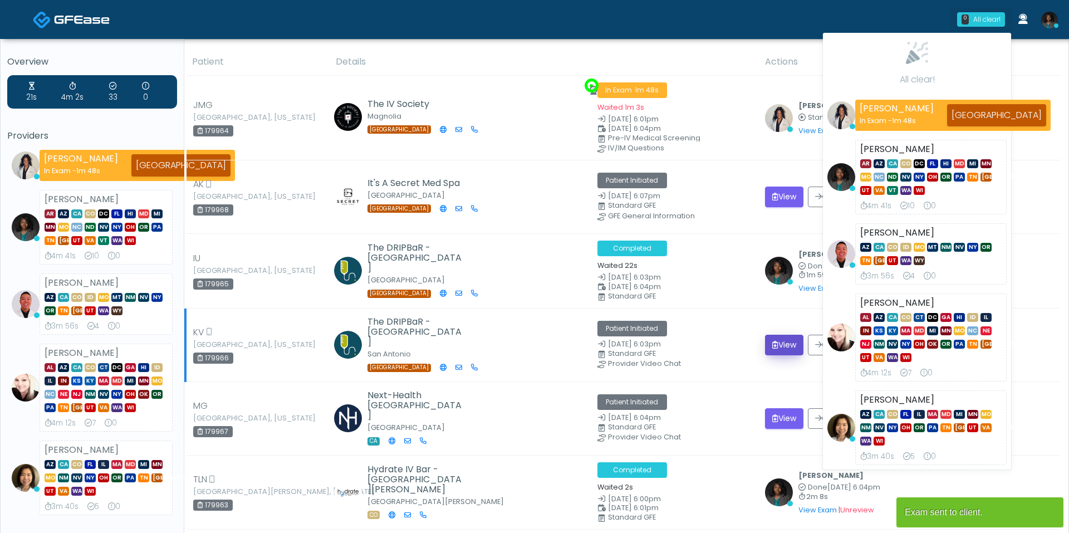
click at [790, 344] on button "View" at bounding box center [784, 345] width 38 height 21
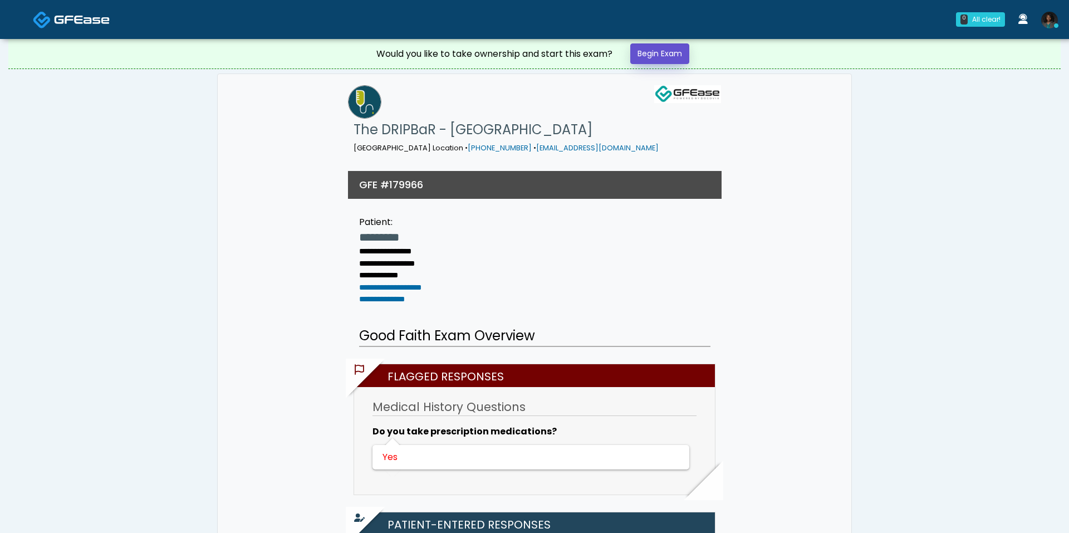
click at [658, 58] on link "Begin Exam" at bounding box center [659, 53] width 59 height 21
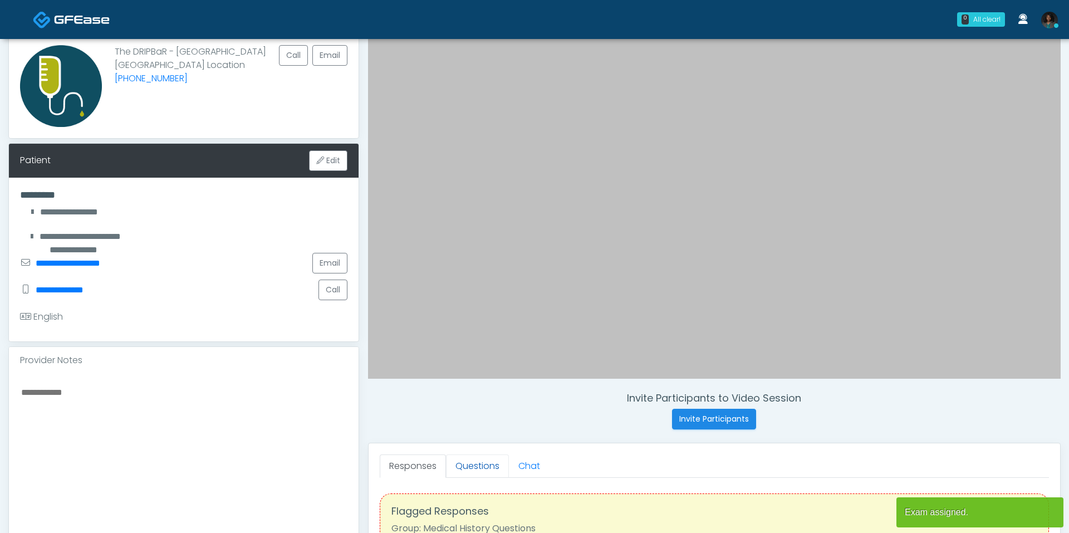
click at [488, 459] on link "Questions" at bounding box center [477, 465] width 63 height 23
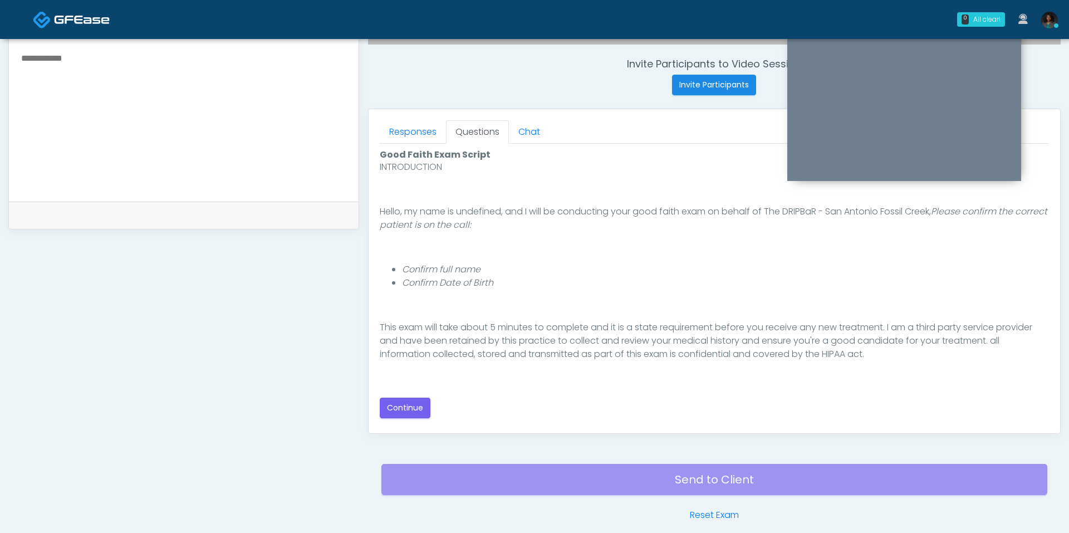
scroll to position [89, 0]
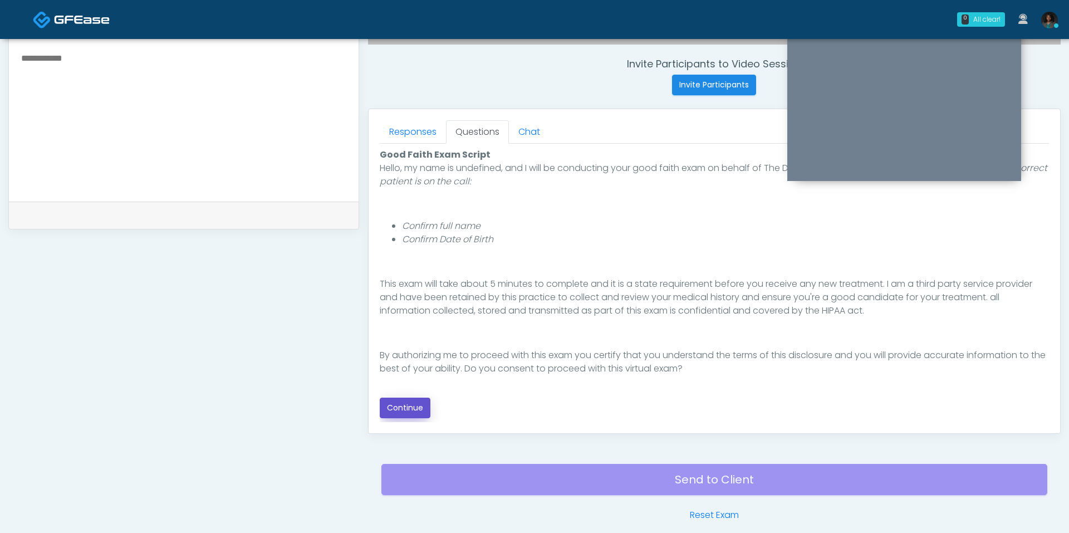
click at [418, 408] on button "Continue" at bounding box center [405, 407] width 51 height 21
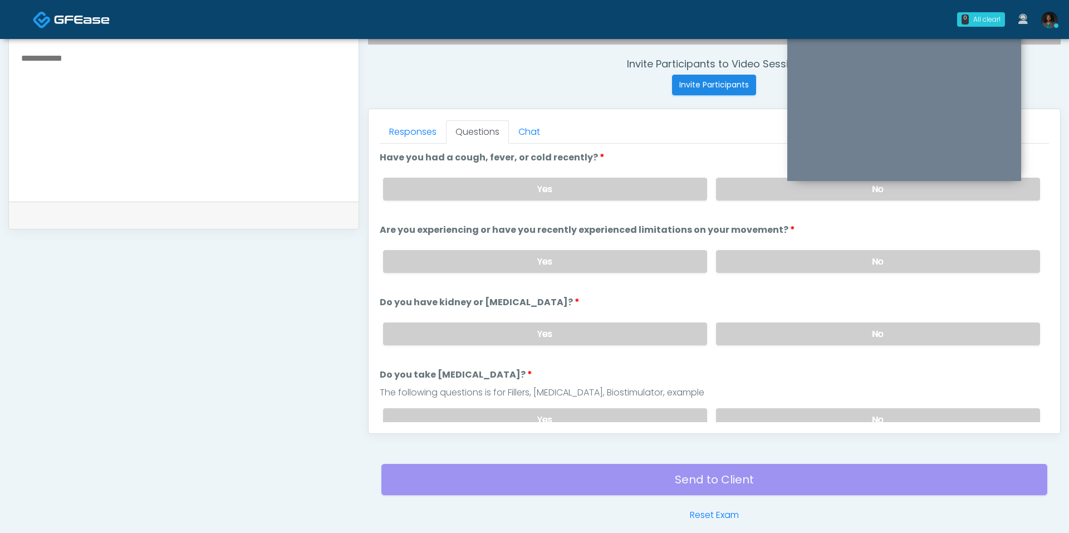
scroll to position [464, 0]
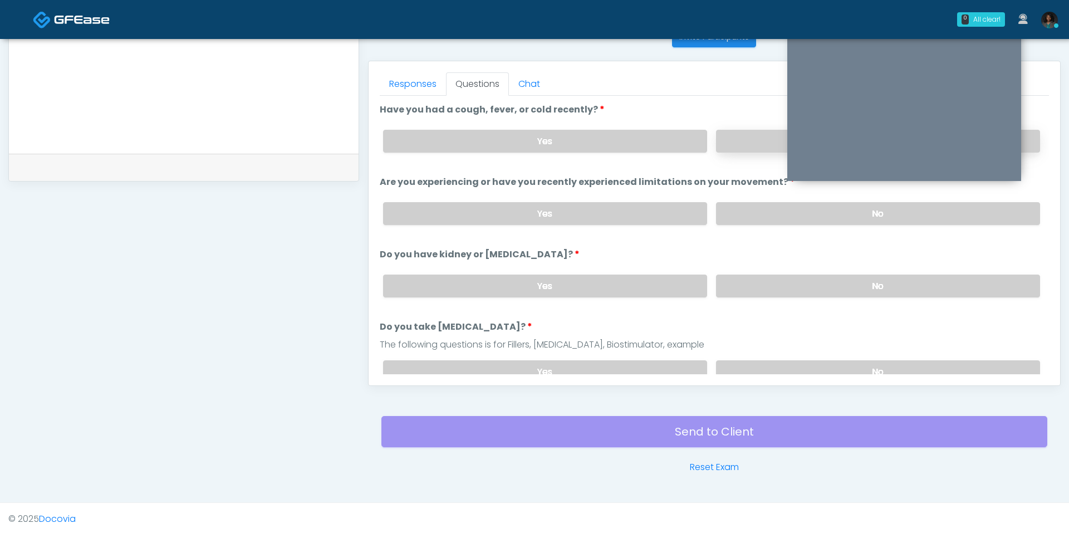
click at [767, 136] on label "No" at bounding box center [878, 141] width 324 height 23
click at [763, 204] on label "No" at bounding box center [878, 213] width 324 height 23
click at [777, 305] on ol "Have you had a cough, fever, or cold recently? Have you had a cough, fever, or …" at bounding box center [714, 532] width 669 height 858
click at [777, 296] on div "Yes No" at bounding box center [711, 286] width 675 height 41
click at [784, 277] on label "No" at bounding box center [878, 285] width 324 height 23
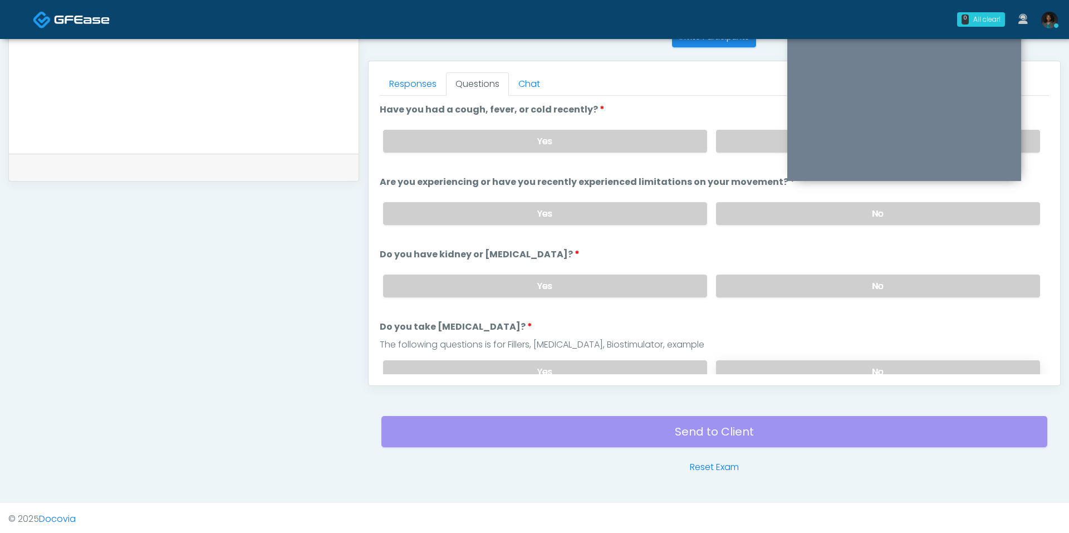
click at [774, 364] on label "No" at bounding box center [878, 371] width 324 height 23
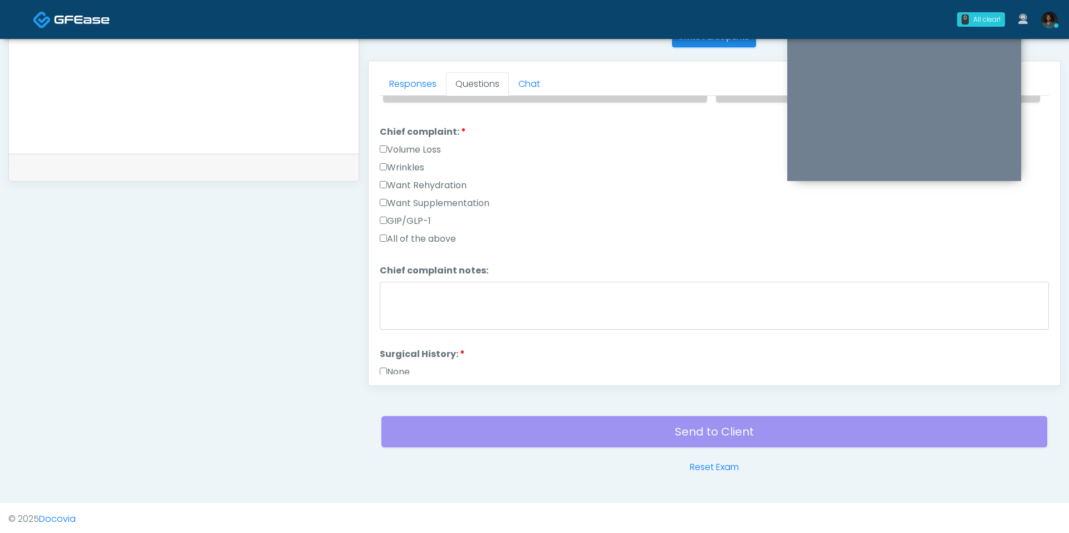
scroll to position [286, 0]
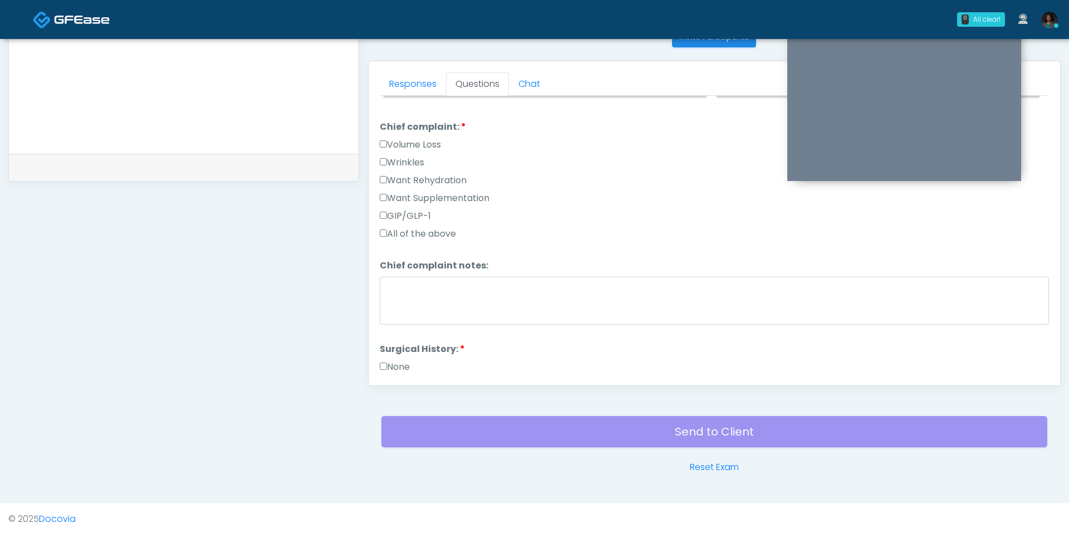
click at [420, 174] on label "Want Rehydration" at bounding box center [423, 180] width 87 height 13
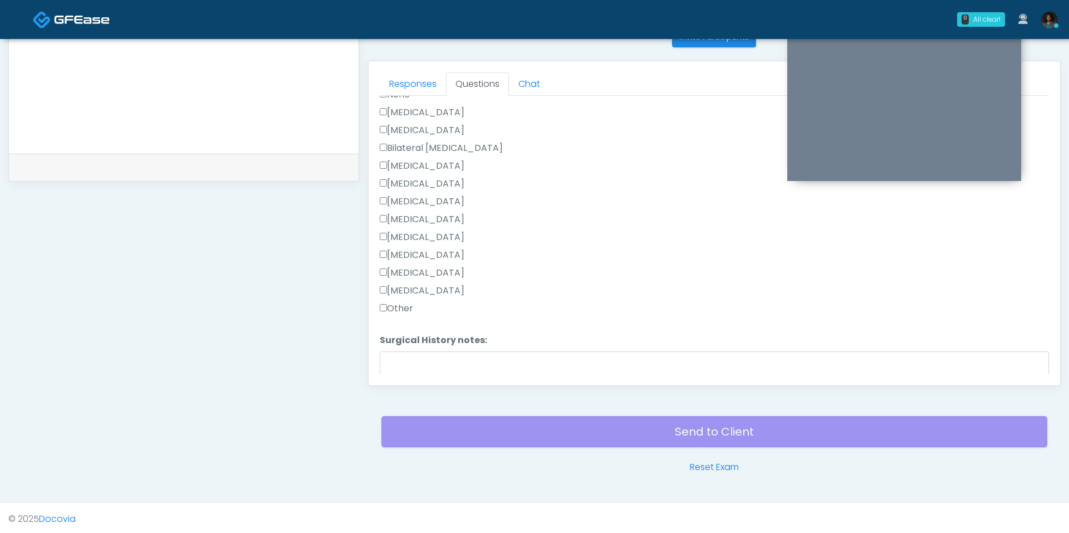
scroll to position [551, 0]
click at [408, 308] on label "Other" at bounding box center [396, 314] width 33 height 13
click at [420, 282] on label "Appendectomy" at bounding box center [422, 288] width 85 height 13
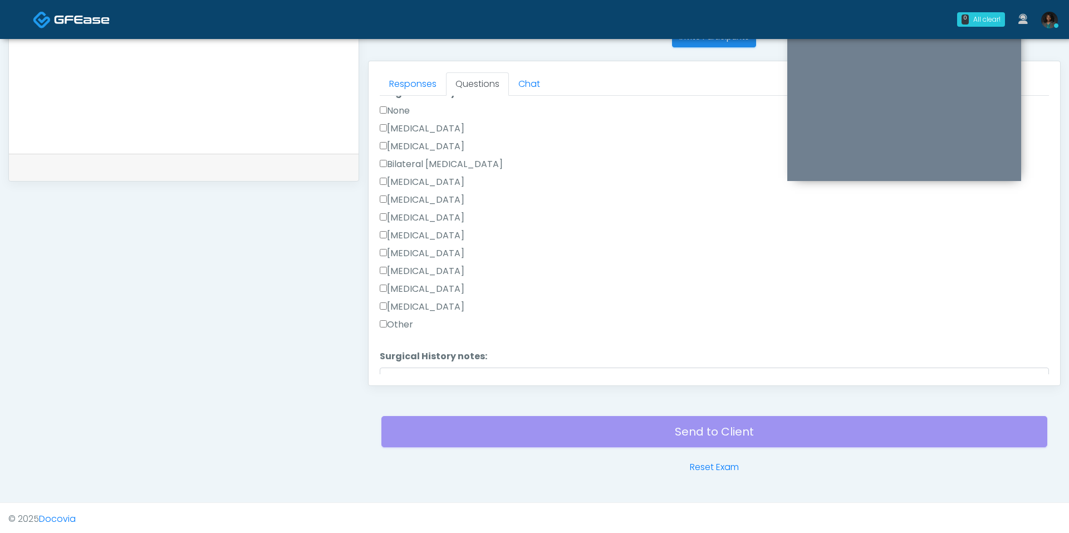
click at [441, 264] on label "Cholecystectomy" at bounding box center [422, 270] width 85 height 13
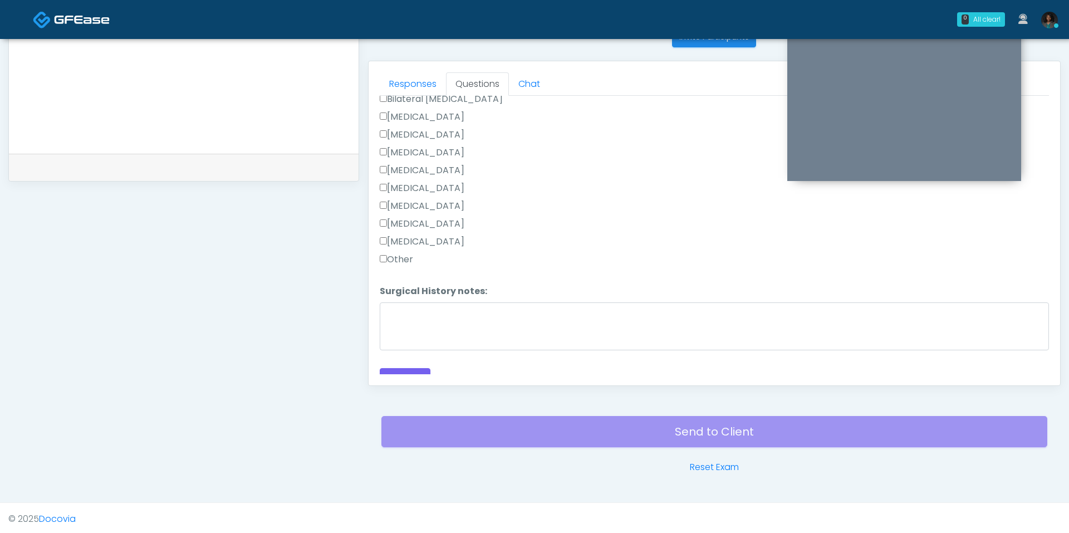
scroll to position [602, 0]
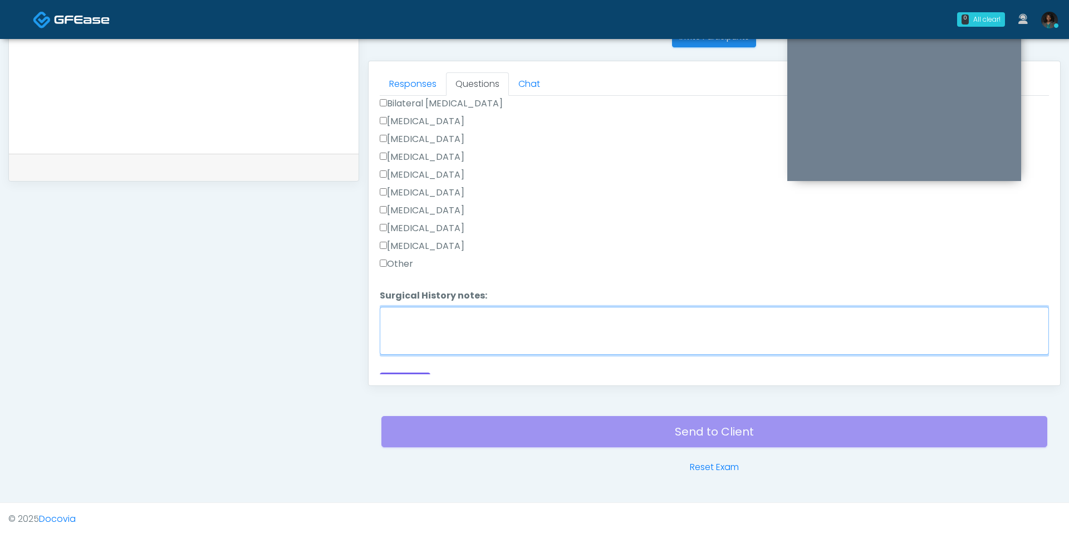
click at [420, 307] on textarea "Surgical History notes:" at bounding box center [714, 331] width 669 height 48
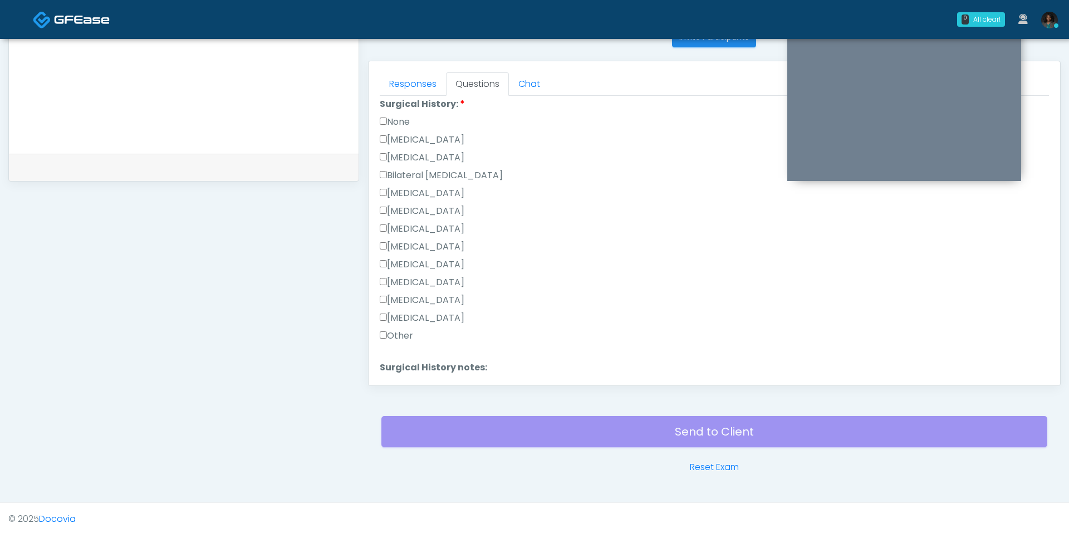
click at [436, 151] on label "Hysterectomy" at bounding box center [422, 157] width 85 height 13
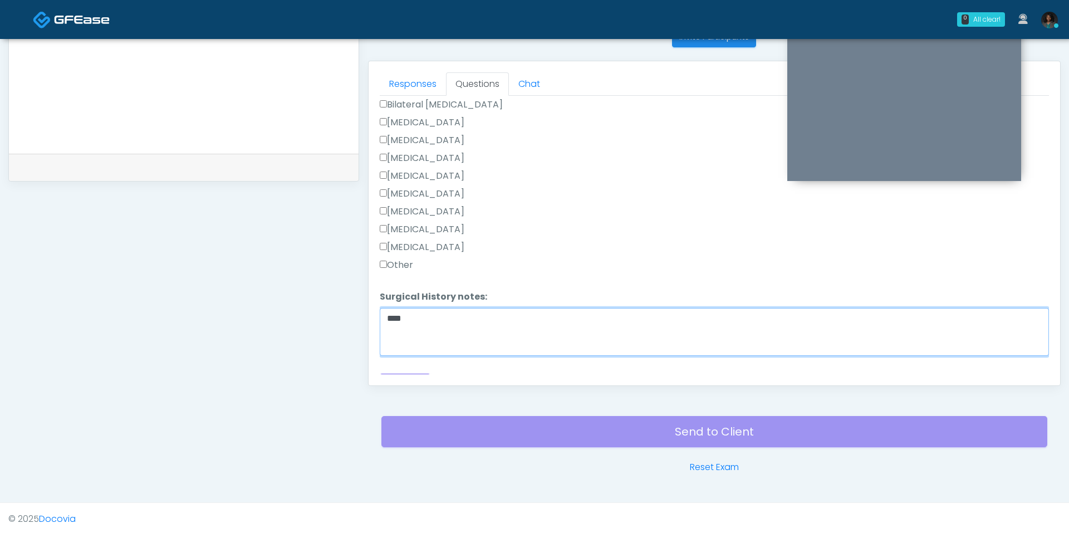
drag, startPoint x: 407, startPoint y: 316, endPoint x: 387, endPoint y: 312, distance: 20.0
click at [387, 312] on textarea "****" at bounding box center [714, 332] width 669 height 48
type textarea "**********"
drag, startPoint x: 498, startPoint y: 308, endPoint x: 367, endPoint y: 302, distance: 130.4
click at [368, 302] on div "Responses Questions Chat Good Faith Exam Script Good Faith Exam Script INTRODUC…" at bounding box center [714, 223] width 693 height 325
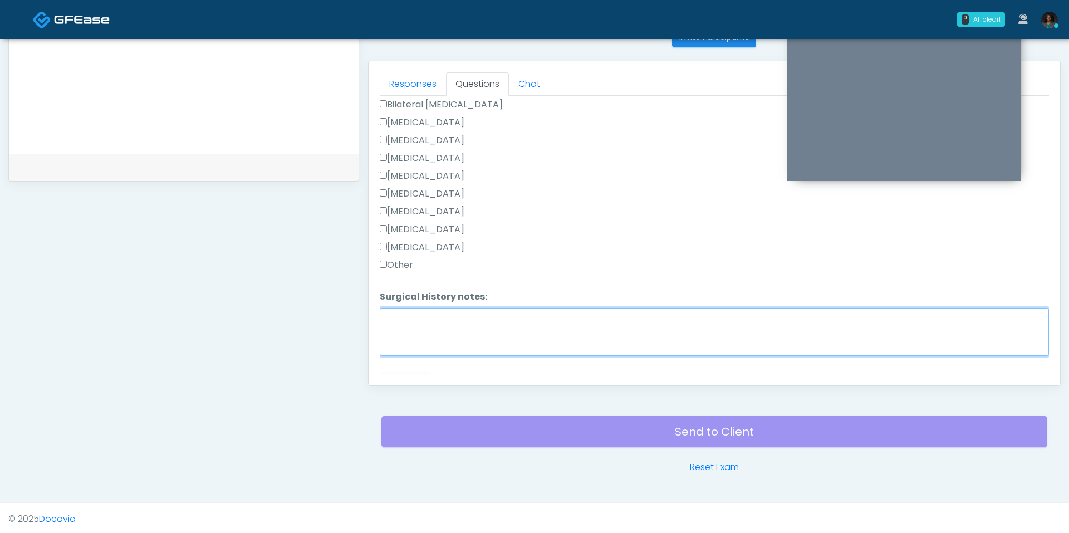
scroll to position [615, 0]
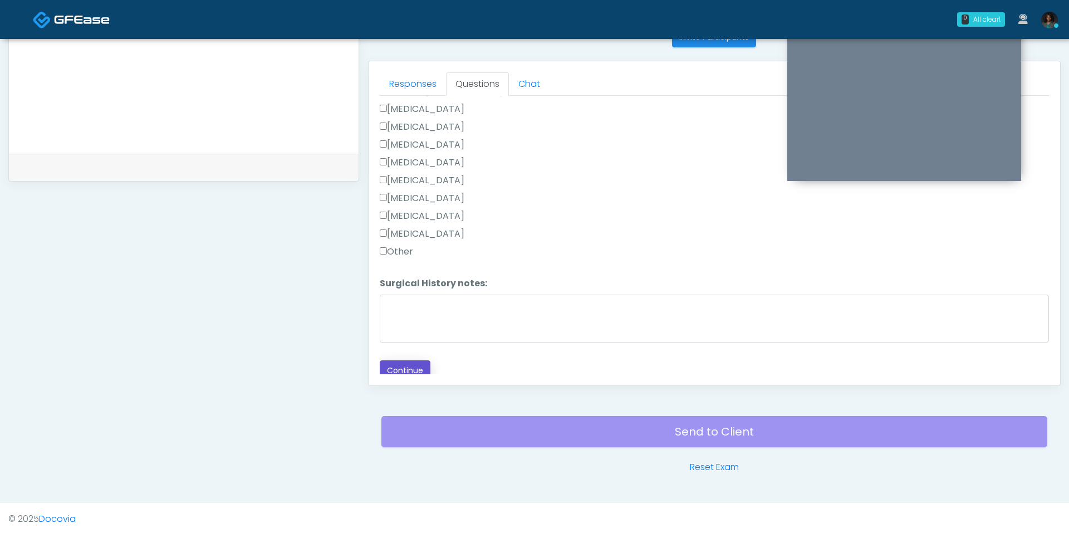
click at [425, 364] on button "Continue" at bounding box center [405, 370] width 51 height 21
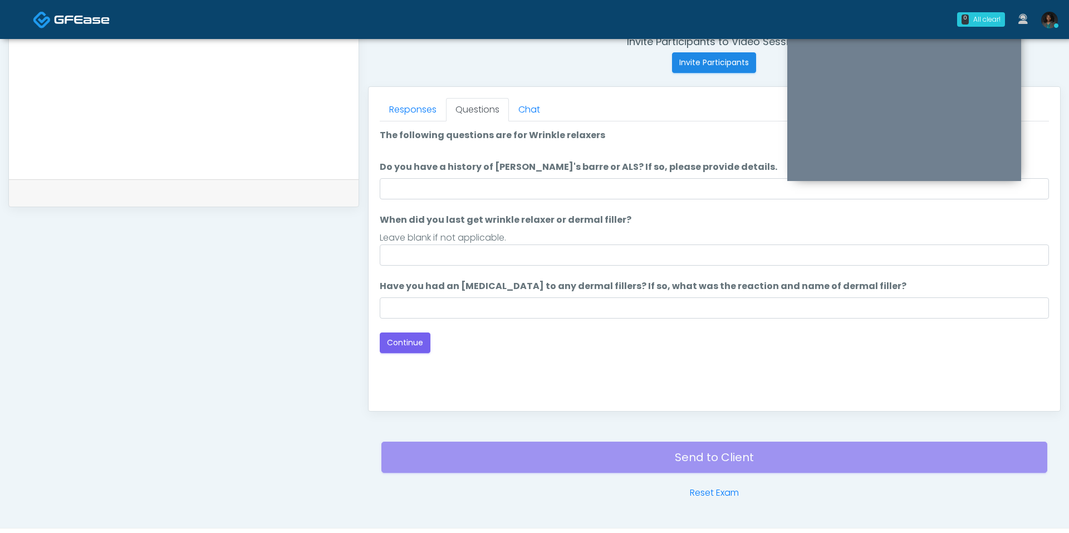
scroll to position [445, 0]
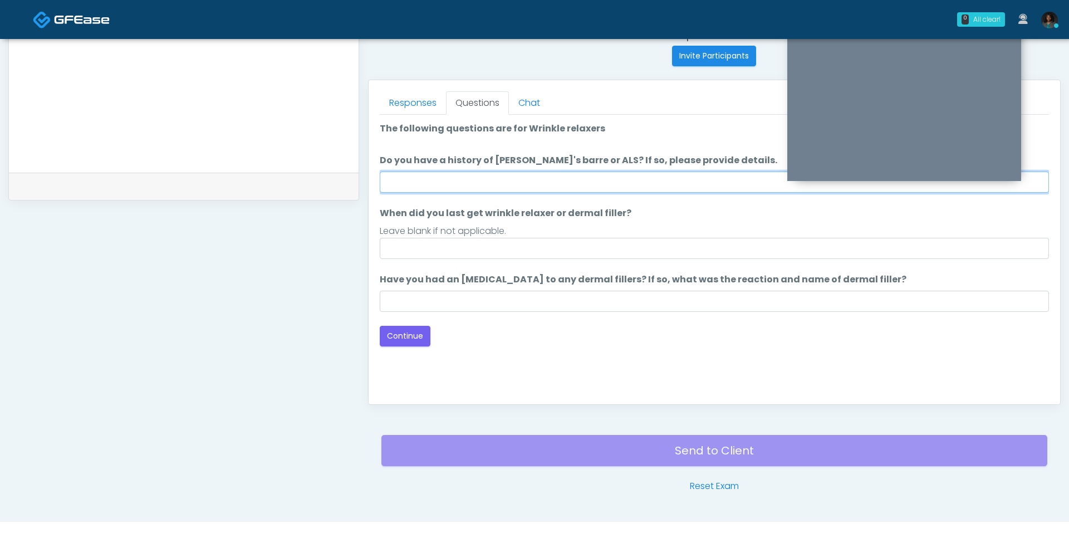
click at [577, 178] on input "Do you have a history of Guillain's barre or ALS? If so, please provide details." at bounding box center [714, 181] width 669 height 21
type input "**"
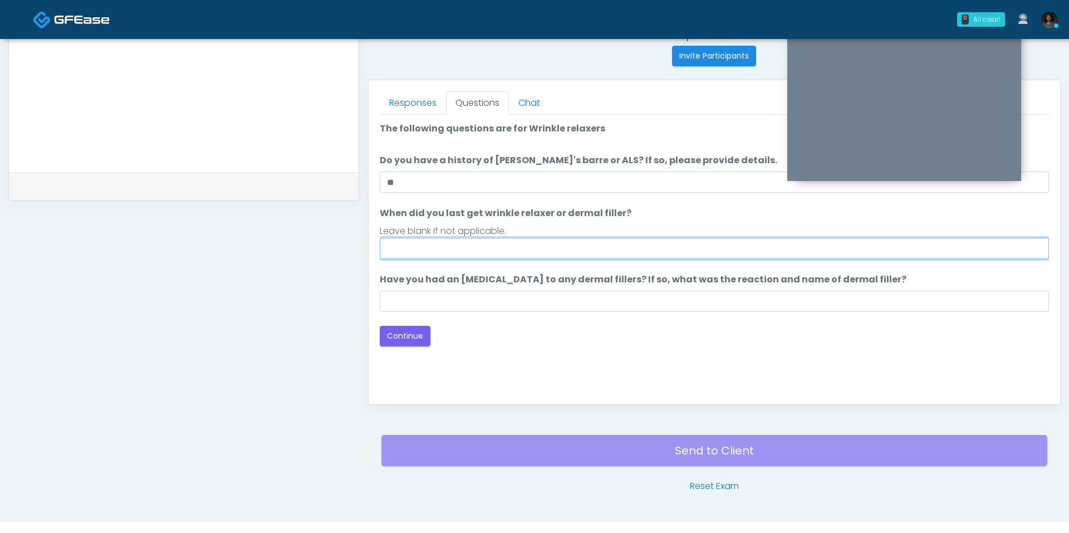
click at [531, 245] on input "When did you last get wrinkle relaxer or dermal filler?" at bounding box center [714, 248] width 669 height 21
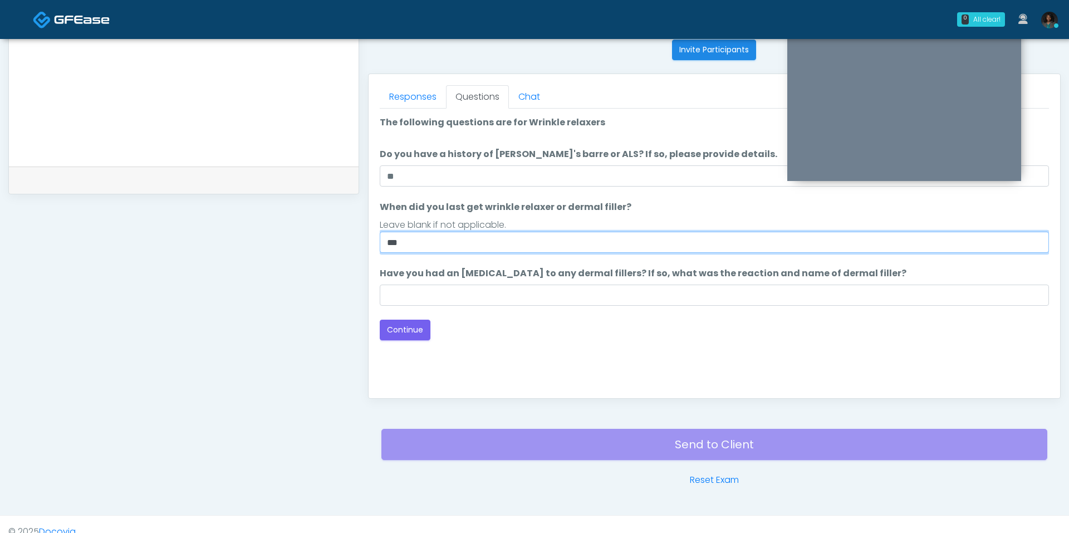
scroll to position [464, 0]
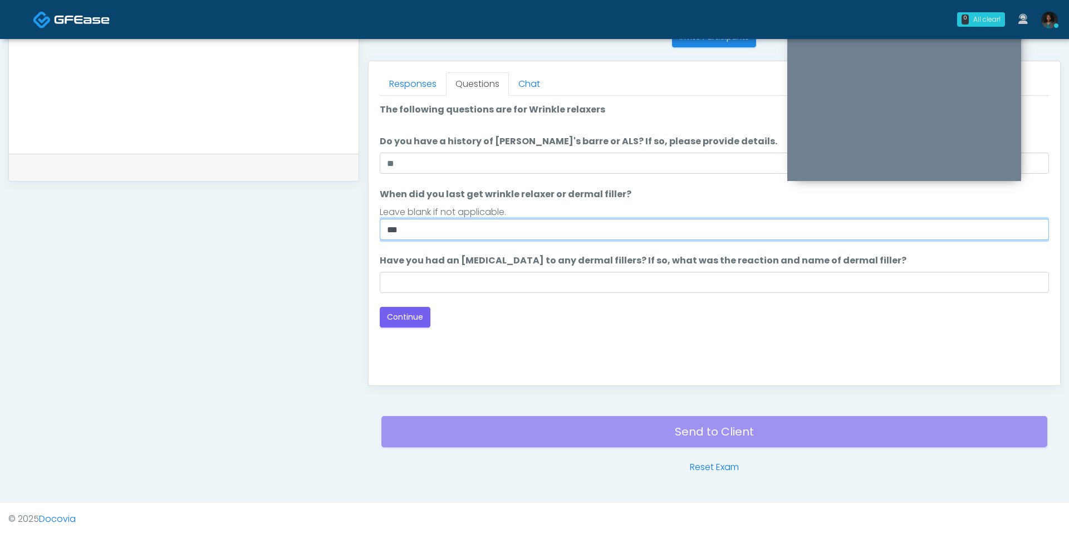
type input "***"
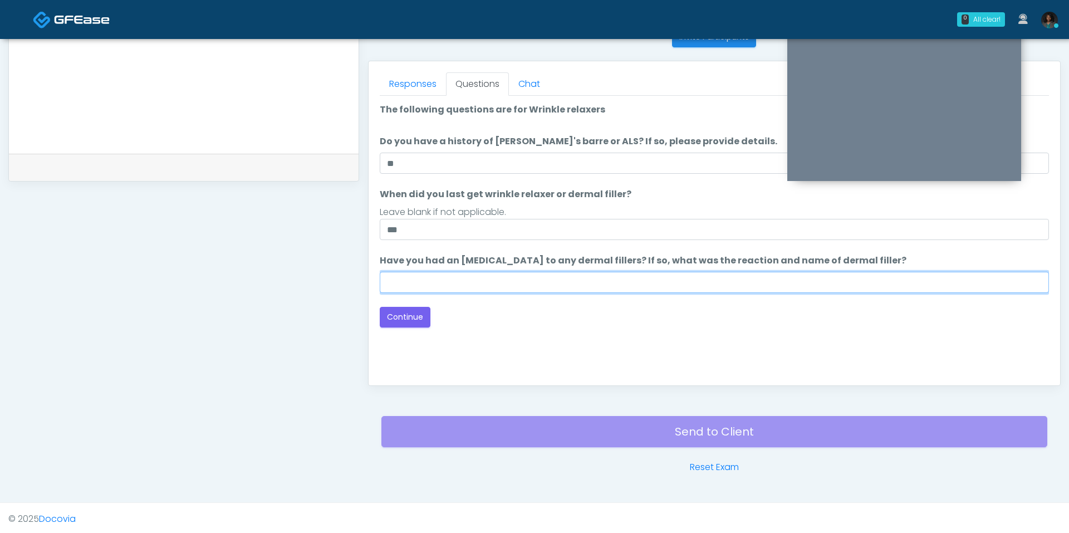
click at [459, 288] on input "Have you had an allergic response to any dermal fillers? If so, what was the re…" at bounding box center [714, 282] width 669 height 21
type input "**"
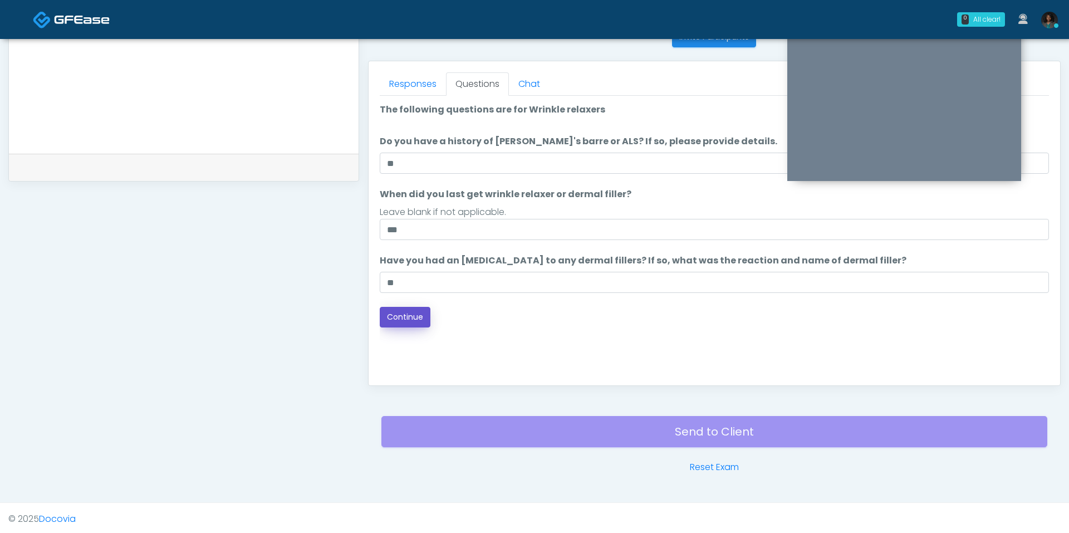
click at [412, 314] on button "Continue" at bounding box center [405, 317] width 51 height 21
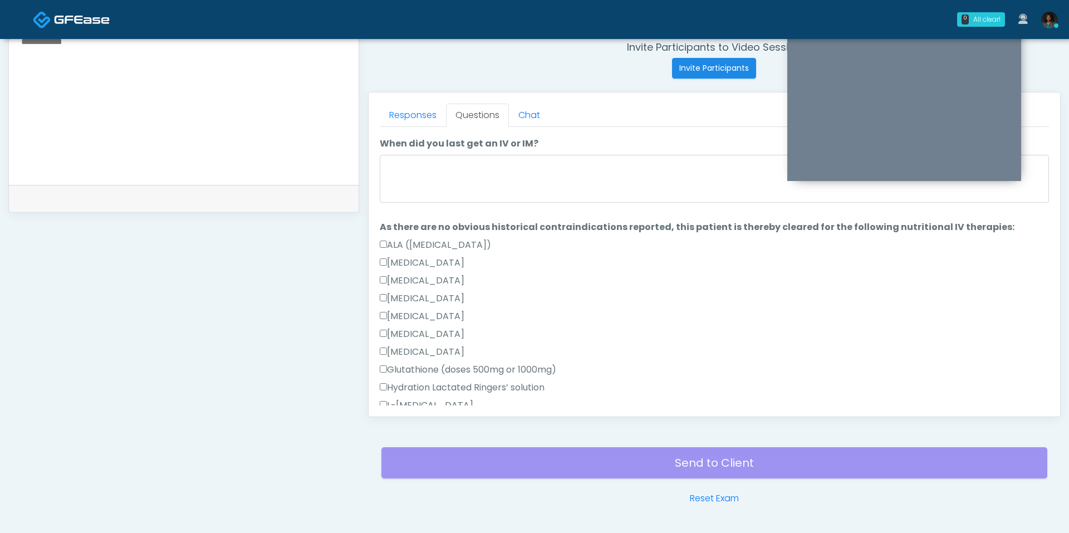
scroll to position [43, 0]
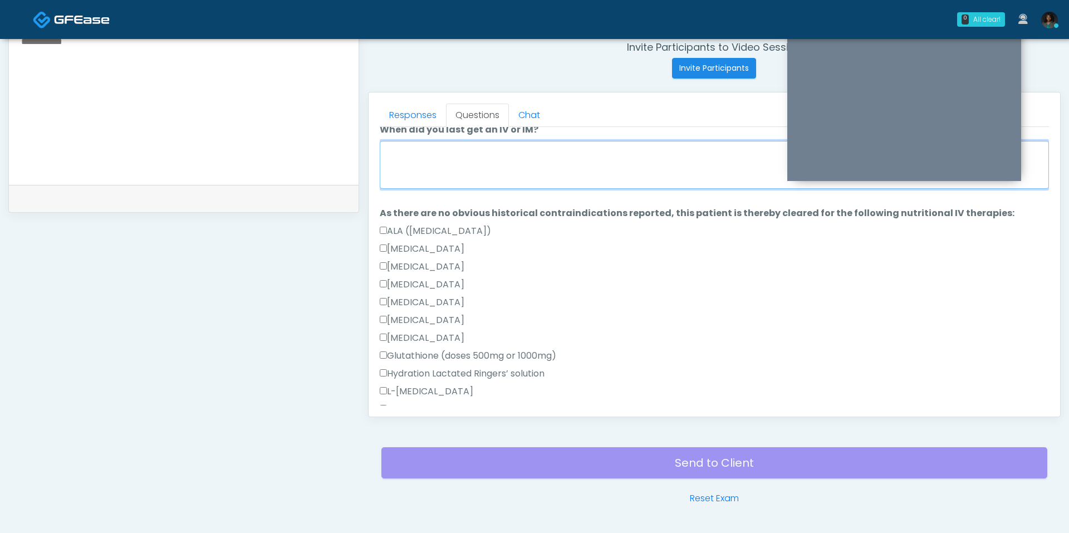
click at [473, 175] on textarea "When did you last get an IV or IM?" at bounding box center [714, 165] width 669 height 48
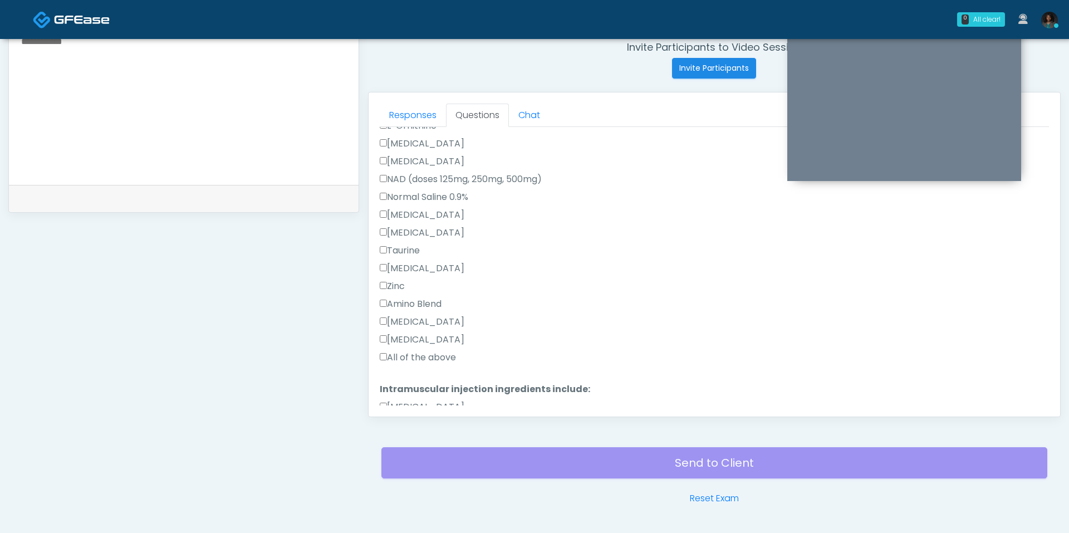
scroll to position [377, 0]
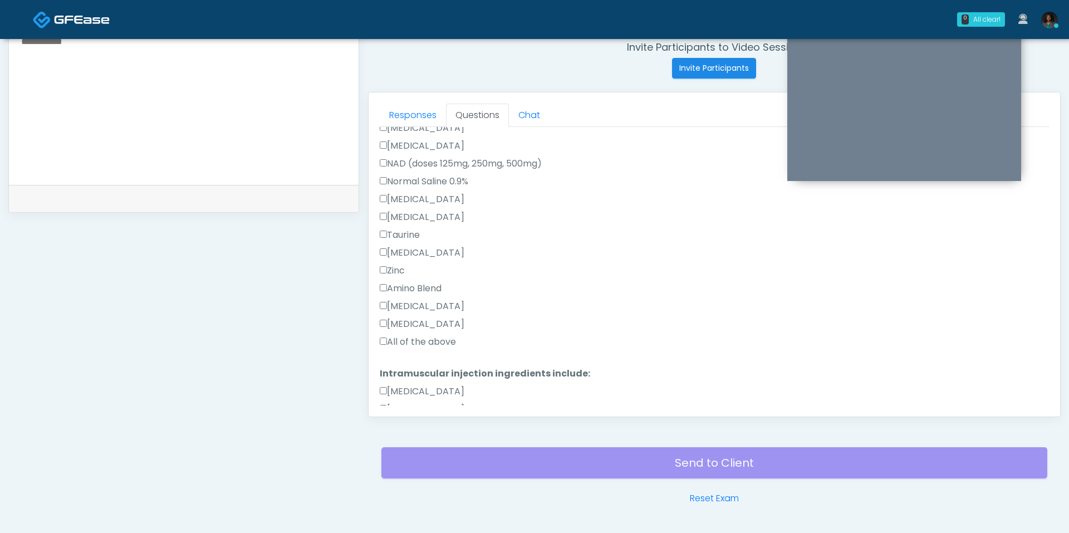
click at [403, 330] on div "Pepcid" at bounding box center [714, 326] width 669 height 18
click at [404, 339] on label "All of the above" at bounding box center [418, 341] width 76 height 13
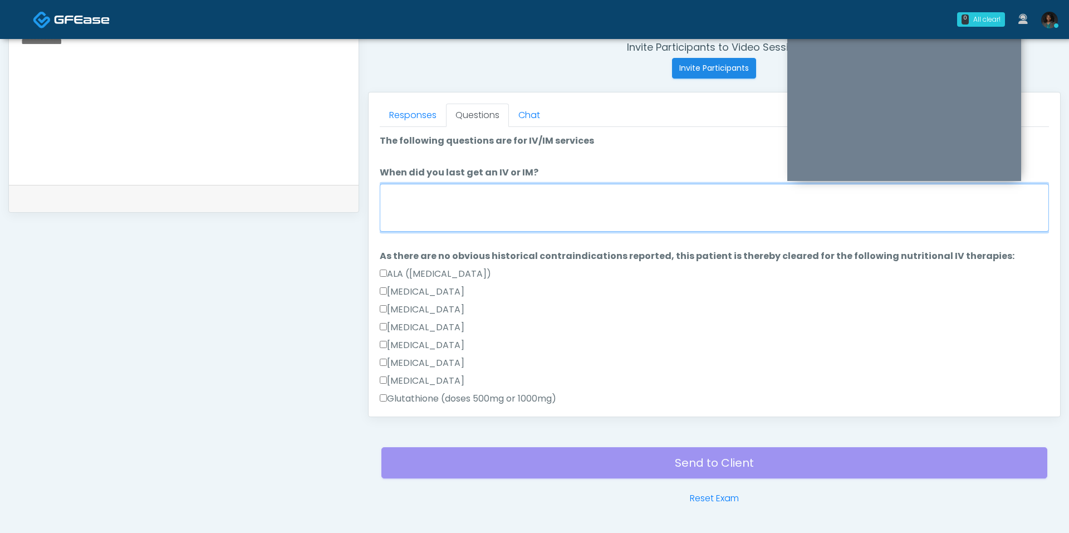
click at [441, 203] on textarea "When did you last get an IV or IM?" at bounding box center [714, 208] width 669 height 48
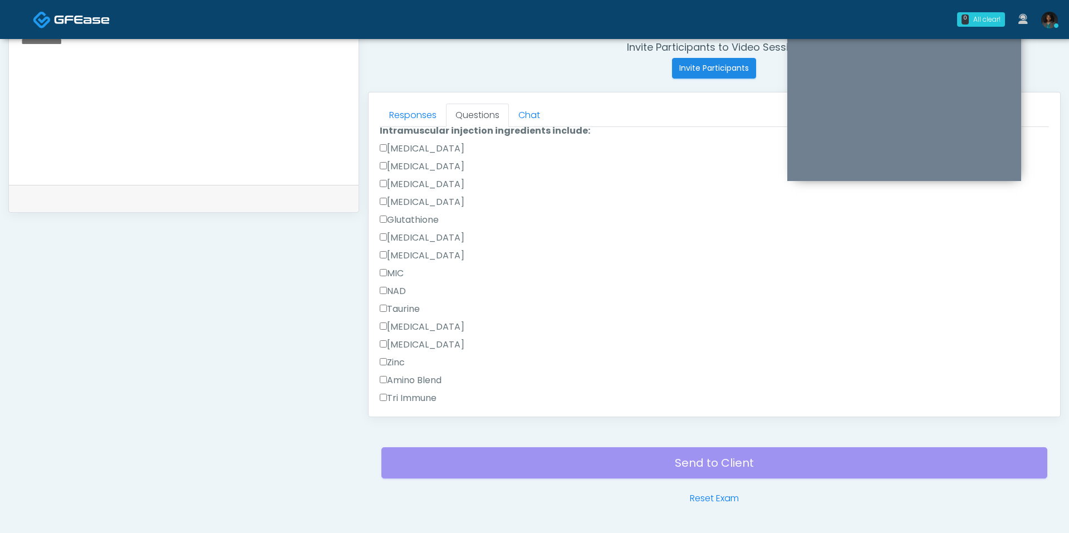
scroll to position [729, 0]
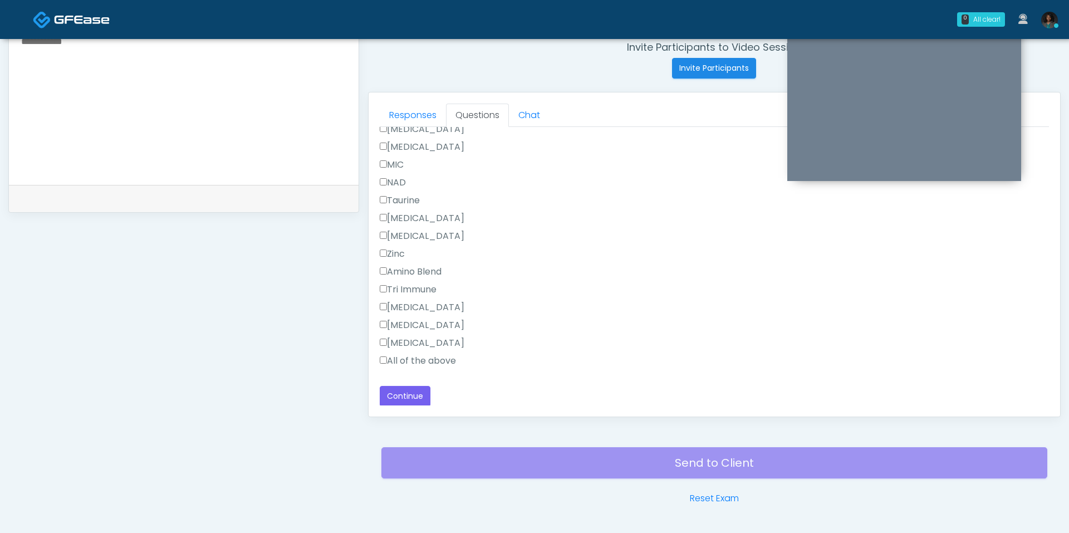
type textarea "**********"
click at [411, 359] on label "All of the above" at bounding box center [418, 360] width 76 height 13
click at [407, 396] on button "Continue" at bounding box center [405, 396] width 51 height 21
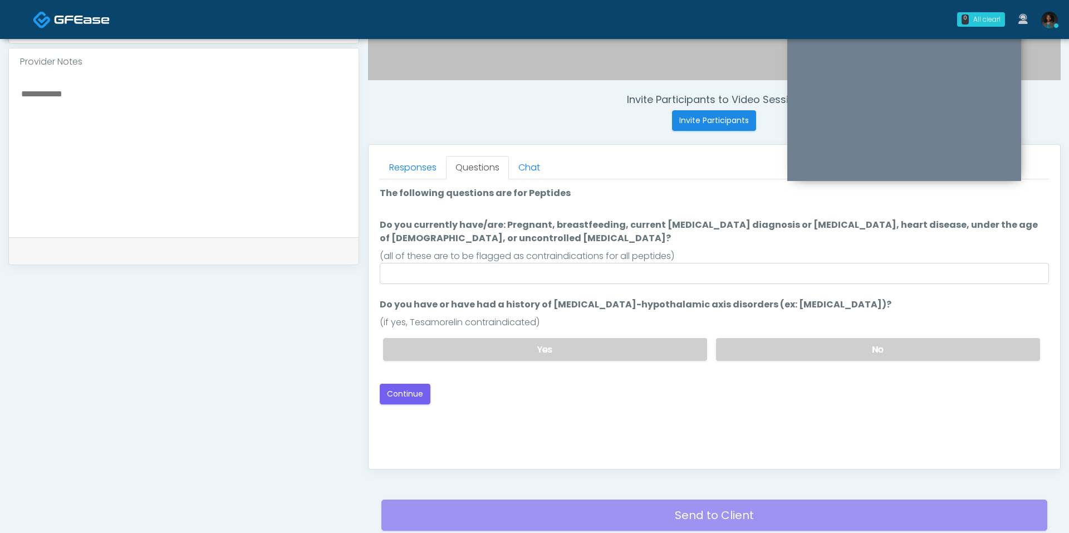
scroll to position [380, 0]
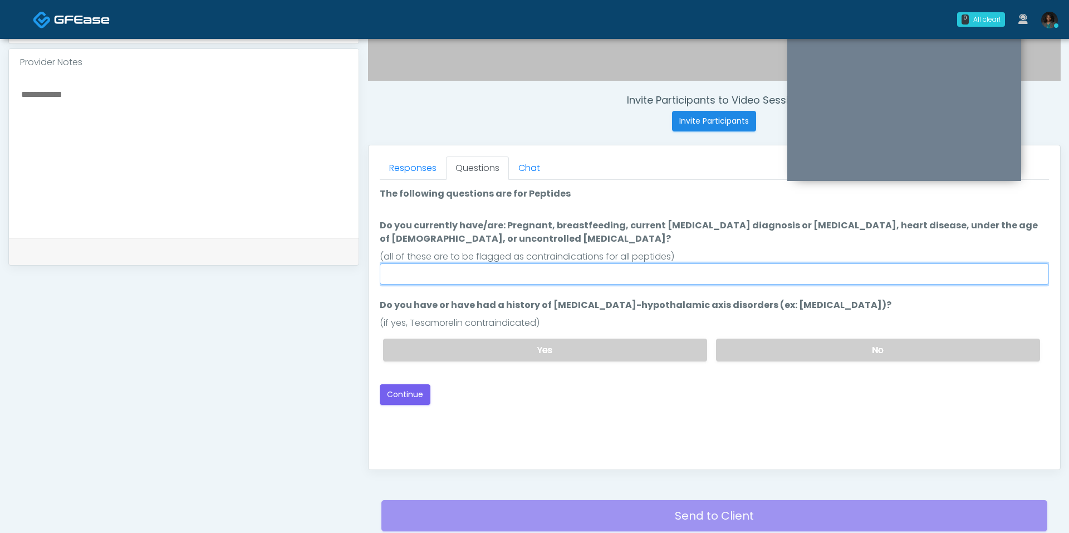
click at [629, 278] on input "Do you currently have/are: Pregnant, breastfeeding, current cancer diagnosis or…" at bounding box center [714, 273] width 669 height 21
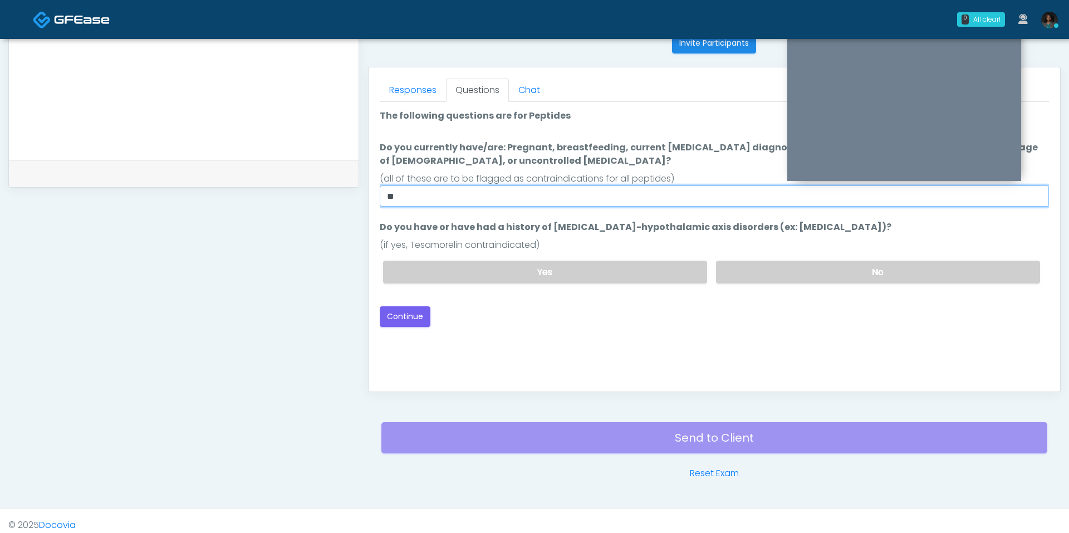
scroll to position [464, 0]
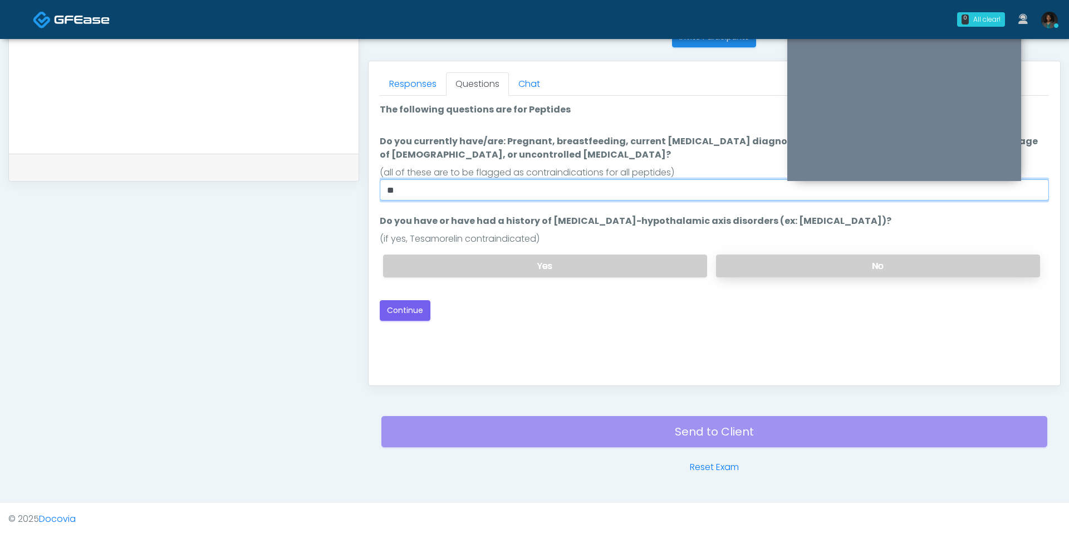
type input "**"
click at [764, 263] on label "No" at bounding box center [878, 265] width 324 height 23
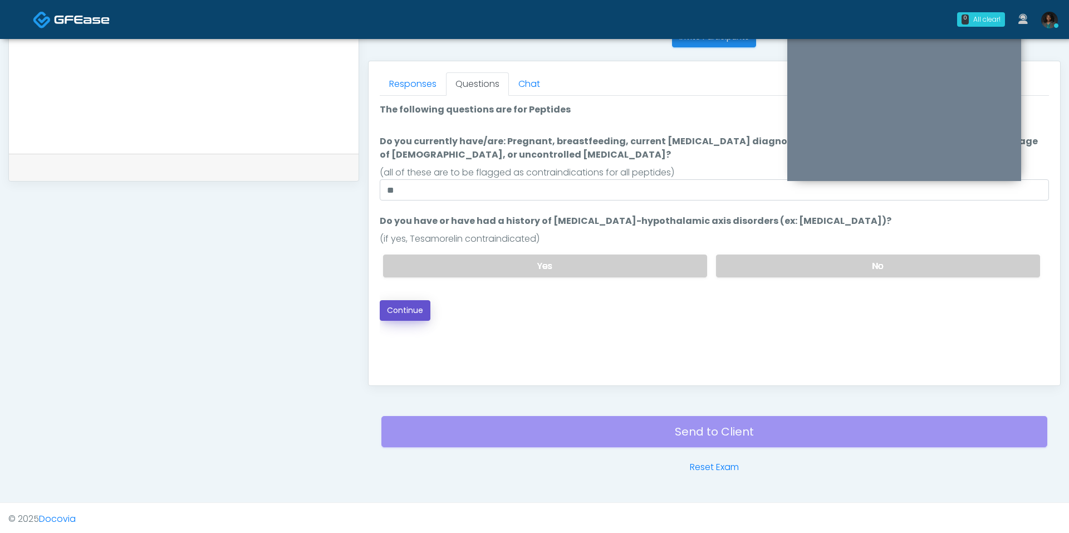
click at [407, 306] on button "Continue" at bounding box center [405, 310] width 51 height 21
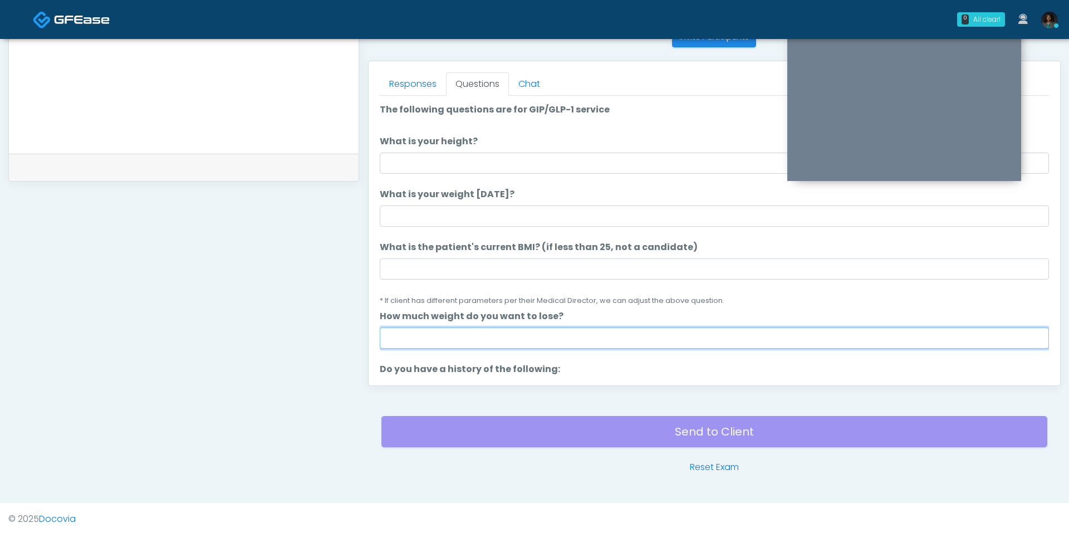
click at [454, 338] on input "How much weight do you want to lose?" at bounding box center [714, 337] width 669 height 21
type input "**"
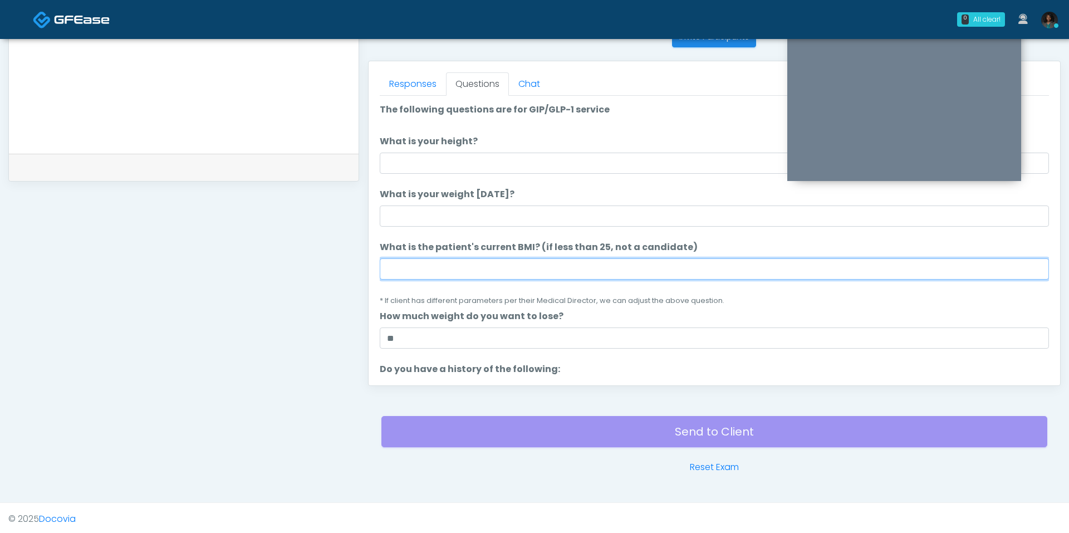
click at [475, 266] on input "What is the patient's current BMI? (if less than 25, not a candidate)" at bounding box center [714, 268] width 669 height 21
type input "****"
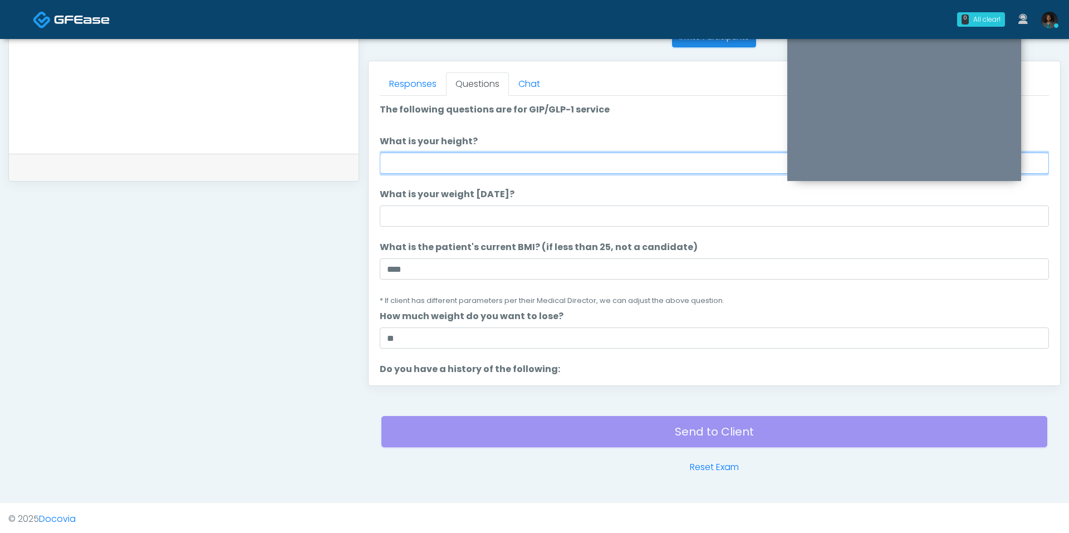
click at [441, 168] on input "What is your height?" at bounding box center [714, 163] width 669 height 21
type input "*"
type input "***"
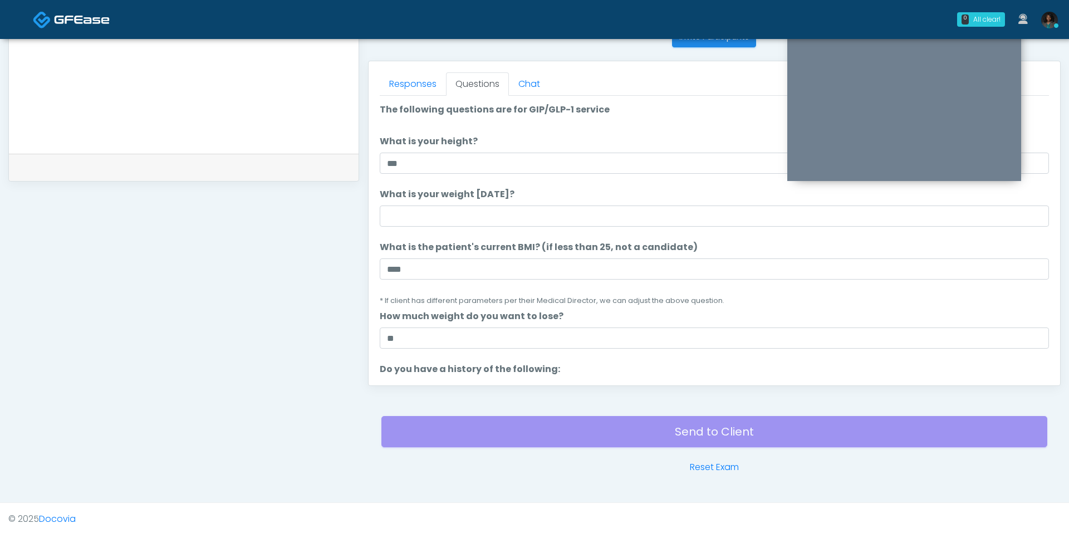
click at [446, 232] on ol "The following questions are for GIP/GLP-1 service The following questions are f…" at bounding box center [714, 530] width 669 height 854
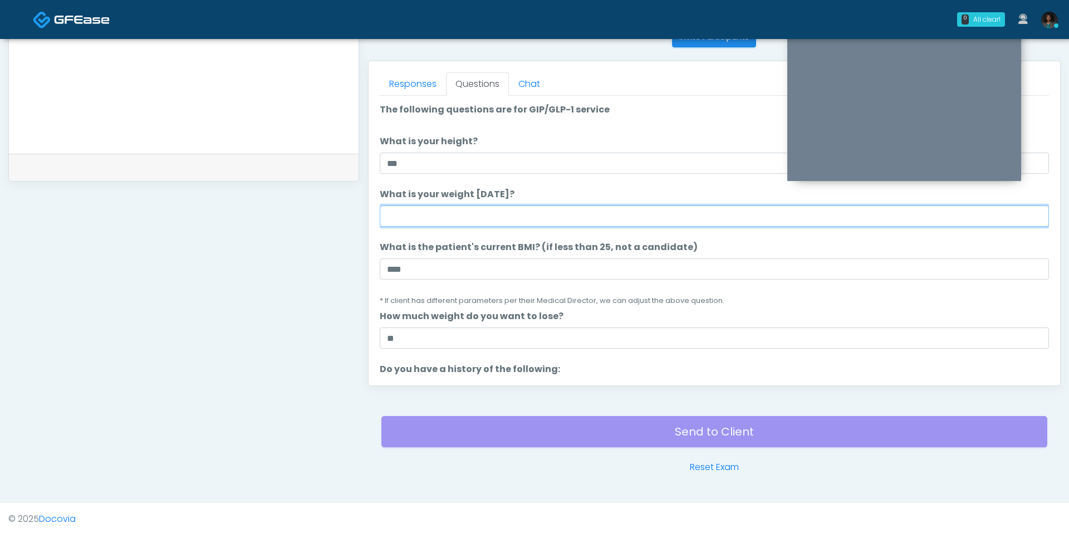
click at [447, 219] on input "What is your weight today?" at bounding box center [714, 215] width 669 height 21
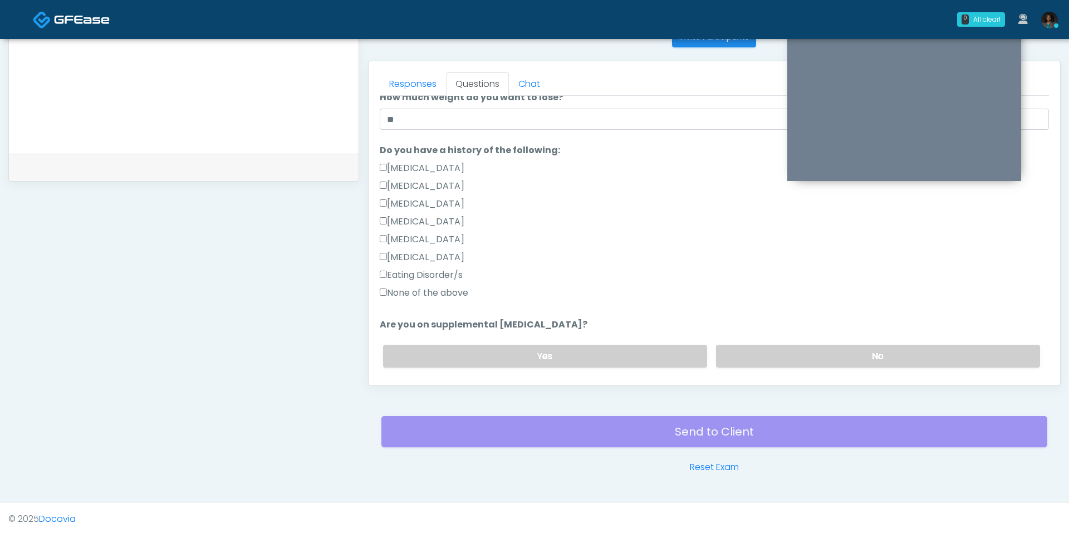
scroll to position [232, 0]
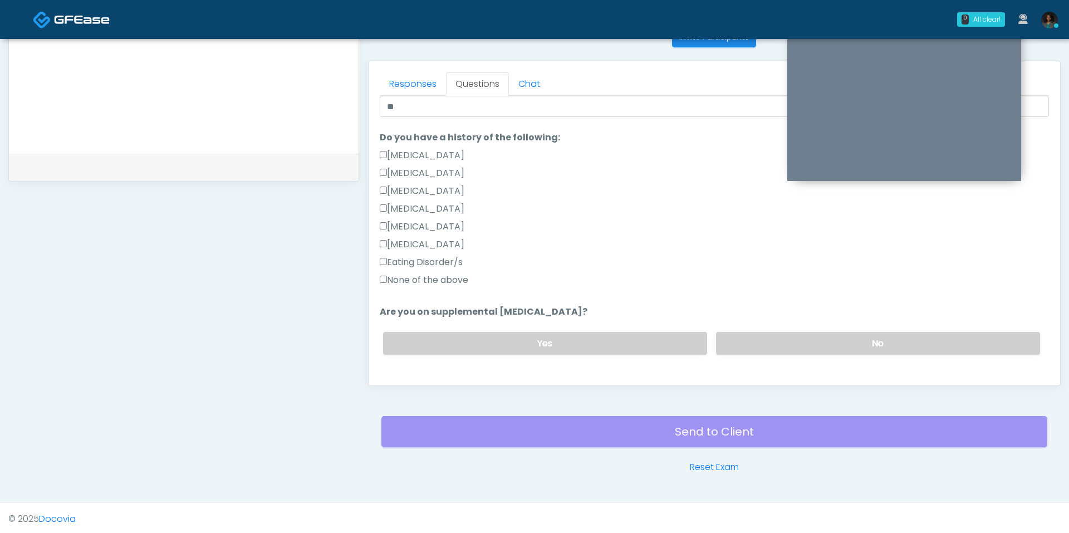
type input "***"
click at [453, 286] on div "None of the above" at bounding box center [714, 282] width 669 height 18
click at [453, 278] on label "None of the above" at bounding box center [424, 279] width 89 height 13
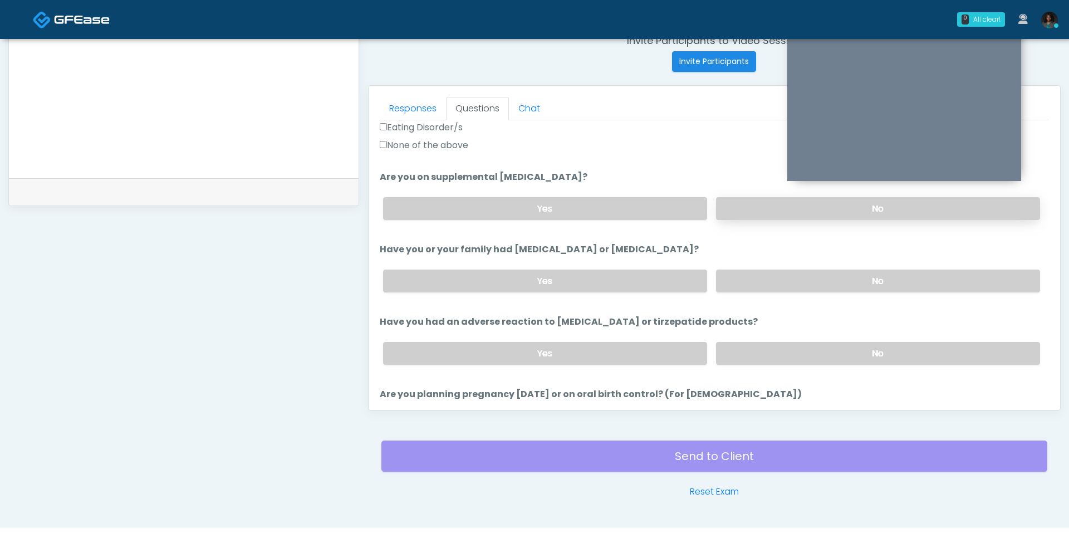
scroll to position [406, 0]
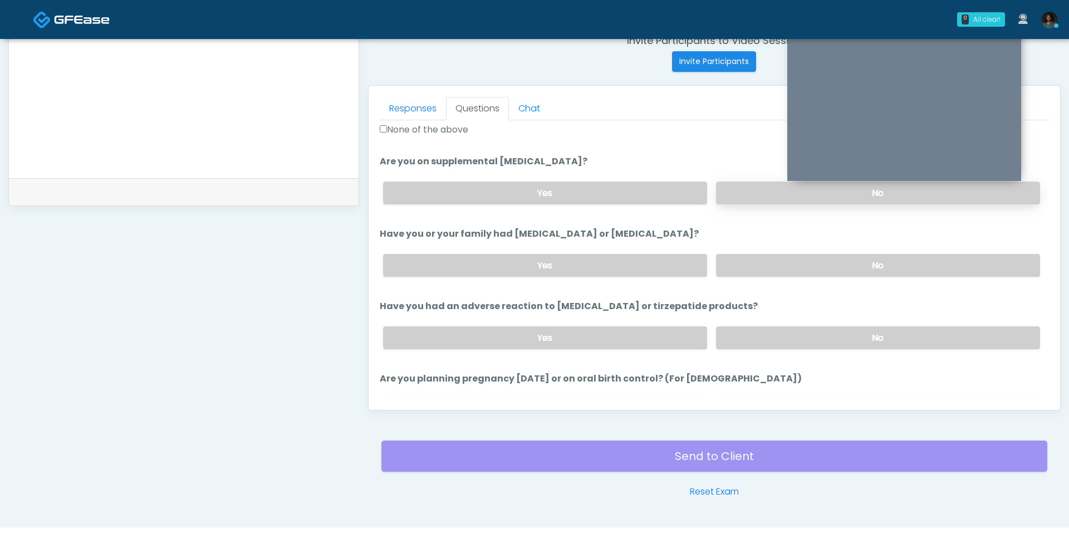
click at [775, 185] on label "No" at bounding box center [878, 192] width 324 height 23
click at [772, 258] on label "No" at bounding box center [878, 265] width 324 height 23
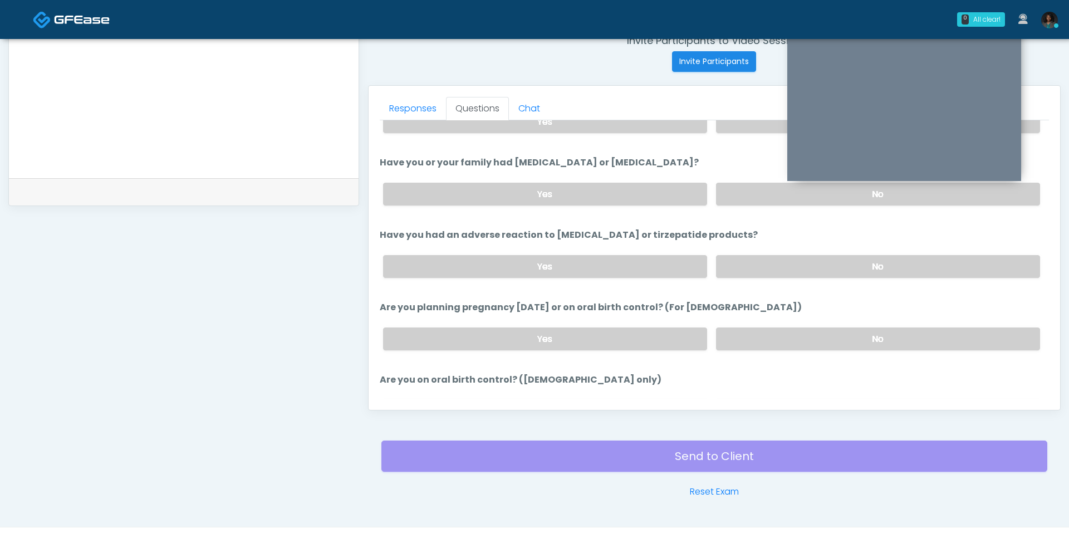
scroll to position [498, 0]
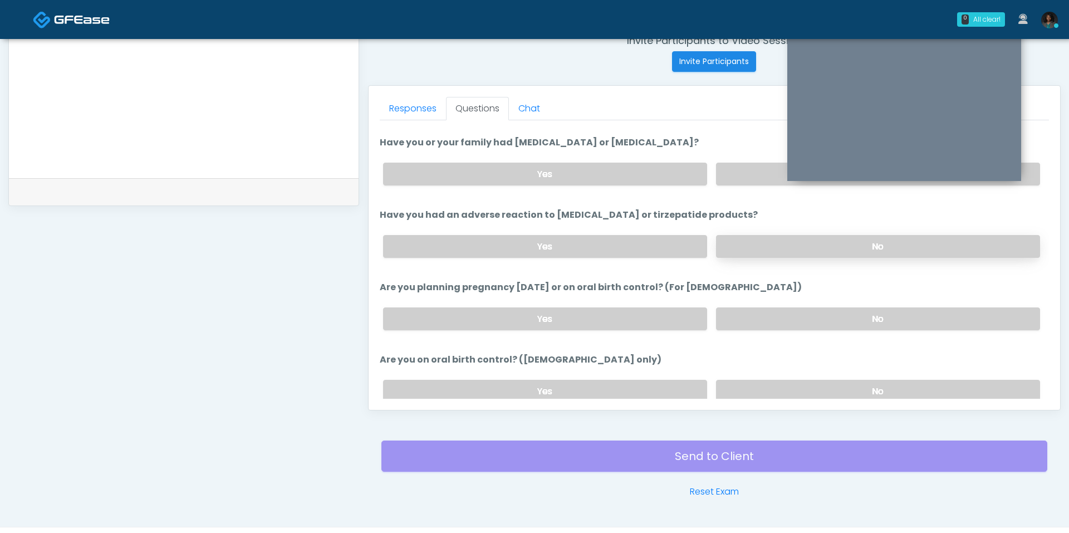
click at [795, 246] on label "No" at bounding box center [878, 246] width 324 height 23
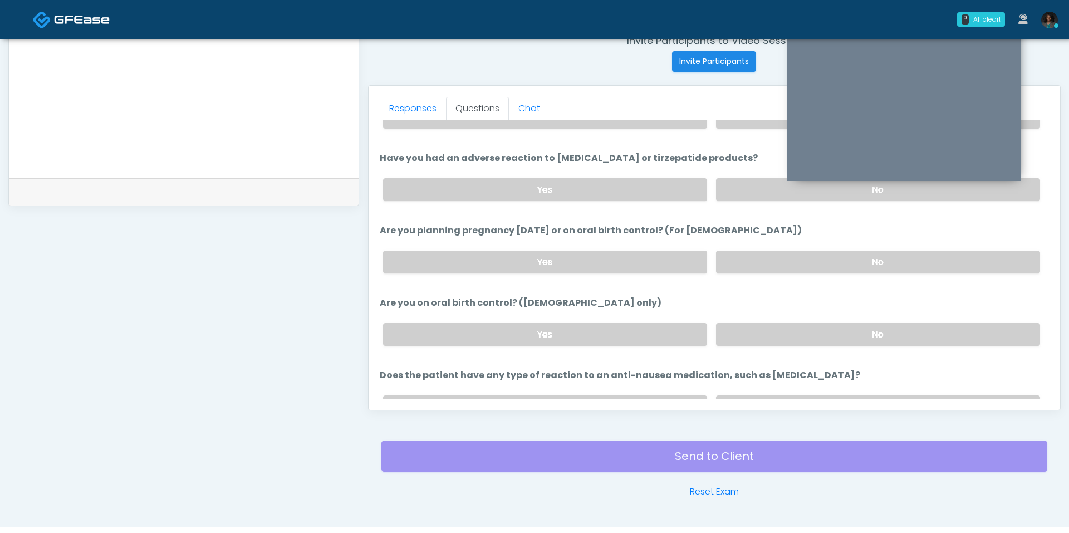
scroll to position [557, 0]
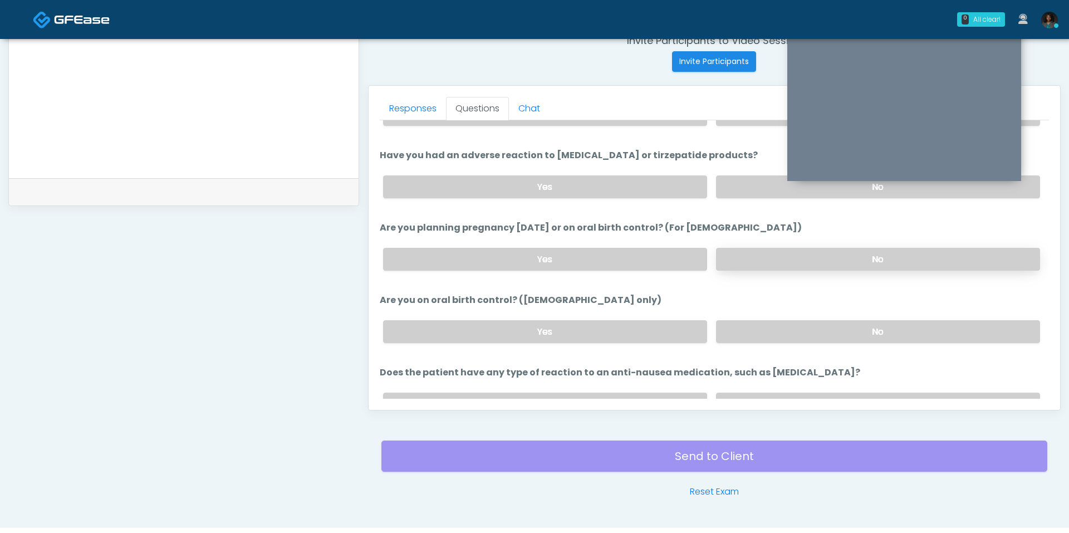
click at [767, 248] on label "No" at bounding box center [878, 259] width 324 height 23
click at [828, 320] on label "No" at bounding box center [878, 331] width 324 height 23
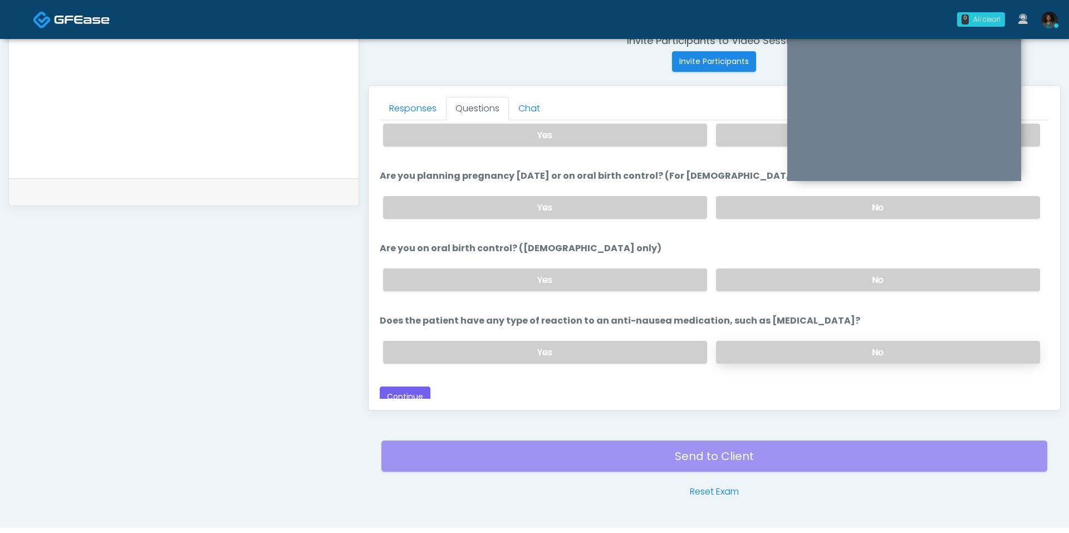
click at [782, 343] on label "No" at bounding box center [878, 352] width 324 height 23
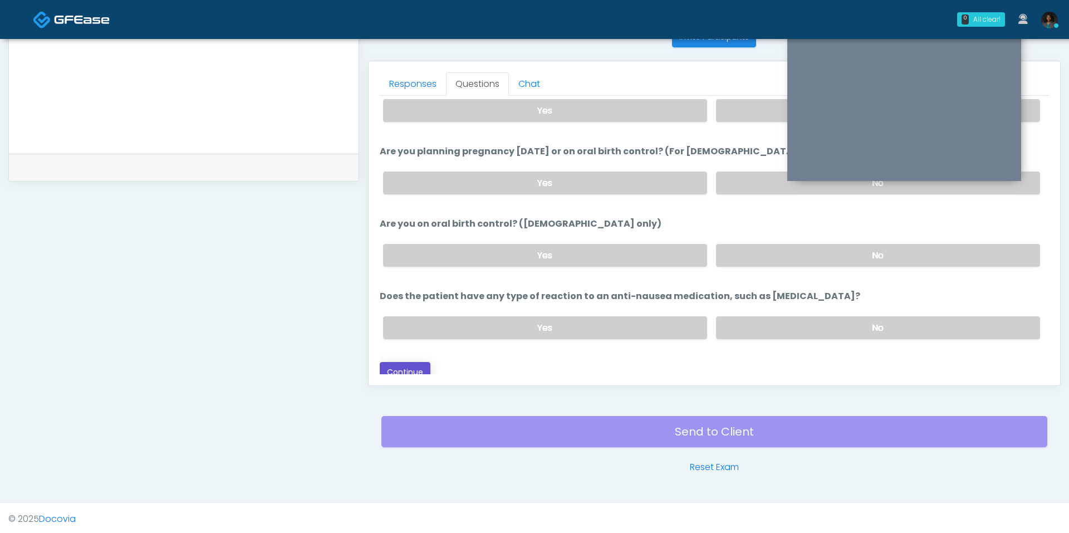
click at [397, 365] on button "Continue" at bounding box center [405, 372] width 51 height 21
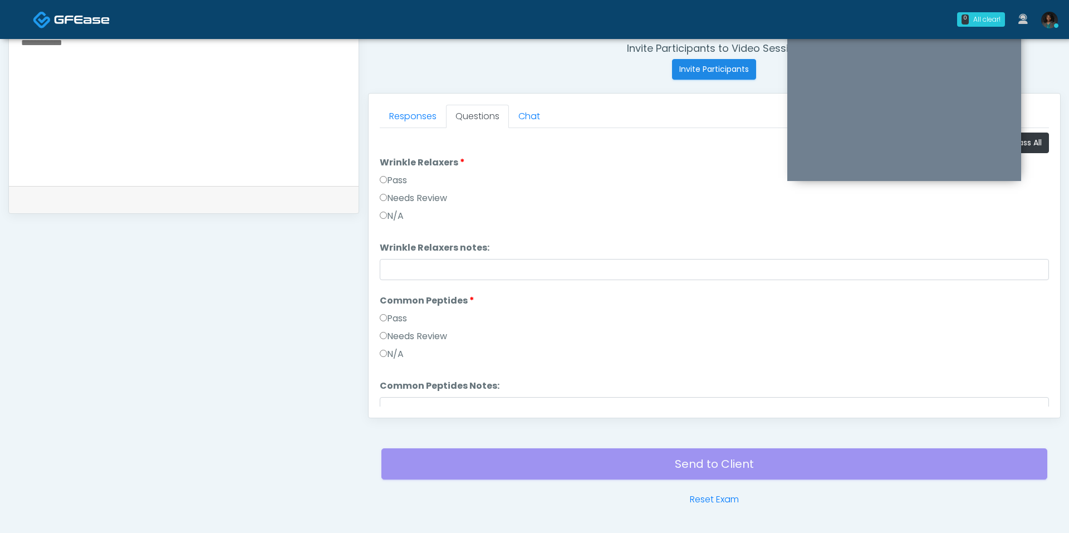
scroll to position [424, 0]
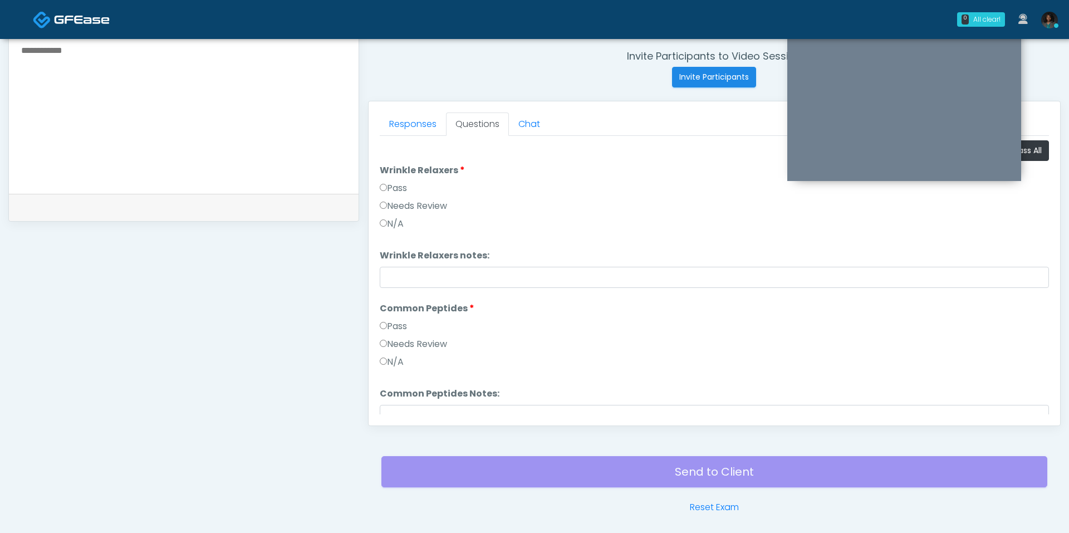
click at [397, 183] on label "Pass" at bounding box center [393, 187] width 27 height 13
click at [408, 307] on label "Common Peptides" at bounding box center [427, 308] width 95 height 13
click at [404, 324] on label "Pass" at bounding box center [393, 326] width 27 height 13
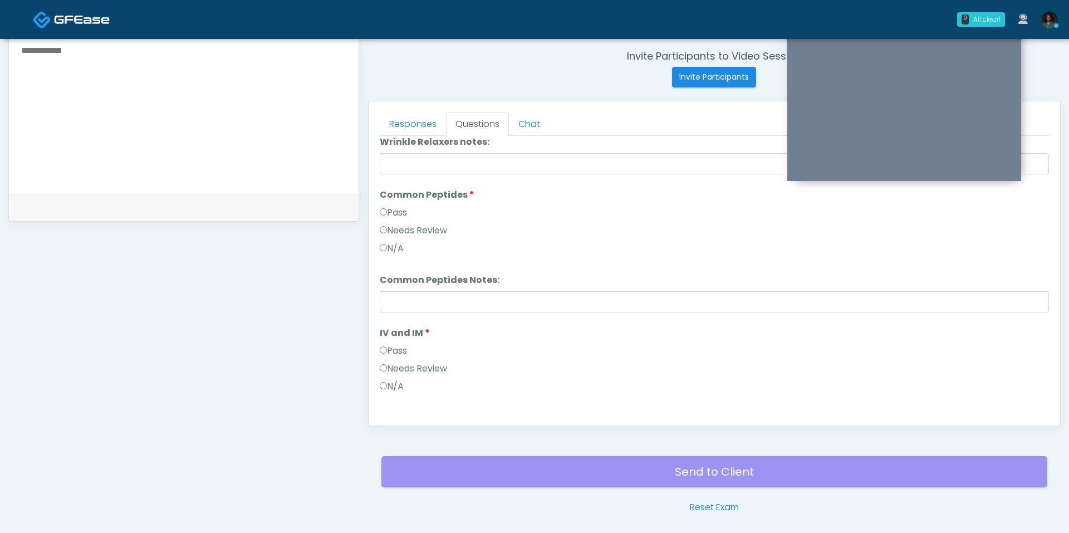
scroll to position [115, 0]
click at [402, 344] on label "Pass" at bounding box center [393, 349] width 27 height 13
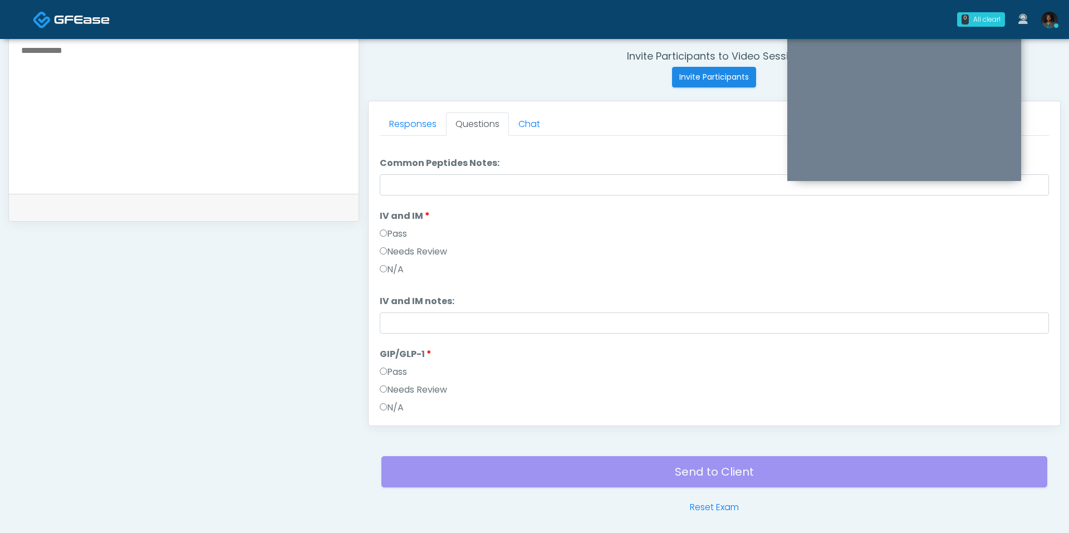
scroll to position [232, 0]
click at [402, 358] on li "GIP/GLP-1 GIP/GLP-1 Pass Needs Review N/A" at bounding box center [714, 381] width 669 height 71
click at [402, 361] on li "GIP/GLP-1 GIP/GLP-1 Pass Needs Review N/A" at bounding box center [714, 381] width 669 height 71
click at [402, 366] on label "Pass" at bounding box center [393, 370] width 27 height 13
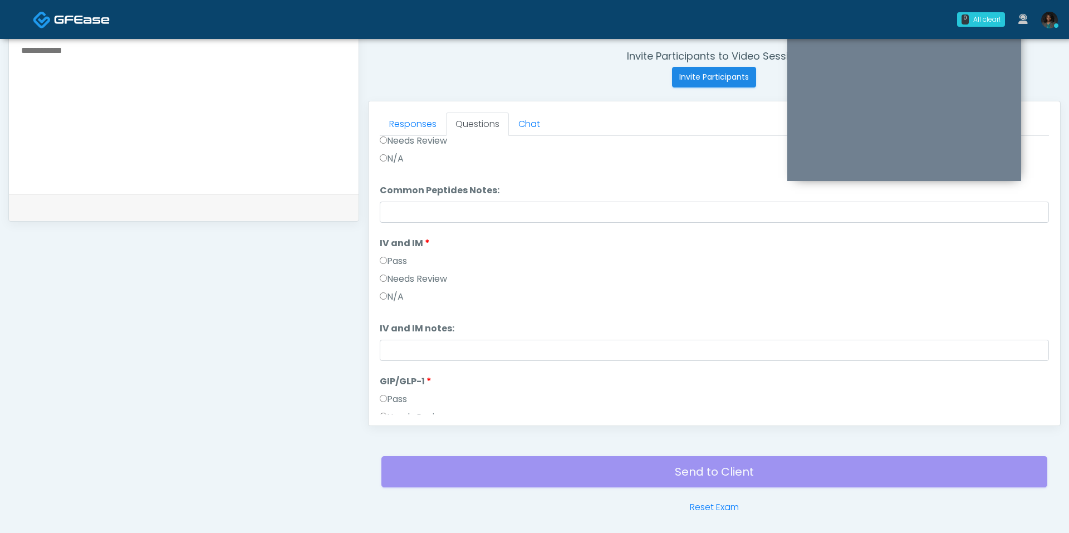
scroll to position [322, 0]
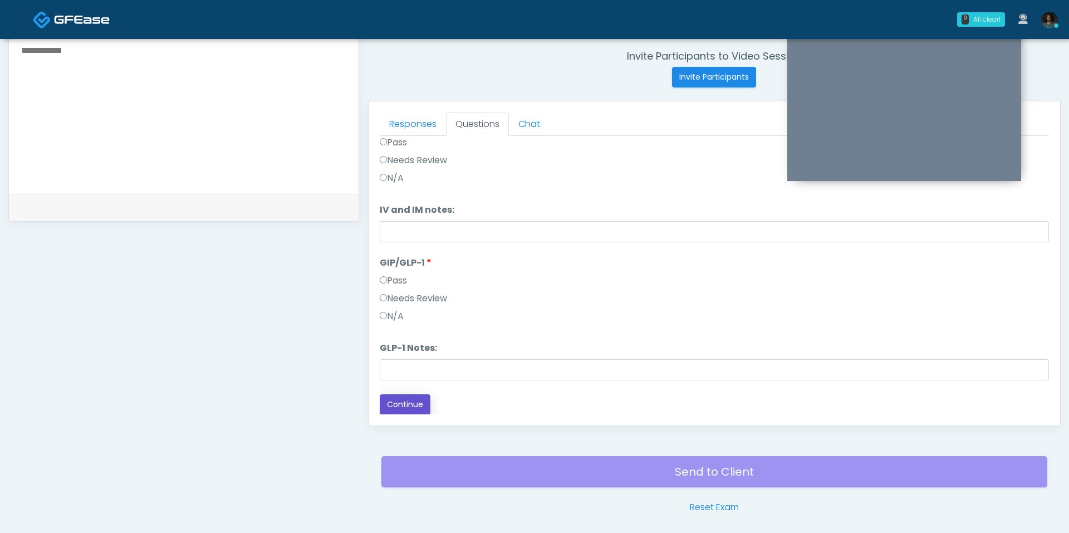
click at [410, 410] on button "Continue" at bounding box center [405, 404] width 51 height 21
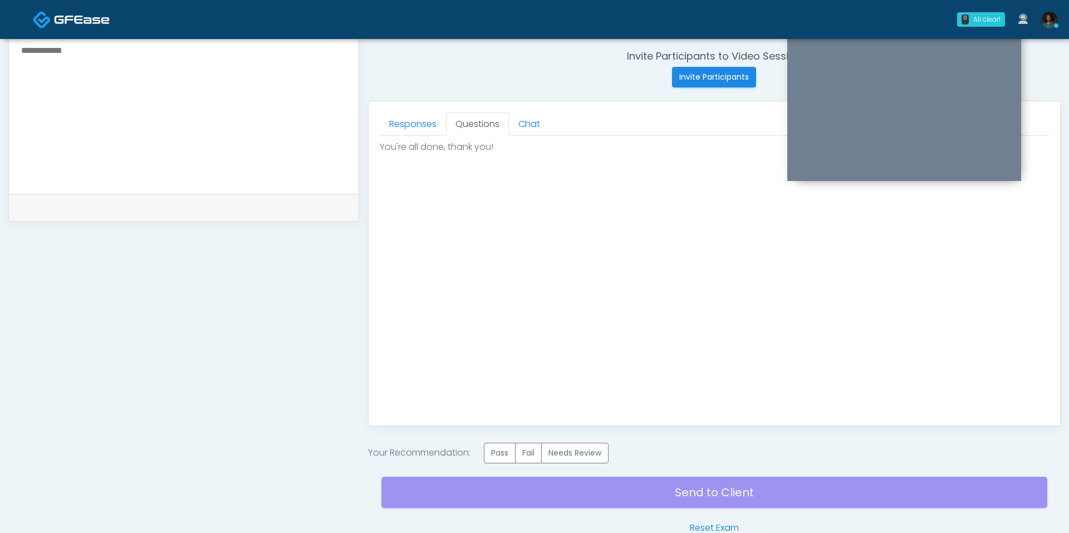
scroll to position [0, 0]
click at [505, 444] on label "Pass" at bounding box center [500, 453] width 32 height 21
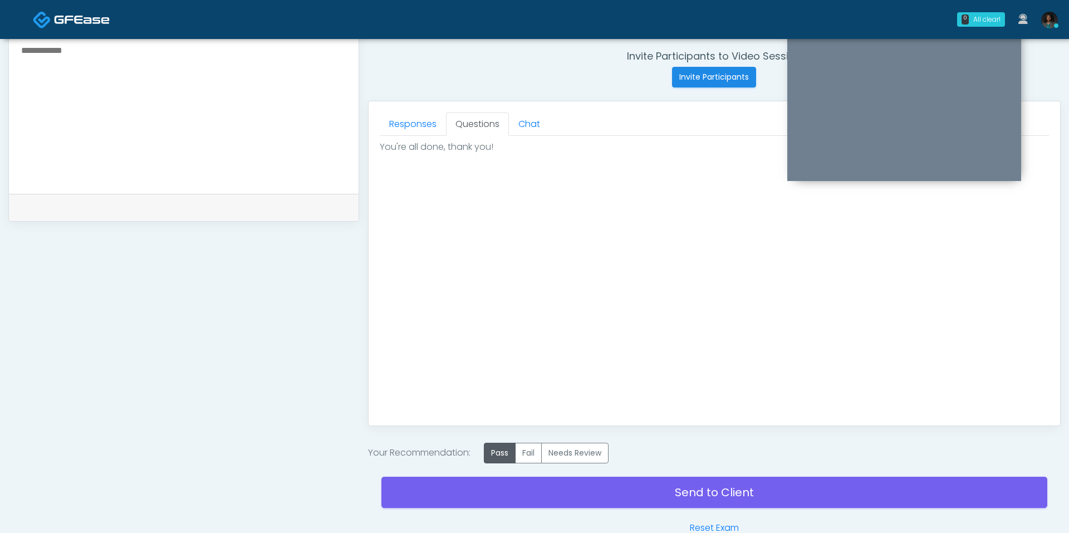
click at [626, 473] on div "Send to Client Reset Exam" at bounding box center [714, 498] width 666 height 71
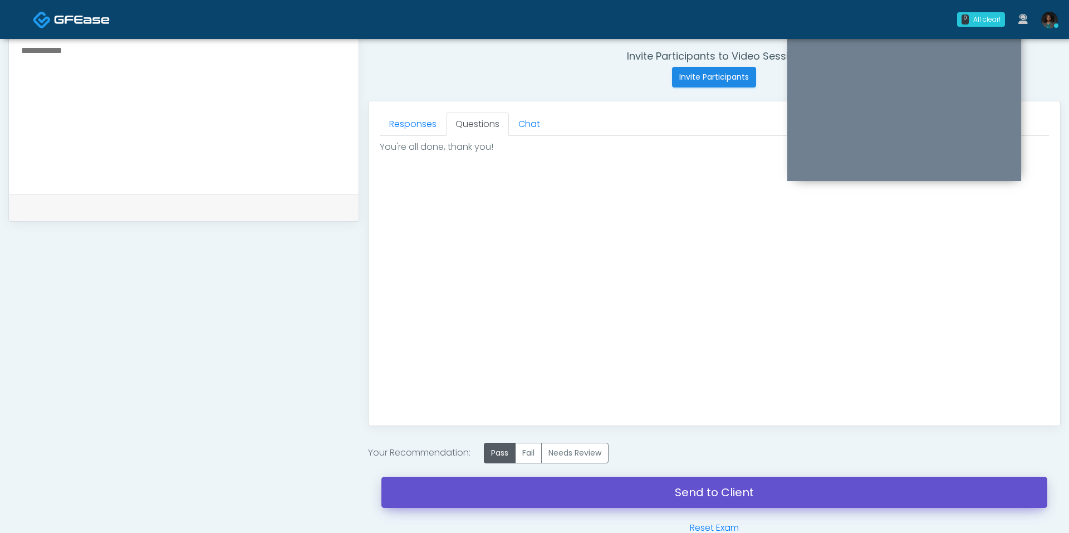
click at [626, 480] on link "Send to Client" at bounding box center [714, 492] width 666 height 31
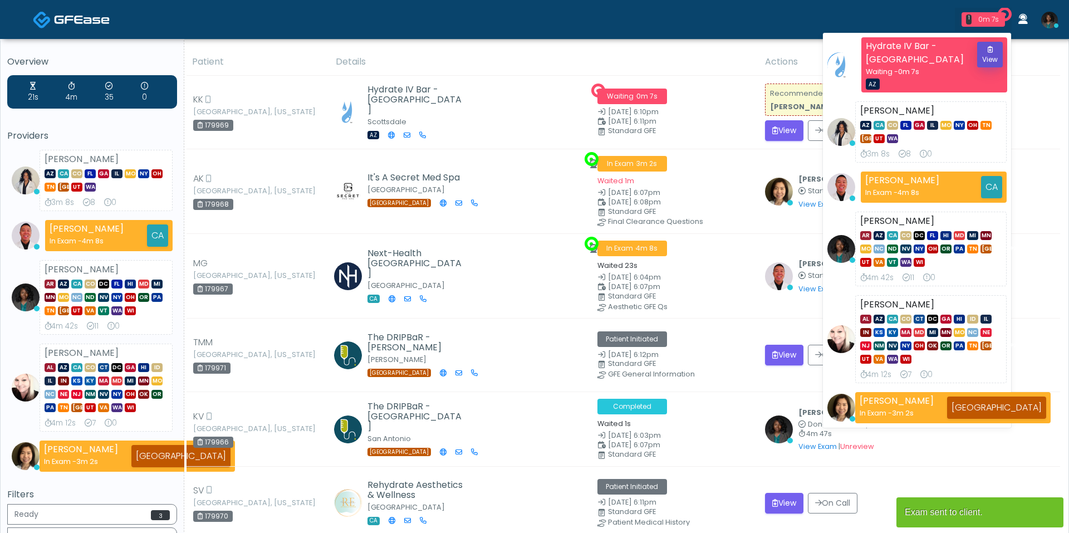
click at [998, 45] on button "View" at bounding box center [990, 55] width 26 height 26
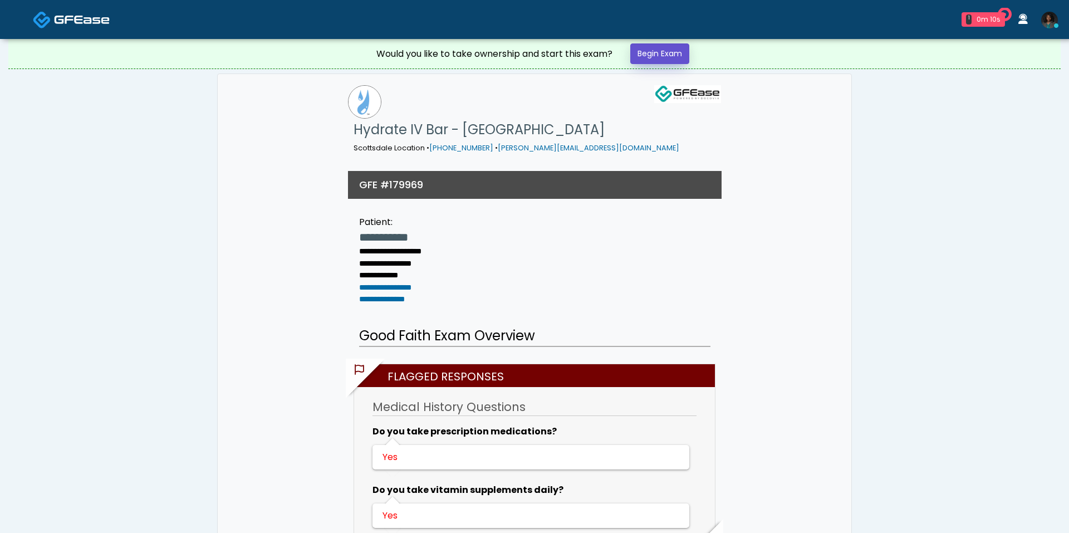
click at [668, 60] on link "Begin Exam" at bounding box center [659, 53] width 59 height 21
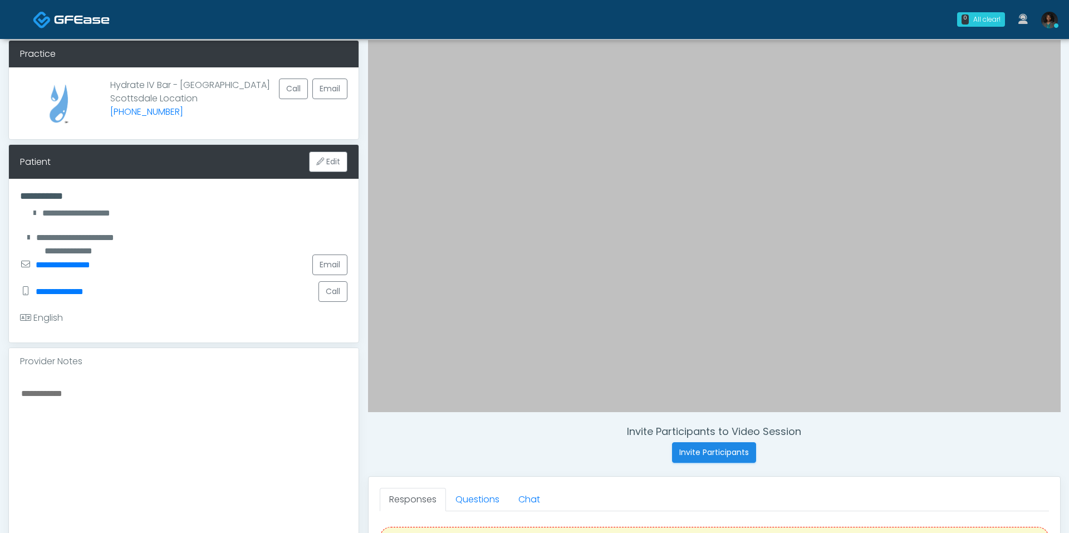
scroll to position [48, 0]
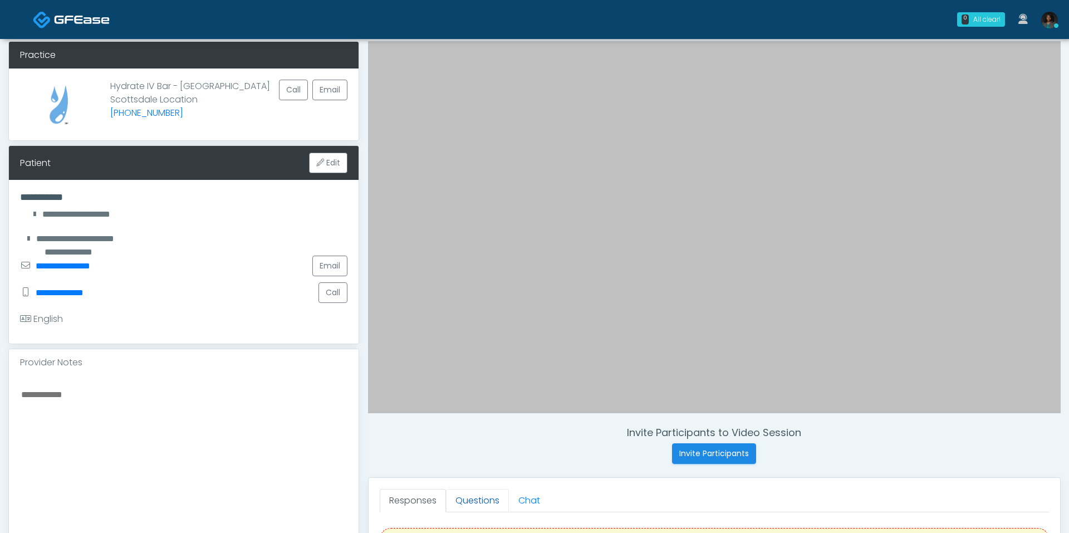
click at [479, 508] on link "Questions" at bounding box center [477, 500] width 63 height 23
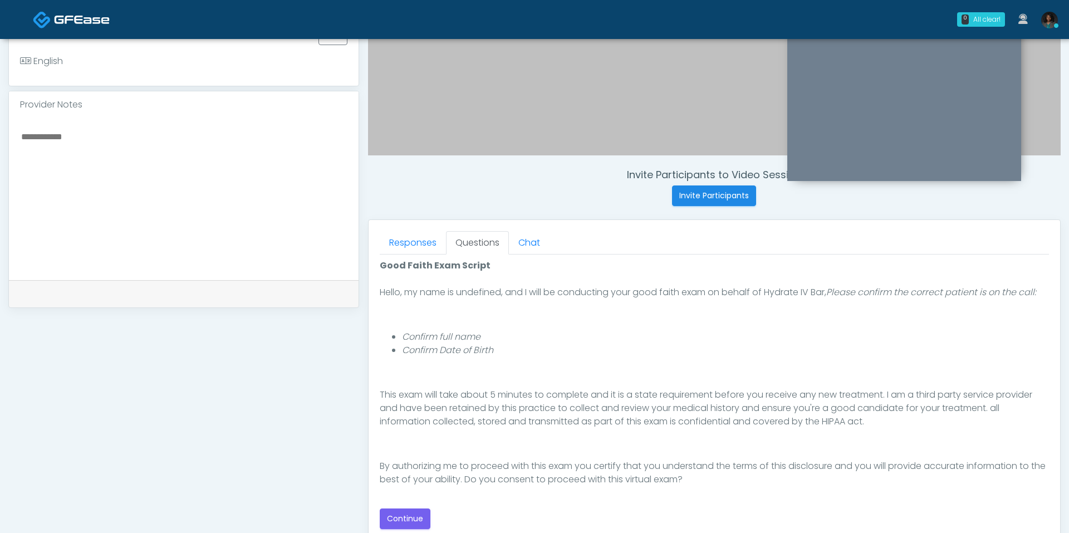
scroll to position [324, 0]
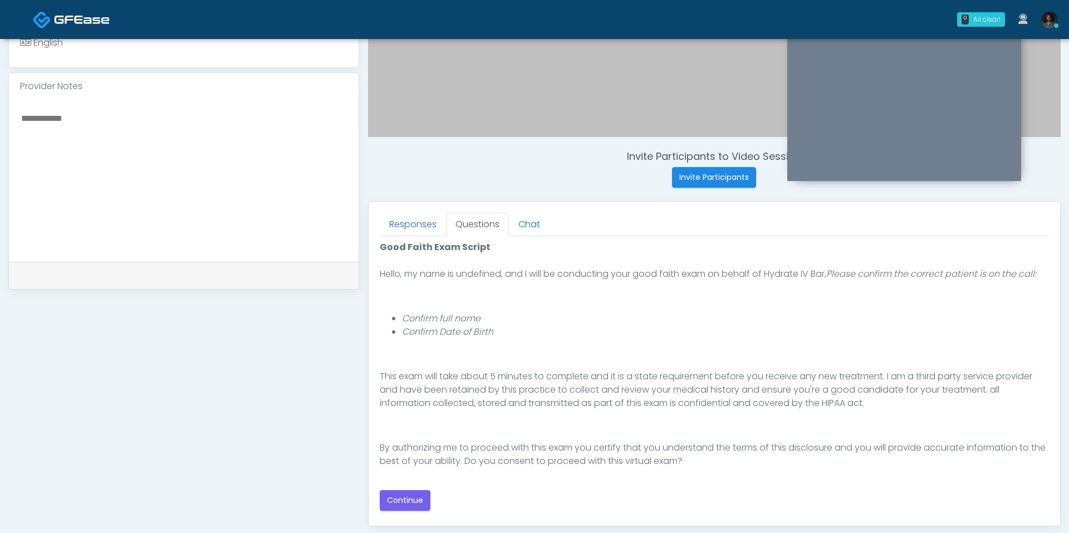
click at [373, 508] on div "Responses Questions Chat Good Faith Exam Script Good Faith Exam Script INTRODUC…" at bounding box center [714, 364] width 691 height 324
click at [389, 505] on button "Continue" at bounding box center [405, 500] width 51 height 21
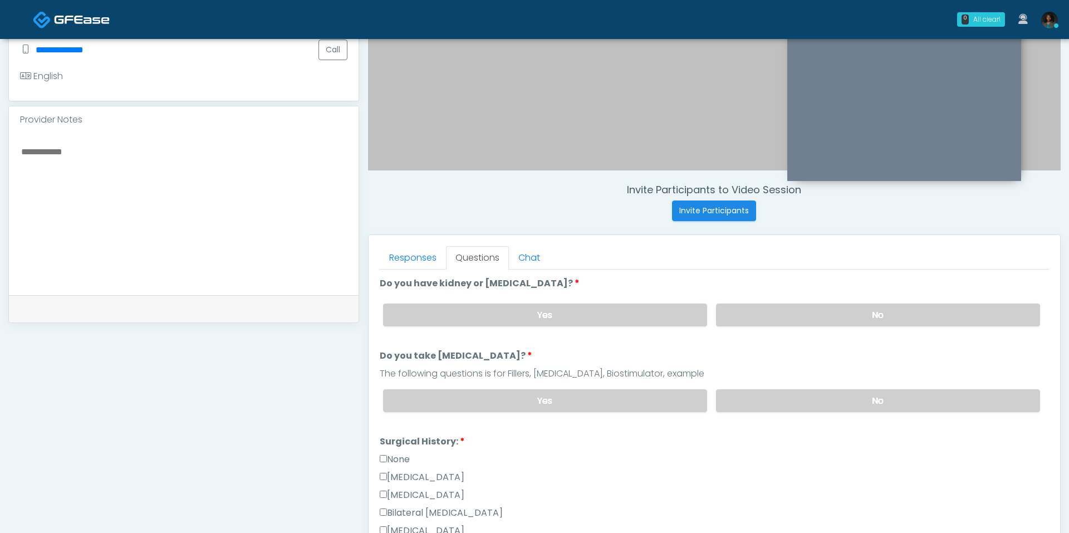
scroll to position [340, 0]
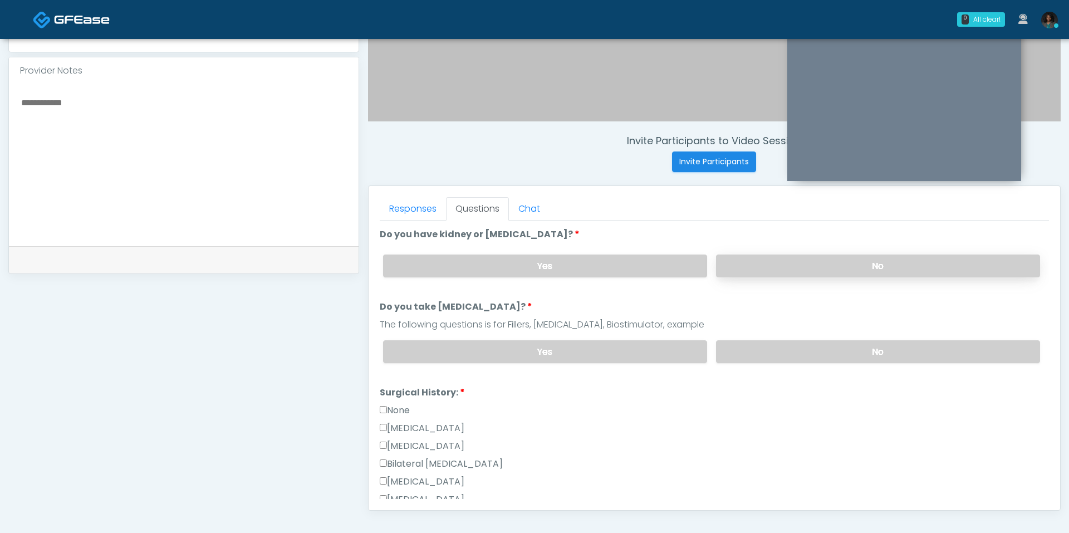
click at [807, 272] on label "No" at bounding box center [878, 265] width 324 height 23
click at [754, 350] on label "No" at bounding box center [878, 351] width 324 height 23
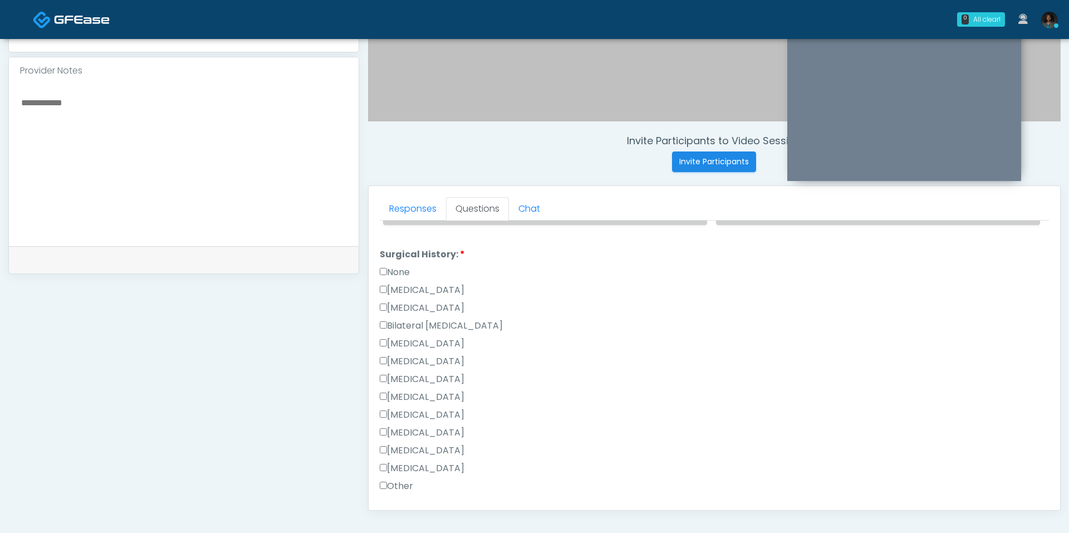
scroll to position [145, 0]
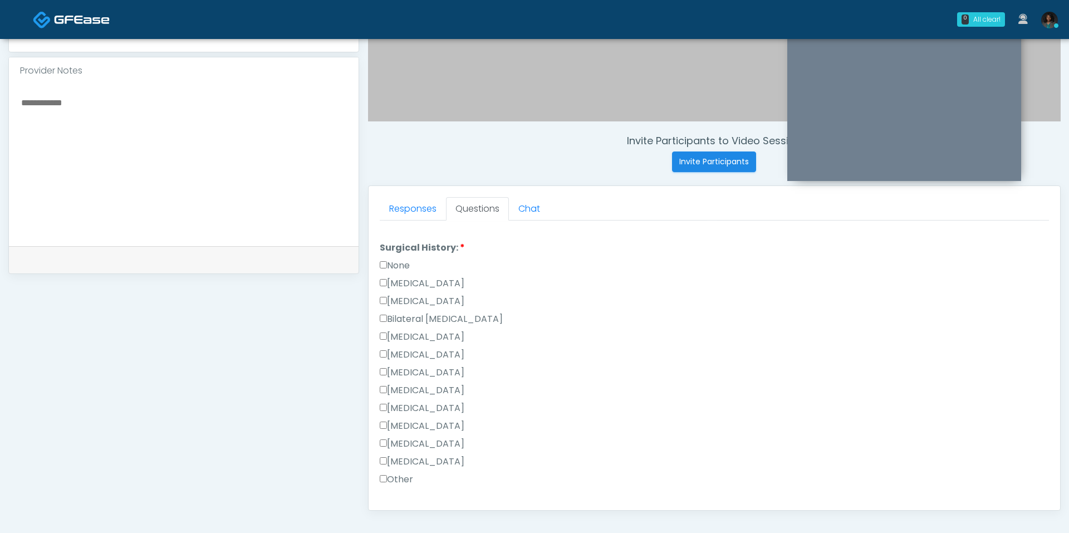
click at [420, 457] on label "[MEDICAL_DATA]" at bounding box center [422, 461] width 85 height 13
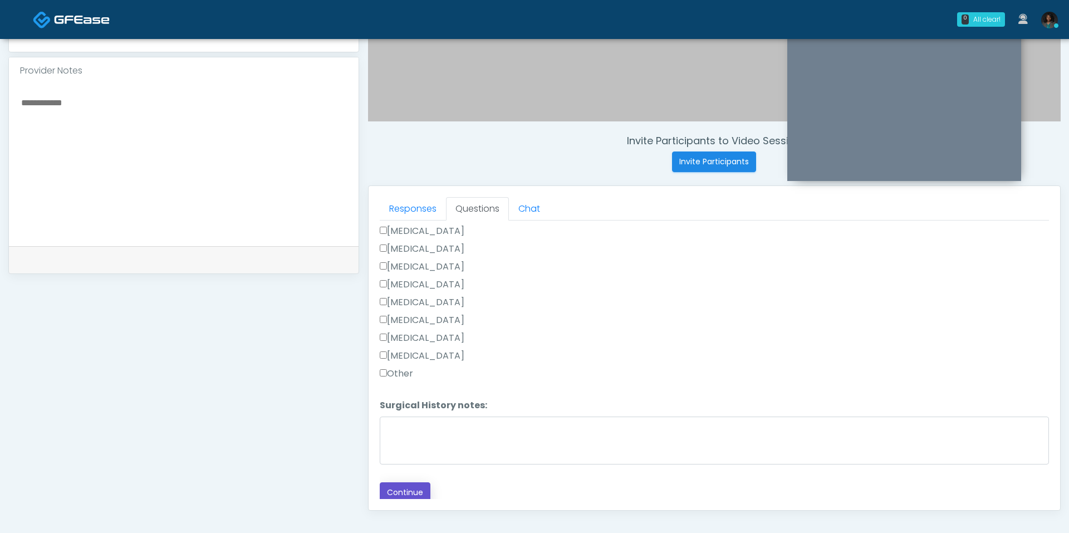
click at [418, 488] on button "Continue" at bounding box center [405, 492] width 51 height 21
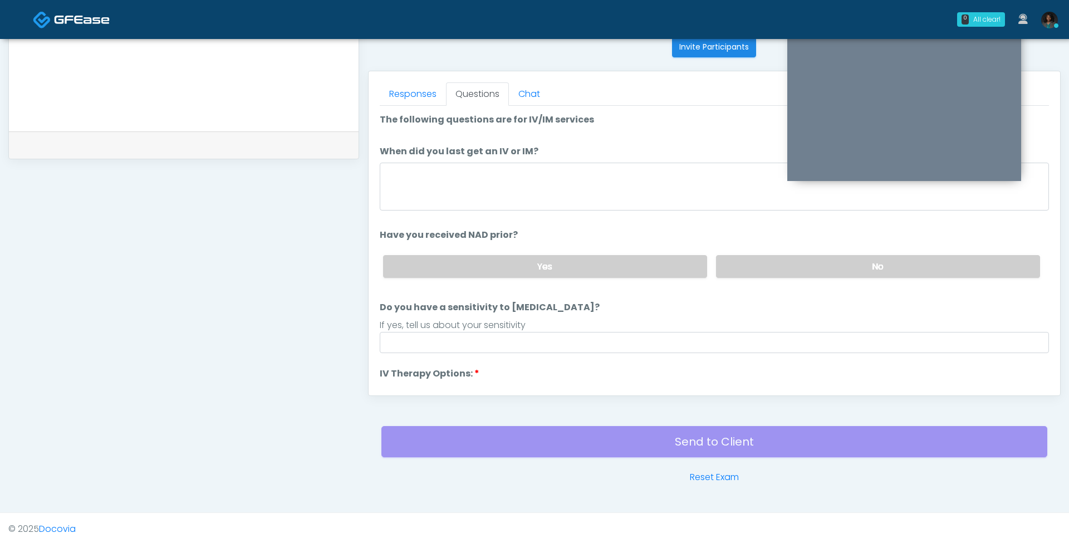
scroll to position [453, 0]
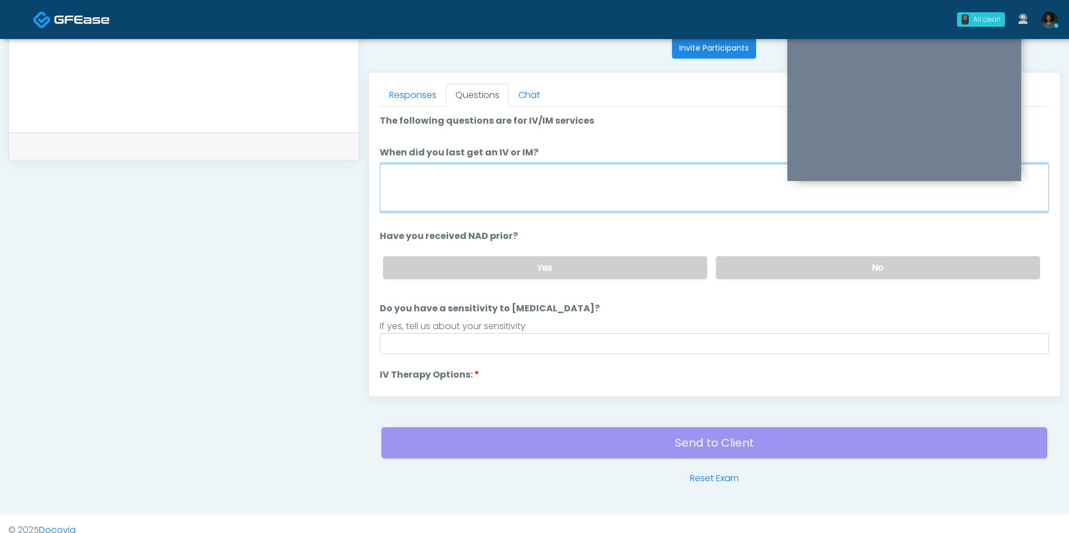
click at [510, 186] on textarea "When did you last get an IV or IM?" at bounding box center [714, 188] width 669 height 48
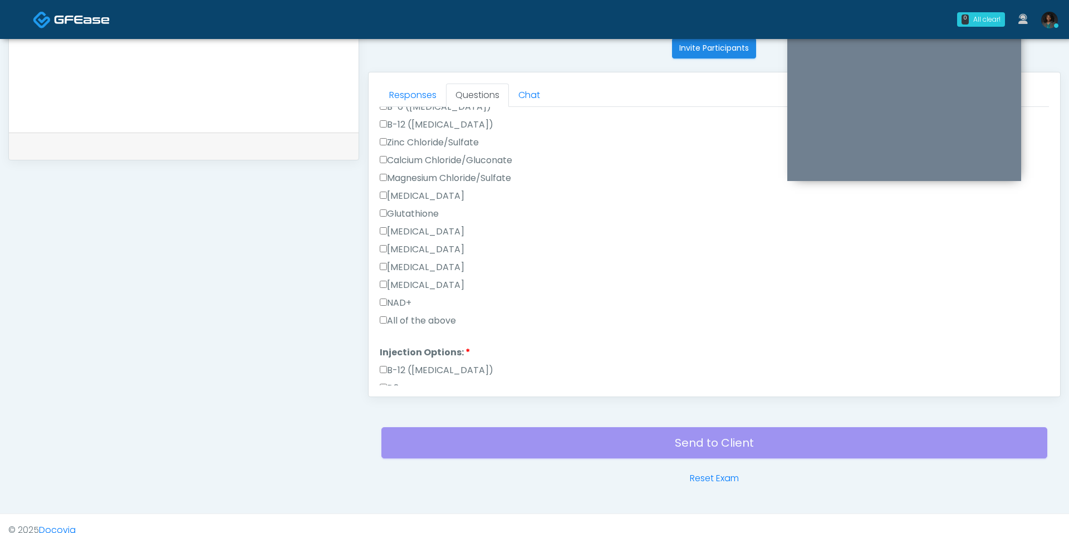
scroll to position [382, 0]
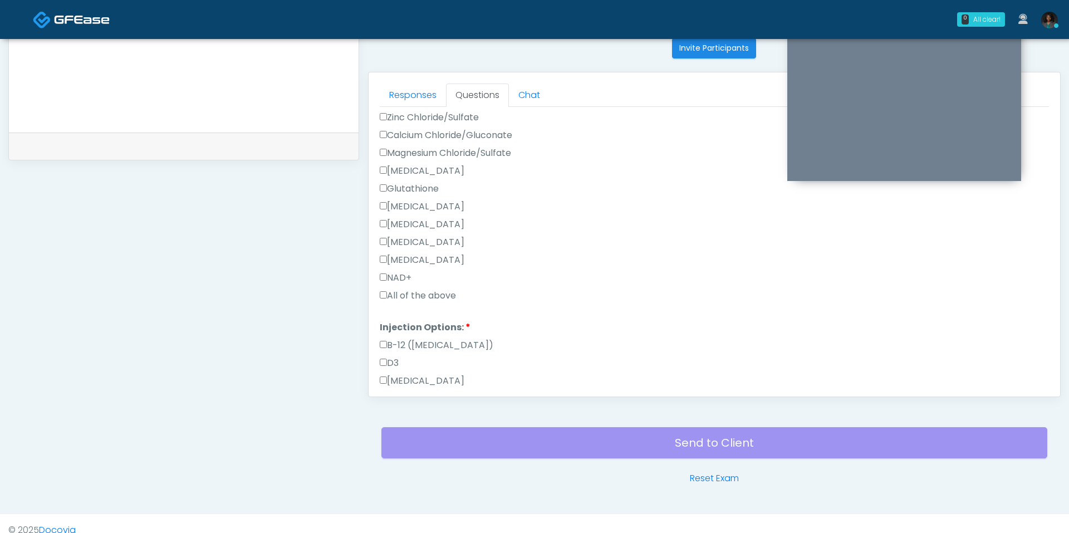
click at [414, 293] on label "All of the above" at bounding box center [418, 295] width 76 height 13
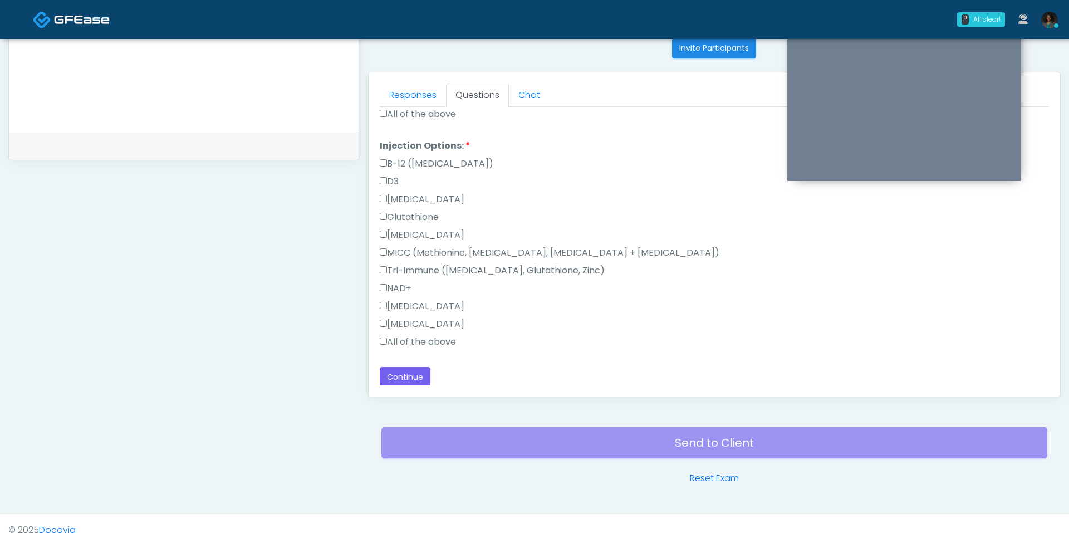
click at [404, 339] on label "All of the above" at bounding box center [418, 341] width 76 height 13
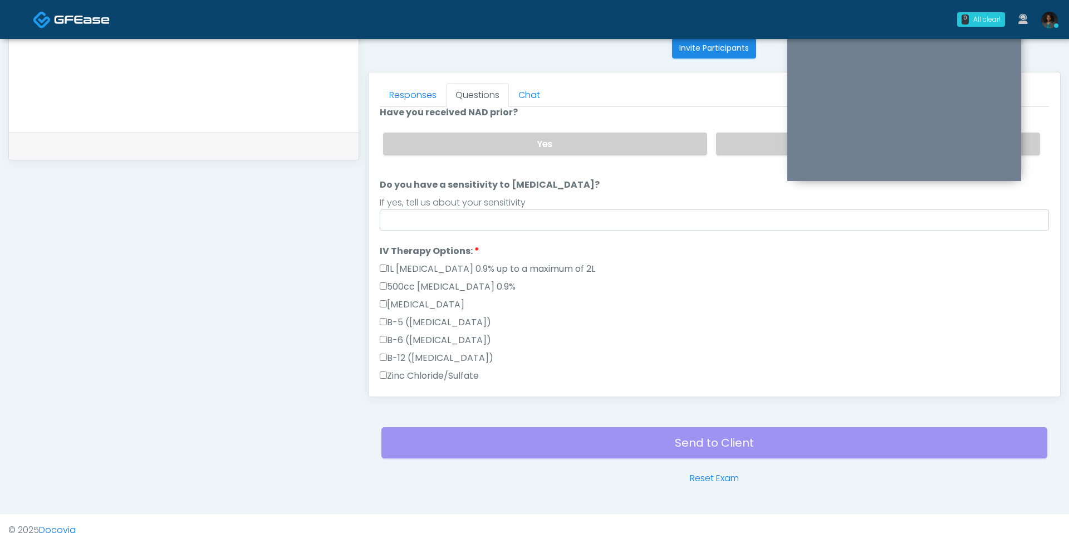
scroll to position [0, 0]
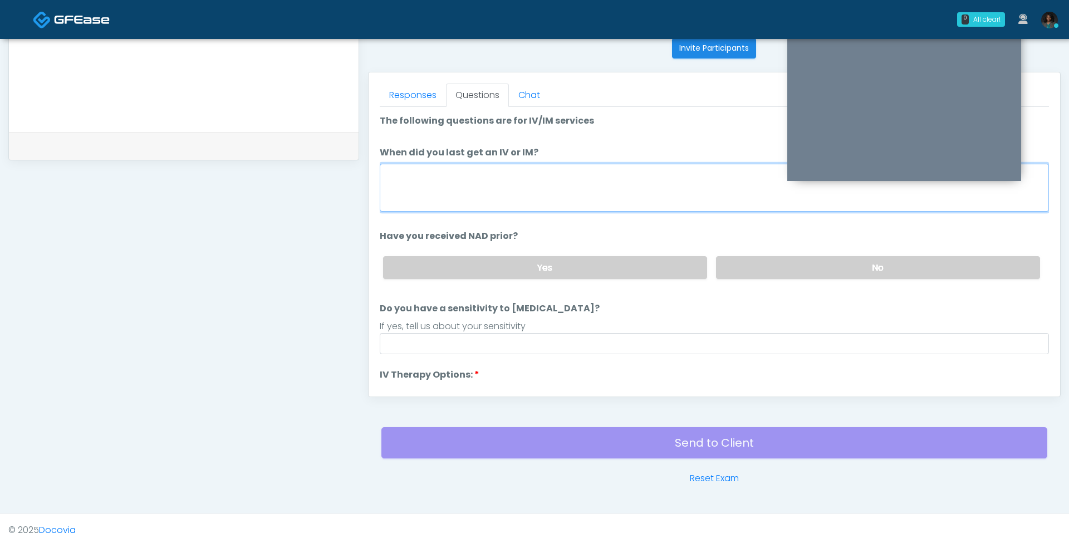
click at [456, 178] on textarea "When did you last get an IV or IM?" at bounding box center [714, 188] width 669 height 48
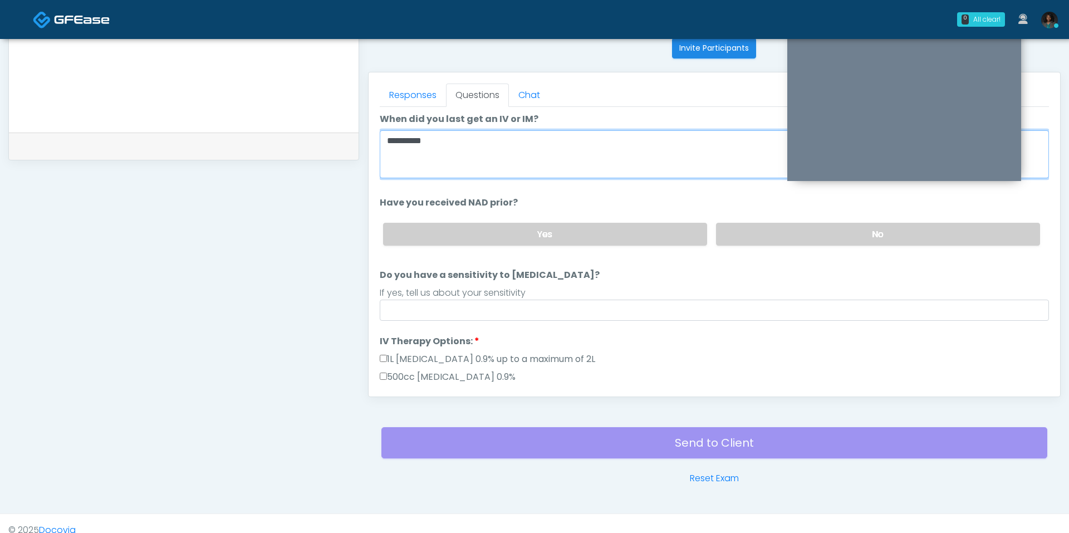
scroll to position [41, 0]
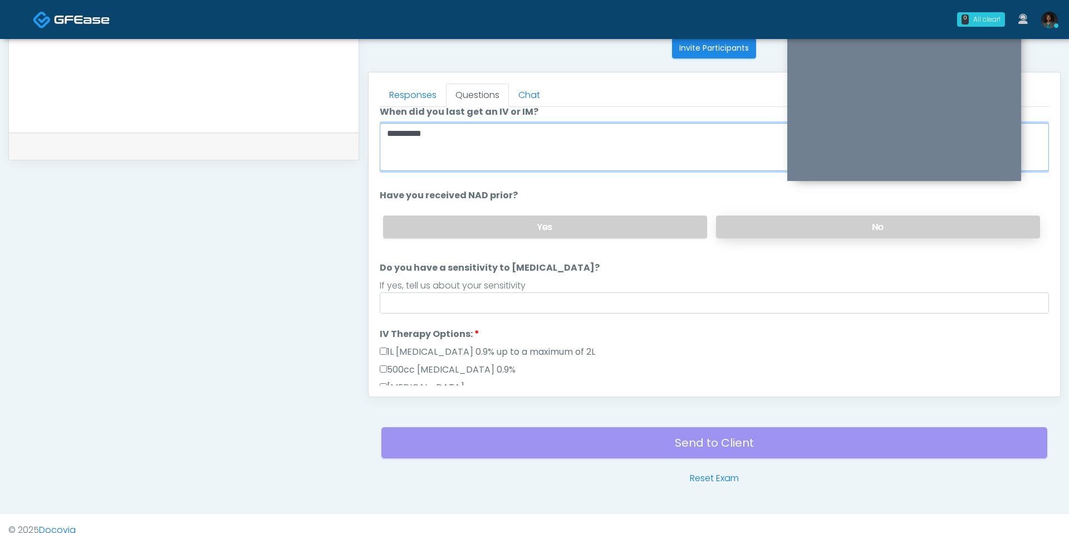
type textarea "**********"
click at [804, 222] on label "No" at bounding box center [878, 226] width 324 height 23
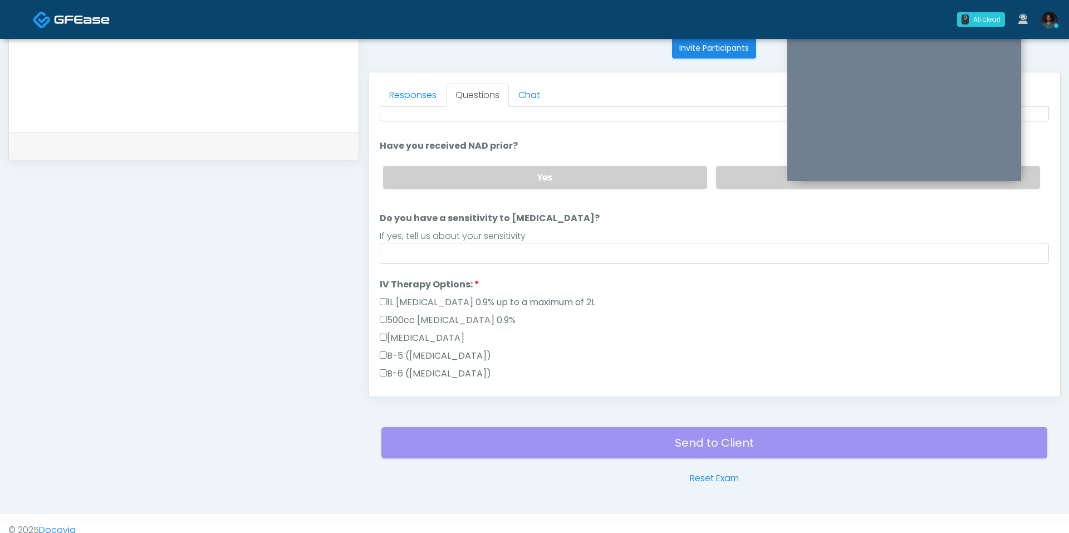
scroll to position [102, 0]
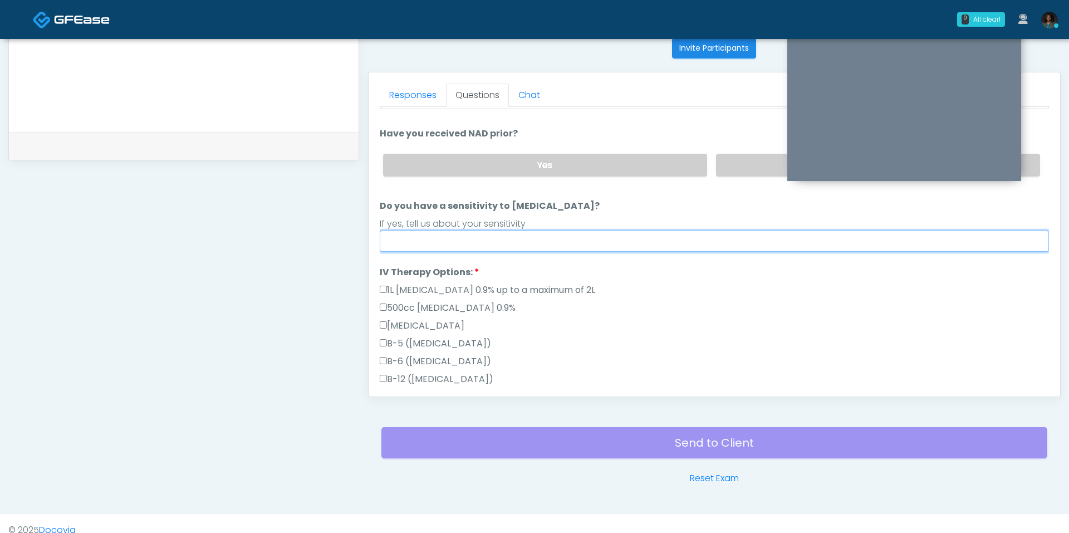
click at [495, 236] on input "Do you have a sensitivity to Niacin?" at bounding box center [714, 240] width 669 height 21
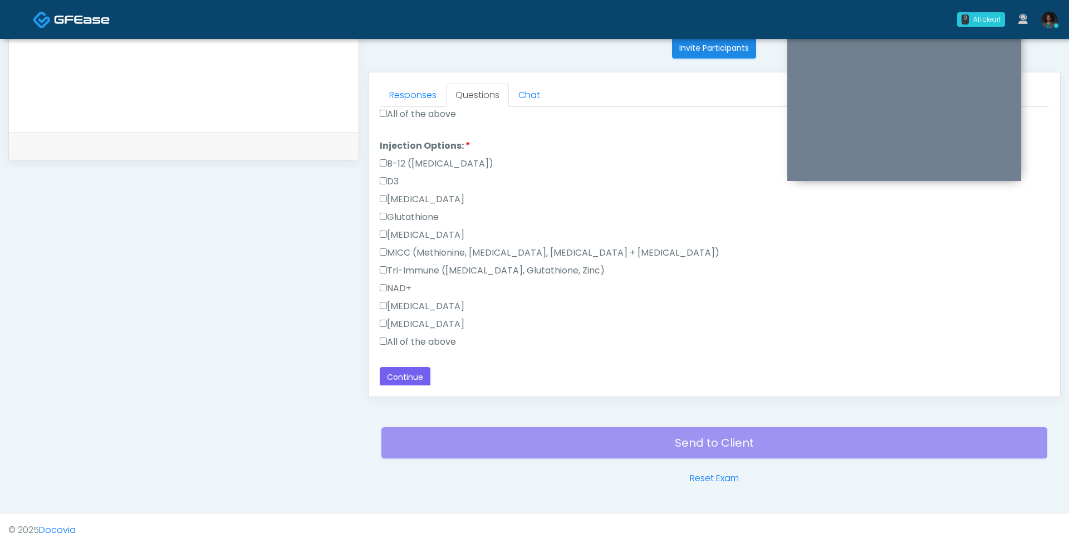
scroll to position [464, 0]
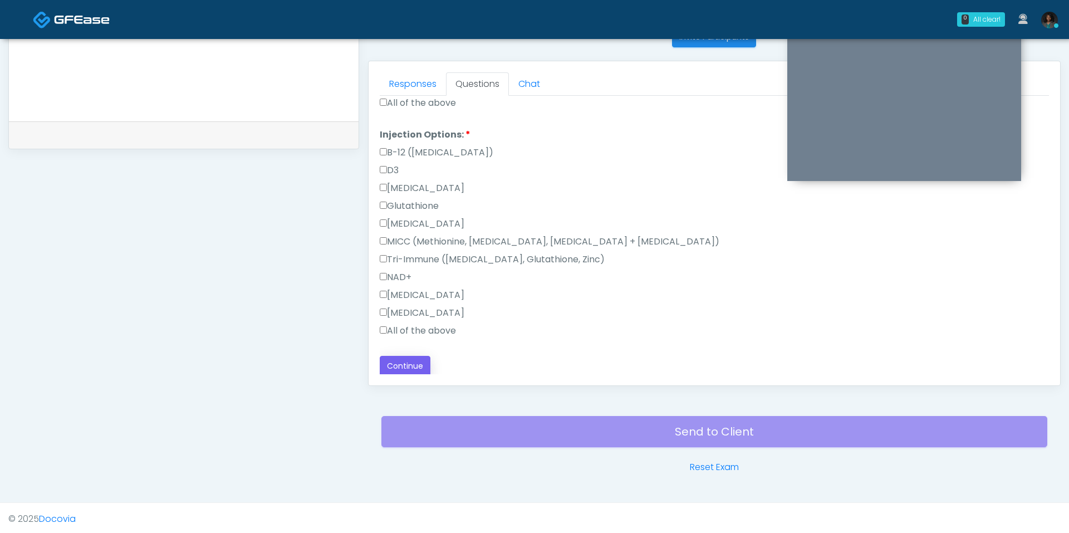
type input "**"
click at [413, 360] on button "Continue" at bounding box center [405, 366] width 51 height 21
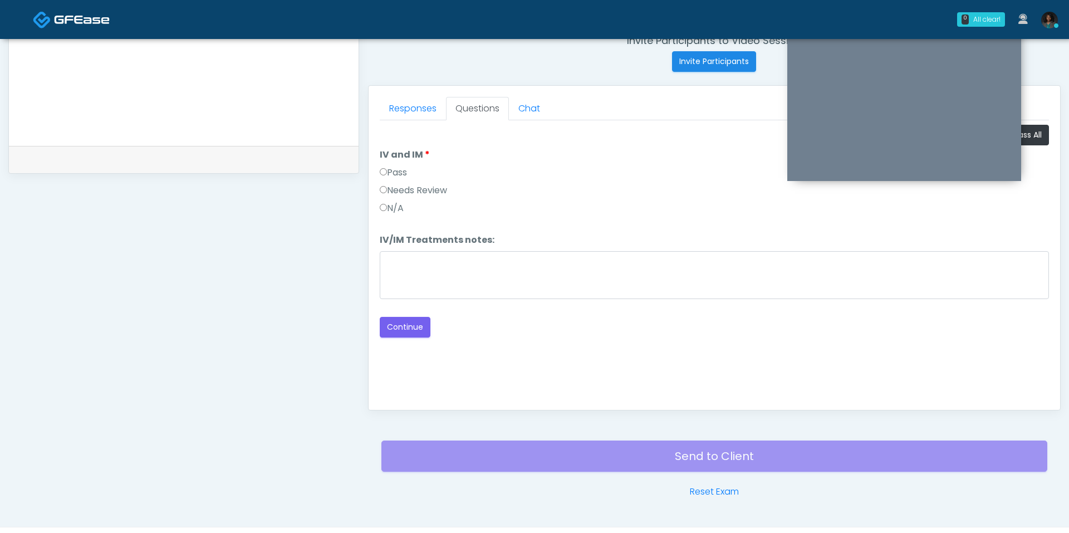
scroll to position [441, 0]
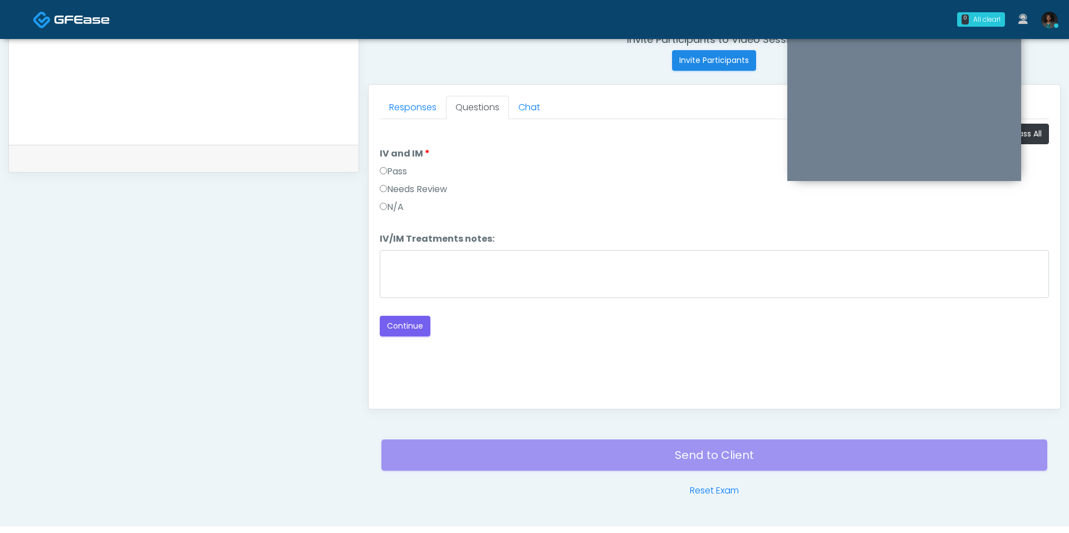
click at [402, 174] on label "Pass" at bounding box center [393, 171] width 27 height 13
click at [408, 326] on button "Continue" at bounding box center [405, 326] width 51 height 21
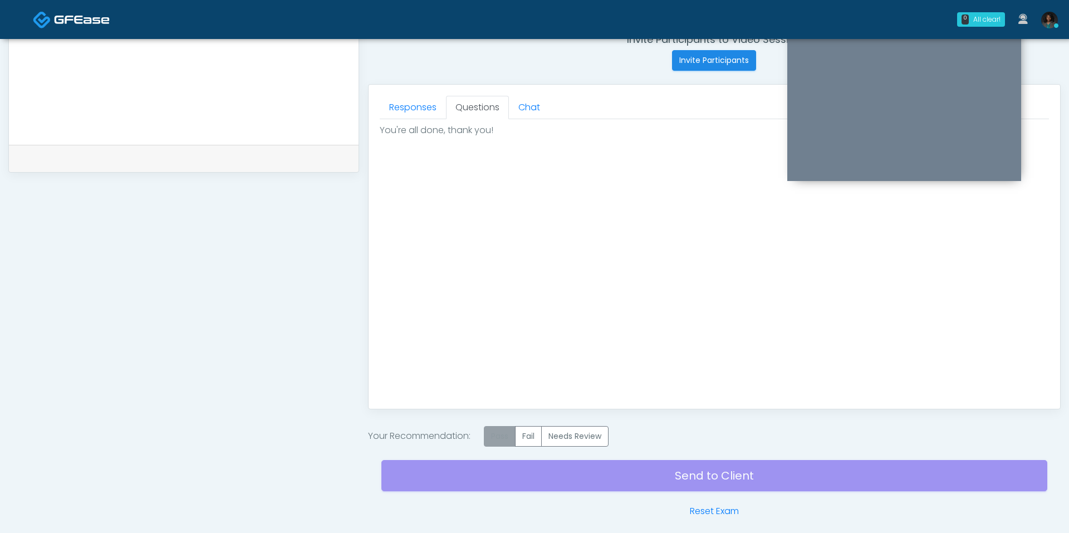
click at [499, 438] on label "Pass" at bounding box center [500, 436] width 32 height 21
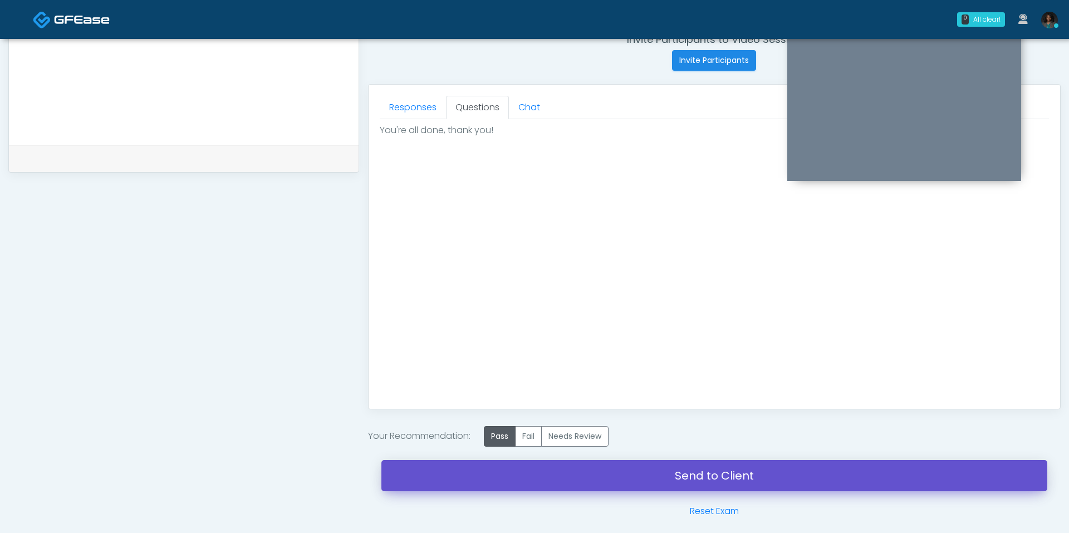
click at [606, 479] on link "Send to Client" at bounding box center [714, 475] width 666 height 31
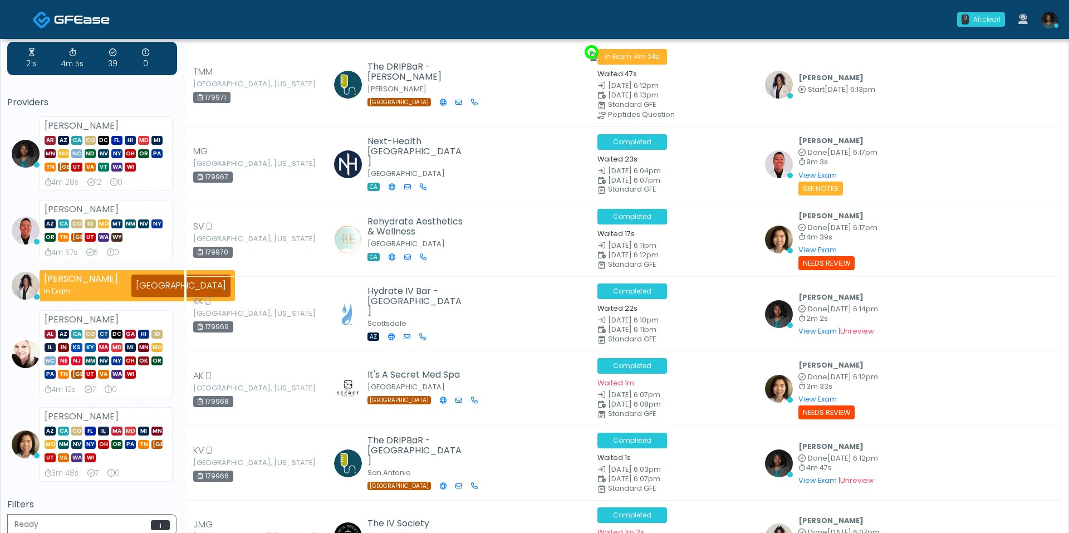
scroll to position [16, 0]
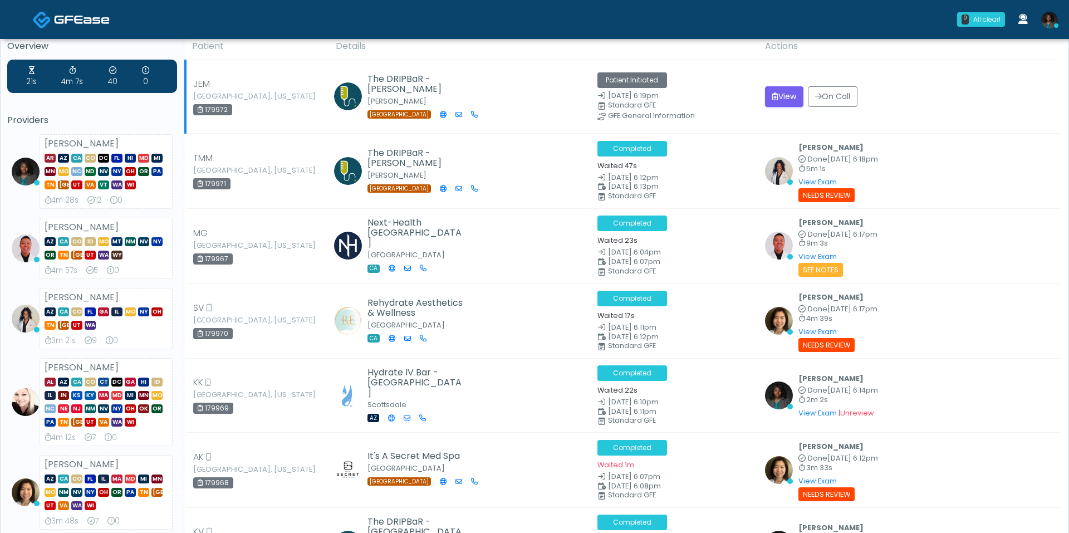
click at [734, 102] on div "Standard GFE" at bounding box center [685, 105] width 154 height 7
click at [781, 96] on button "View" at bounding box center [784, 96] width 38 height 21
click at [791, 94] on button "View" at bounding box center [784, 96] width 38 height 21
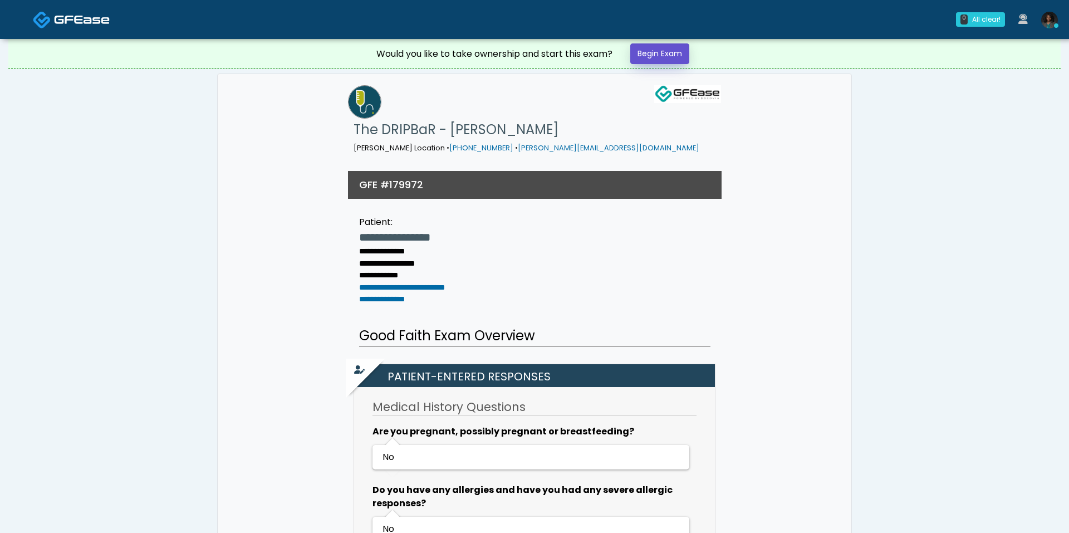
click at [677, 50] on link "Begin Exam" at bounding box center [659, 53] width 59 height 21
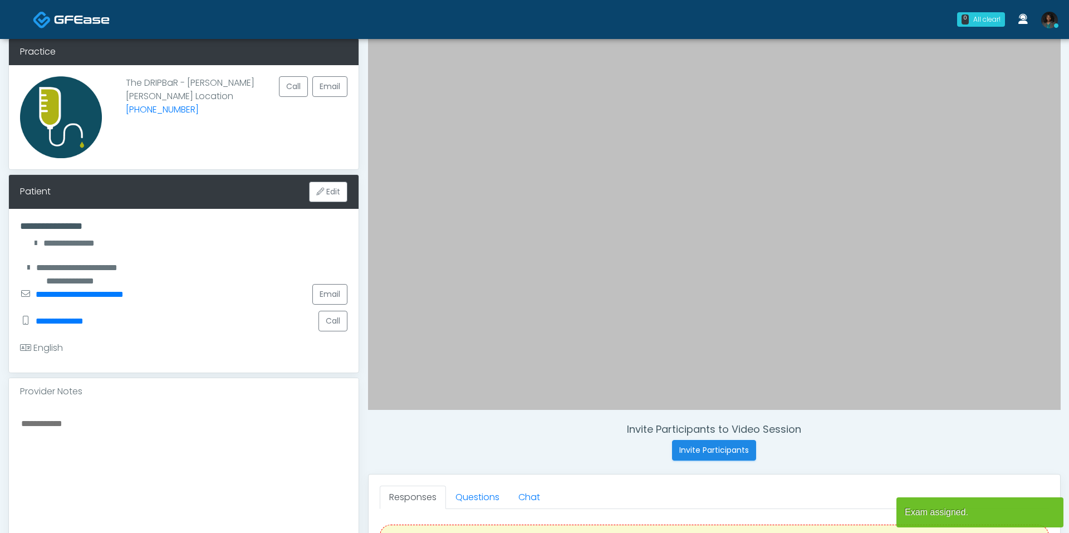
scroll to position [51, 0]
click at [488, 494] on link "Questions" at bounding box center [477, 496] width 63 height 23
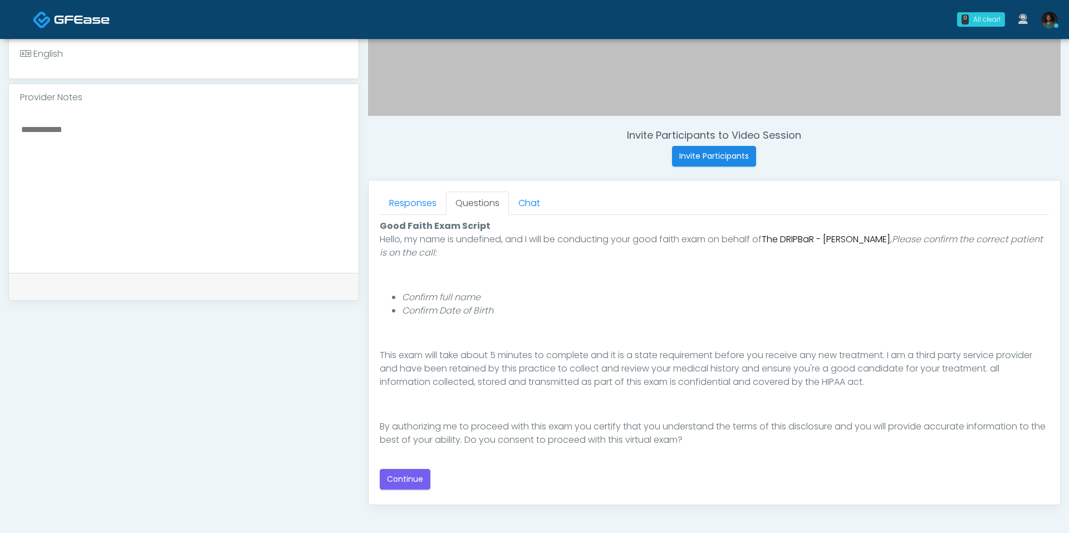
scroll to position [363, 0]
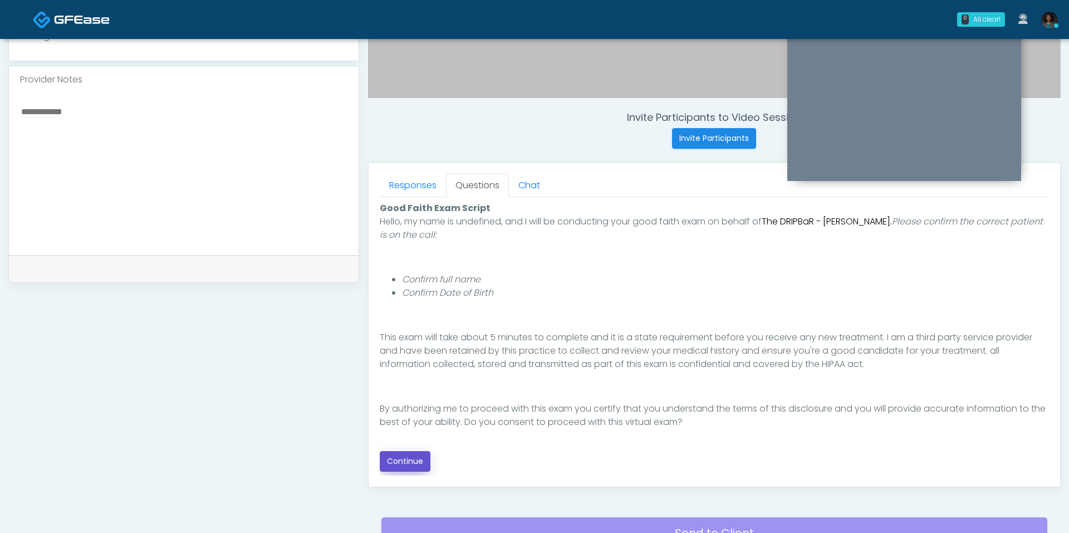
click at [420, 458] on button "Continue" at bounding box center [405, 461] width 51 height 21
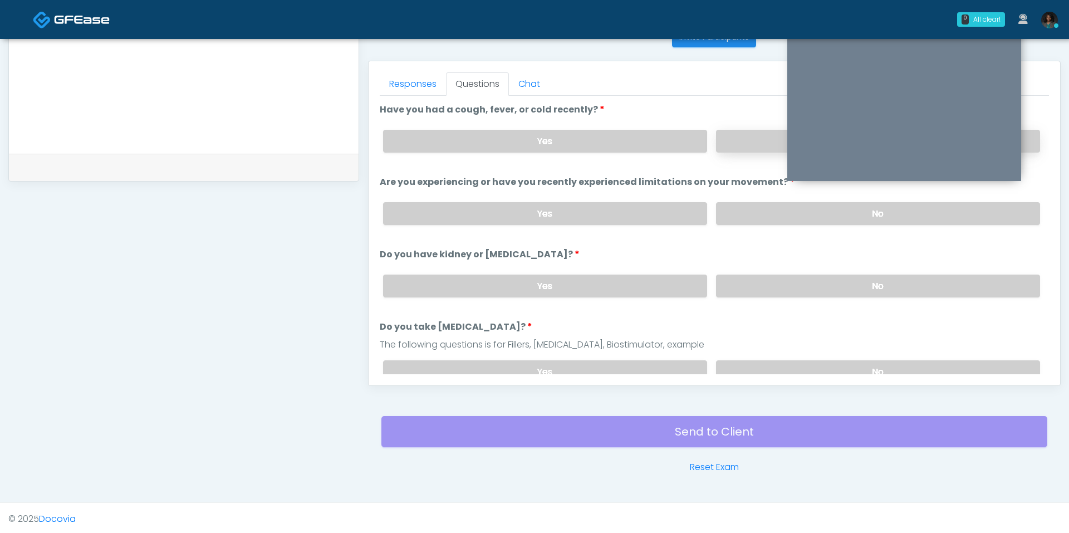
click at [765, 139] on label "No" at bounding box center [878, 141] width 324 height 23
click at [754, 202] on label "No" at bounding box center [878, 213] width 324 height 23
click at [763, 276] on label "No" at bounding box center [878, 285] width 324 height 23
click at [762, 351] on div "Yes No" at bounding box center [711, 371] width 675 height 41
click at [762, 360] on label "No" at bounding box center [878, 371] width 324 height 23
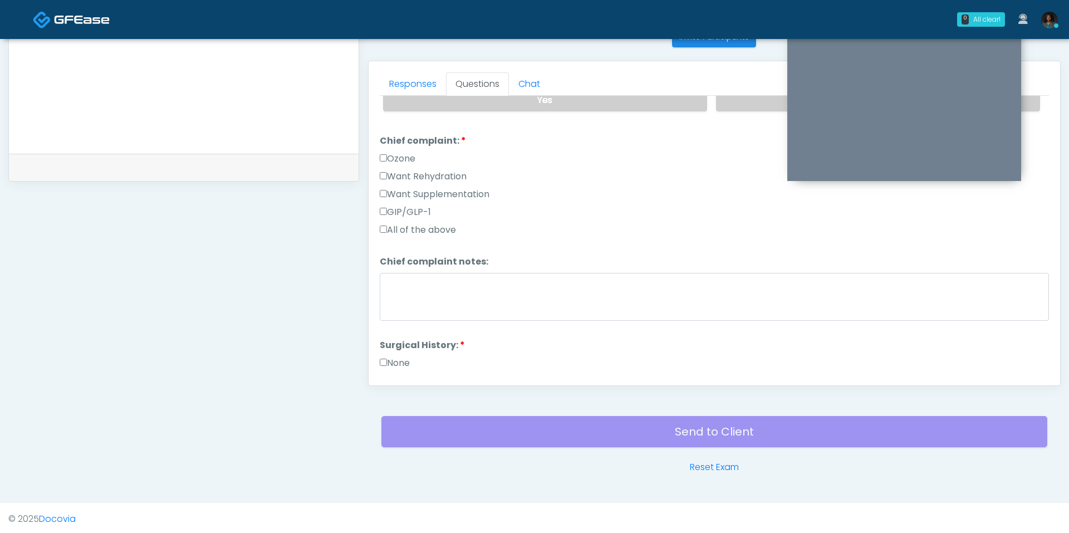
scroll to position [288, 0]
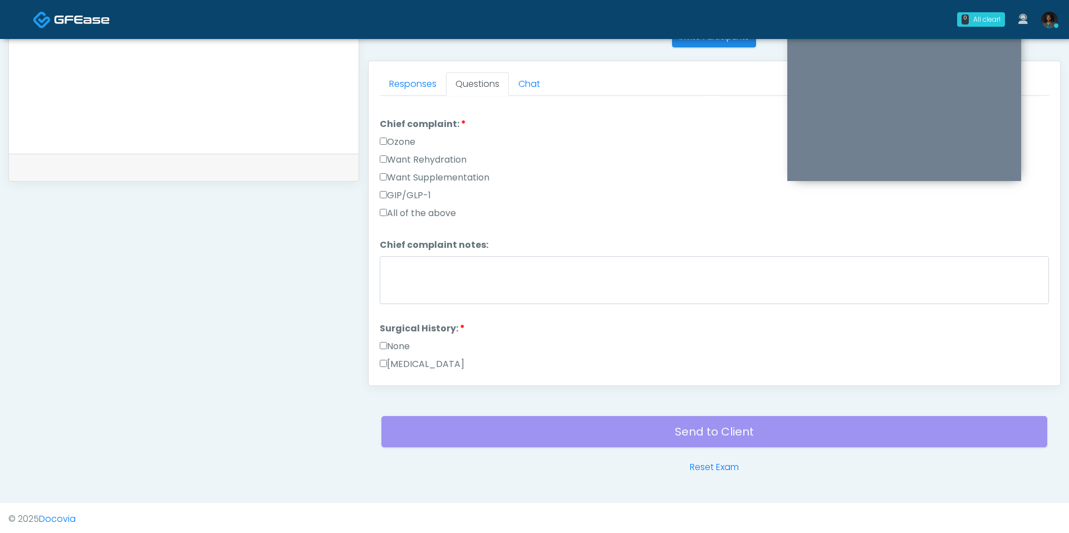
click at [403, 154] on label "Want Rehydration" at bounding box center [423, 159] width 87 height 13
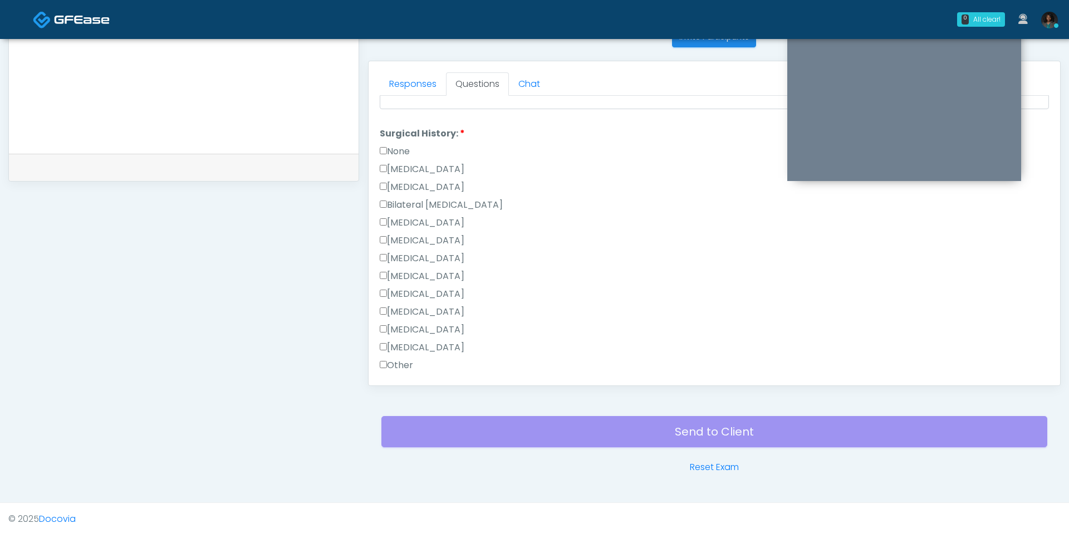
scroll to position [484, 0]
click at [405, 144] on label "None" at bounding box center [395, 150] width 30 height 13
click at [421, 345] on div "Loading... Connecting to your agent... Please wait while we prepare your person…" at bounding box center [714, 56] width 669 height 875
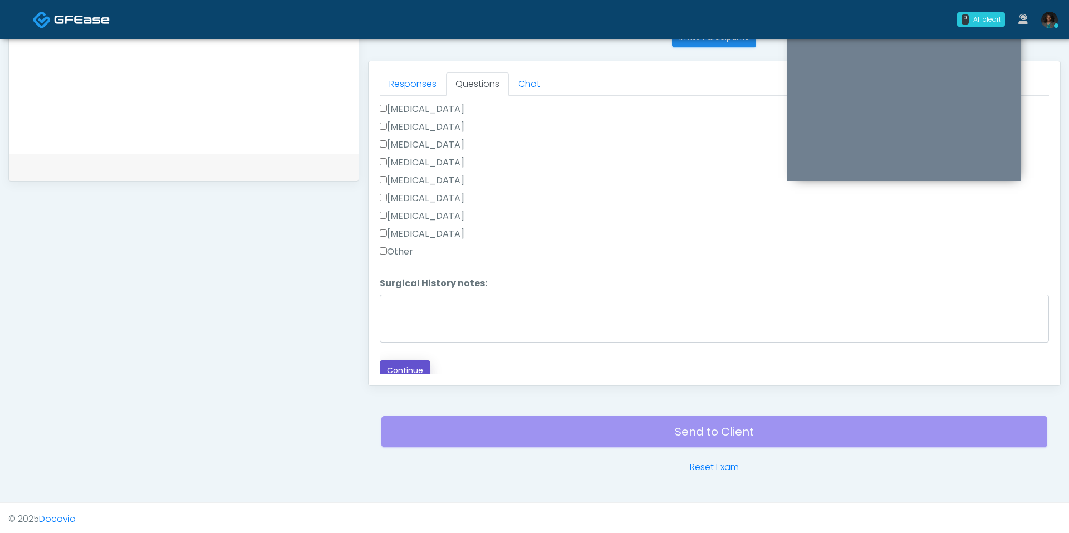
click at [421, 360] on button "Continue" at bounding box center [405, 370] width 51 height 21
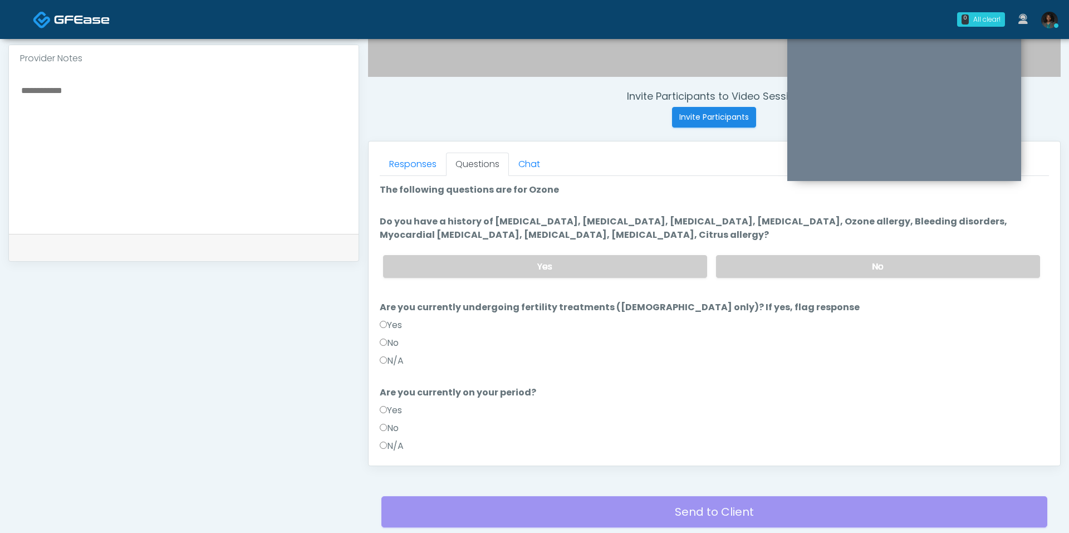
scroll to position [385, 0]
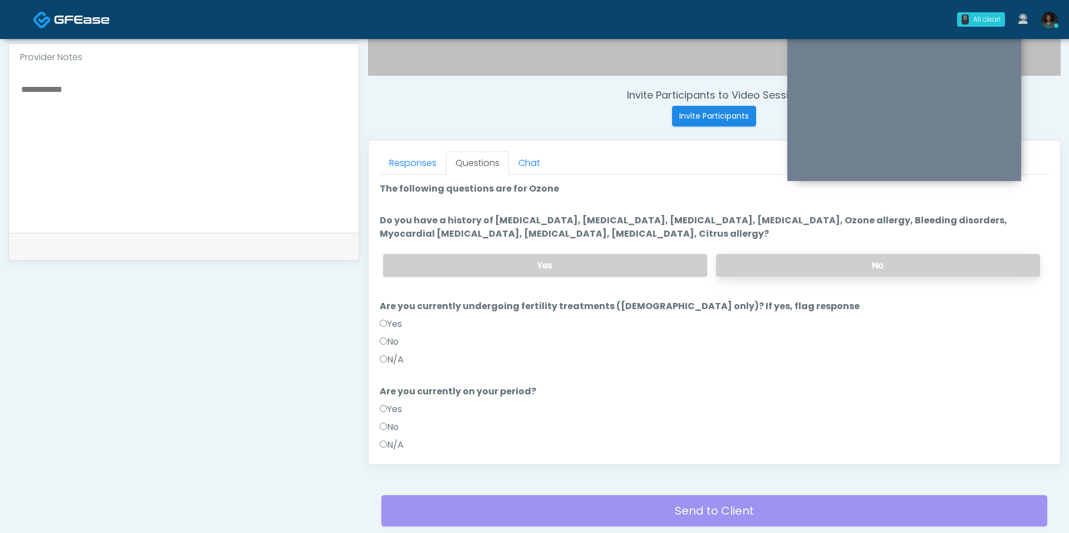
click at [823, 271] on label "No" at bounding box center [878, 265] width 324 height 23
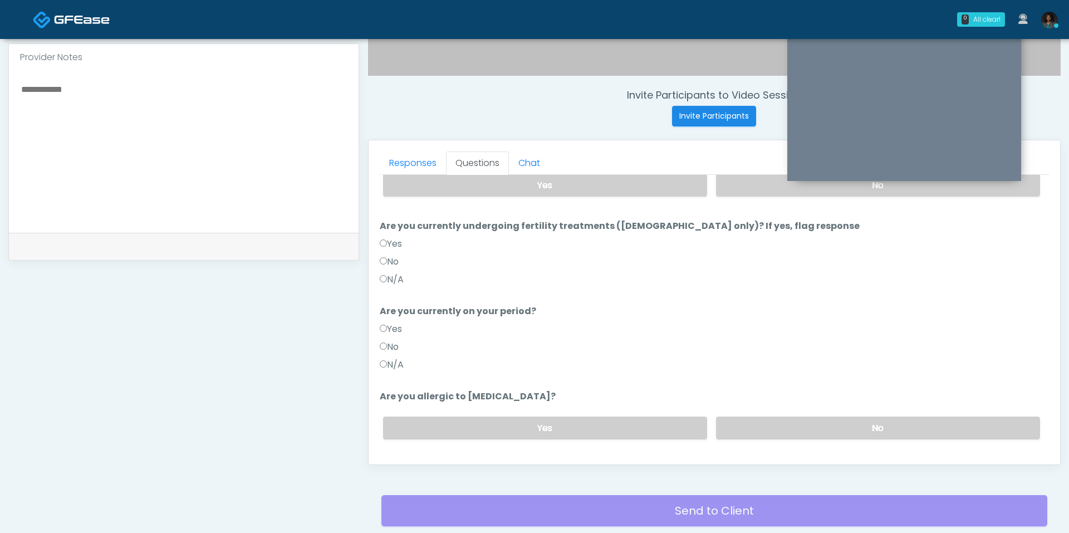
scroll to position [92, 0]
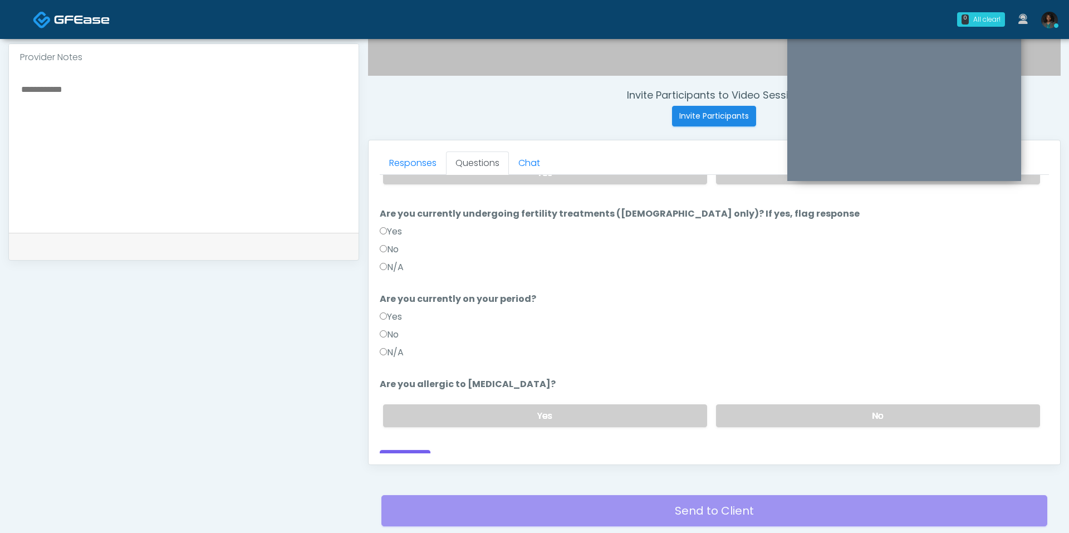
click at [395, 261] on label "N/A" at bounding box center [392, 267] width 24 height 13
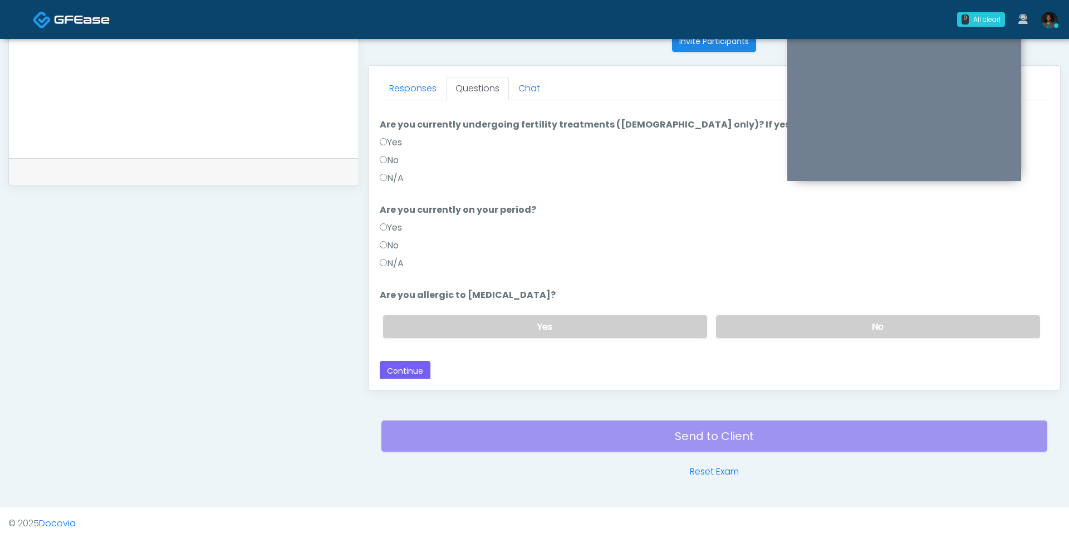
scroll to position [464, 0]
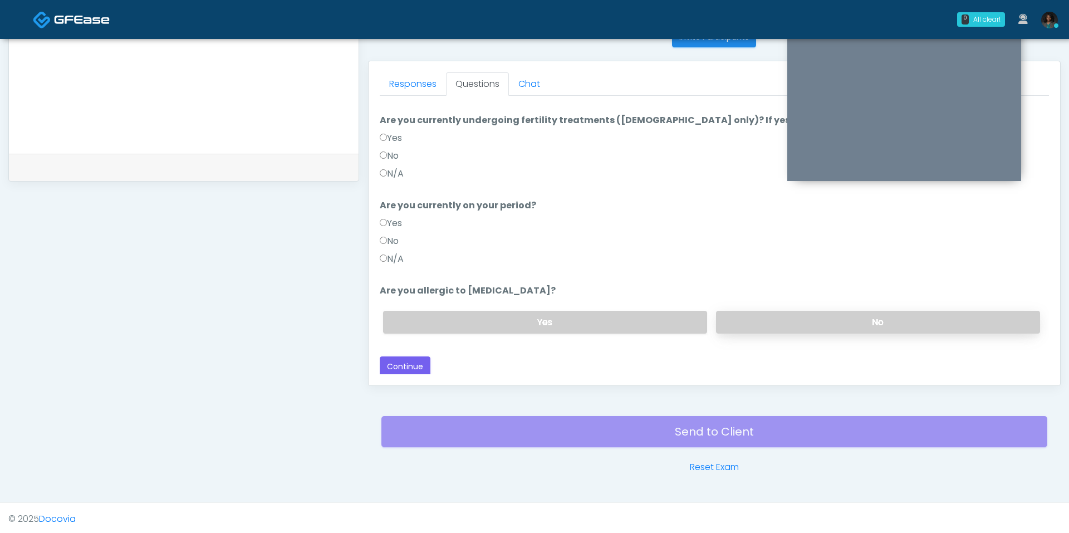
click at [816, 320] on label "No" at bounding box center [878, 322] width 324 height 23
click at [411, 359] on button "Continue" at bounding box center [405, 366] width 51 height 21
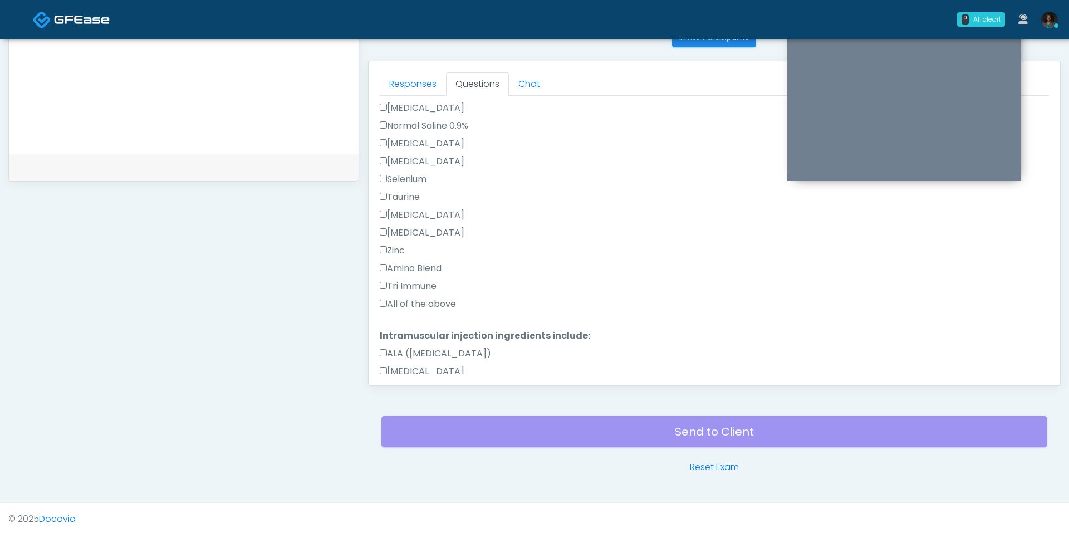
scroll to position [477, 0]
click at [430, 293] on label "All of the above" at bounding box center [418, 299] width 76 height 13
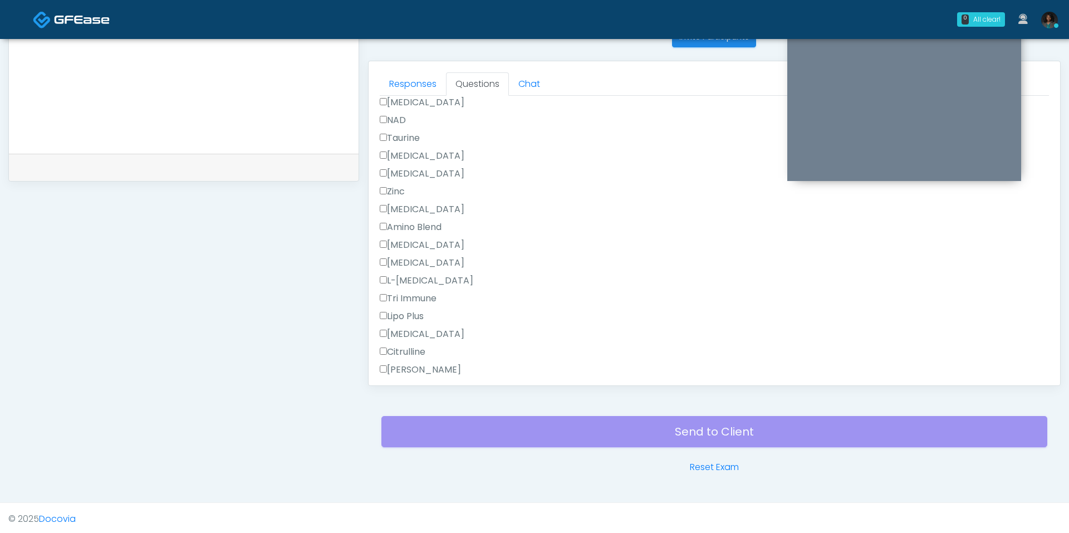
scroll to position [978, 0]
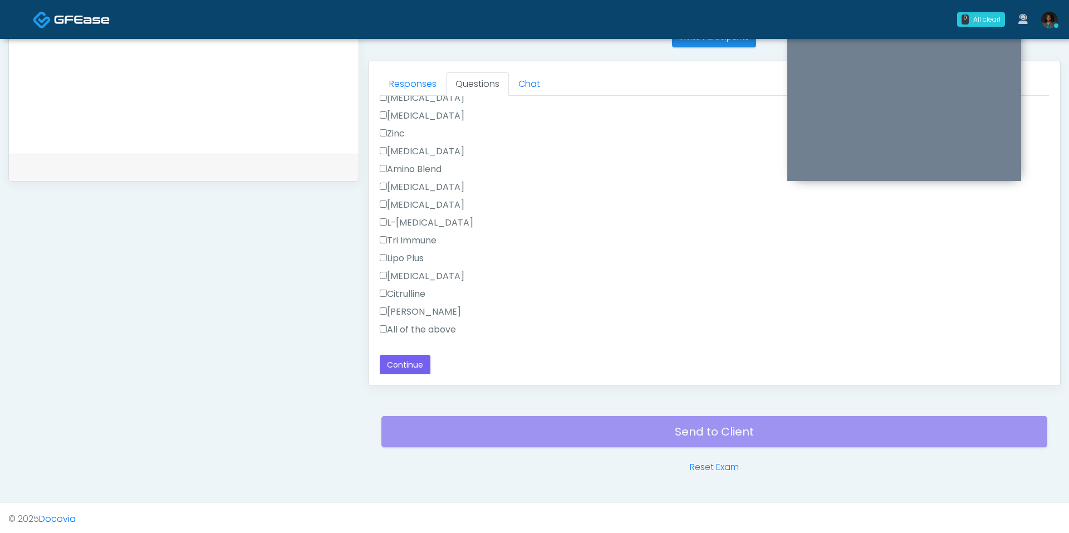
click at [414, 326] on label "All of the above" at bounding box center [418, 329] width 76 height 13
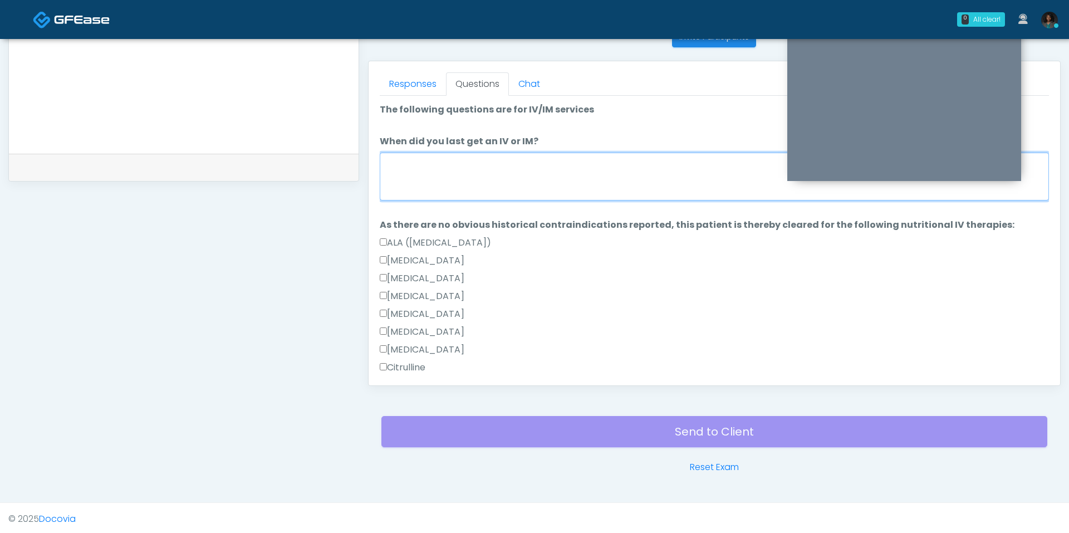
click at [494, 157] on textarea "When did you last get an IV or IM?" at bounding box center [714, 177] width 669 height 48
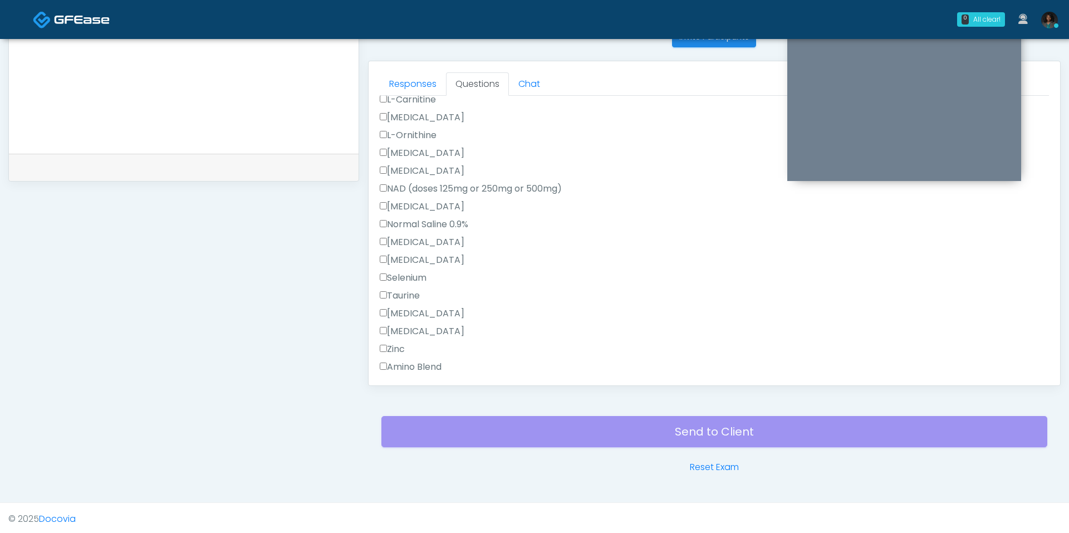
scroll to position [978, 0]
type textarea "*********"
click at [414, 359] on button "Continue" at bounding box center [405, 365] width 51 height 21
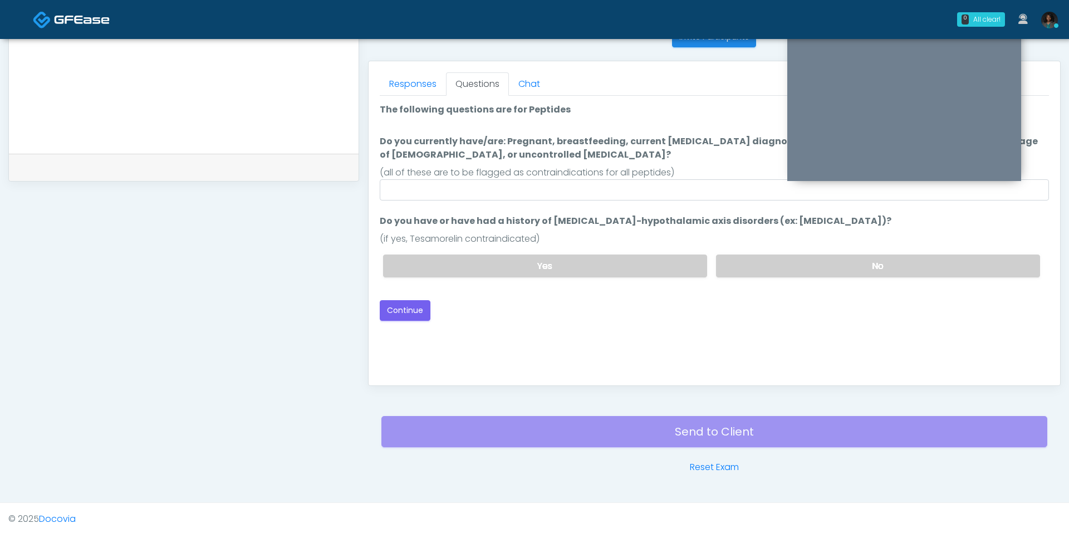
scroll to position [0, 0]
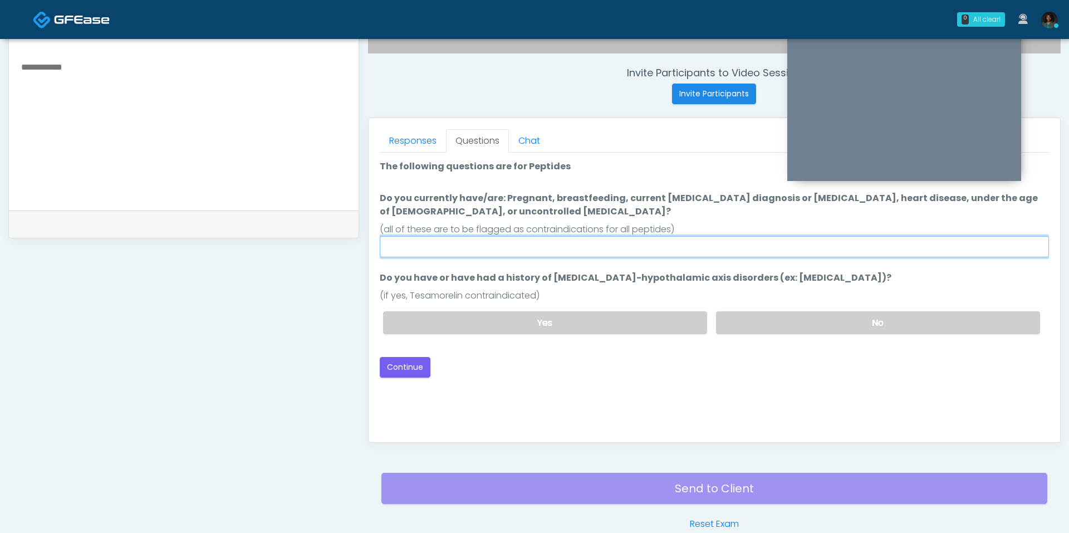
click at [513, 239] on input "Do you currently have/are: Pregnant, breastfeeding, current cancer diagnosis or…" at bounding box center [714, 246] width 669 height 21
type input "**"
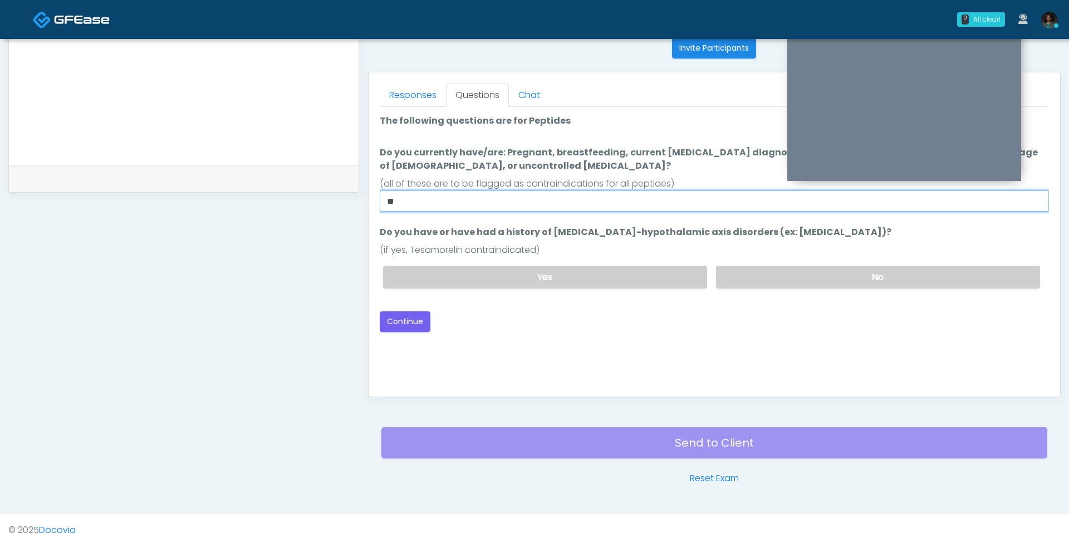
scroll to position [464, 0]
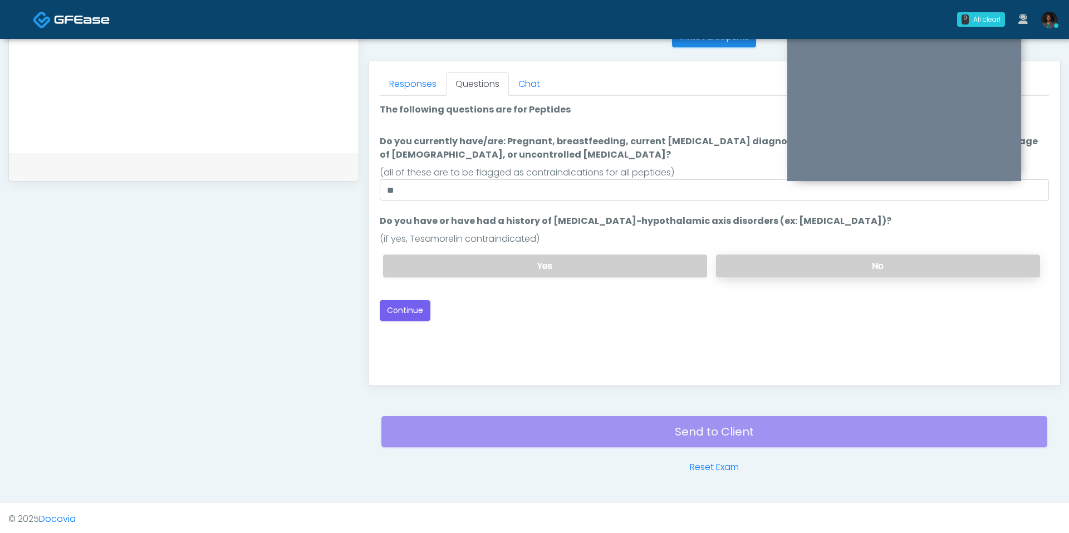
click at [786, 263] on label "No" at bounding box center [878, 265] width 324 height 23
click at [413, 308] on button "Continue" at bounding box center [405, 310] width 51 height 21
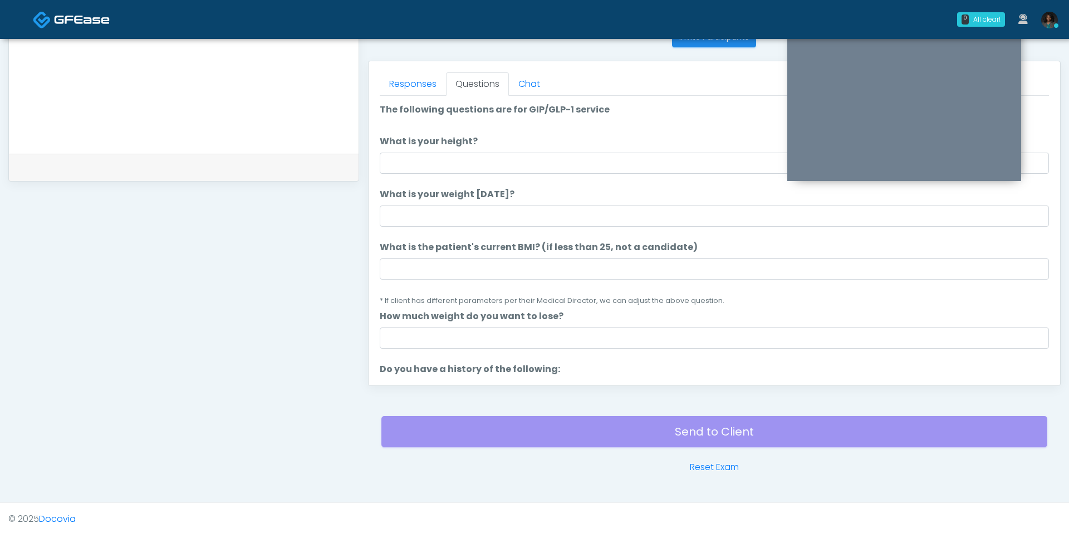
scroll to position [433, 0]
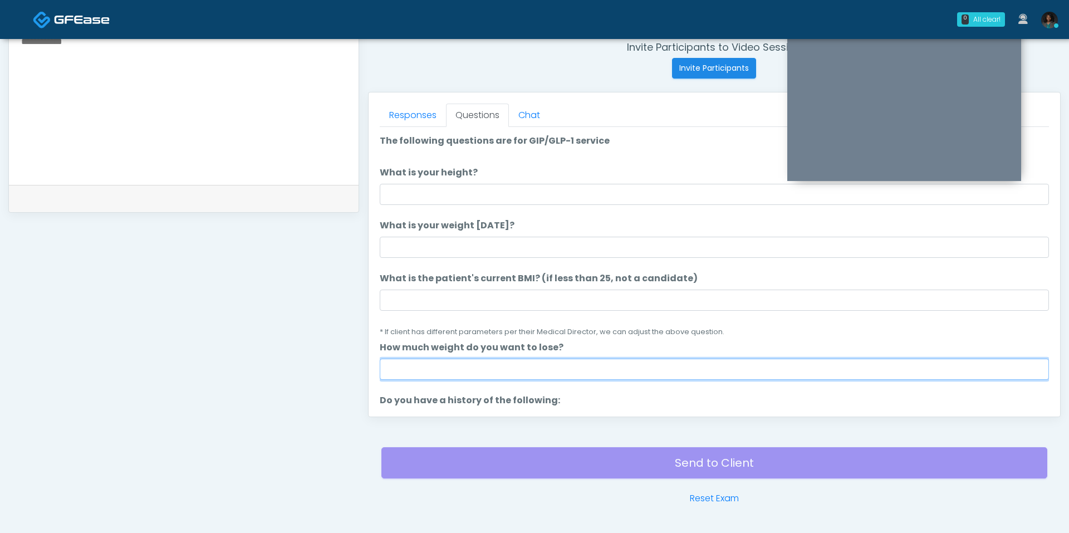
click at [476, 368] on input "How much weight do you want to lose?" at bounding box center [714, 369] width 669 height 21
type input "*"
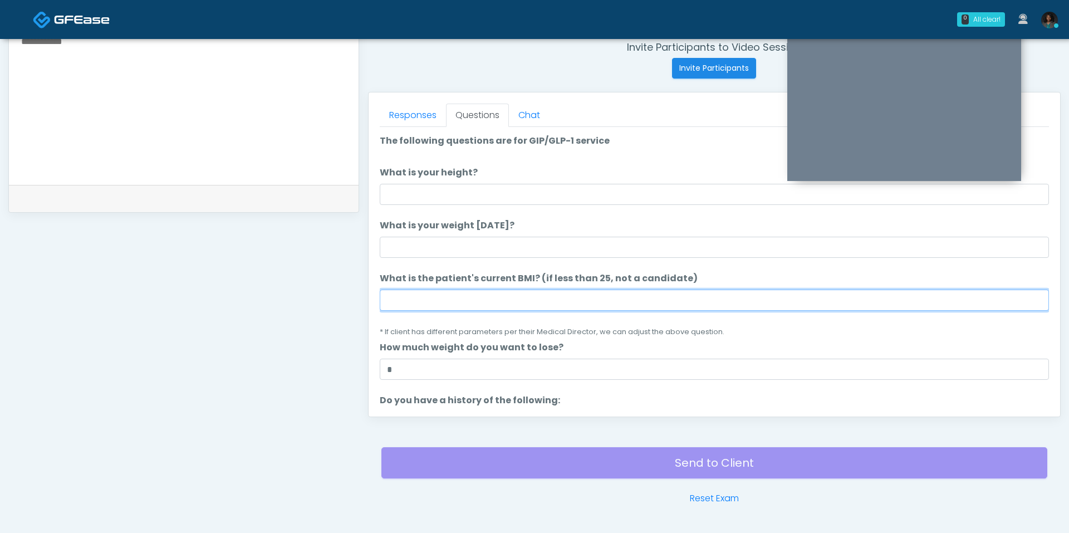
click at [477, 306] on input "What is the patient's current BMI? (if less than 25, not a candidate)" at bounding box center [714, 299] width 669 height 21
type input "****"
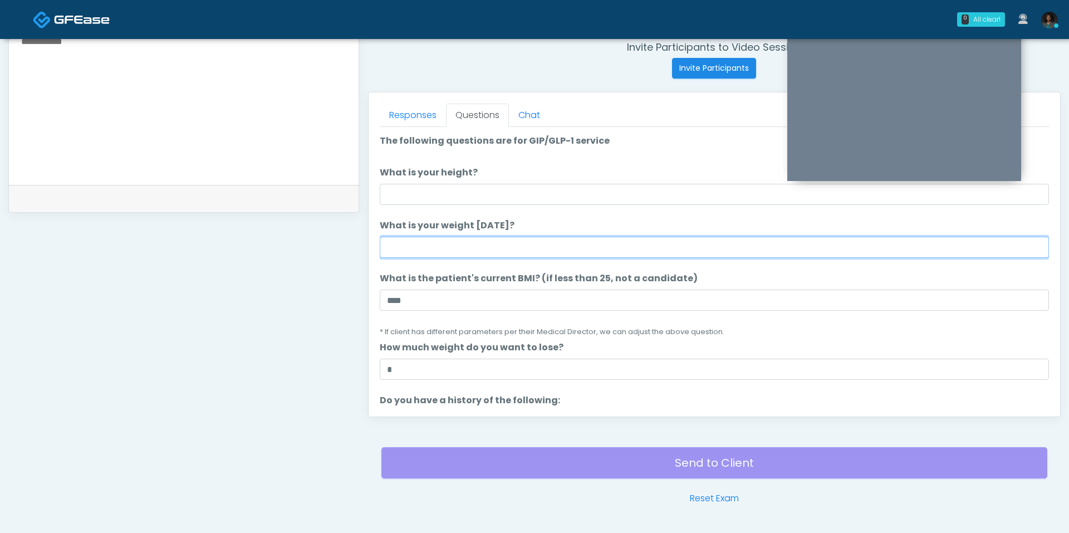
click at [491, 244] on input "What is your weight today?" at bounding box center [714, 247] width 669 height 21
type input "***"
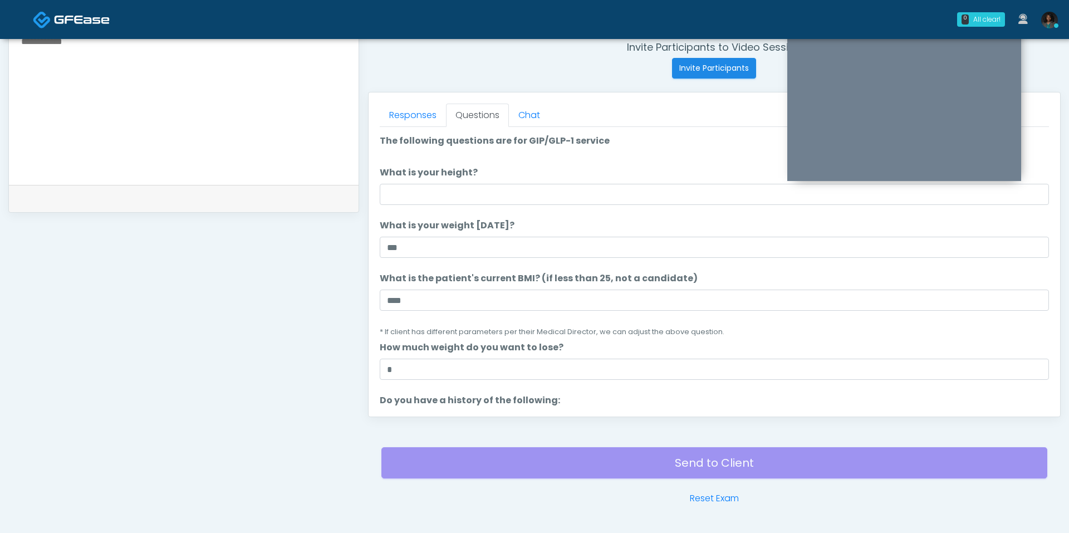
click at [518, 181] on li "What is your height? What is your height?" at bounding box center [714, 185] width 669 height 39
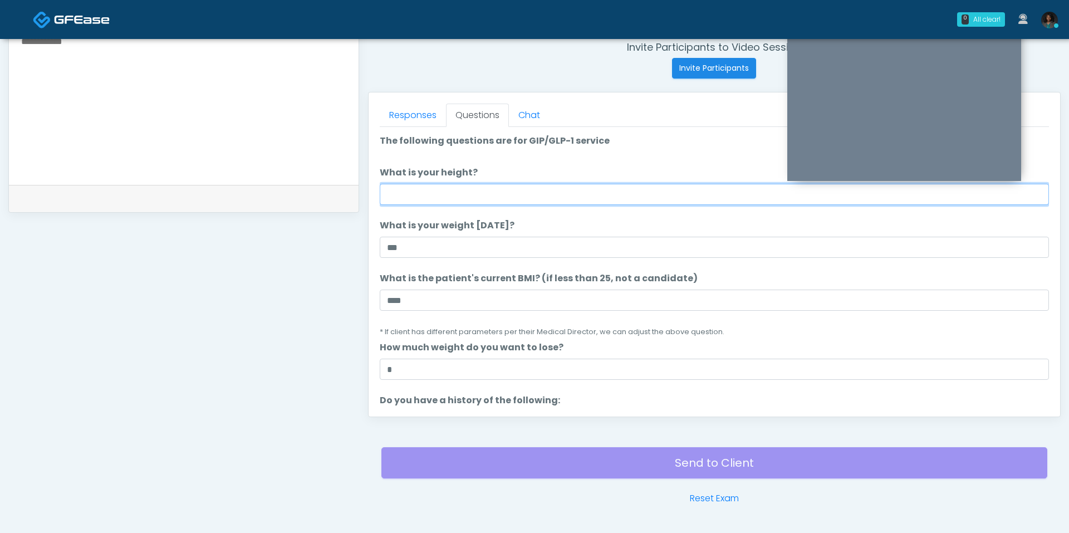
click at [518, 189] on input "What is your height?" at bounding box center [714, 194] width 669 height 21
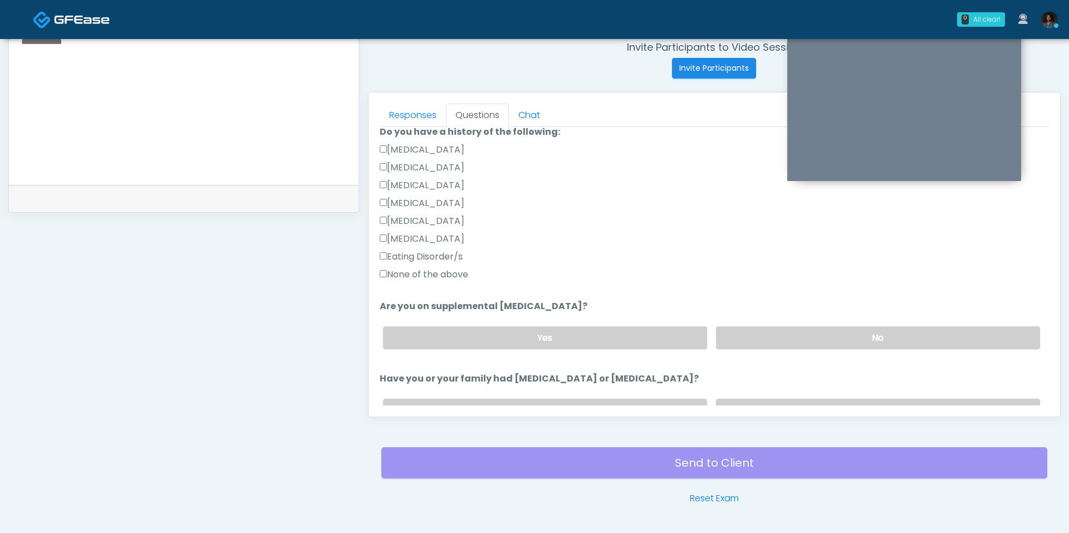
scroll to position [281, 0]
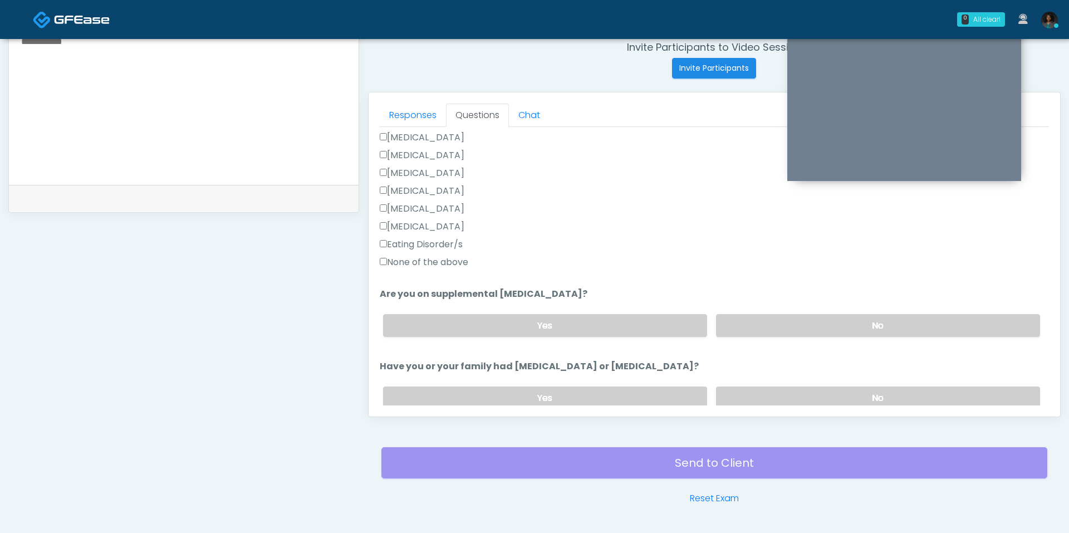
type input "****"
click at [450, 268] on div "None of the above" at bounding box center [714, 265] width 669 height 18
click at [451, 264] on label "None of the above" at bounding box center [424, 262] width 89 height 13
click at [808, 331] on label "No" at bounding box center [878, 325] width 324 height 23
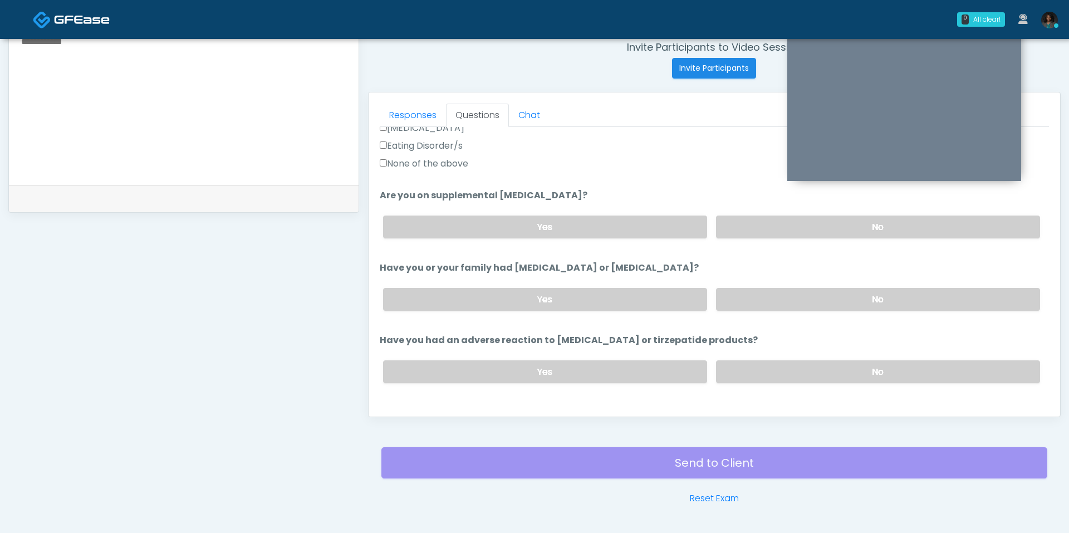
scroll to position [389, 0]
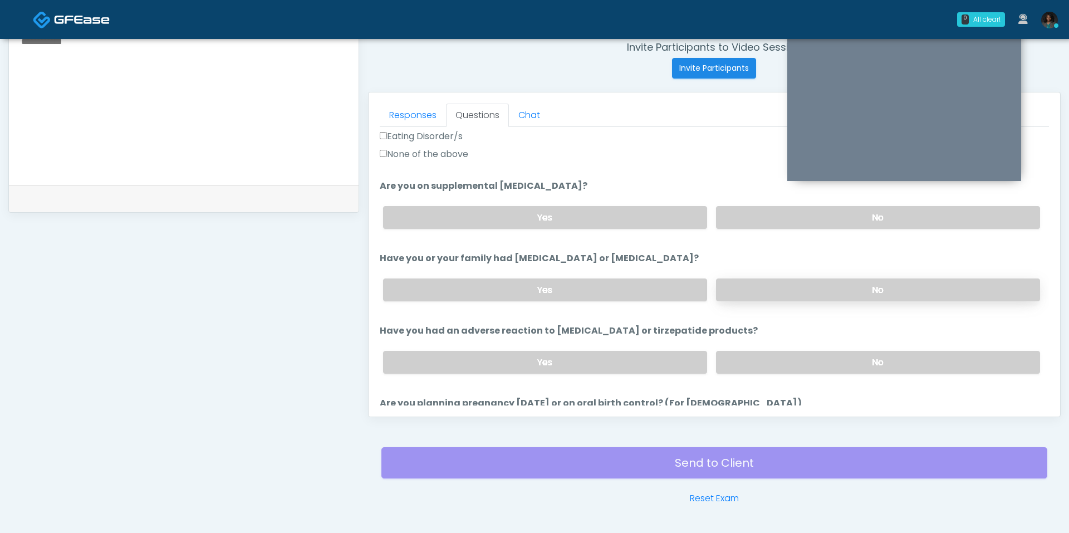
click at [788, 287] on label "No" at bounding box center [878, 289] width 324 height 23
click at [783, 367] on label "No" at bounding box center [878, 362] width 324 height 23
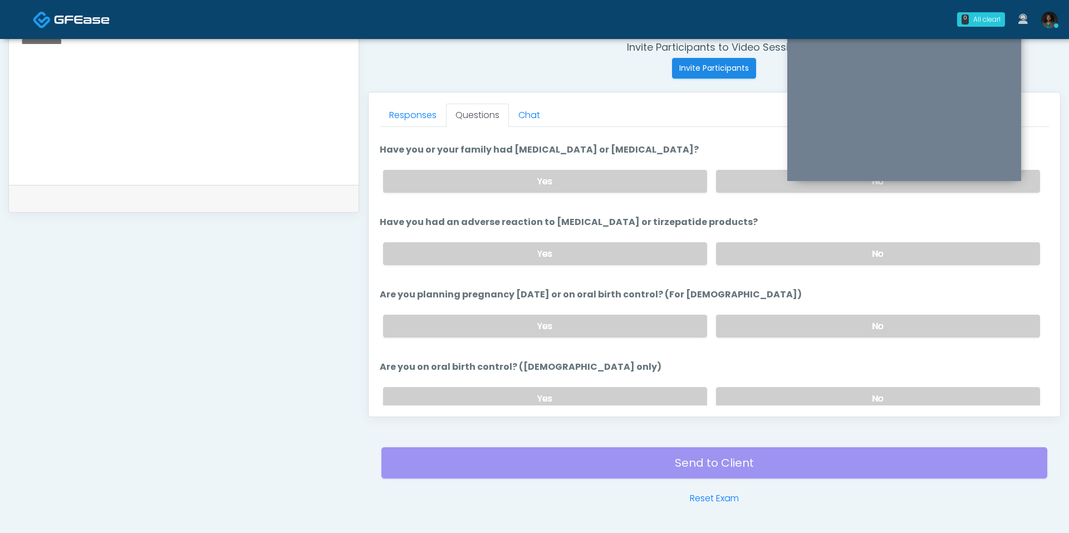
scroll to position [546, 0]
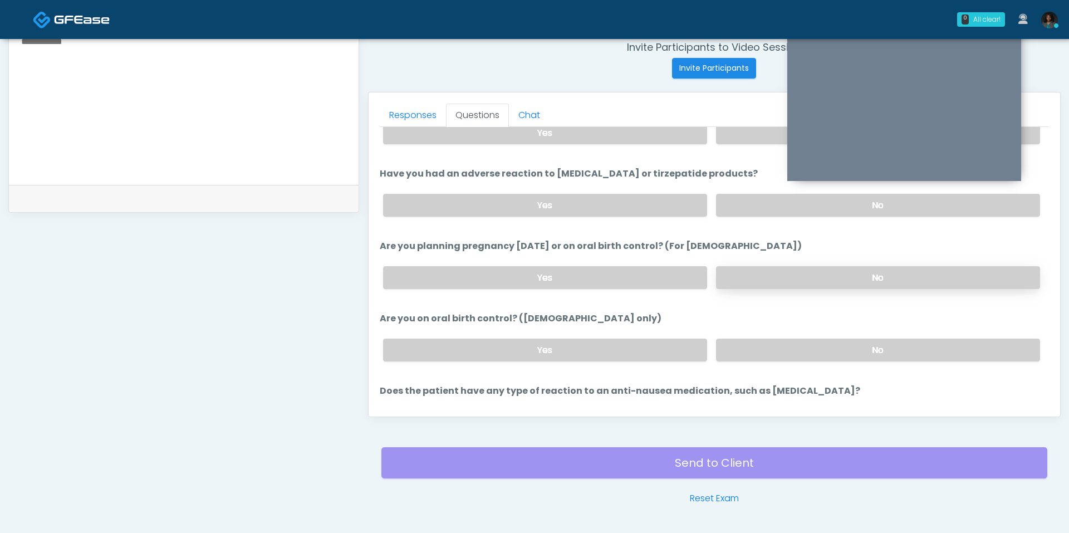
click at [778, 278] on label "No" at bounding box center [878, 277] width 324 height 23
click at [777, 360] on div "Yes No" at bounding box center [711, 350] width 675 height 41
click at [782, 353] on label "No" at bounding box center [878, 349] width 324 height 23
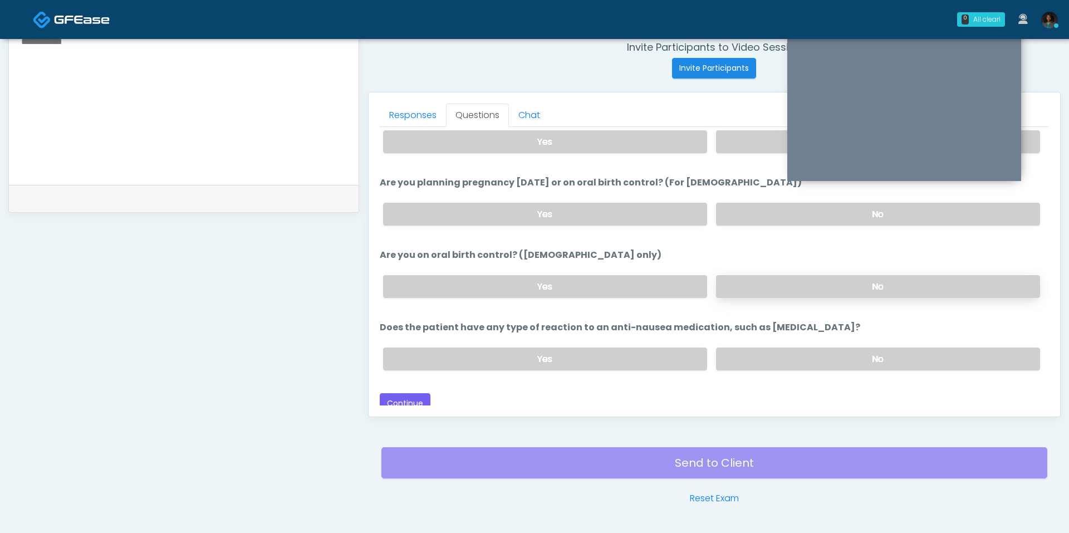
scroll to position [464, 0]
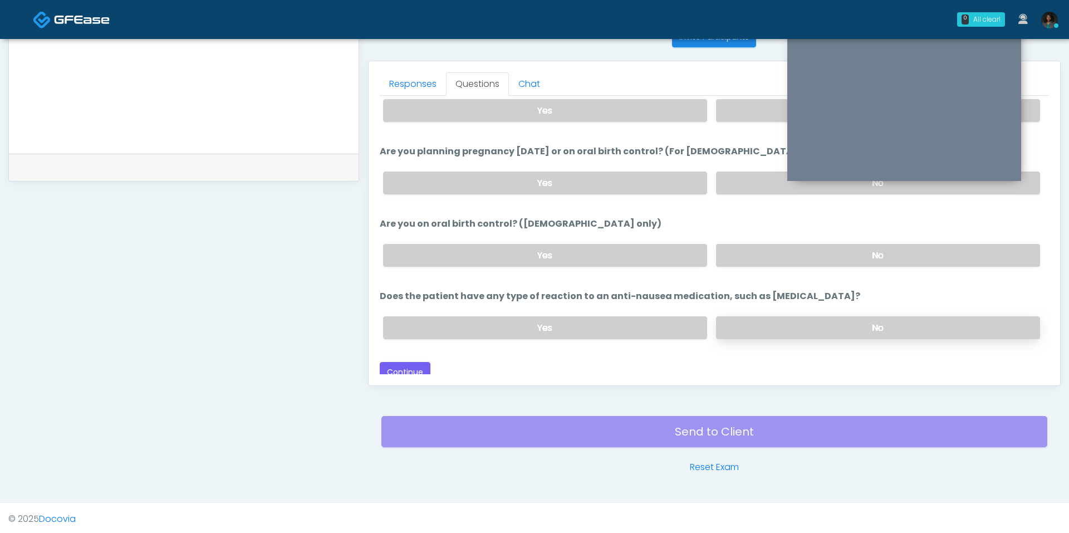
click at [804, 316] on label "No" at bounding box center [878, 327] width 324 height 23
click at [399, 362] on button "Continue" at bounding box center [405, 372] width 51 height 21
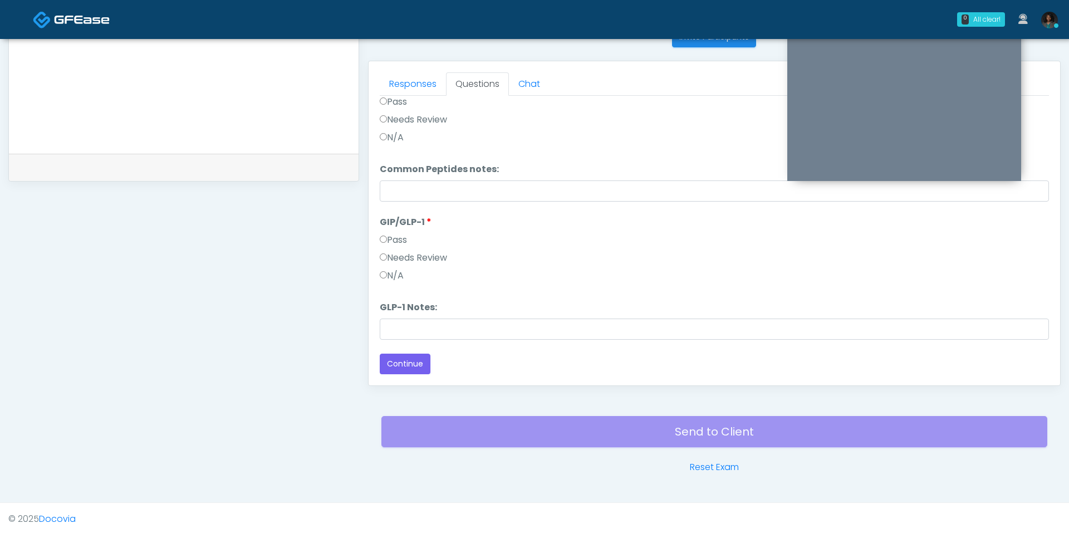
scroll to position [173, 0]
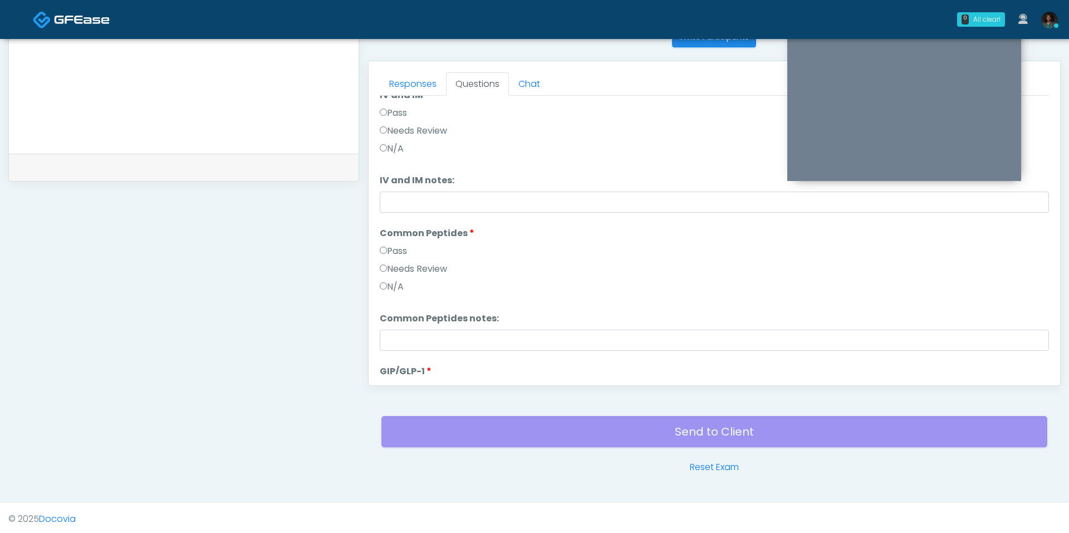
click at [389, 248] on label "Pass" at bounding box center [393, 250] width 27 height 13
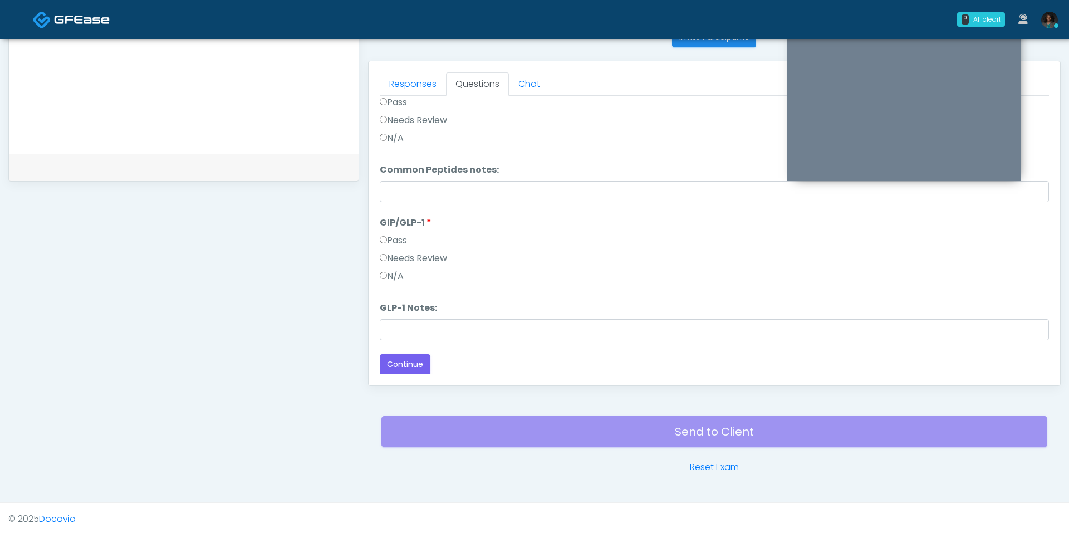
click at [390, 242] on label "Pass" at bounding box center [393, 240] width 27 height 13
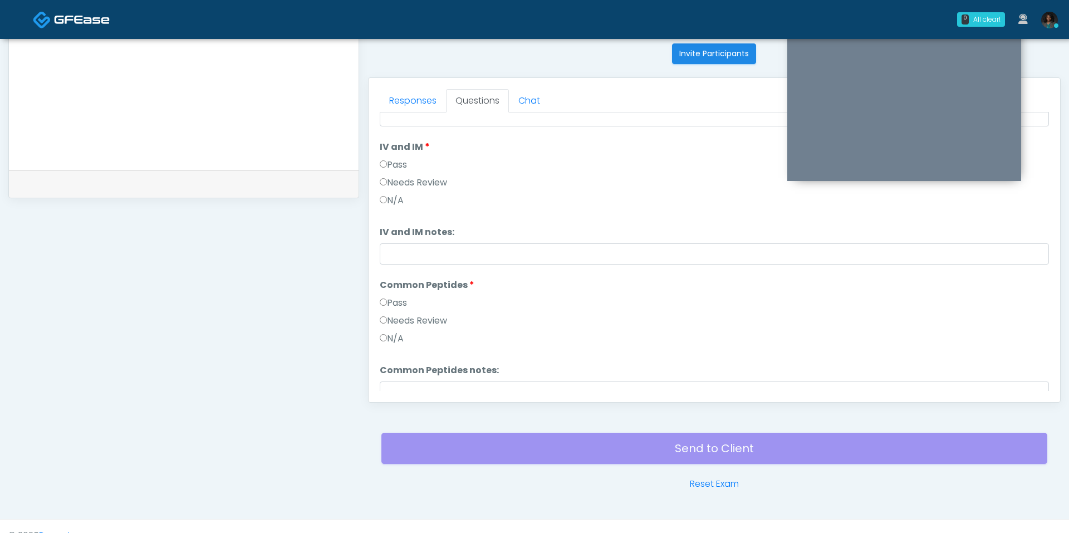
scroll to position [135, 0]
click at [401, 165] on label "Pass" at bounding box center [393, 167] width 27 height 13
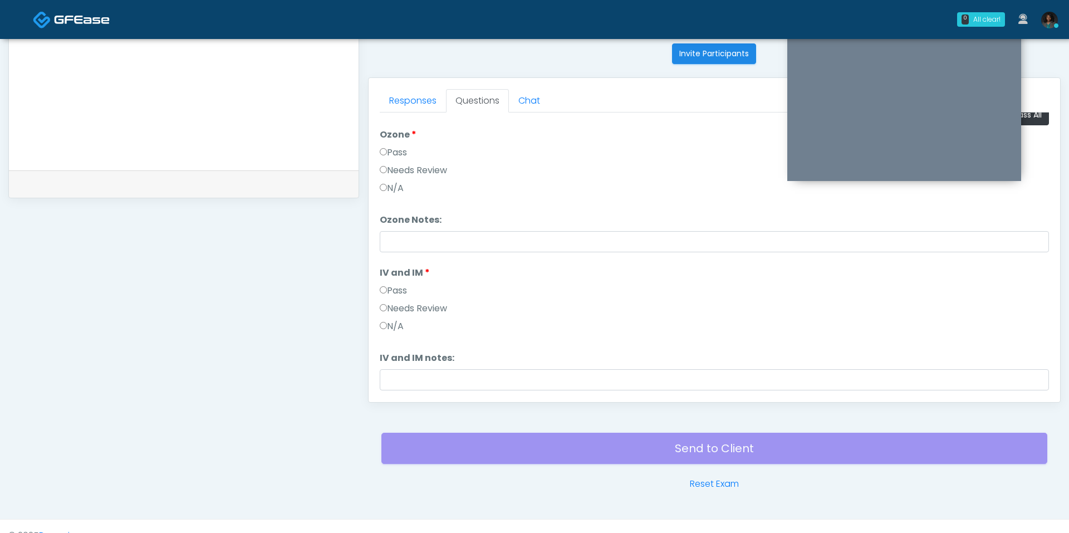
scroll to position [6, 0]
click at [399, 161] on label "Pass" at bounding box center [393, 159] width 27 height 13
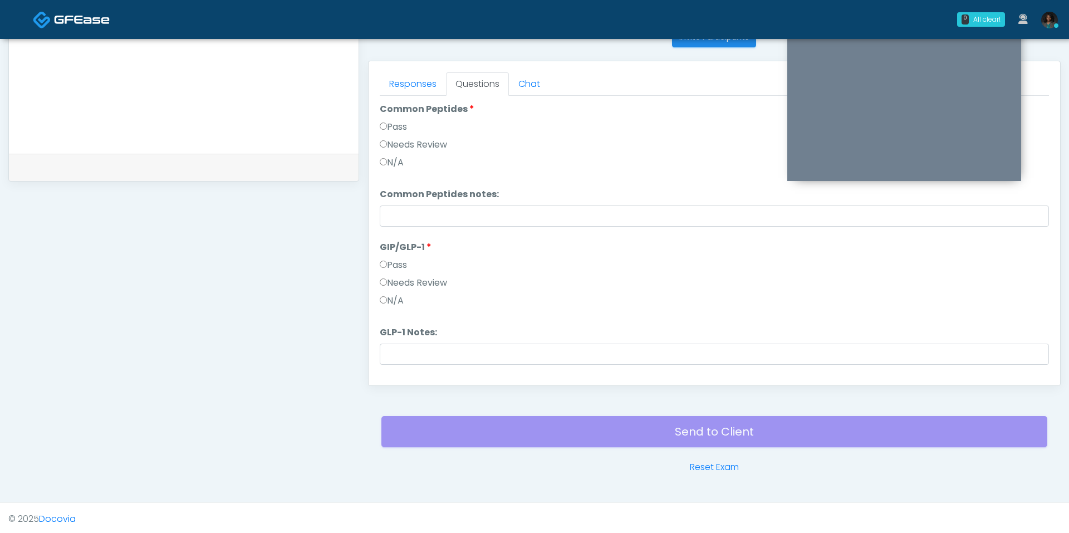
scroll to position [322, 0]
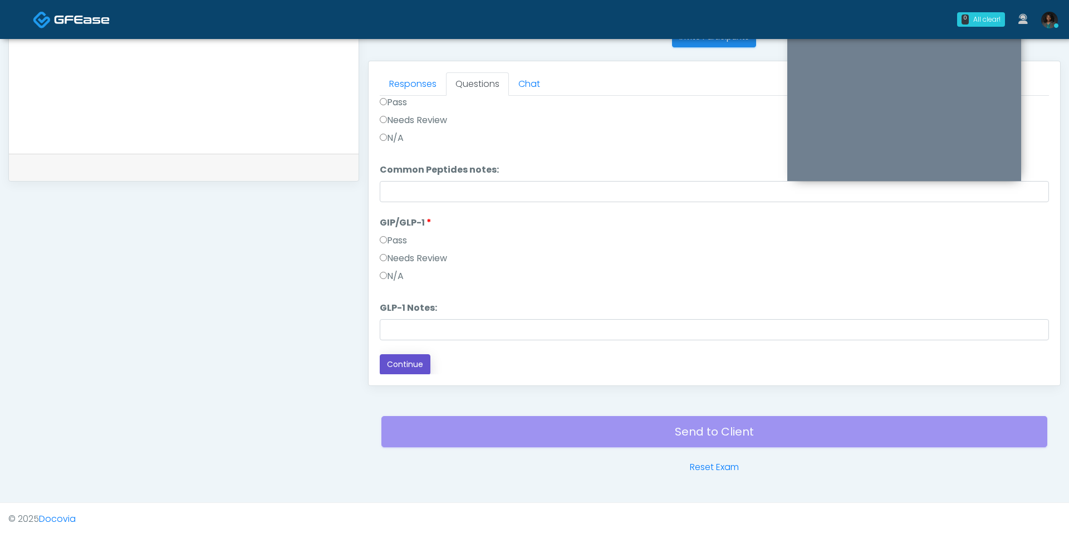
click at [402, 361] on button "Continue" at bounding box center [405, 364] width 51 height 21
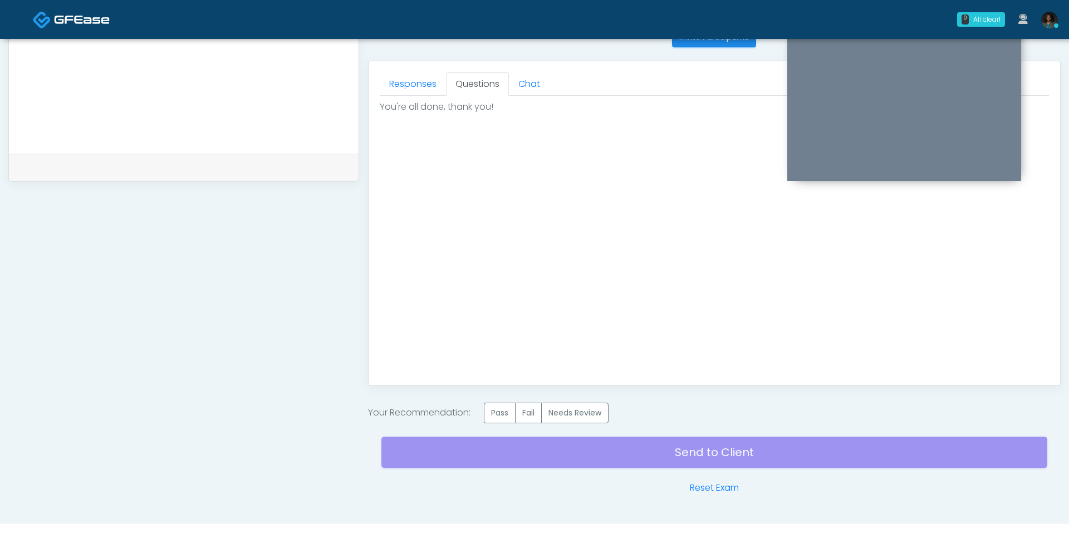
scroll to position [0, 0]
click at [501, 413] on label "Pass" at bounding box center [500, 412] width 32 height 21
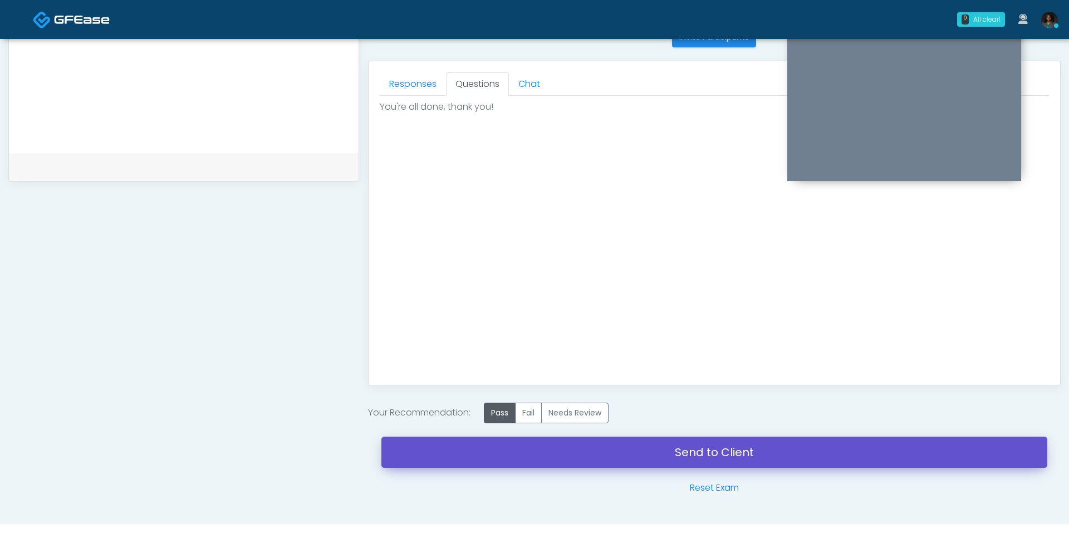
click at [569, 462] on link "Send to Client" at bounding box center [714, 451] width 666 height 31
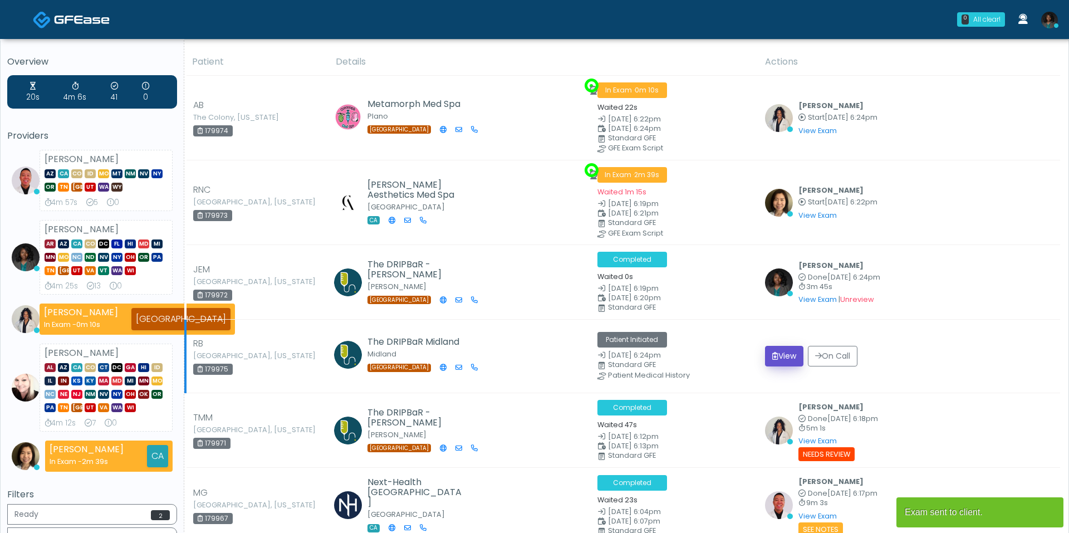
click at [774, 355] on icon "submit" at bounding box center [775, 356] width 6 height 8
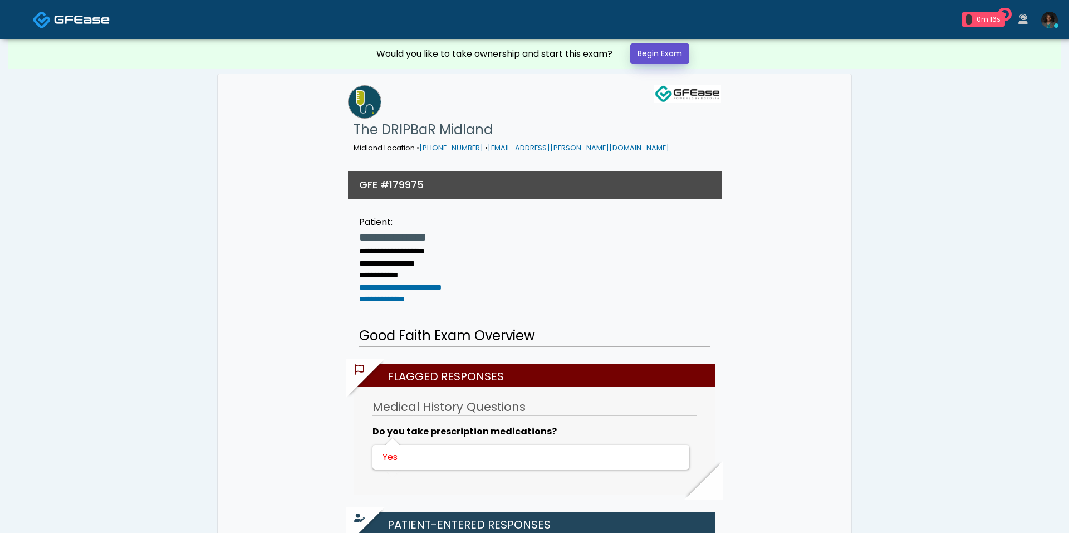
click at [673, 61] on link "Begin Exam" at bounding box center [659, 53] width 59 height 21
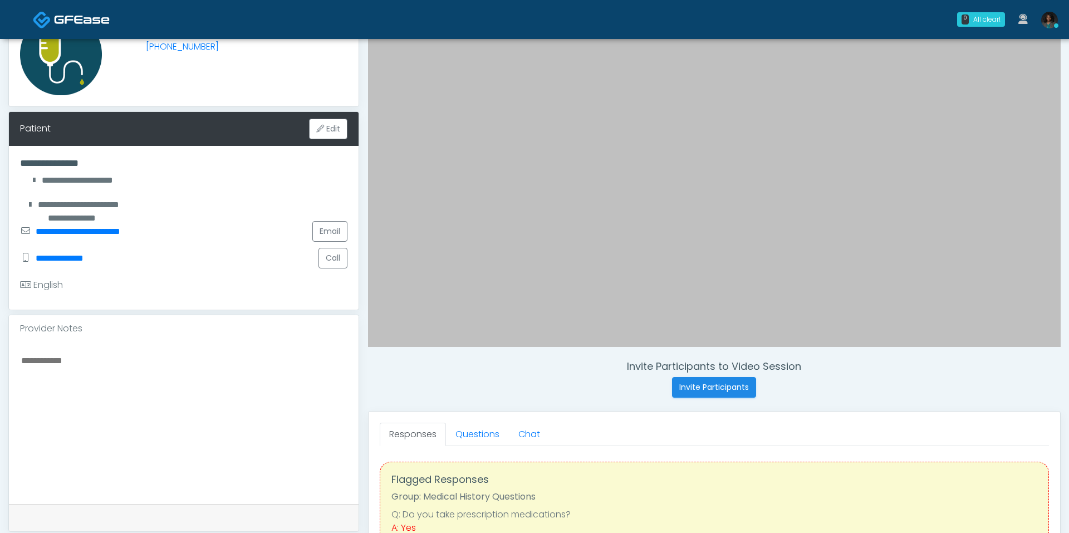
scroll to position [115, 0]
click at [482, 428] on link "Questions" at bounding box center [477, 433] width 63 height 23
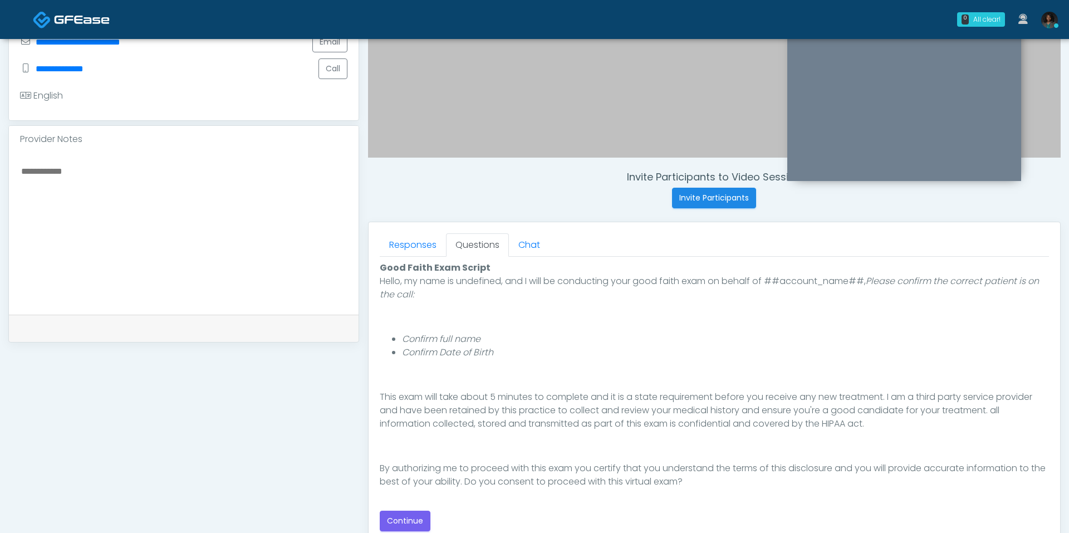
scroll to position [311, 0]
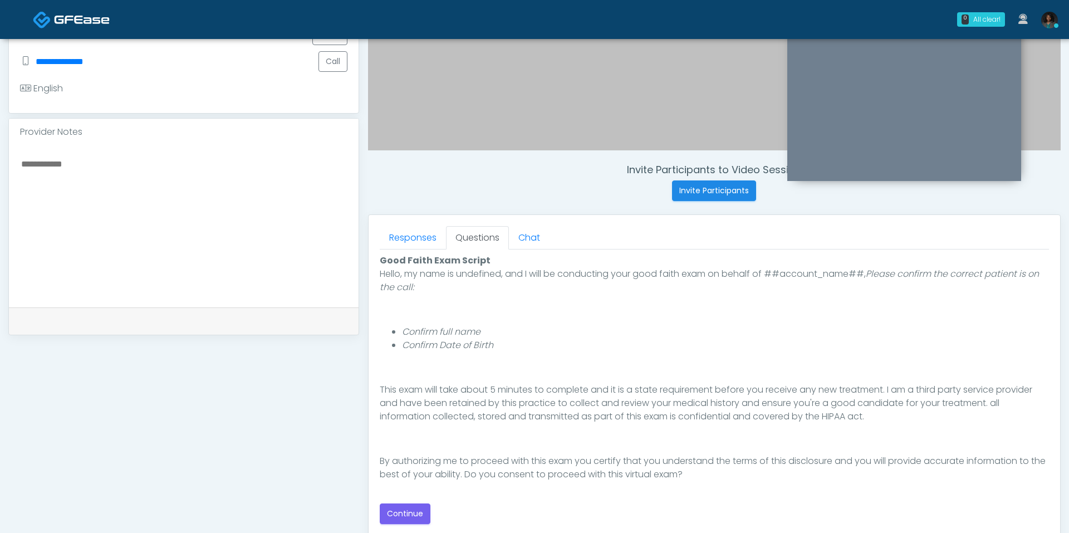
click at [431, 505] on div "Good Faith Exam Script Good Faith Exam Script INTRODUCTION Hello, my name is un…" at bounding box center [714, 389] width 669 height 270
click at [410, 508] on button "Continue" at bounding box center [405, 513] width 51 height 21
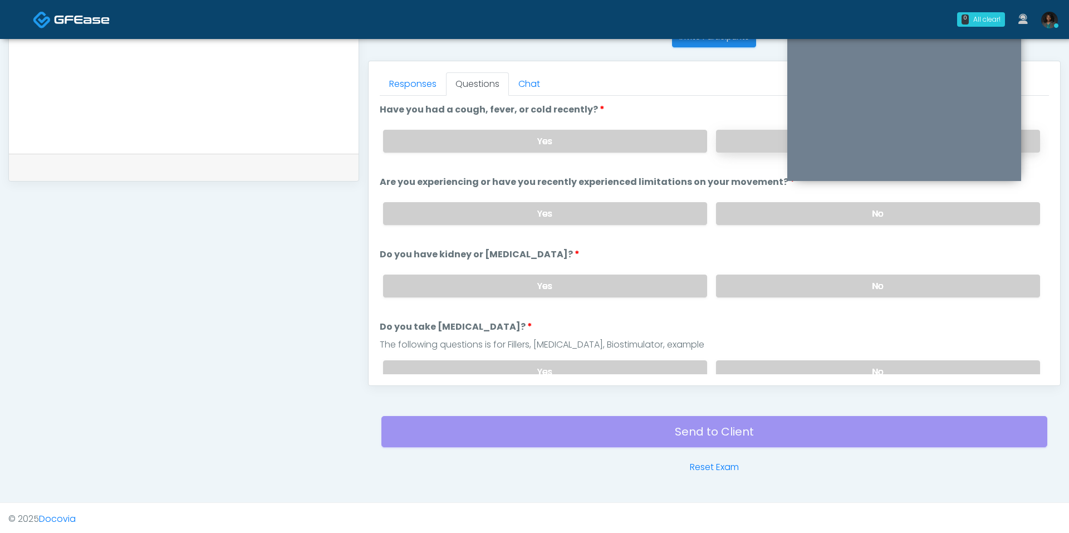
click at [756, 140] on label "No" at bounding box center [878, 141] width 324 height 23
click at [751, 212] on label "No" at bounding box center [878, 213] width 324 height 23
click at [752, 282] on label "No" at bounding box center [878, 285] width 324 height 23
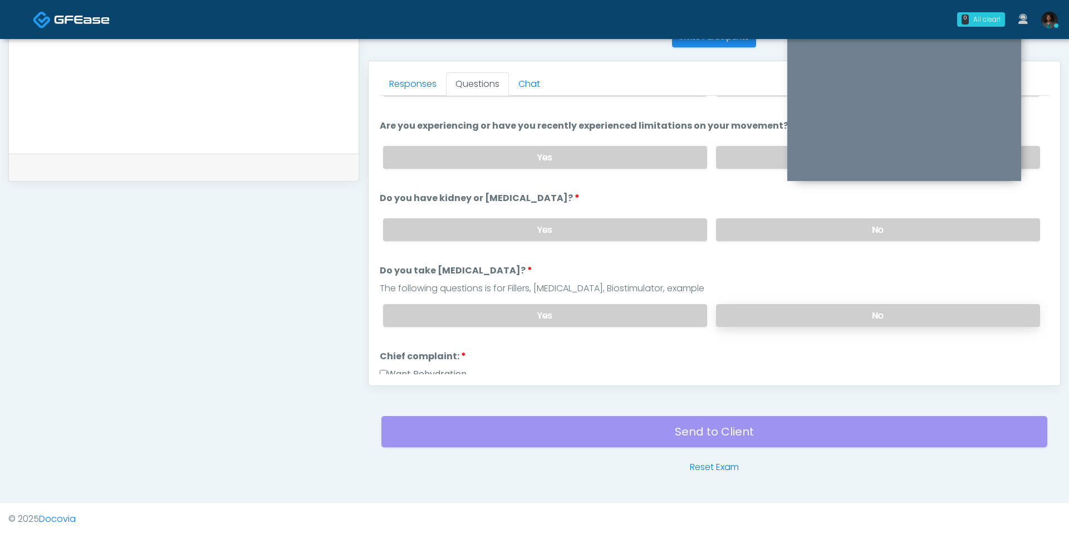
click at [779, 304] on label "No" at bounding box center [878, 315] width 324 height 23
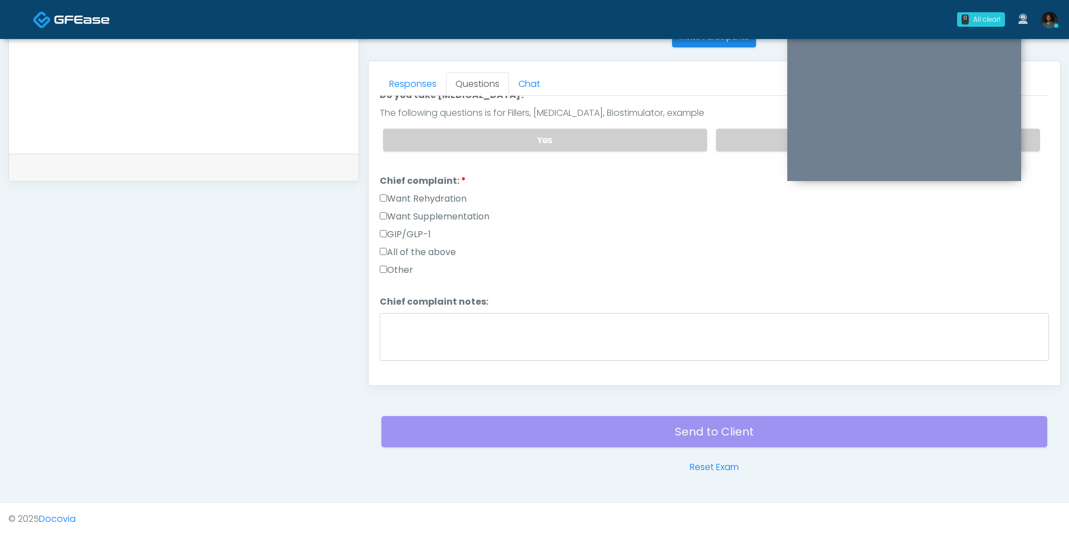
scroll to position [244, 0]
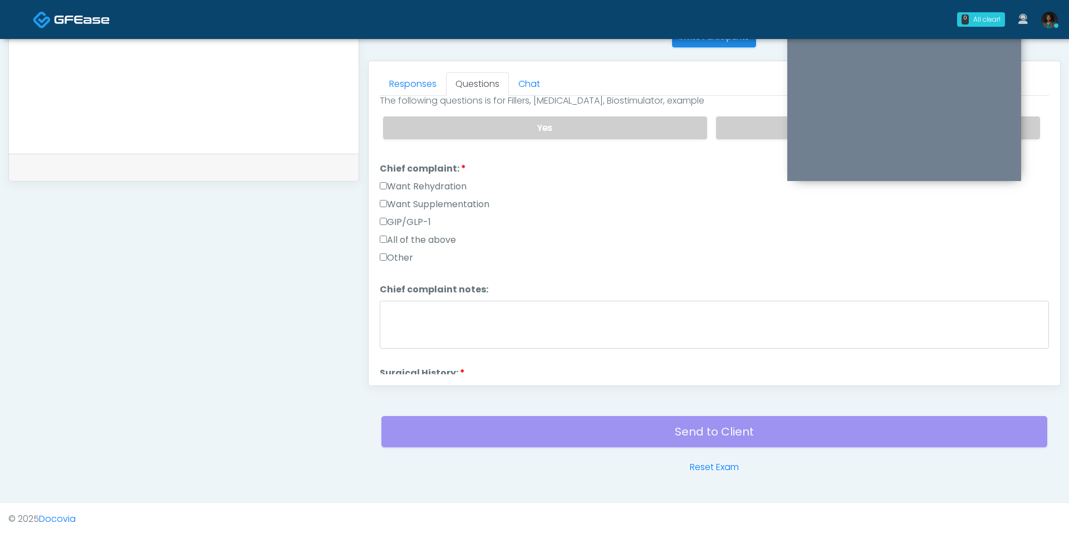
click at [420, 180] on label "Want Rehydration" at bounding box center [423, 186] width 87 height 13
click at [404, 251] on label "Other" at bounding box center [396, 257] width 33 height 13
click at [408, 309] on textarea "Chief complaint notes:" at bounding box center [714, 325] width 669 height 48
type textarea "*"
click at [397, 251] on label "Other" at bounding box center [396, 257] width 33 height 13
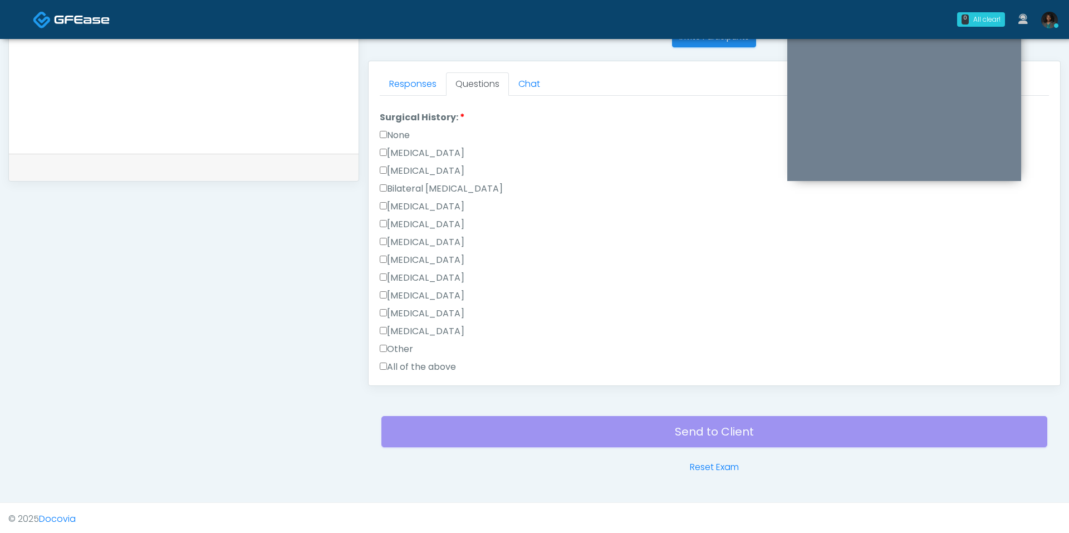
scroll to position [497, 0]
click at [399, 131] on label "None" at bounding box center [395, 137] width 30 height 13
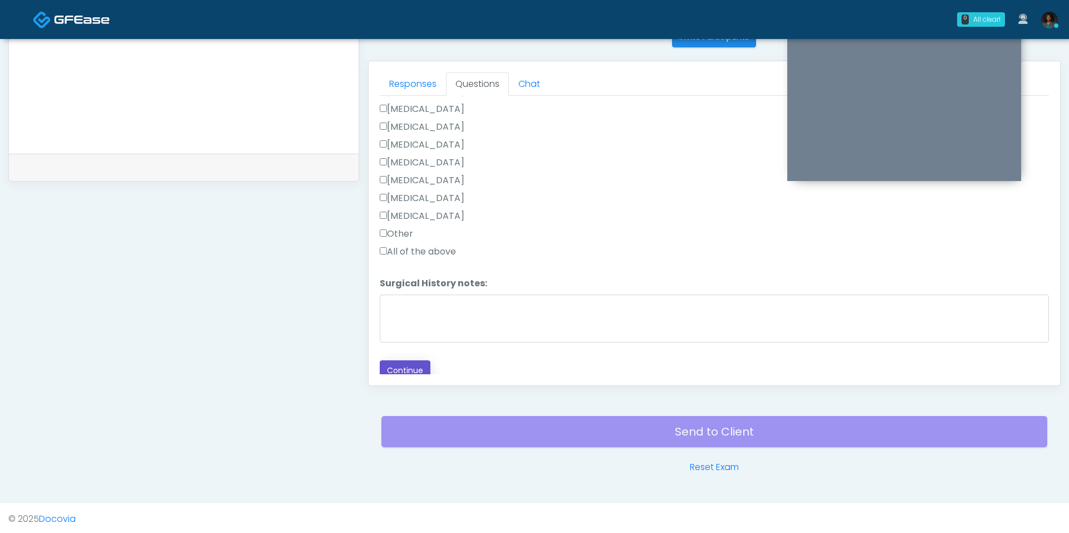
click at [396, 371] on button "Continue" at bounding box center [405, 370] width 51 height 21
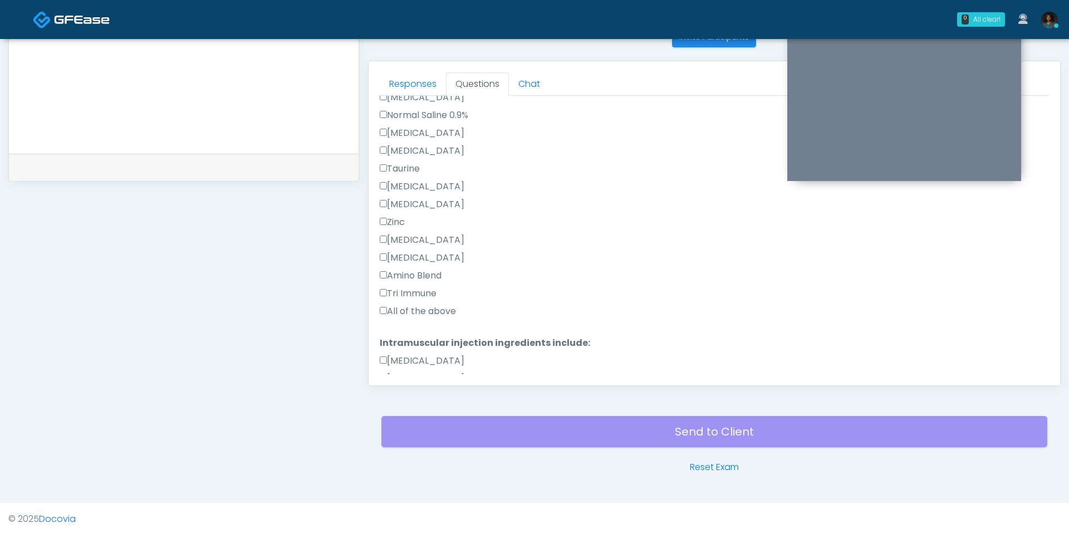
scroll to position [621, 0]
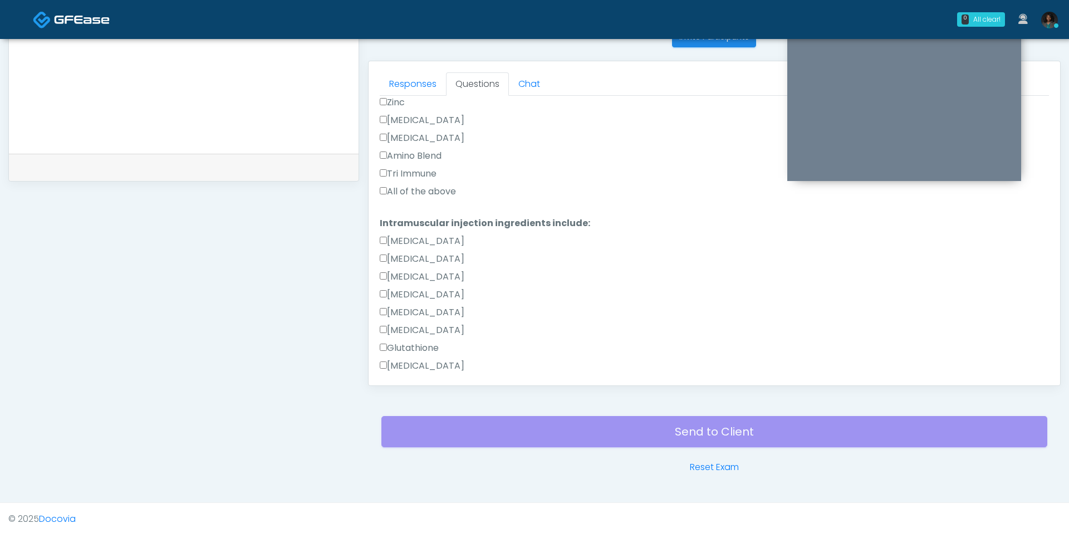
click at [428, 190] on label "All of the above" at bounding box center [418, 191] width 76 height 13
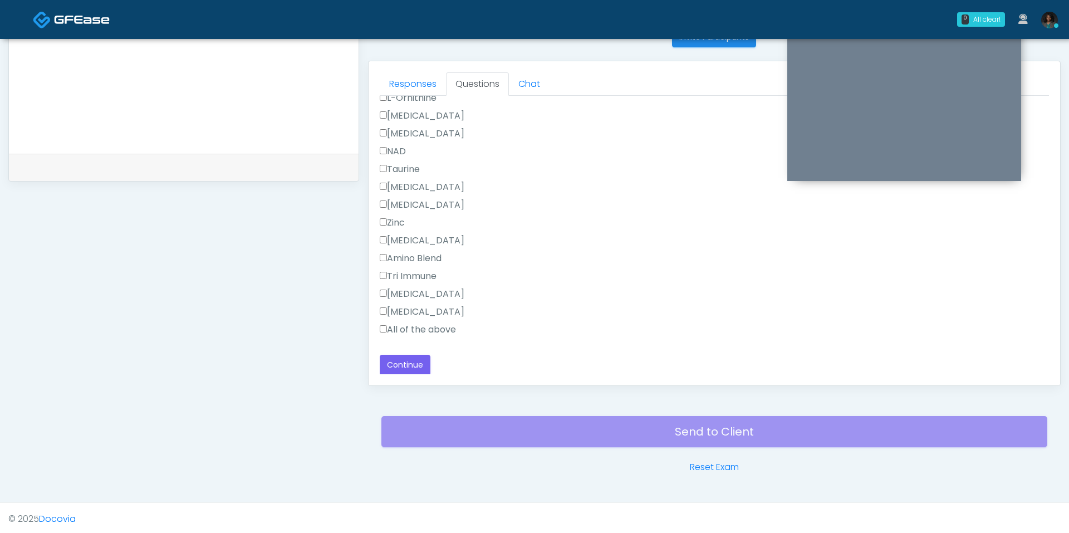
click at [406, 323] on label "All of the above" at bounding box center [418, 329] width 76 height 13
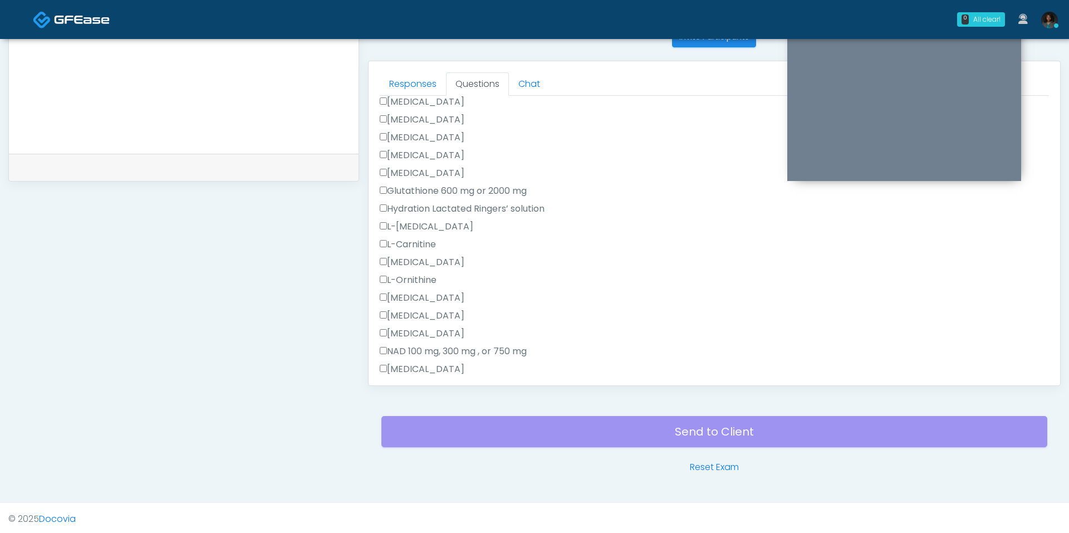
scroll to position [0, 0]
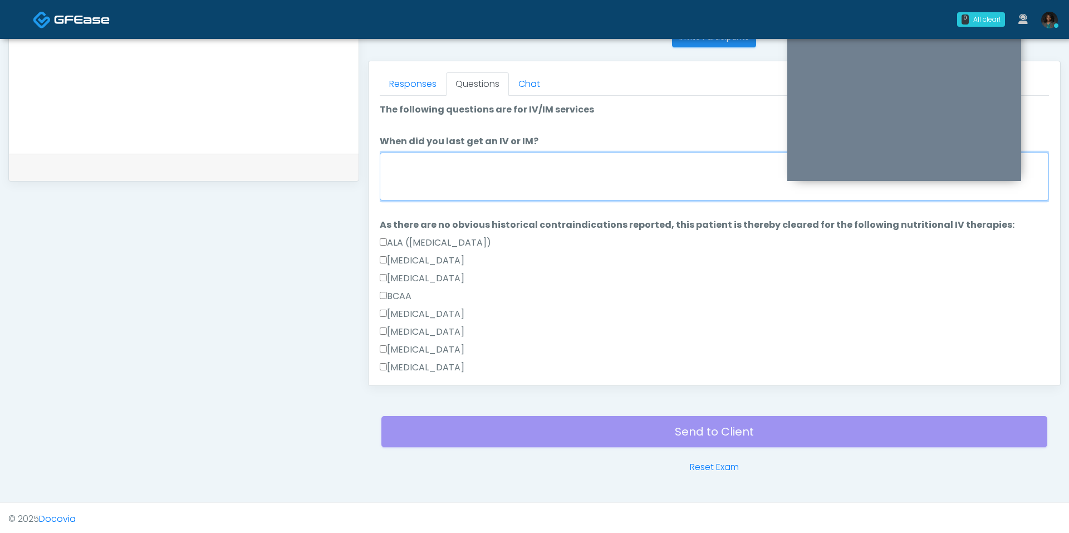
click at [441, 165] on textarea "When did you last get an IV or IM?" at bounding box center [714, 177] width 669 height 48
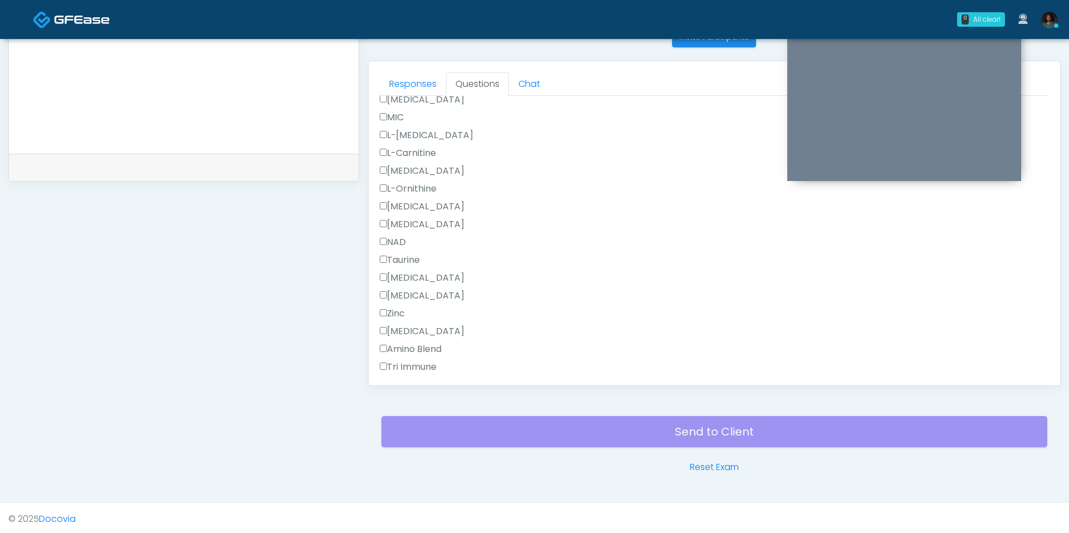
scroll to position [978, 0]
type textarea "**********"
click at [408, 366] on button "Continue" at bounding box center [405, 365] width 51 height 21
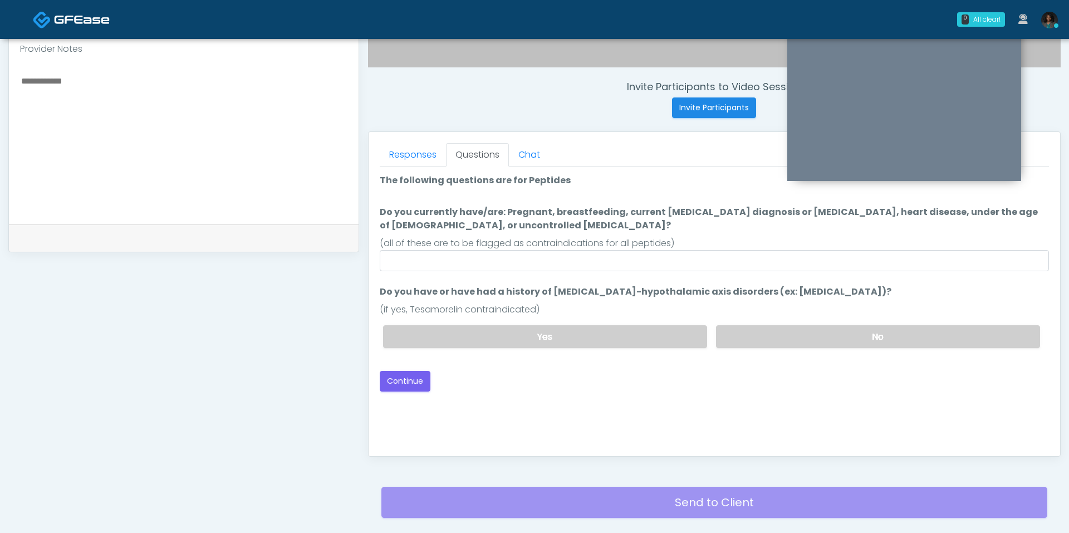
scroll to position [361, 0]
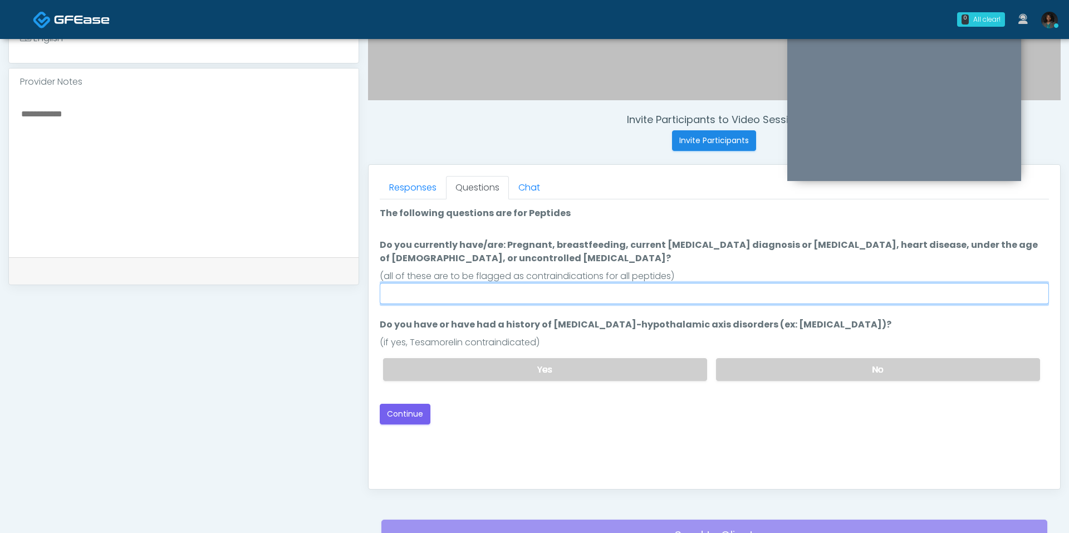
click at [493, 289] on input "Do you currently have/are: Pregnant, breastfeeding, current cancer diagnosis or…" at bounding box center [714, 293] width 669 height 21
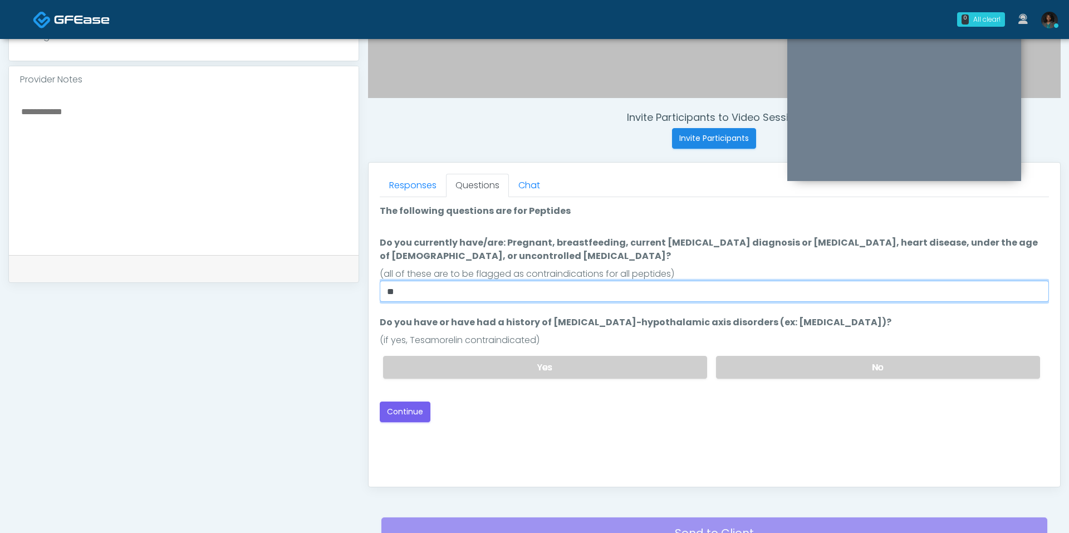
scroll to position [431, 0]
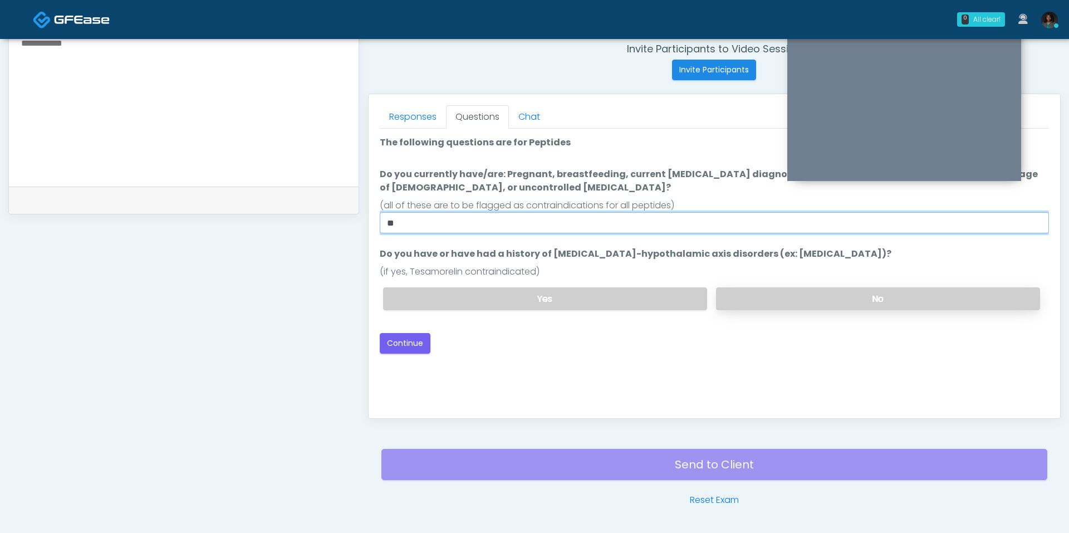
type input "**"
click at [786, 302] on label "No" at bounding box center [878, 298] width 324 height 23
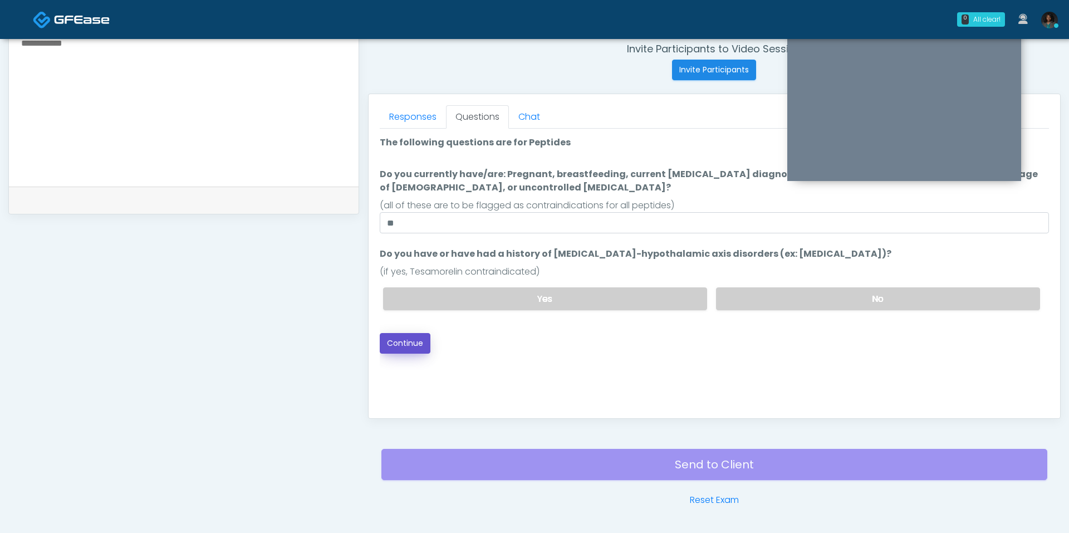
click at [389, 341] on button "Continue" at bounding box center [405, 343] width 51 height 21
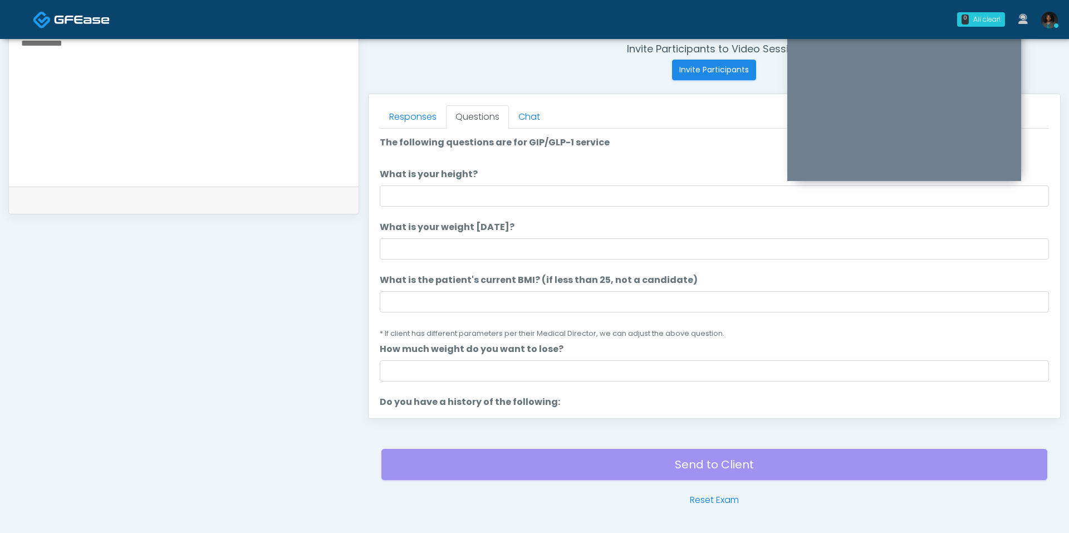
scroll to position [464, 0]
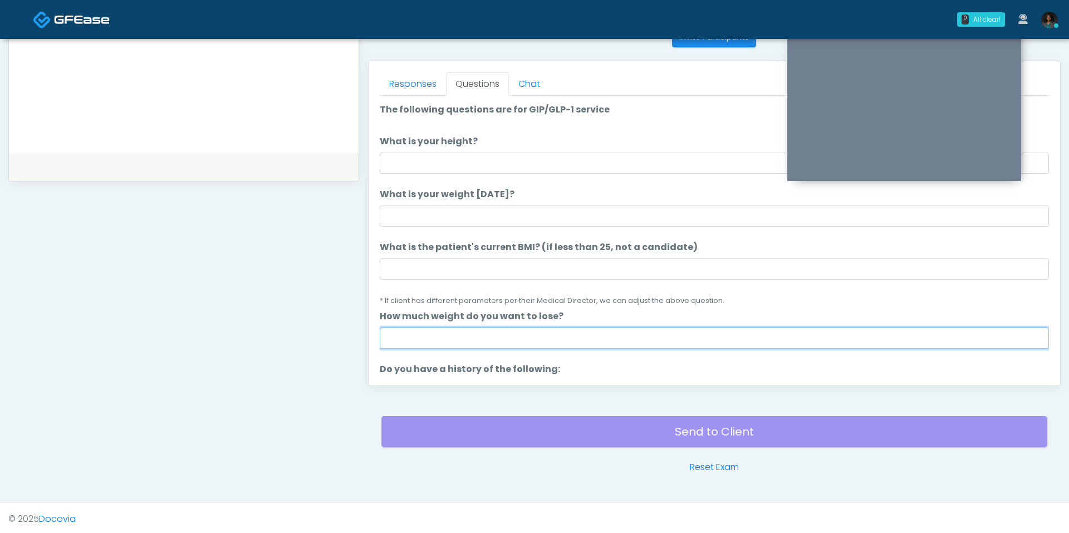
click at [449, 335] on input "How much weight do you want to lose?" at bounding box center [714, 337] width 669 height 21
type input "*"
type input "**"
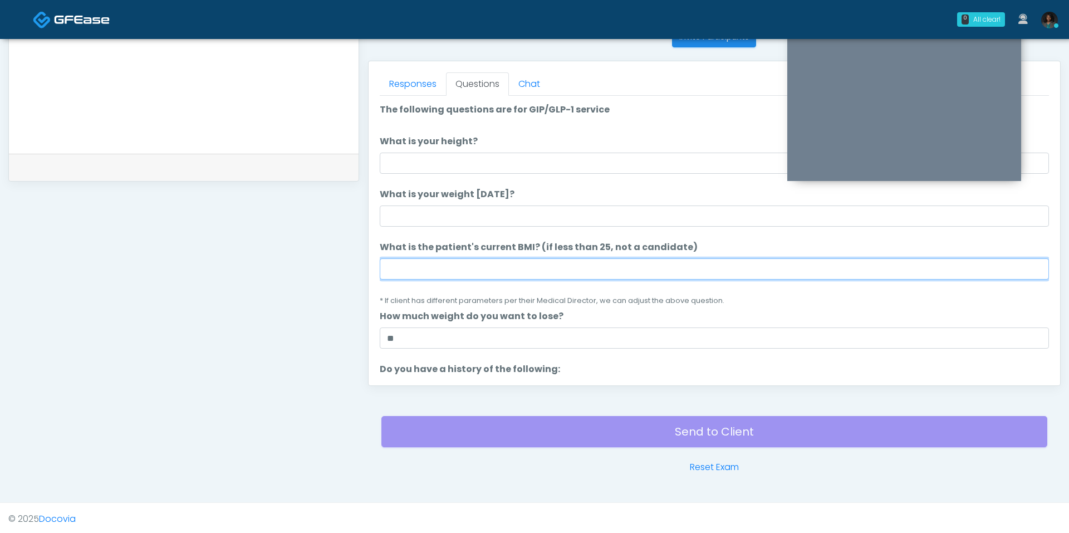
click at [490, 267] on input "What is the patient's current BMI? (if less than 25, not a candidate)" at bounding box center [714, 268] width 669 height 21
type input "****"
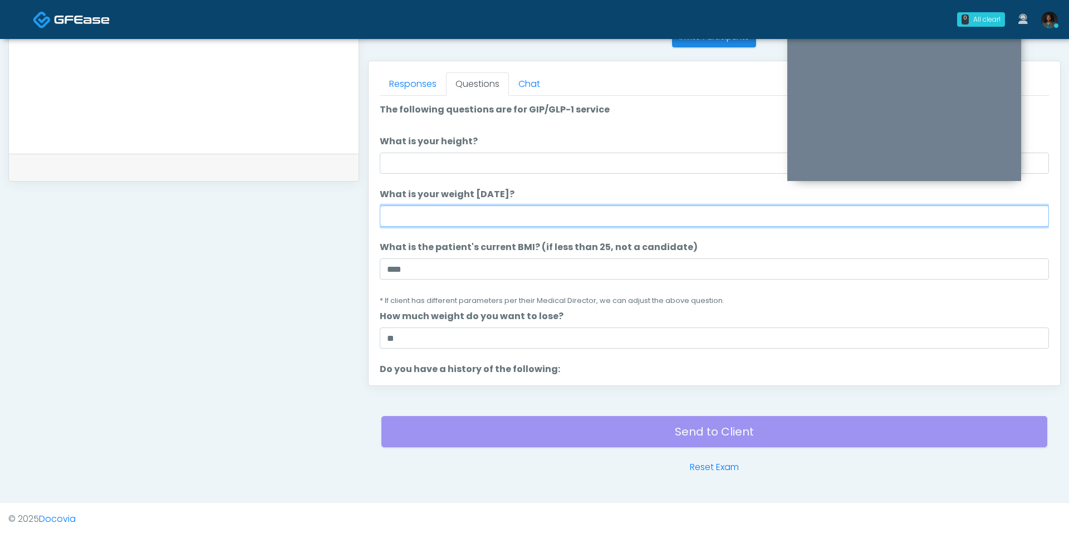
click at [454, 220] on input "What is your weight today?" at bounding box center [714, 215] width 669 height 21
type input "***"
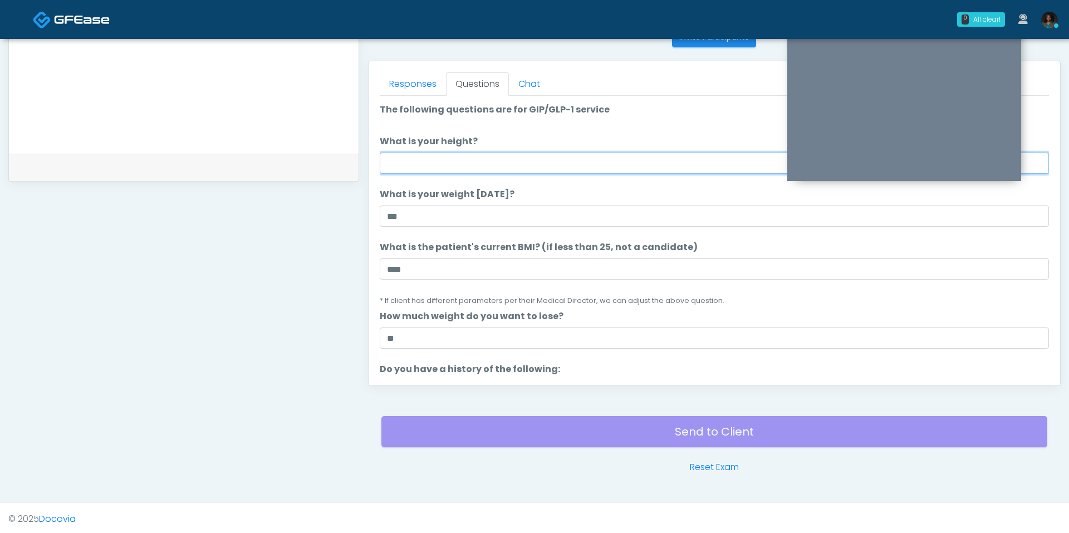
click at [464, 156] on input "What is your height?" at bounding box center [714, 163] width 669 height 21
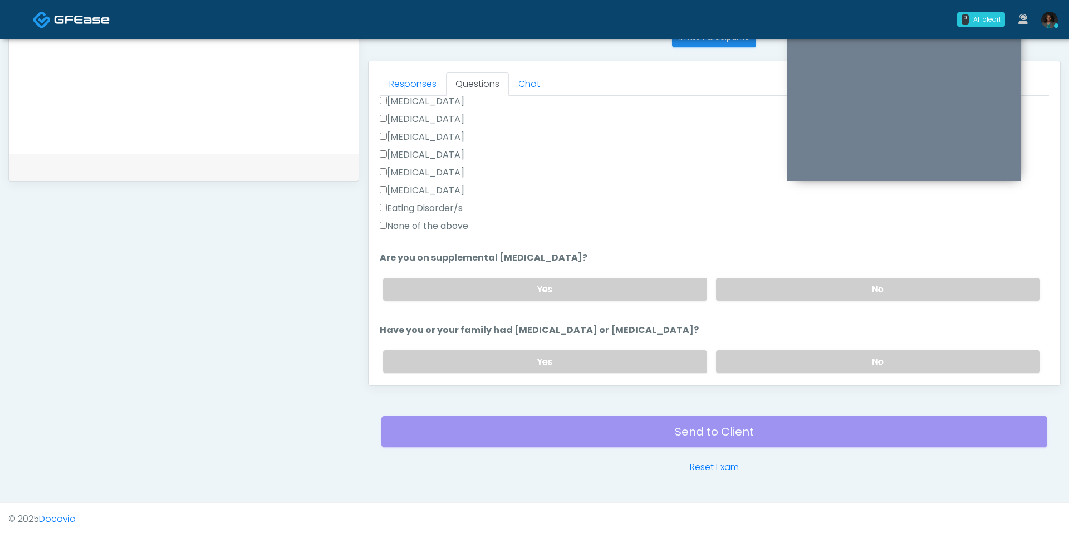
scroll to position [281, 0]
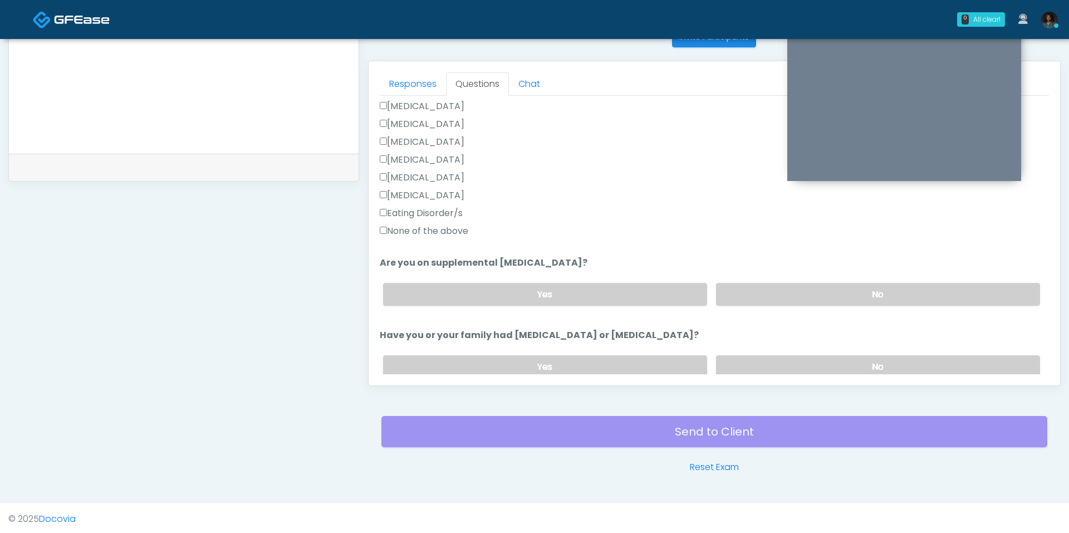
type input "****"
click at [448, 235] on label "None of the above" at bounding box center [424, 230] width 89 height 13
click at [839, 283] on label "No" at bounding box center [878, 294] width 324 height 23
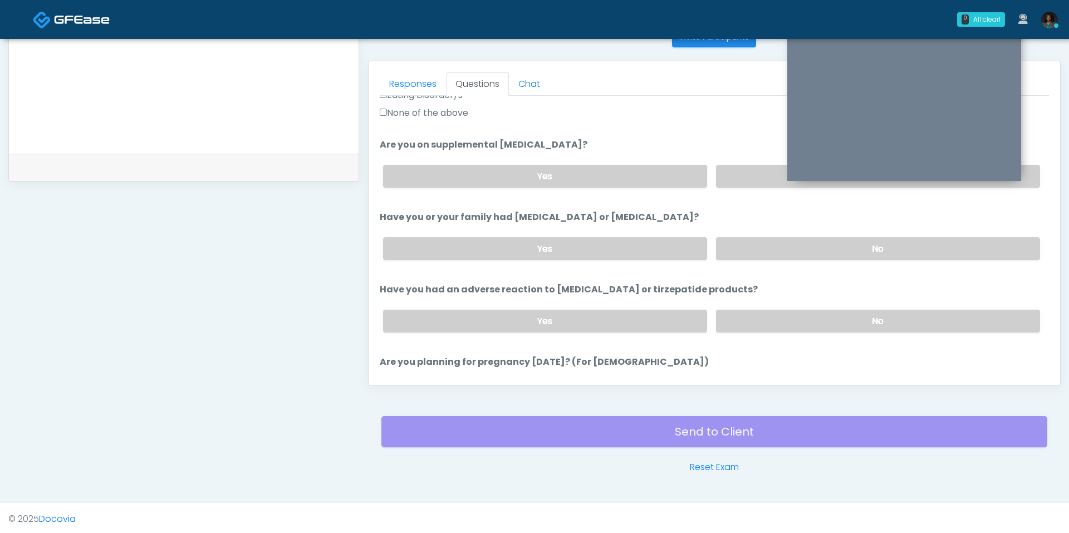
scroll to position [408, 0]
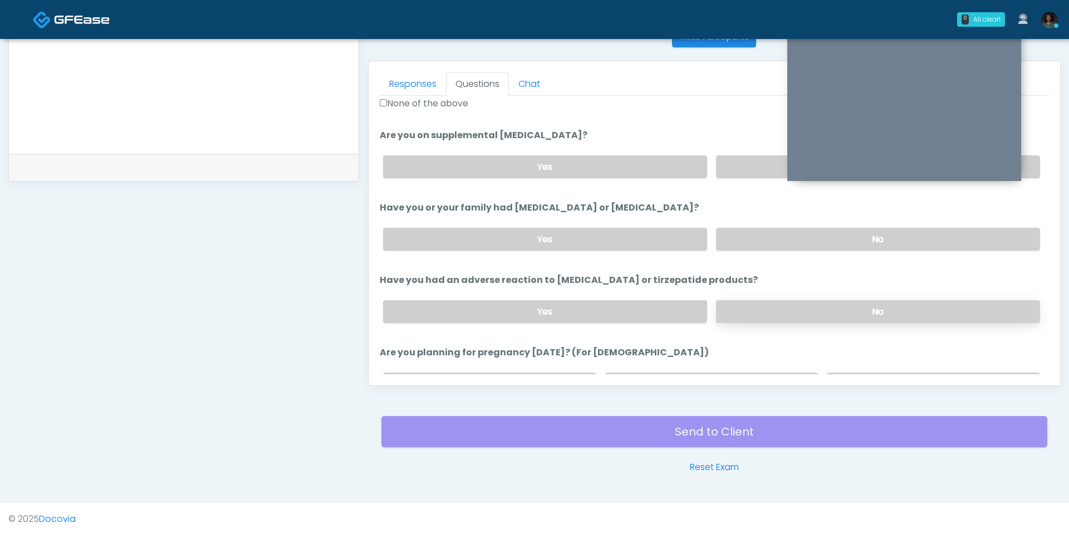
click at [844, 303] on label "No" at bounding box center [878, 311] width 324 height 23
click at [831, 242] on label "No" at bounding box center [878, 239] width 324 height 23
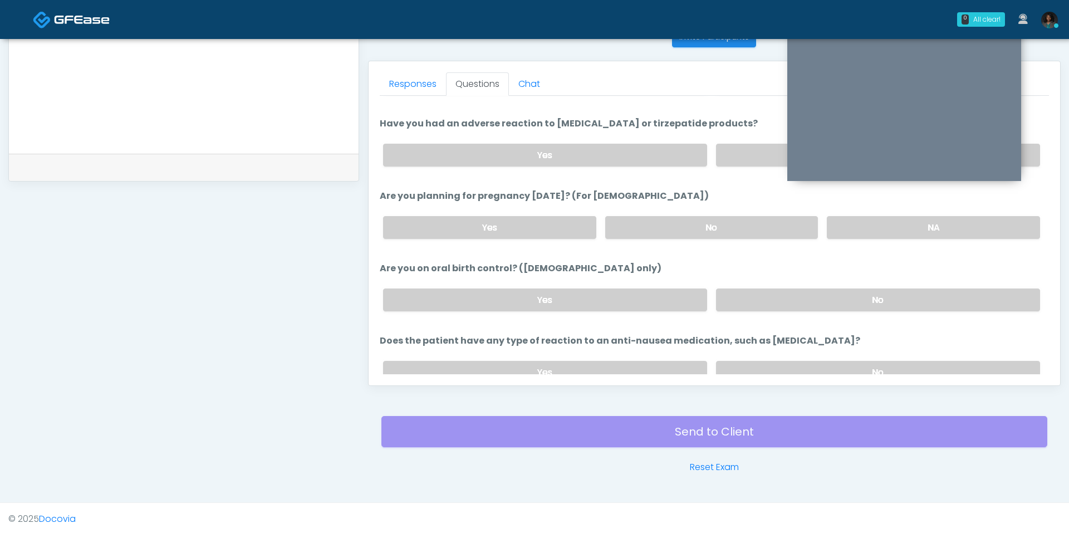
click at [864, 225] on label "NA" at bounding box center [933, 227] width 213 height 23
click at [861, 293] on label "No" at bounding box center [878, 299] width 324 height 23
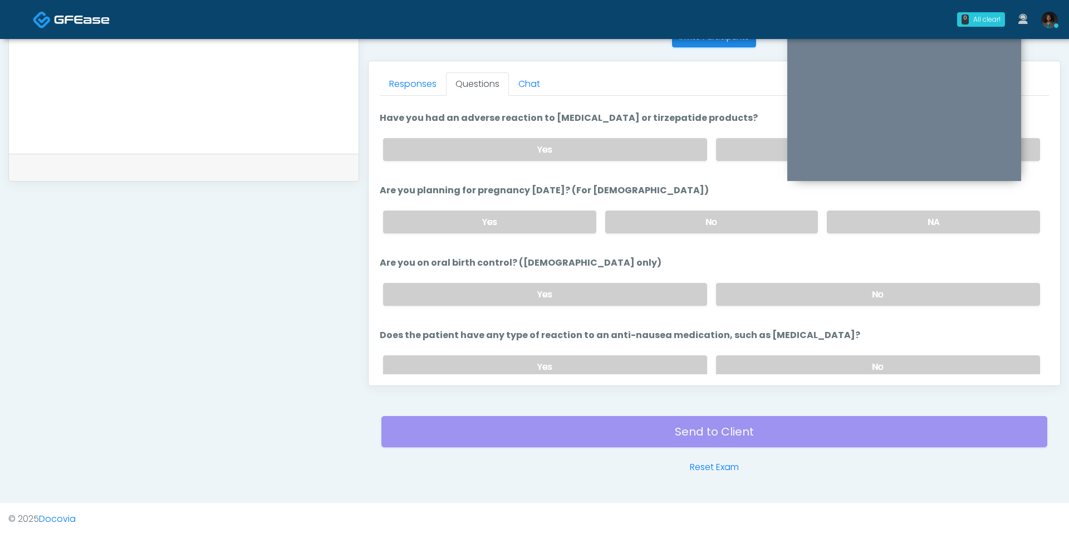
scroll to position [609, 0]
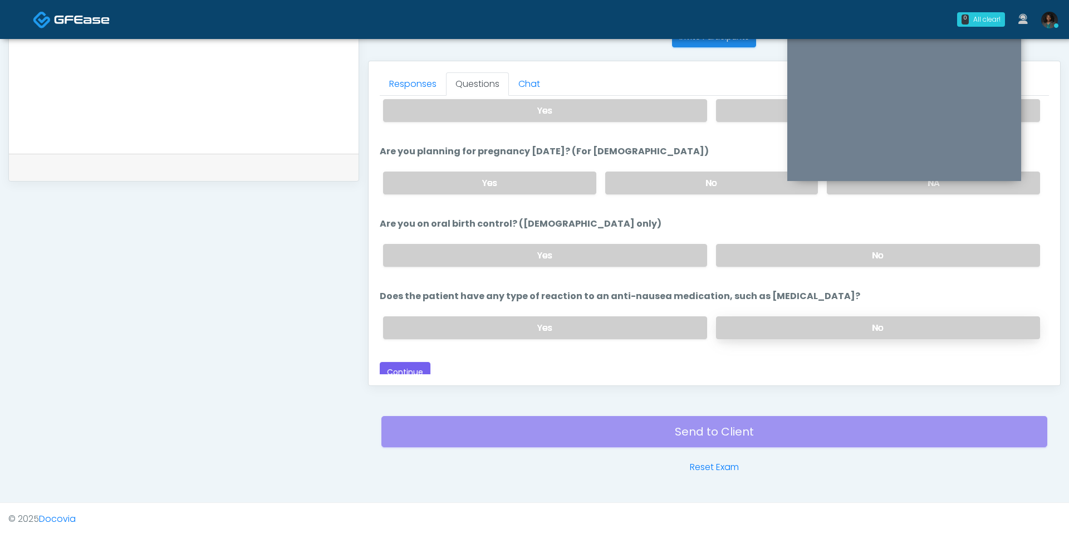
click at [840, 317] on label "No" at bounding box center [878, 327] width 324 height 23
click at [396, 362] on button "Continue" at bounding box center [405, 372] width 51 height 21
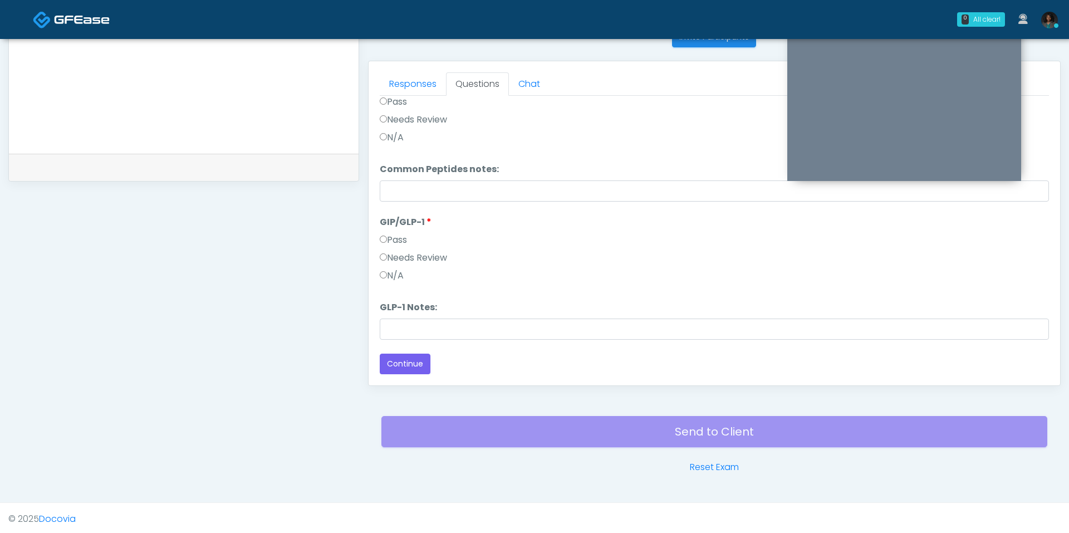
scroll to position [0, 0]
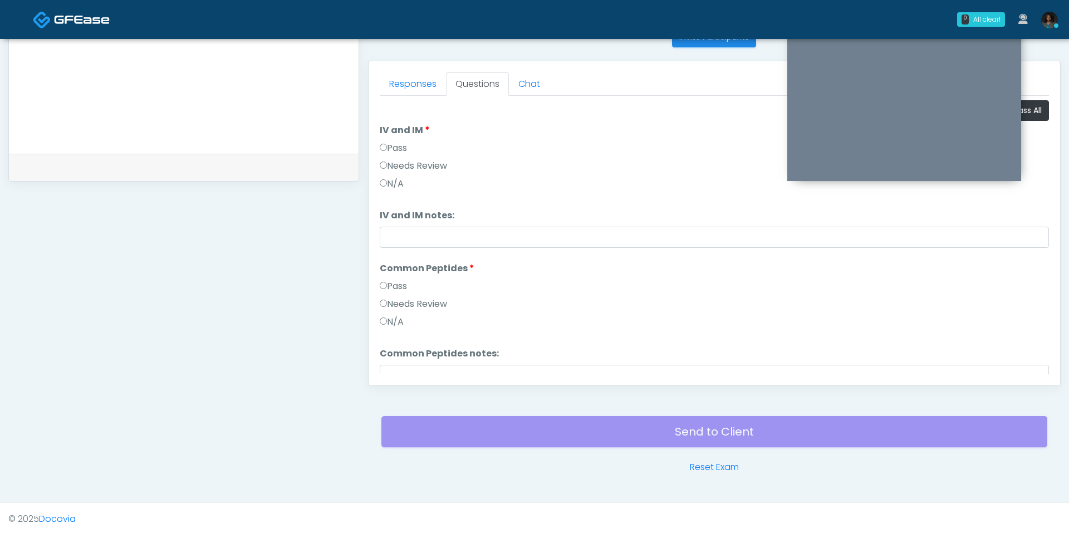
click at [394, 138] on li "IV and IM IV and IM Pass Needs Review N/A" at bounding box center [714, 159] width 669 height 71
click at [395, 145] on label "Pass" at bounding box center [393, 147] width 27 height 13
click at [407, 284] on label "Pass" at bounding box center [393, 285] width 27 height 13
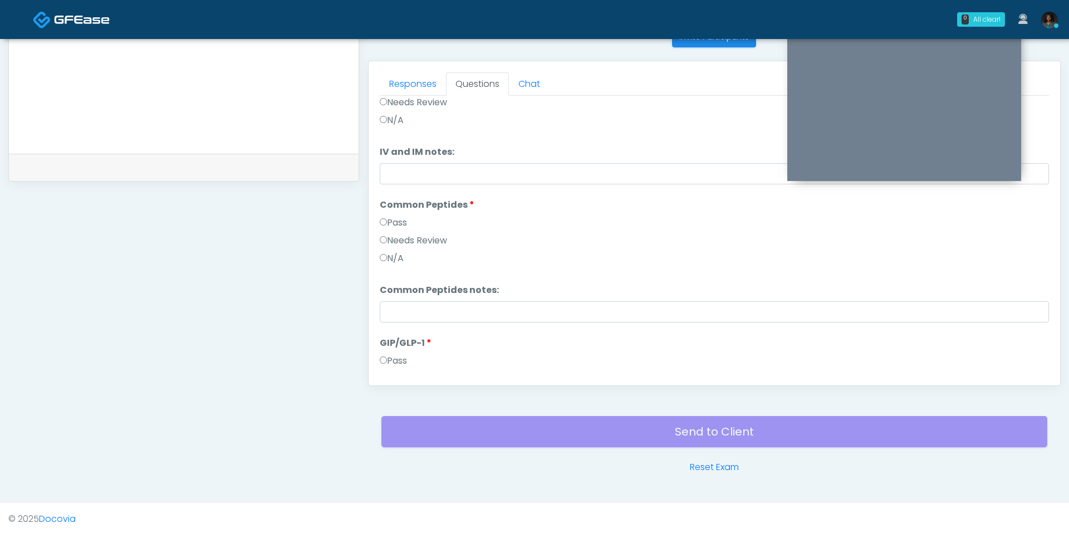
scroll to position [76, 0]
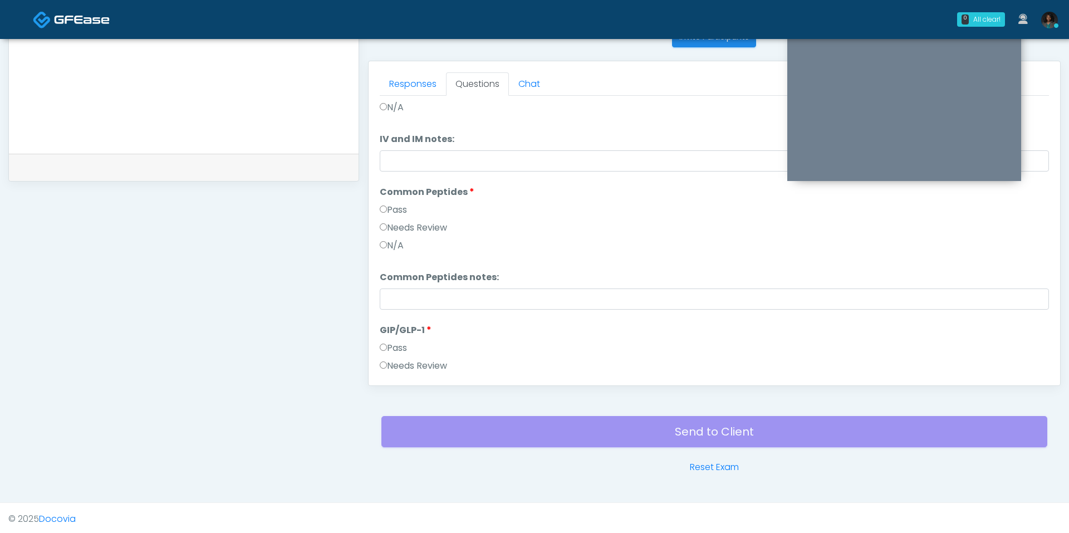
click at [412, 343] on div "Pass" at bounding box center [714, 350] width 669 height 18
click at [405, 345] on label "Pass" at bounding box center [393, 347] width 27 height 13
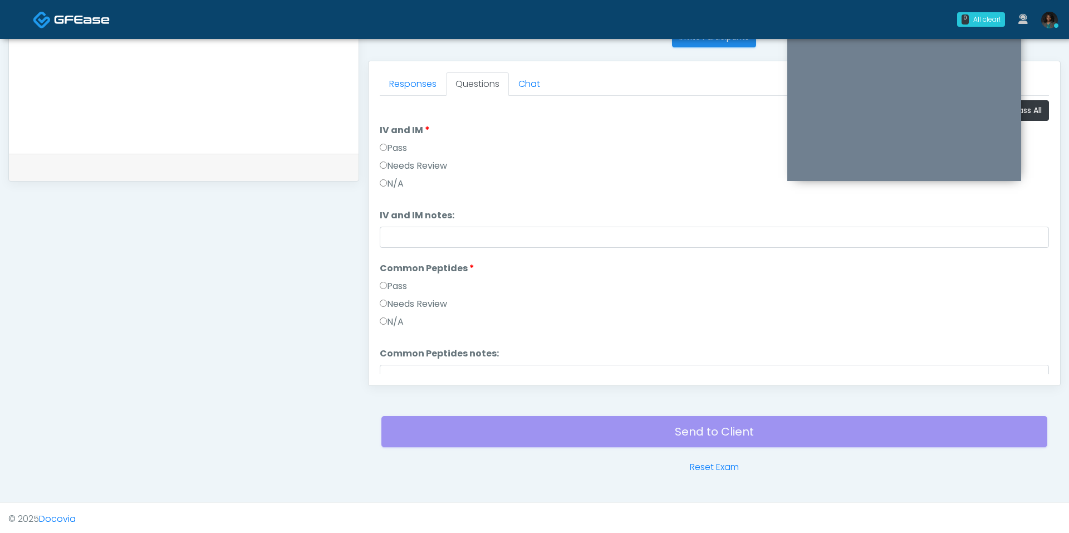
scroll to position [184, 0]
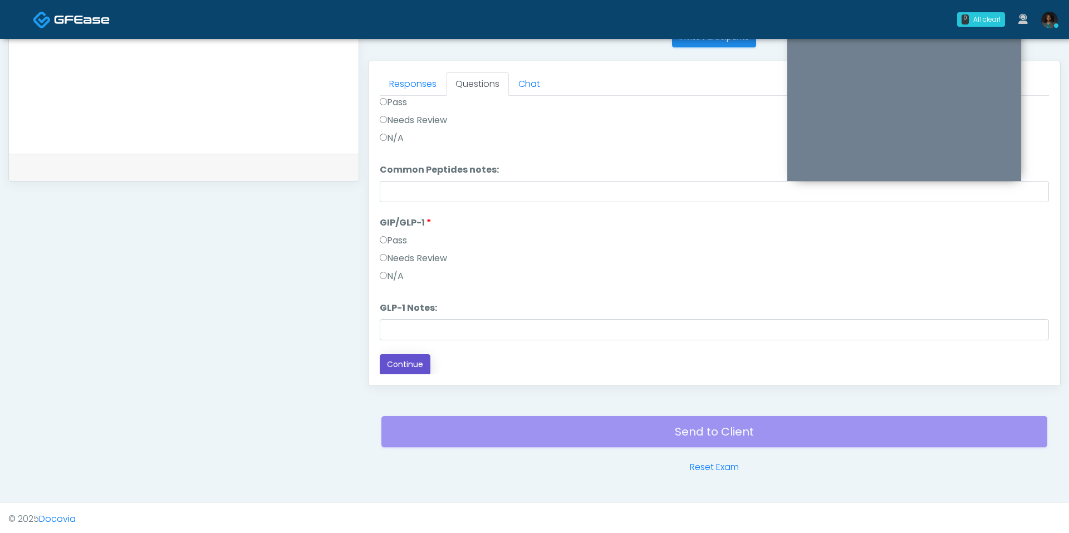
click at [403, 360] on button "Continue" at bounding box center [405, 364] width 51 height 21
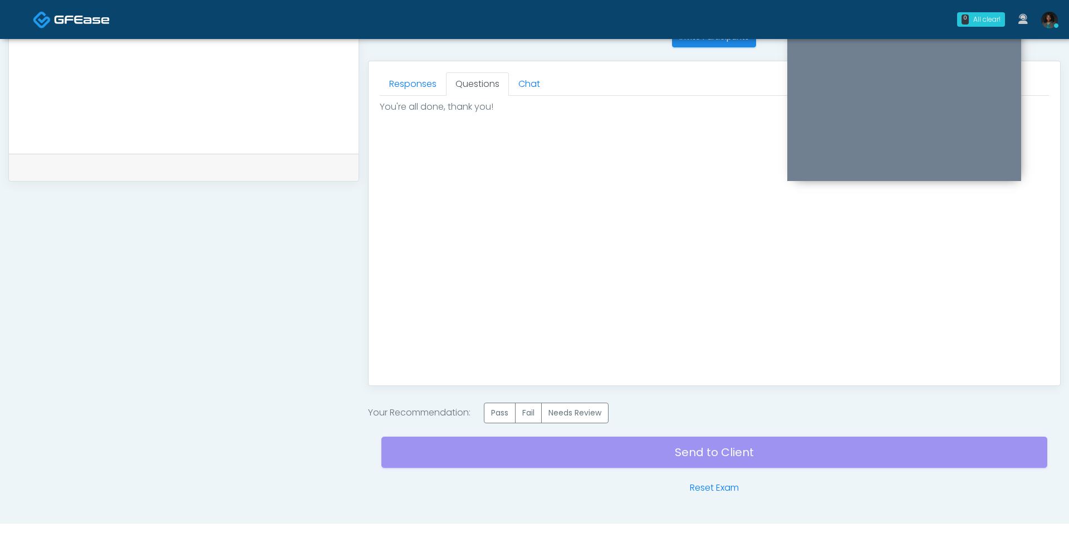
scroll to position [0, 0]
click at [499, 420] on label "Pass" at bounding box center [500, 412] width 32 height 21
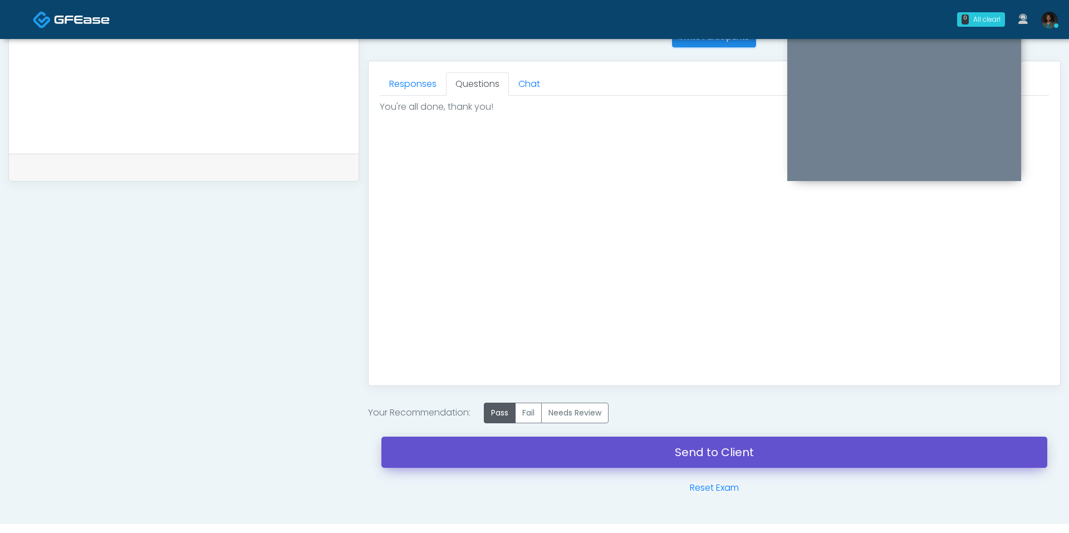
click at [630, 440] on link "Send to Client" at bounding box center [714, 451] width 666 height 31
